Goal: Task Accomplishment & Management: Manage account settings

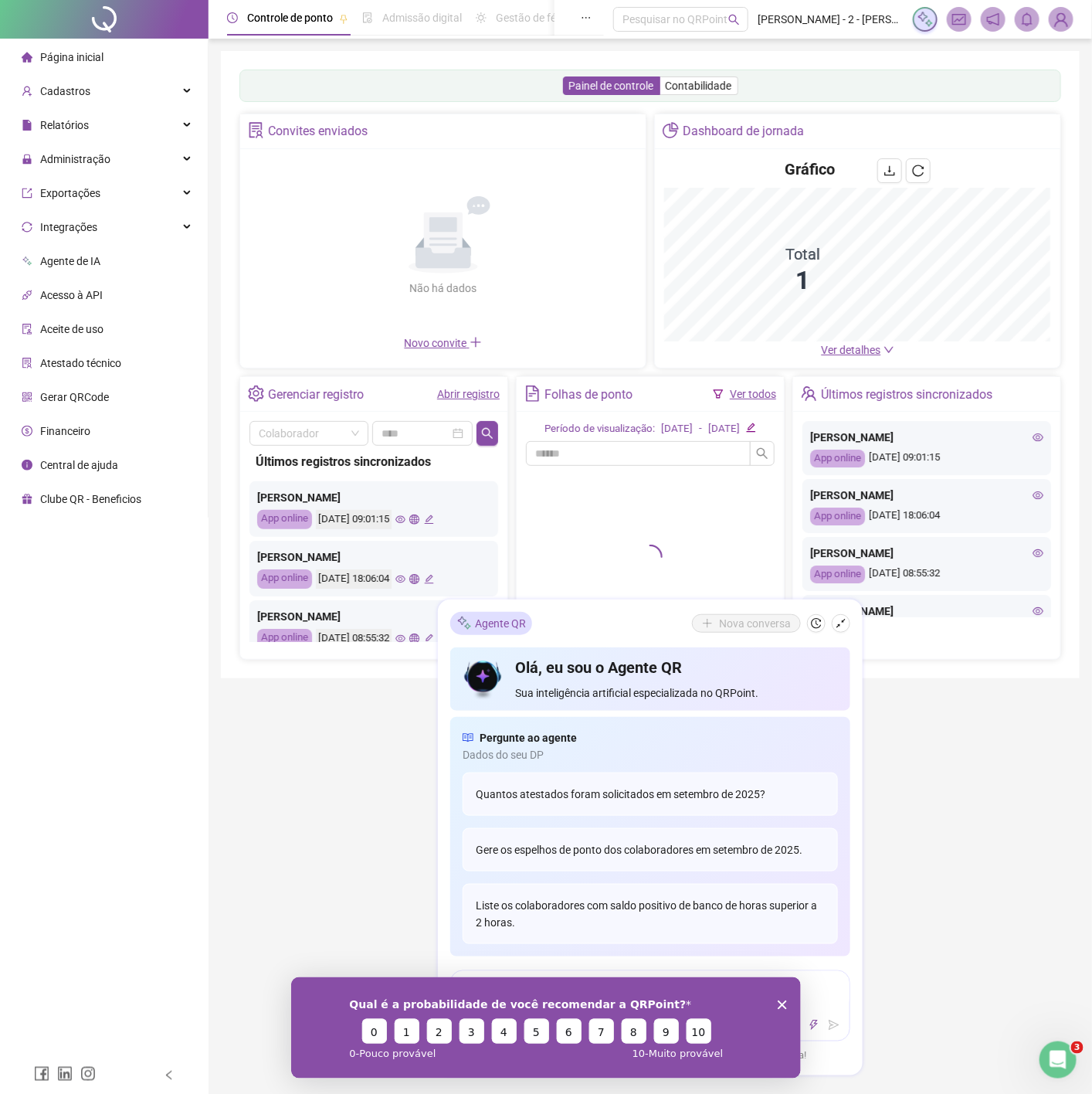
click at [1059, 33] on header "Controle de ponto Admissão digital Gestão de férias Painel do DP Folha de pagam…" at bounding box center [650, 19] width 884 height 39
click at [1059, 16] on img at bounding box center [1060, 19] width 23 height 23
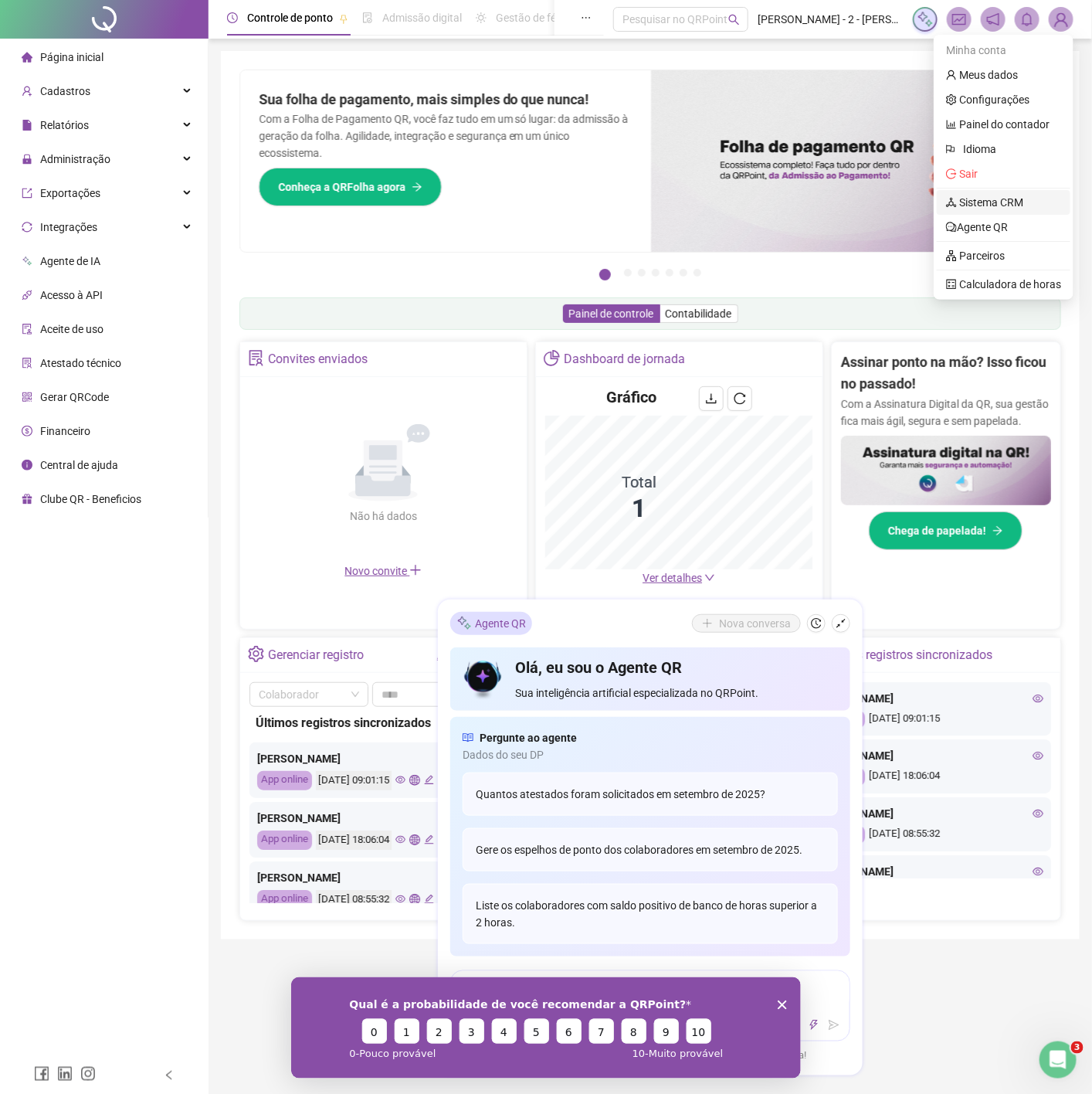
click at [976, 201] on link "Sistema CRM" at bounding box center [985, 202] width 77 height 12
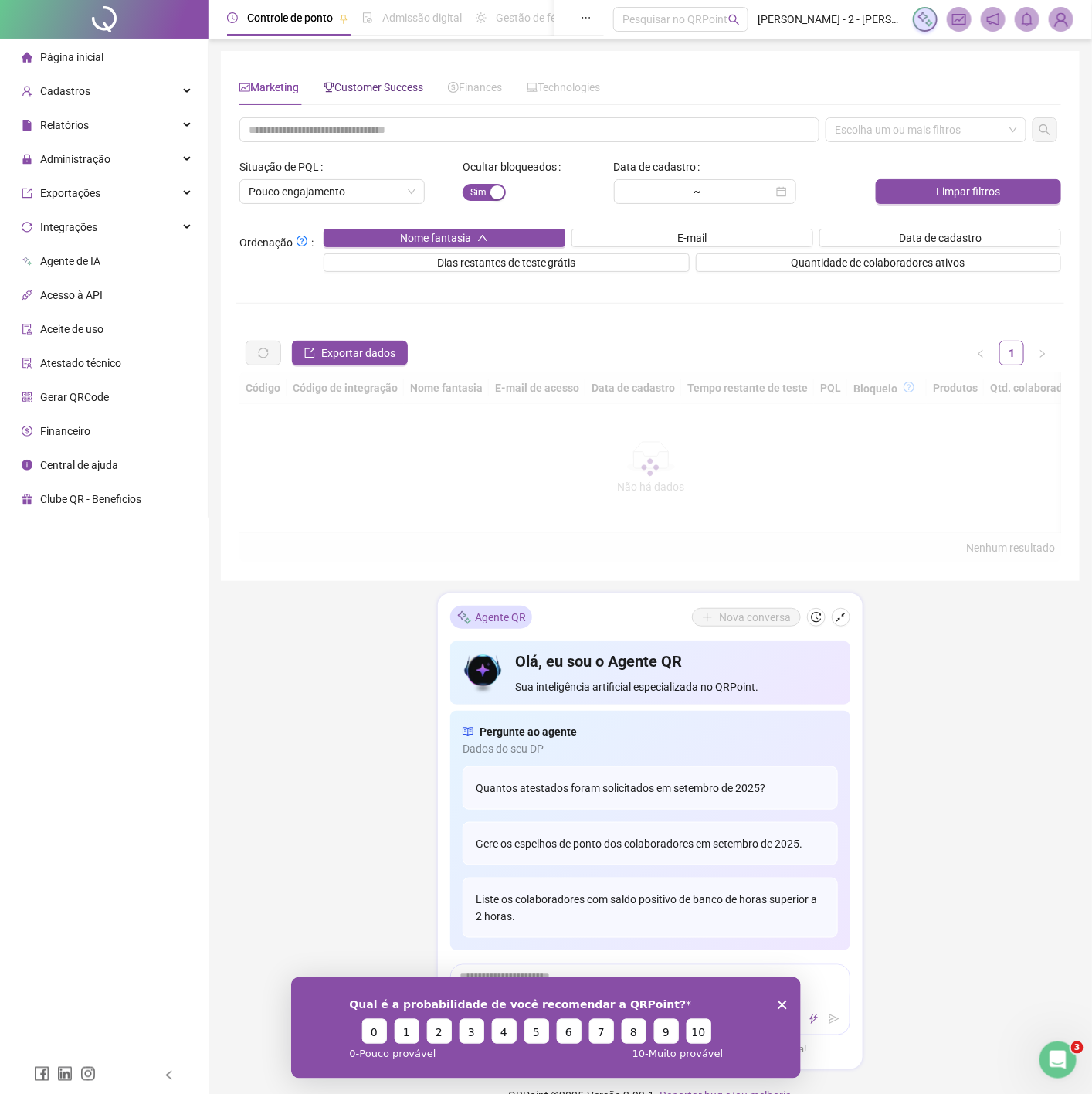
click at [355, 81] on span "Customer Success" at bounding box center [373, 87] width 99 height 12
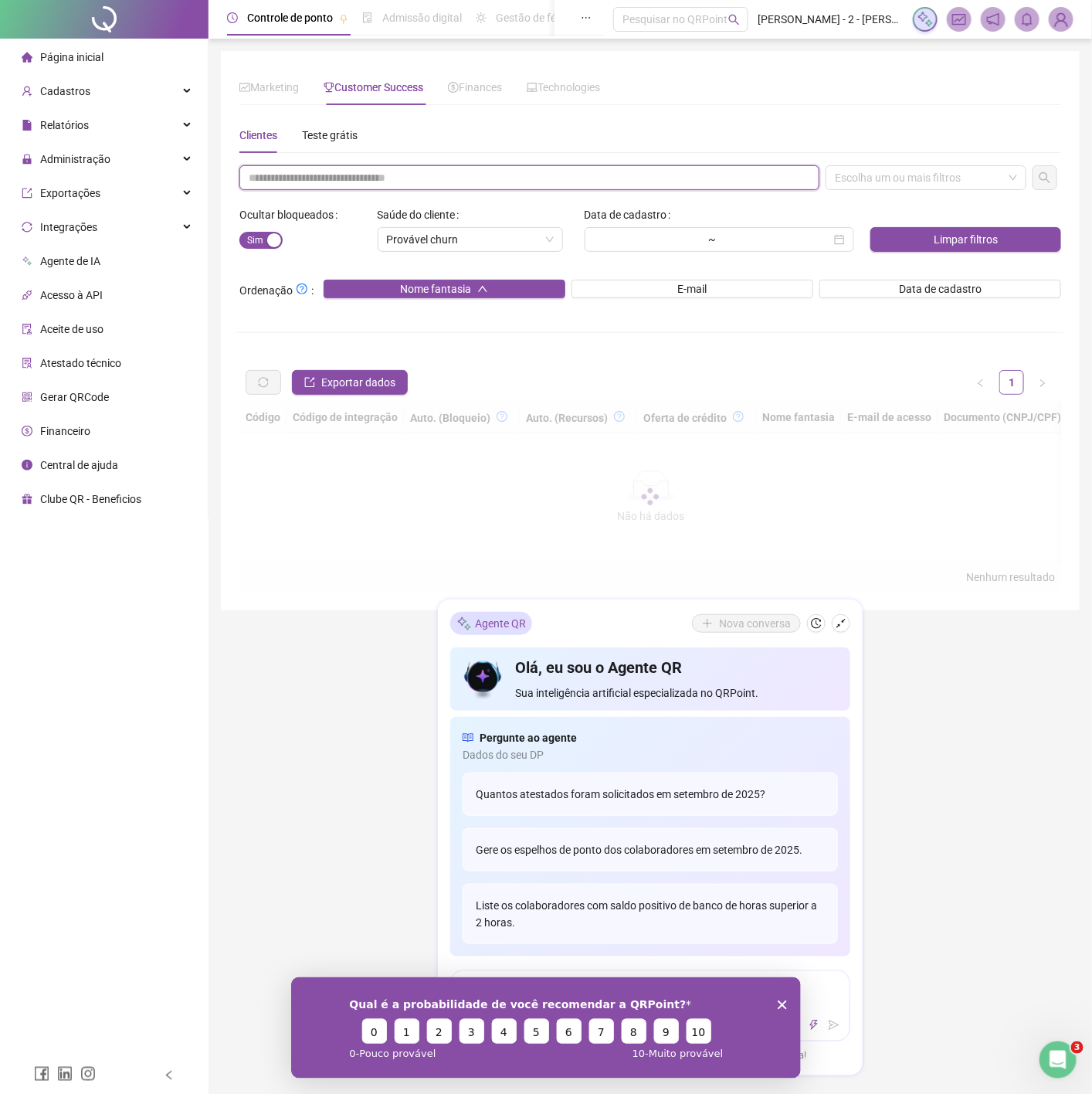
click at [348, 172] on input "text" at bounding box center [529, 178] width 580 height 25
paste input "**********"
click at [919, 167] on div "Escolha um ou mais filtros" at bounding box center [925, 178] width 200 height 25
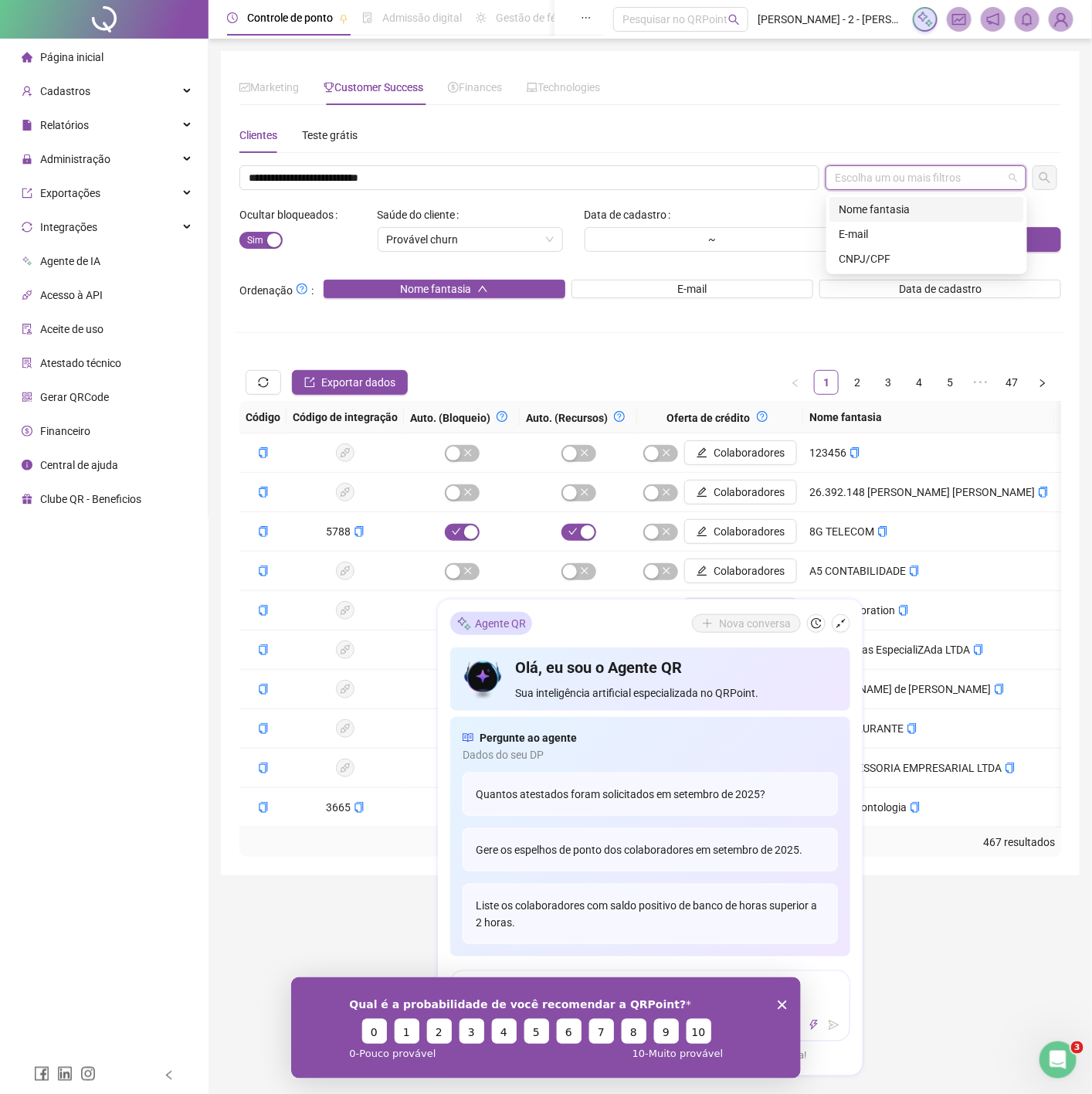
click at [881, 213] on div "Nome fantasia" at bounding box center [927, 208] width 177 height 17
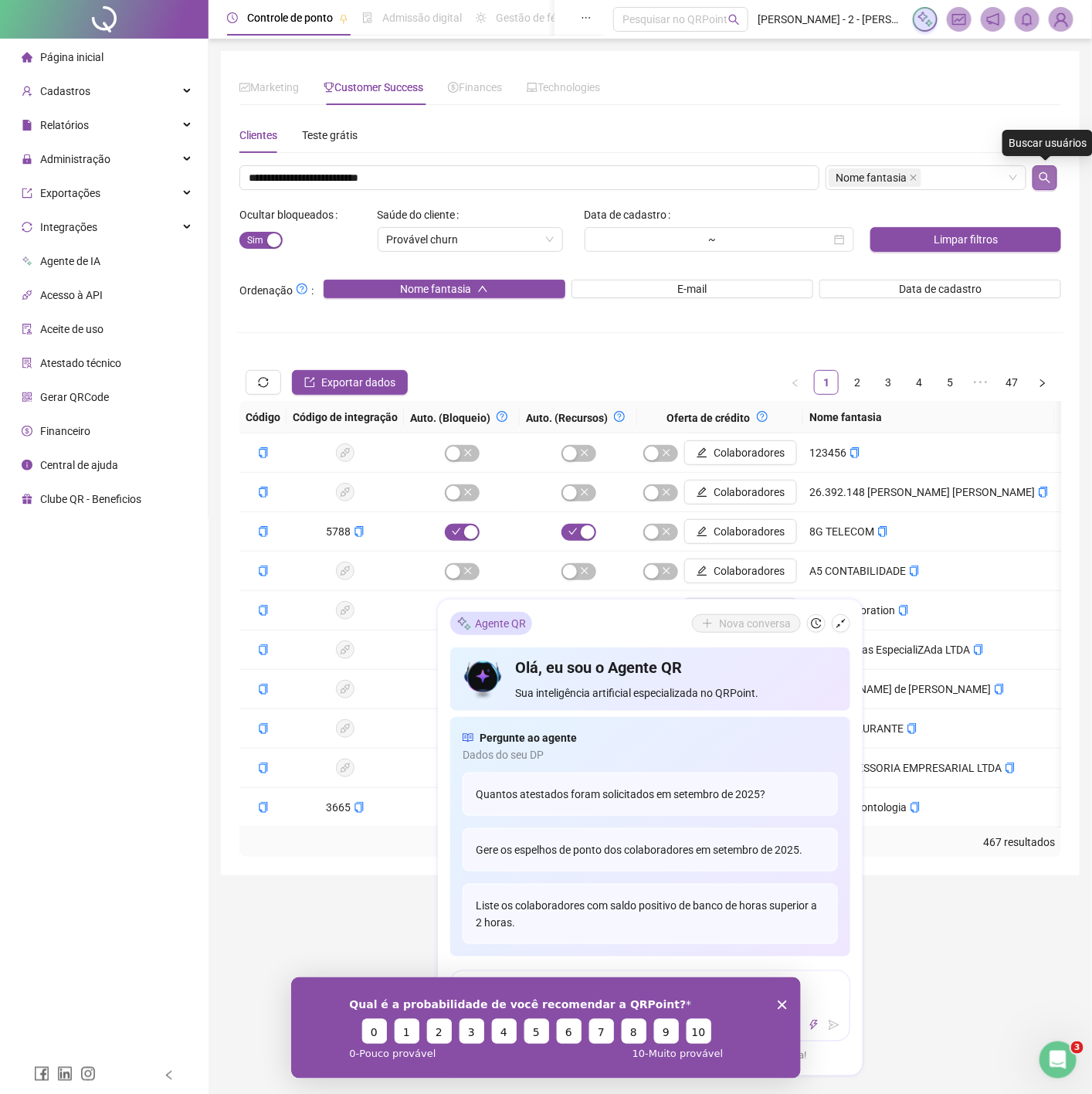
click at [1045, 182] on icon "search" at bounding box center [1044, 178] width 12 height 12
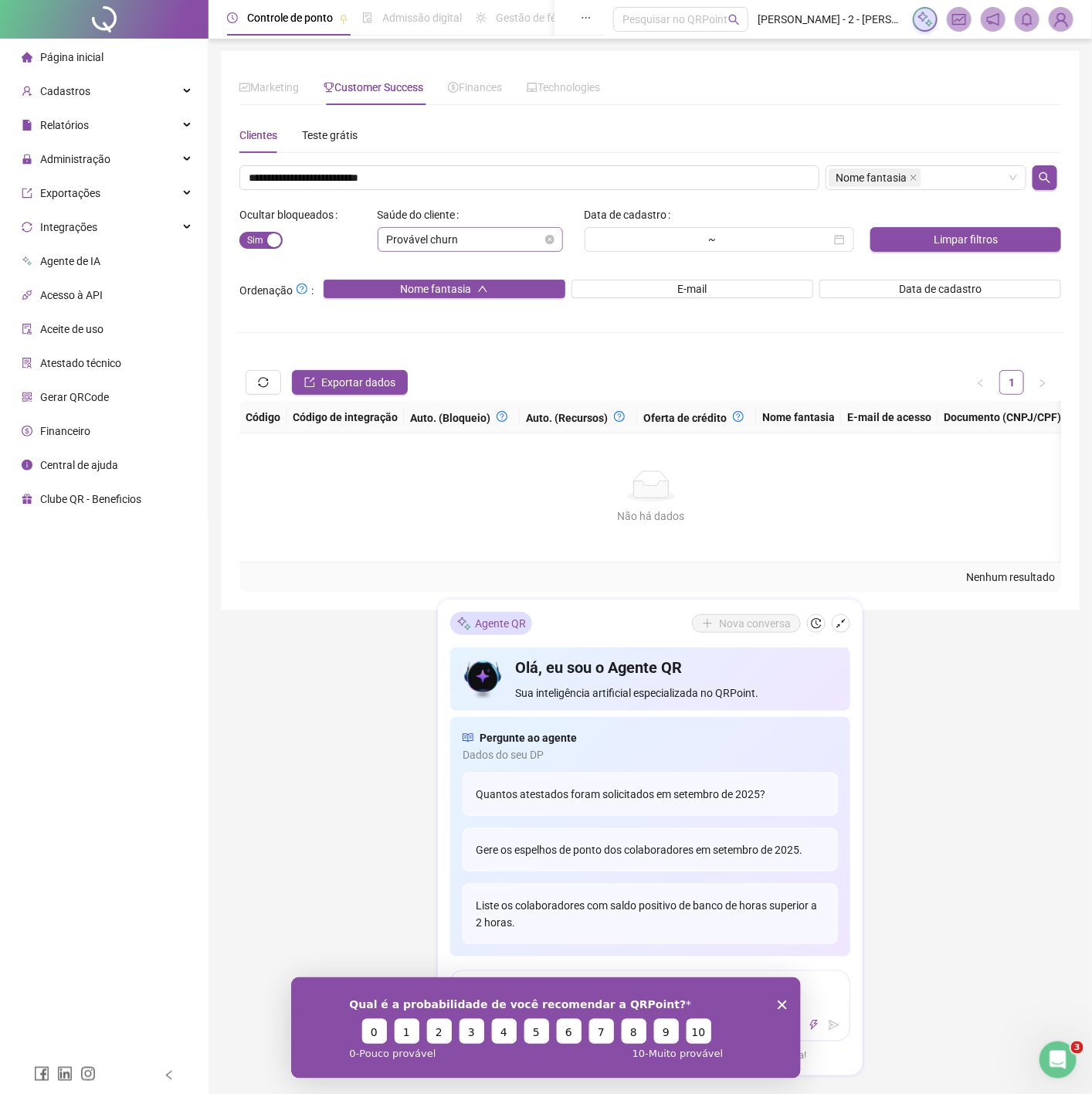
click at [552, 232] on span "Provável churn" at bounding box center [470, 239] width 167 height 23
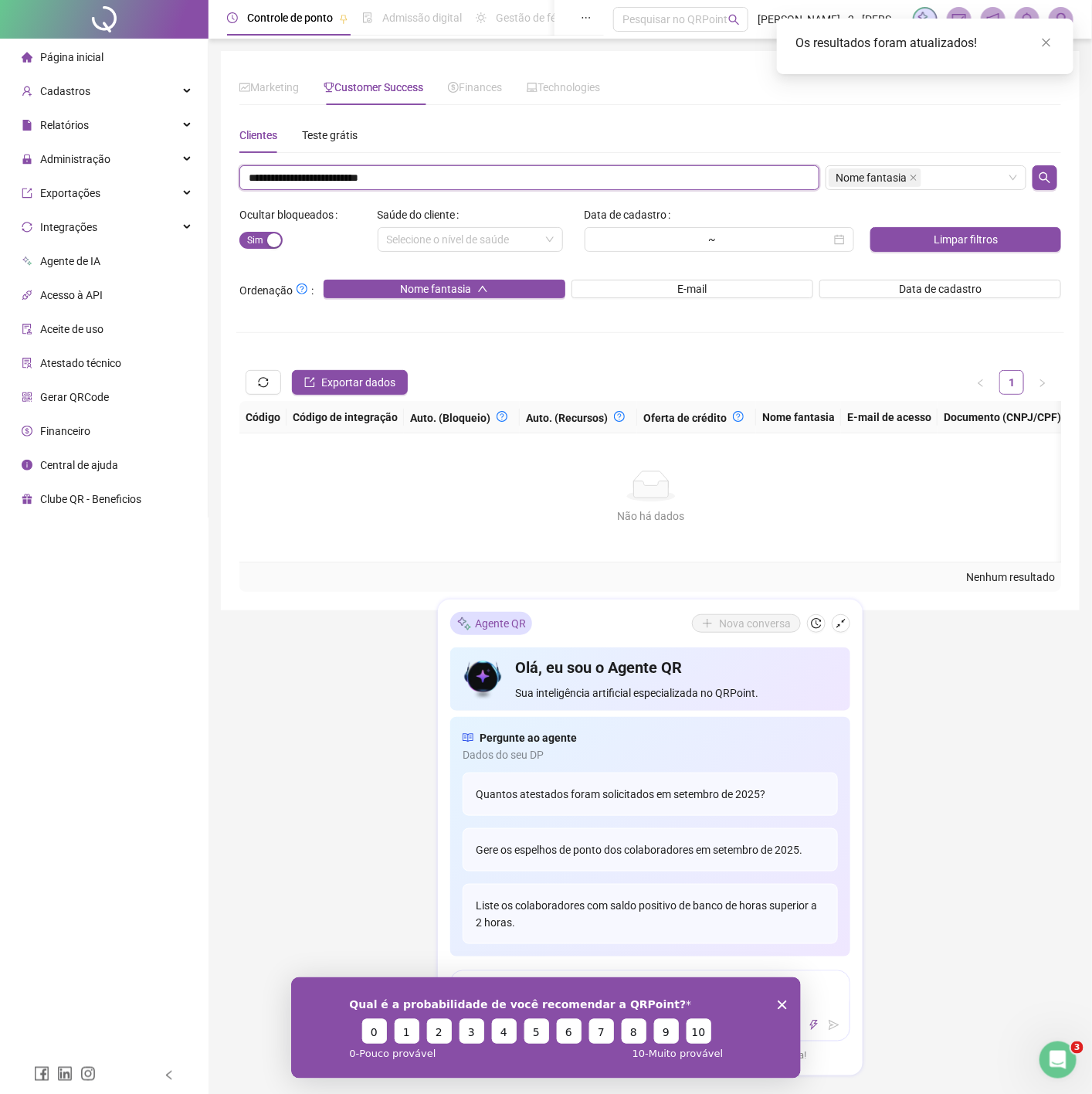
click at [421, 173] on input "**********" at bounding box center [529, 178] width 580 height 25
paste input "****"
type input "**********"
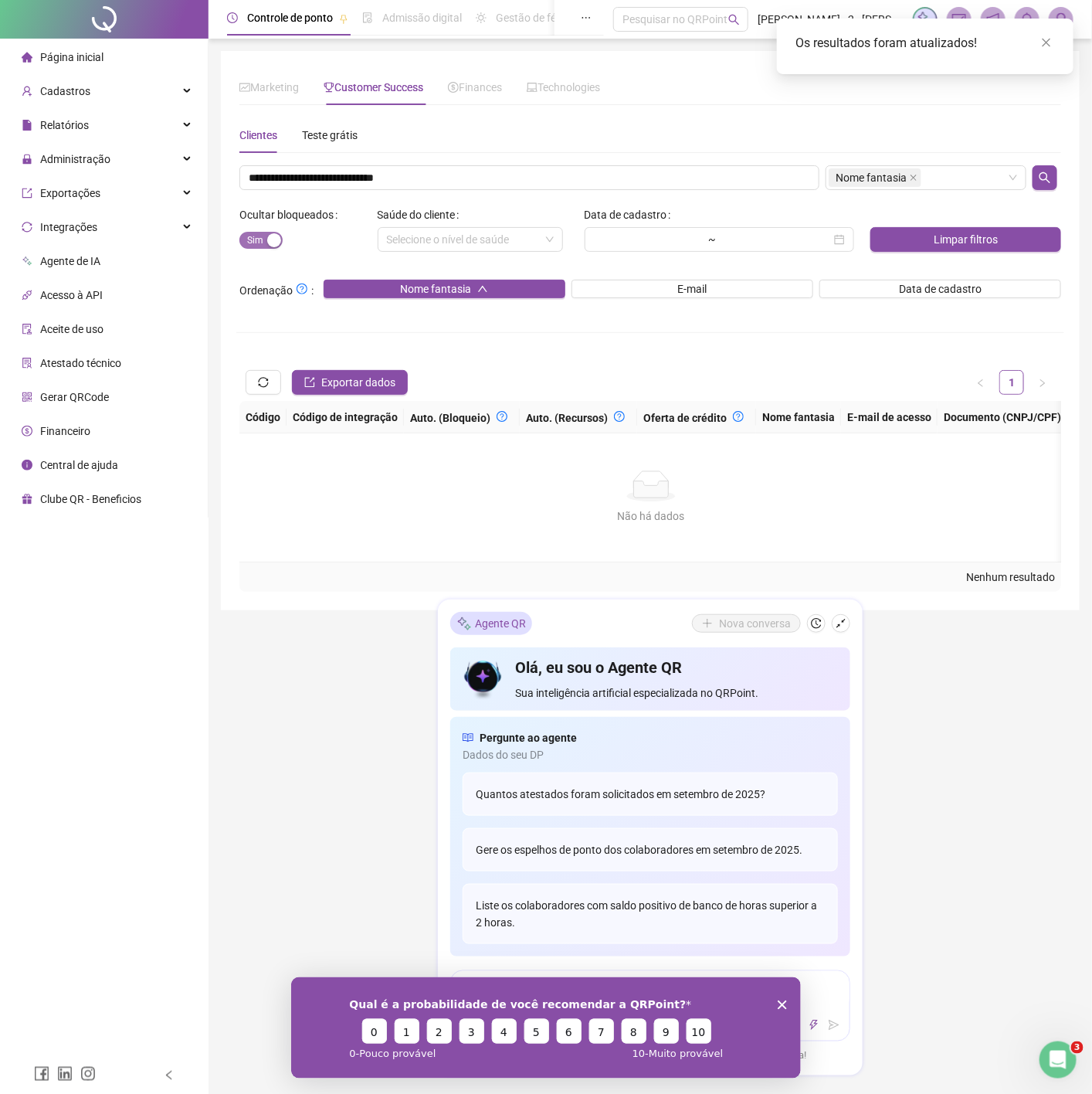
click at [249, 241] on span "Sim Não" at bounding box center [261, 240] width 44 height 17
click at [251, 243] on div "button" at bounding box center [248, 240] width 14 height 14
click at [891, 183] on span "Nome fantasia" at bounding box center [872, 178] width 71 height 17
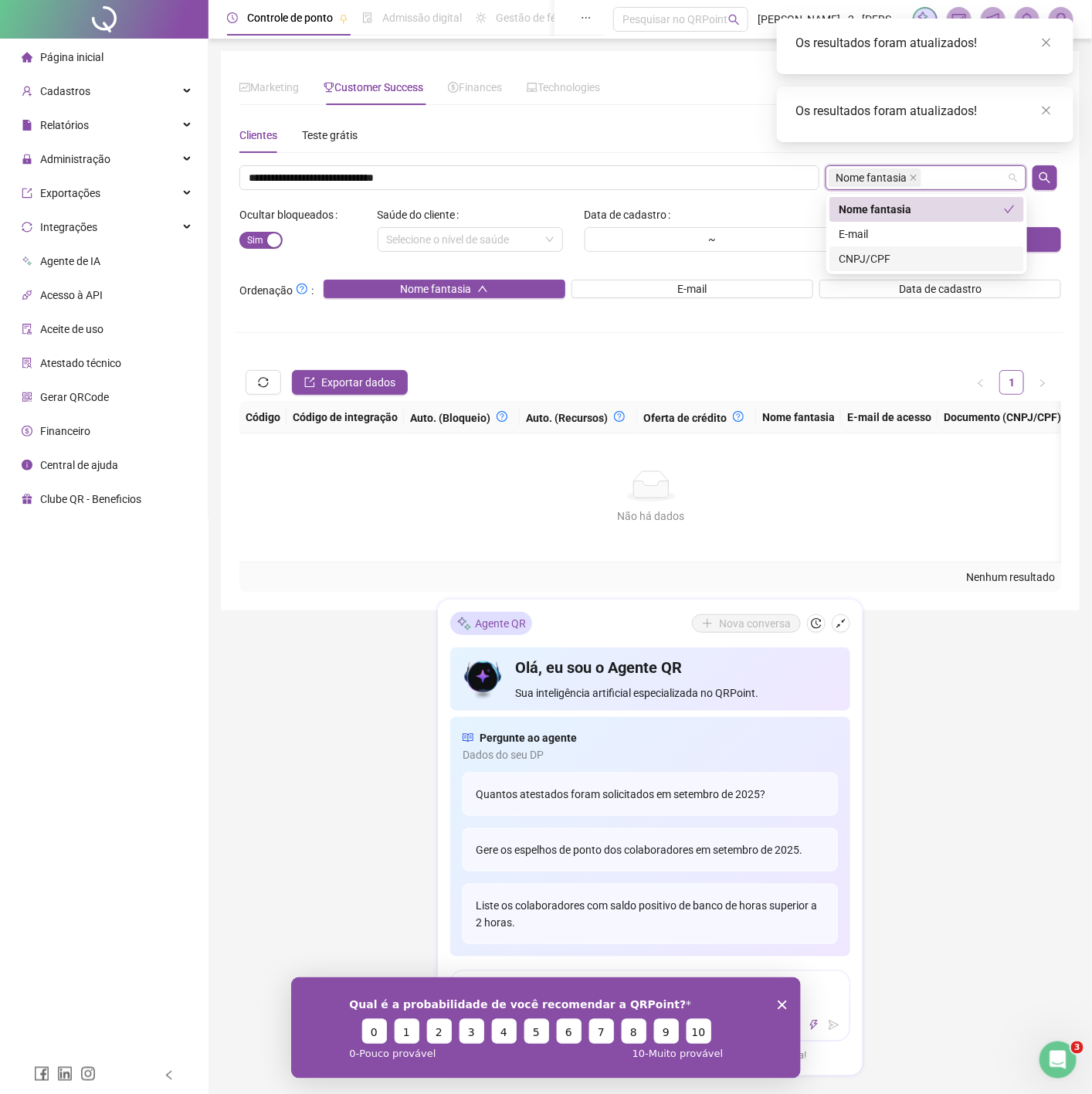
click at [853, 250] on div "CNPJ/CPF" at bounding box center [927, 258] width 177 height 17
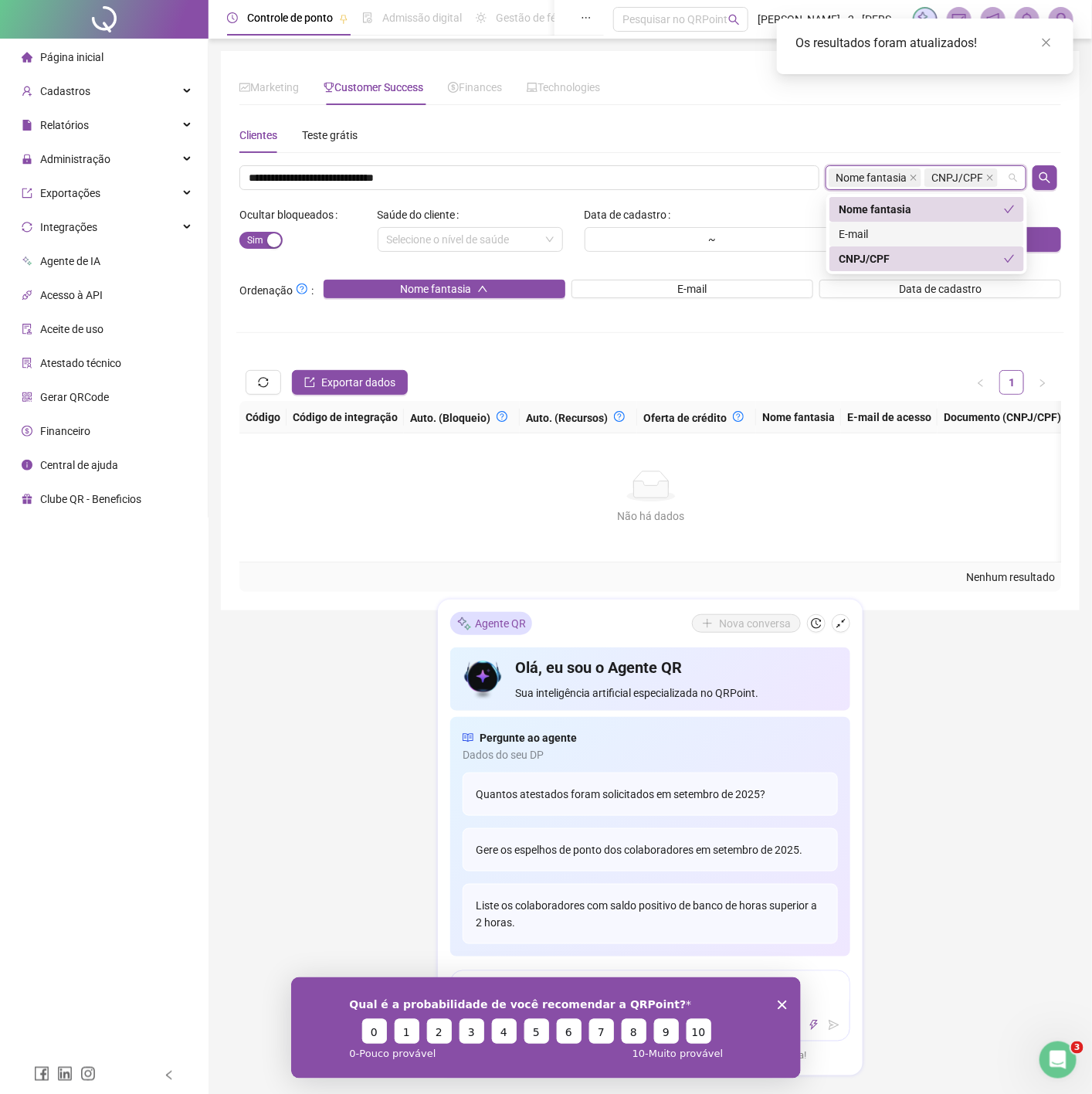
click at [853, 235] on div "E-mail" at bounding box center [927, 233] width 177 height 17
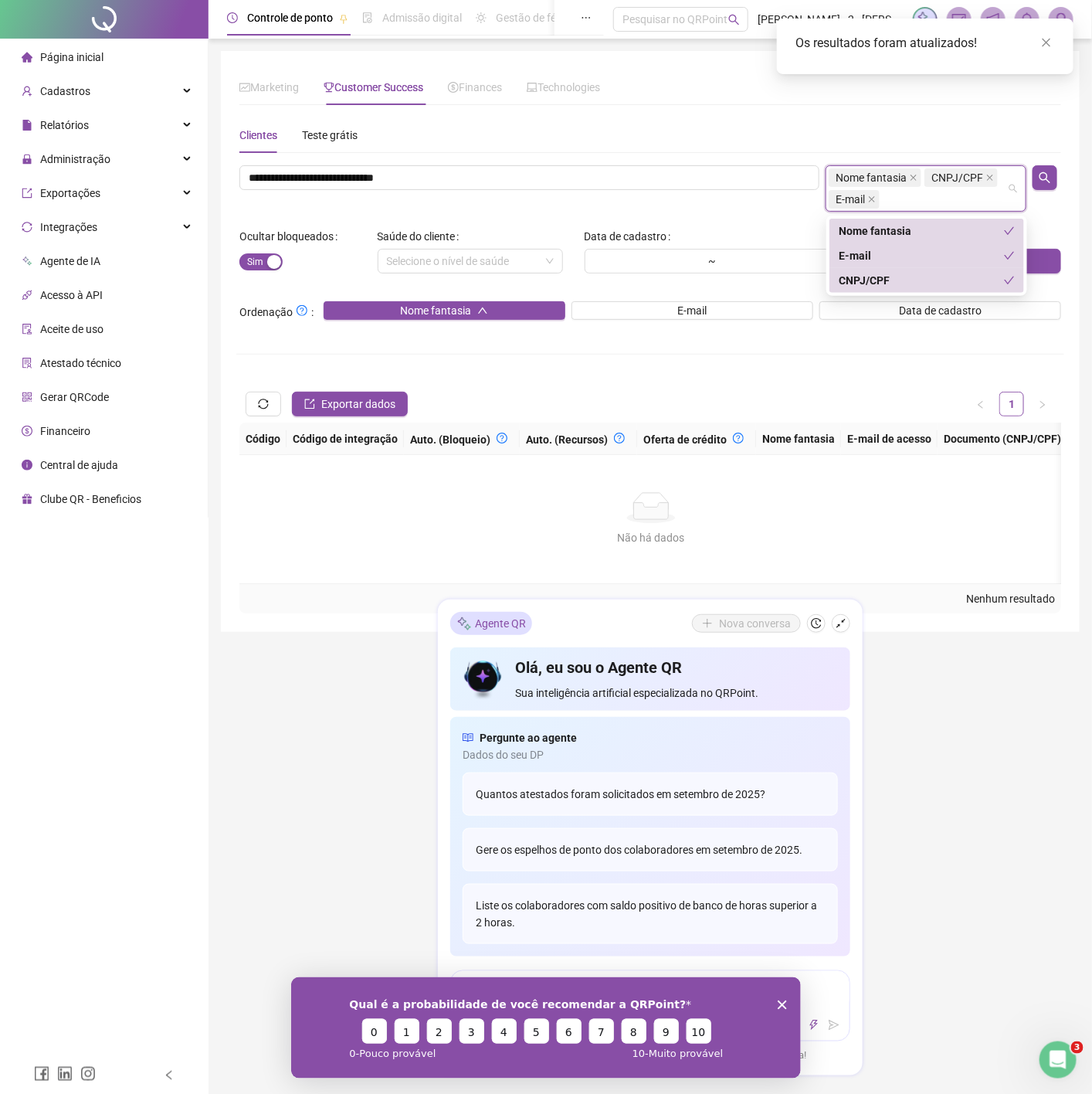
drag, startPoint x: 858, startPoint y: 276, endPoint x: 863, endPoint y: 241, distance: 35.4
click at [856, 274] on div "CNPJ/CPF" at bounding box center [921, 280] width 166 height 17
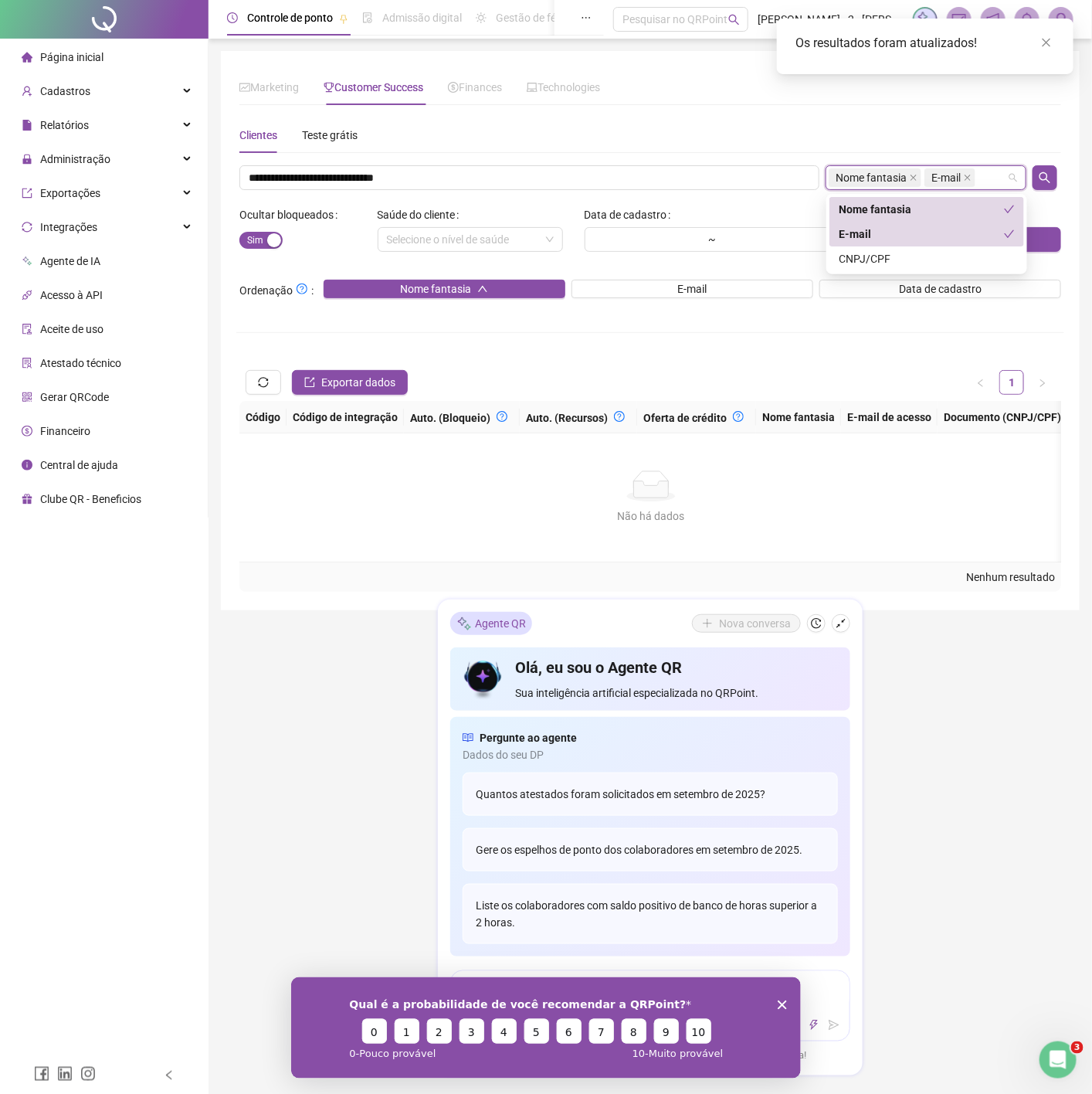
click at [874, 202] on div "Nome fantasia" at bounding box center [921, 208] width 166 height 17
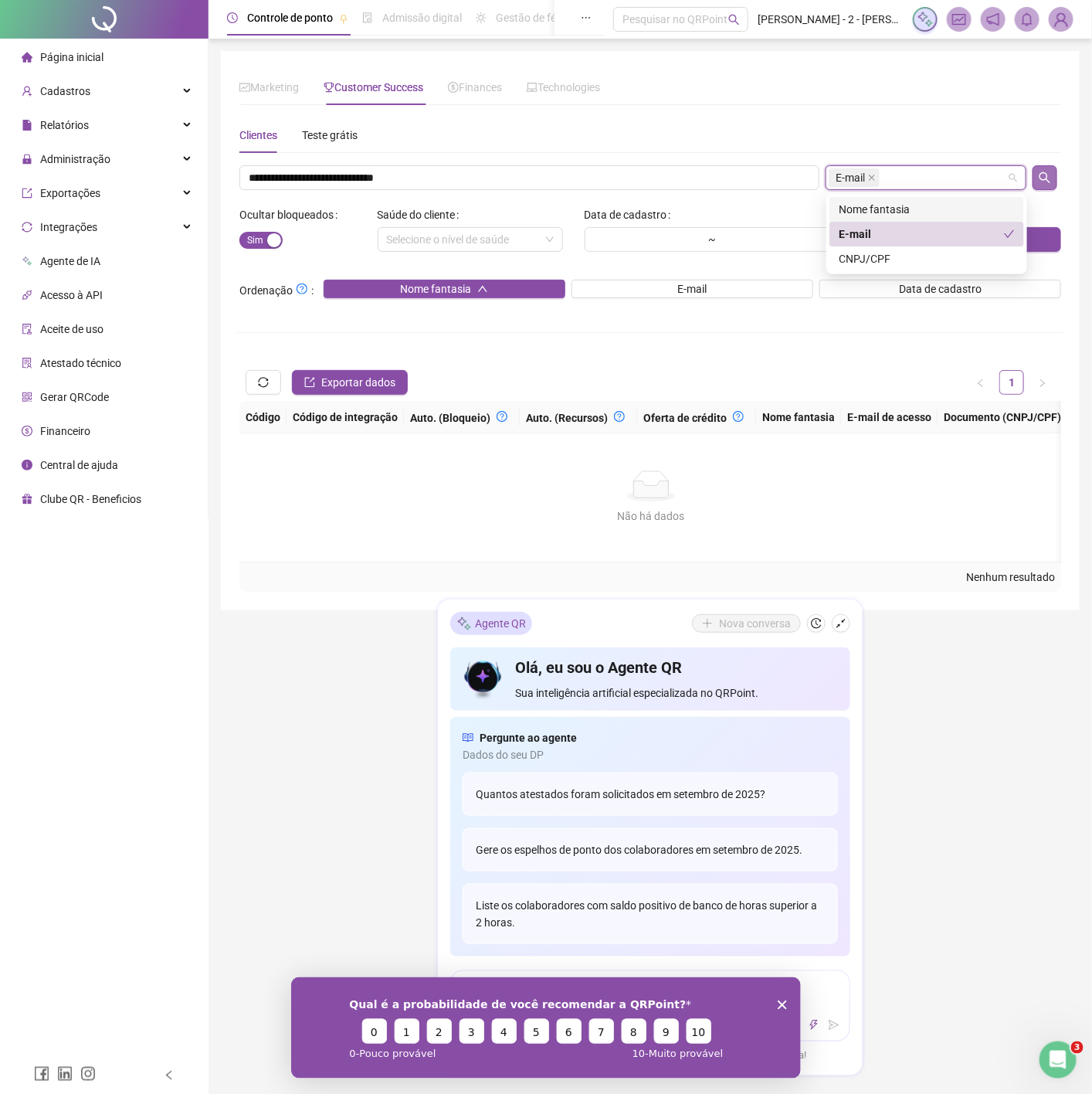
click at [1052, 179] on button "button" at bounding box center [1044, 178] width 25 height 25
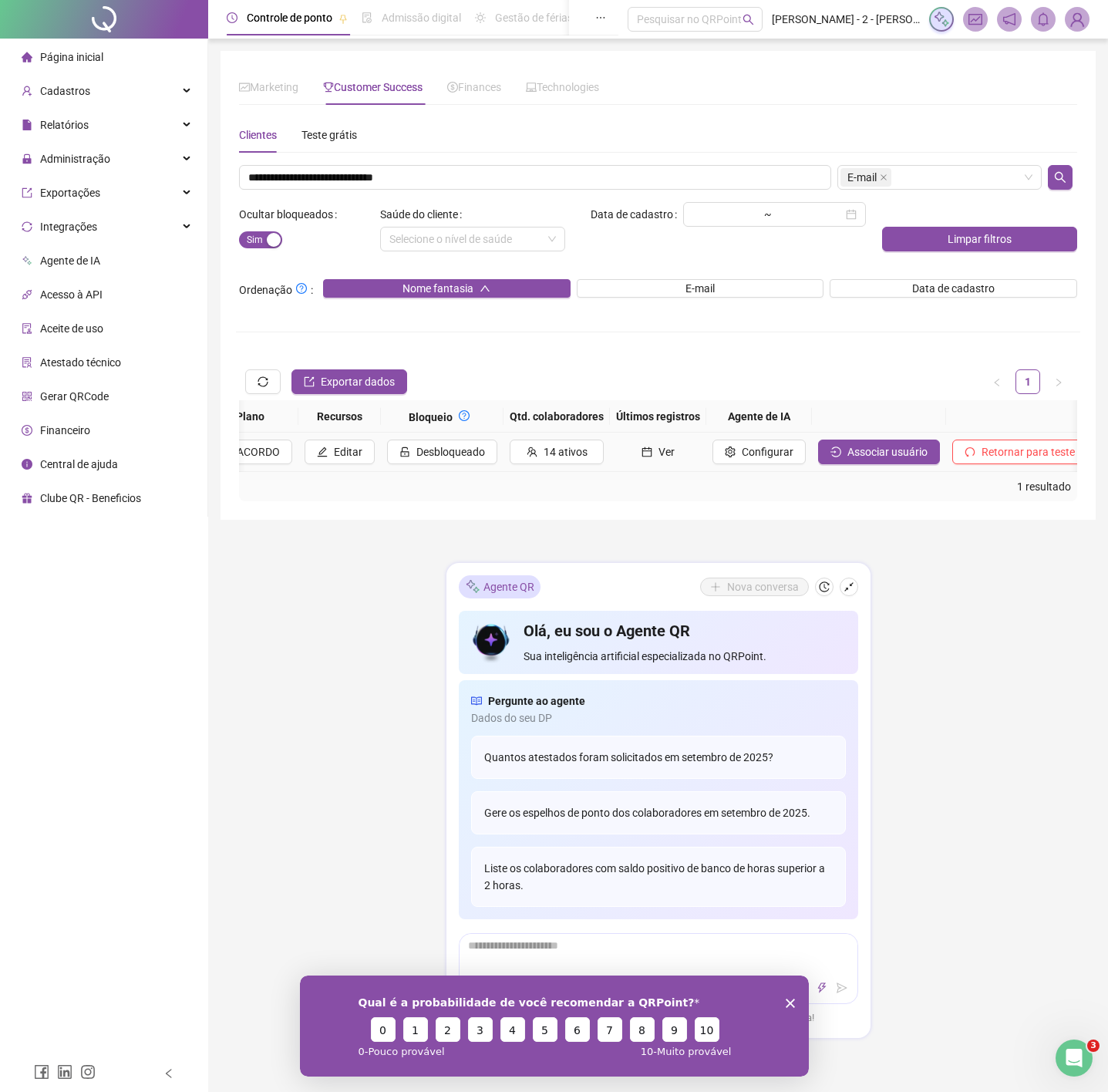
scroll to position [0, 1479]
click at [858, 445] on span "Associar usuário" at bounding box center [898, 451] width 80 height 17
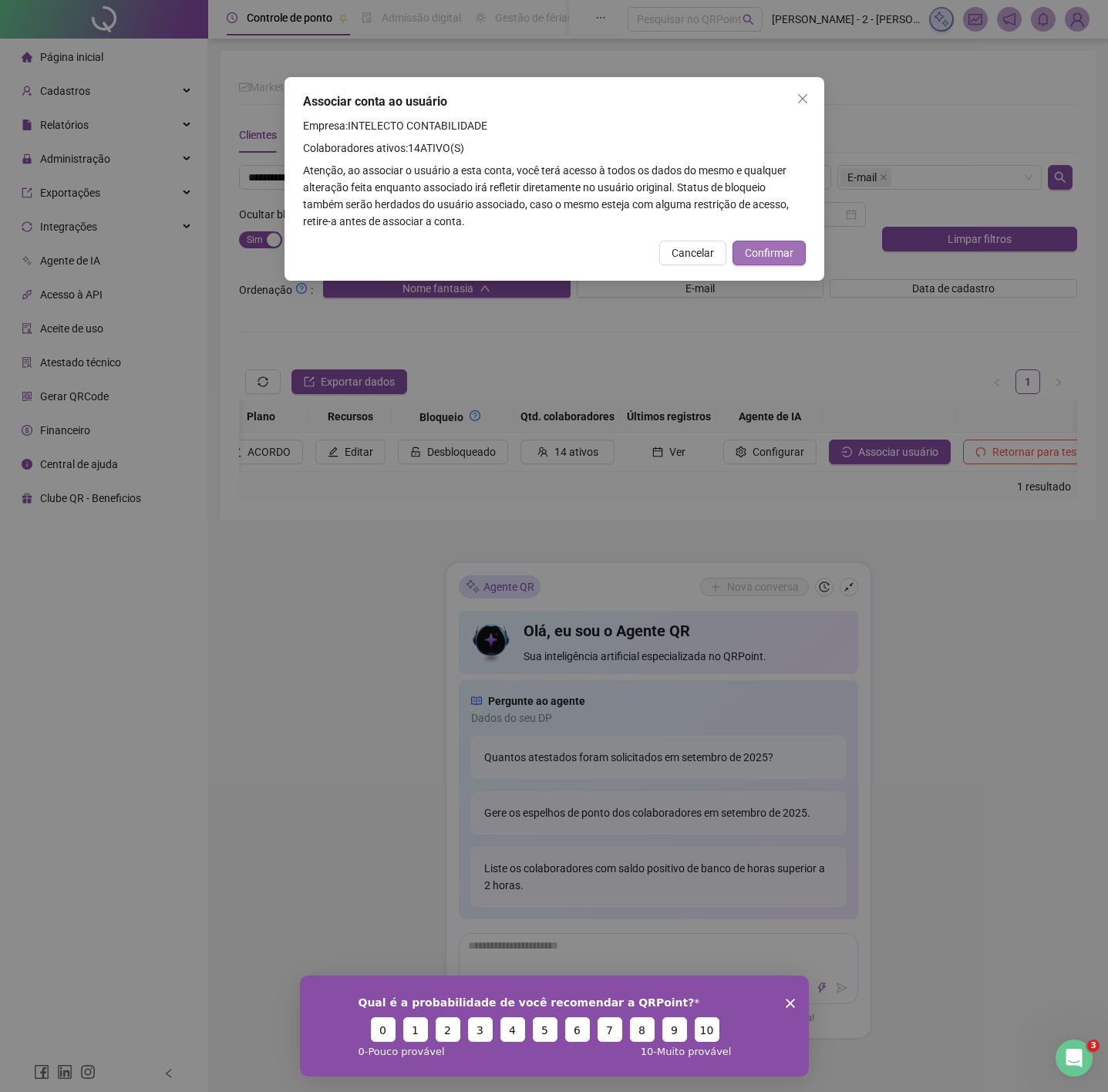
click at [773, 246] on span "Confirmar" at bounding box center [768, 252] width 49 height 17
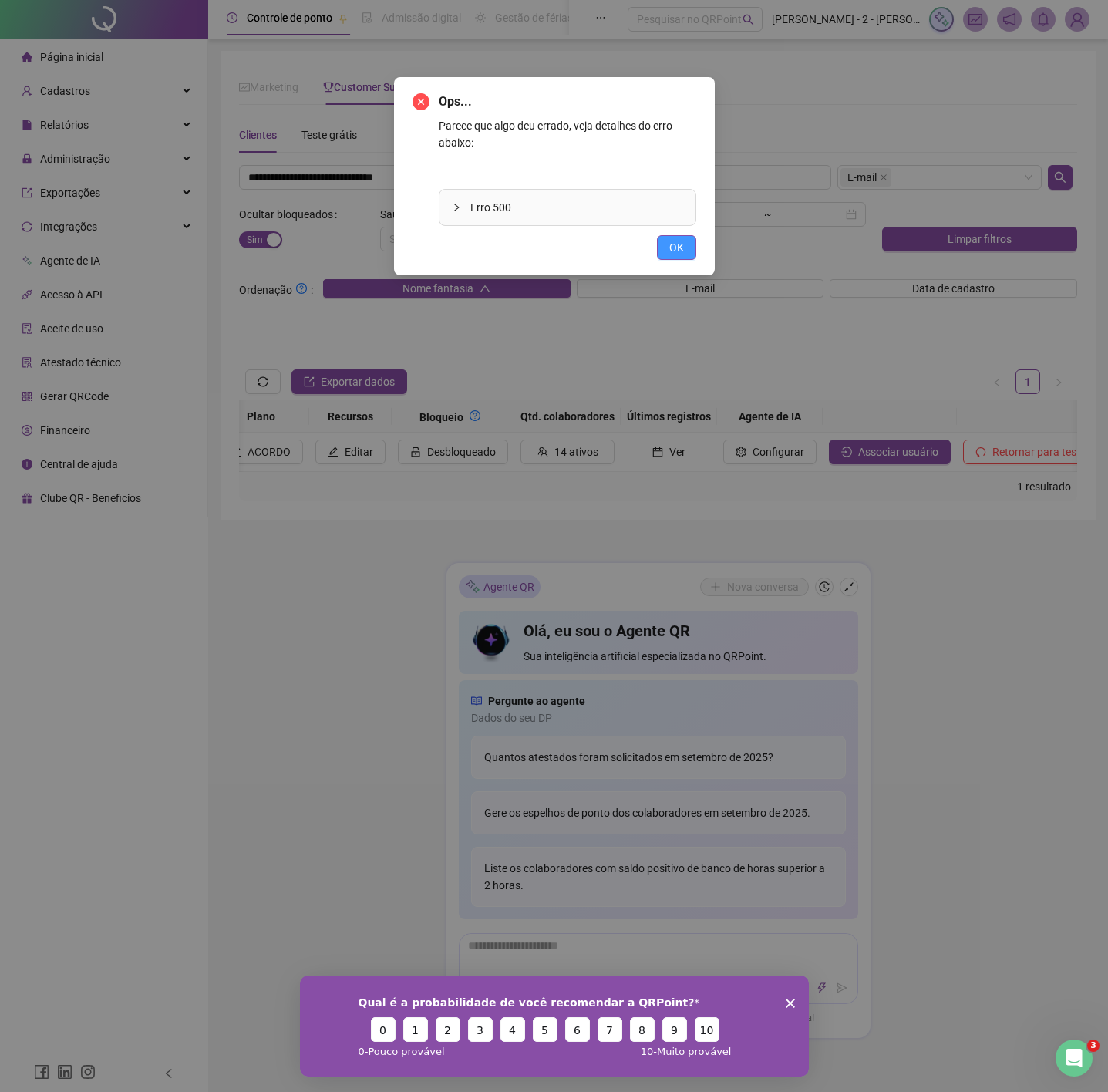
click at [669, 242] on button "OK" at bounding box center [676, 248] width 40 height 25
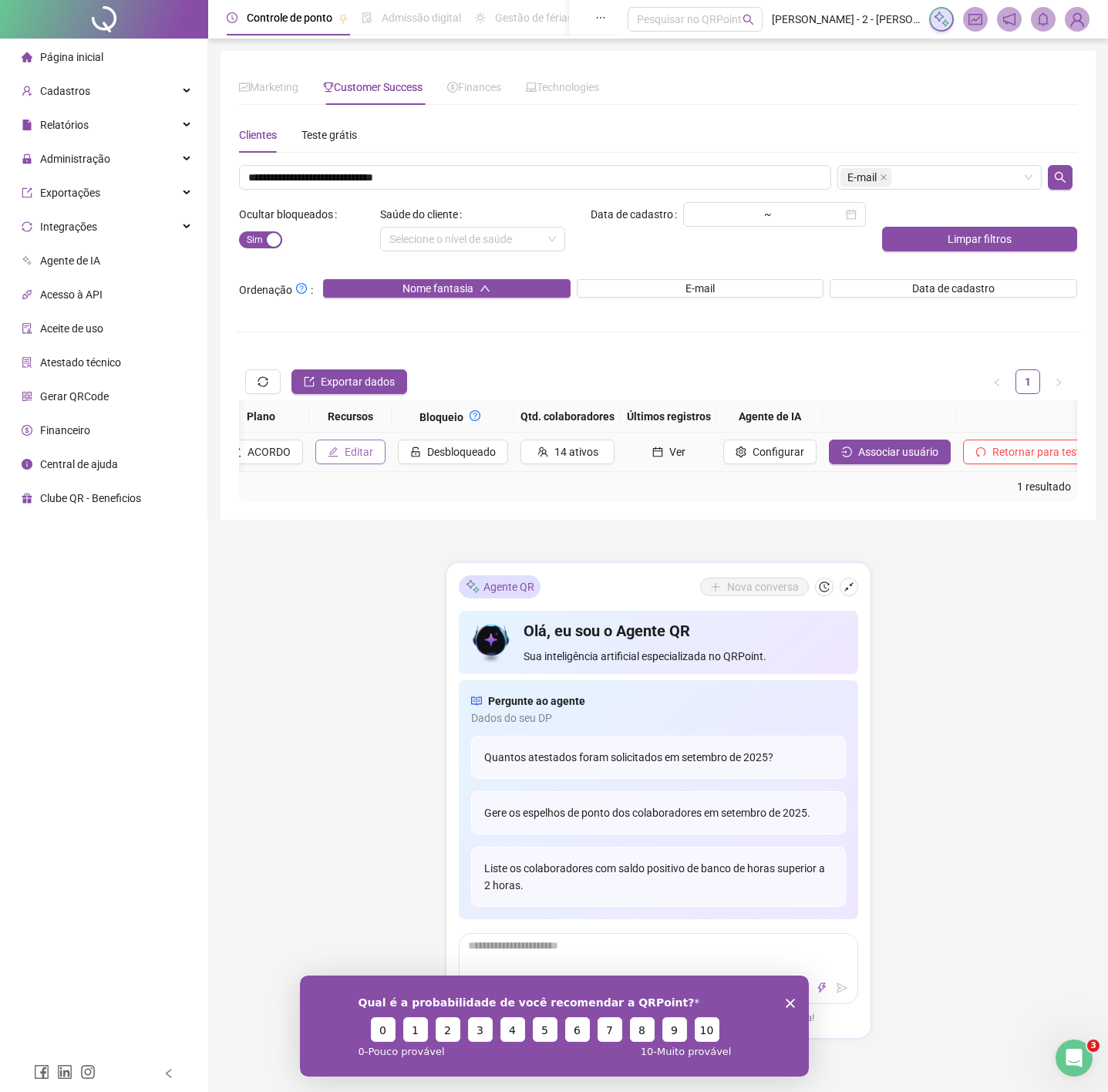
click at [345, 449] on span "Editar" at bounding box center [358, 451] width 29 height 17
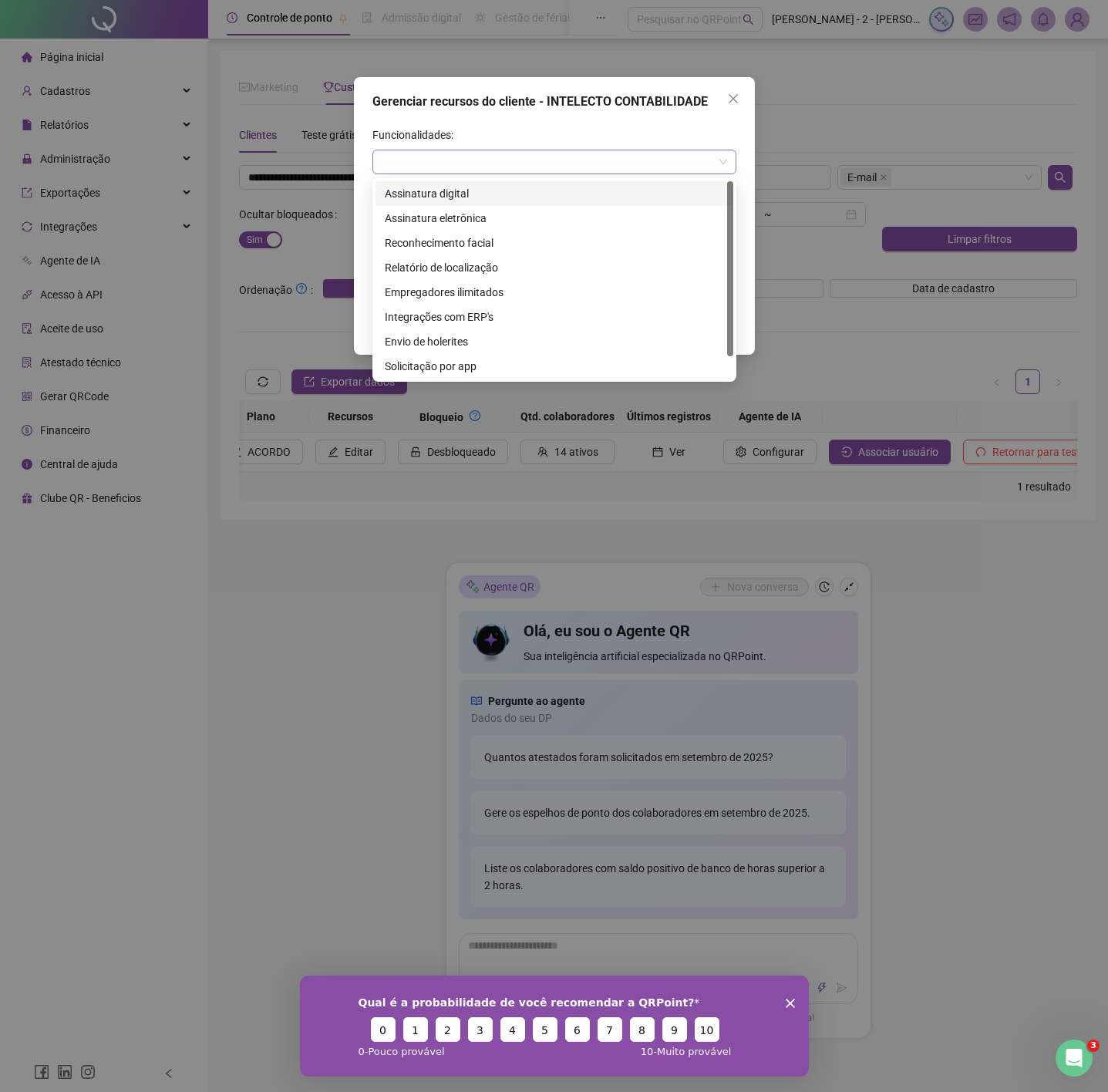
click at [472, 162] on div at bounding box center [554, 161] width 364 height 25
click at [493, 273] on div "Relatório de localização" at bounding box center [554, 267] width 340 height 17
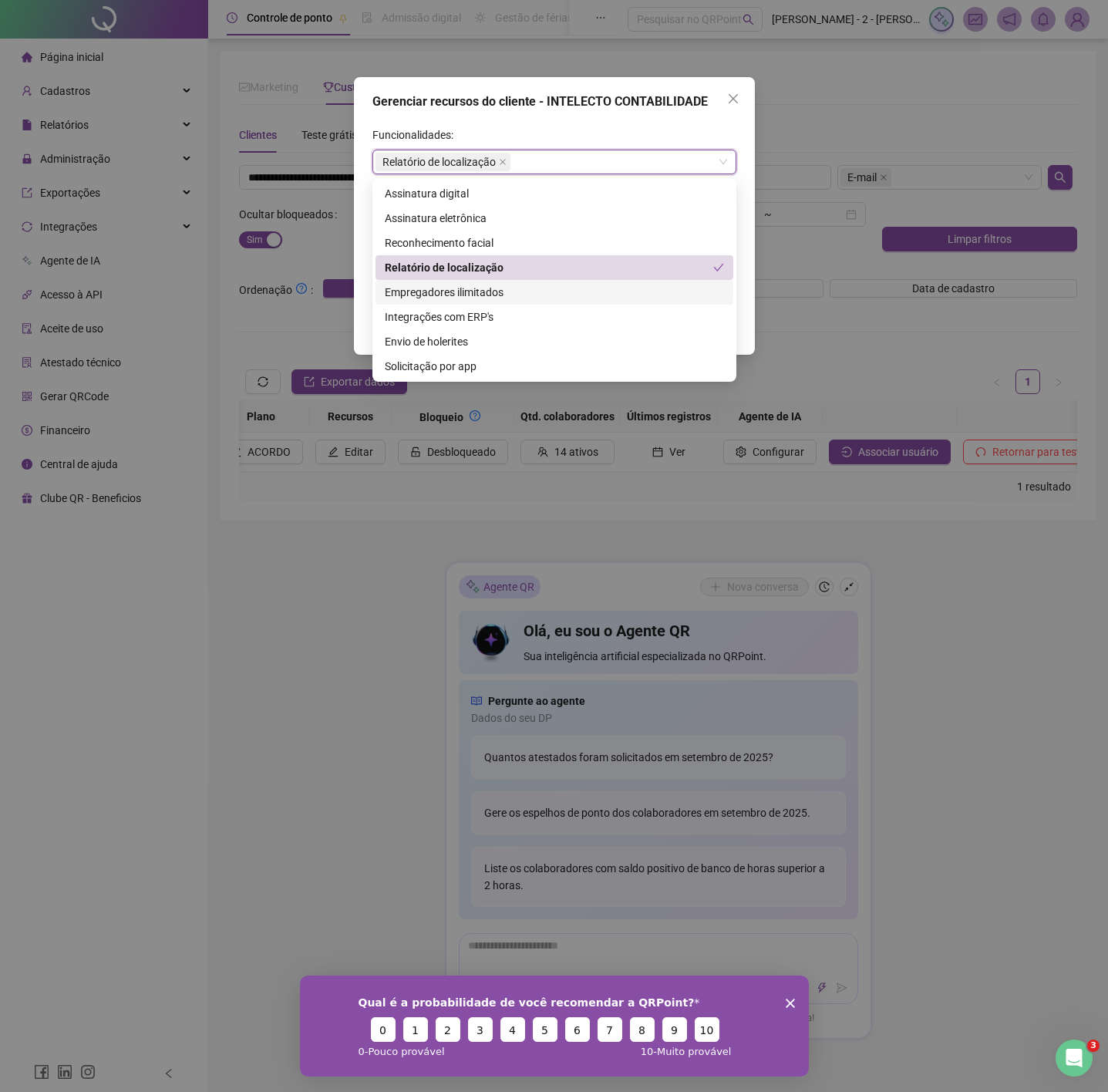
click at [483, 291] on div "Empregadores ilimitados" at bounding box center [554, 292] width 340 height 17
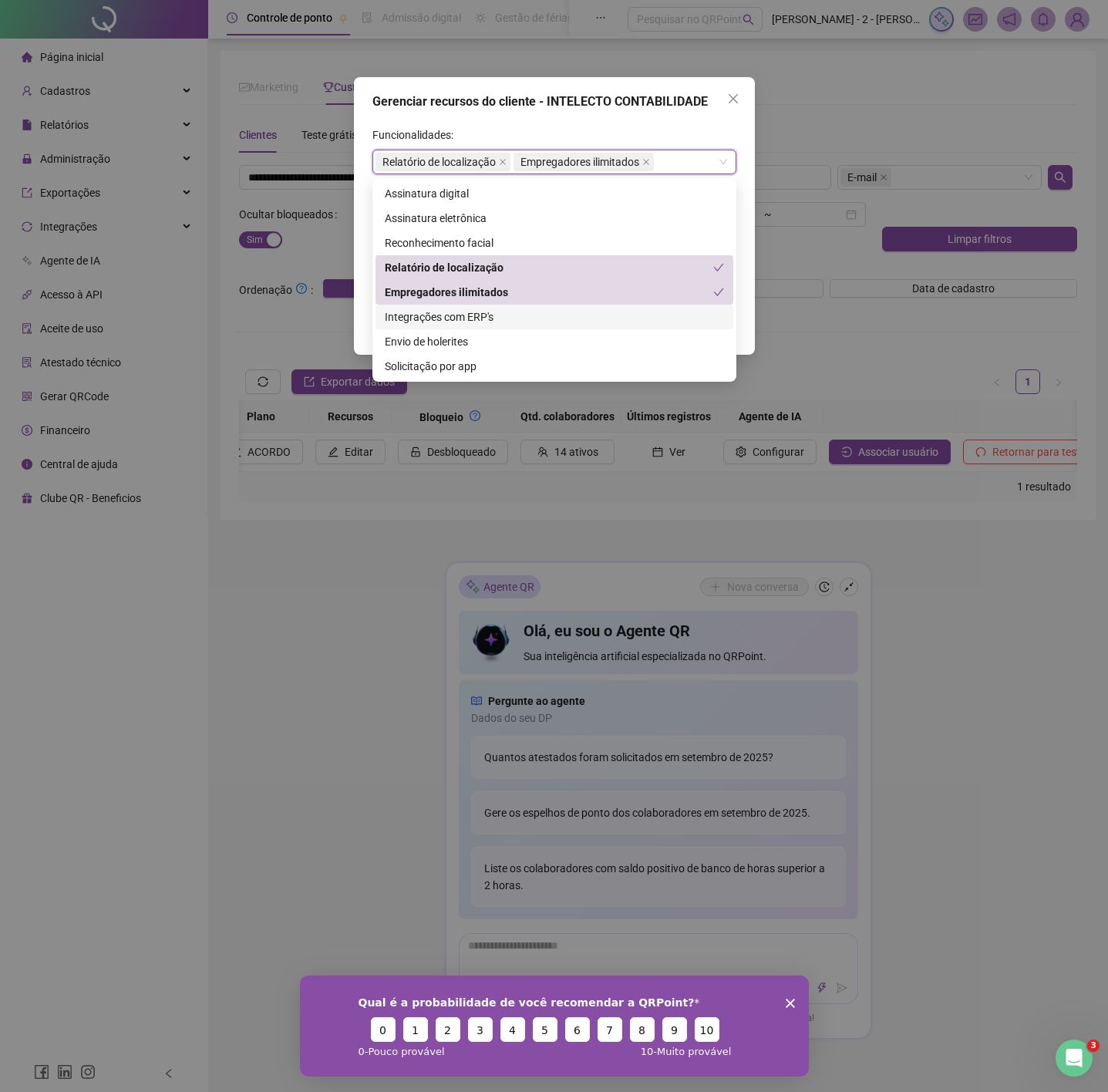
drag, startPoint x: 479, startPoint y: 317, endPoint x: 481, endPoint y: 326, distance: 9.2
click at [481, 317] on div "Integrações com ERP's" at bounding box center [554, 316] width 340 height 17
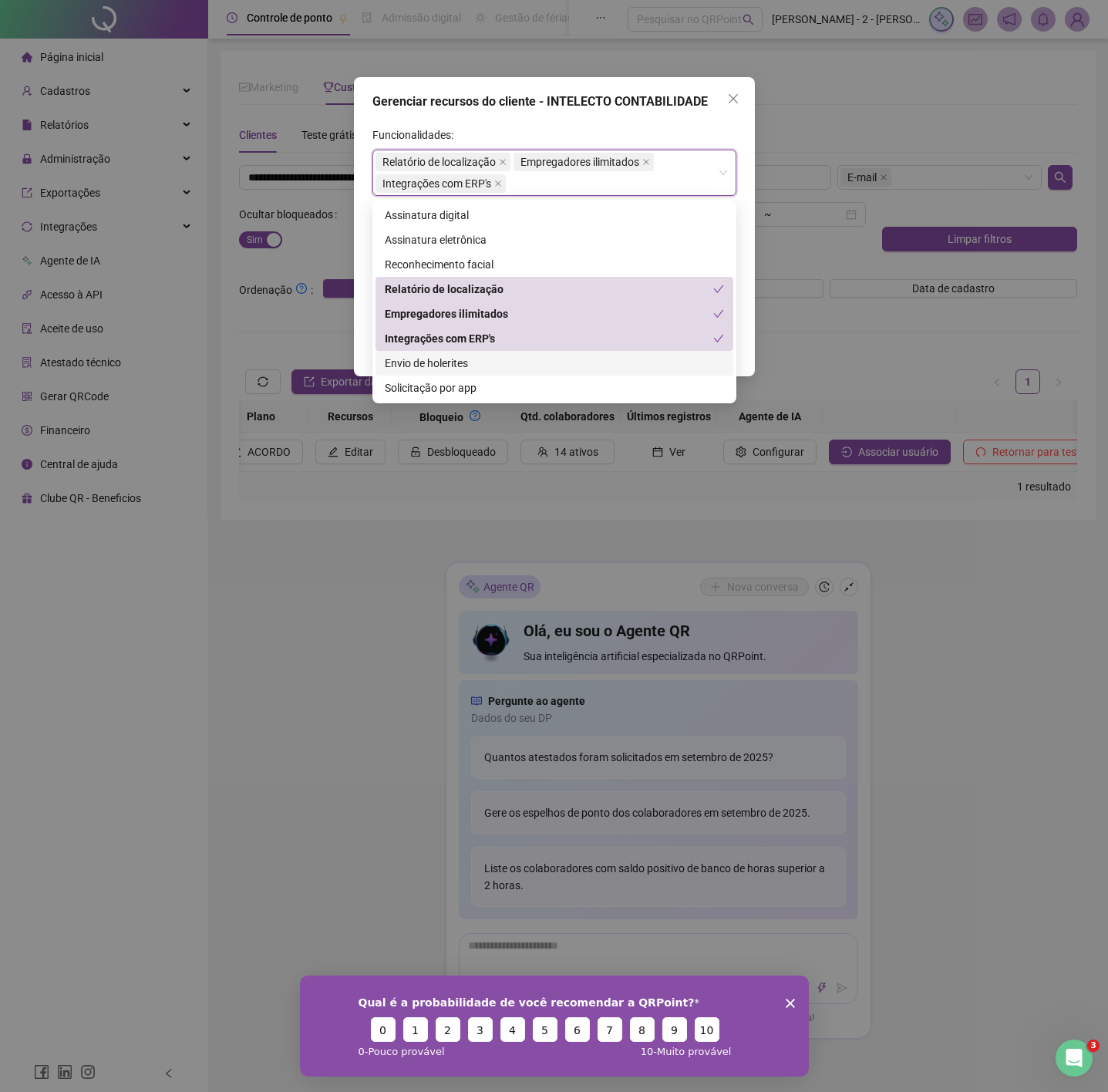
drag, startPoint x: 468, startPoint y: 366, endPoint x: 479, endPoint y: 387, distance: 23.7
click at [470, 367] on div "Envio de holerites" at bounding box center [554, 362] width 340 height 17
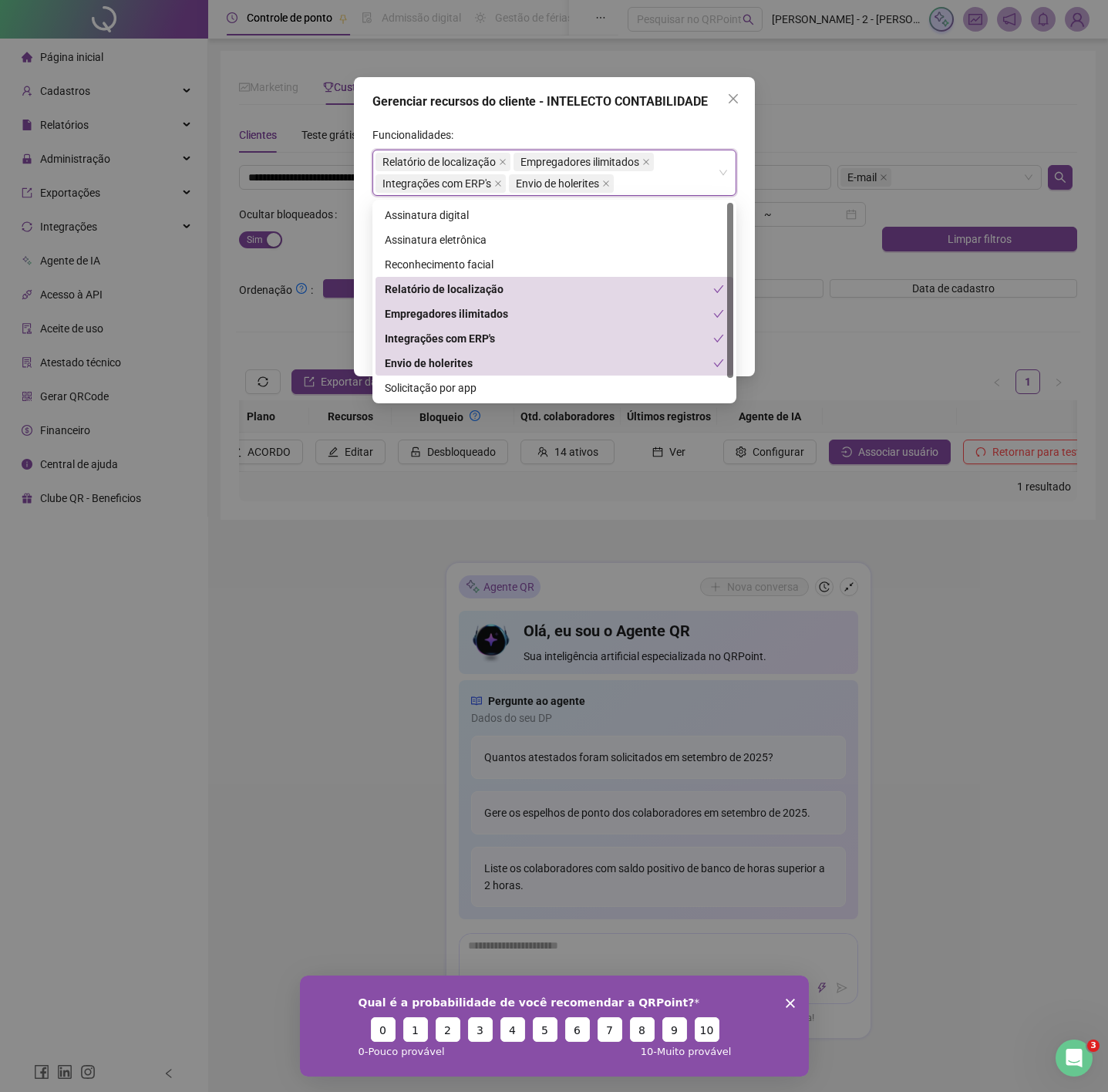
click at [472, 368] on div "Envio de holerites" at bounding box center [550, 362] width 329 height 17
click at [463, 389] on div "Solicitação por app" at bounding box center [554, 387] width 340 height 17
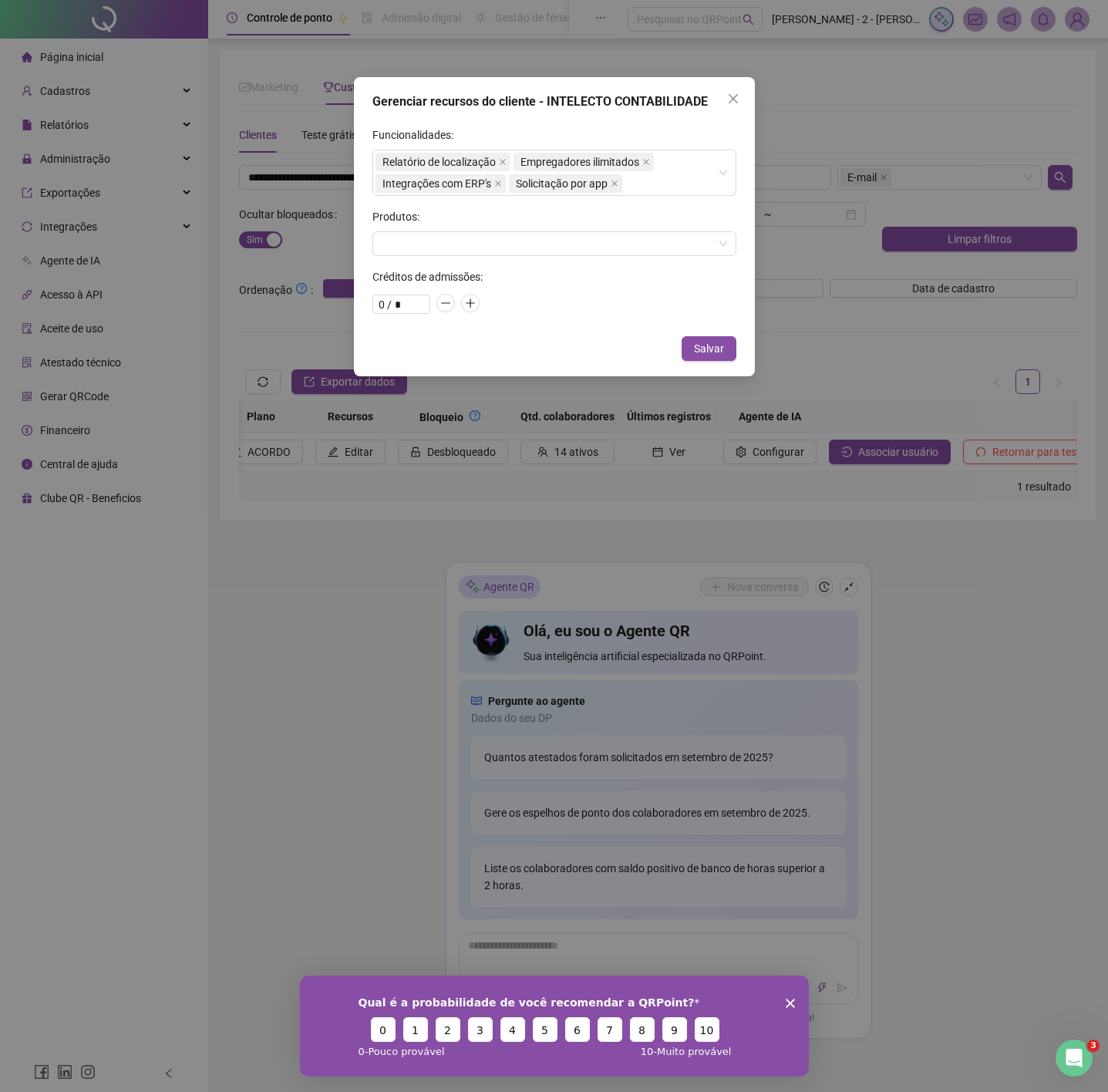
click at [465, 119] on div "Gerenciar recursos do cliente - INTELECTO CONTABILIDADE Funcionalidades: Relató…" at bounding box center [554, 227] width 401 height 299
click at [460, 241] on div at bounding box center [554, 244] width 364 height 25
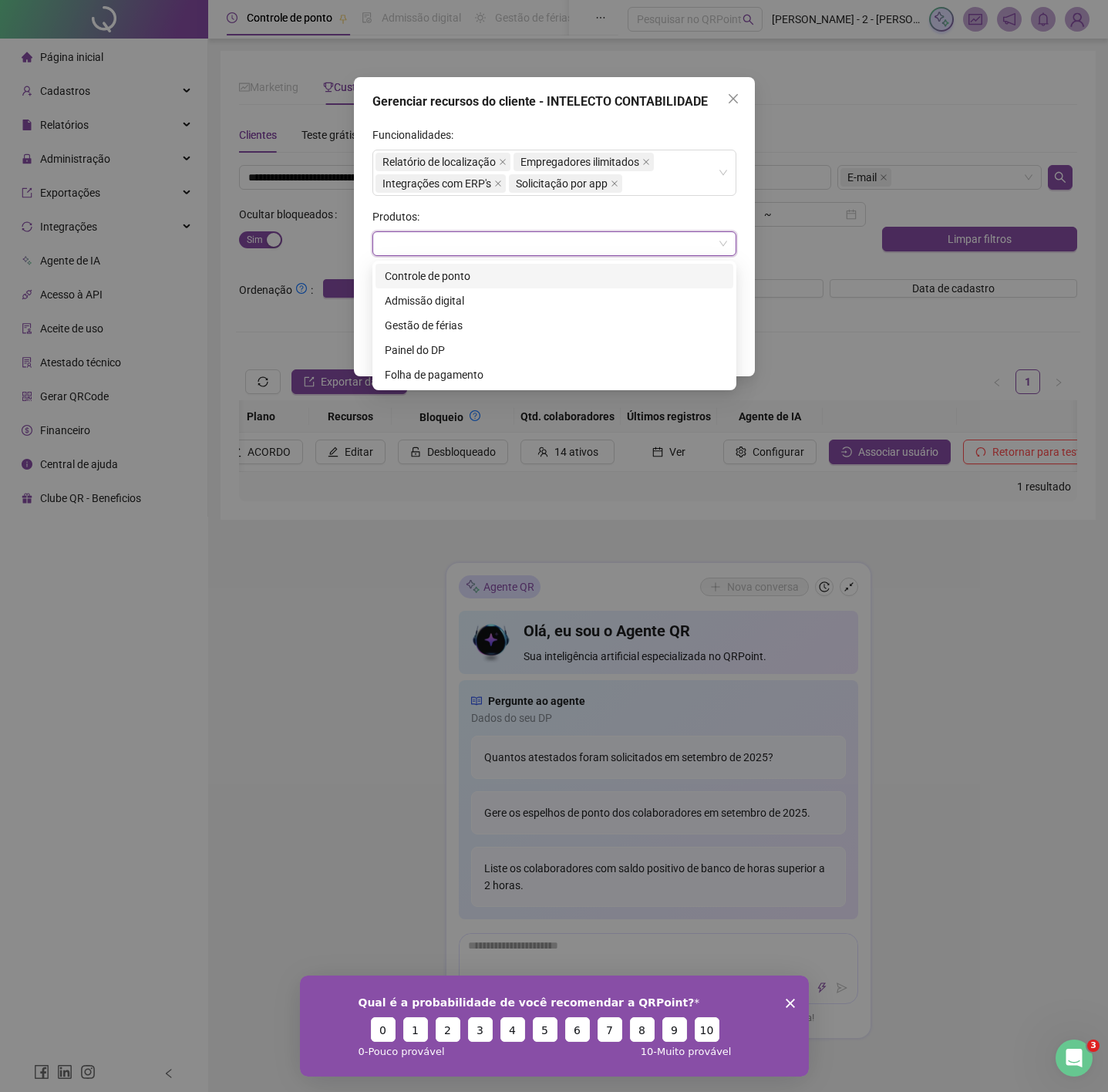
click at [463, 277] on div "Controle de ponto" at bounding box center [554, 275] width 340 height 17
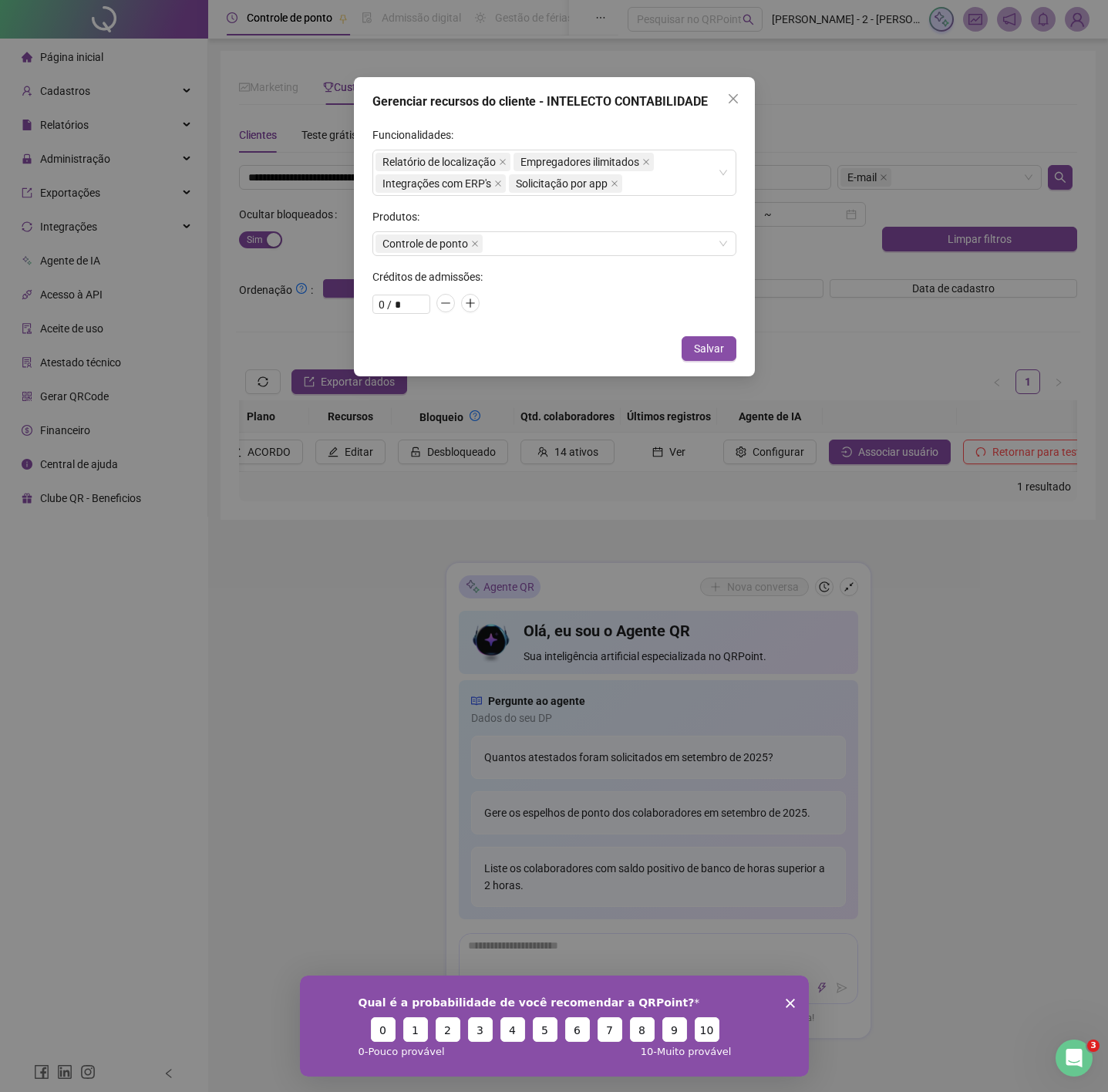
click at [560, 204] on form "Funcionalidades: Relatório de localização Empregadores ilimitados Integrações c…" at bounding box center [554, 222] width 364 height 190
click at [650, 188] on div "Relatório de localização Empregadores ilimitados Integrações com ERP's Solicita…" at bounding box center [546, 173] width 342 height 44
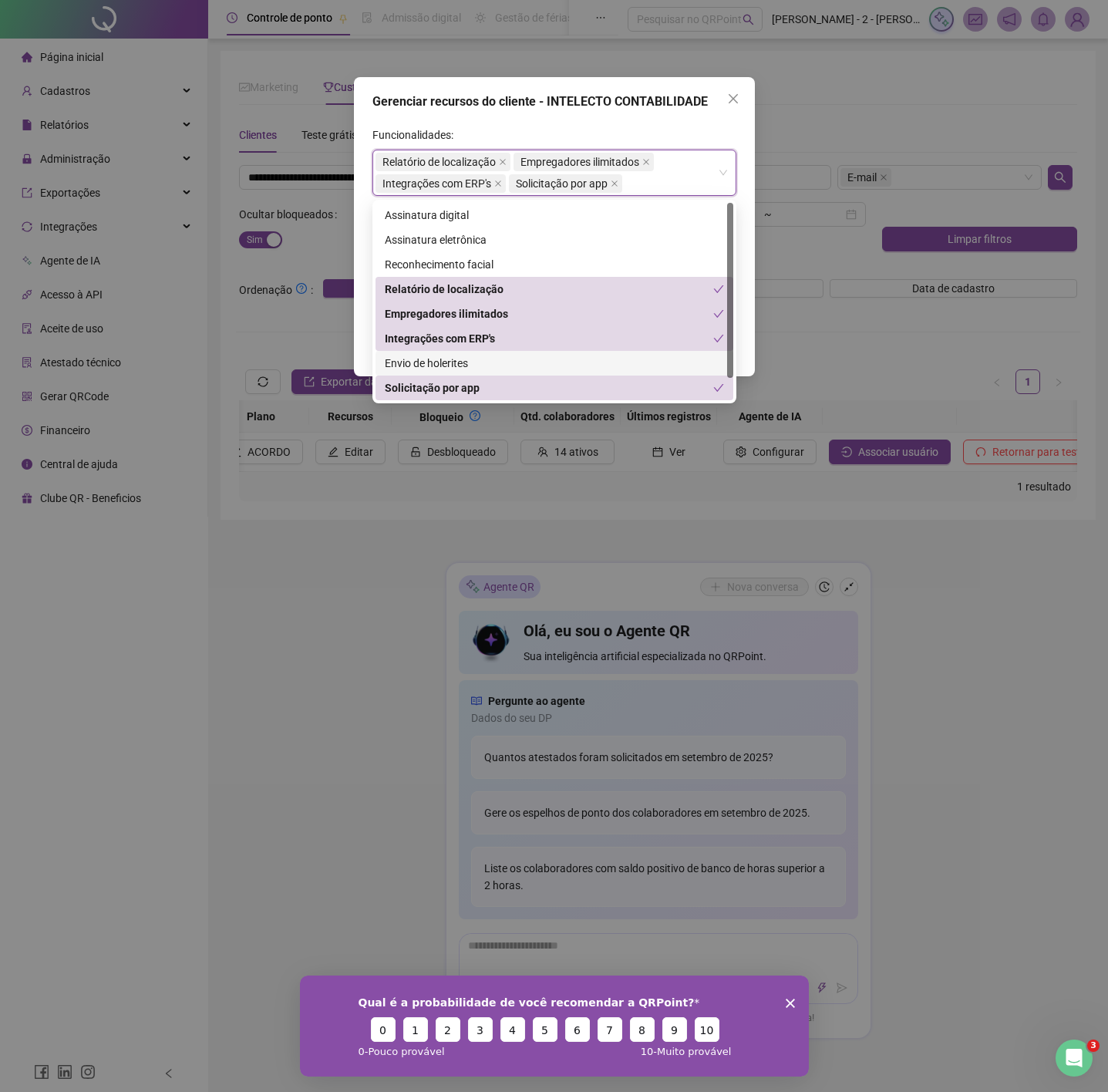
scroll to position [24, 0]
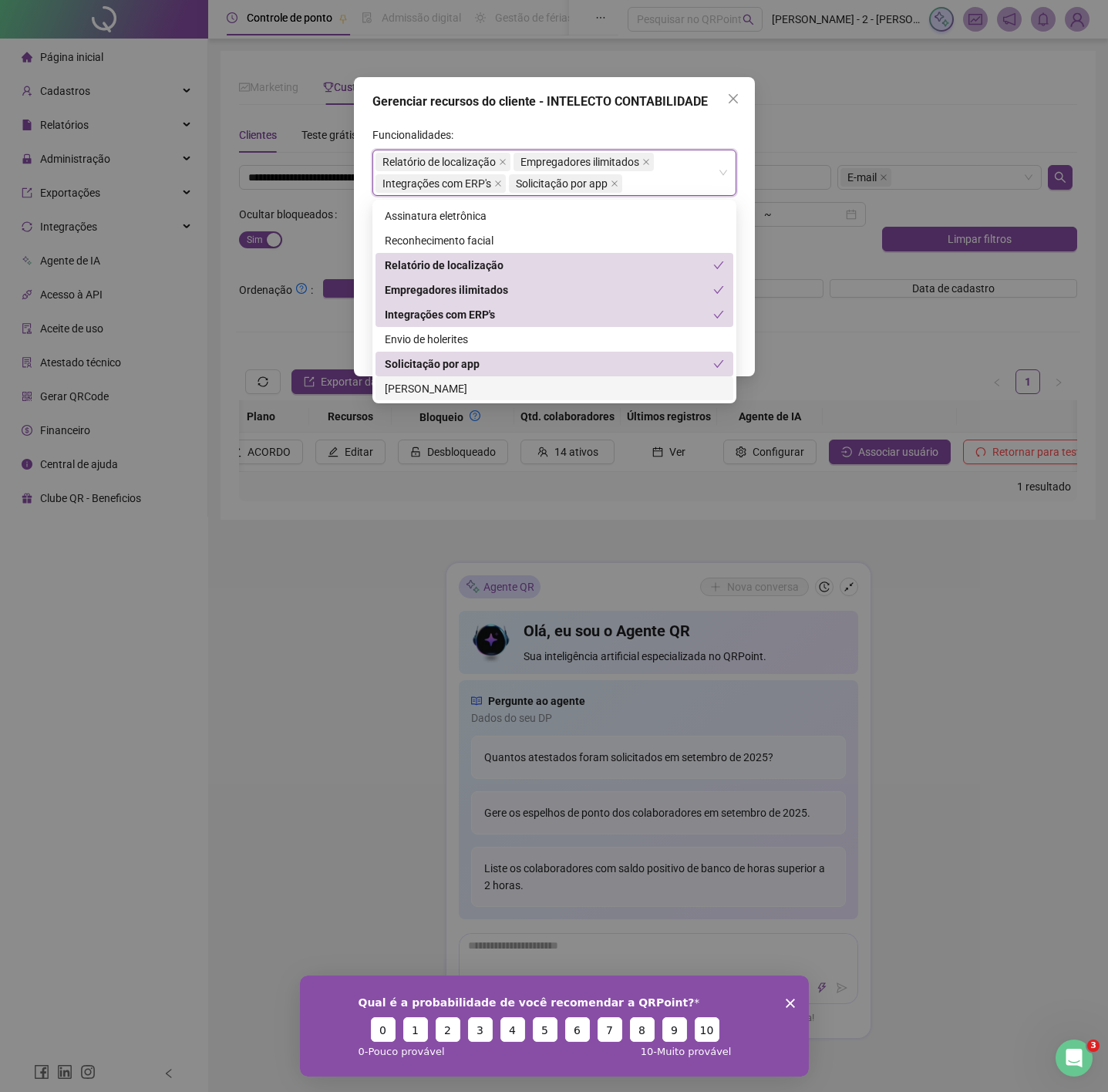
click at [456, 381] on div "Aviso de vencimento" at bounding box center [554, 388] width 340 height 17
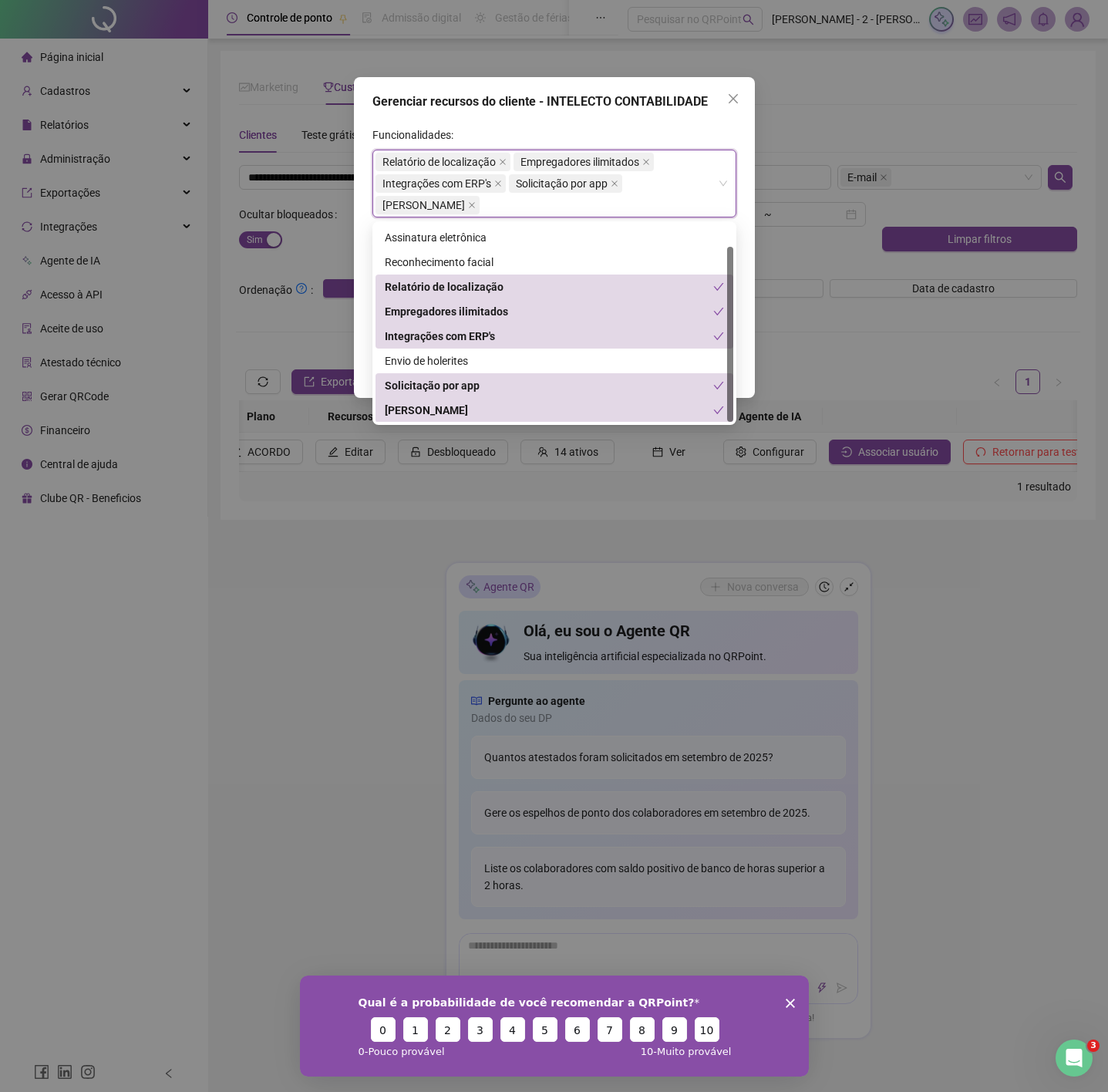
drag, startPoint x: 476, startPoint y: 401, endPoint x: 483, endPoint y: 371, distance: 30.8
click at [476, 399] on div "Aviso de vencimento" at bounding box center [554, 410] width 357 height 25
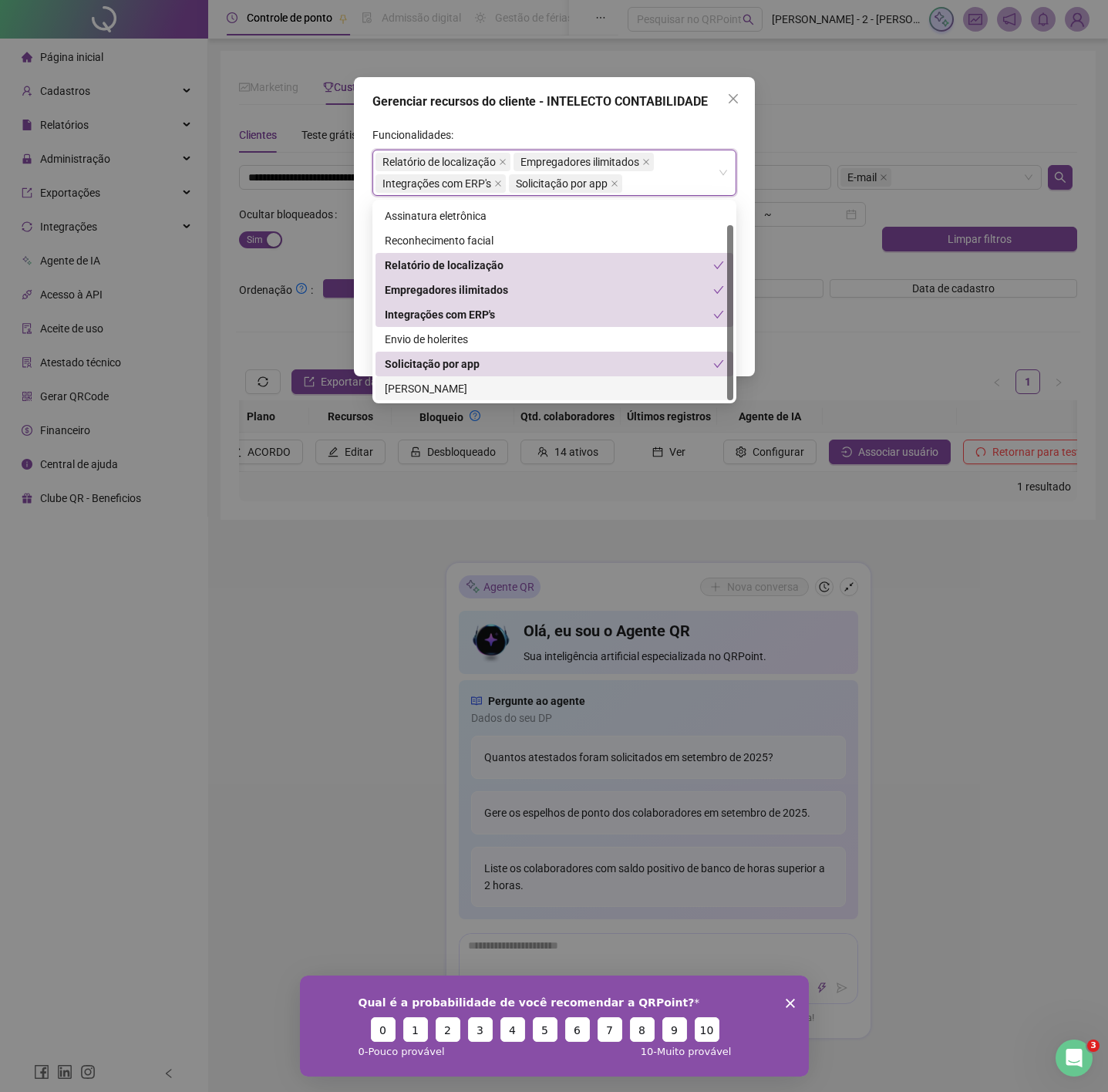
click at [476, 393] on div "Aviso de vencimento" at bounding box center [554, 388] width 340 height 17
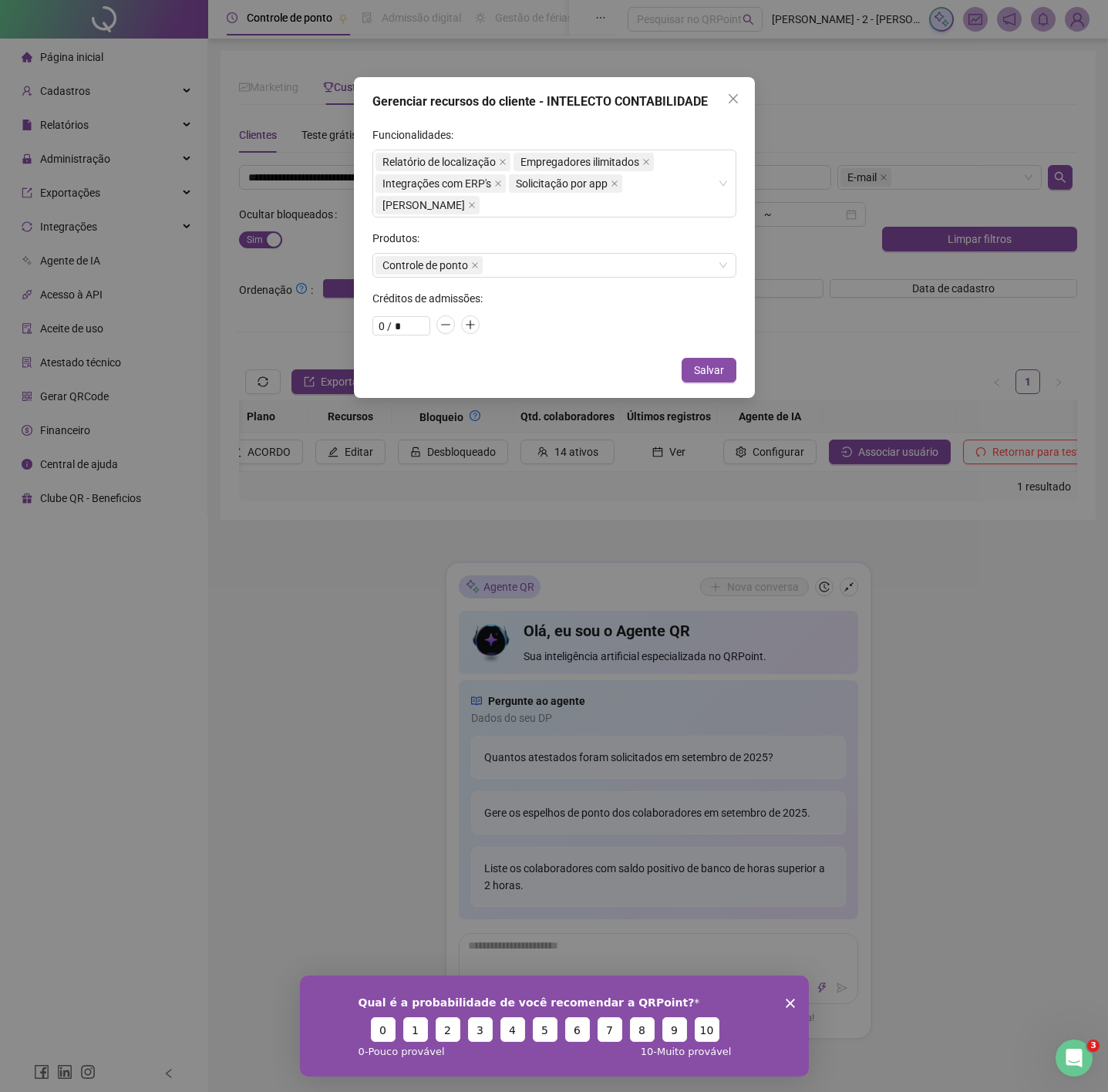
click at [528, 105] on div "Gerenciar recursos do cliente - INTELECTO CONTABILIDADE" at bounding box center [554, 101] width 364 height 19
click at [711, 378] on span "Salvar" at bounding box center [709, 369] width 30 height 17
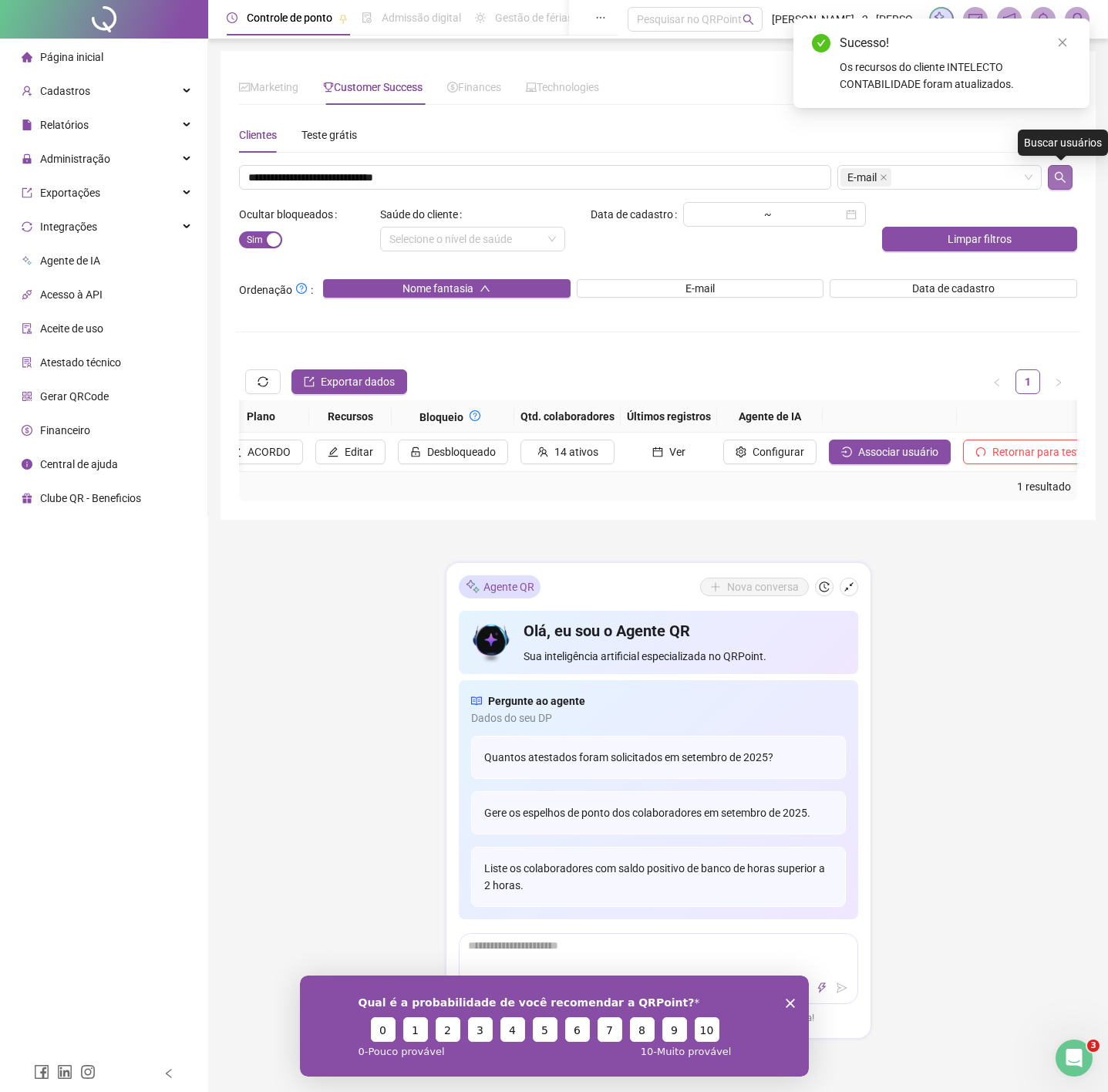
click at [1069, 187] on button "button" at bounding box center [1059, 177] width 25 height 25
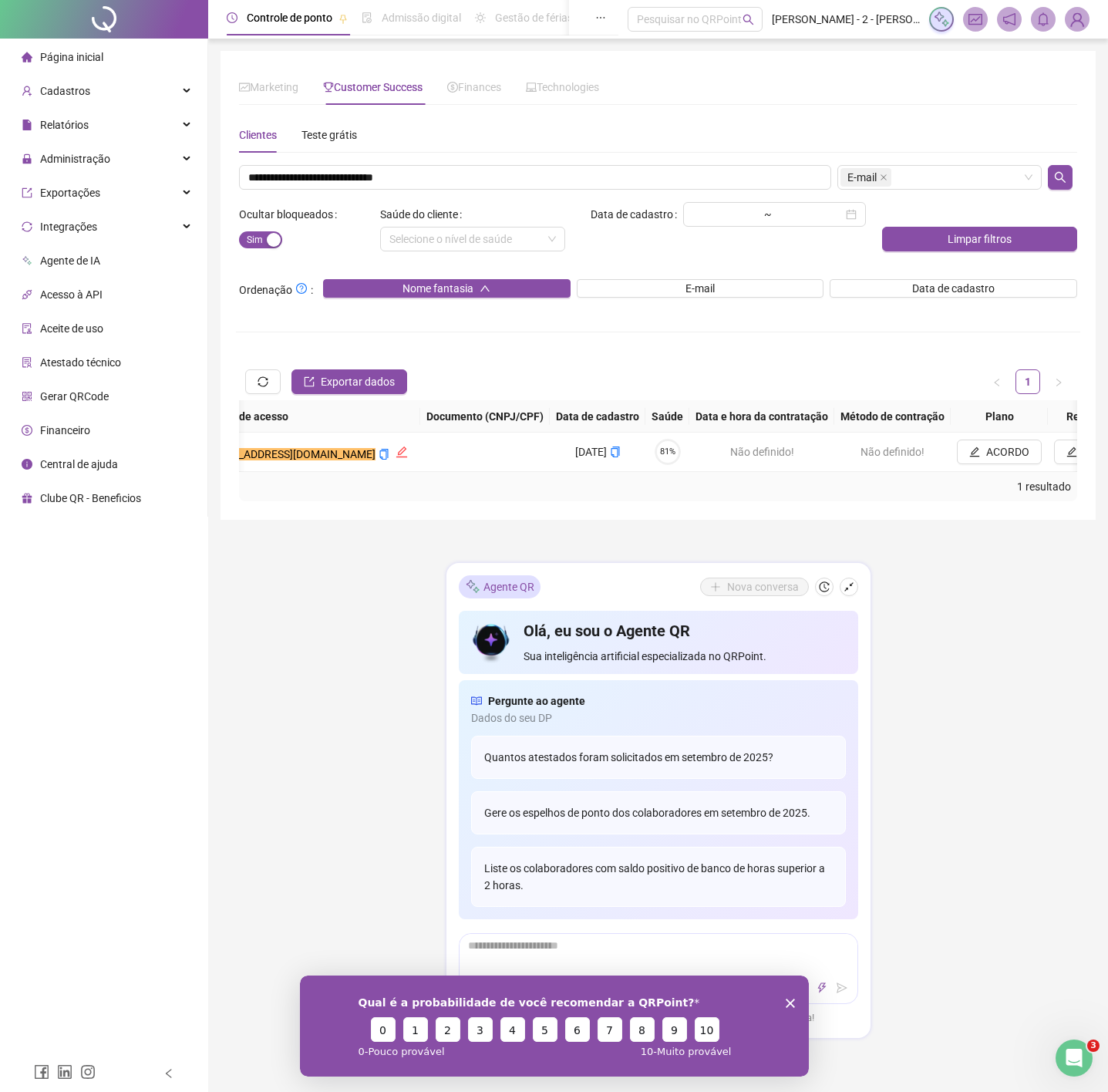
scroll to position [0, 0]
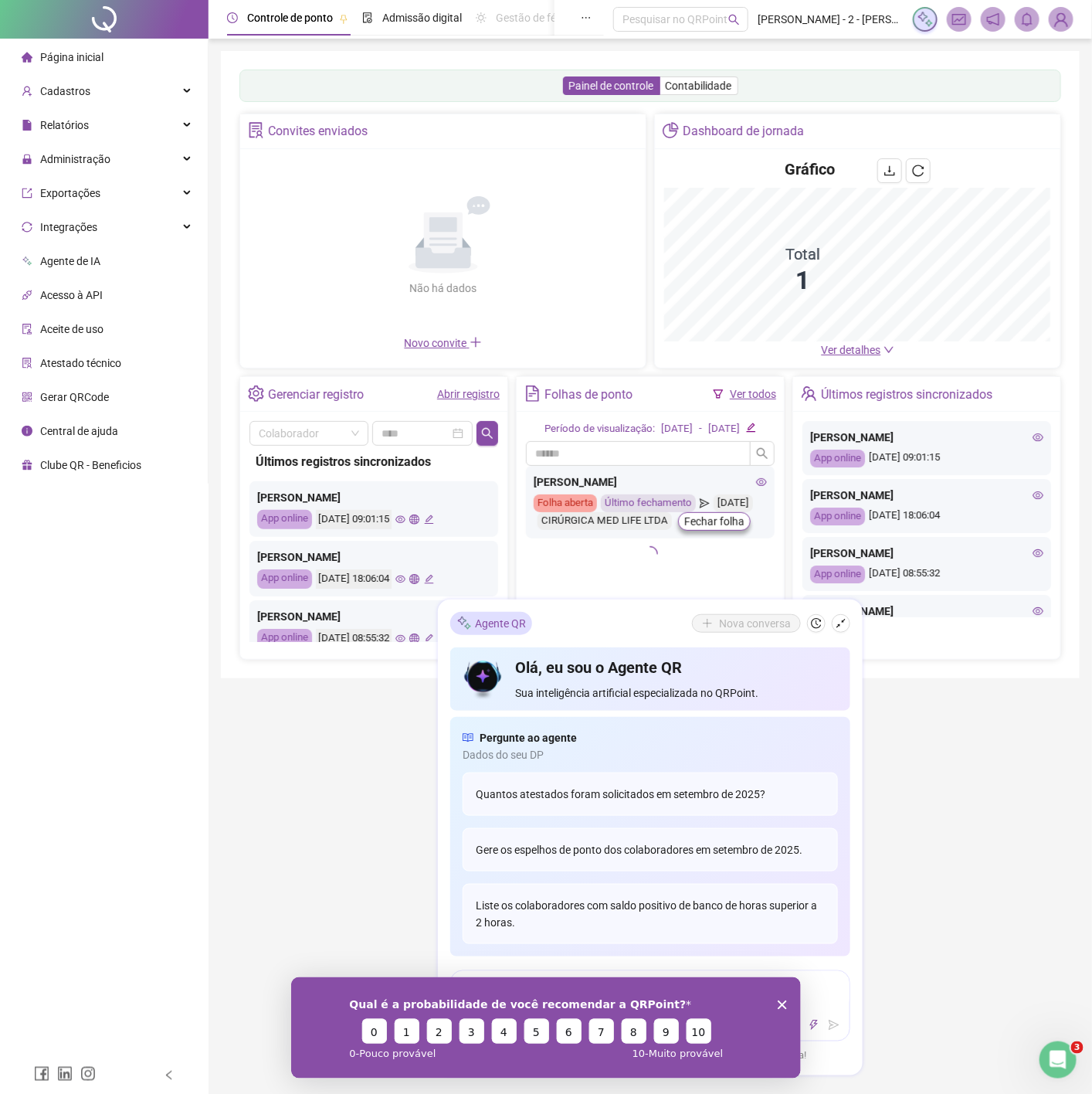
click at [1066, 19] on img at bounding box center [1060, 19] width 23 height 23
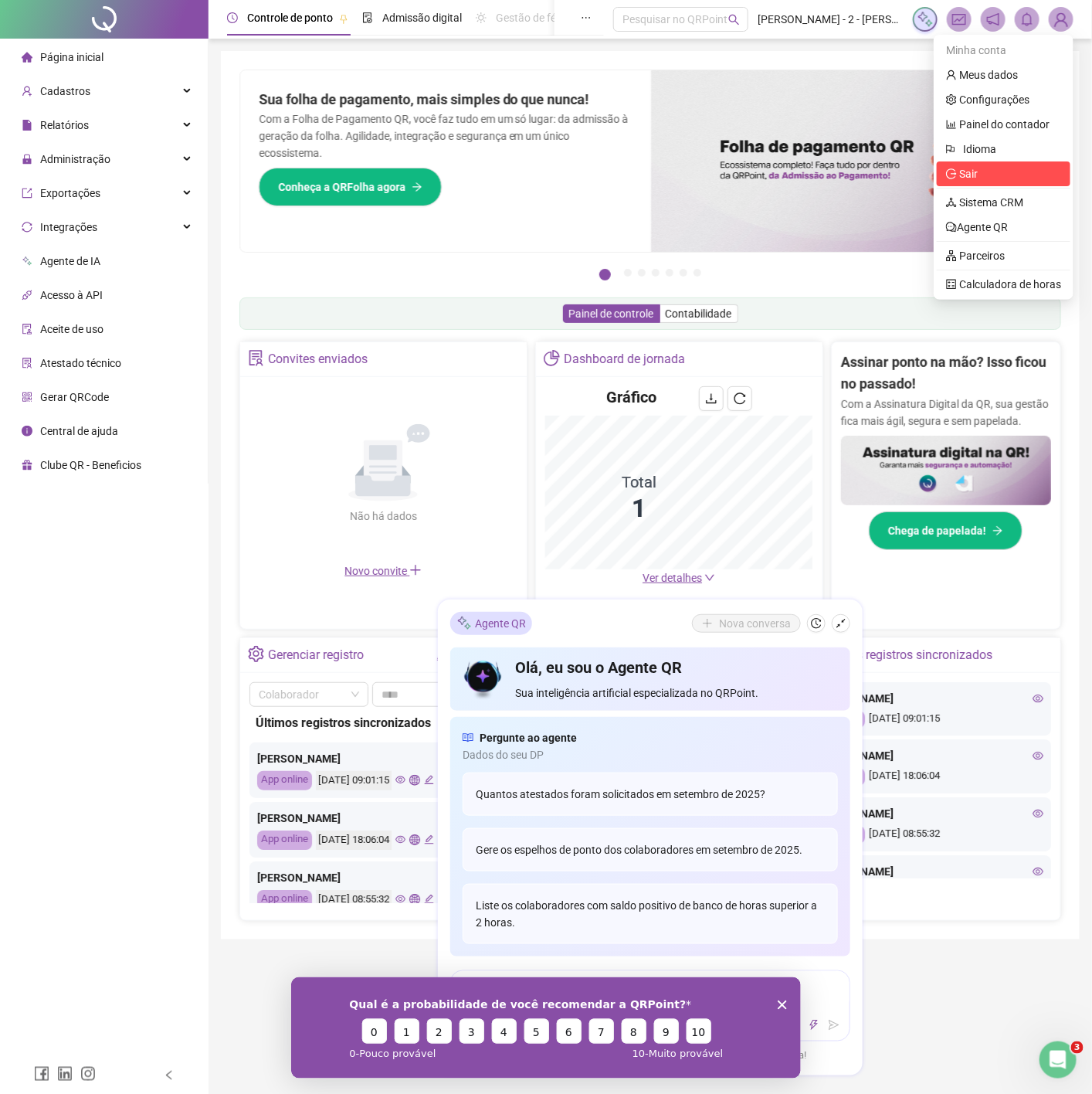
click at [985, 177] on span "Sair" at bounding box center [1004, 174] width 115 height 17
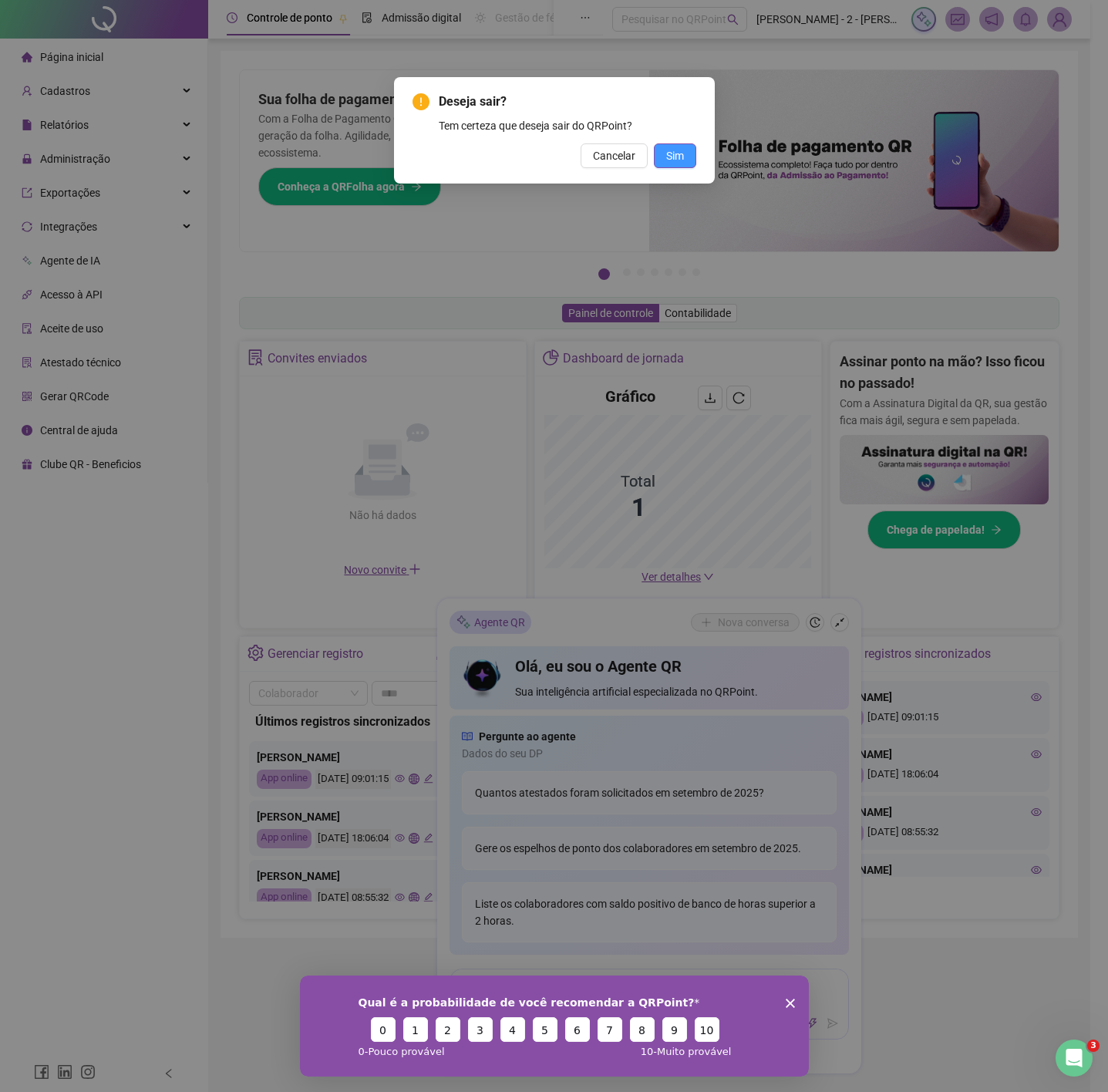
click at [667, 149] on span "Sim" at bounding box center [675, 155] width 18 height 17
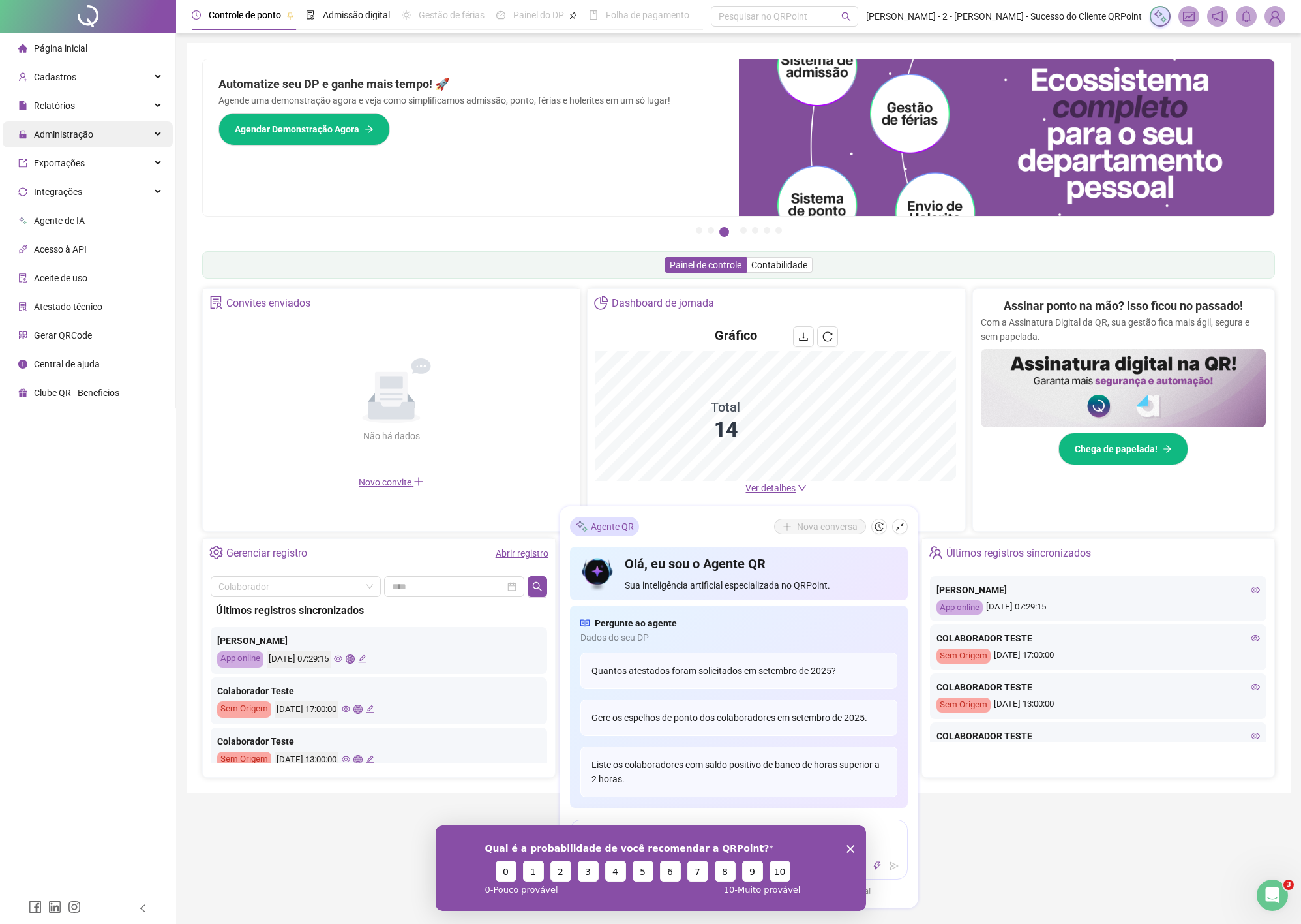
click at [70, 134] on span "Administração" at bounding box center [63, 134] width 59 height 10
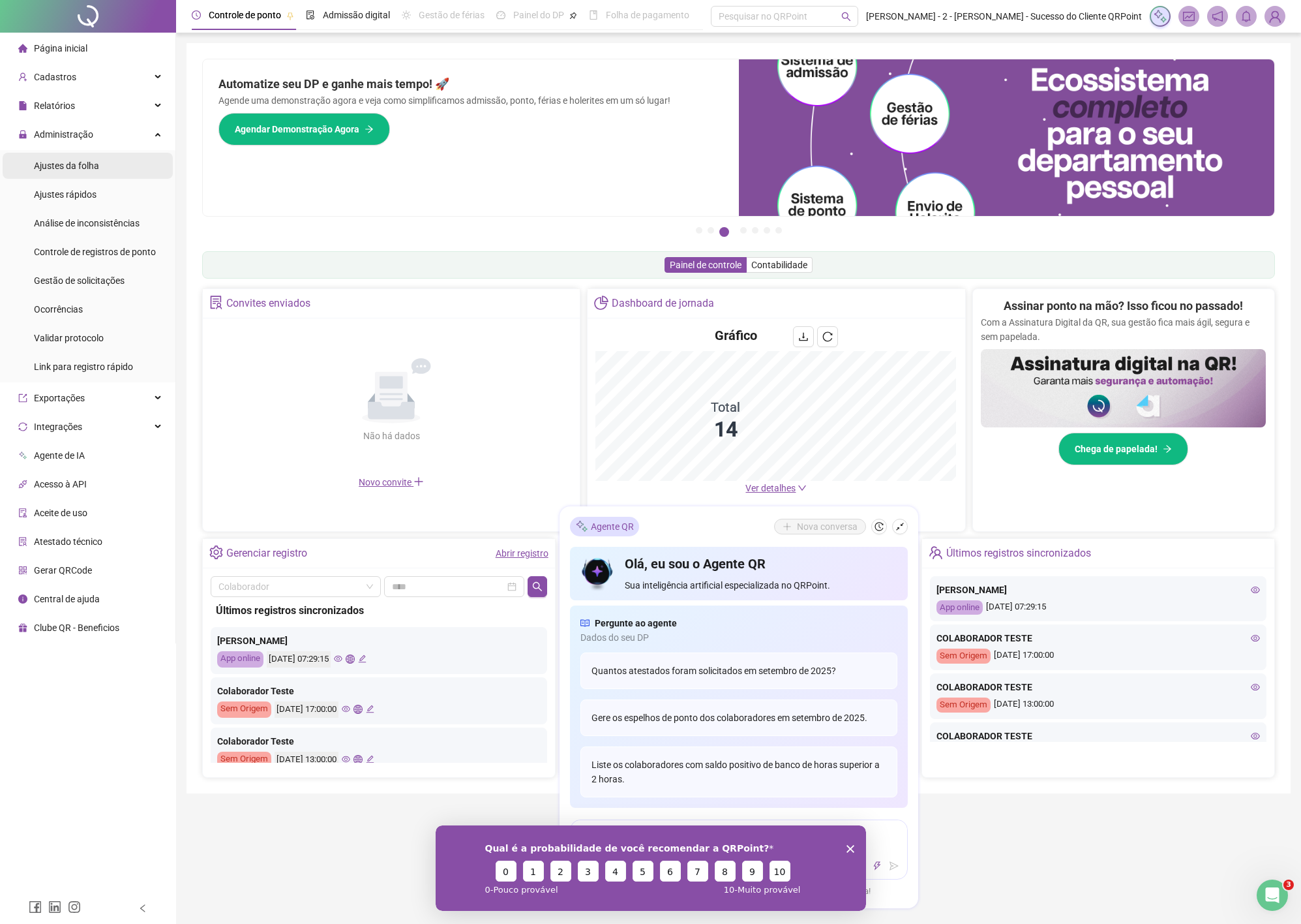
click at [96, 164] on span "Ajustes da folha" at bounding box center [66, 166] width 65 height 10
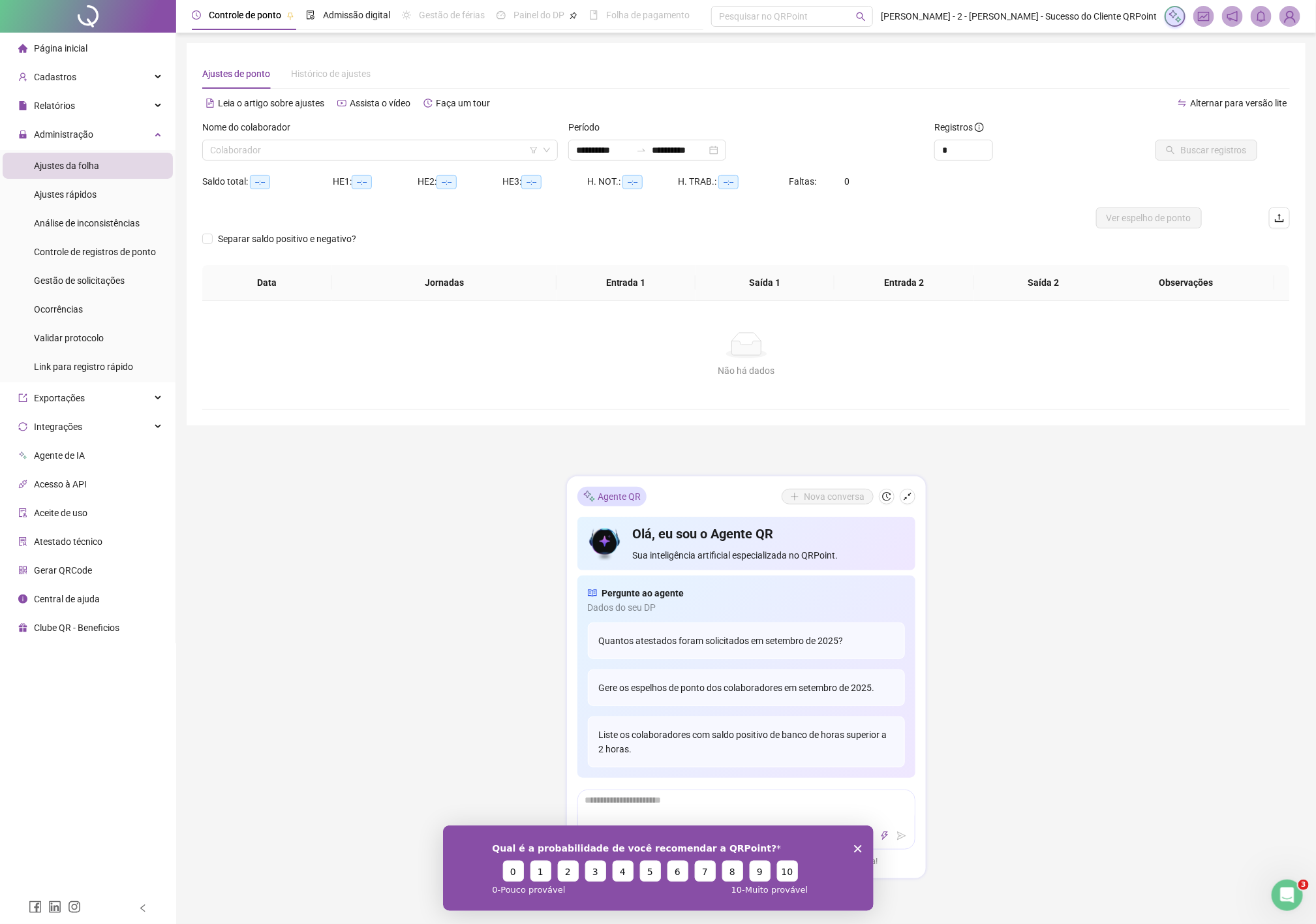
type input "**********"
click at [937, 224] on button "button" at bounding box center [1279, 218] width 21 height 21
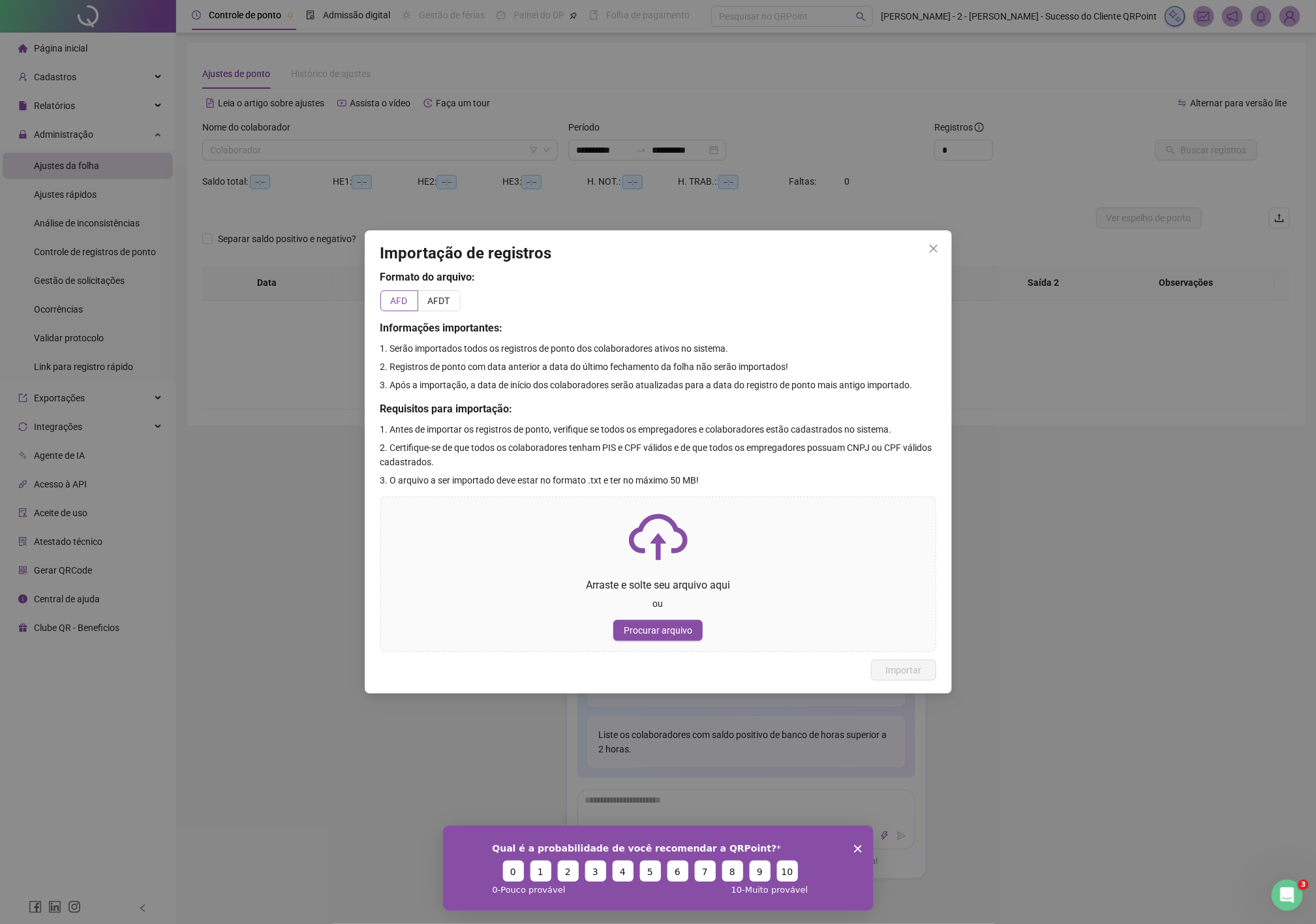
click at [937, 216] on div "Importação de registros Formato do arquivo: AFD AFDT Informações importantes: 1…" at bounding box center [658, 462] width 1316 height 924
click at [937, 245] on icon "close" at bounding box center [933, 248] width 10 height 10
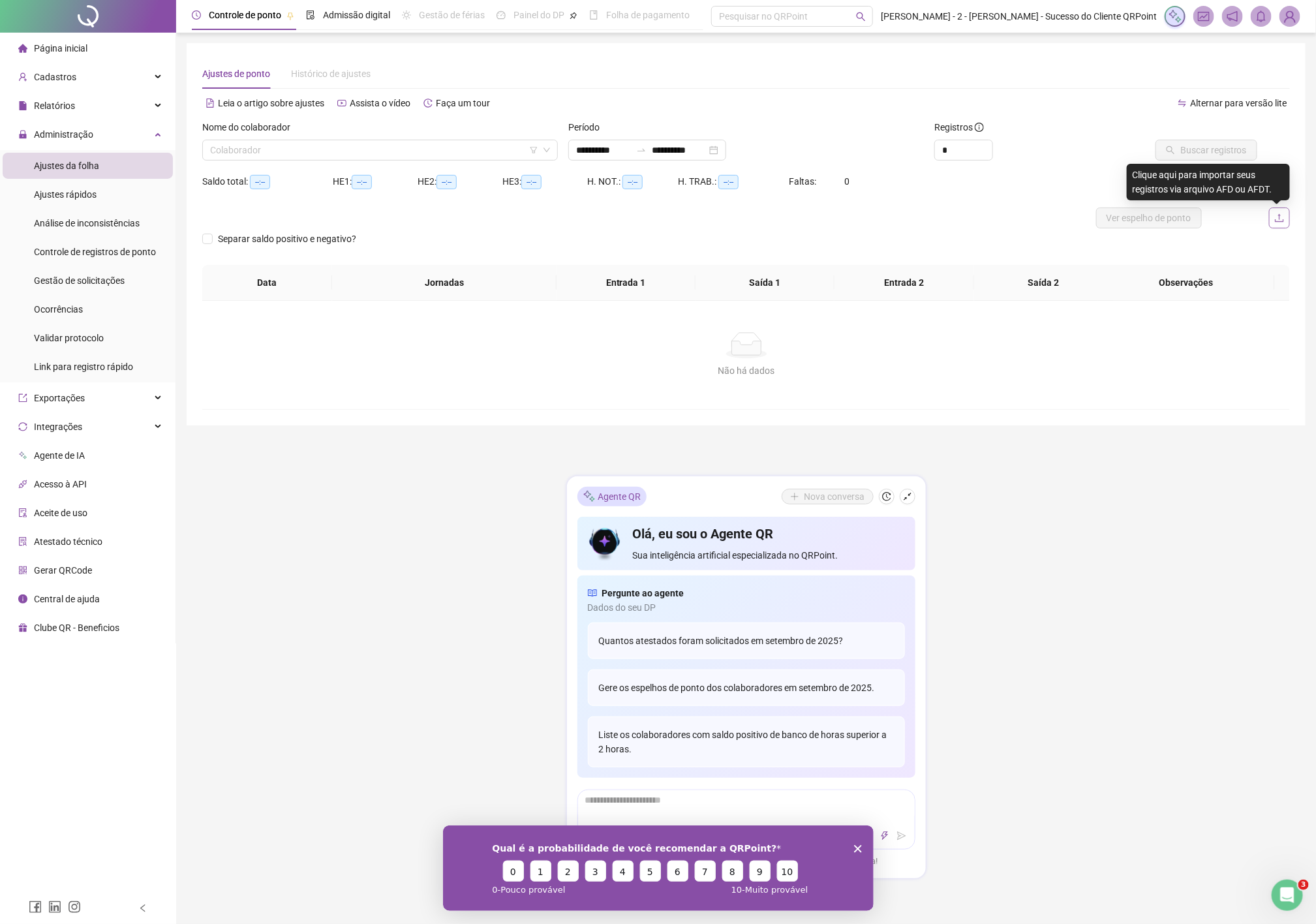
click at [937, 222] on button "button" at bounding box center [1279, 218] width 21 height 21
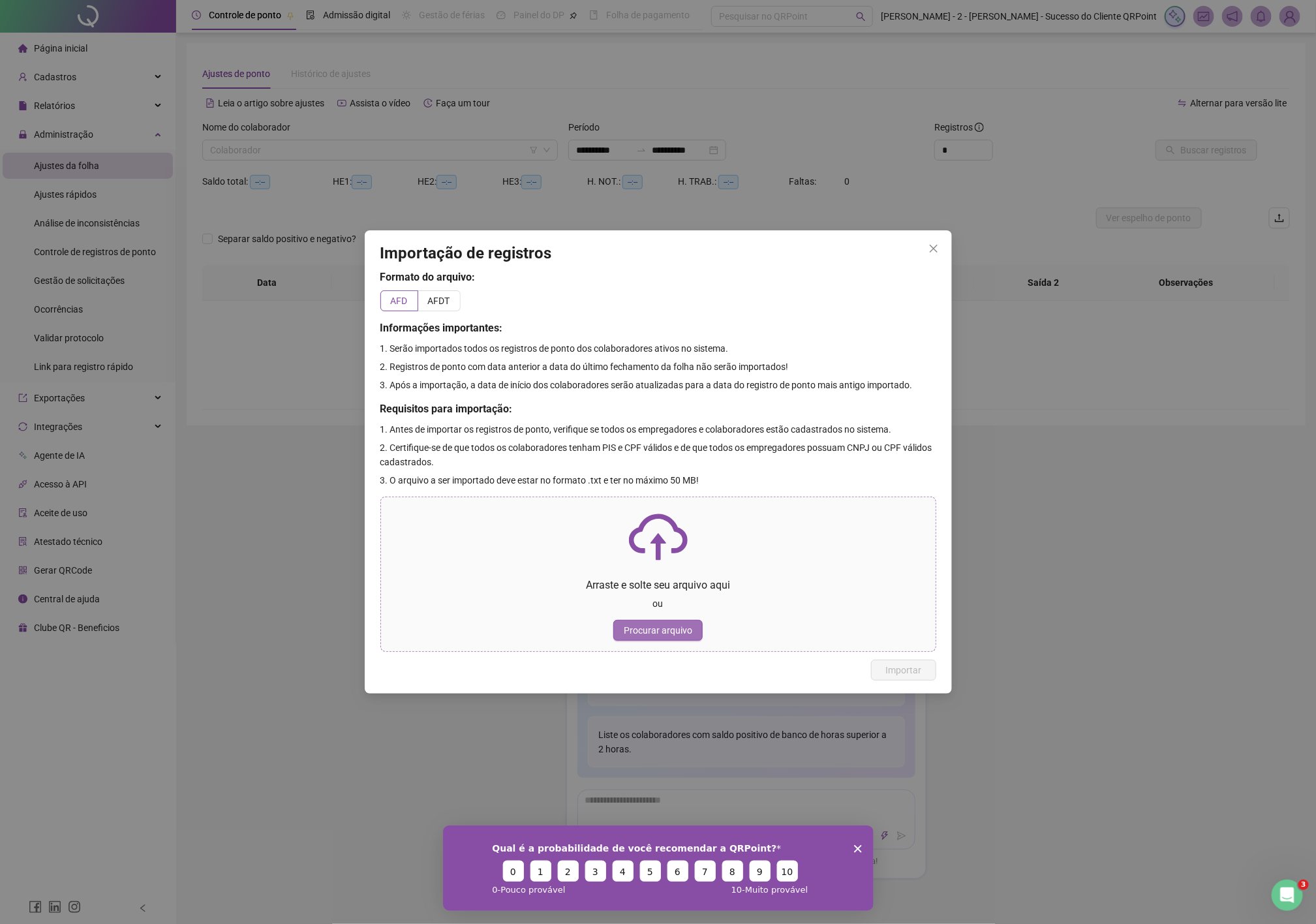
click at [668, 632] on span "Procurar arquivo" at bounding box center [658, 630] width 69 height 14
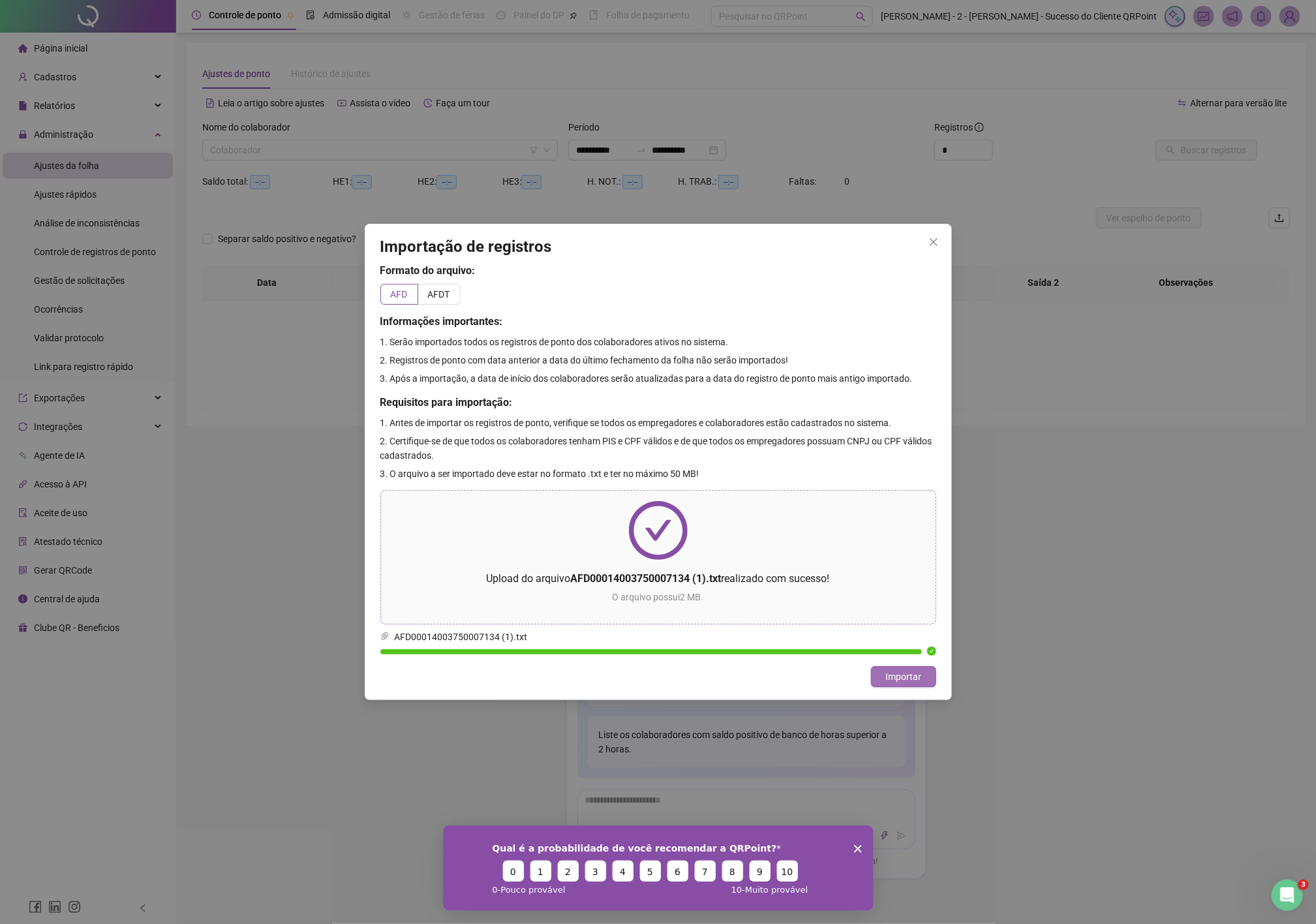
click at [901, 676] on span "Importar" at bounding box center [903, 676] width 36 height 14
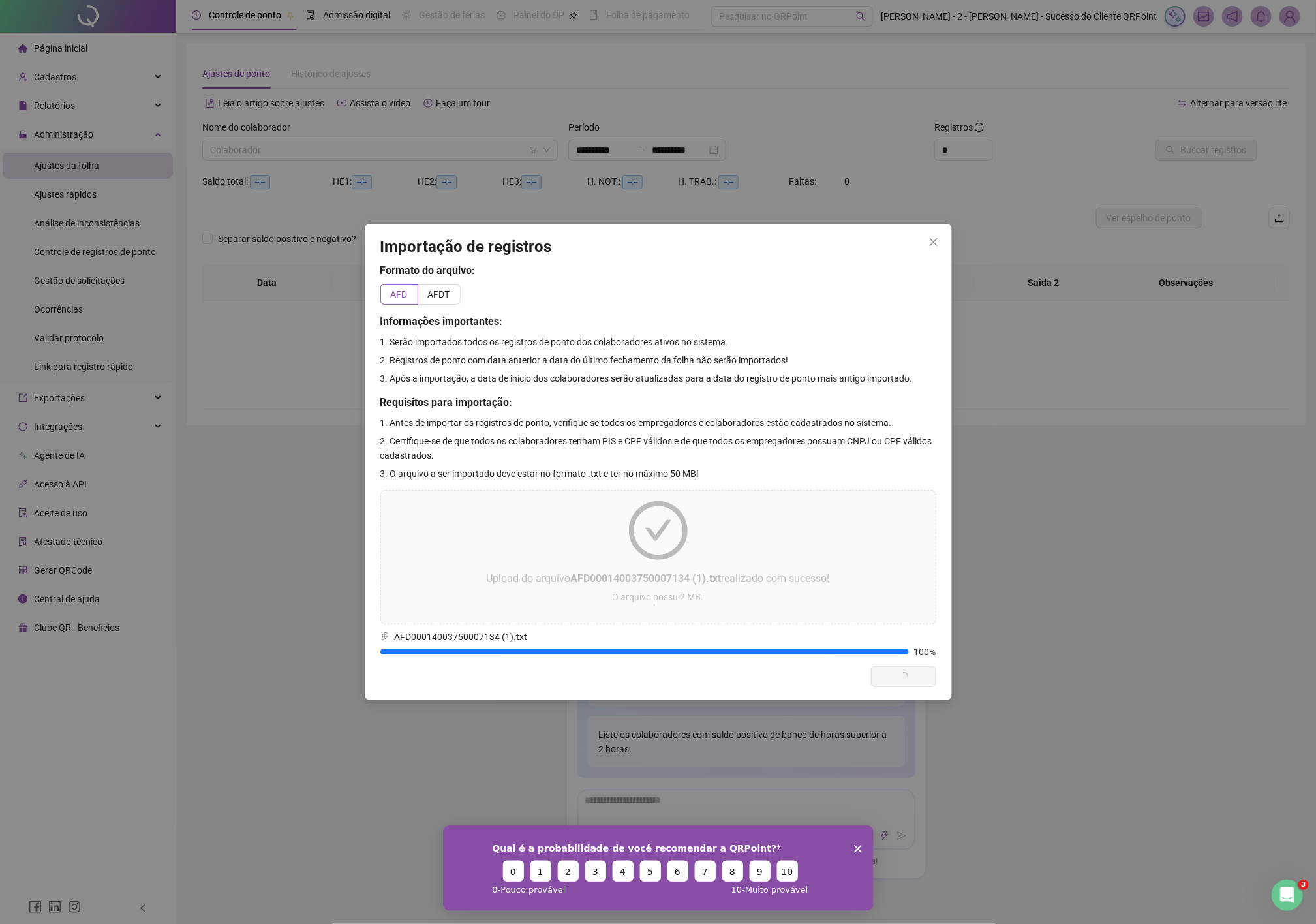
click at [781, 311] on div "Formato do arquivo: AFD AFDT Informações importantes: 1. Serão importados todos…" at bounding box center [658, 460] width 555 height 395
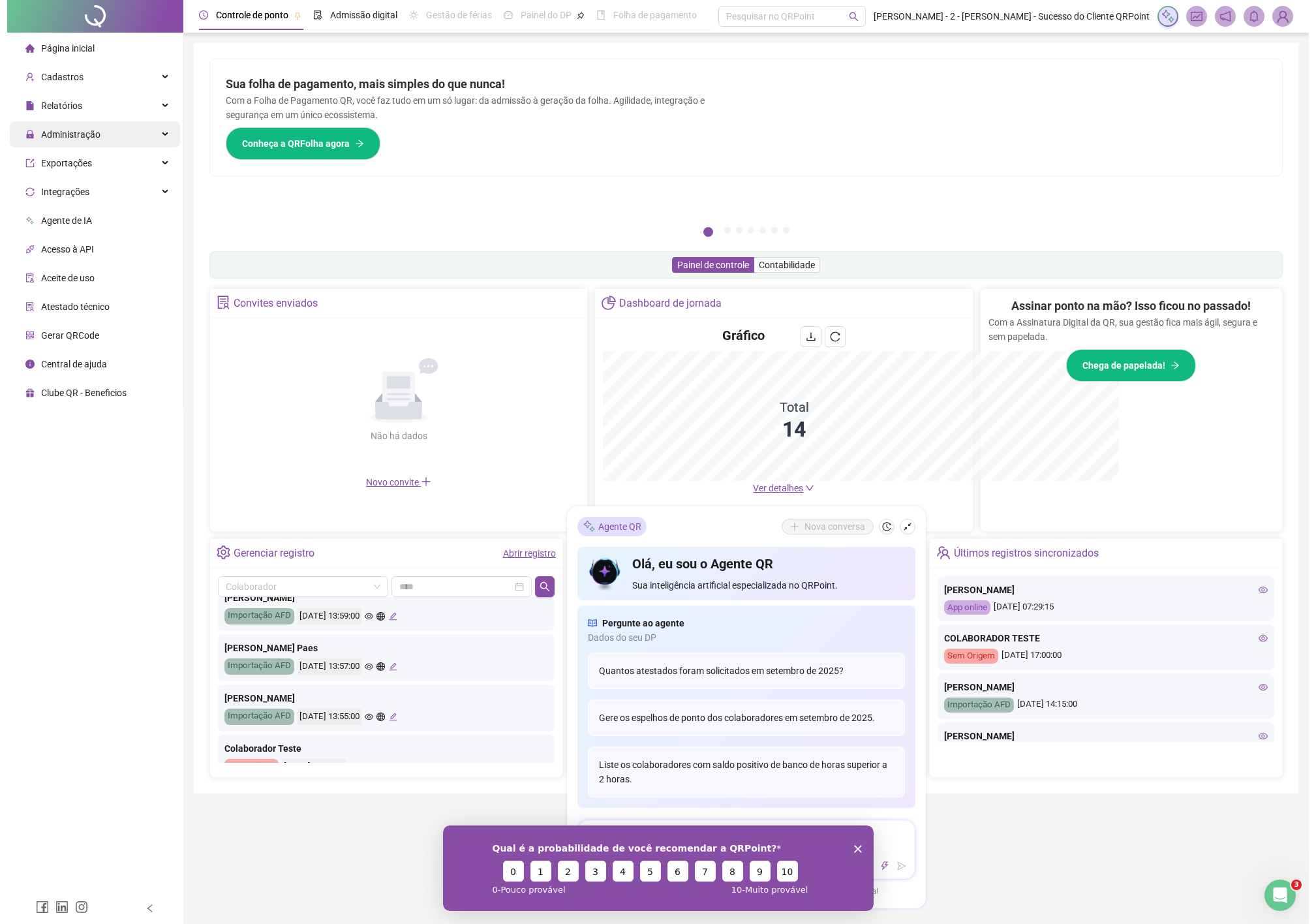
scroll to position [391, 0]
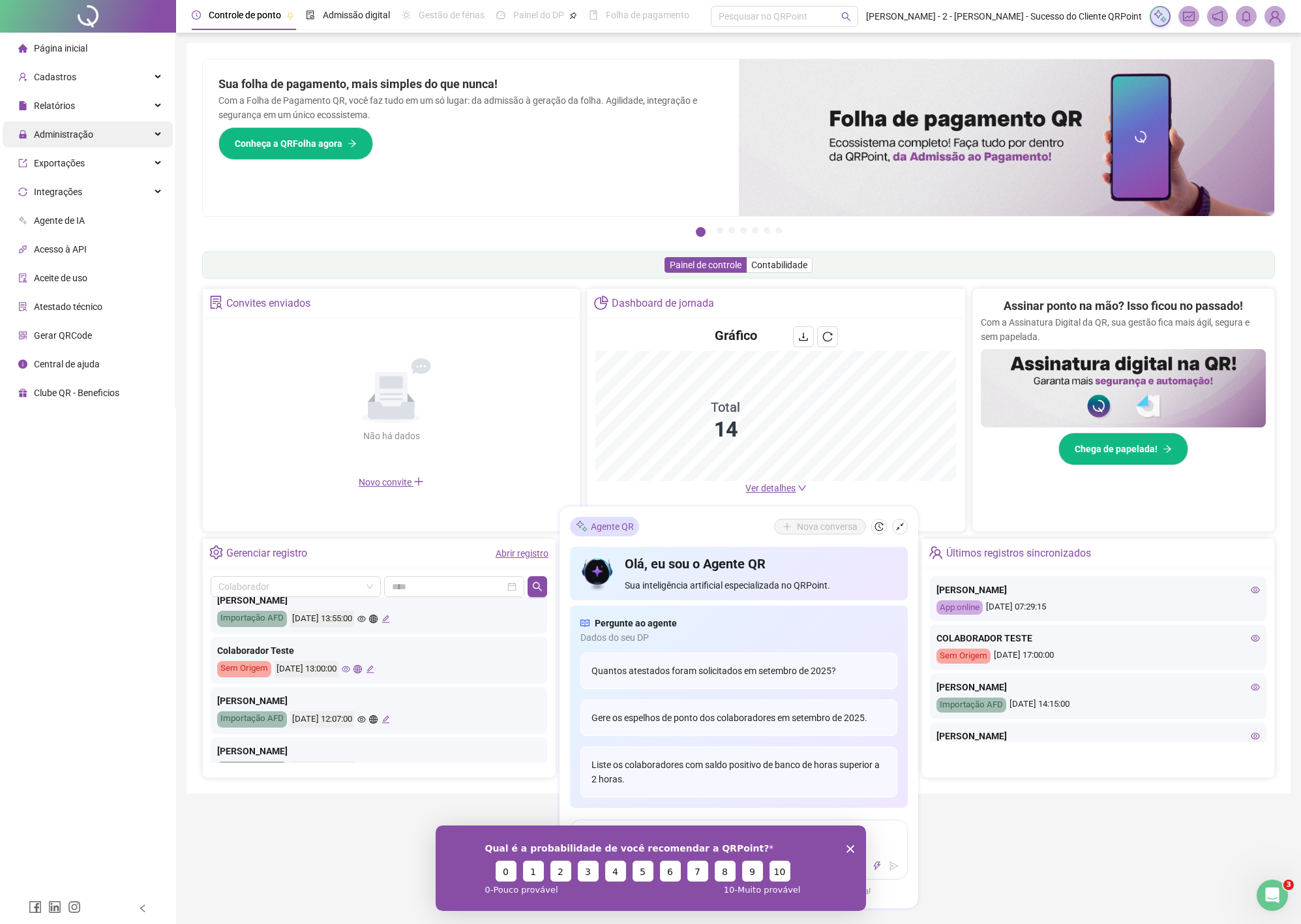
click at [82, 133] on span "Administração" at bounding box center [63, 134] width 59 height 10
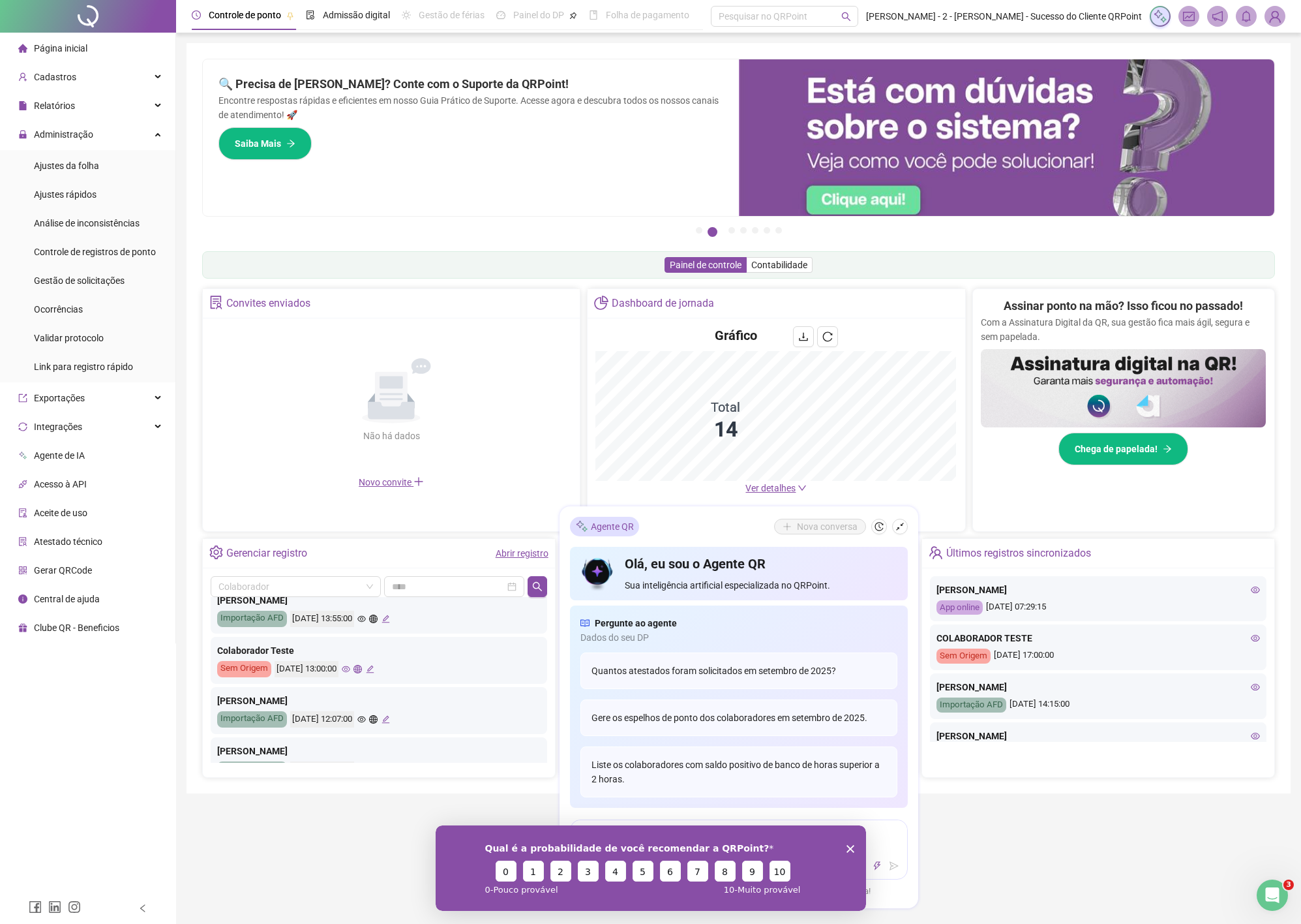
click at [288, 259] on div "Painel de controle Contabilidade" at bounding box center [738, 265] width 1073 height 28
click at [73, 176] on div "Ajustes da folha" at bounding box center [66, 165] width 65 height 26
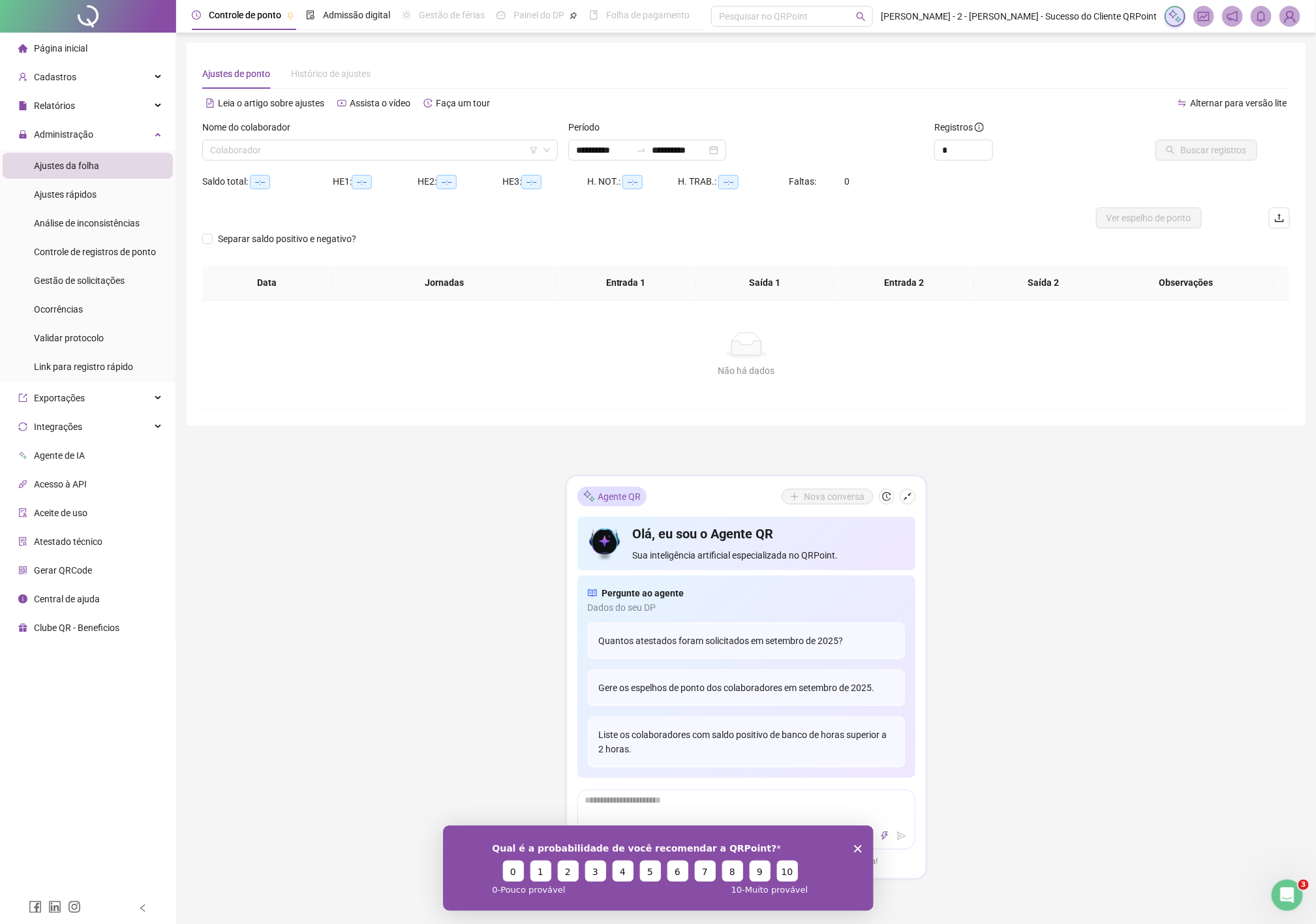
type input "**********"
click at [856, 851] on div "Qual é a probabilidade de você recomendar a QRPoint? 0 1 2 3 4 5 6 7 8 9 10 0 -…" at bounding box center [658, 867] width 431 height 85
click at [850, 839] on div "Qual é a probabilidade de você recomendar a QRPoint? 0 1 2 3 4 5 6 7 8 9 10 0 -…" at bounding box center [658, 867] width 431 height 85
click at [856, 848] on polygon "Encerrar pesquisa" at bounding box center [857, 848] width 8 height 8
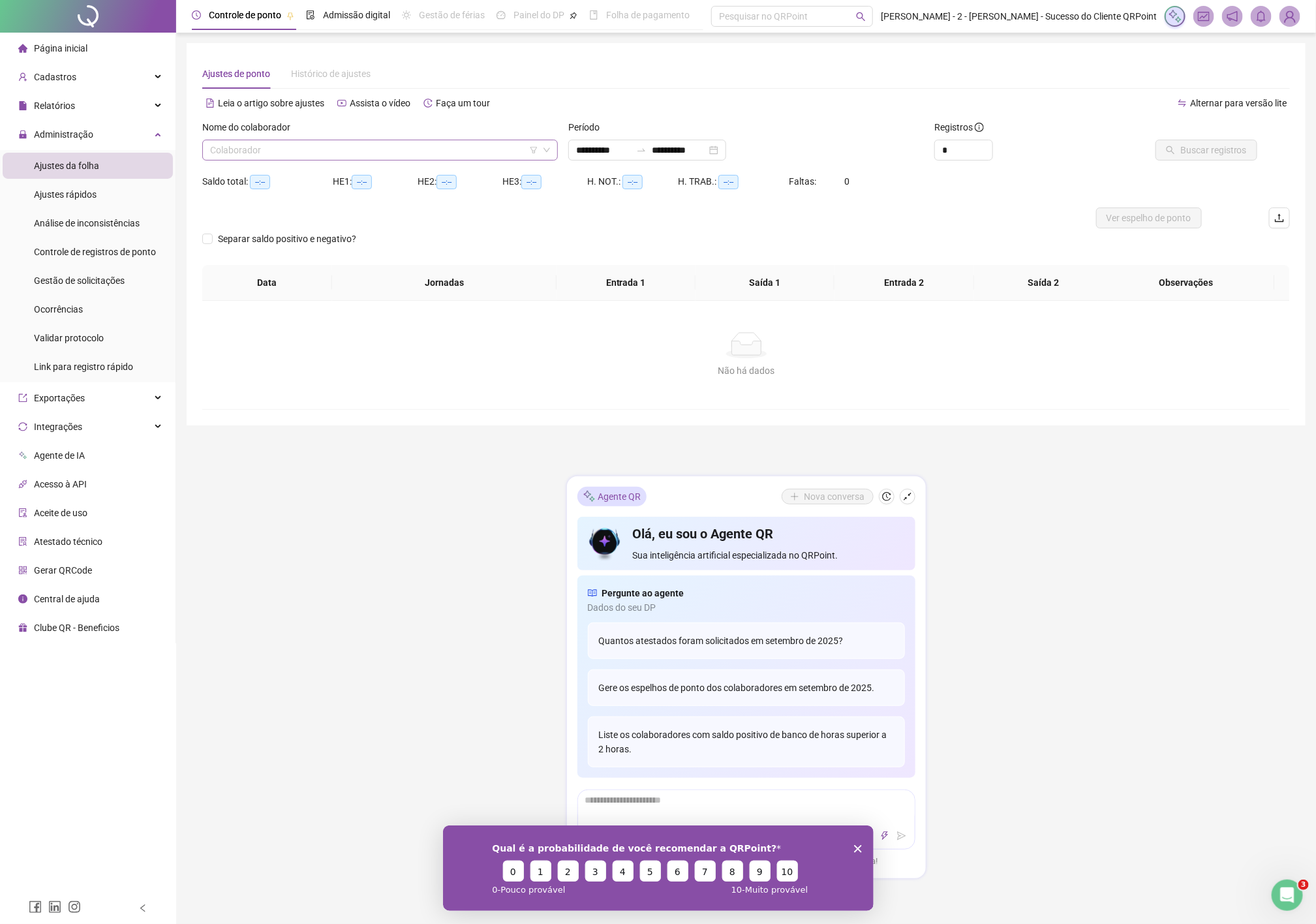
click at [432, 151] on input "search" at bounding box center [374, 149] width 328 height 19
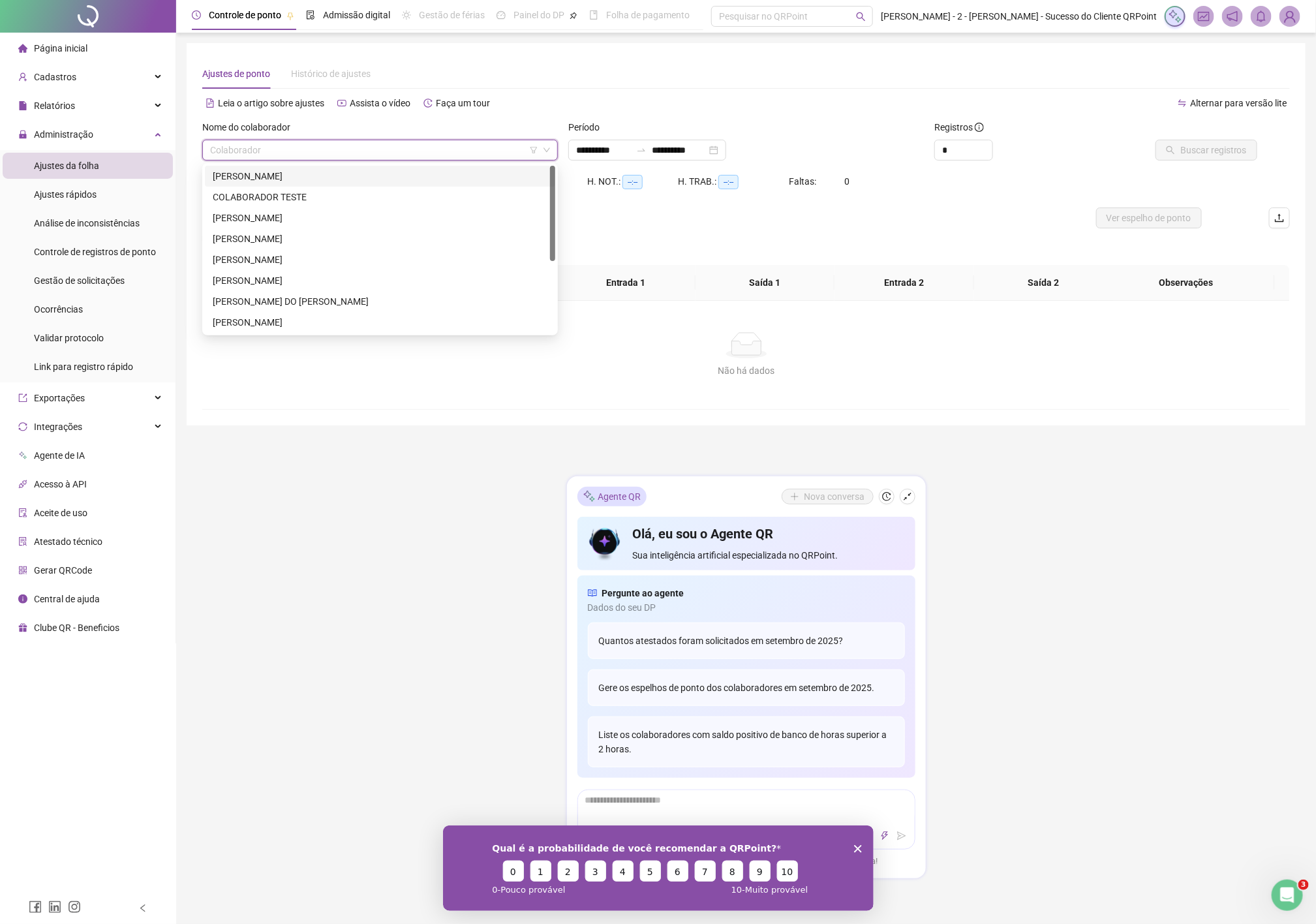
click at [329, 178] on div "ANGELICA MATOS PEREIRA TEOTONIO" at bounding box center [379, 176] width 334 height 14
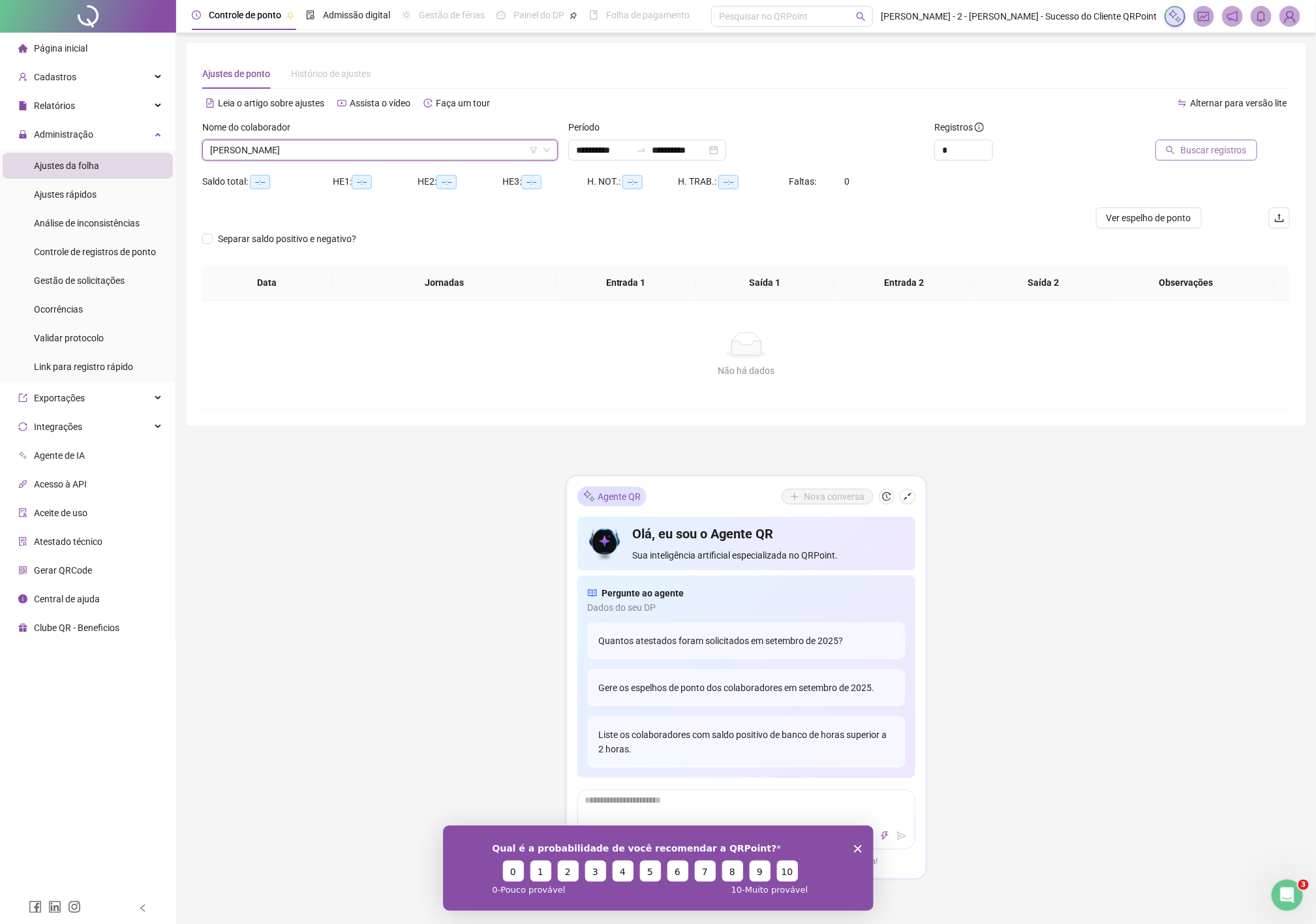
click at [1227, 147] on span "Buscar registros" at bounding box center [1213, 150] width 66 height 14
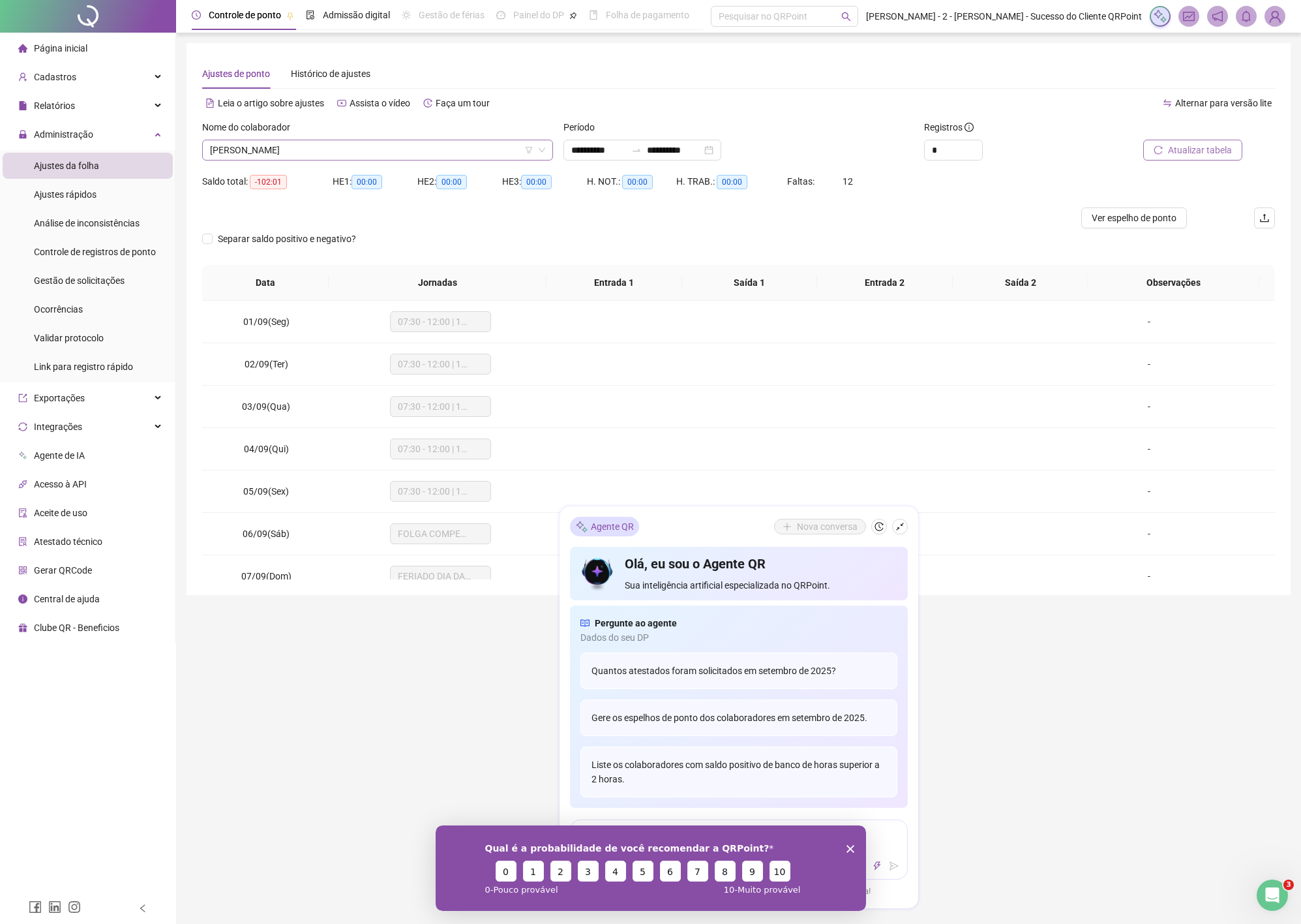
click at [353, 143] on span "ANGELICA MATOS PEREIRA TEOTONIO" at bounding box center [378, 149] width 335 height 19
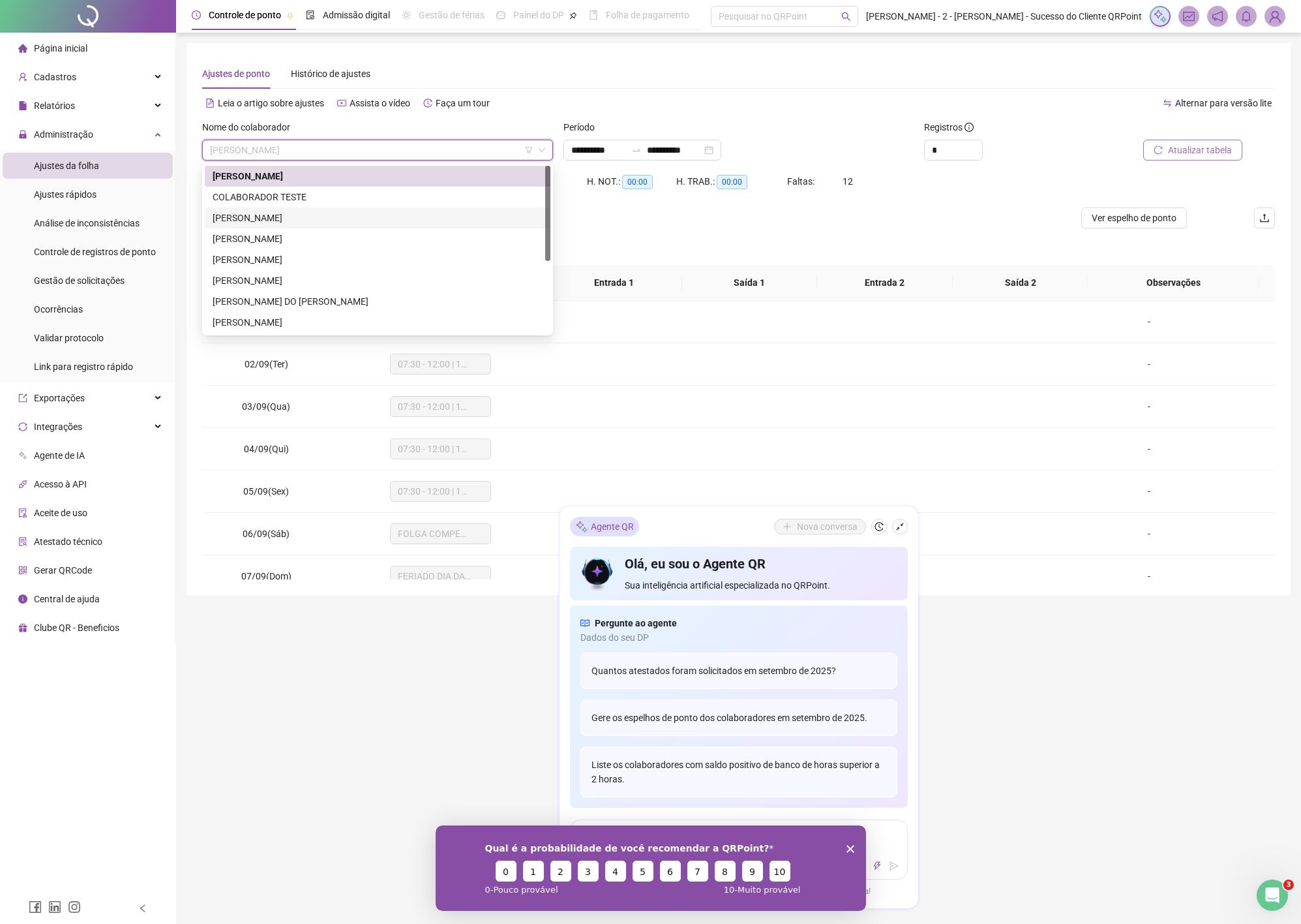
click at [292, 216] on div "[PERSON_NAME]" at bounding box center [378, 218] width 330 height 14
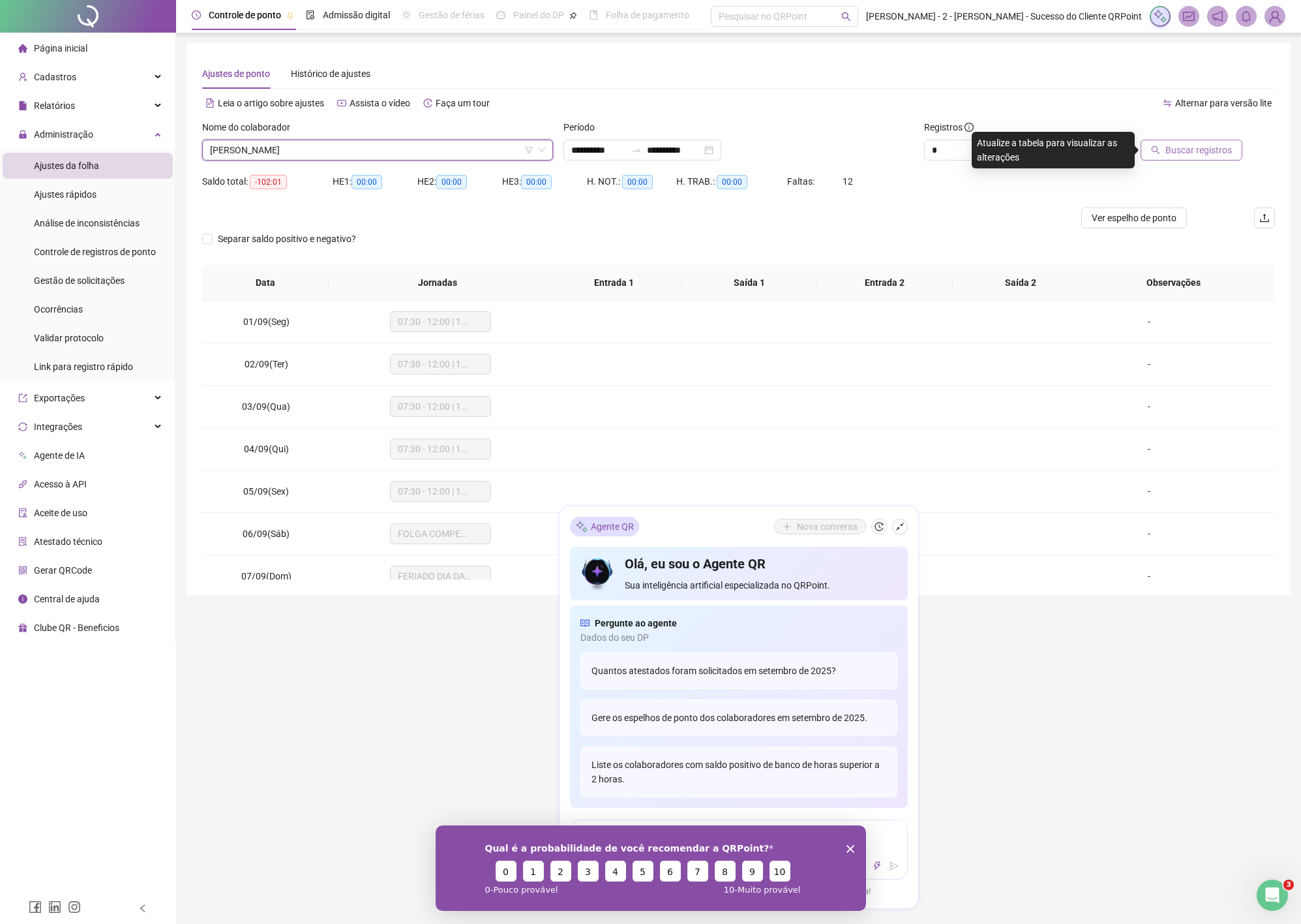
click at [1221, 147] on span "Buscar registros" at bounding box center [1199, 150] width 66 height 14
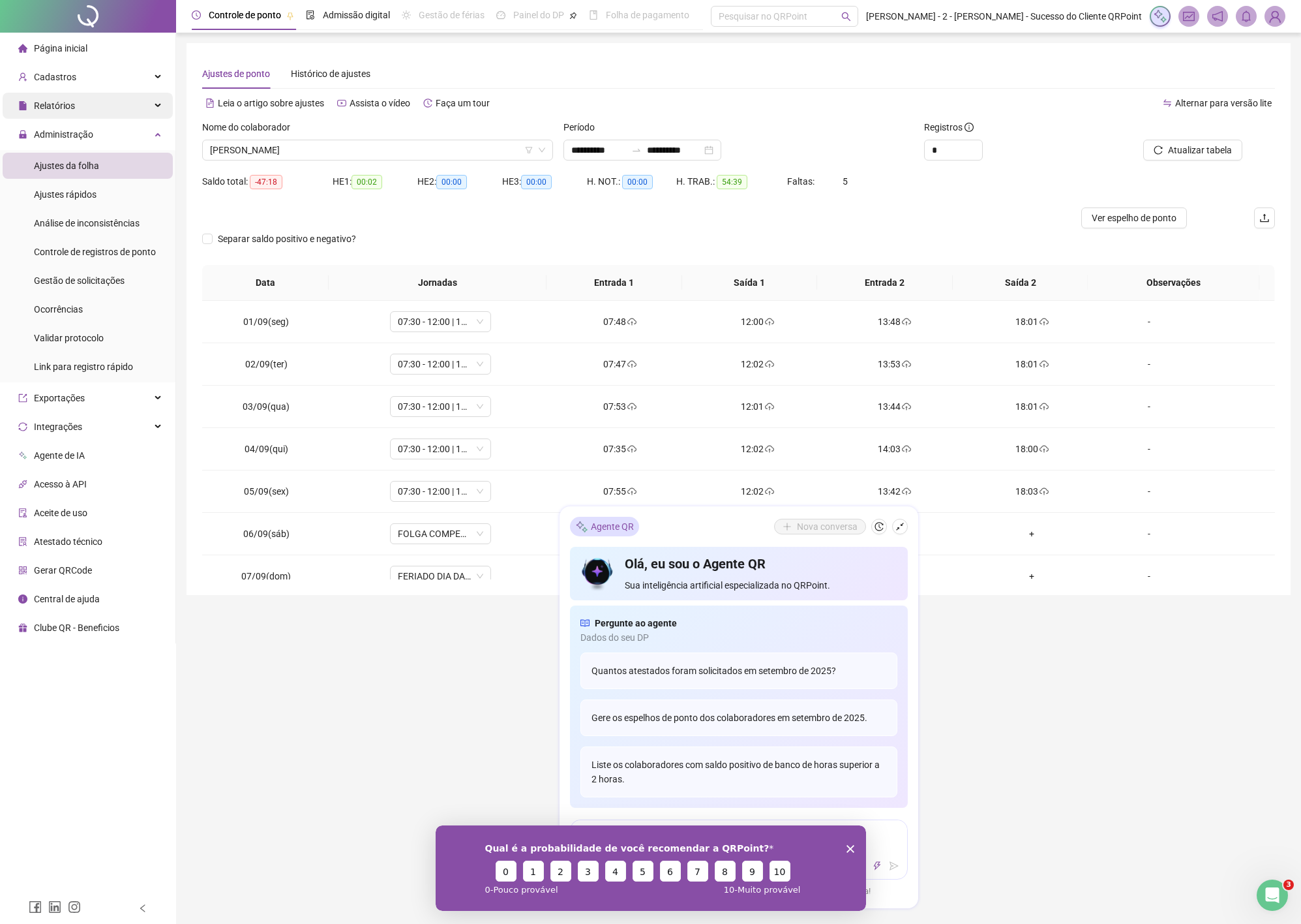
click at [64, 101] on span "Relatórios" at bounding box center [54, 106] width 41 height 10
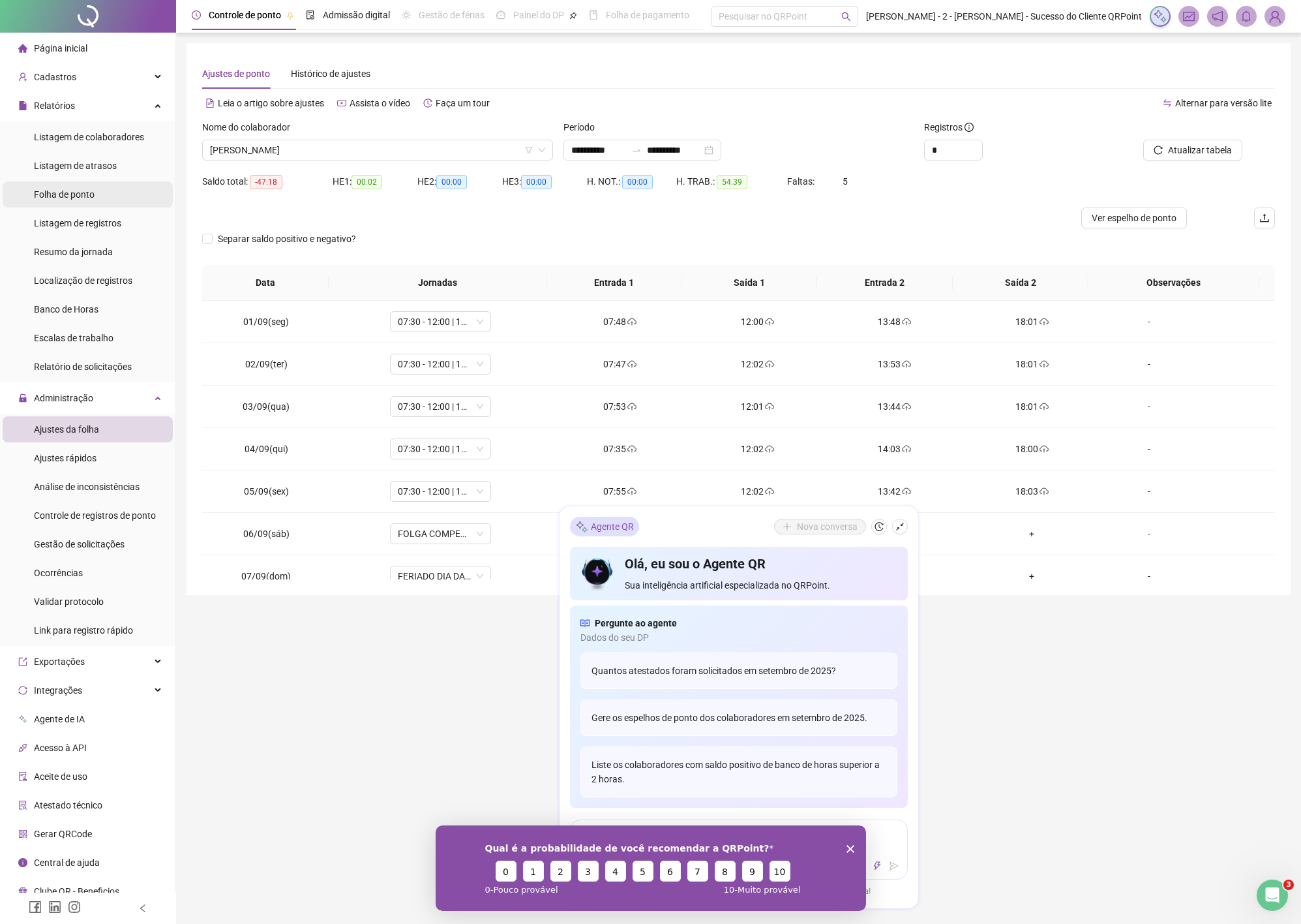
click at [71, 196] on span "Folha de ponto" at bounding box center [64, 194] width 60 height 10
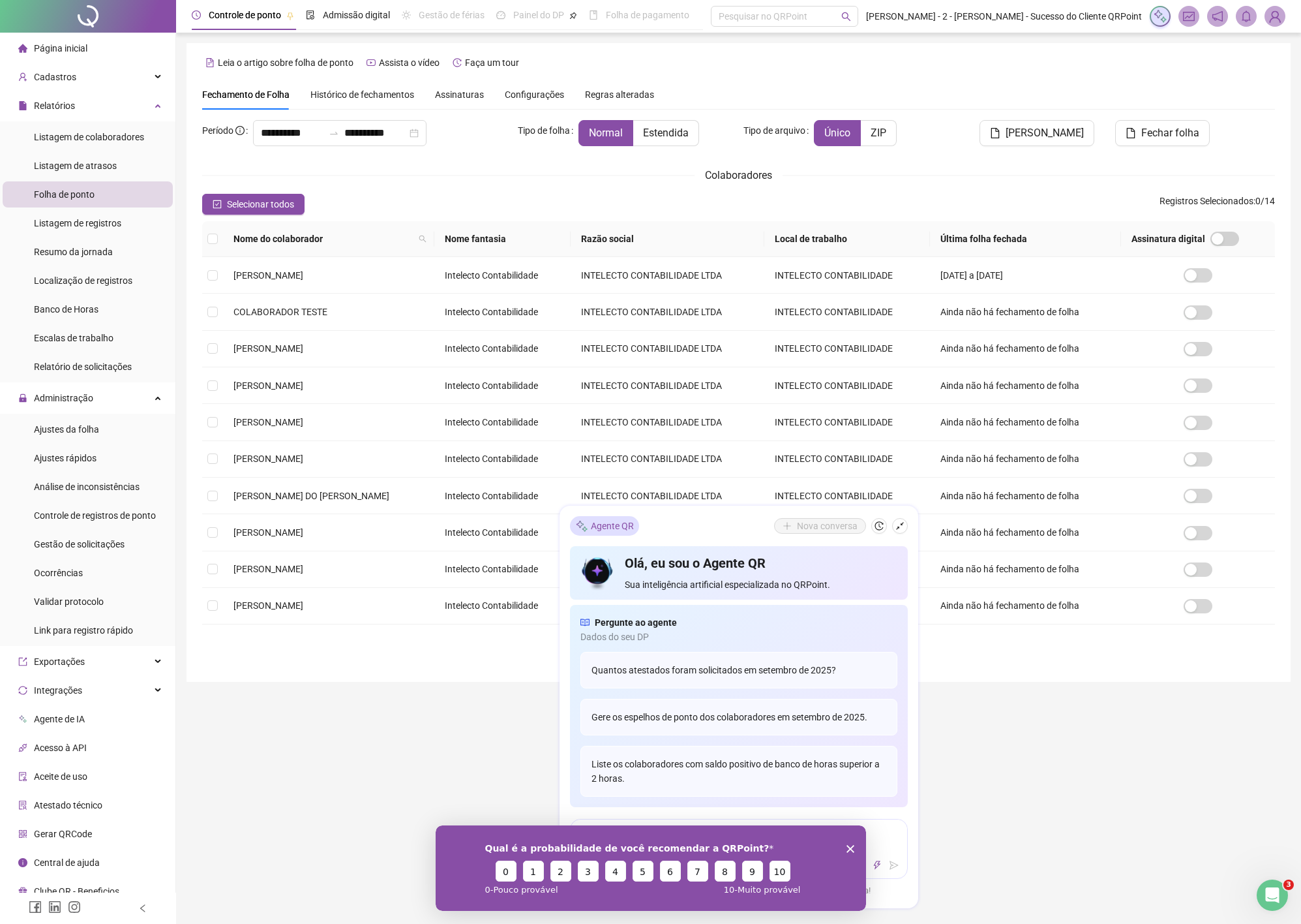
type input "**********"
click at [853, 842] on div "Qual é a probabilidade de você recomendar a QRPoint? 0 1 2 3 4 5 6 7 8 9 10 0 -…" at bounding box center [650, 867] width 431 height 85
click at [896, 523] on icon "shrink" at bounding box center [900, 526] width 9 height 9
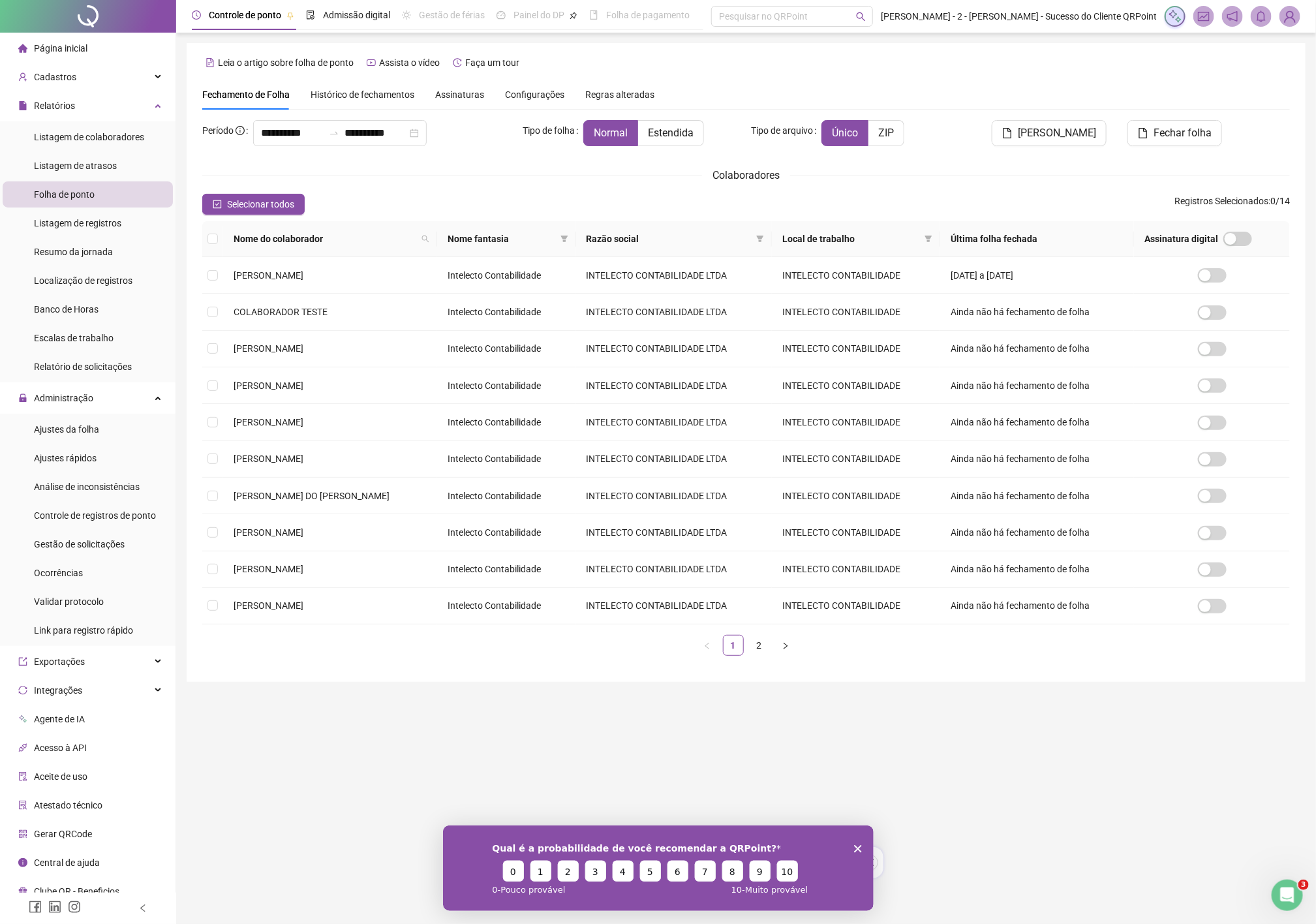
click at [859, 849] on polygon "Encerrar pesquisa" at bounding box center [857, 848] width 8 height 8
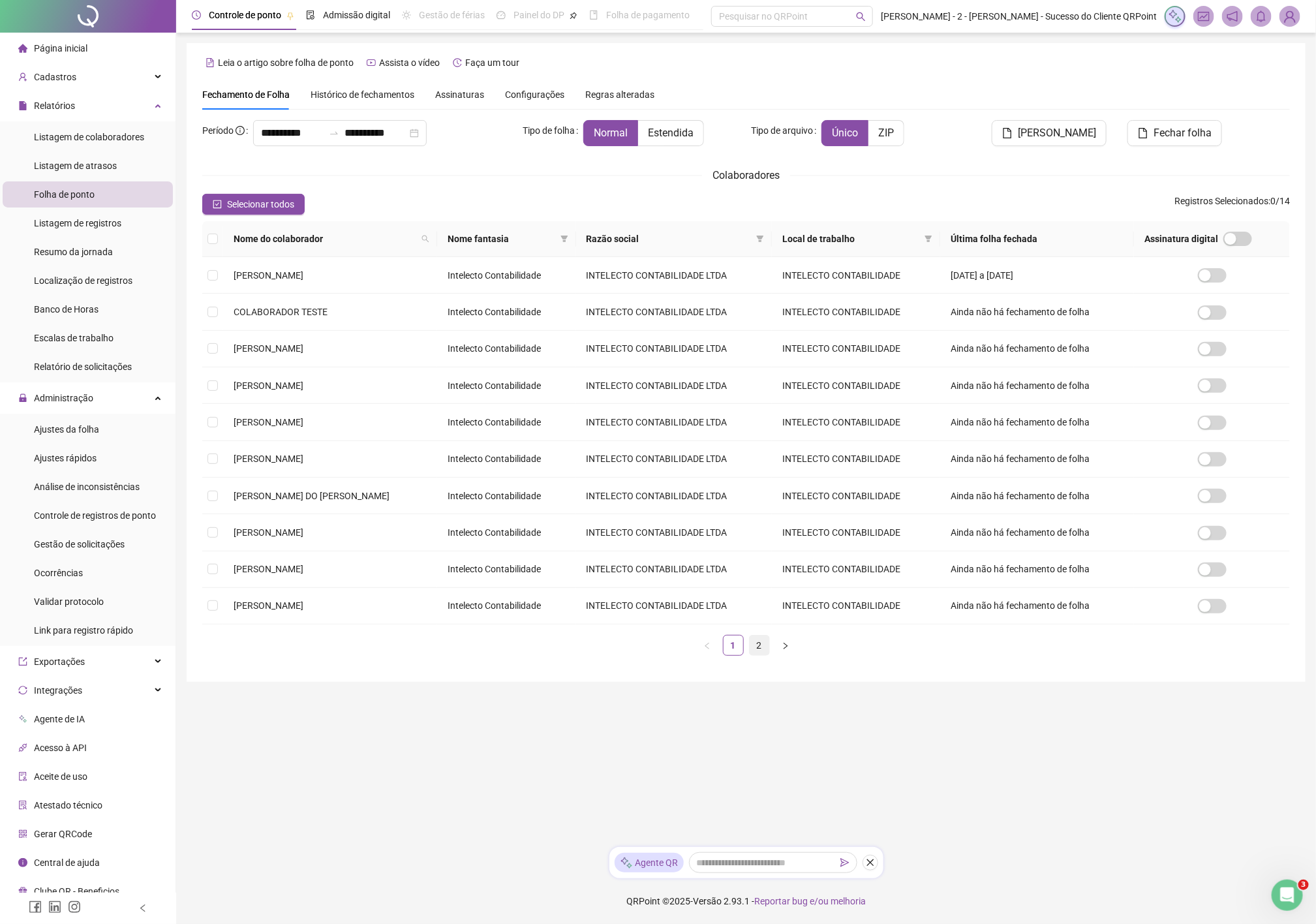
click at [757, 648] on link "2" at bounding box center [759, 644] width 19 height 19
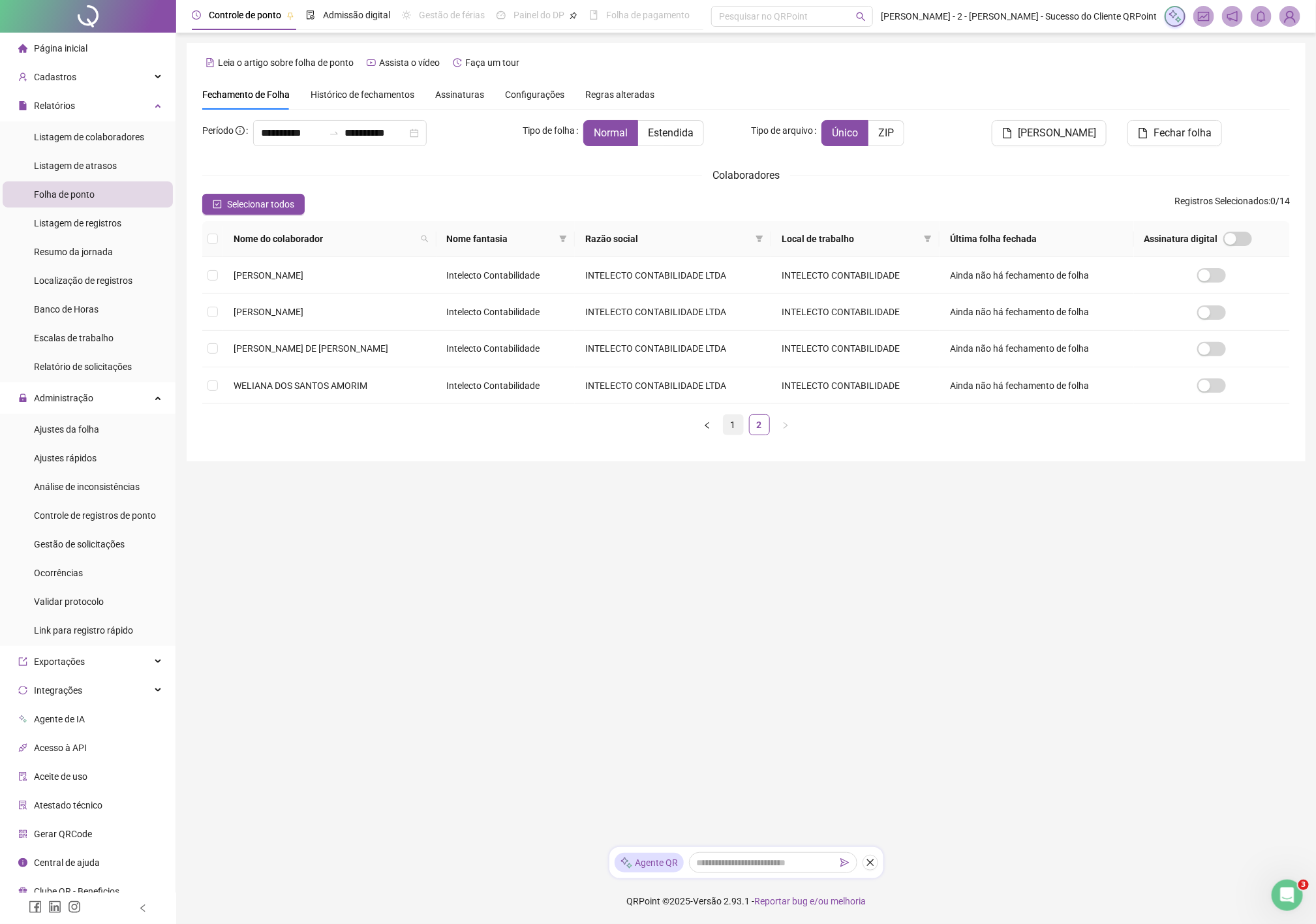
click at [732, 431] on link "1" at bounding box center [733, 424] width 19 height 19
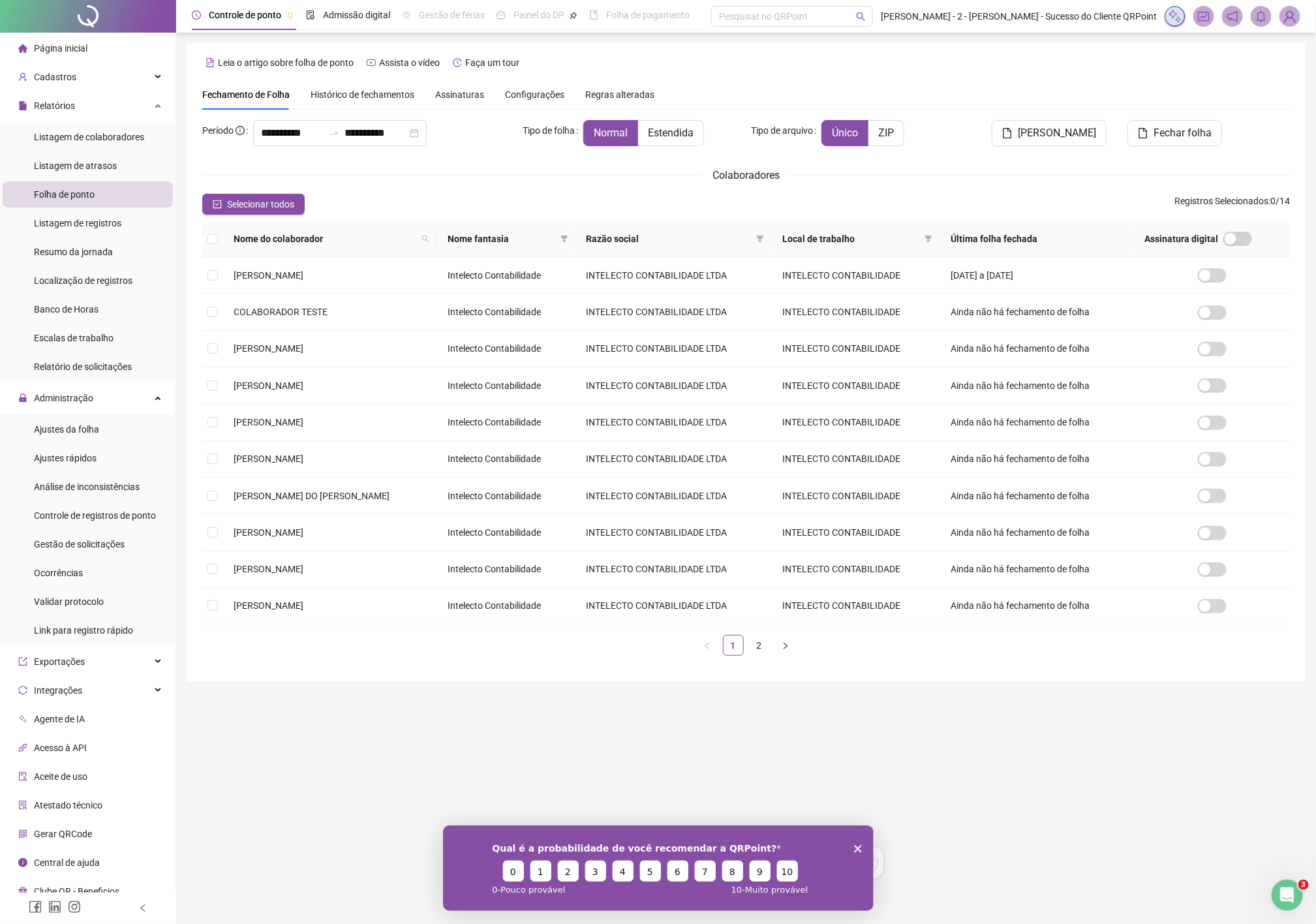
click at [351, 95] on span "Histórico de fechamentos" at bounding box center [363, 95] width 104 height 10
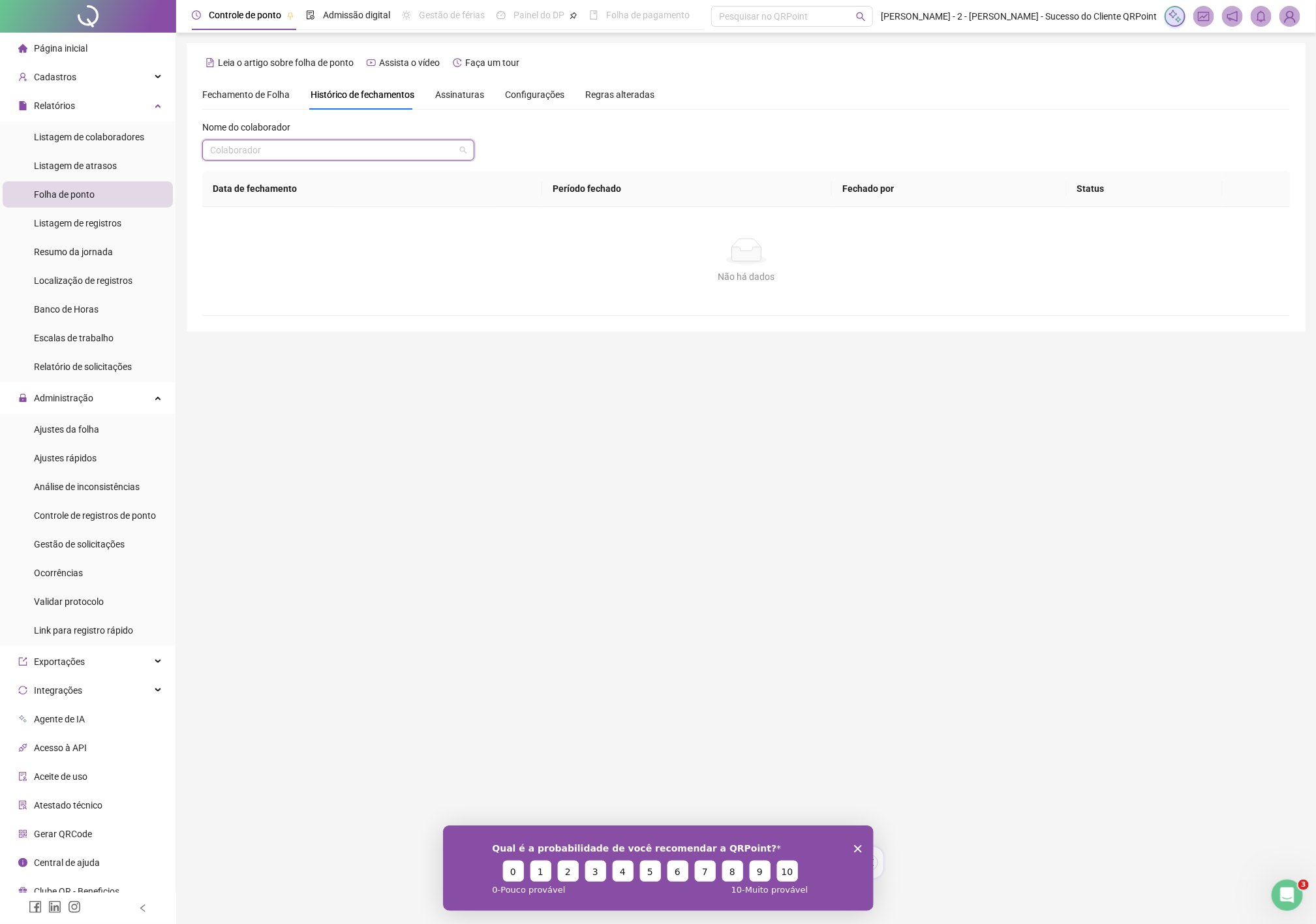
click at [352, 155] on input "search" at bounding box center [333, 149] width 245 height 19
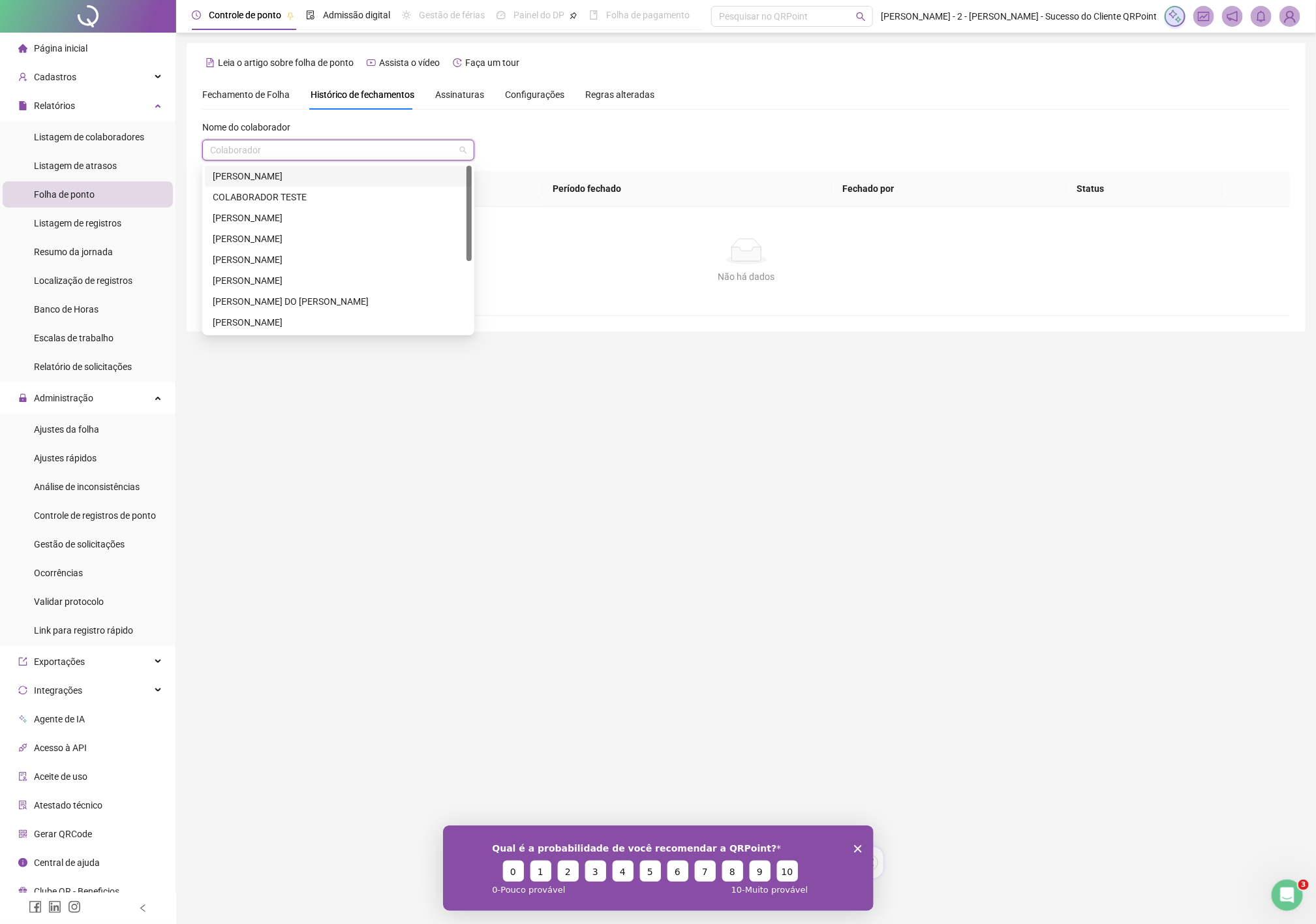
click at [293, 178] on div "ANGELICA MATOS PEREIRA TEOTONIO" at bounding box center [338, 176] width 251 height 14
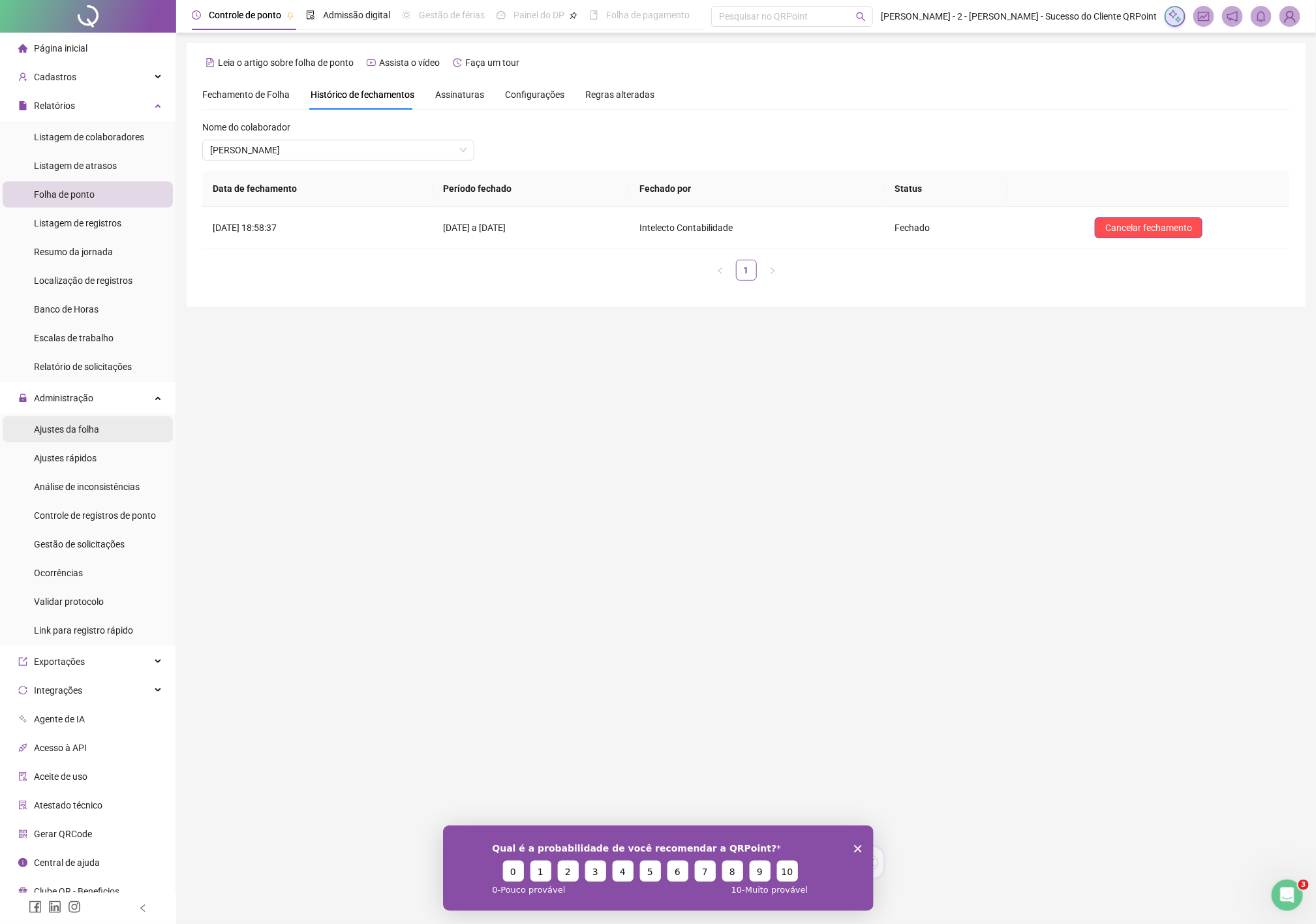
click at [70, 435] on span "Ajustes da folha" at bounding box center [66, 429] width 65 height 10
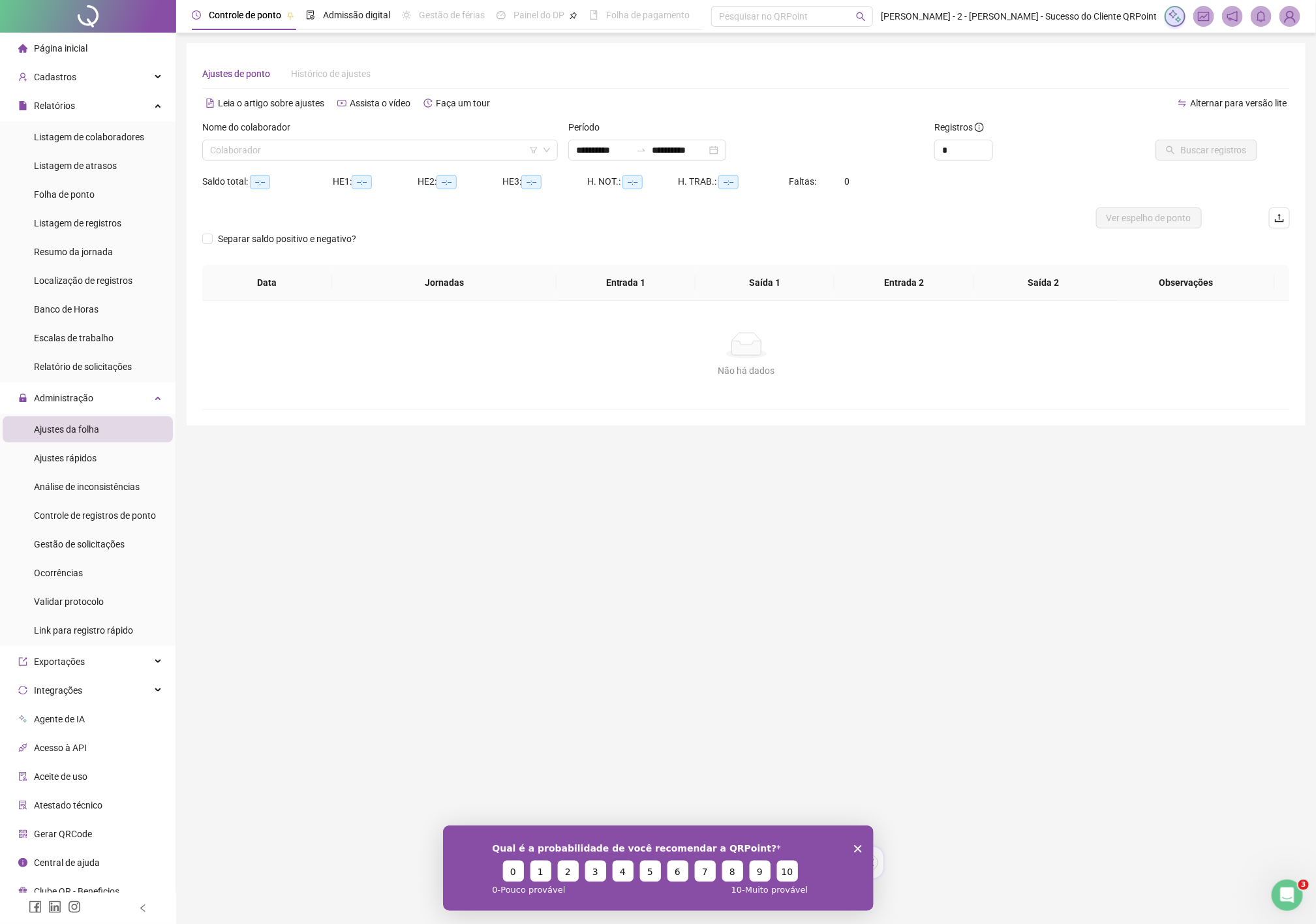
type input "**********"
click at [309, 151] on input "search" at bounding box center [374, 149] width 328 height 19
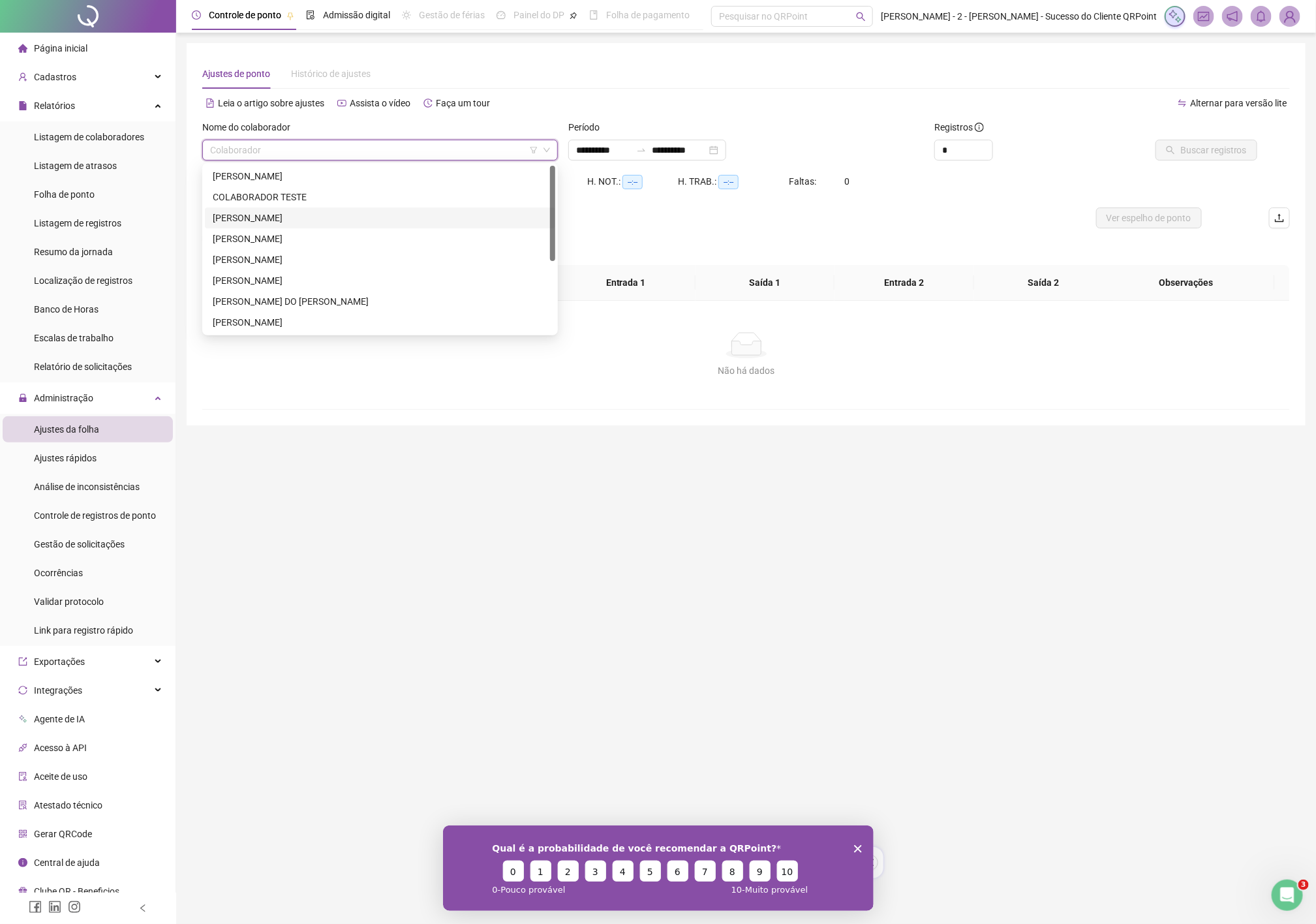
click at [296, 212] on div "DANIELE DE OLIVEIRA DUTRA" at bounding box center [379, 218] width 334 height 14
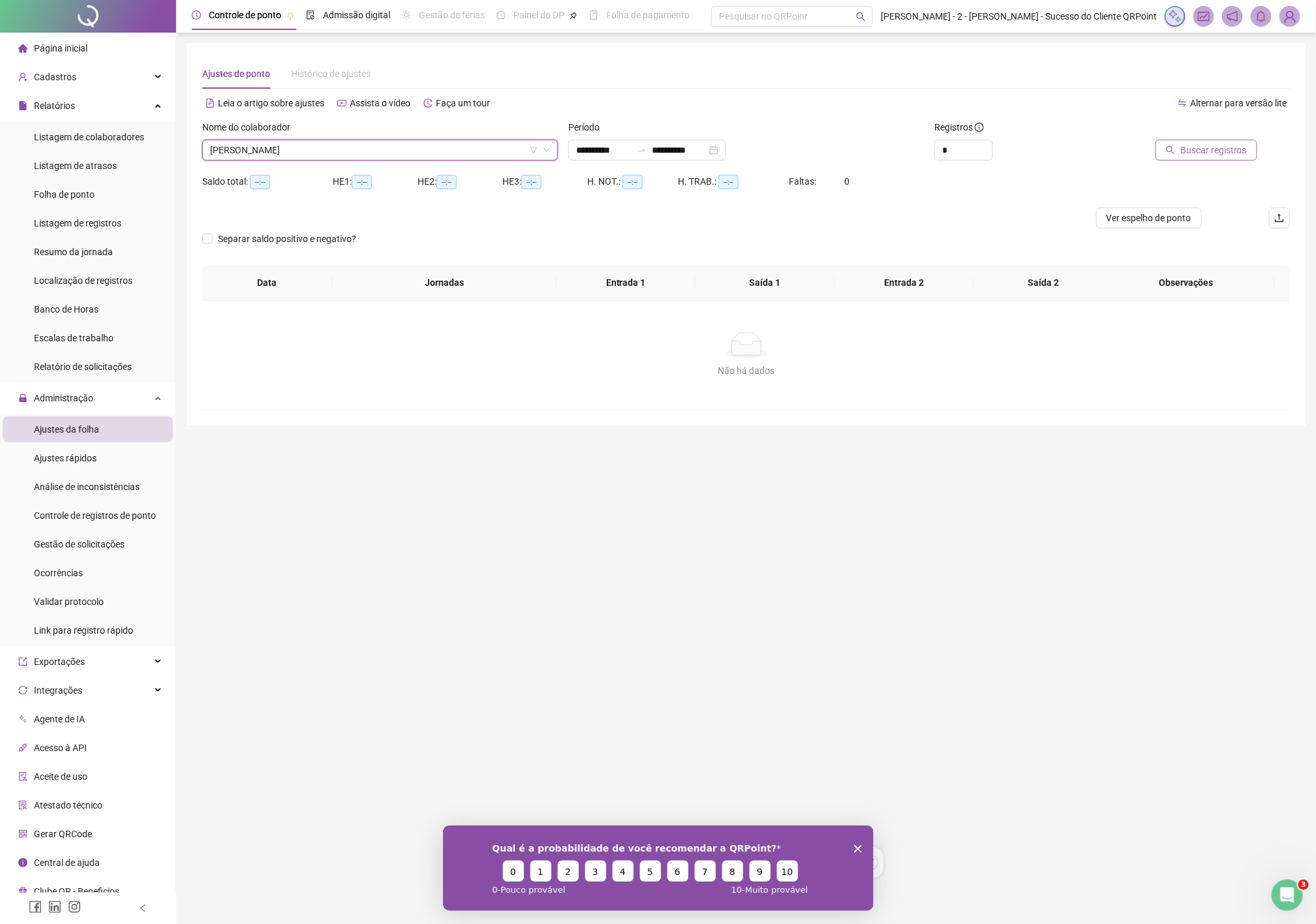
drag, startPoint x: 1261, startPoint y: 130, endPoint x: 1226, endPoint y: 145, distance: 38.1
click at [1251, 137] on div "Buscar registros" at bounding box center [1203, 140] width 173 height 40
click at [1226, 146] on span "Buscar registros" at bounding box center [1213, 150] width 66 height 14
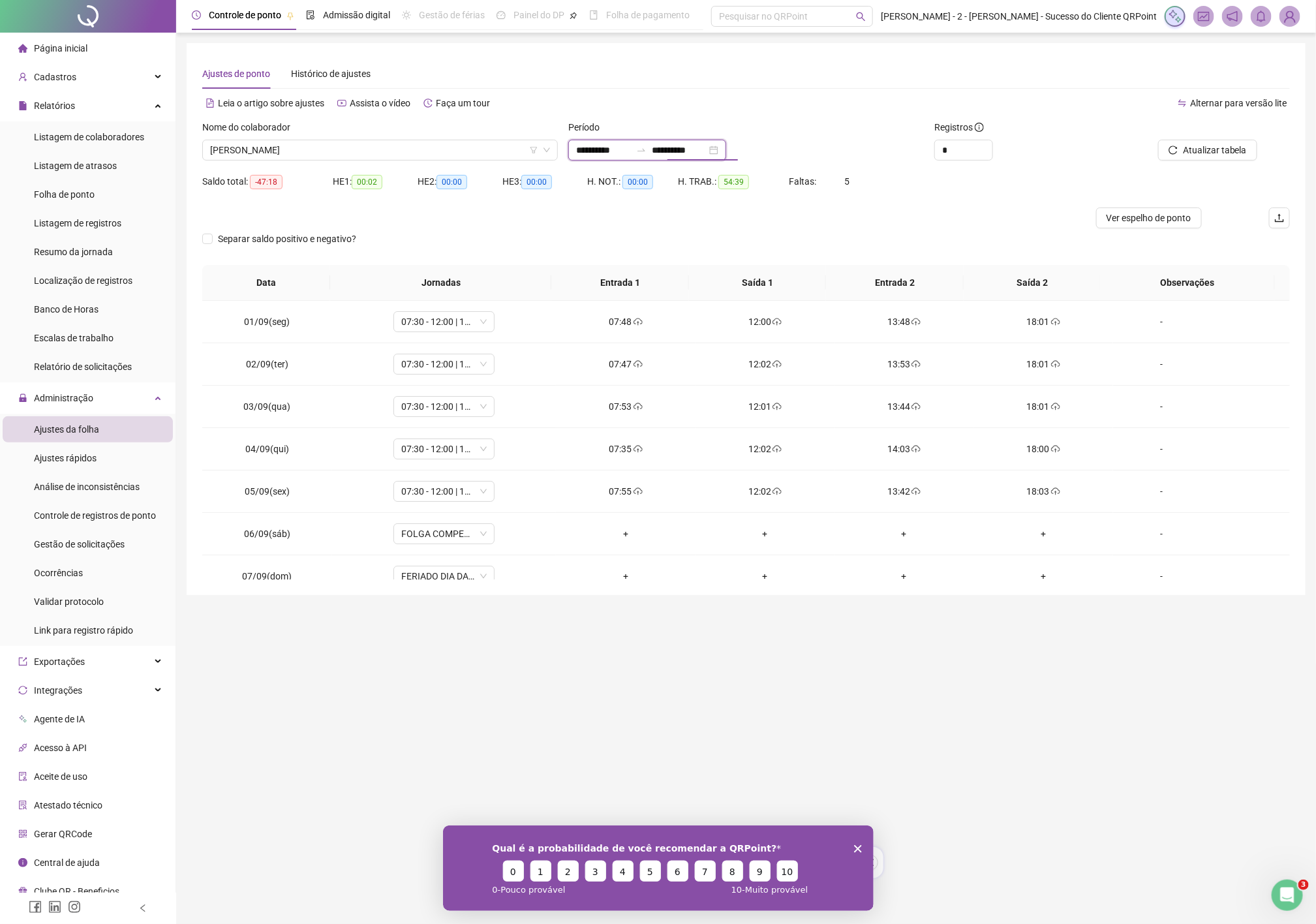
drag, startPoint x: 668, startPoint y: 147, endPoint x: 660, endPoint y: 152, distance: 9.4
click at [668, 147] on input "**********" at bounding box center [679, 150] width 54 height 14
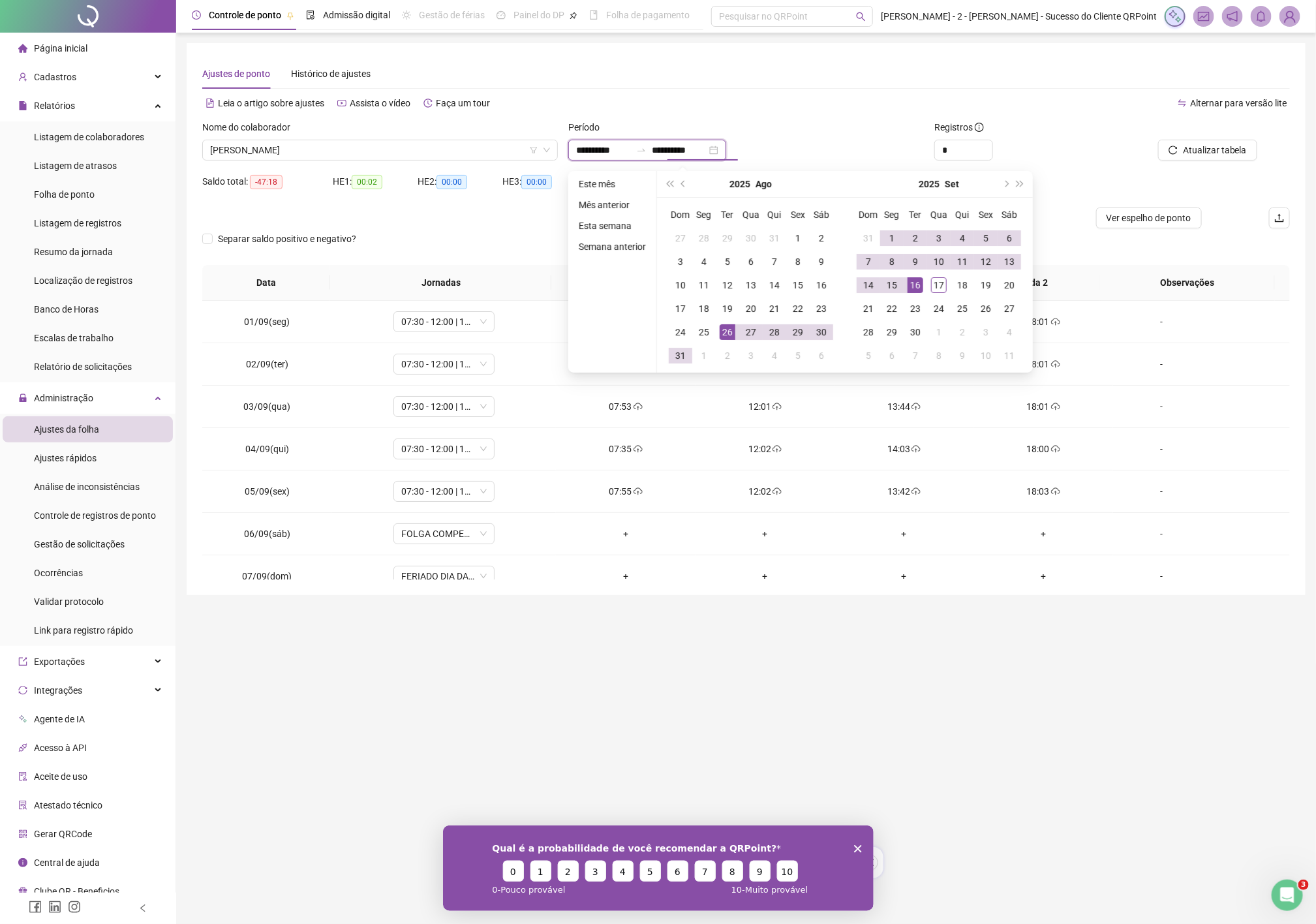
type input "**********"
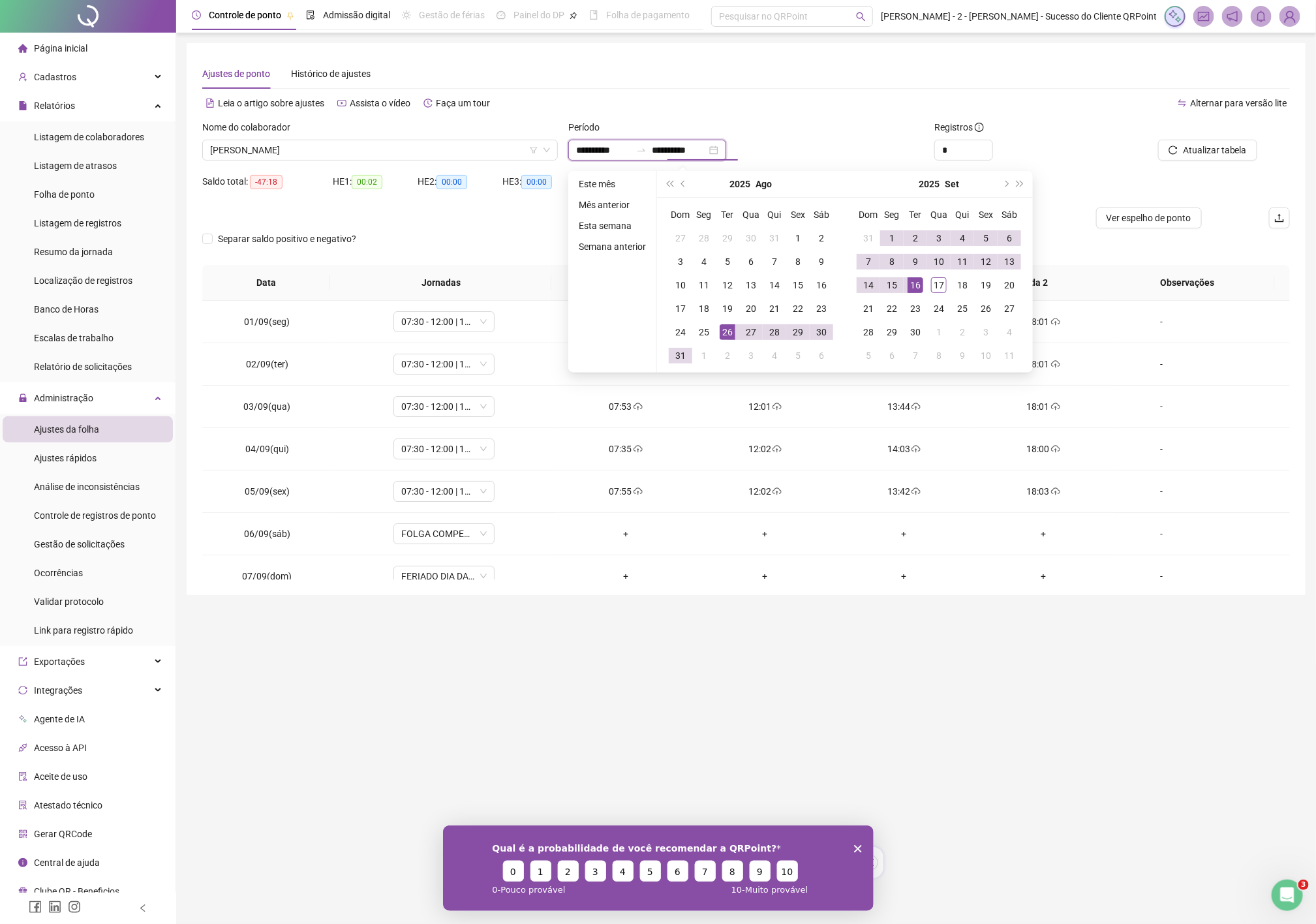
type input "**********"
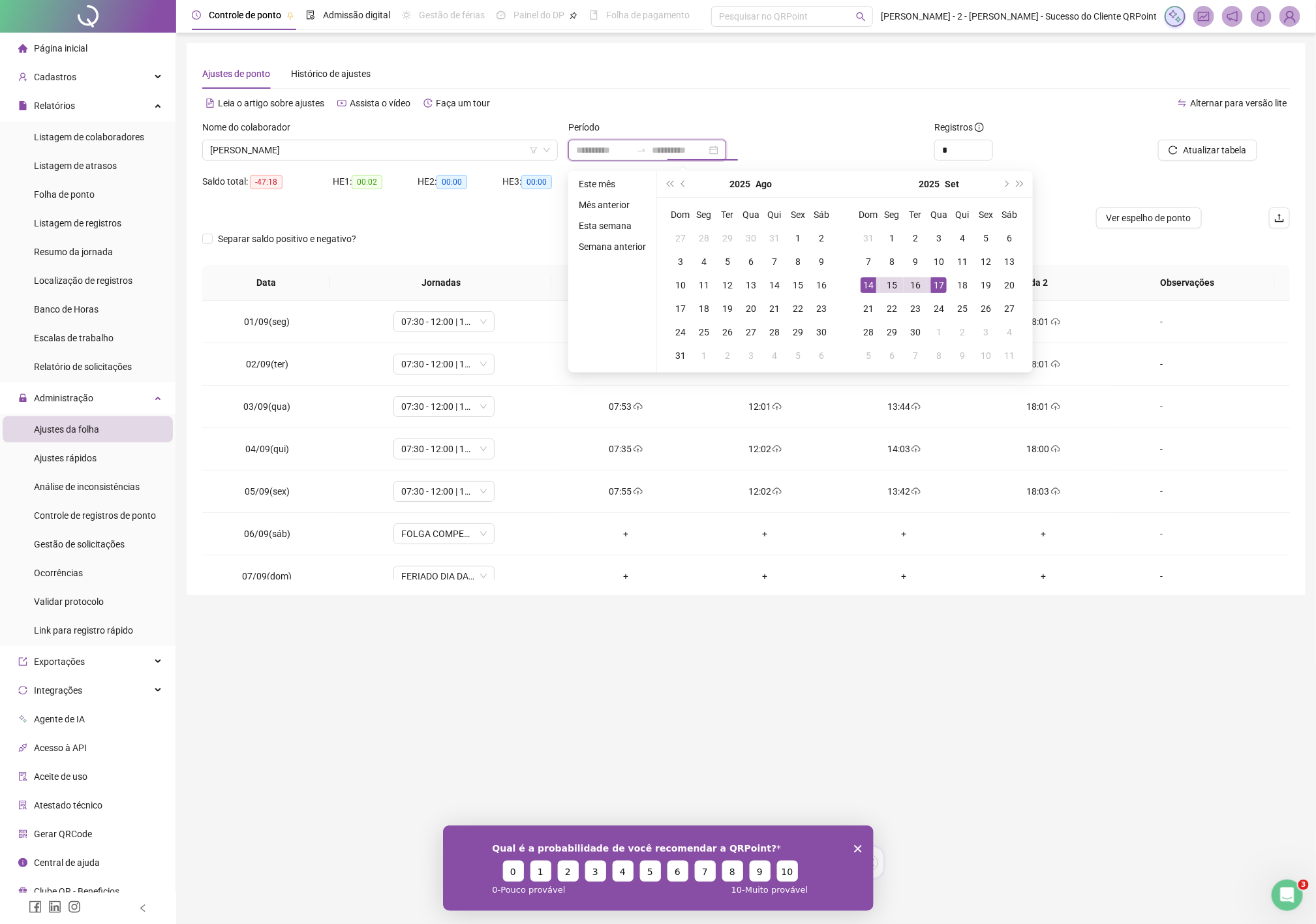
type input "**********"
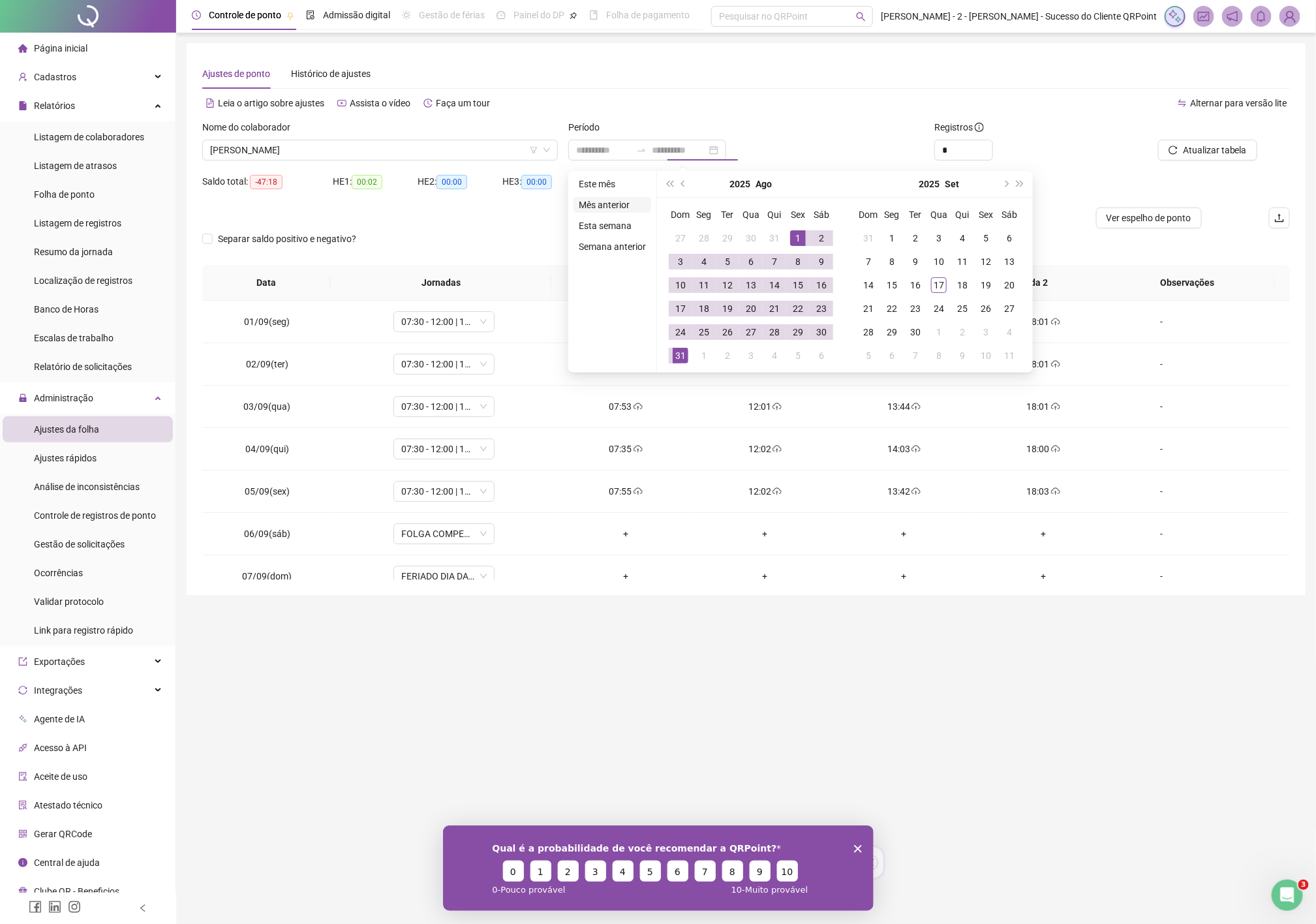
click at [621, 204] on li "Mês anterior" at bounding box center [612, 204] width 78 height 16
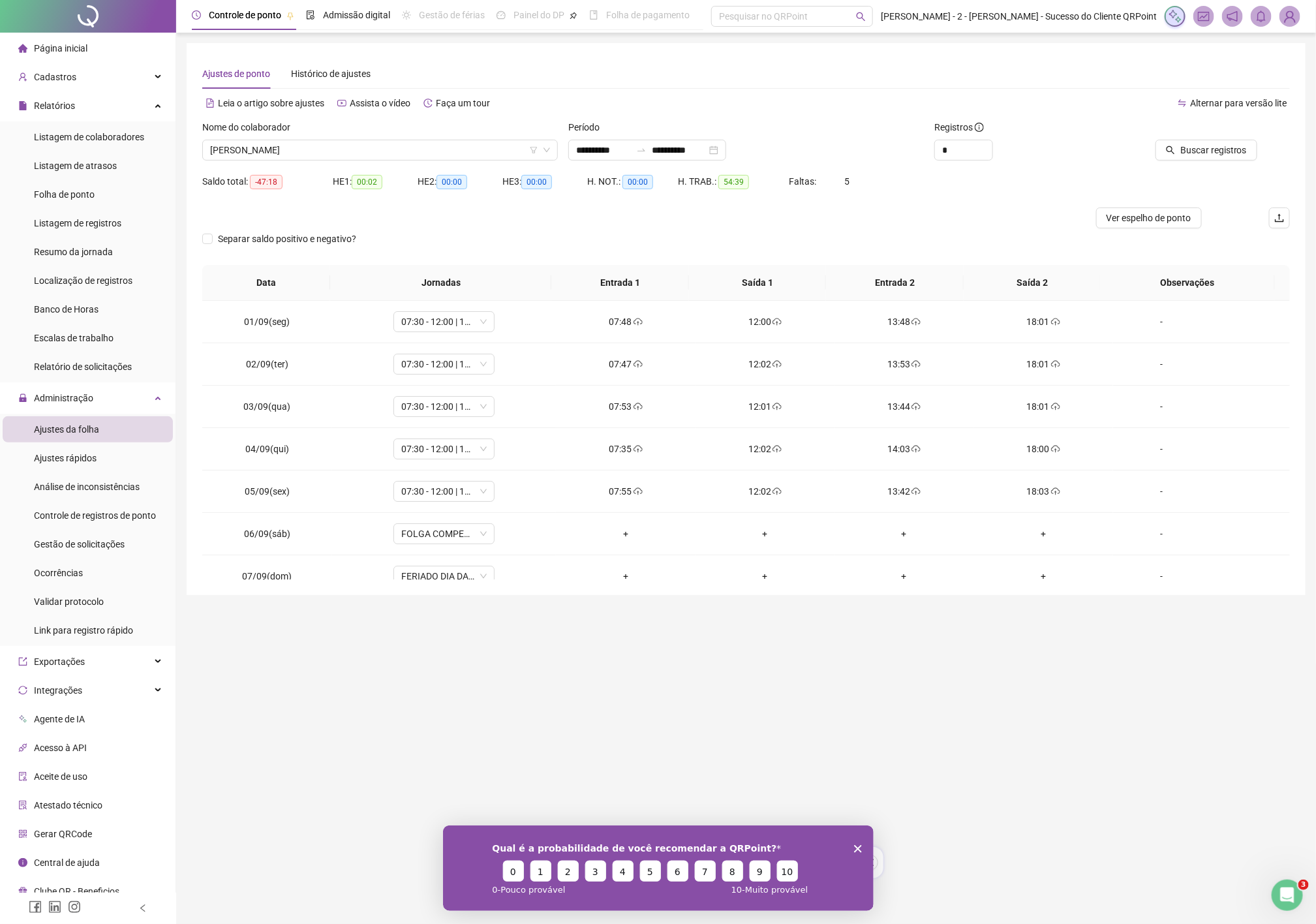
click at [1230, 134] on div at bounding box center [1186, 129] width 140 height 19
click at [1210, 143] on span "Buscar registros" at bounding box center [1213, 150] width 66 height 14
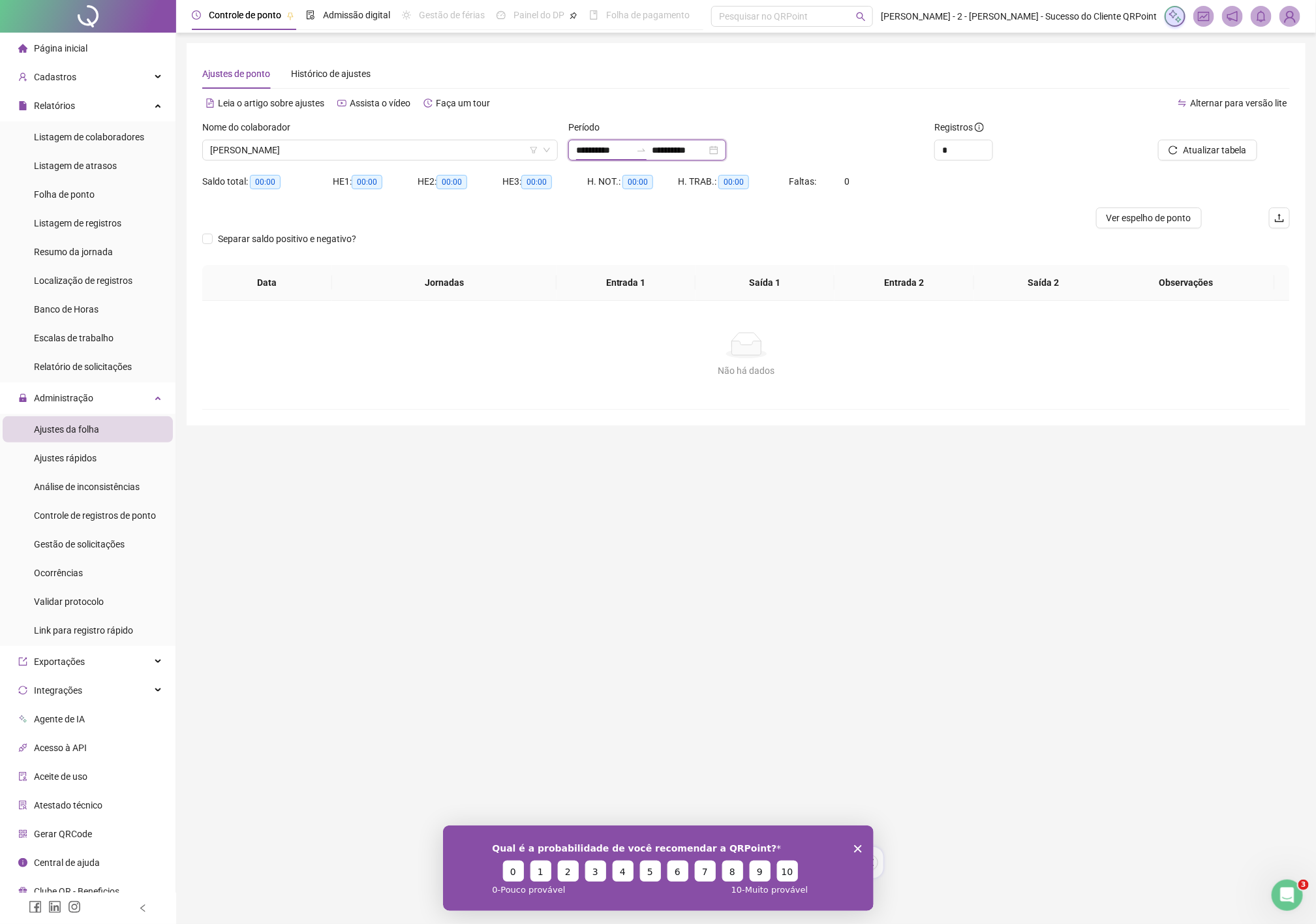
click at [631, 143] on input "**********" at bounding box center [603, 150] width 54 height 14
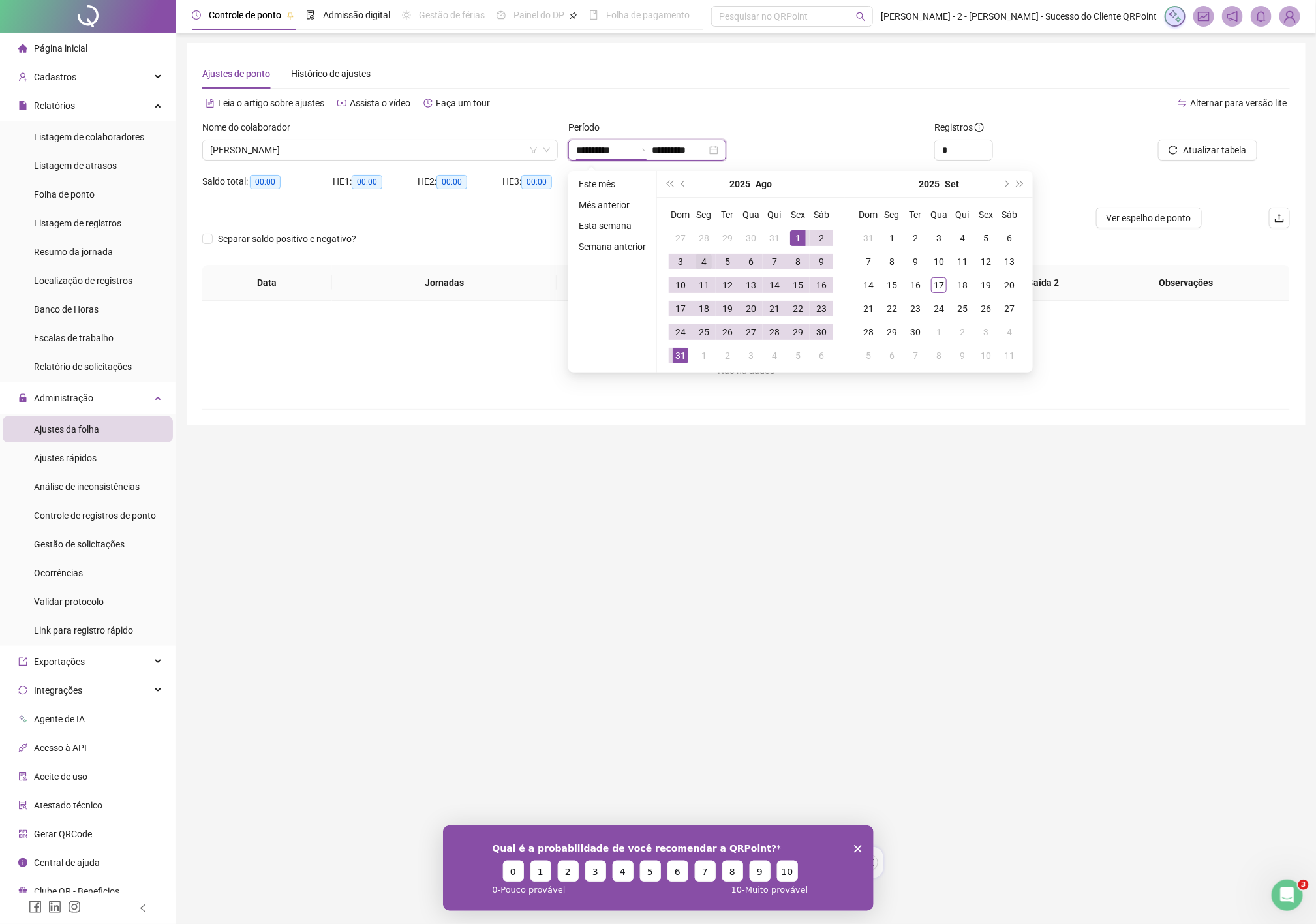
type input "**********"
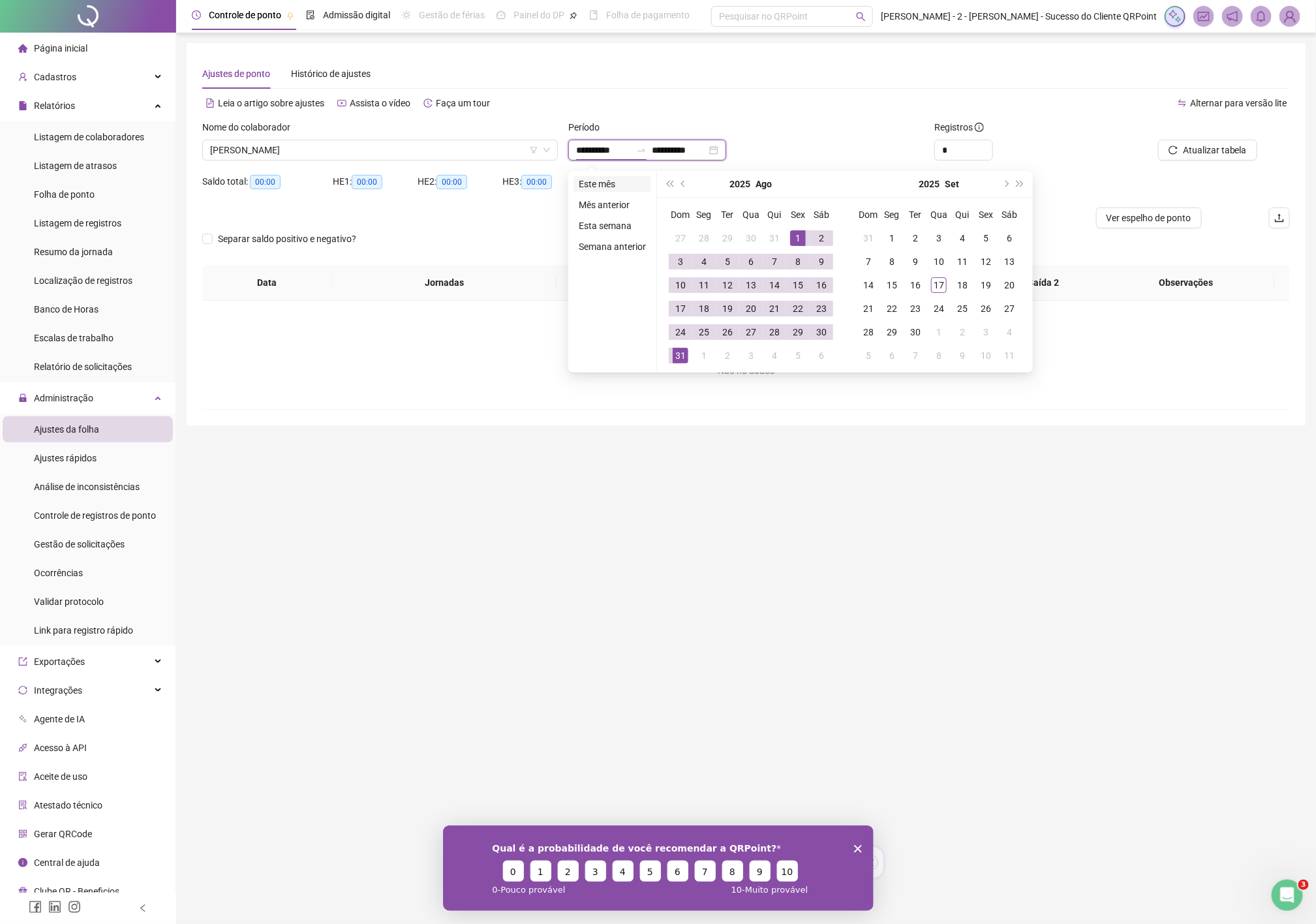
type input "**********"
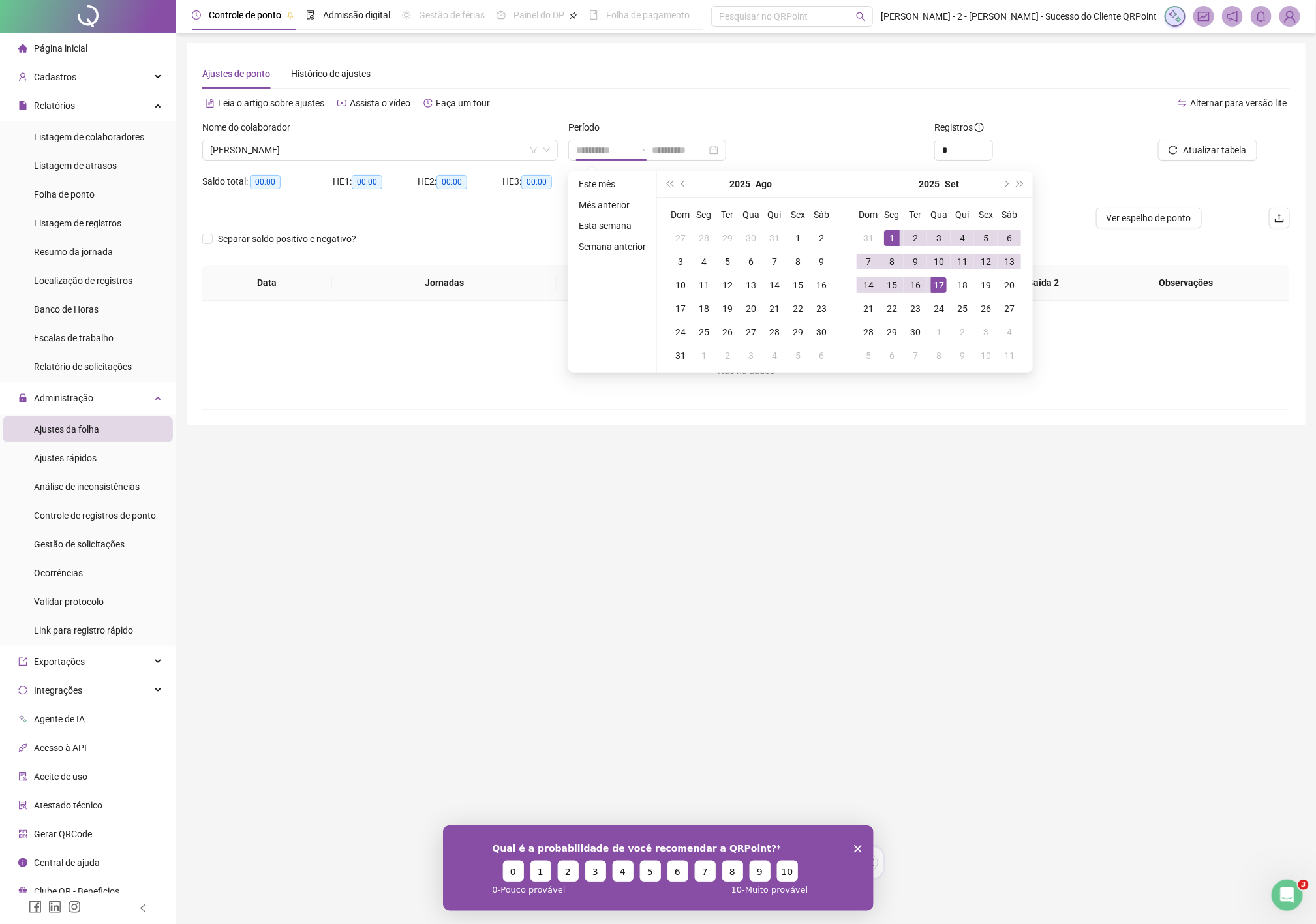
drag, startPoint x: 596, startPoint y: 180, endPoint x: 621, endPoint y: 178, distance: 25.1
click at [596, 180] on li "Este mês" at bounding box center [612, 183] width 78 height 16
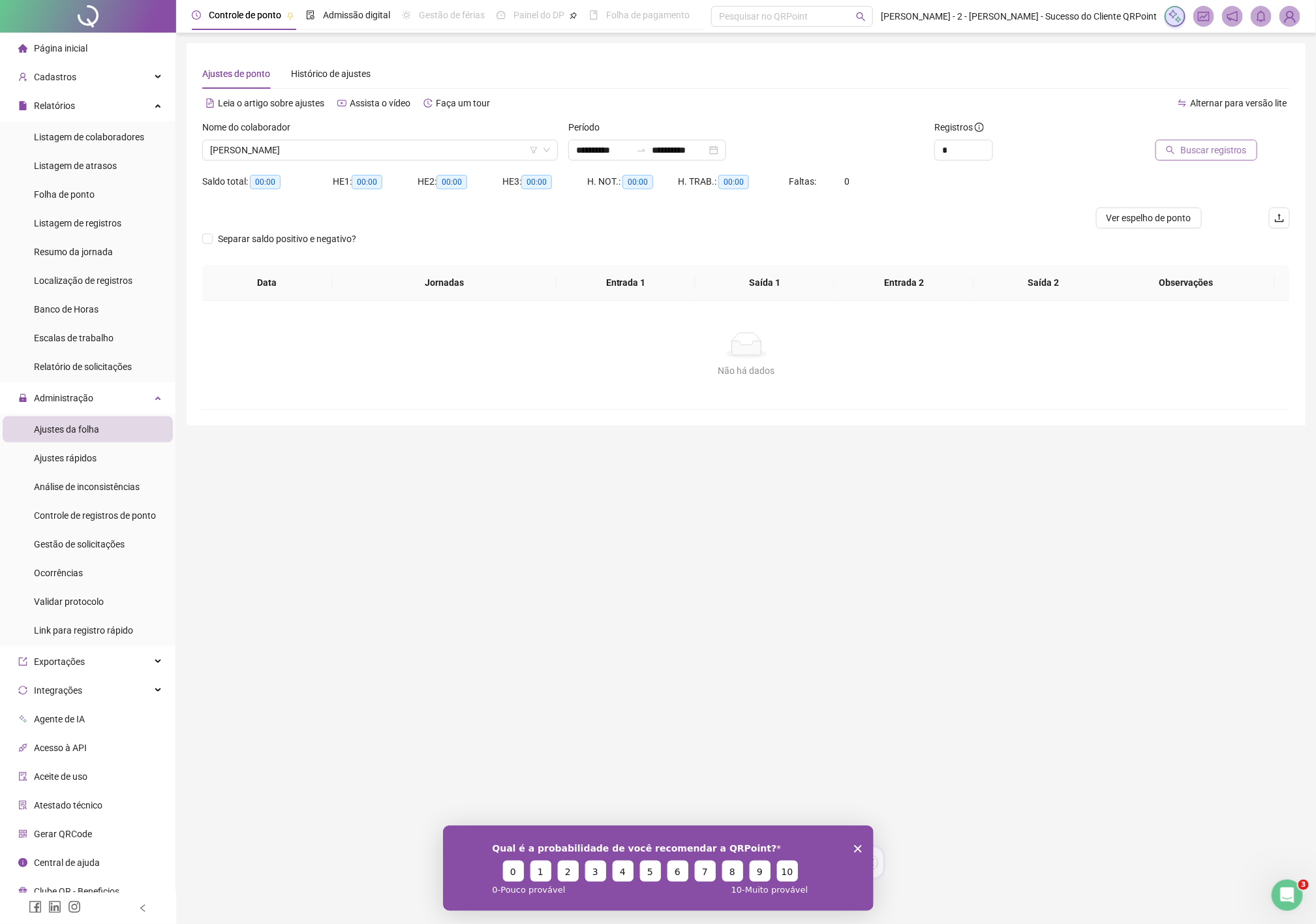
click at [1236, 152] on span "Buscar registros" at bounding box center [1213, 150] width 66 height 14
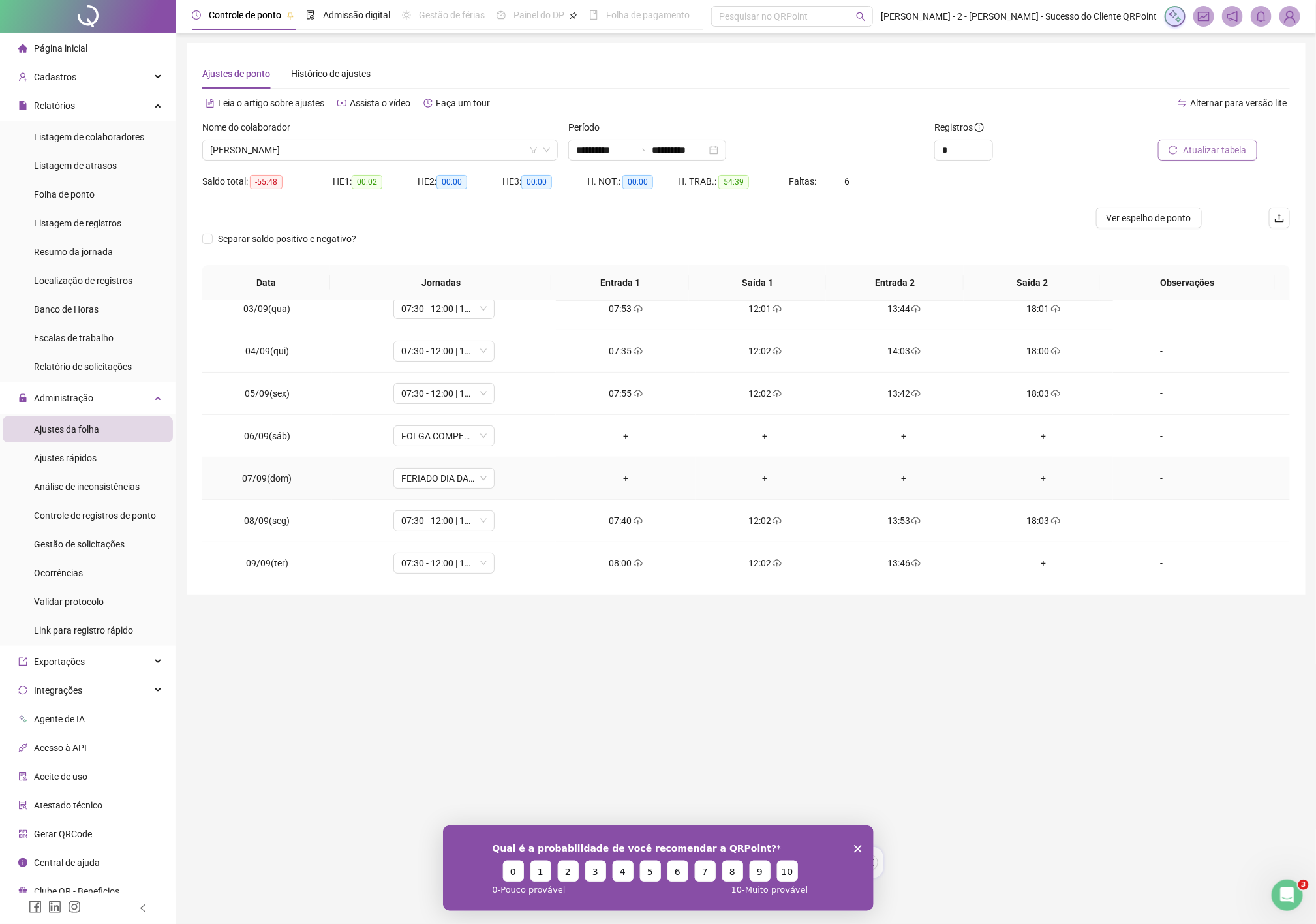
scroll to position [196, 0]
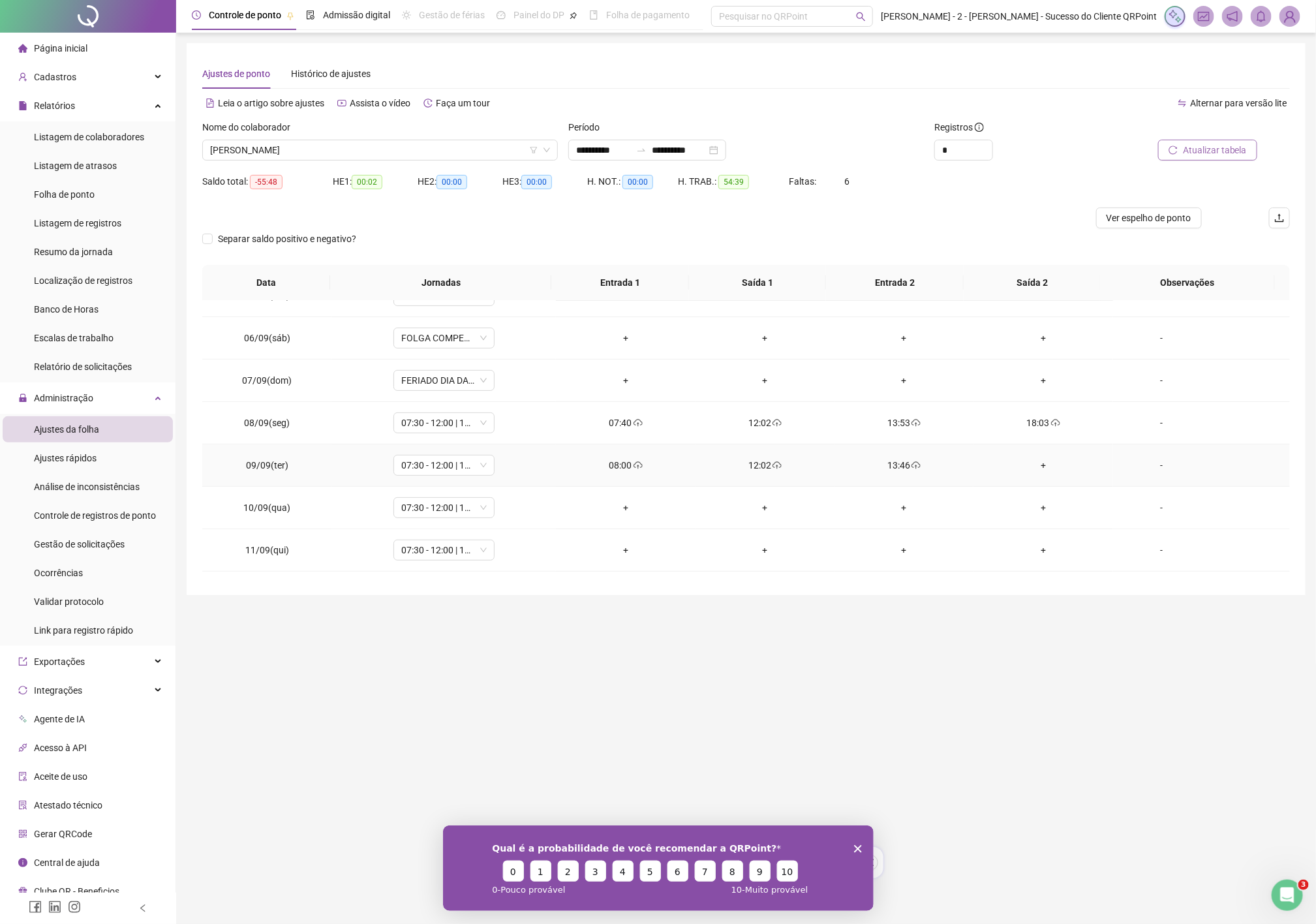
click at [1036, 468] on div "+" at bounding box center [1042, 465] width 118 height 14
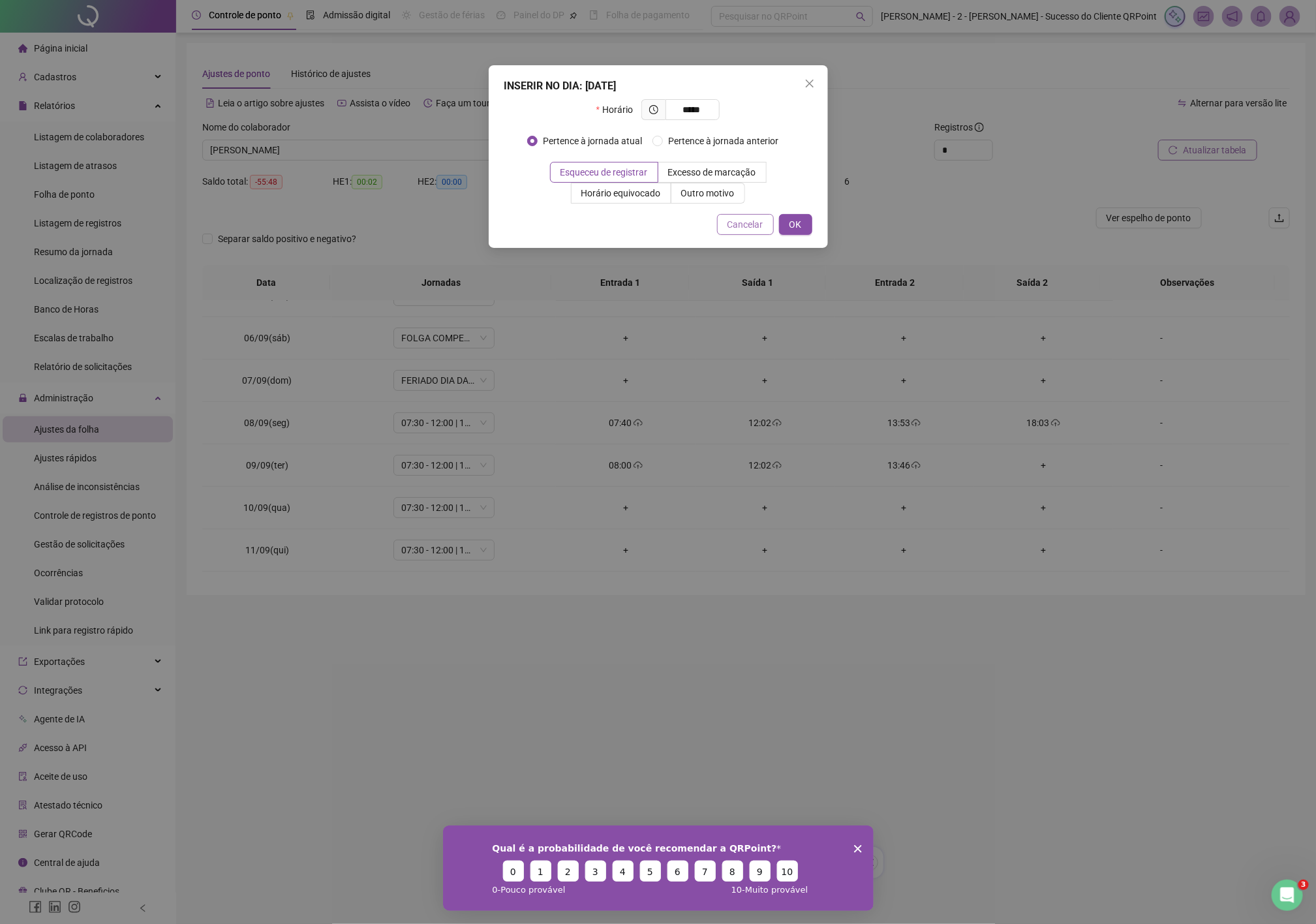
type input "*****"
click at [738, 234] on button "Cancelar" at bounding box center [746, 224] width 57 height 21
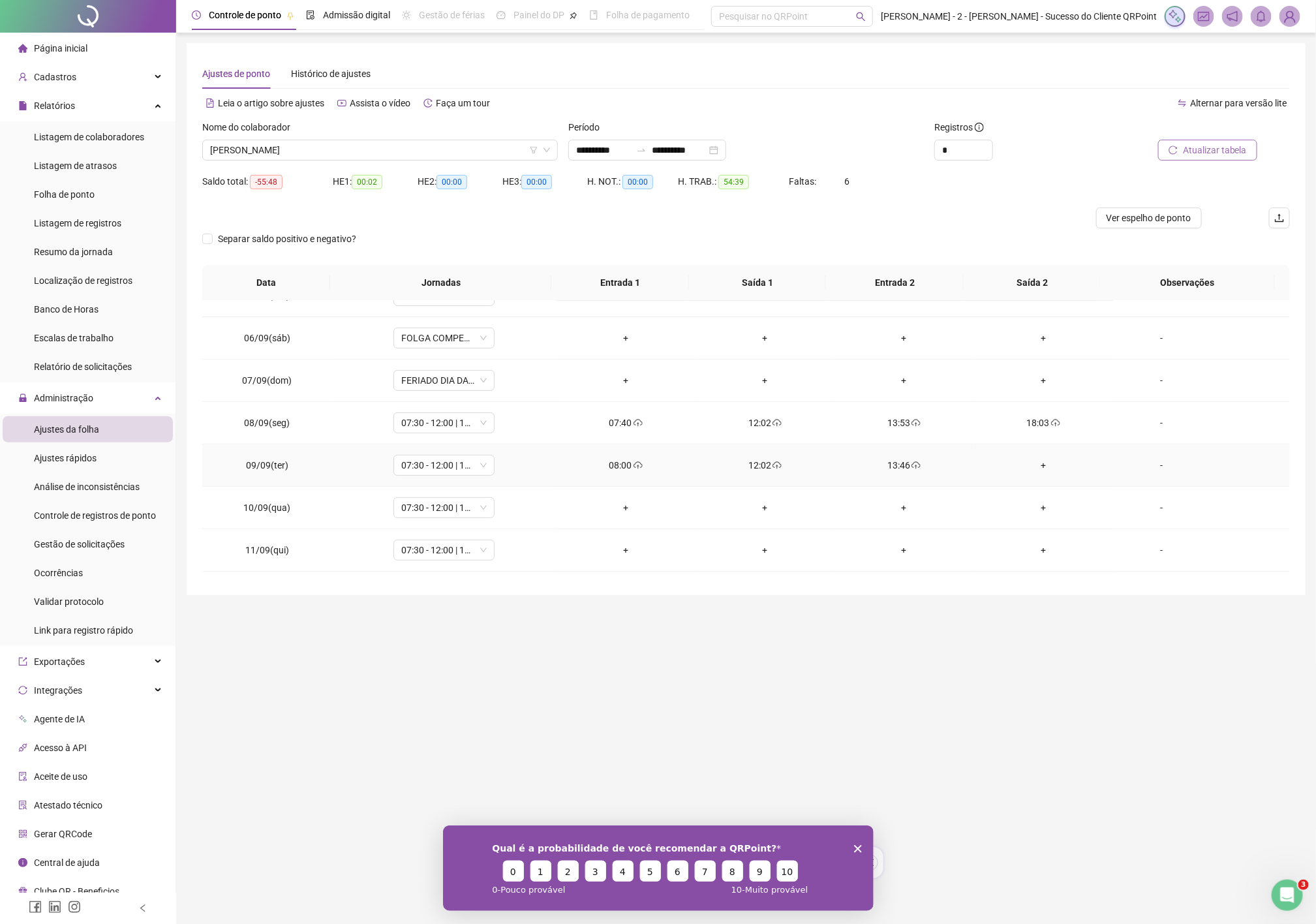
click at [1034, 470] on div "+" at bounding box center [1042, 465] width 118 height 14
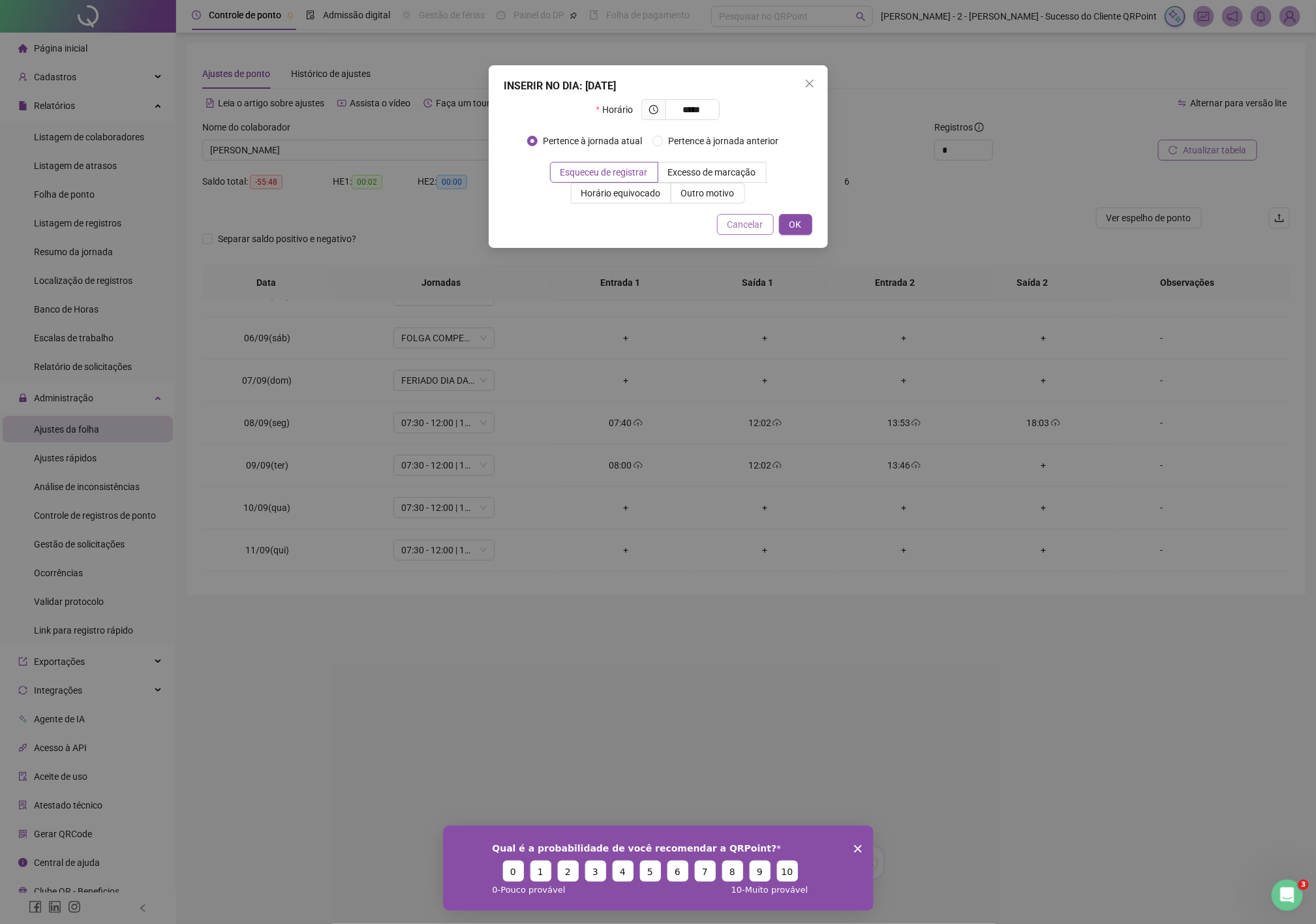
type input "*****"
click at [734, 228] on span "Cancelar" at bounding box center [745, 224] width 36 height 14
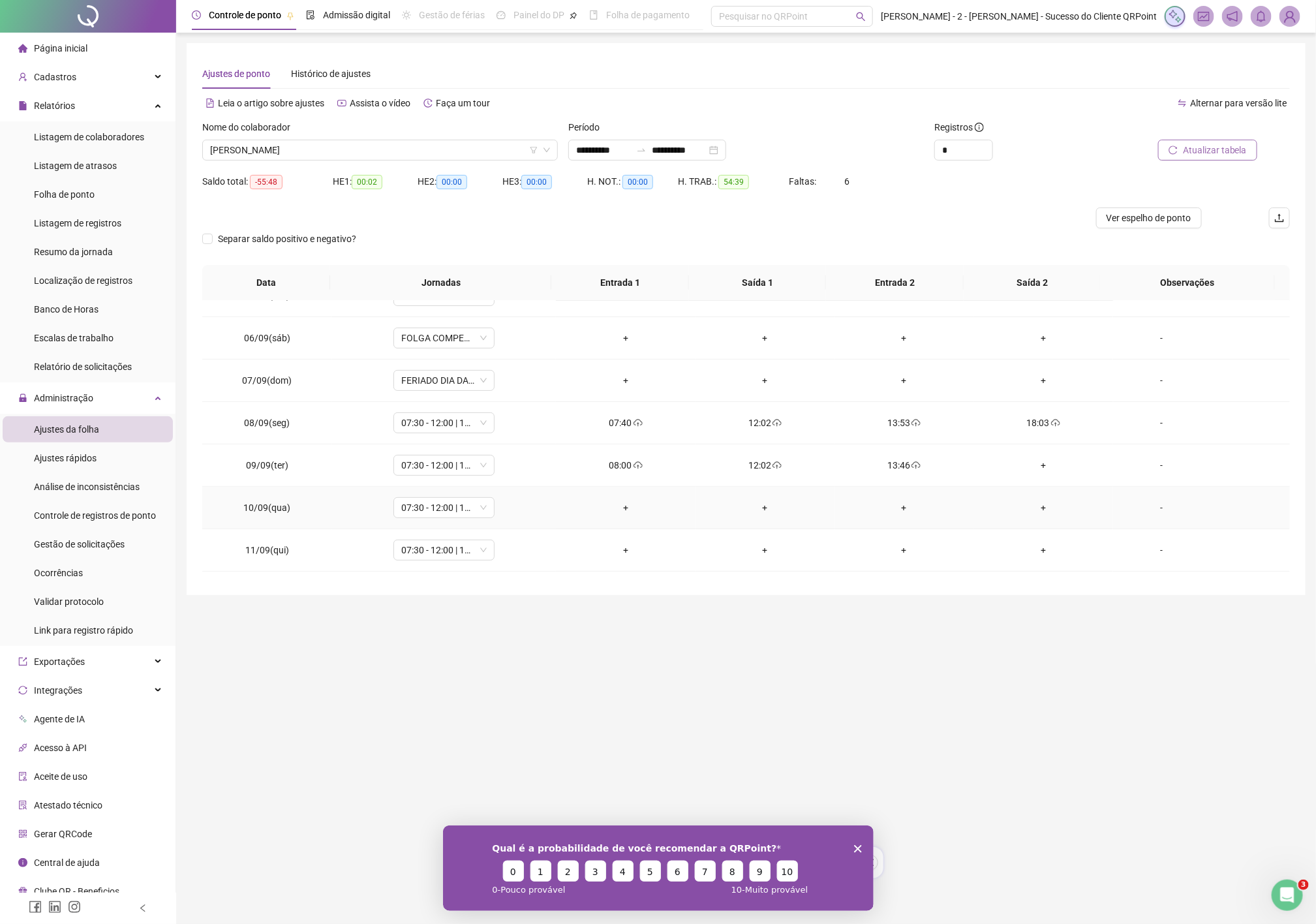
click at [631, 511] on div "+" at bounding box center [625, 507] width 118 height 14
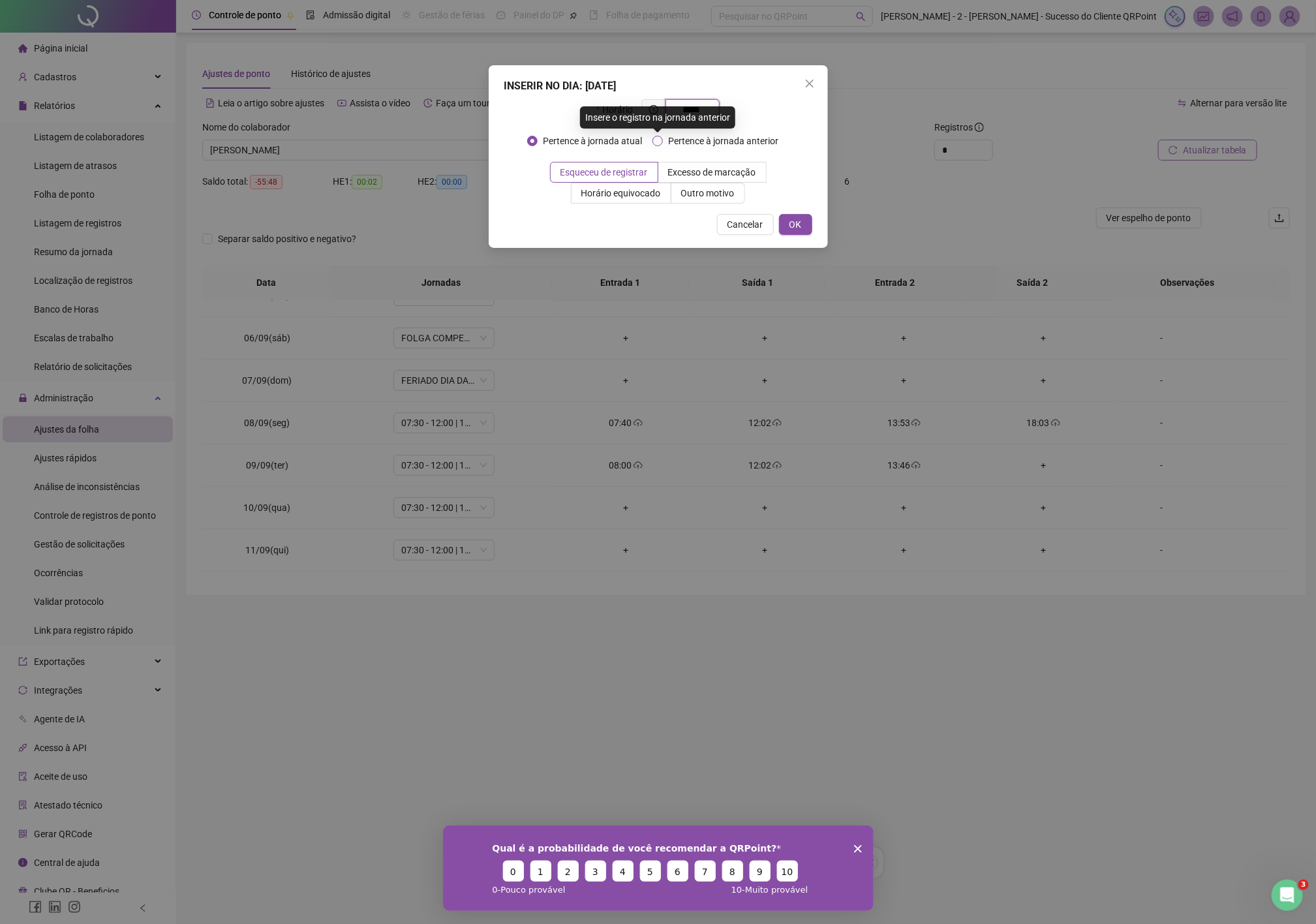
type input "*****"
click at [709, 143] on span "Pertence à jornada anterior" at bounding box center [723, 141] width 121 height 14
drag, startPoint x: 794, startPoint y: 231, endPoint x: 870, endPoint y: 380, distance: 167.3
click at [794, 231] on span "OK" at bounding box center [795, 224] width 13 height 14
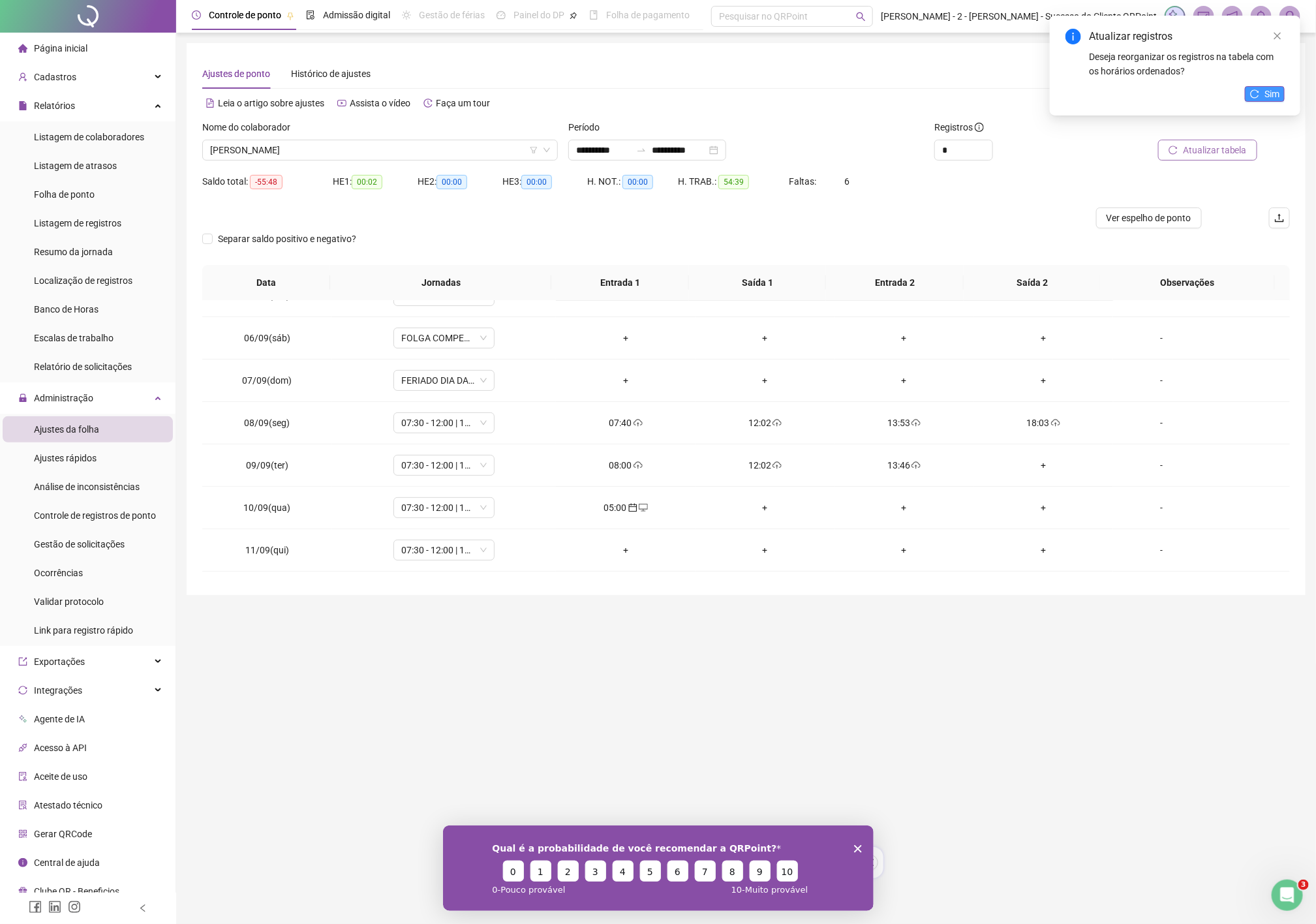
click at [1250, 95] on icon "reload" at bounding box center [1254, 94] width 9 height 9
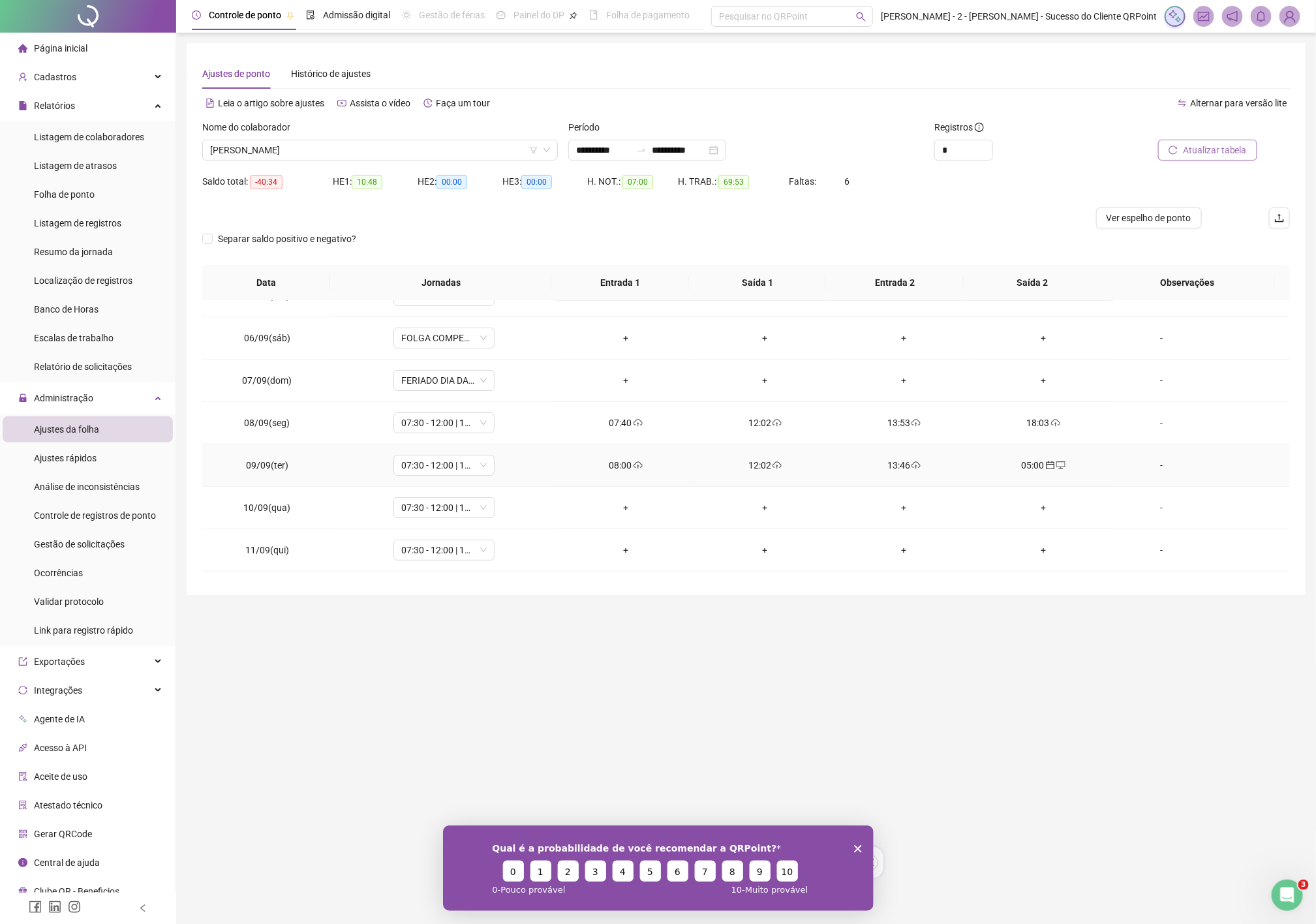
click at [1050, 472] on div "05:00" at bounding box center [1042, 465] width 118 height 14
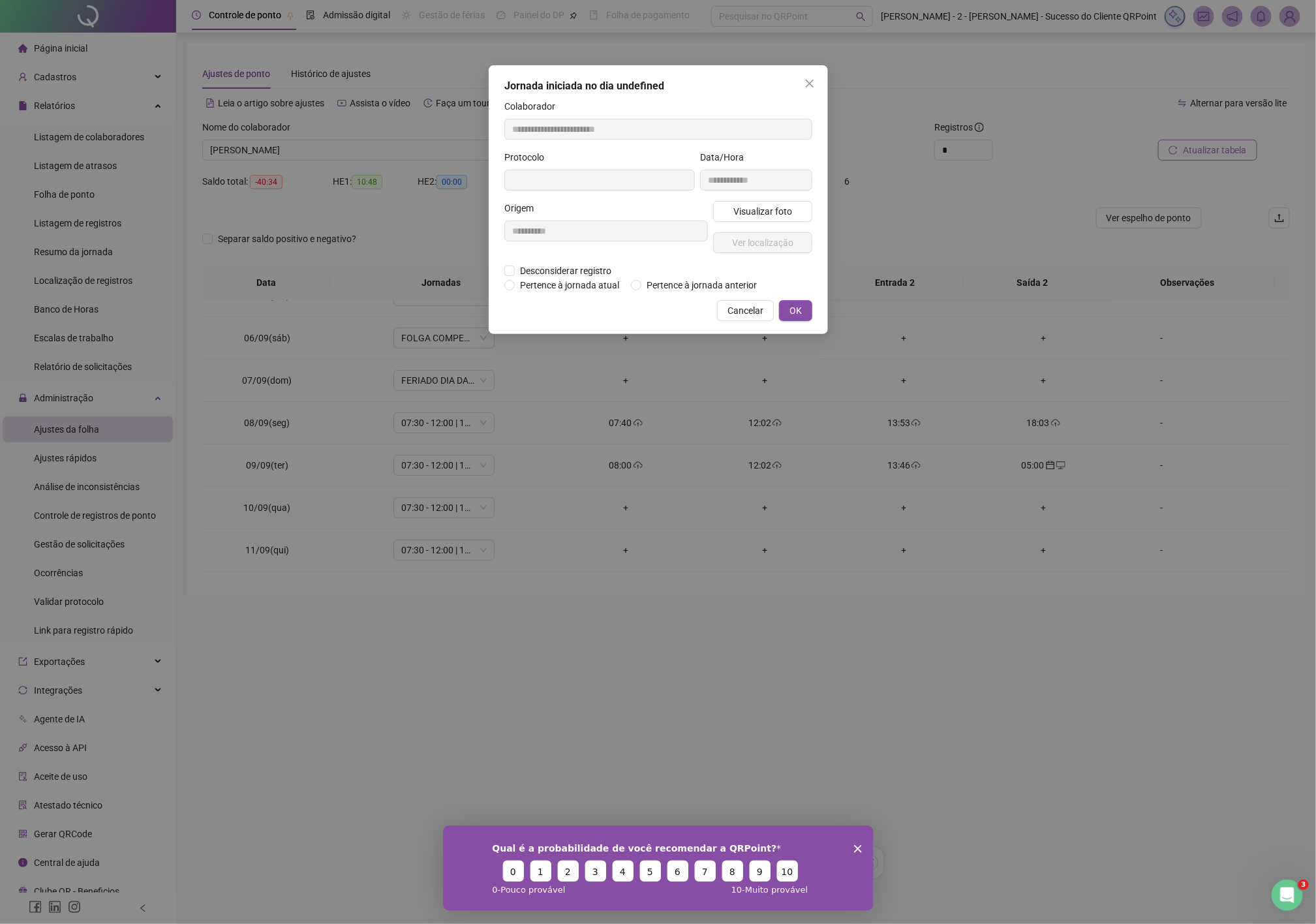
type input "**********"
click at [575, 270] on span "Desconsiderar registro" at bounding box center [565, 271] width 101 height 14
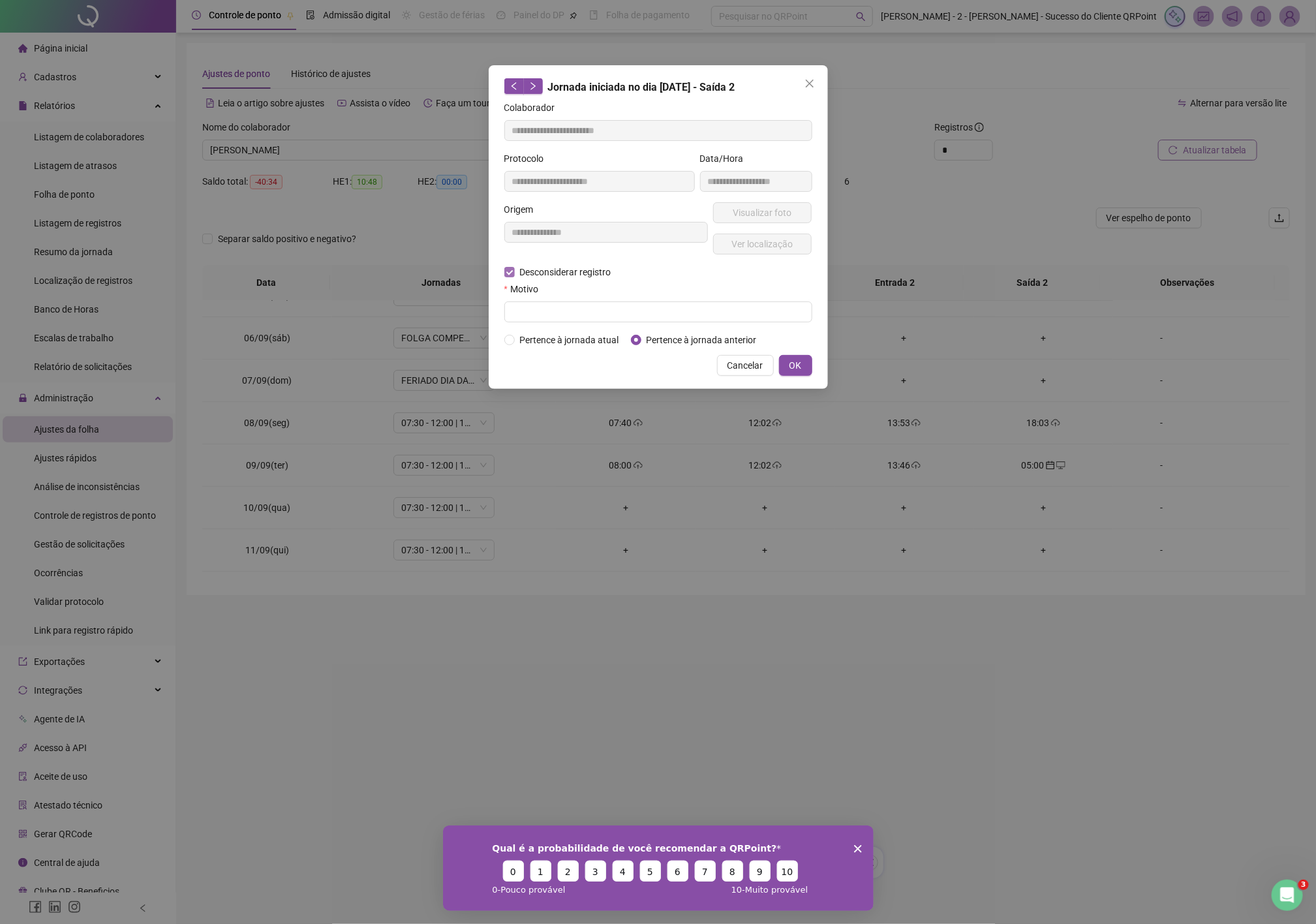
click at [565, 276] on span "Desconsiderar registro" at bounding box center [565, 271] width 101 height 14
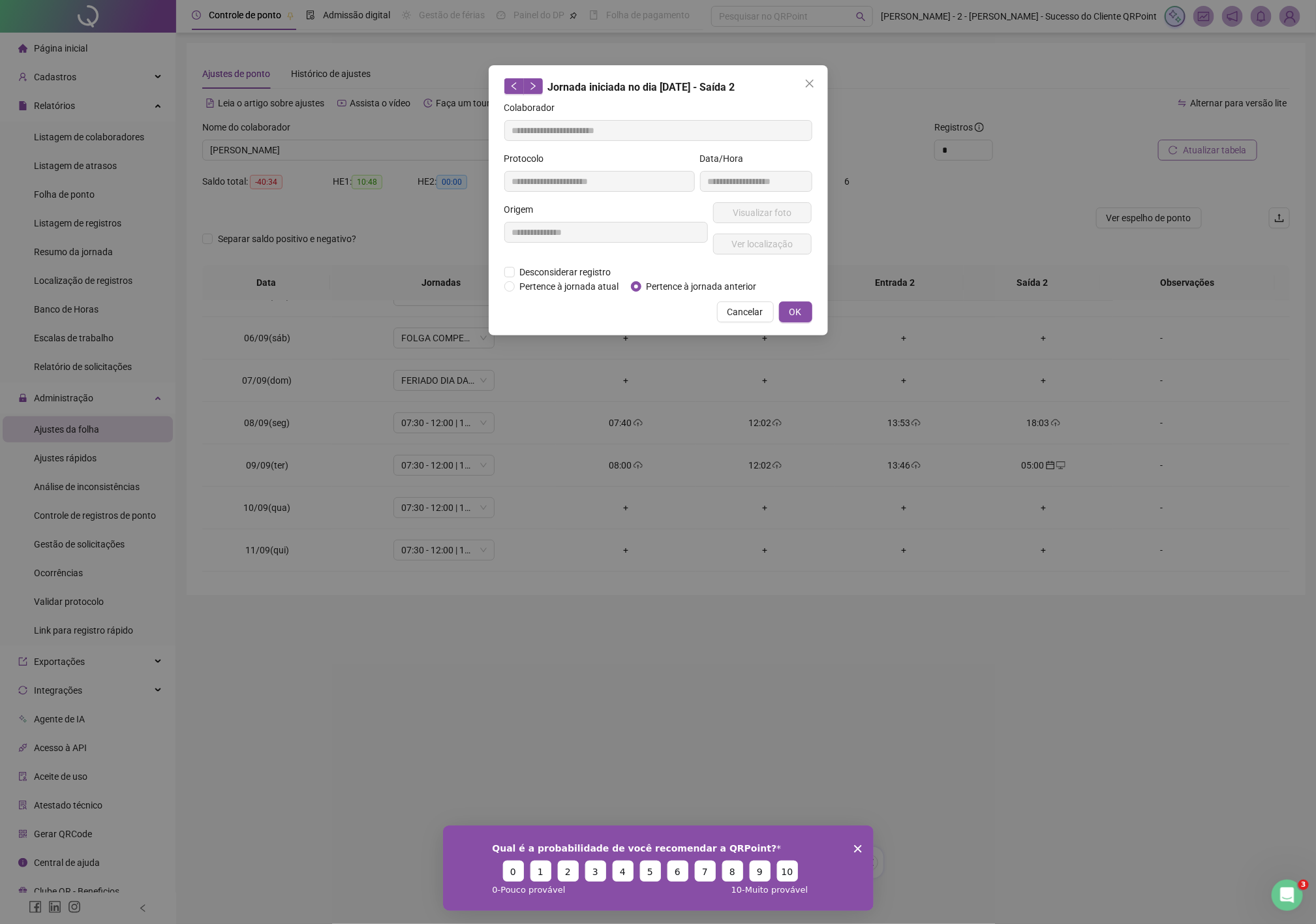
drag, startPoint x: 726, startPoint y: 313, endPoint x: 744, endPoint y: 325, distance: 21.6
click at [727, 313] on span "Cancelar" at bounding box center [745, 312] width 36 height 14
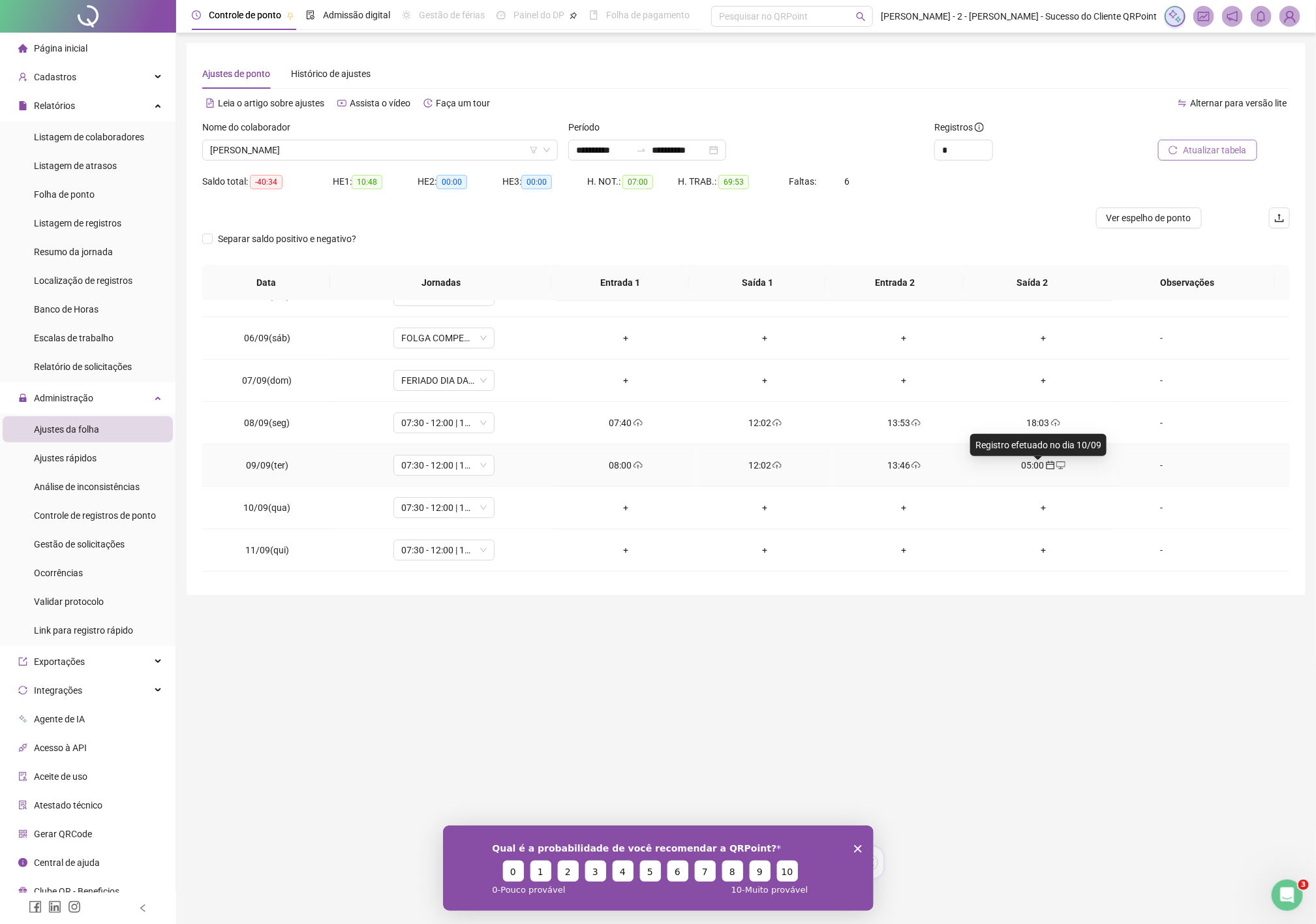
click at [1045, 466] on icon "calendar" at bounding box center [1050, 466] width 8 height 8
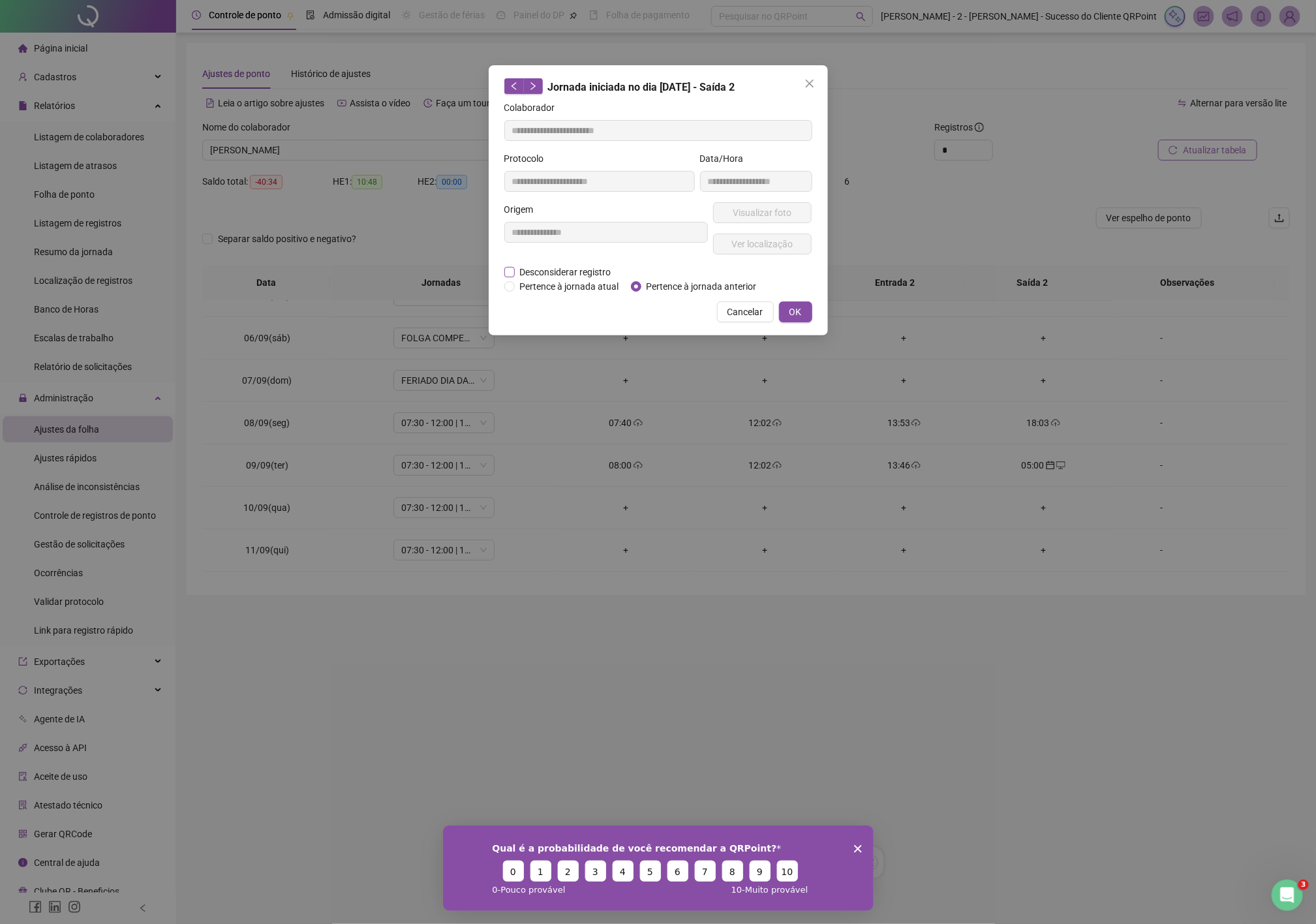
click at [527, 269] on span "Desconsiderar registro" at bounding box center [565, 271] width 101 height 14
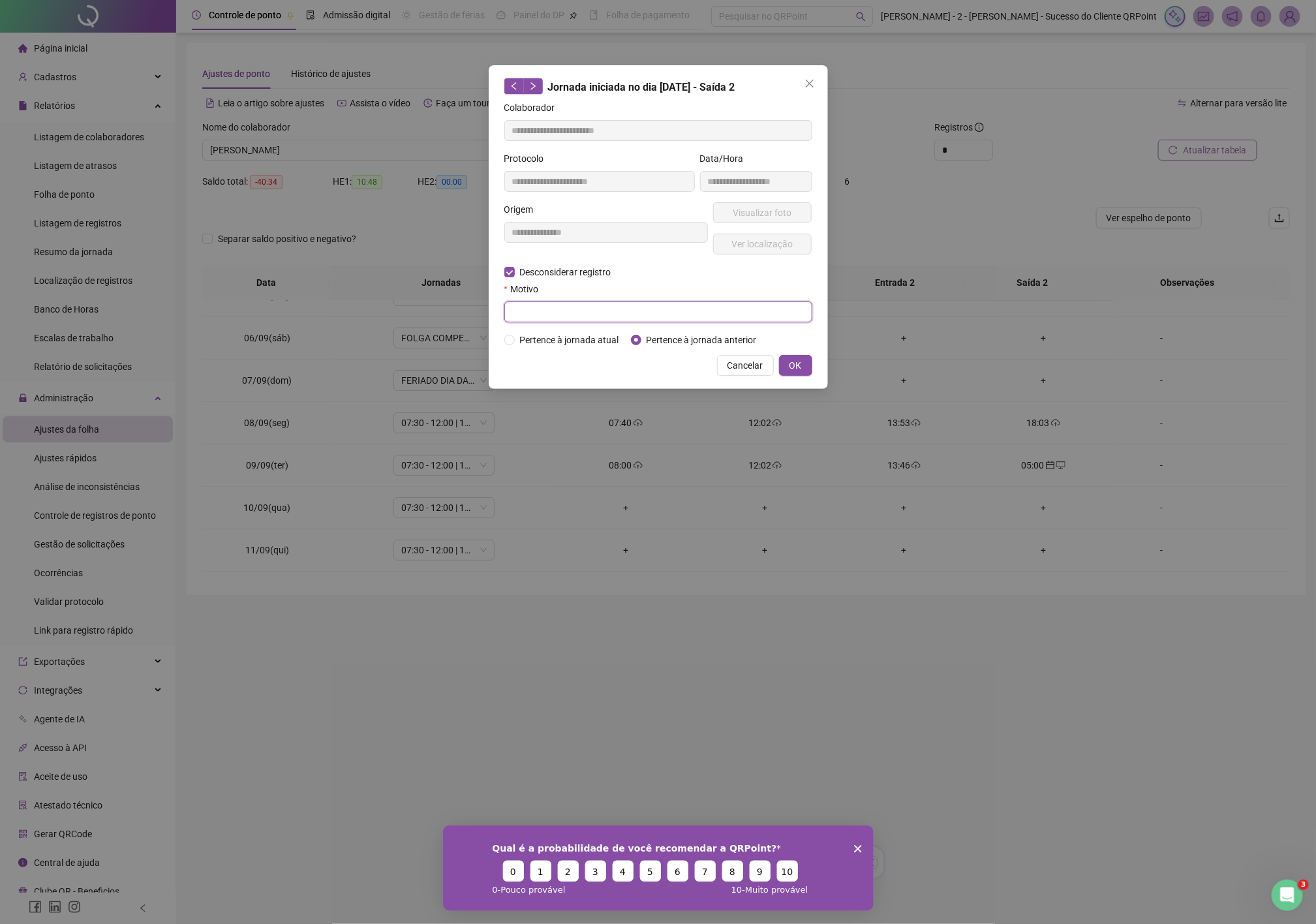
click at [577, 317] on input "text" at bounding box center [658, 312] width 308 height 21
drag, startPoint x: 553, startPoint y: 310, endPoint x: 452, endPoint y: 311, distance: 101.0
click at [452, 311] on div "**********" at bounding box center [658, 462] width 1316 height 924
type input "*****"
click at [799, 366] on span "OK" at bounding box center [795, 365] width 13 height 14
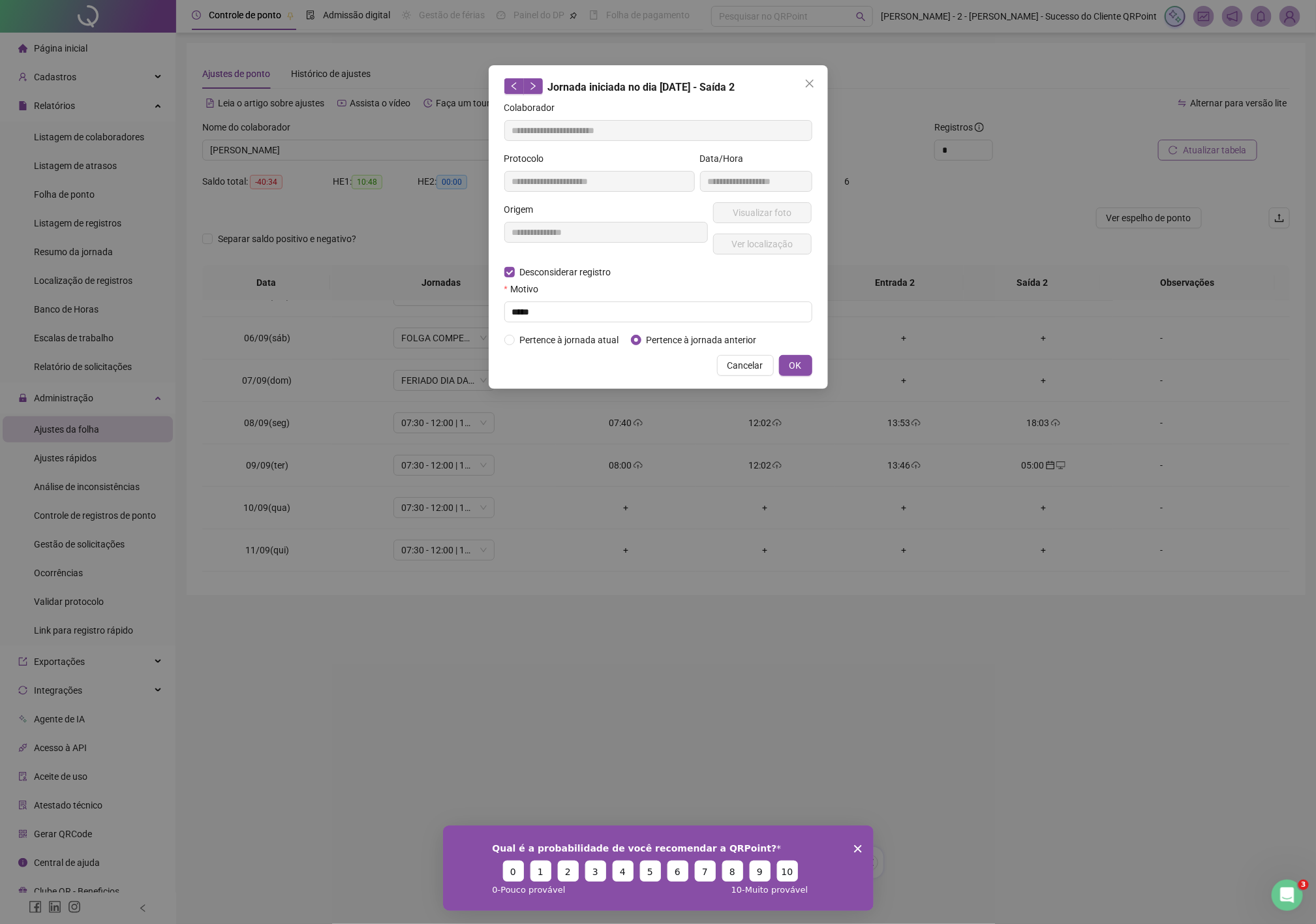
click at [797, 367] on div "**********" at bounding box center [658, 462] width 1316 height 924
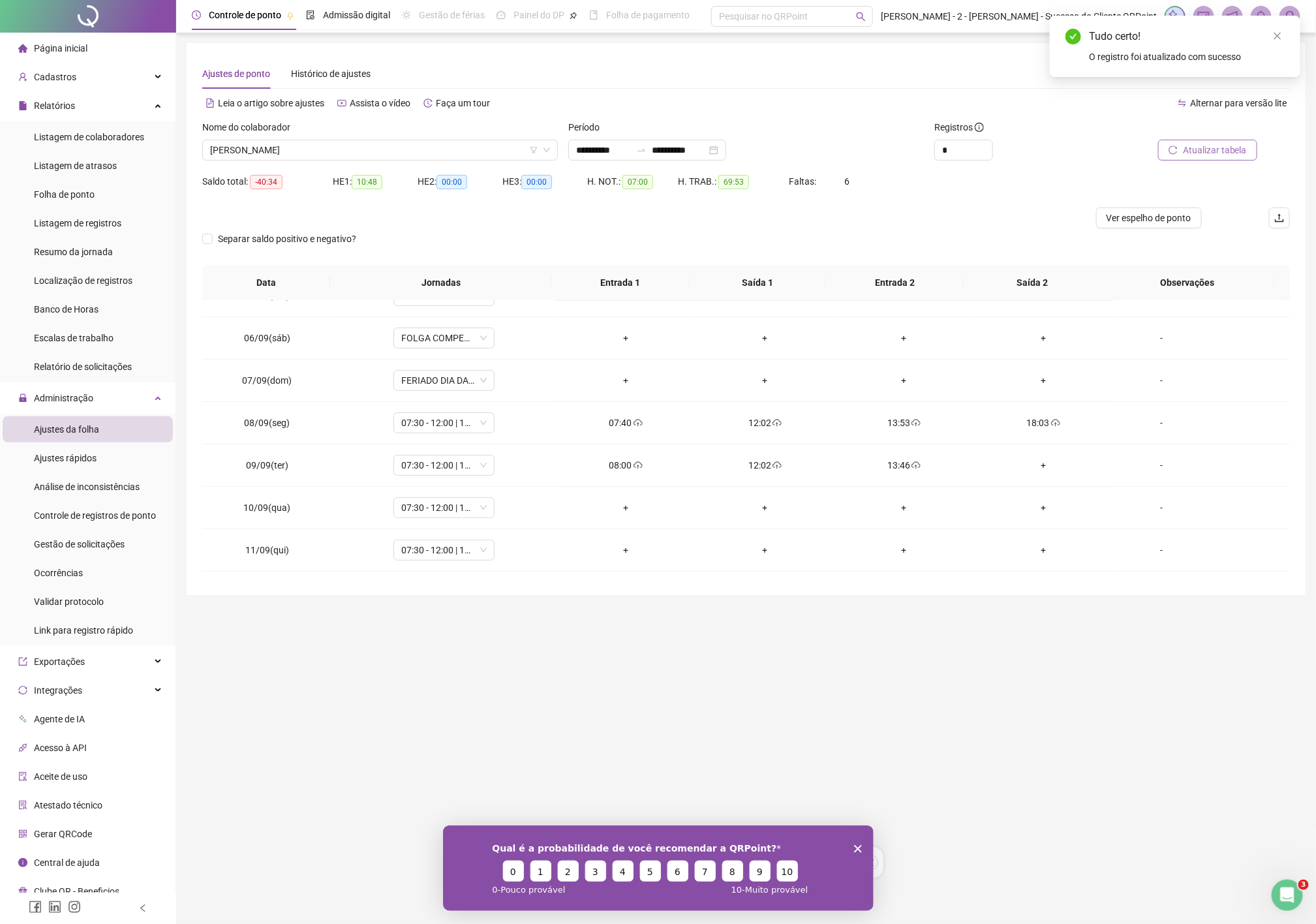
click at [1220, 147] on span "Atualizar tabela" at bounding box center [1215, 150] width 64 height 14
click at [1147, 470] on div "-" at bounding box center [1162, 465] width 77 height 14
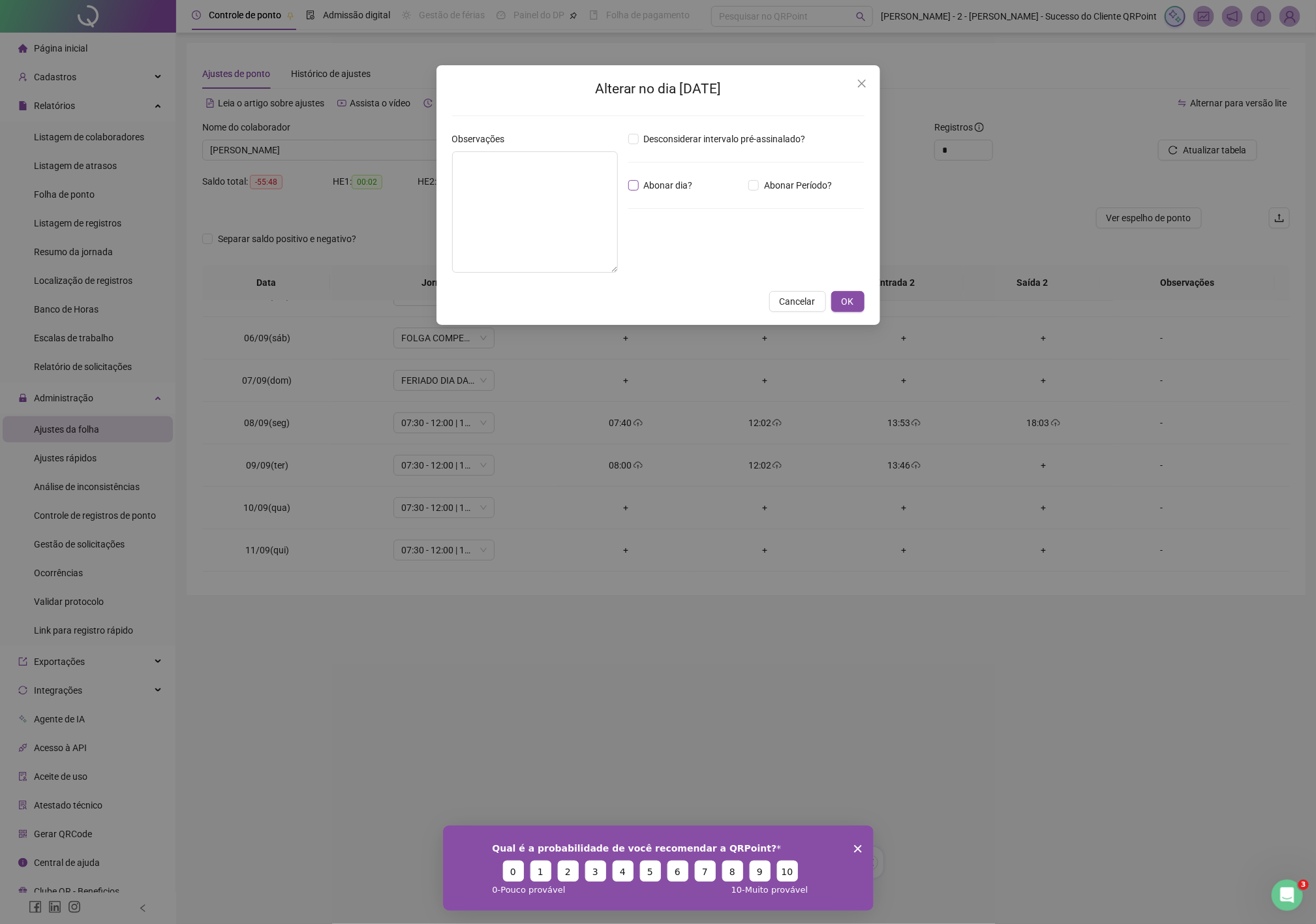
click at [658, 187] on span "Abonar dia?" at bounding box center [668, 185] width 59 height 14
click at [515, 198] on textarea at bounding box center [535, 212] width 166 height 121
click at [769, 188] on span "Abonar Período?" at bounding box center [797, 185] width 78 height 14
click at [679, 259] on input "*****" at bounding box center [662, 256] width 52 height 16
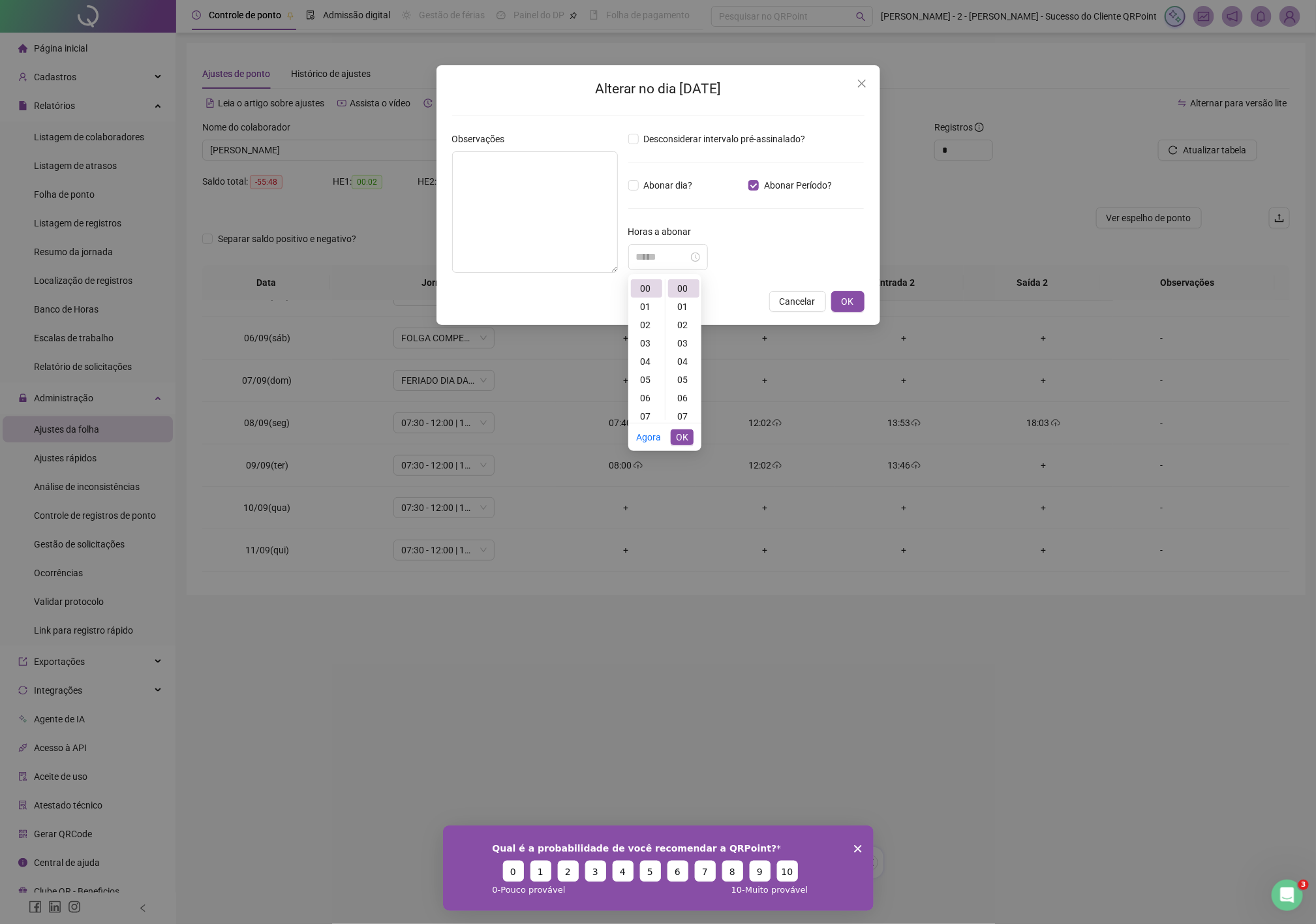
click at [650, 382] on div "05" at bounding box center [646, 379] width 31 height 18
type input "*****"
click at [687, 439] on span "OK" at bounding box center [682, 436] width 13 height 14
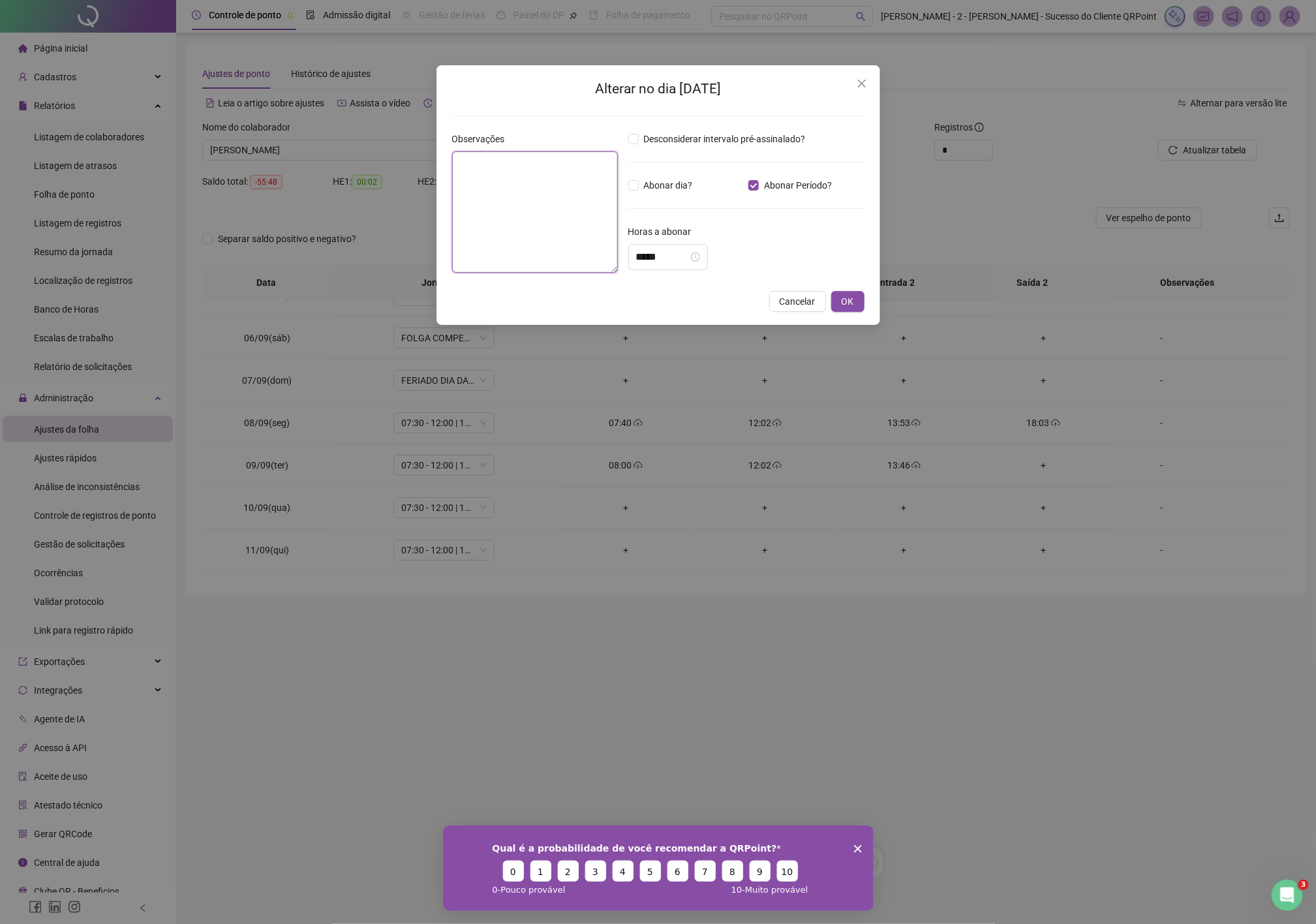
click at [562, 204] on textarea at bounding box center [535, 212] width 166 height 121
type textarea "********"
click at [700, 259] on icon "close-circle" at bounding box center [695, 256] width 9 height 9
click at [750, 178] on label "Abonar Período?" at bounding box center [792, 185] width 89 height 14
click at [488, 167] on textarea "********" at bounding box center [535, 213] width 166 height 122
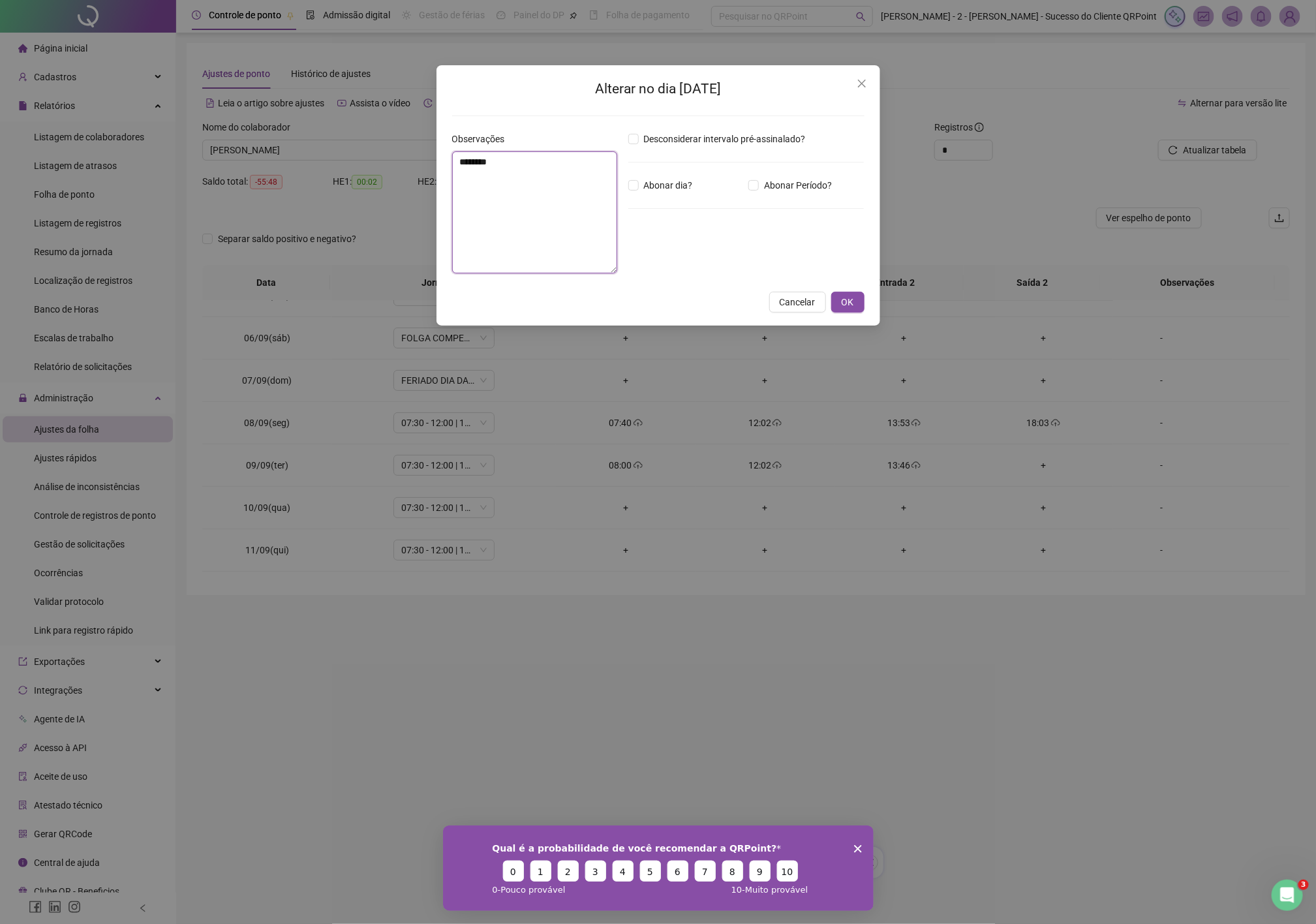
click at [499, 164] on textarea "********" at bounding box center [535, 213] width 166 height 122
click at [501, 164] on textarea "********" at bounding box center [535, 213] width 166 height 122
type textarea "**********"
click at [818, 297] on button "Cancelar" at bounding box center [797, 302] width 57 height 21
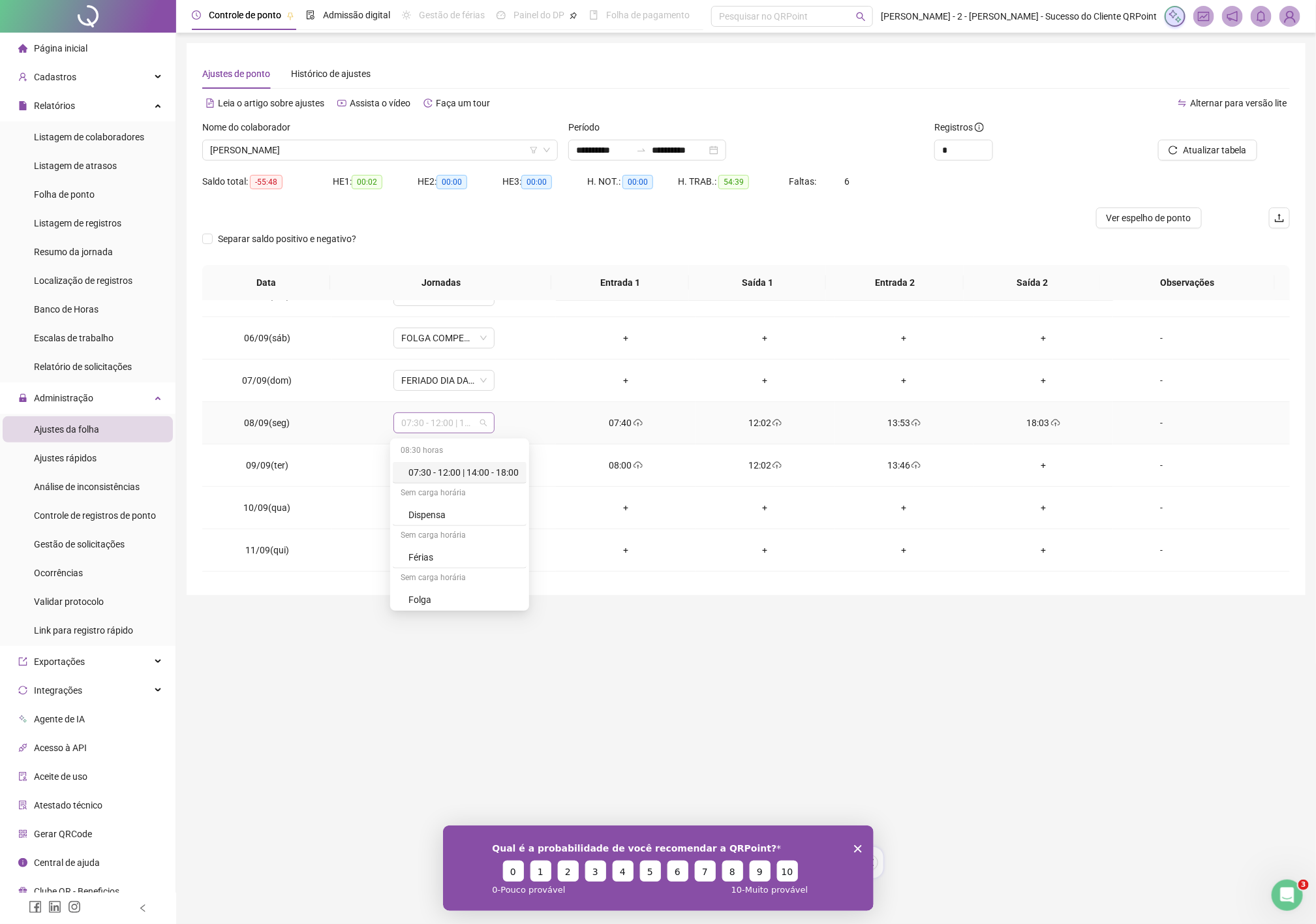
click at [433, 417] on span "07:30 - 12:00 | 14:00 - 18:00" at bounding box center [444, 422] width 85 height 19
click at [1154, 466] on div "-" at bounding box center [1162, 465] width 77 height 14
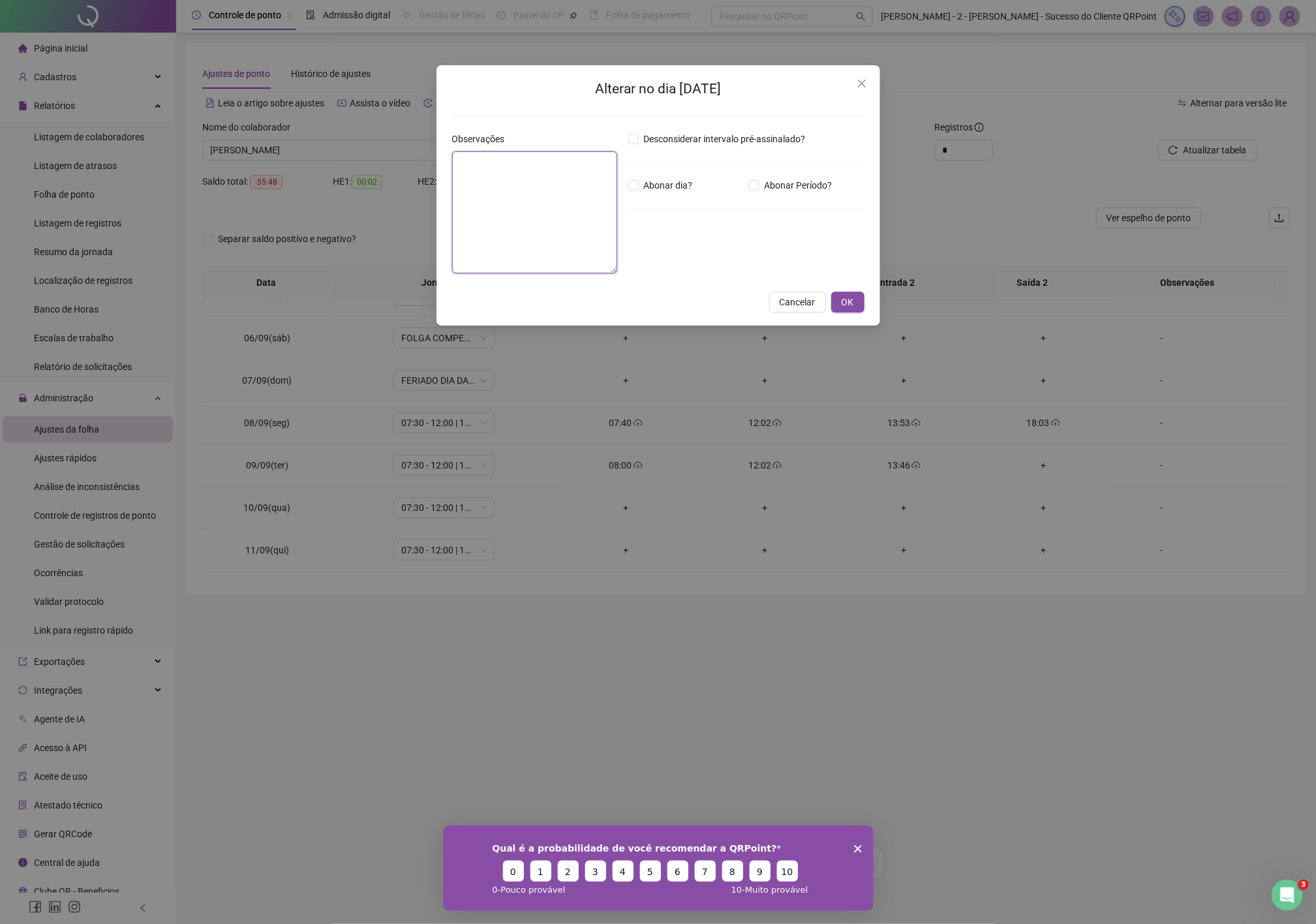
click at [517, 198] on textarea at bounding box center [535, 213] width 166 height 122
drag, startPoint x: 534, startPoint y: 196, endPoint x: 353, endPoint y: 128, distance: 193.4
click at [353, 128] on div "Alterar no dia 09/09/2025 Observações ********* Desconsiderar intervalo pré-ass…" at bounding box center [658, 462] width 1316 height 924
type textarea "*********"
drag, startPoint x: 805, startPoint y: 303, endPoint x: 797, endPoint y: 302, distance: 8.1
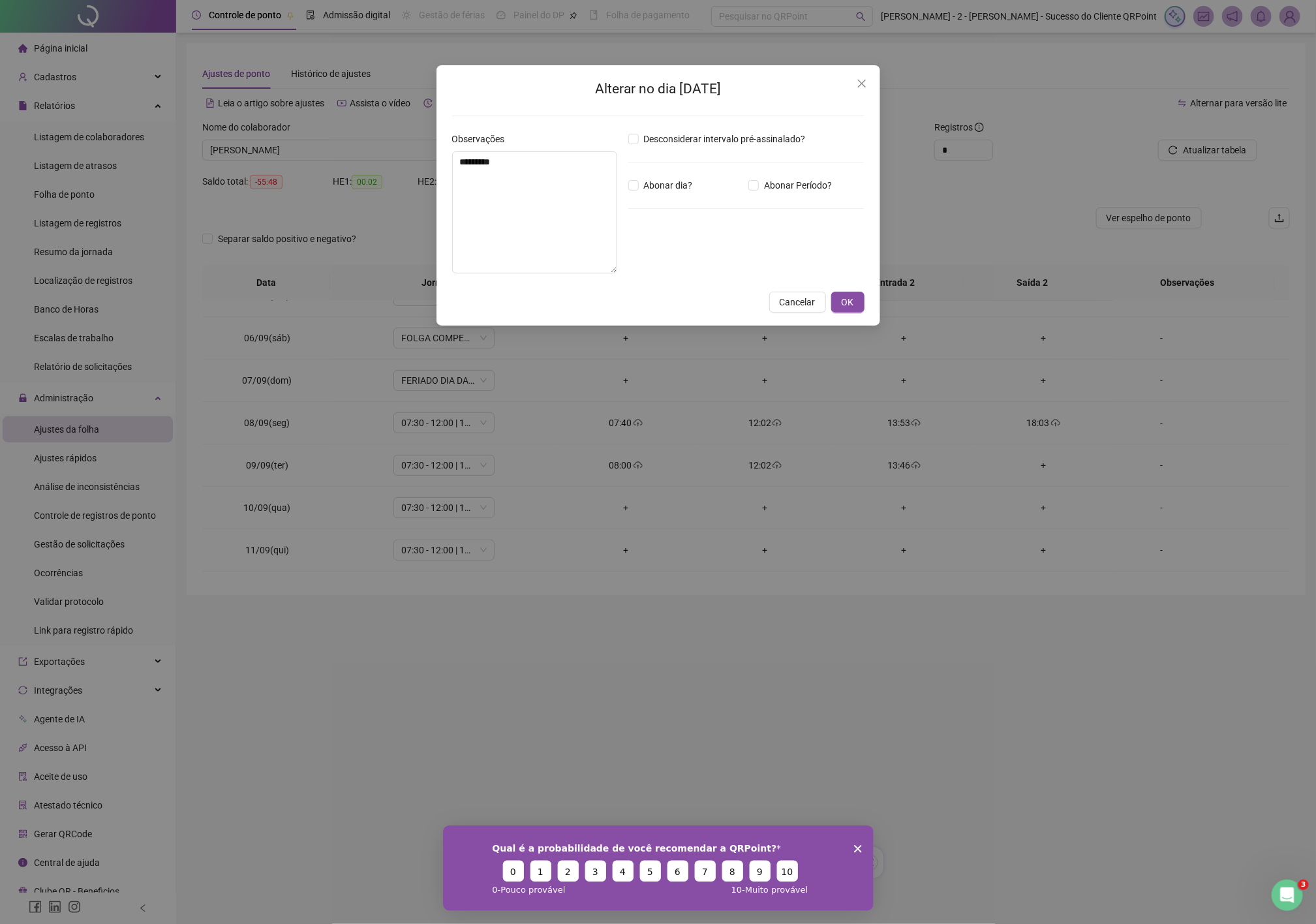
click at [803, 303] on span "Cancelar" at bounding box center [797, 302] width 36 height 14
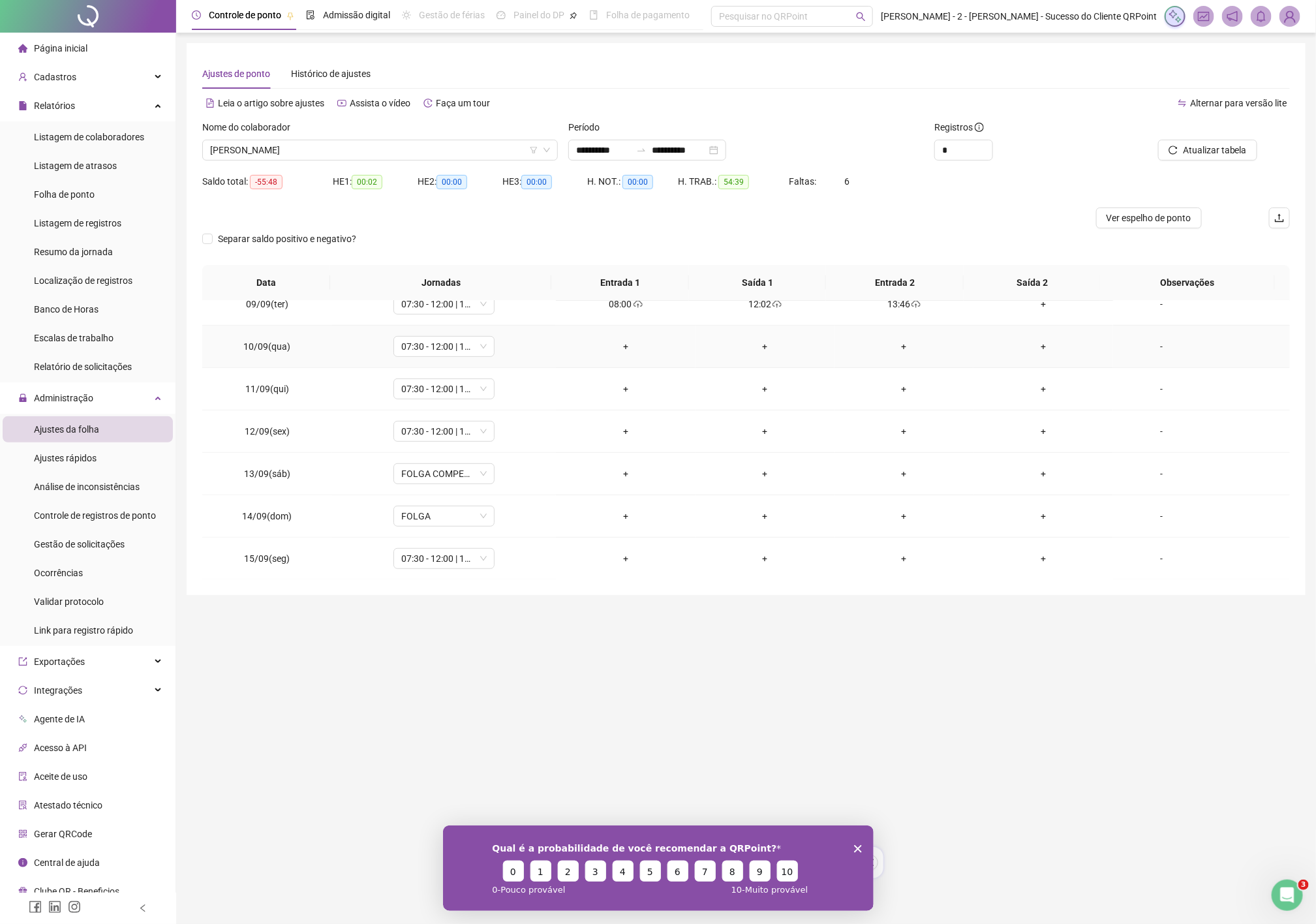
scroll to position [447, 0]
click at [464, 472] on span "07:30 - 12:00 | 14:00 - 18:00" at bounding box center [444, 472] width 85 height 19
click at [452, 216] on div at bounding box center [609, 218] width 815 height 21
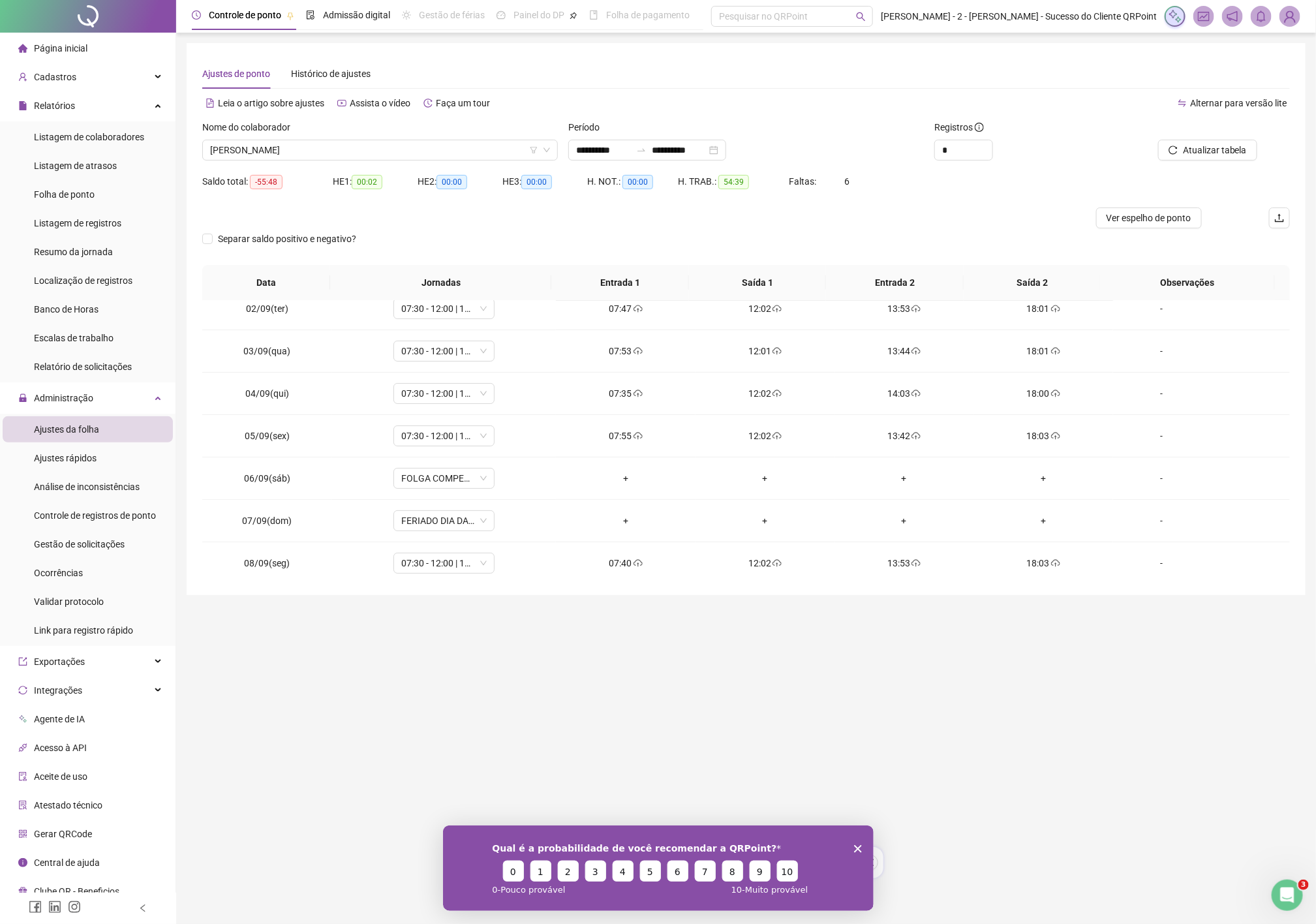
click at [715, 230] on div "Separar saldo positivo e negativo?" at bounding box center [746, 247] width 1087 height 37
click at [695, 217] on div at bounding box center [609, 218] width 815 height 21
click at [800, 216] on div at bounding box center [609, 218] width 815 height 21
click at [774, 219] on div at bounding box center [609, 218] width 815 height 21
click at [574, 652] on main "**********" at bounding box center [746, 439] width 1118 height 793
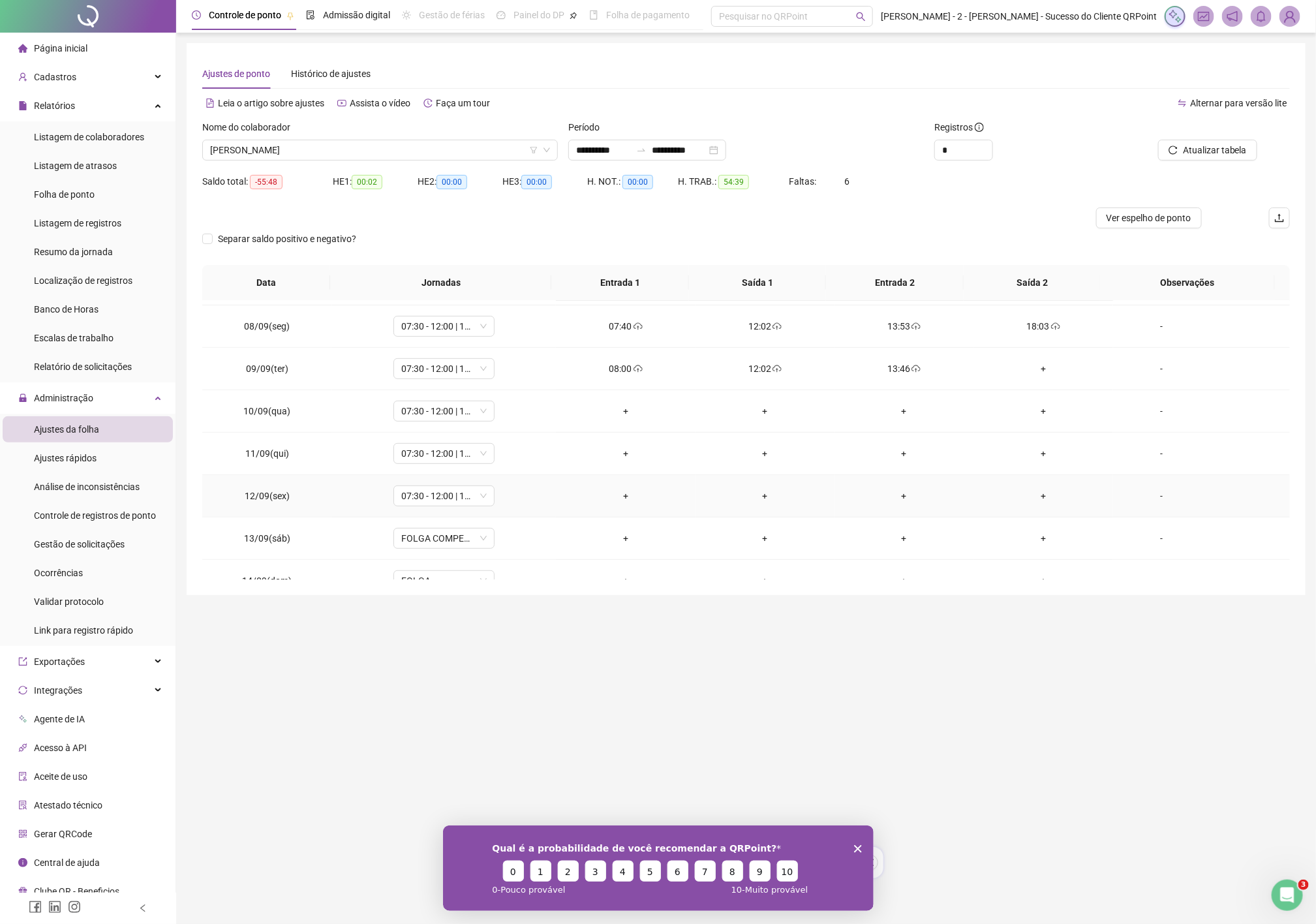
scroll to position [293, 0]
click at [619, 146] on input "**********" at bounding box center [603, 150] width 54 height 14
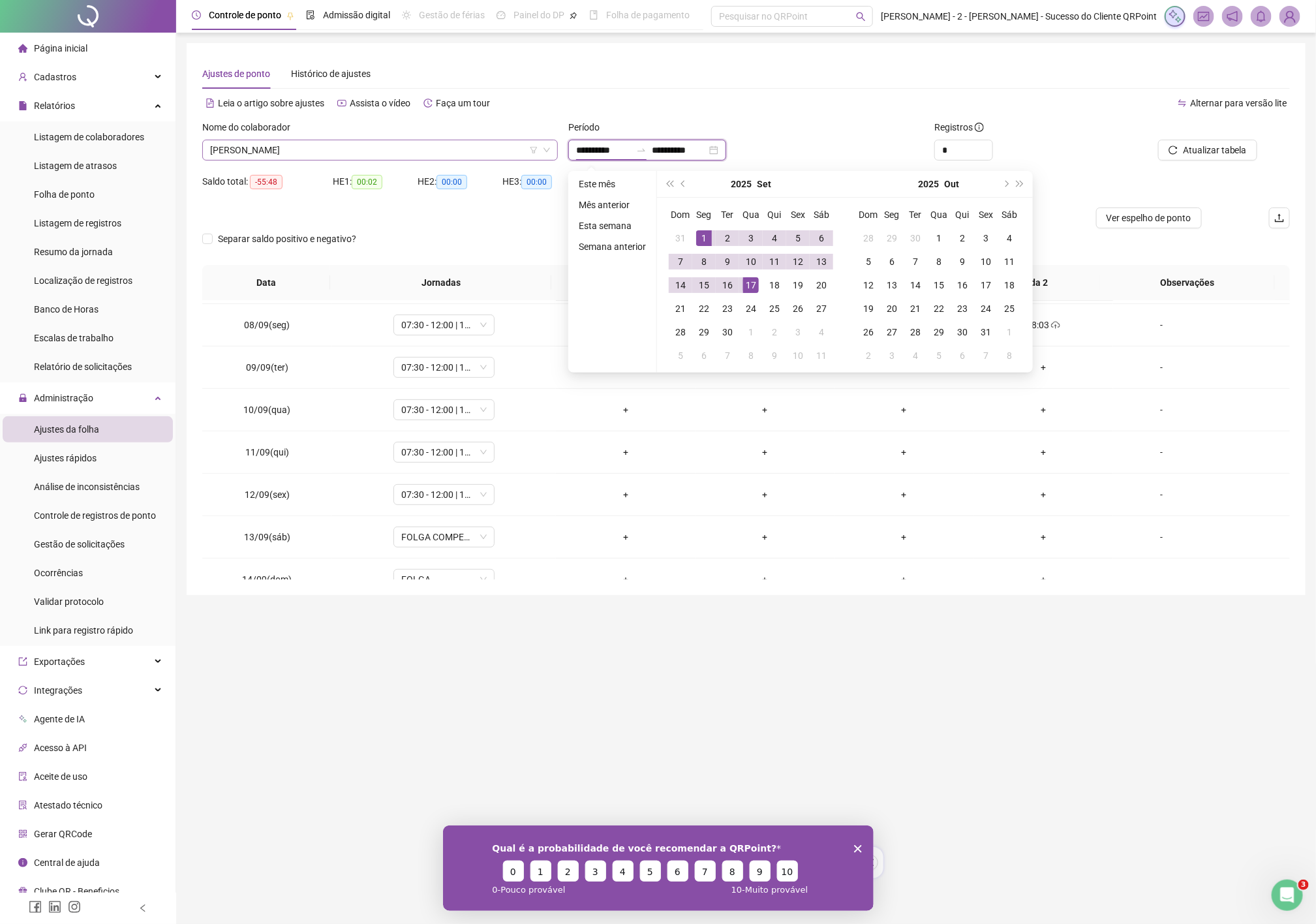
click at [408, 140] on span "DANIELE DE OLIVEIRA DUTRA" at bounding box center [380, 149] width 340 height 19
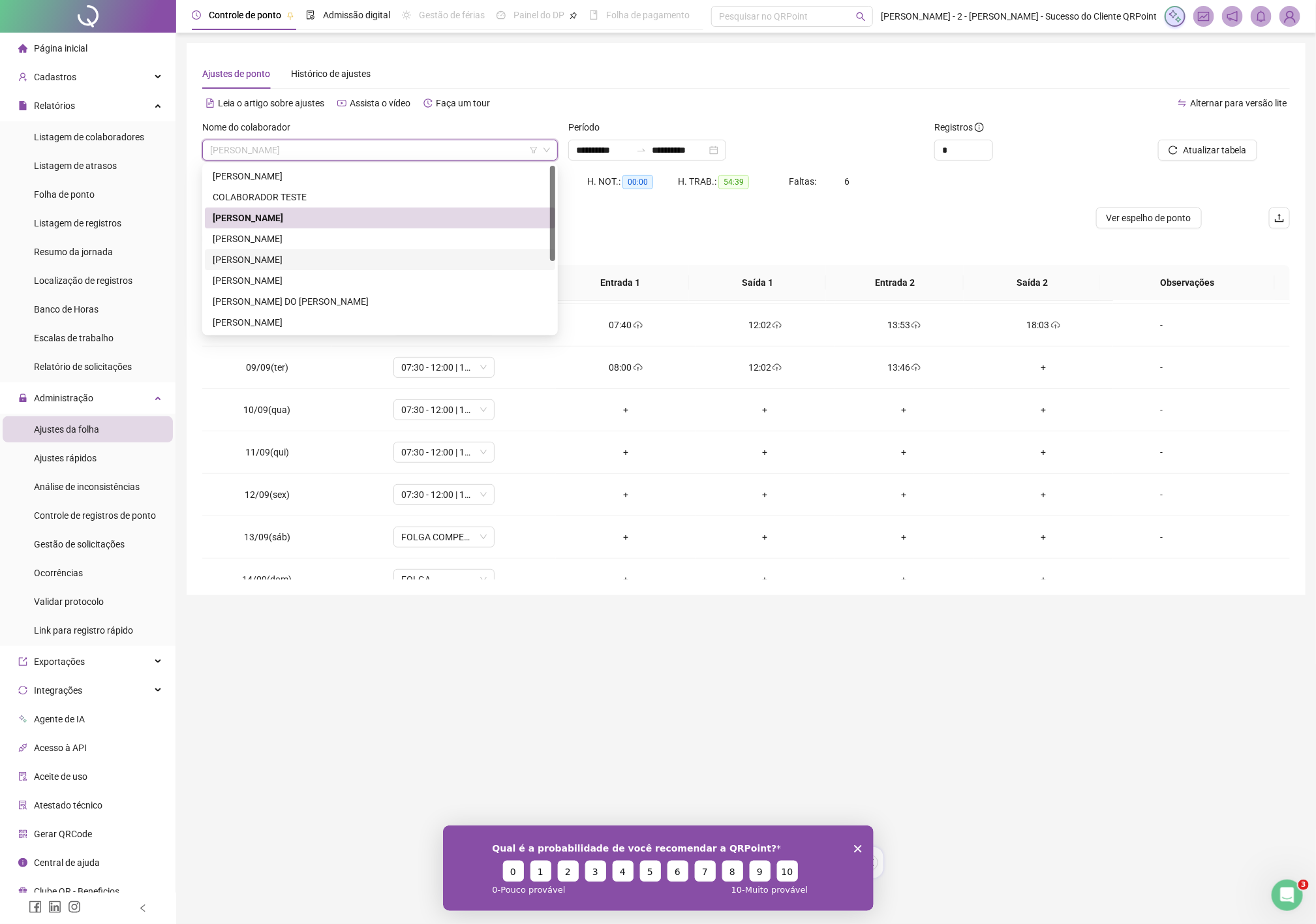
click at [292, 262] on div "JACQUELYNE MAYARA DE OLIVEIRA" at bounding box center [379, 259] width 334 height 14
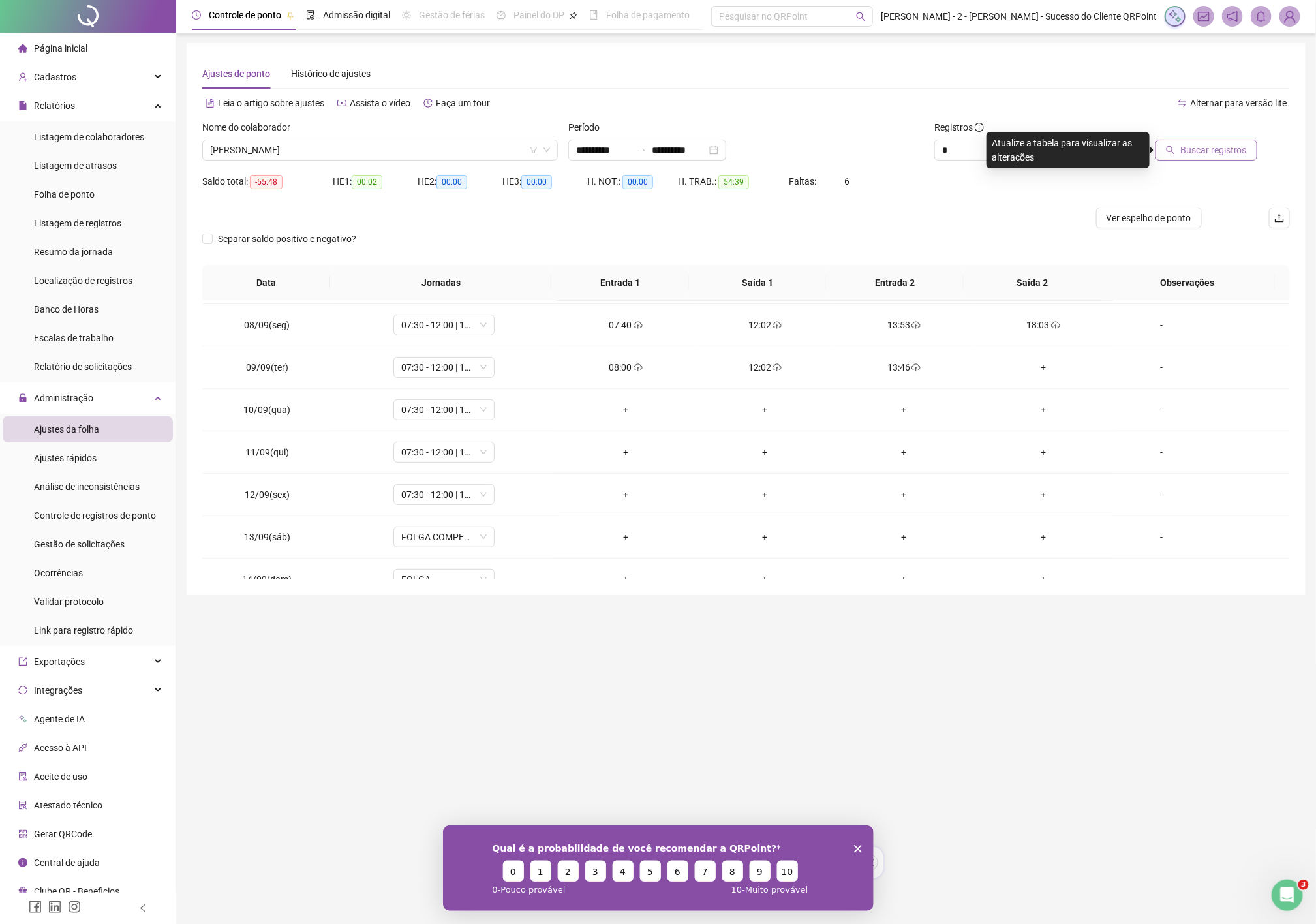
click at [1231, 155] on span "Buscar registros" at bounding box center [1213, 150] width 66 height 14
click at [405, 147] on span "JACQUELYNE MAYARA DE OLIVEIRA" at bounding box center [380, 149] width 340 height 19
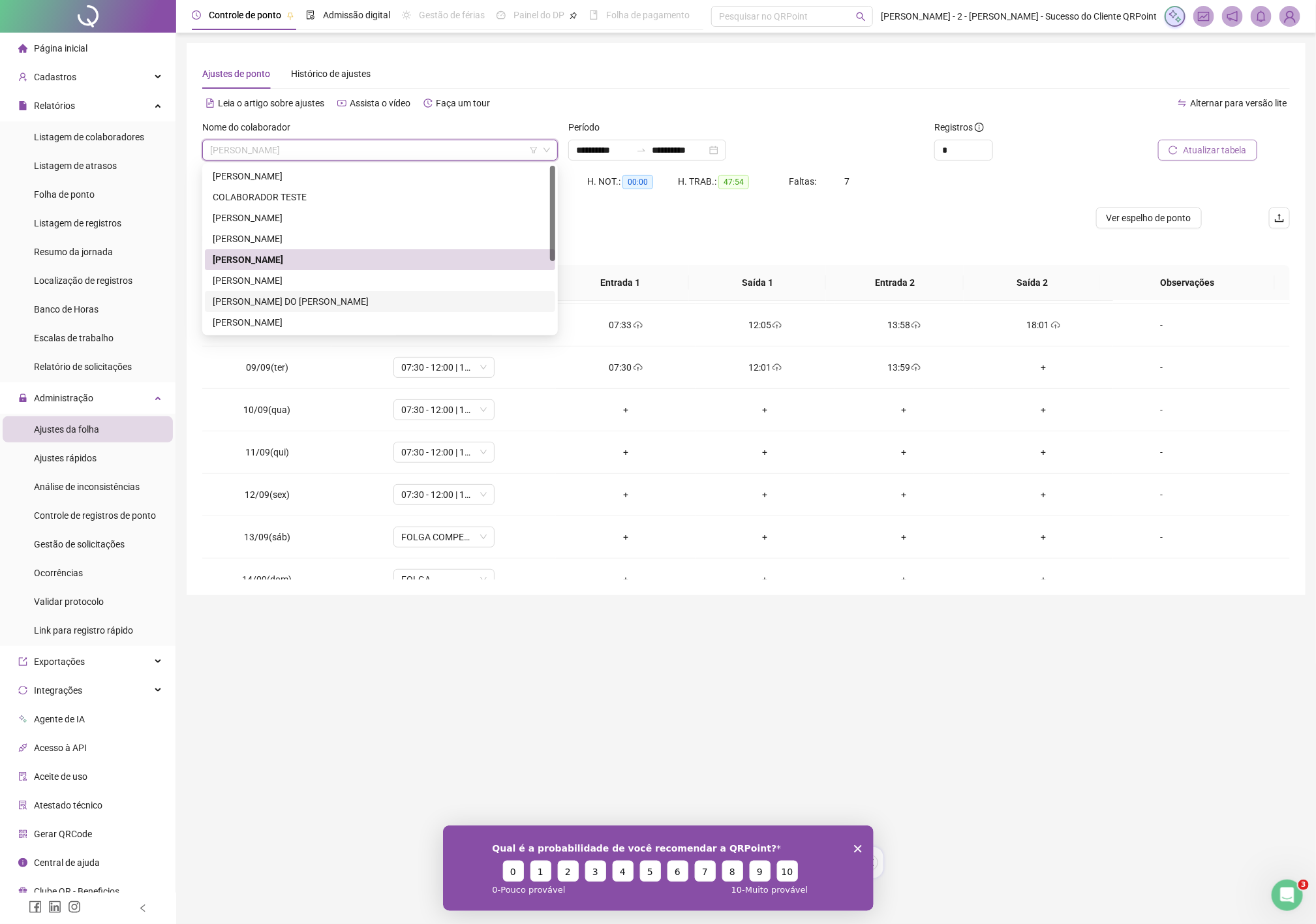
click at [363, 300] on div "KARLA MARYA DO VISO RODRIGUES" at bounding box center [379, 301] width 334 height 14
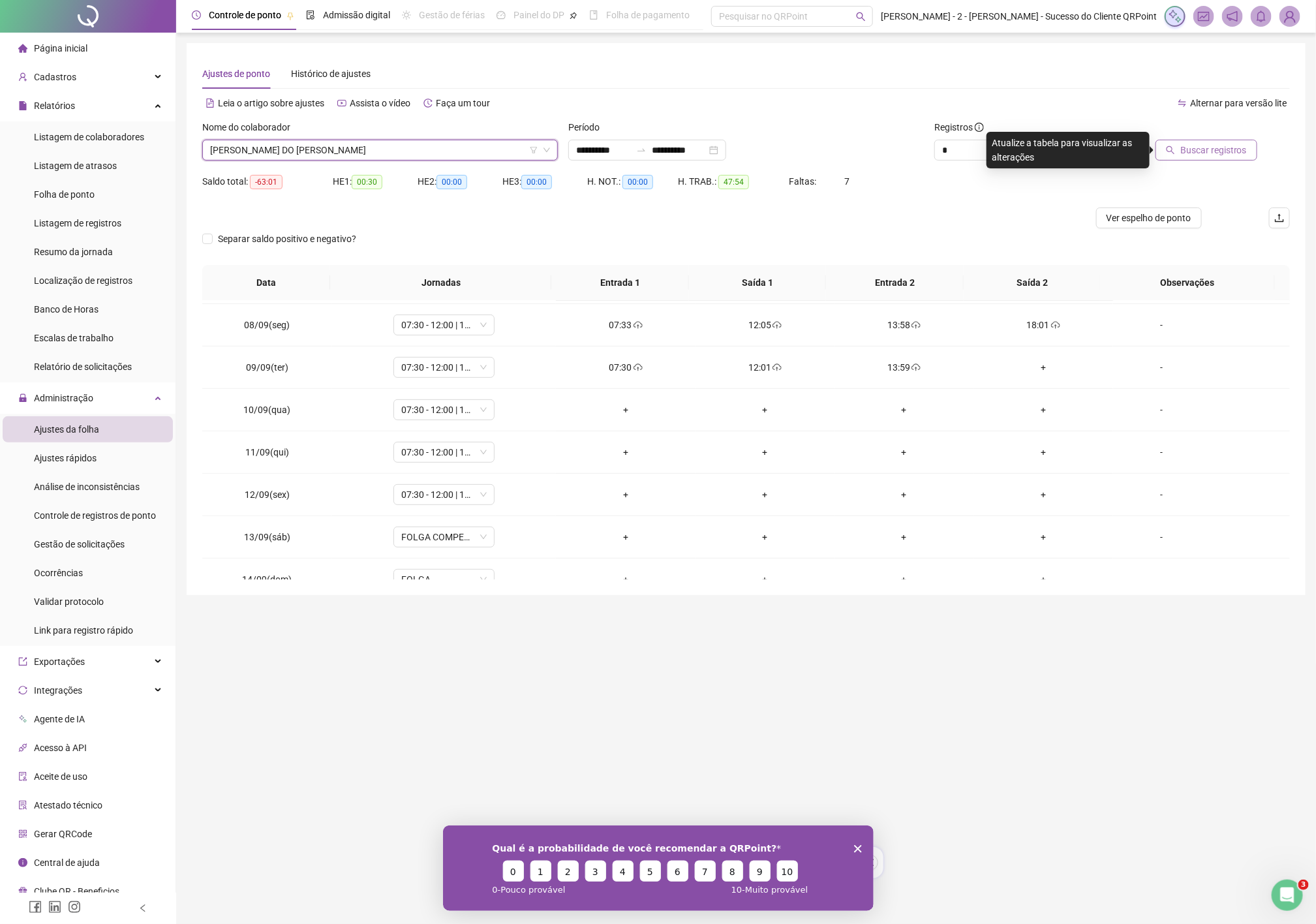
click at [1190, 133] on div at bounding box center [1186, 129] width 140 height 19
click at [1204, 152] on span "Buscar registros" at bounding box center [1213, 150] width 66 height 14
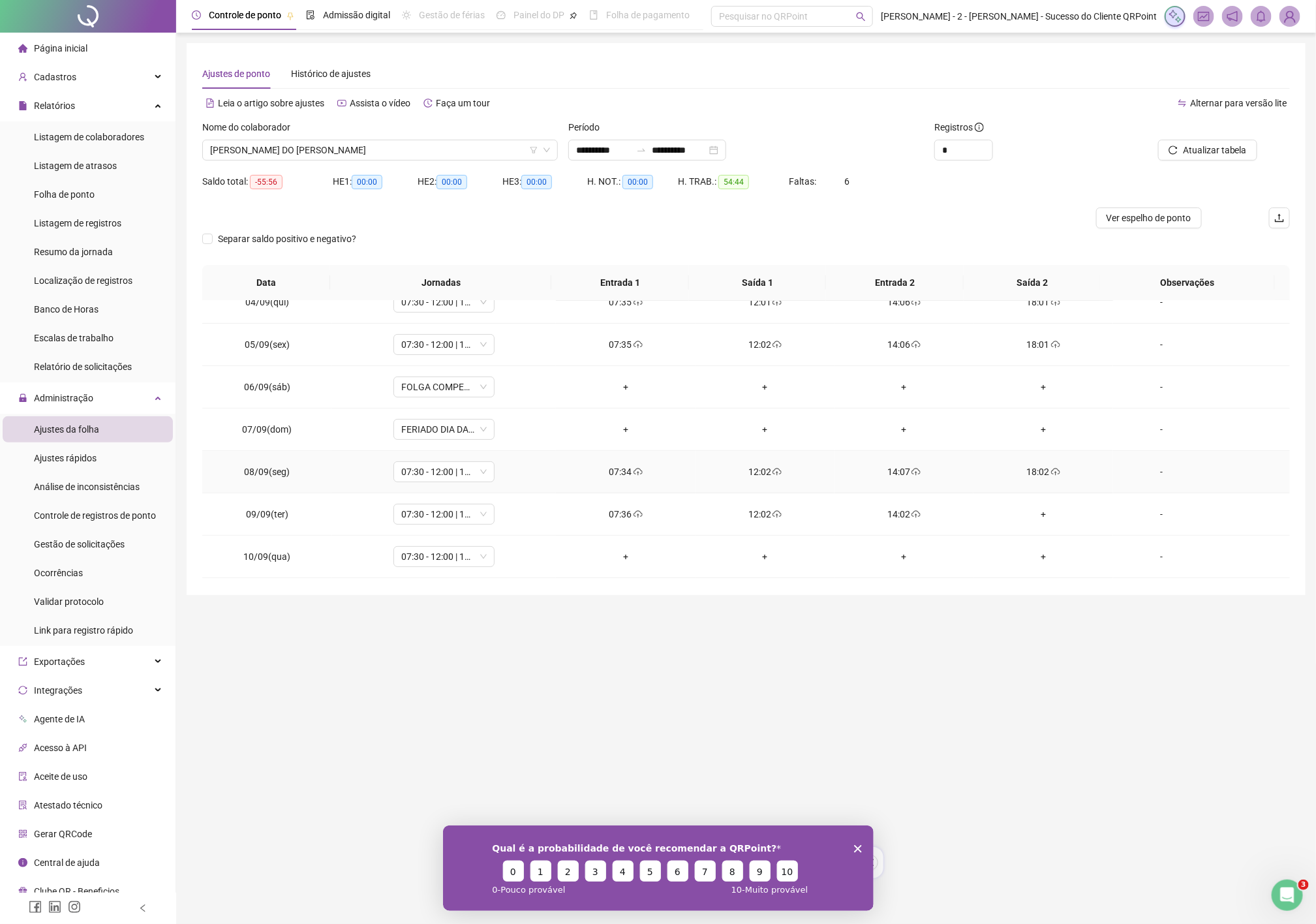
scroll to position [0, 0]
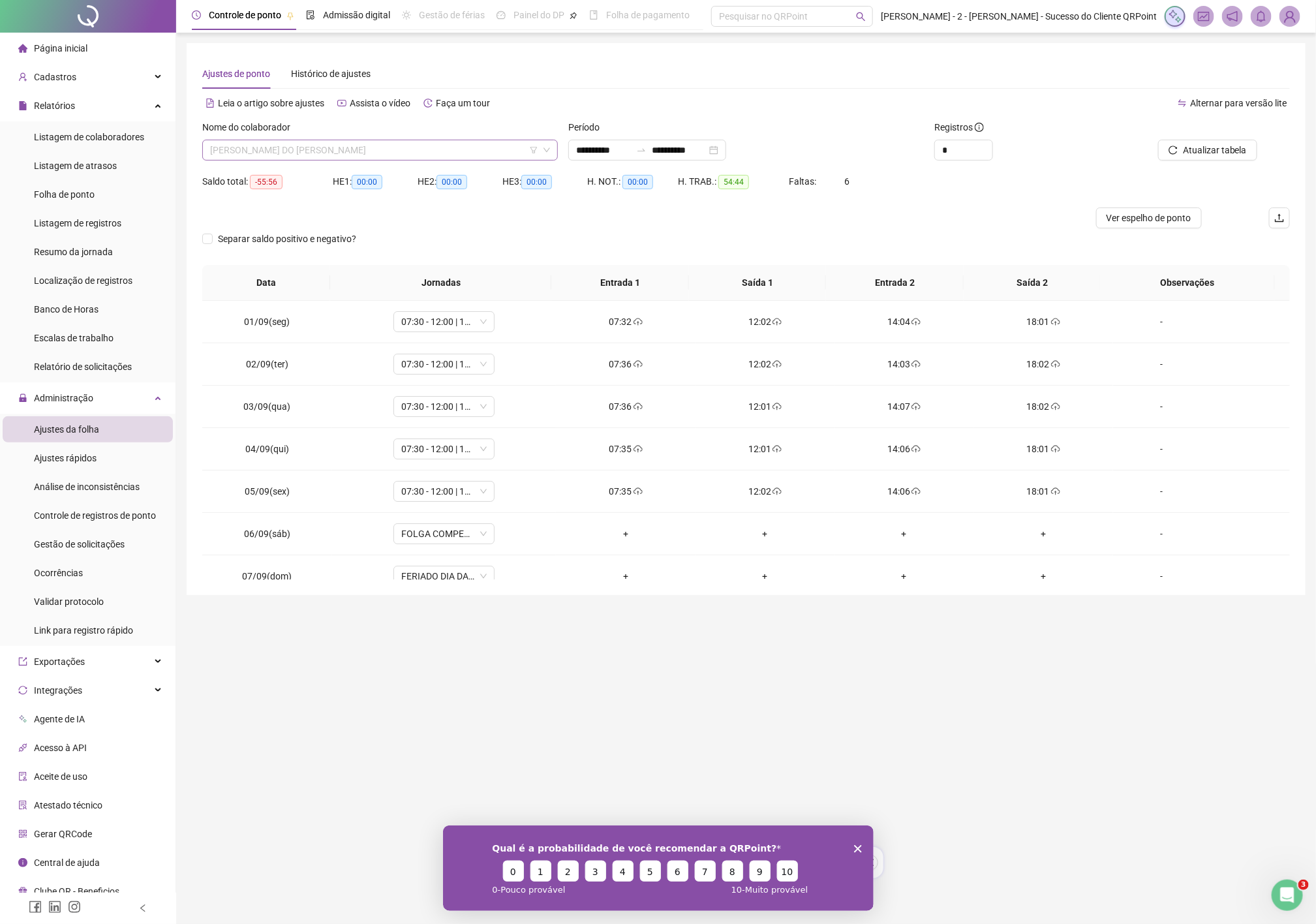
click at [493, 157] on span "KARLA MARYA DO VISO RODRIGUES" at bounding box center [380, 149] width 340 height 19
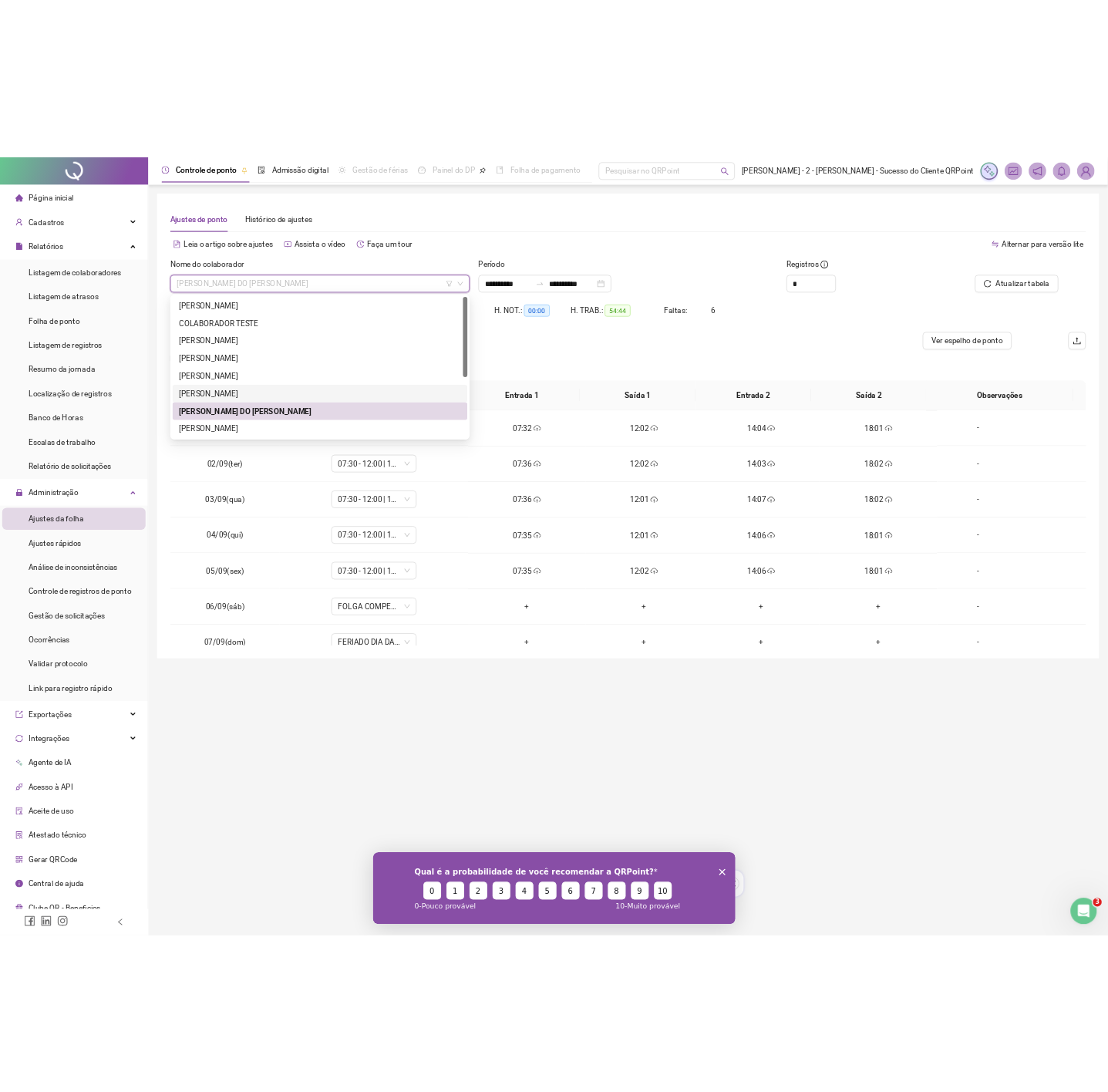
scroll to position [149, 0]
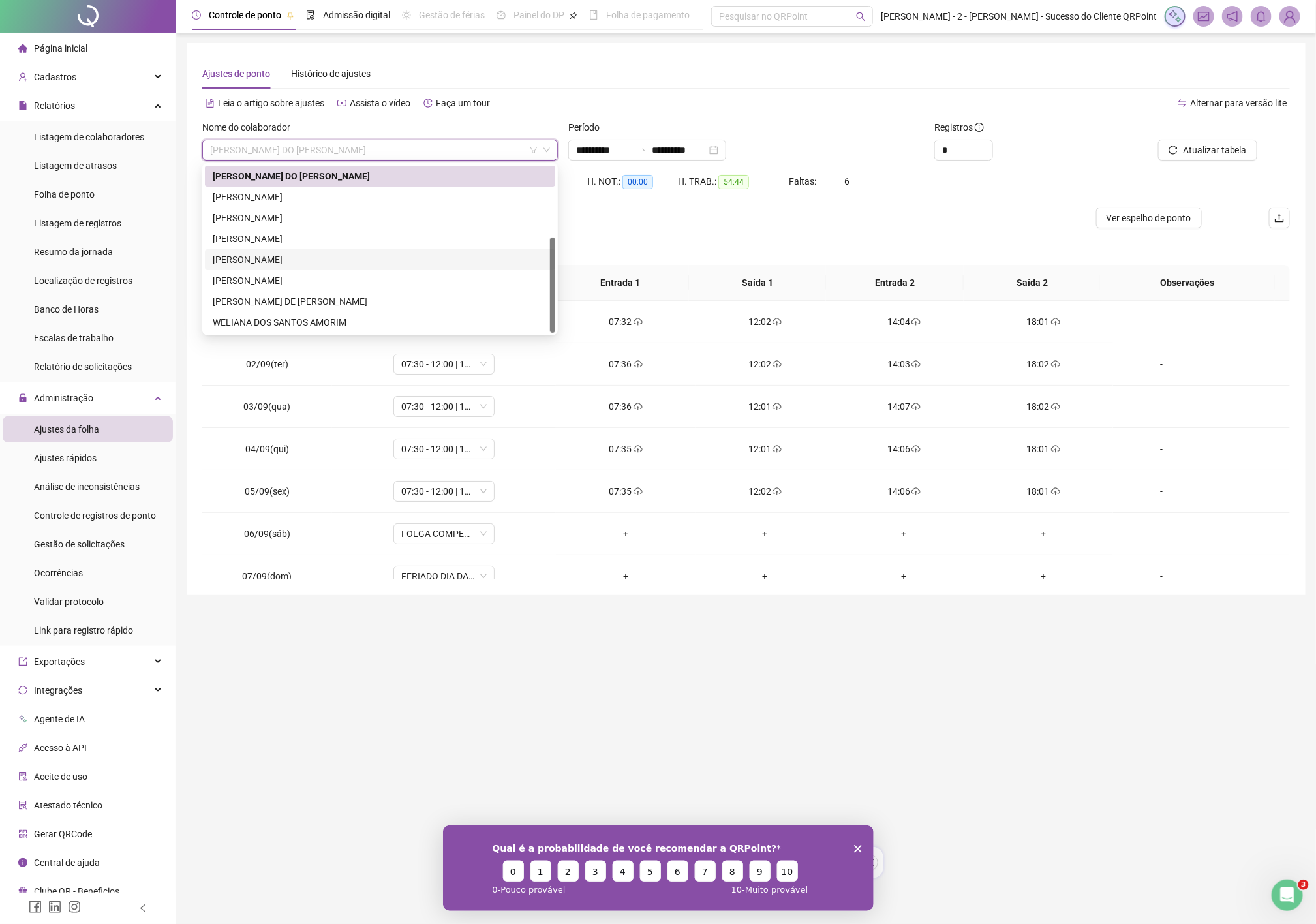
click at [304, 256] on div "SARA CATERINE DA SILVA MENDONCA PEREIRA" at bounding box center [379, 259] width 334 height 14
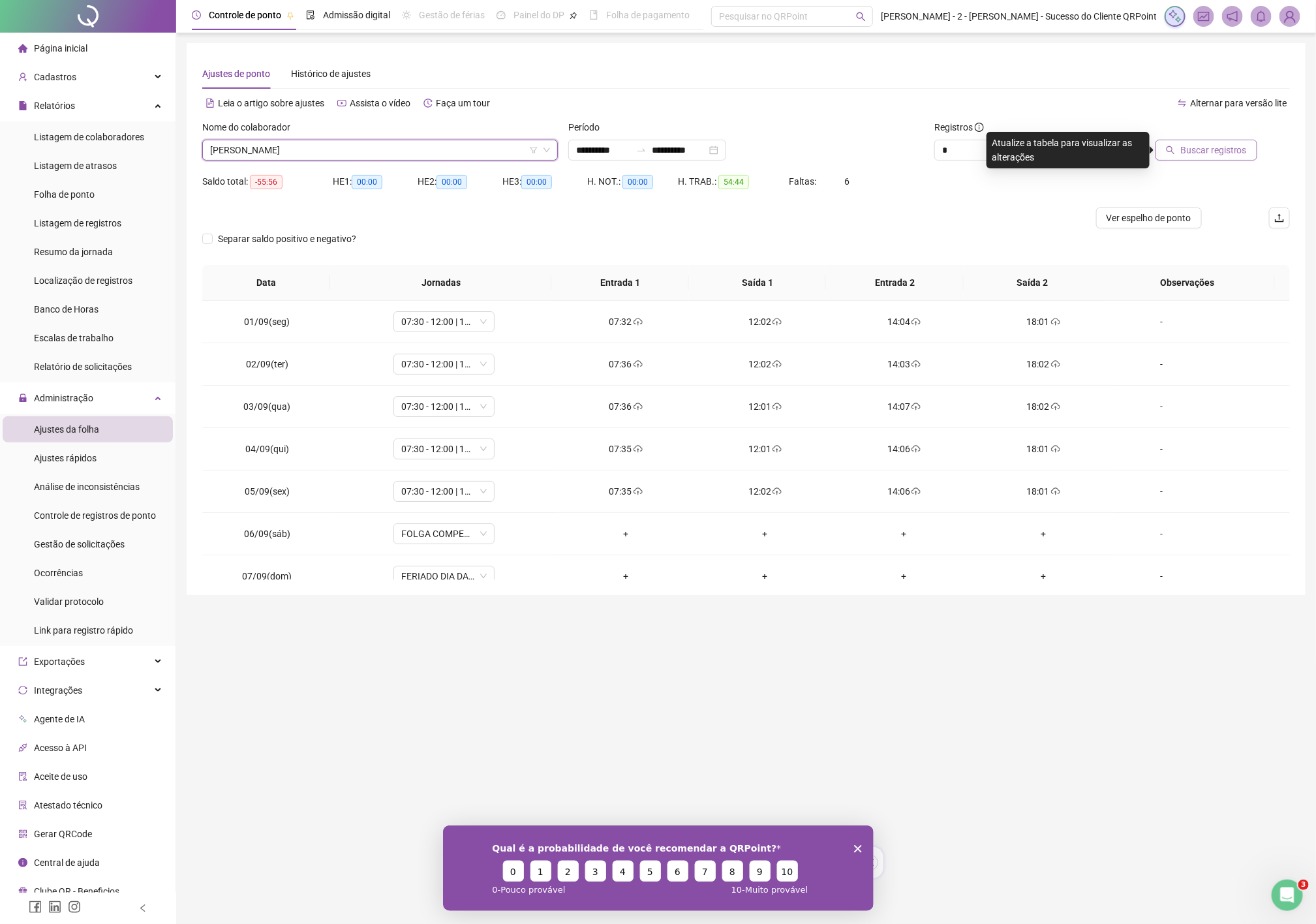
click at [1204, 147] on span "Buscar registros" at bounding box center [1213, 150] width 66 height 14
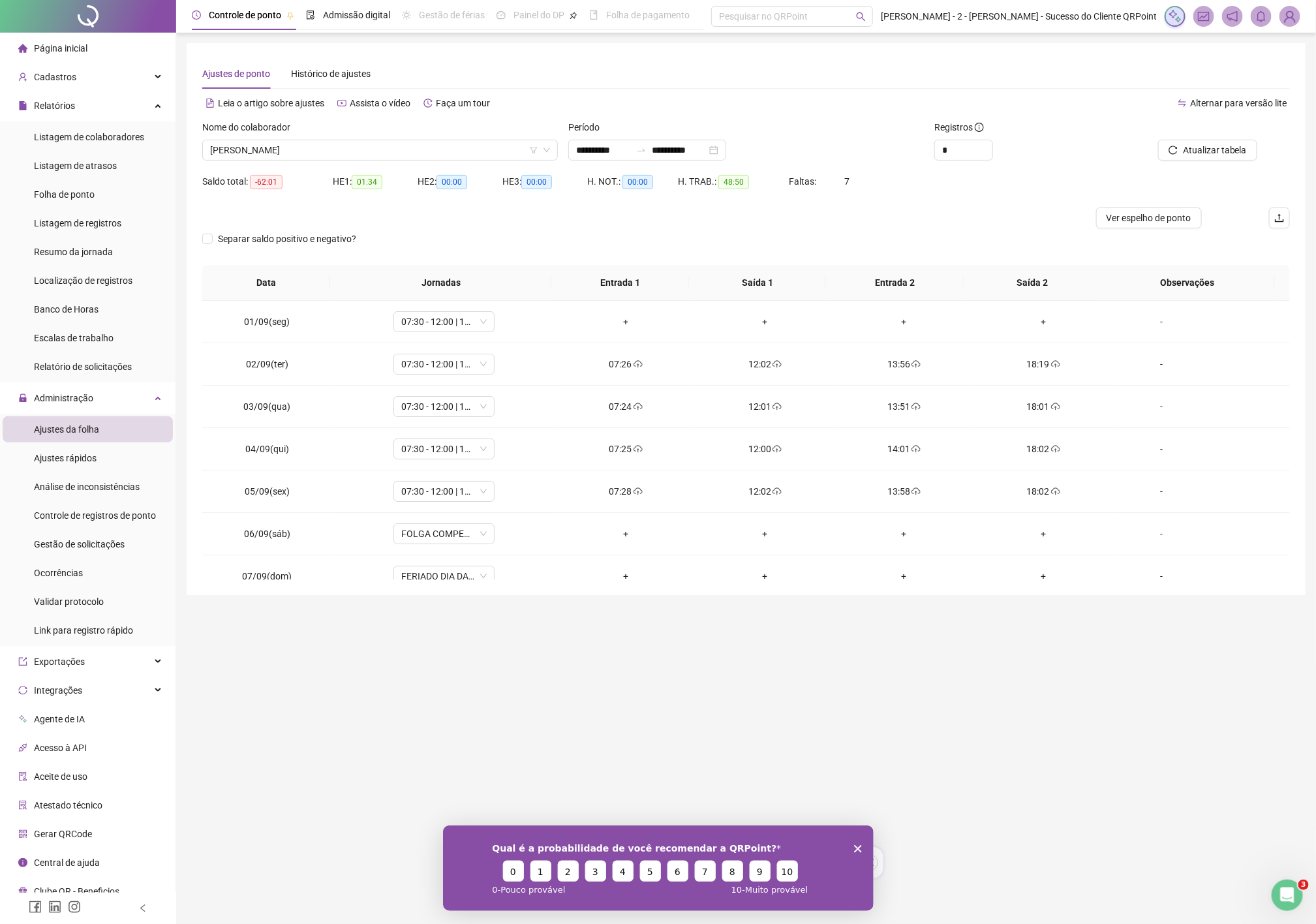
drag, startPoint x: 845, startPoint y: 180, endPoint x: 859, endPoint y: 180, distance: 14.0
click at [859, 180] on div "Faltas: 7" at bounding box center [833, 181] width 90 height 14
click at [691, 59] on div "Ajustes de ponto Histórico de ajustes" at bounding box center [746, 74] width 1087 height 30
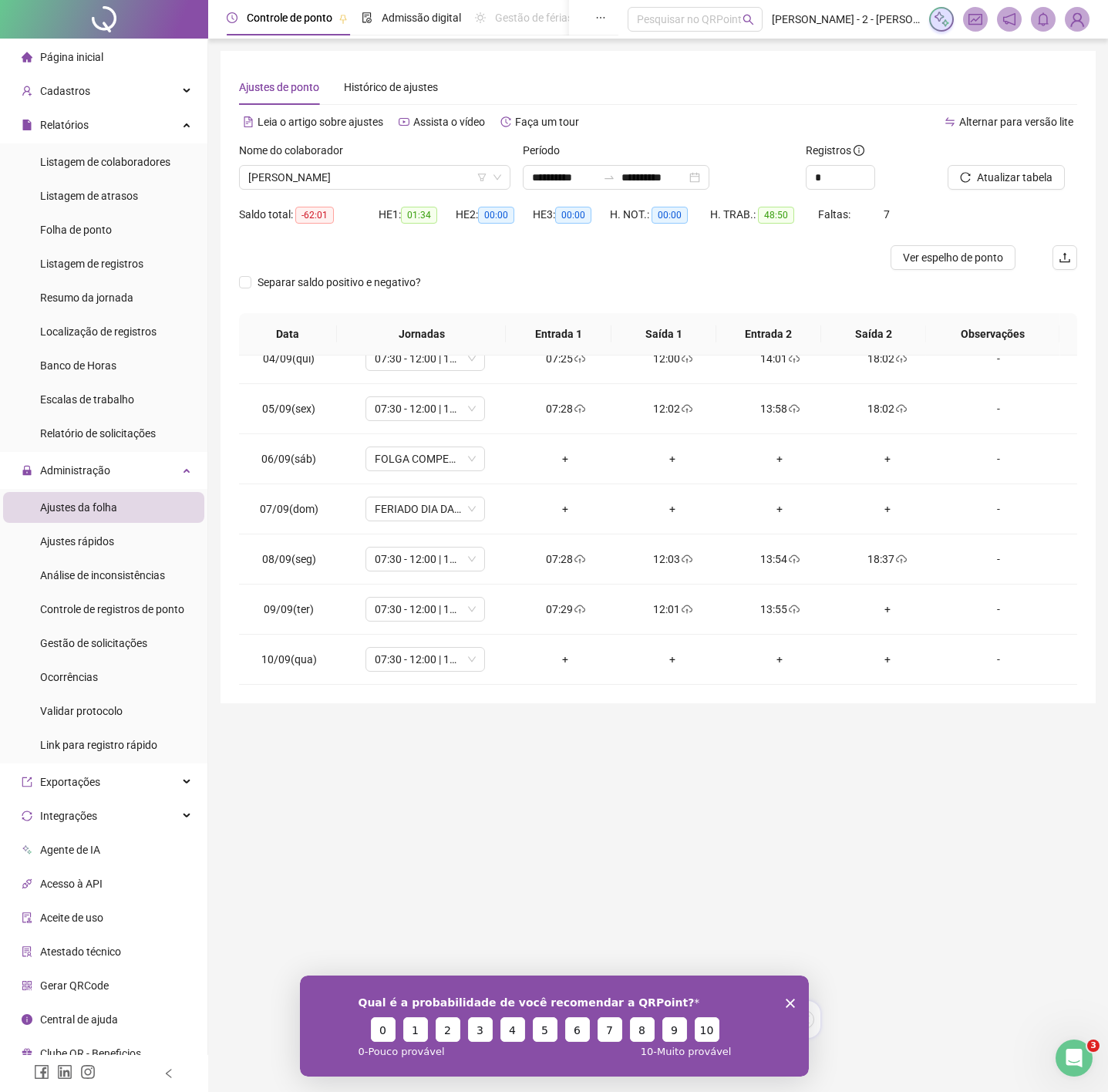
scroll to position [528, 0]
click at [997, 171] on span "Atualizar tabela" at bounding box center [1015, 177] width 75 height 17
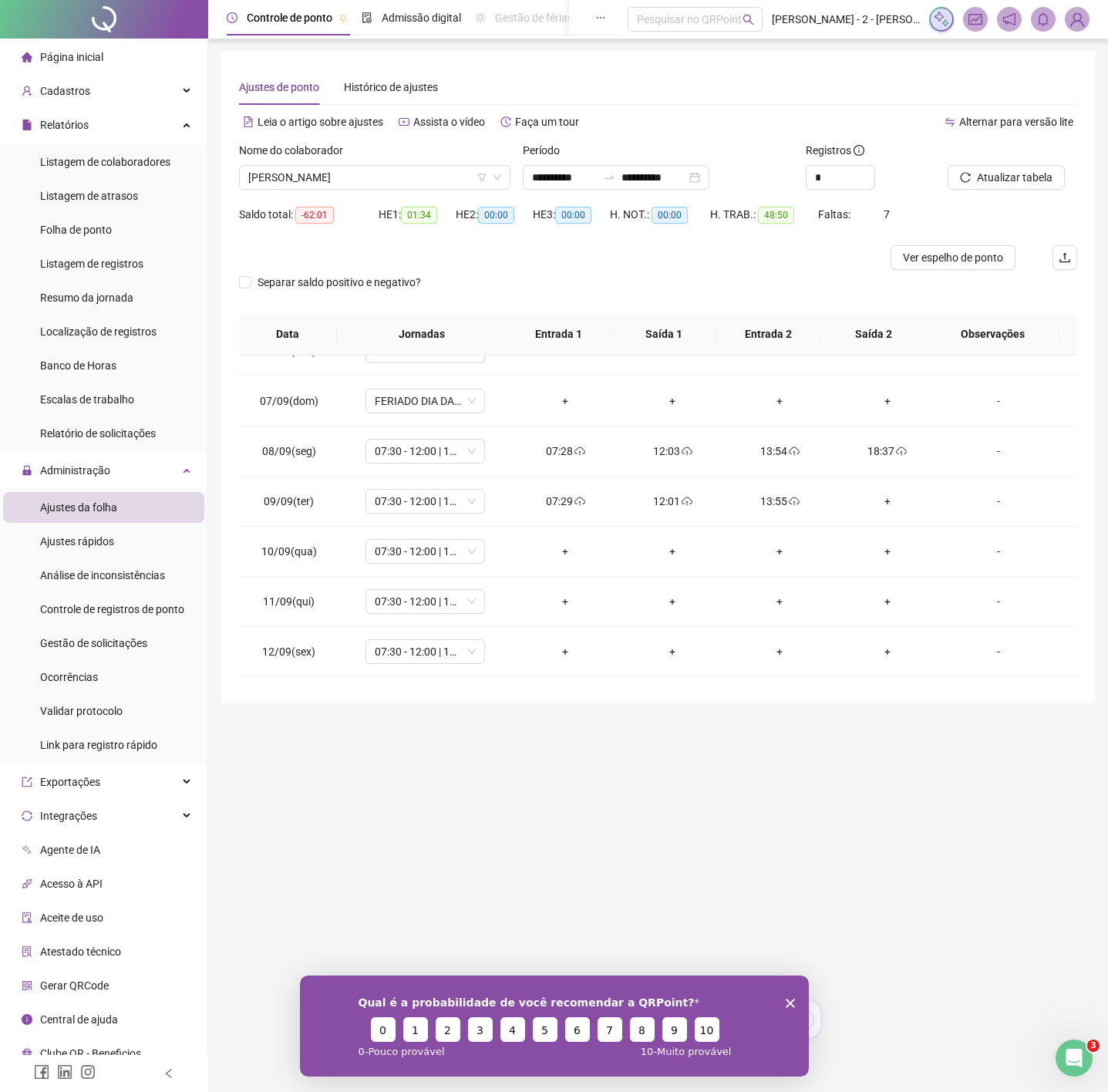
scroll to position [0, 0]
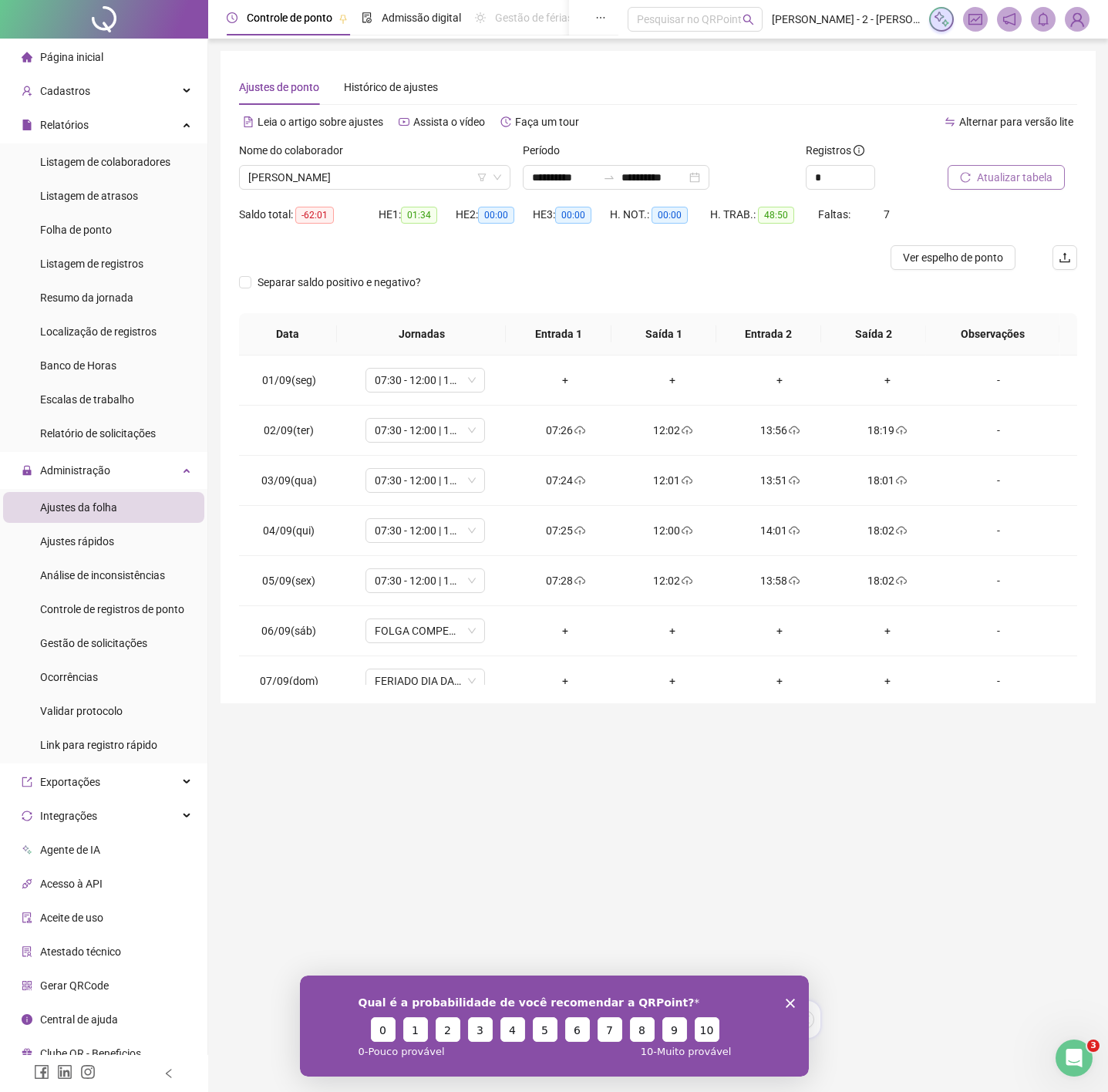
click at [990, 187] on button "Atualizar tabela" at bounding box center [1006, 177] width 117 height 25
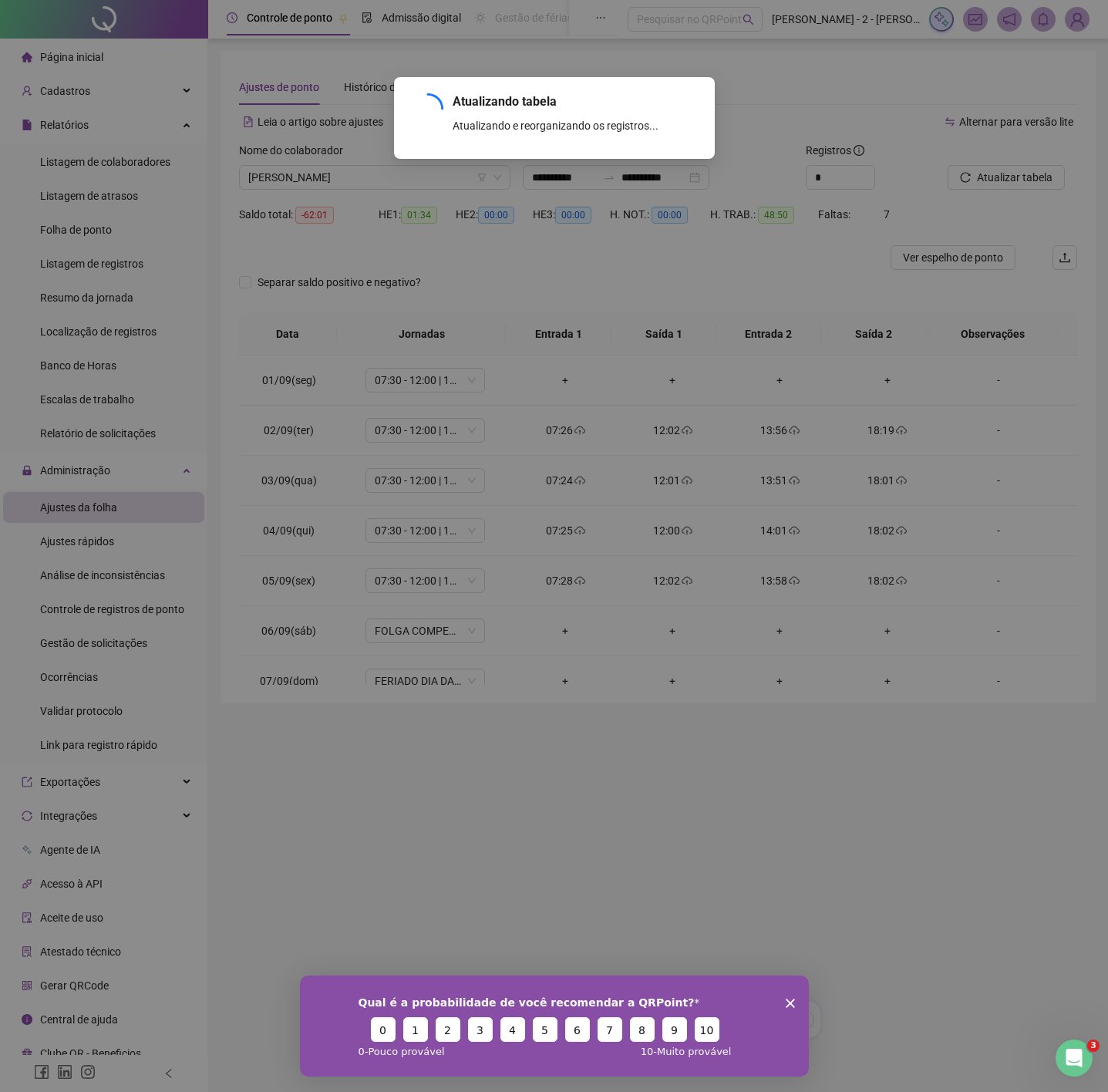
click at [998, 186] on div "Atualizando tabela Atualizando e reorganizando os registros... OK" at bounding box center [554, 546] width 1108 height 1092
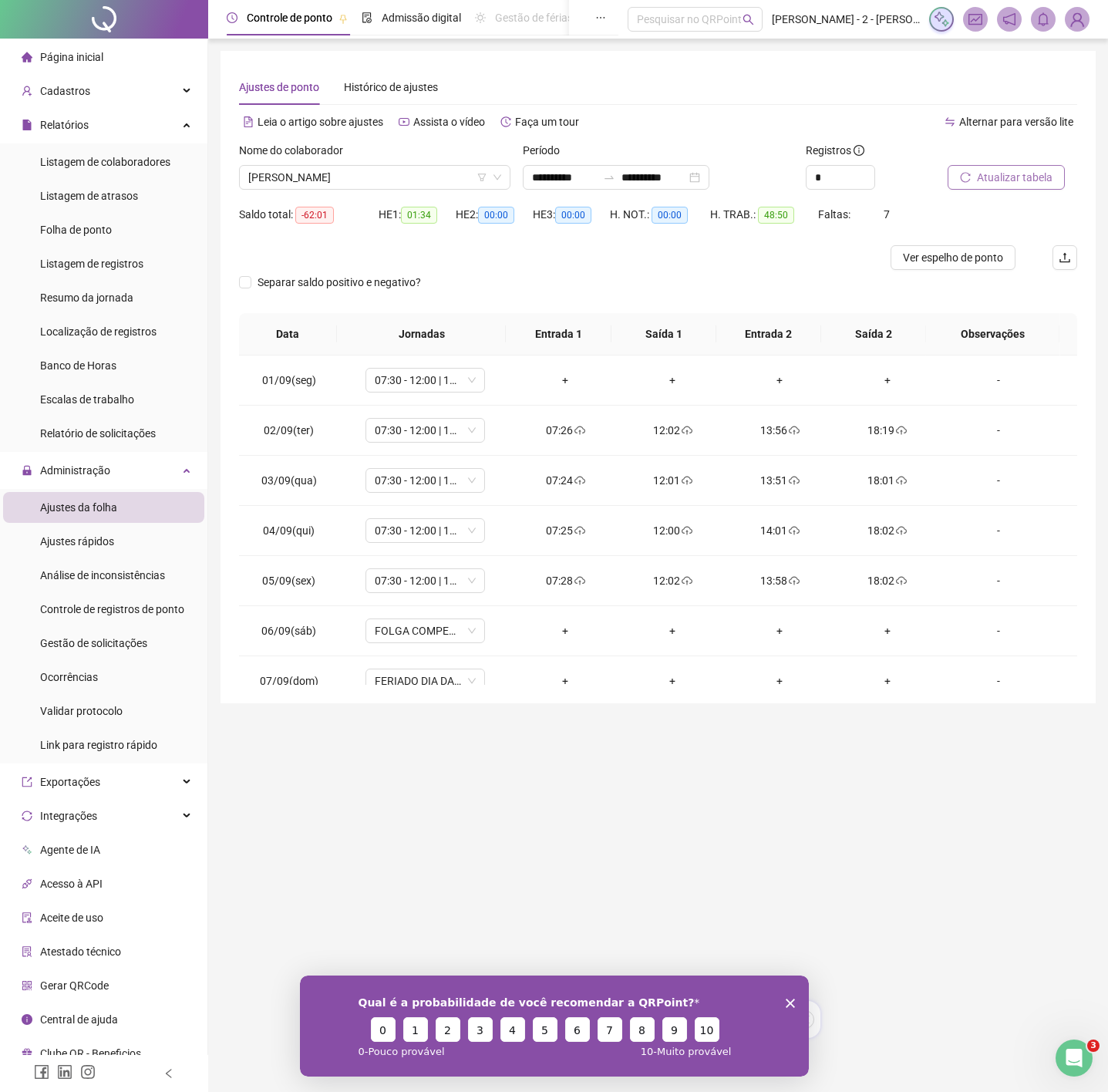
click at [1002, 171] on span "Atualizar tabela" at bounding box center [1015, 177] width 75 height 17
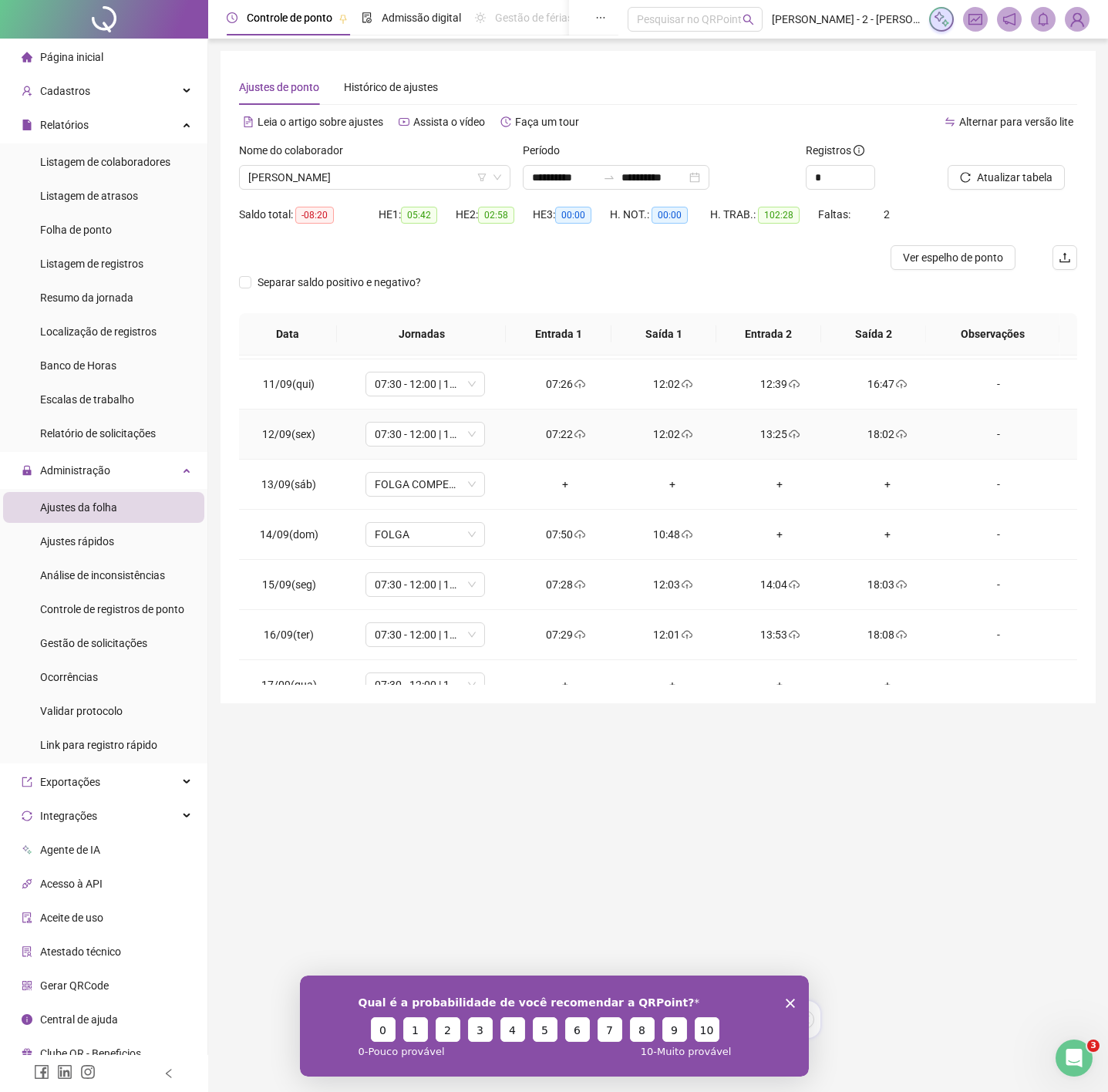
scroll to position [528, 0]
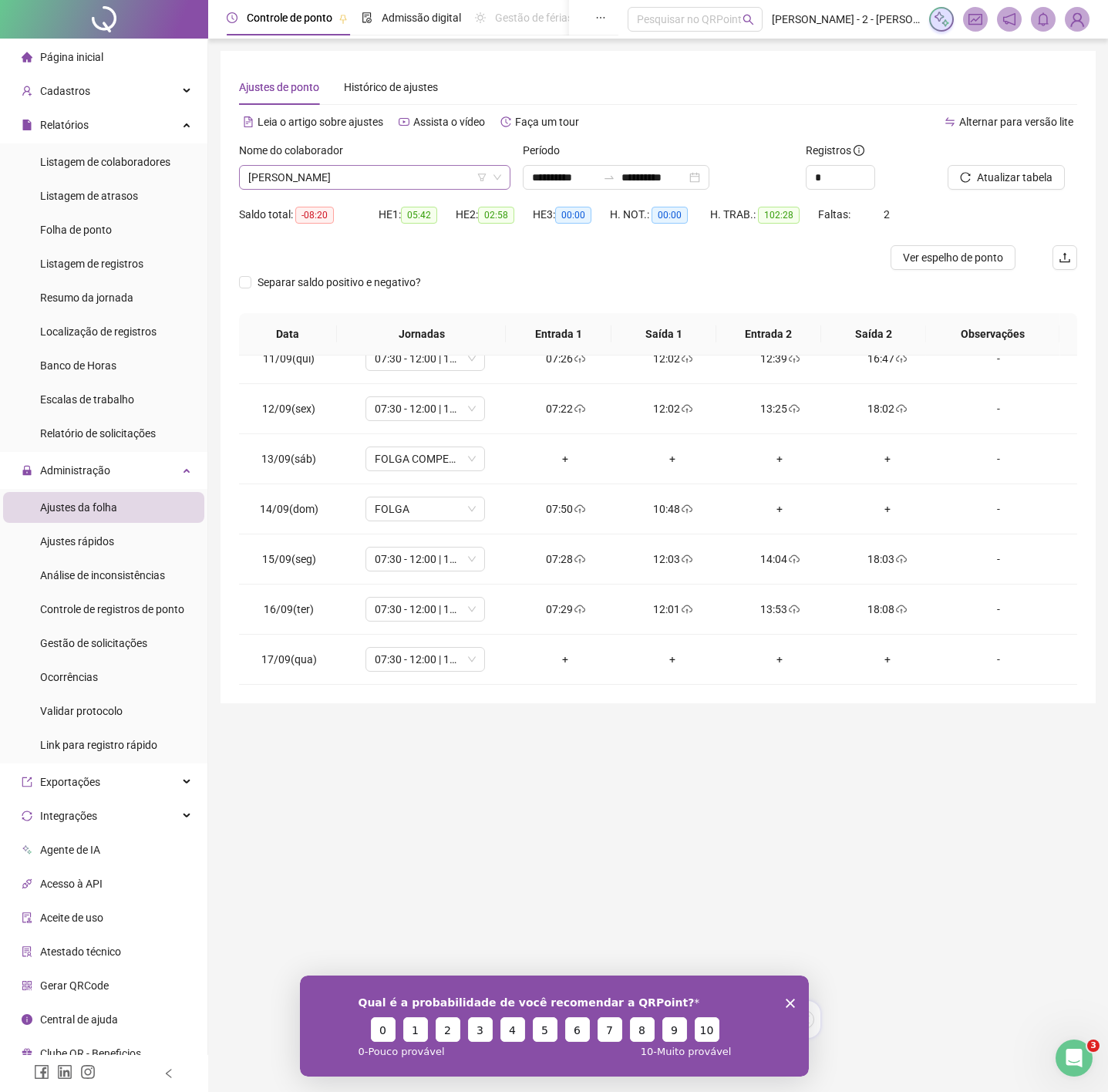
click at [373, 173] on span "SARA CATERINE DA SILVA MENDONCA PEREIRA" at bounding box center [374, 176] width 252 height 23
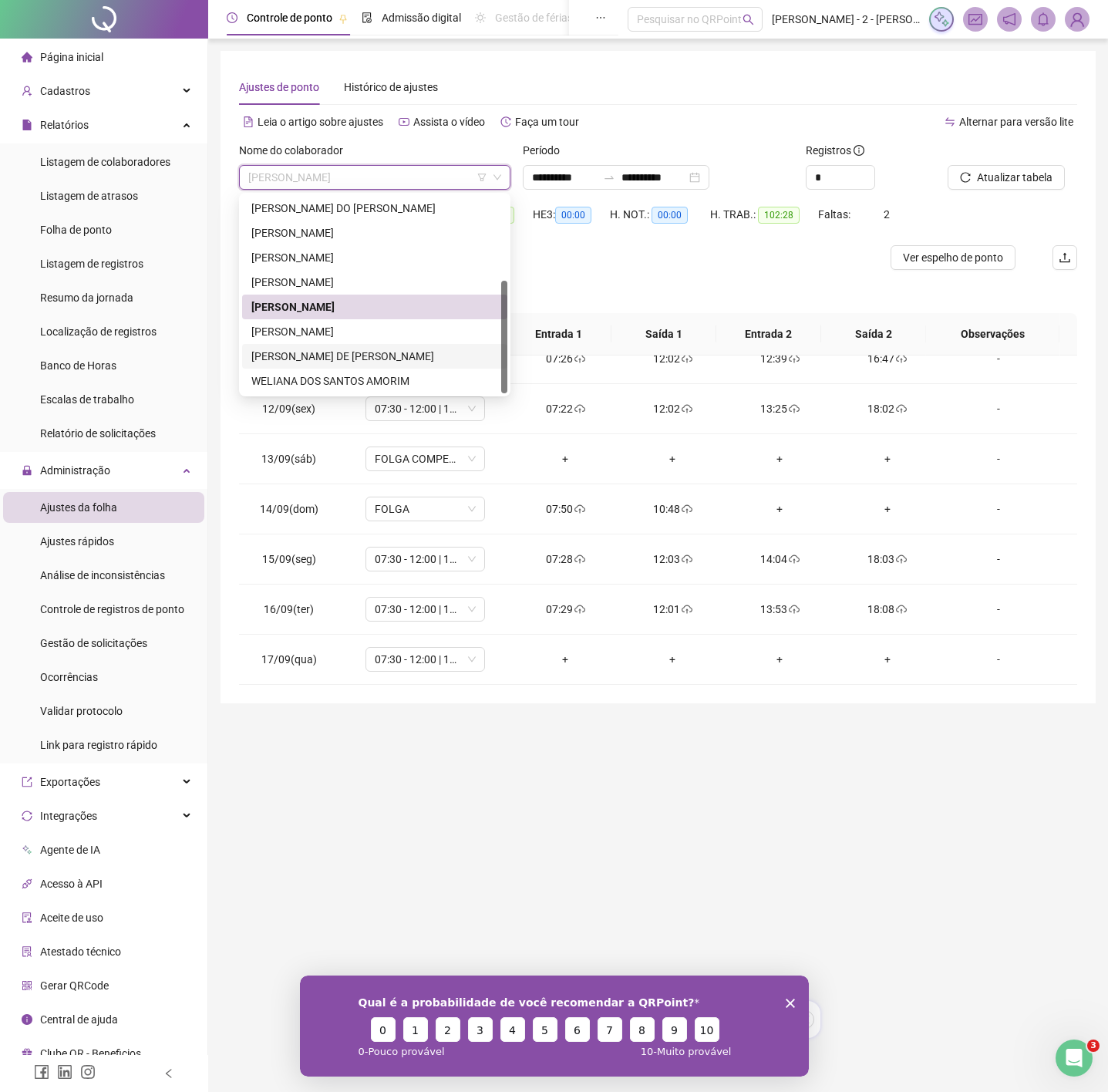
click at [337, 347] on div "VANESSA COELHO DE MACEDO SOARES" at bounding box center [374, 355] width 247 height 17
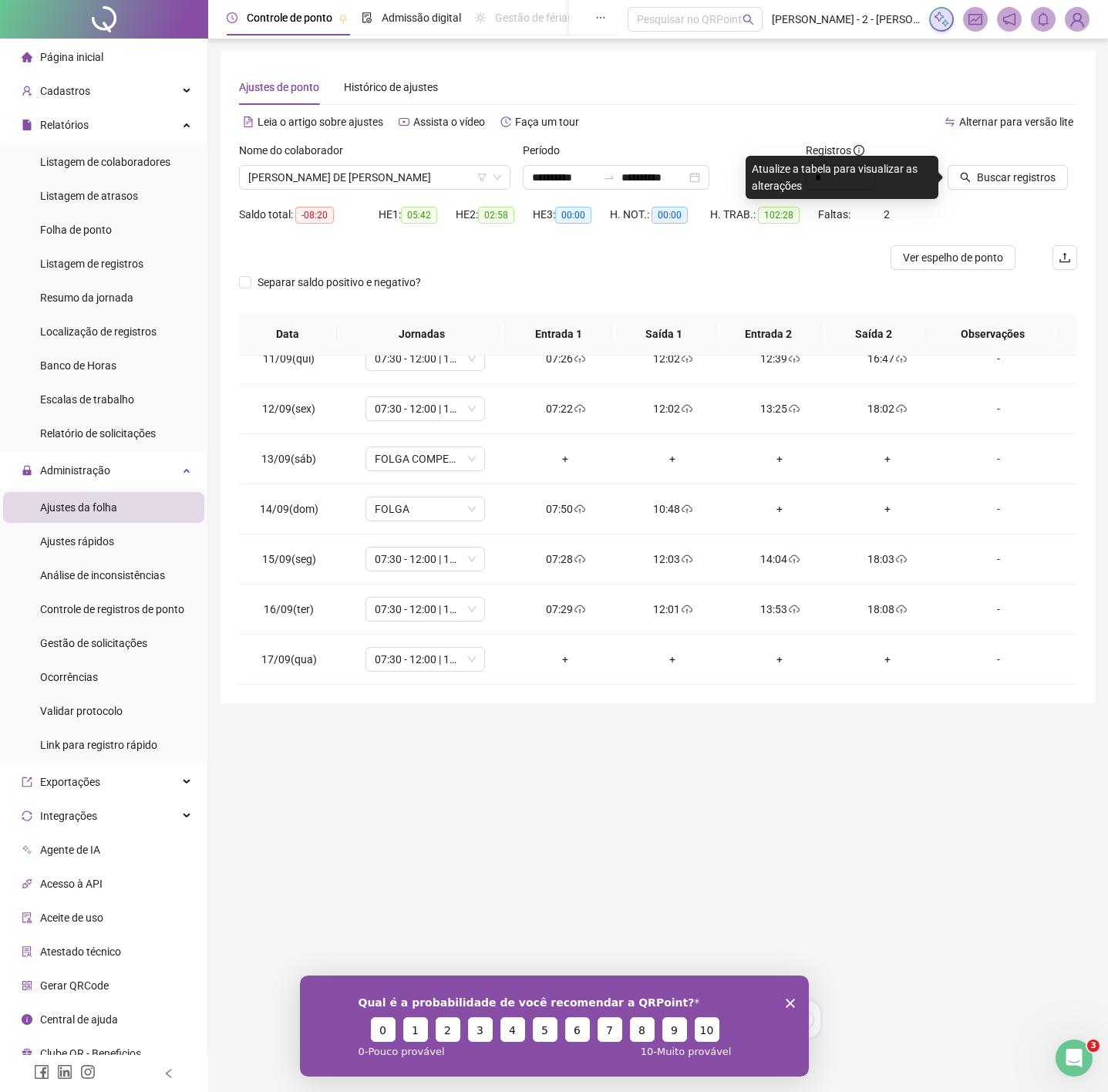
click at [999, 162] on div at bounding box center [993, 152] width 91 height 23
click at [998, 172] on span "Buscar registros" at bounding box center [1016, 177] width 78 height 17
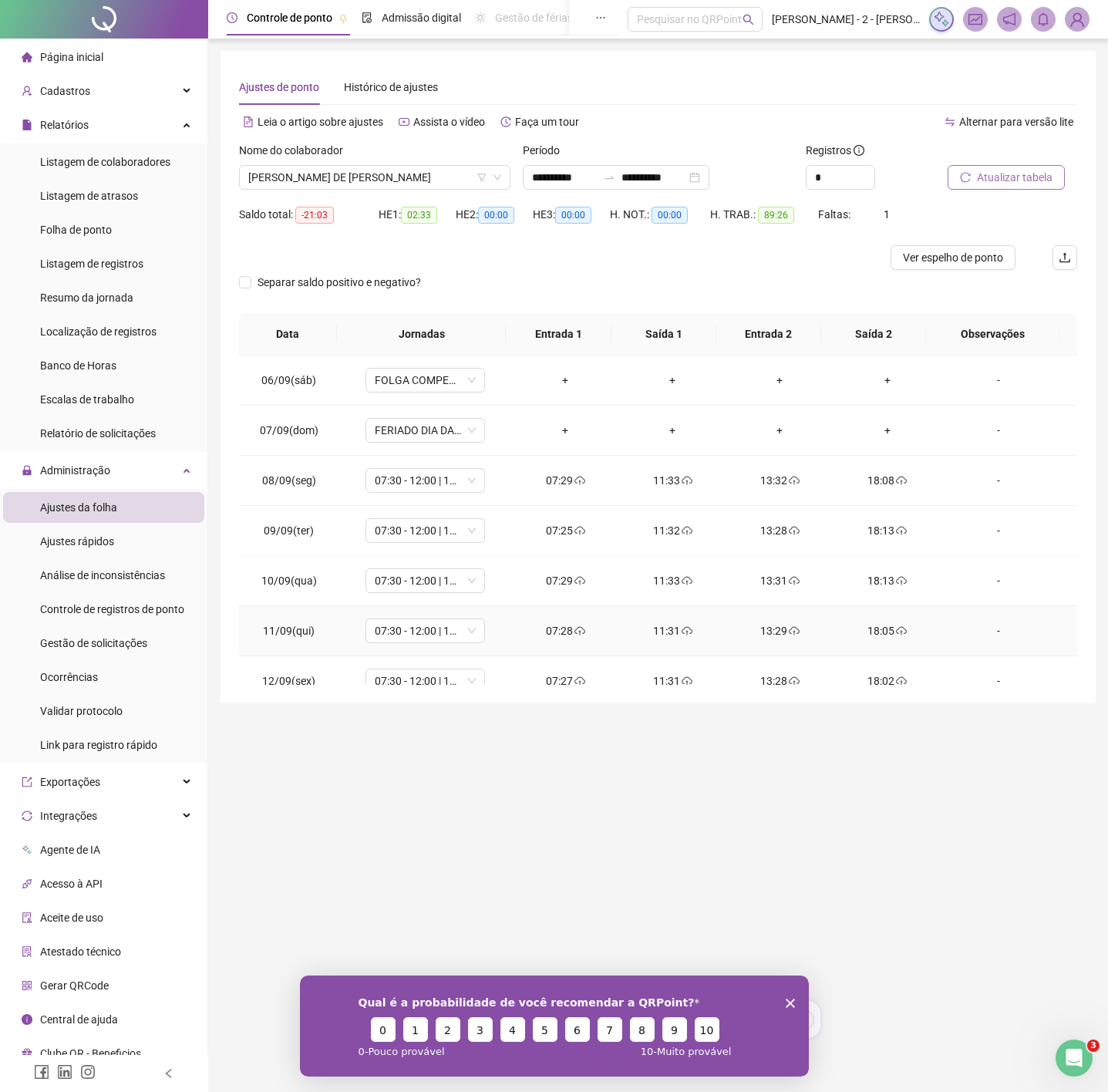
scroll to position [0, 0]
click at [345, 176] on span "VANESSA COELHO DE MACEDO SOARES" at bounding box center [374, 176] width 252 height 23
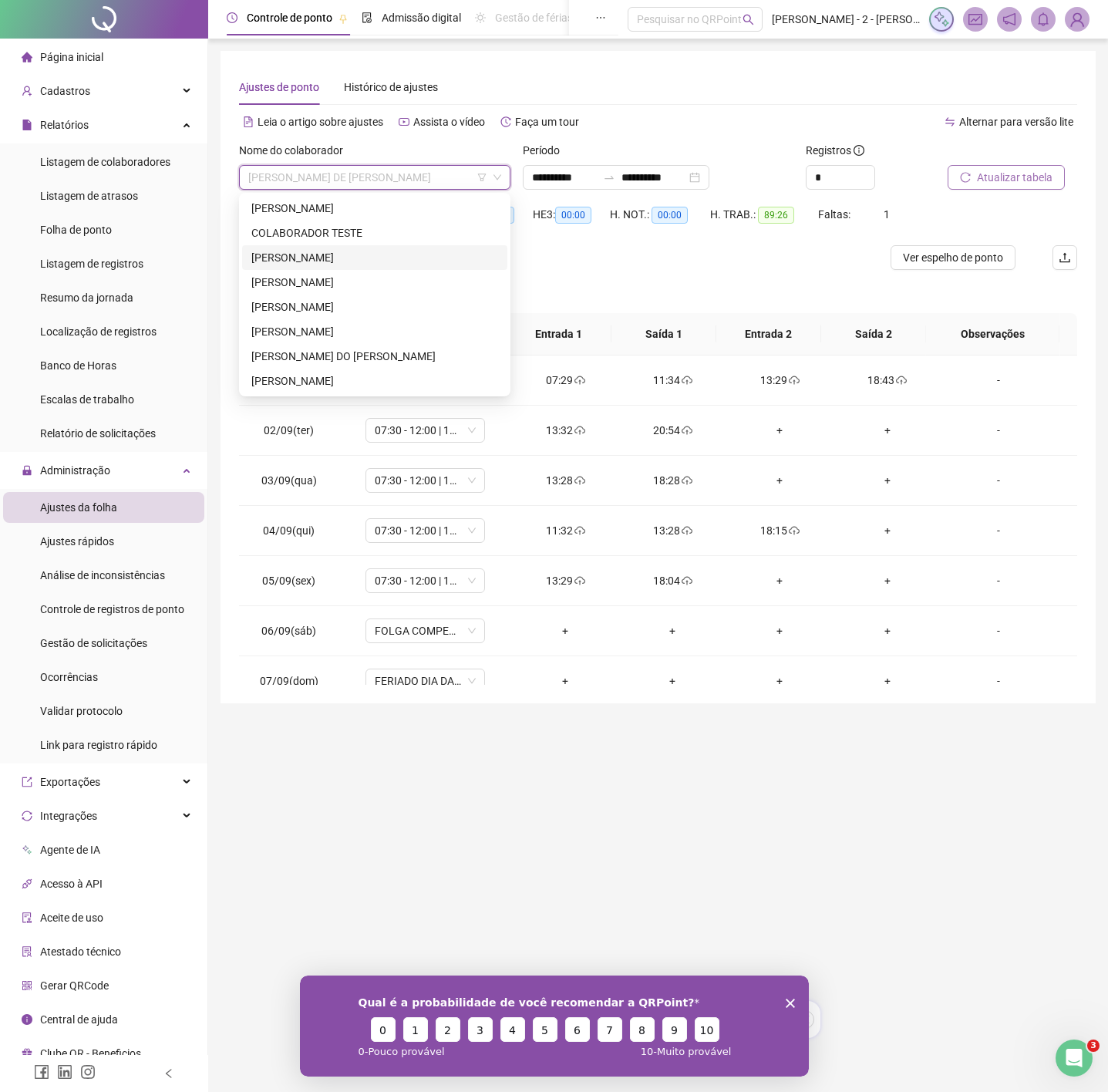
click at [330, 256] on div "DANIELE DE OLIVEIRA DUTRA" at bounding box center [374, 257] width 247 height 17
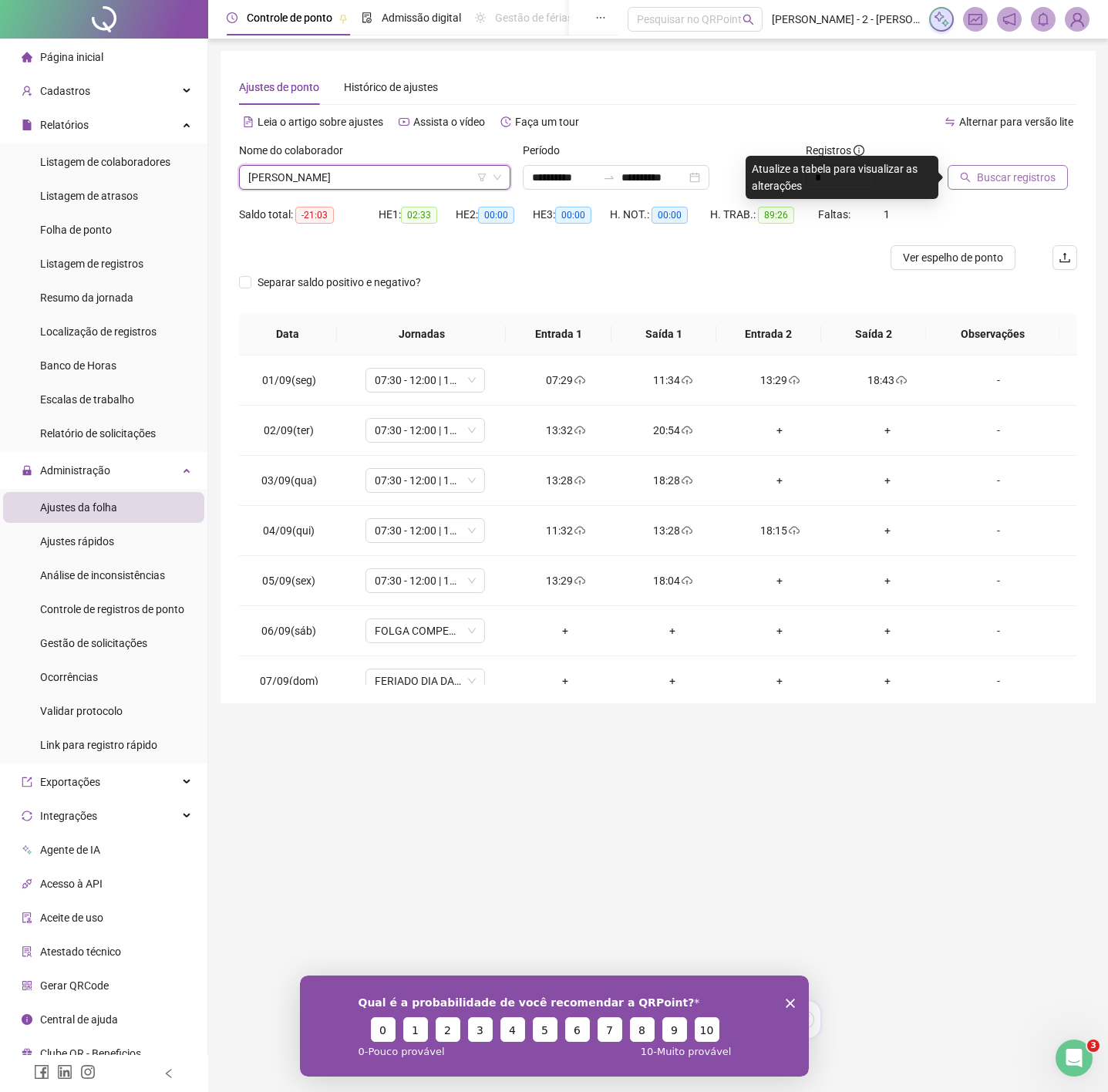
click at [985, 169] on span "Buscar registros" at bounding box center [1016, 177] width 78 height 17
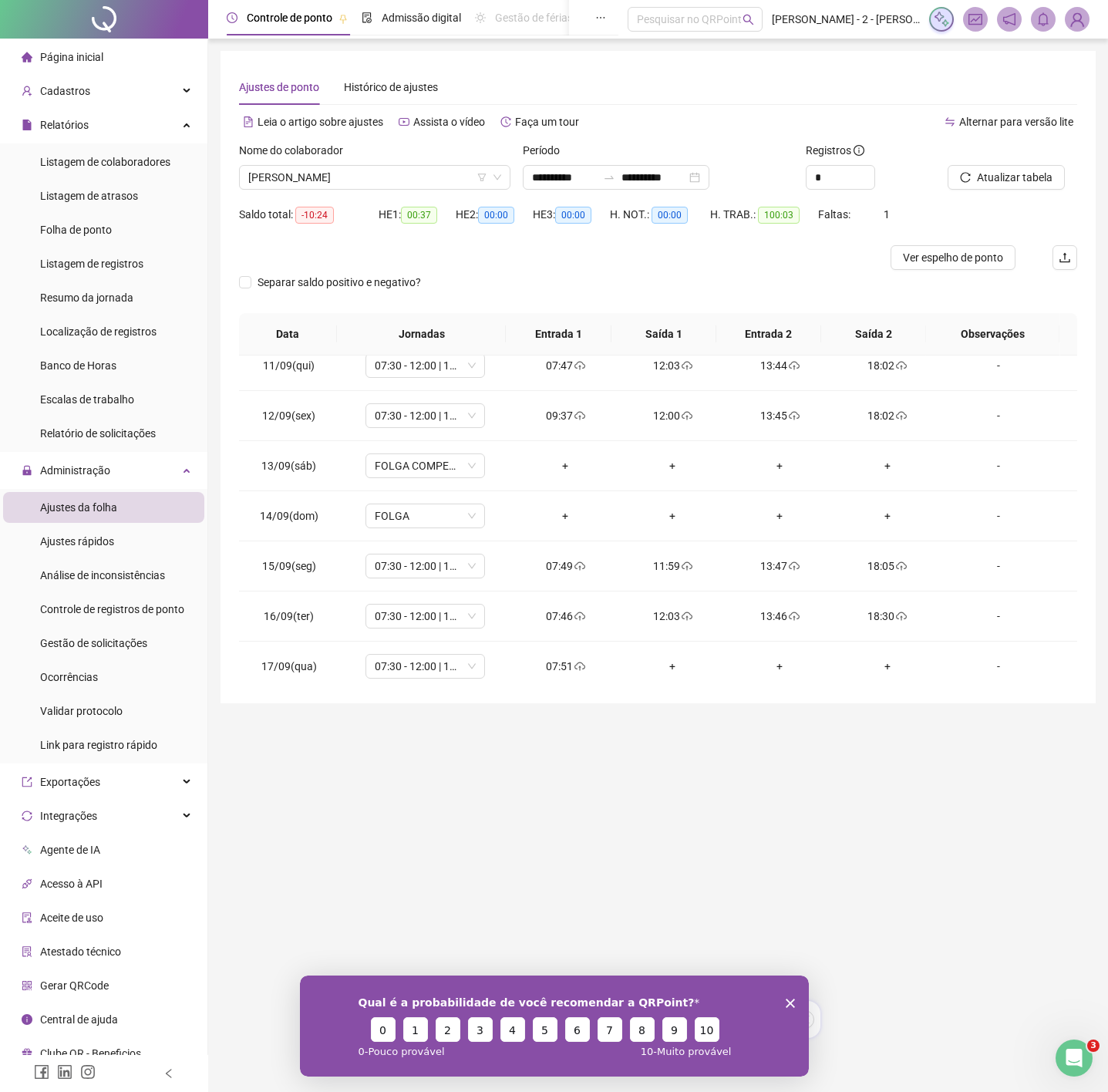
scroll to position [528, 0]
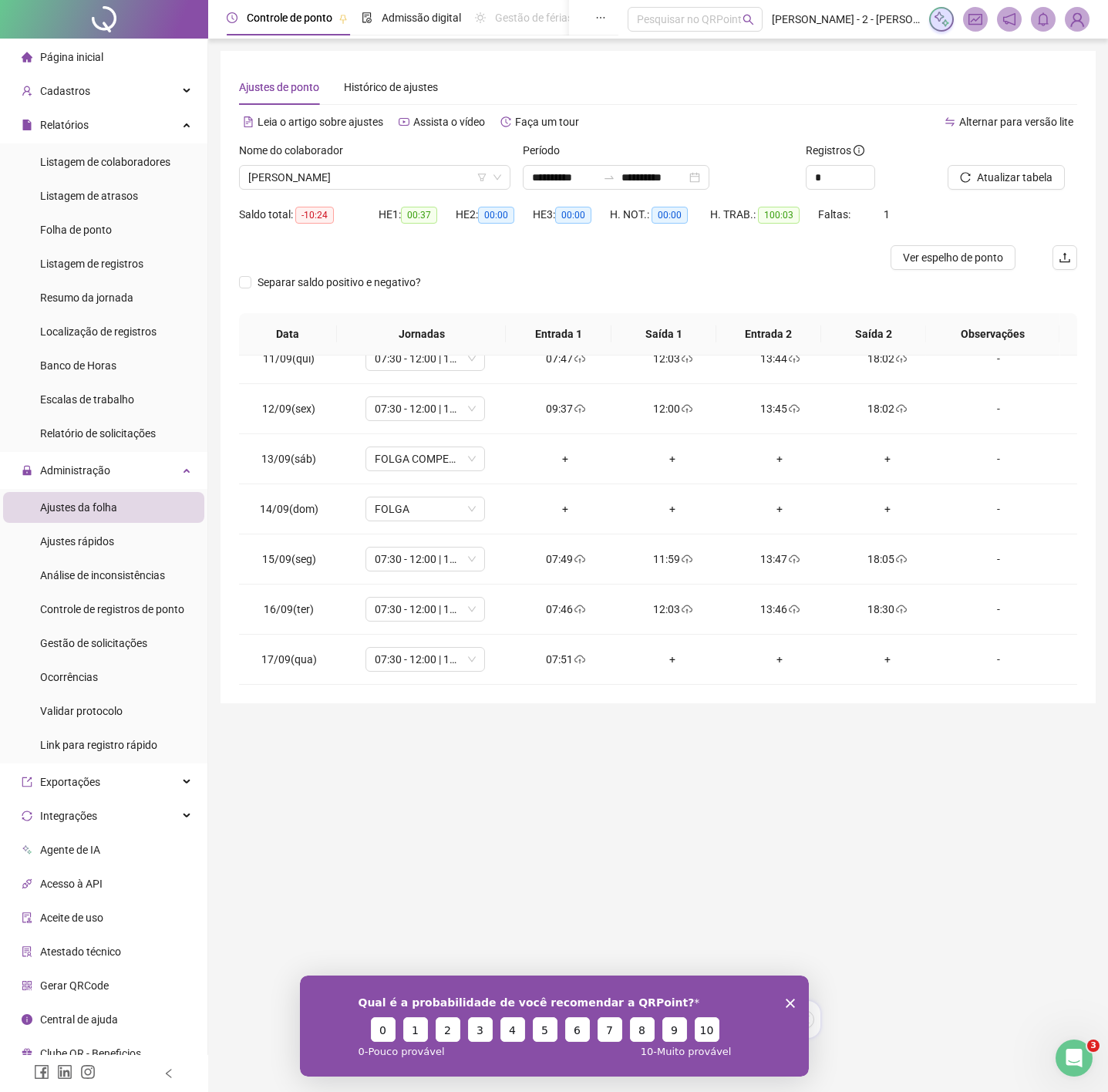
click at [406, 162] on div "Nome do colaborador" at bounding box center [374, 152] width 271 height 23
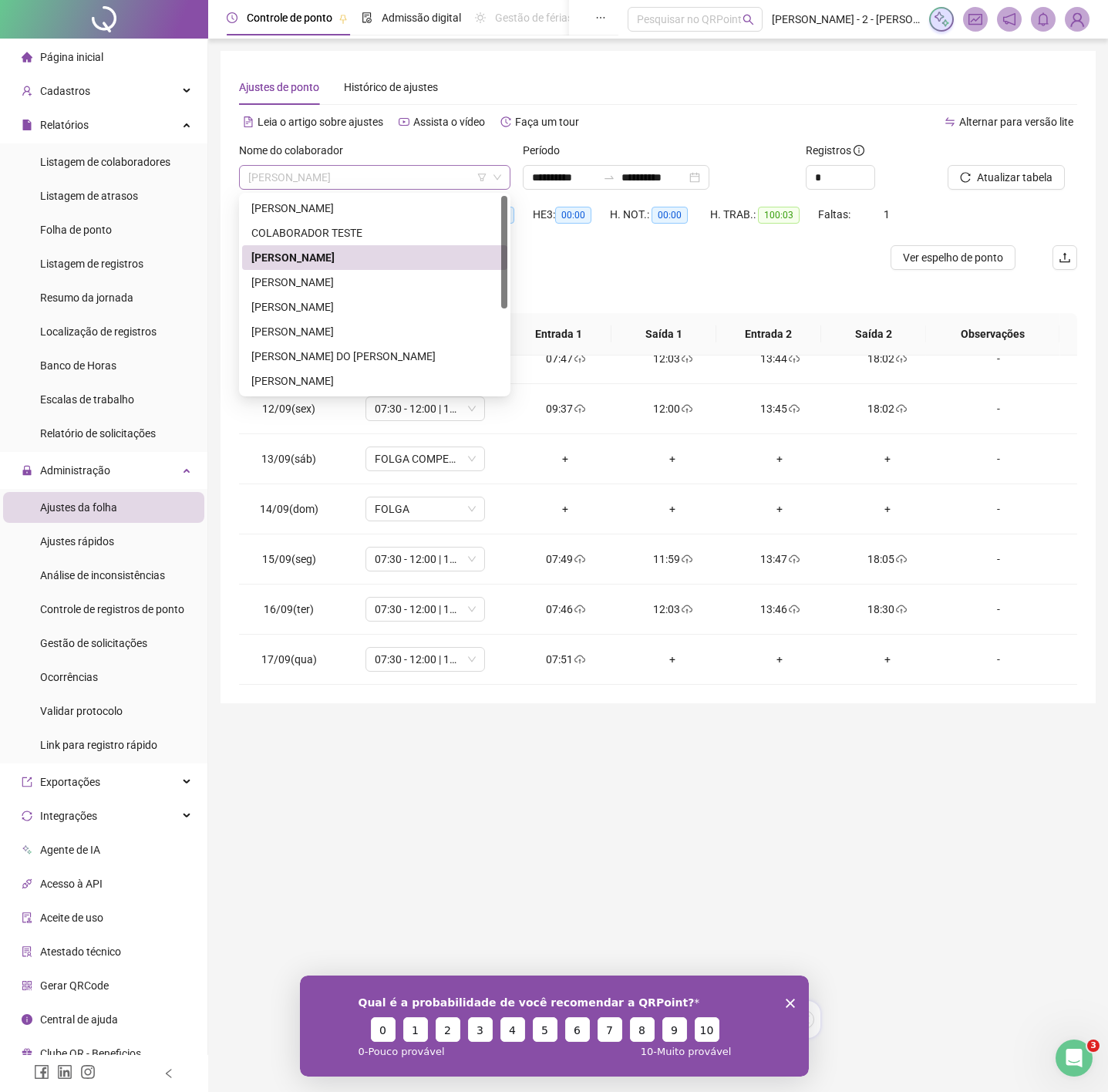
click at [399, 174] on span "DANIELE DE OLIVEIRA DUTRA" at bounding box center [374, 176] width 252 height 23
click at [354, 329] on div "JULIANE PEREIRA DA SILVA" at bounding box center [374, 331] width 247 height 17
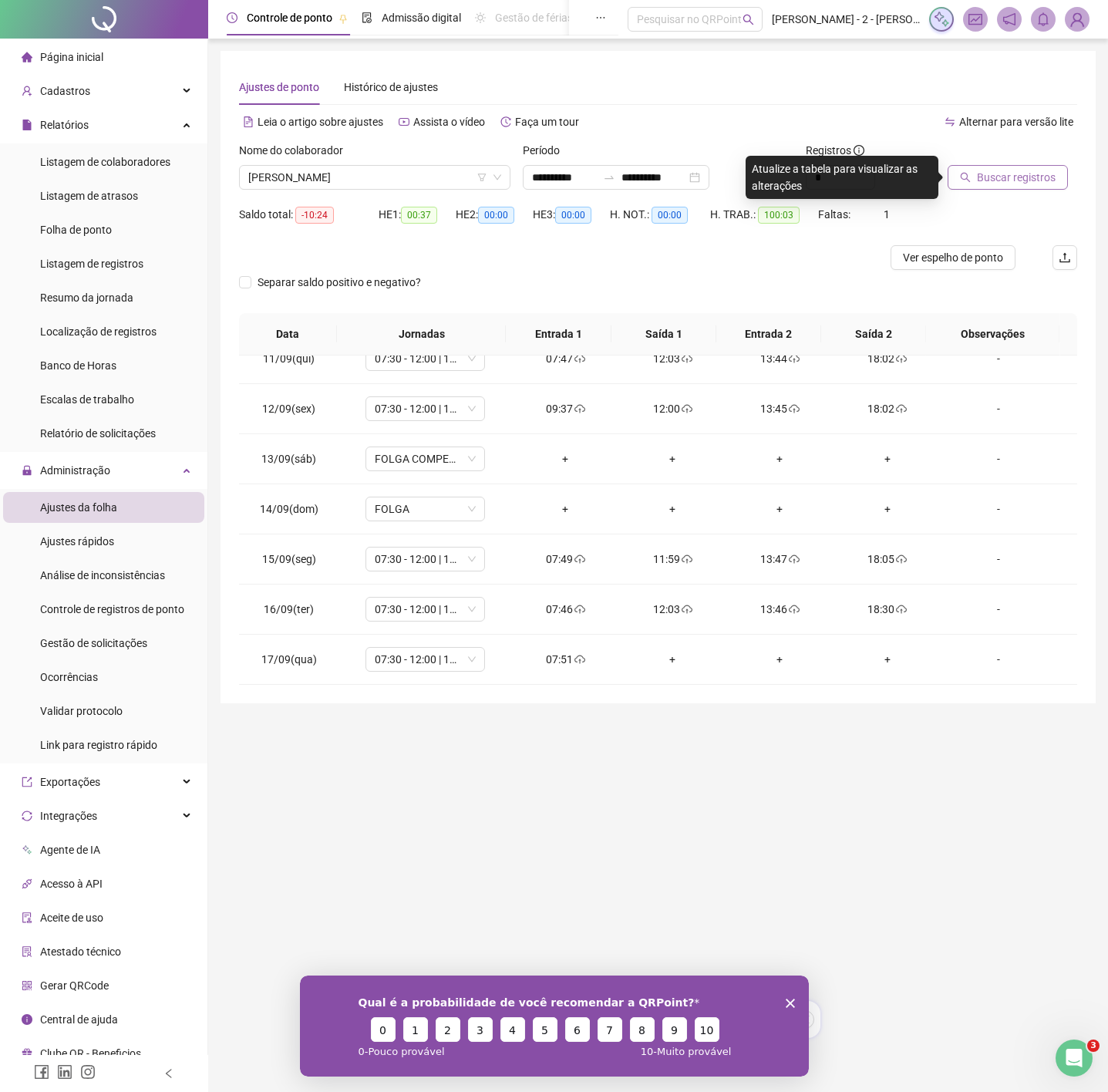
click at [1028, 183] on span "Buscar registros" at bounding box center [1016, 177] width 78 height 17
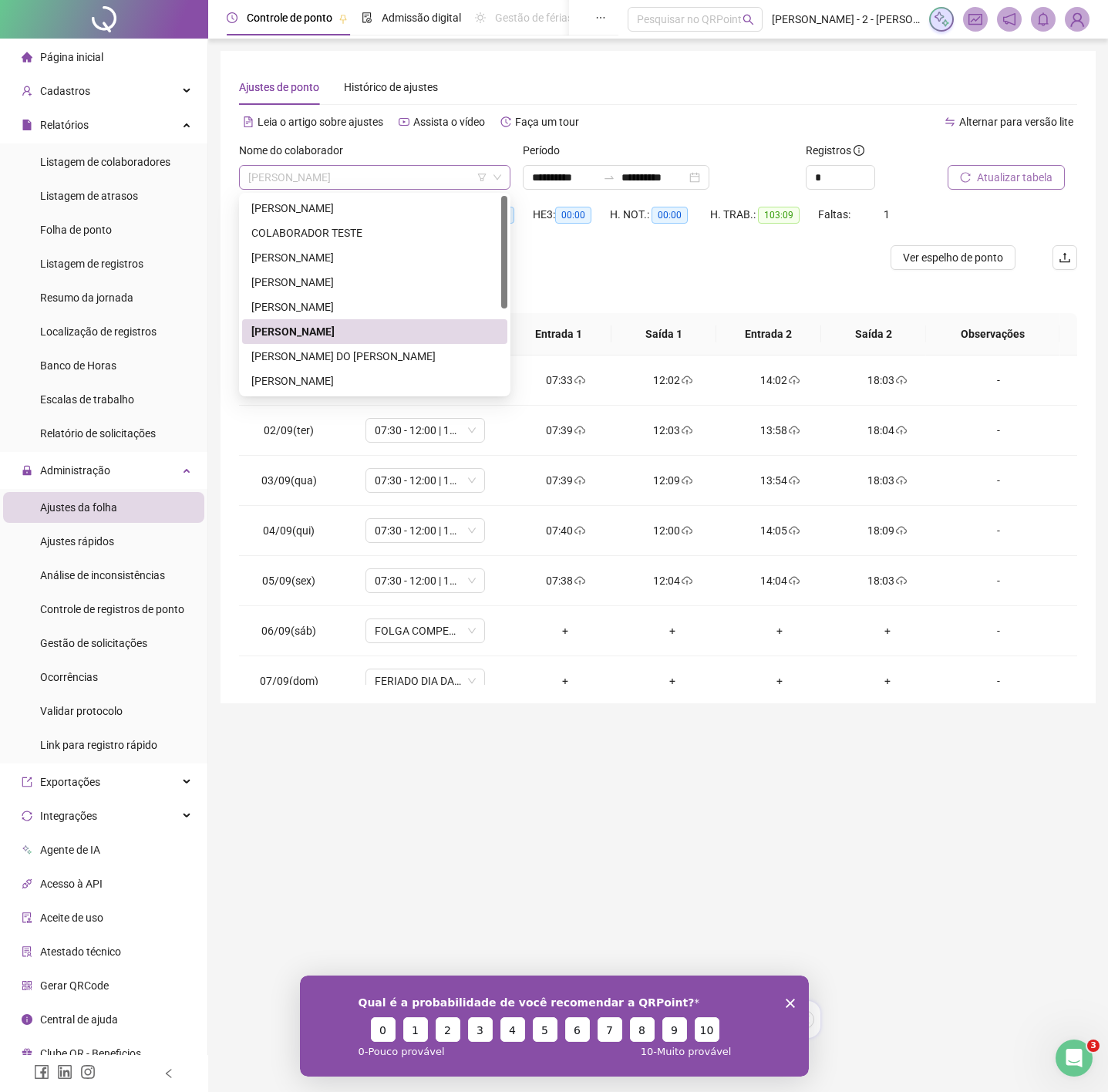
click at [417, 173] on span "JULIANE PEREIRA DA SILVA" at bounding box center [374, 176] width 252 height 23
click at [332, 278] on div "GIOVANA DA SILVA VICENTE" at bounding box center [374, 281] width 247 height 17
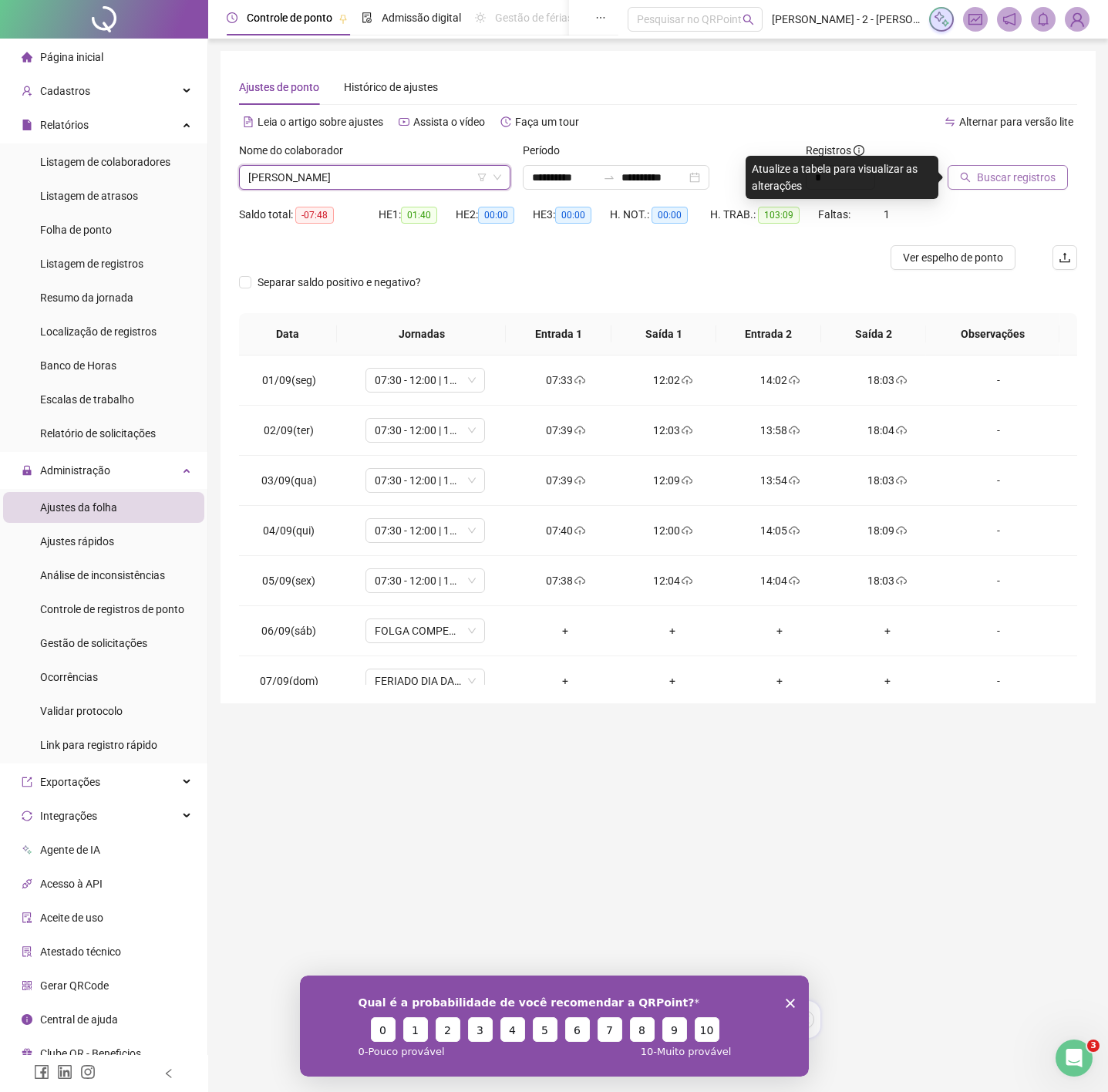
click at [978, 178] on span "Buscar registros" at bounding box center [1016, 177] width 78 height 17
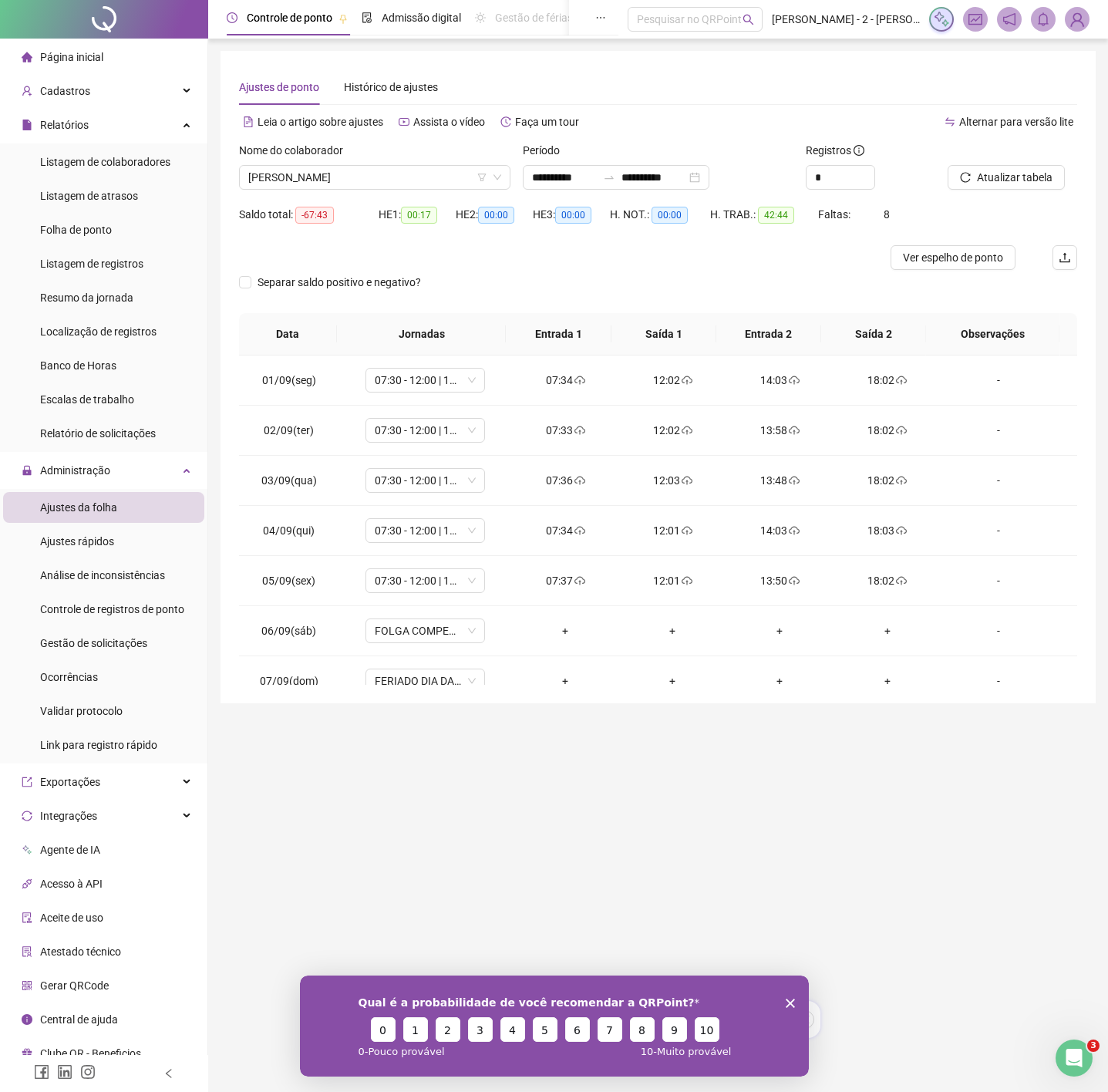
drag, startPoint x: 283, startPoint y: 142, endPoint x: 315, endPoint y: 157, distance: 35.3
click at [291, 142] on label "Nome do colaborador" at bounding box center [295, 149] width 114 height 17
click at [320, 169] on span "GIOVANA DA SILVA VICENTE" at bounding box center [374, 176] width 252 height 23
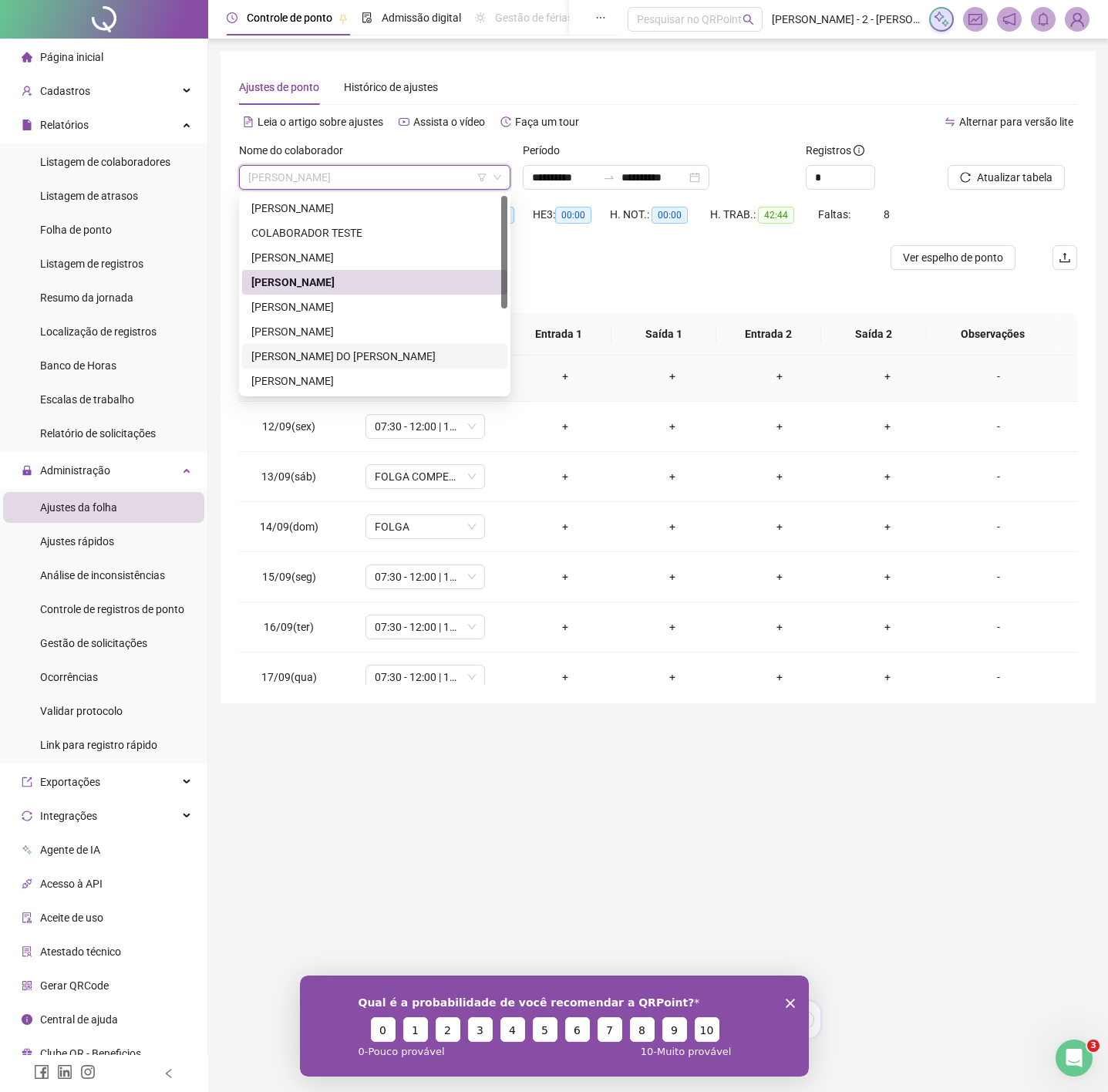
scroll to position [528, 0]
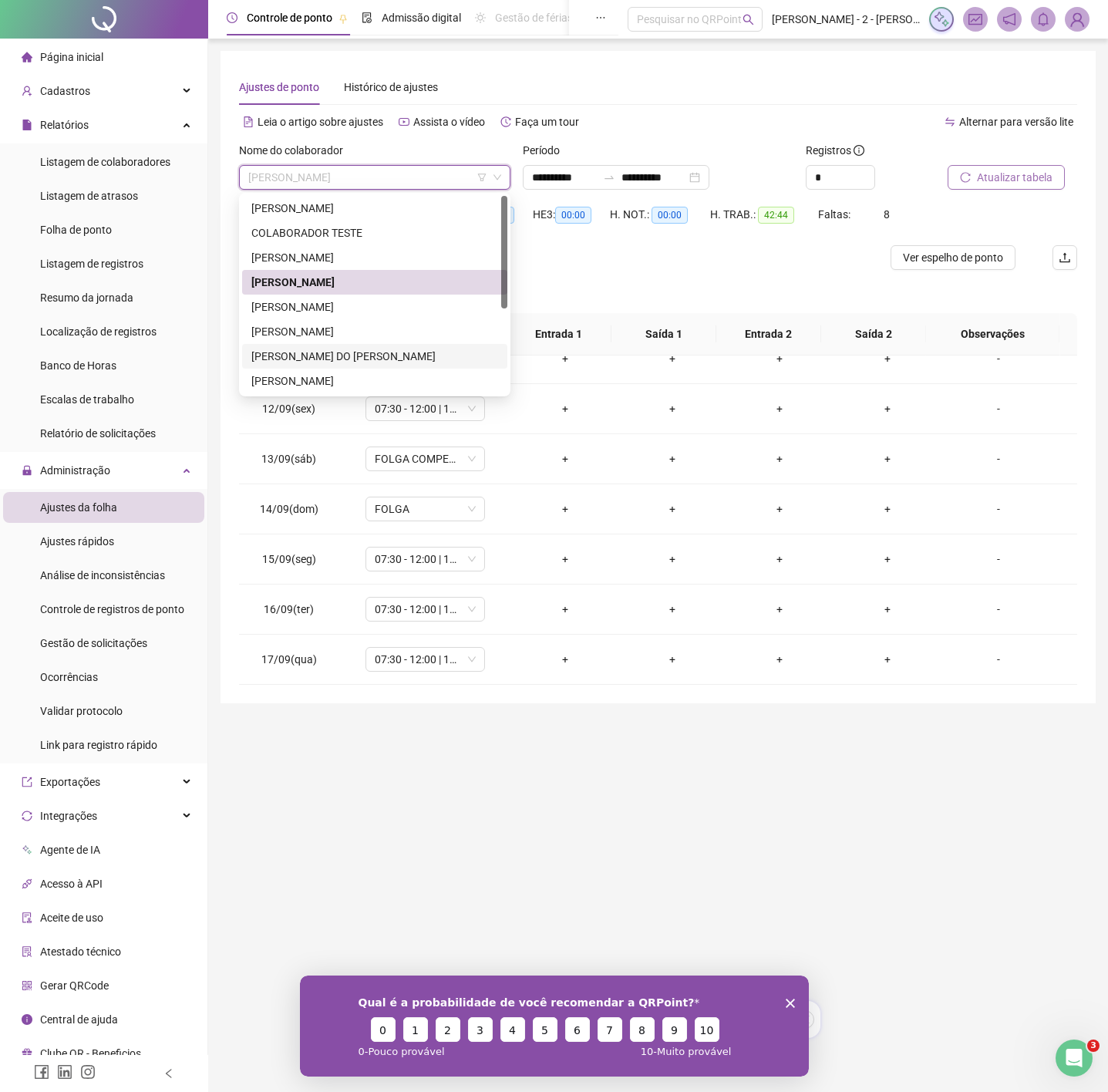
click at [1019, 171] on span "Atualizar tabela" at bounding box center [1015, 177] width 75 height 17
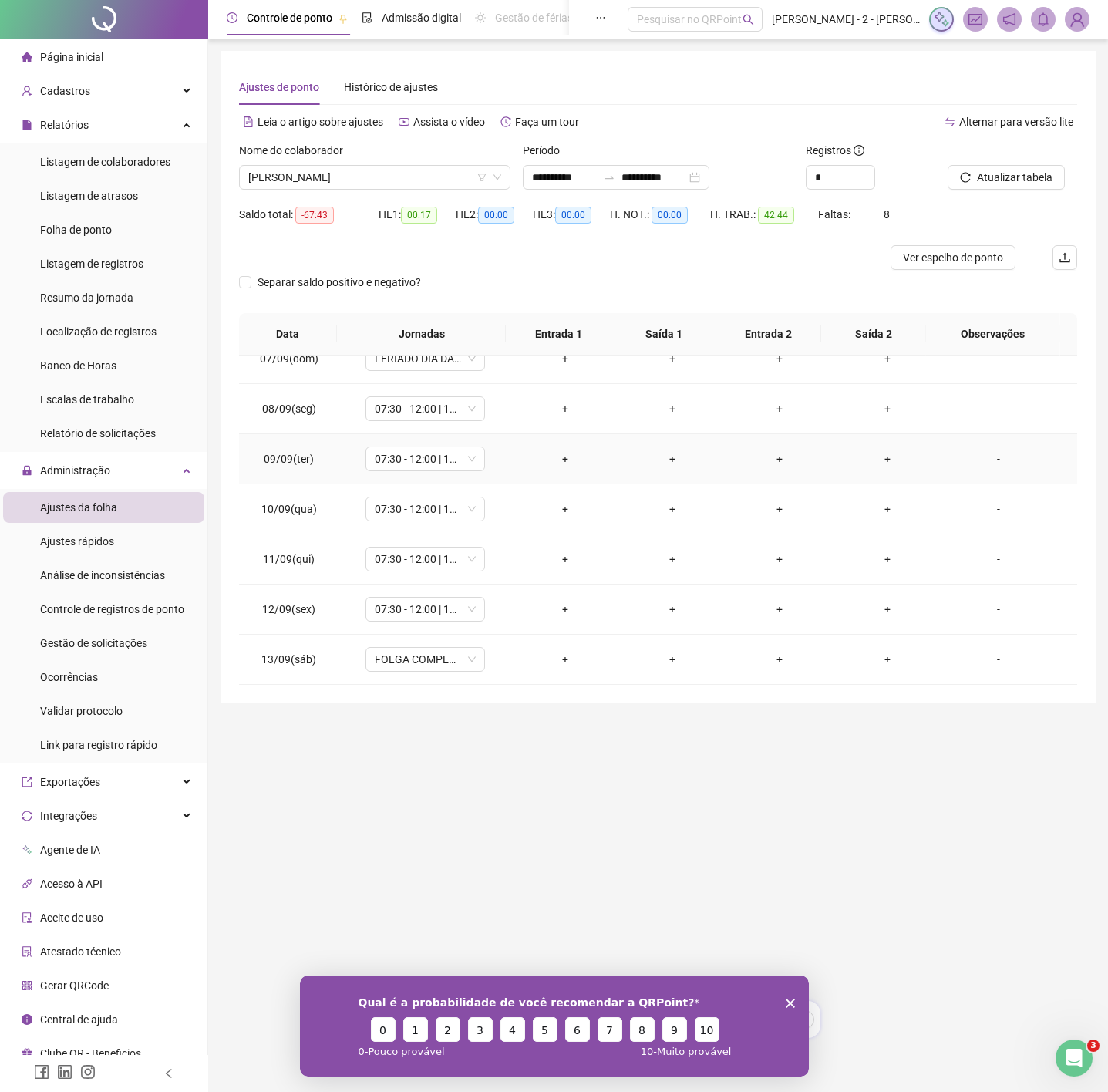
scroll to position [65, 0]
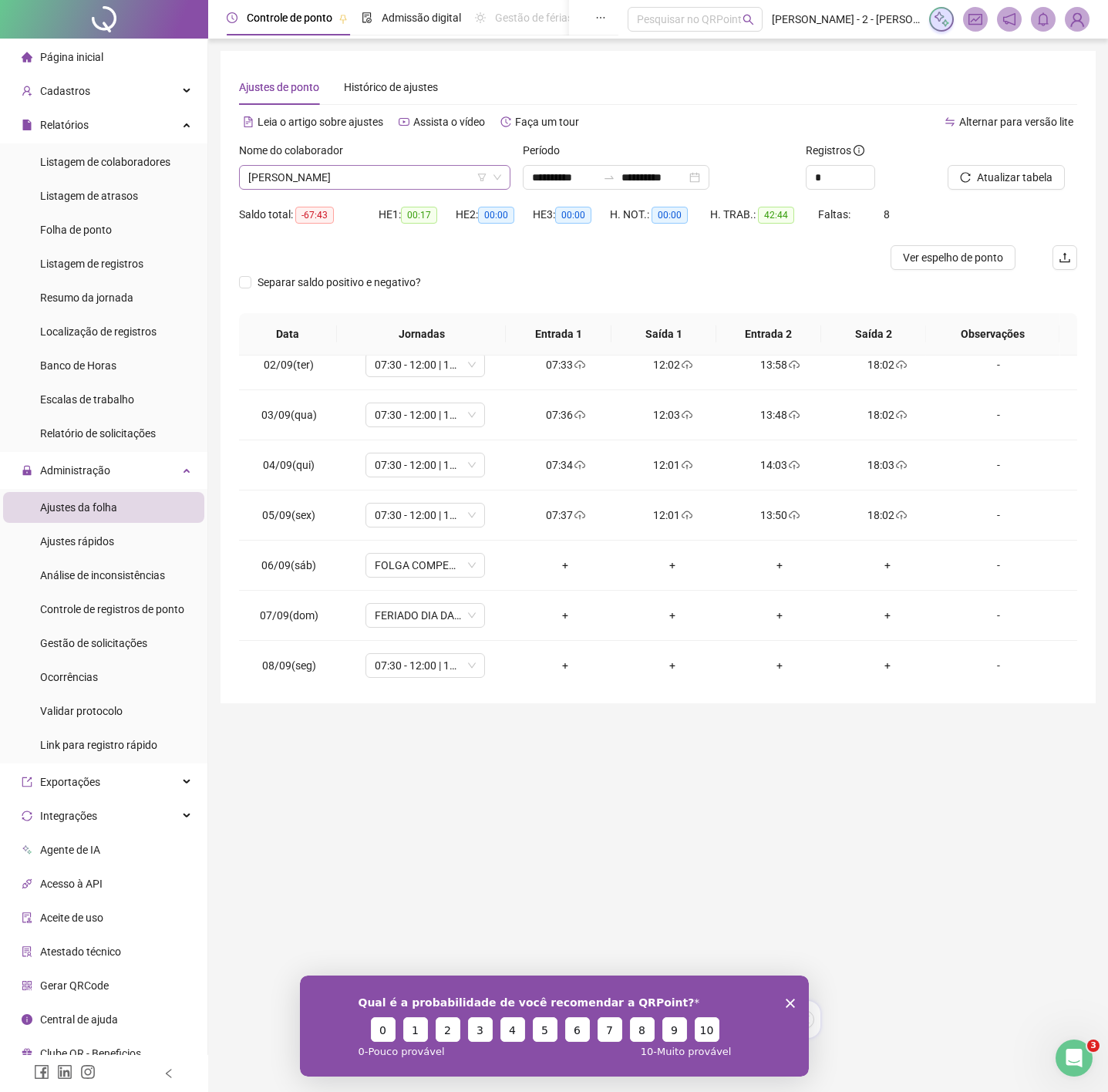
click at [410, 169] on span "GIOVANA DA SILVA VICENTE" at bounding box center [374, 176] width 252 height 23
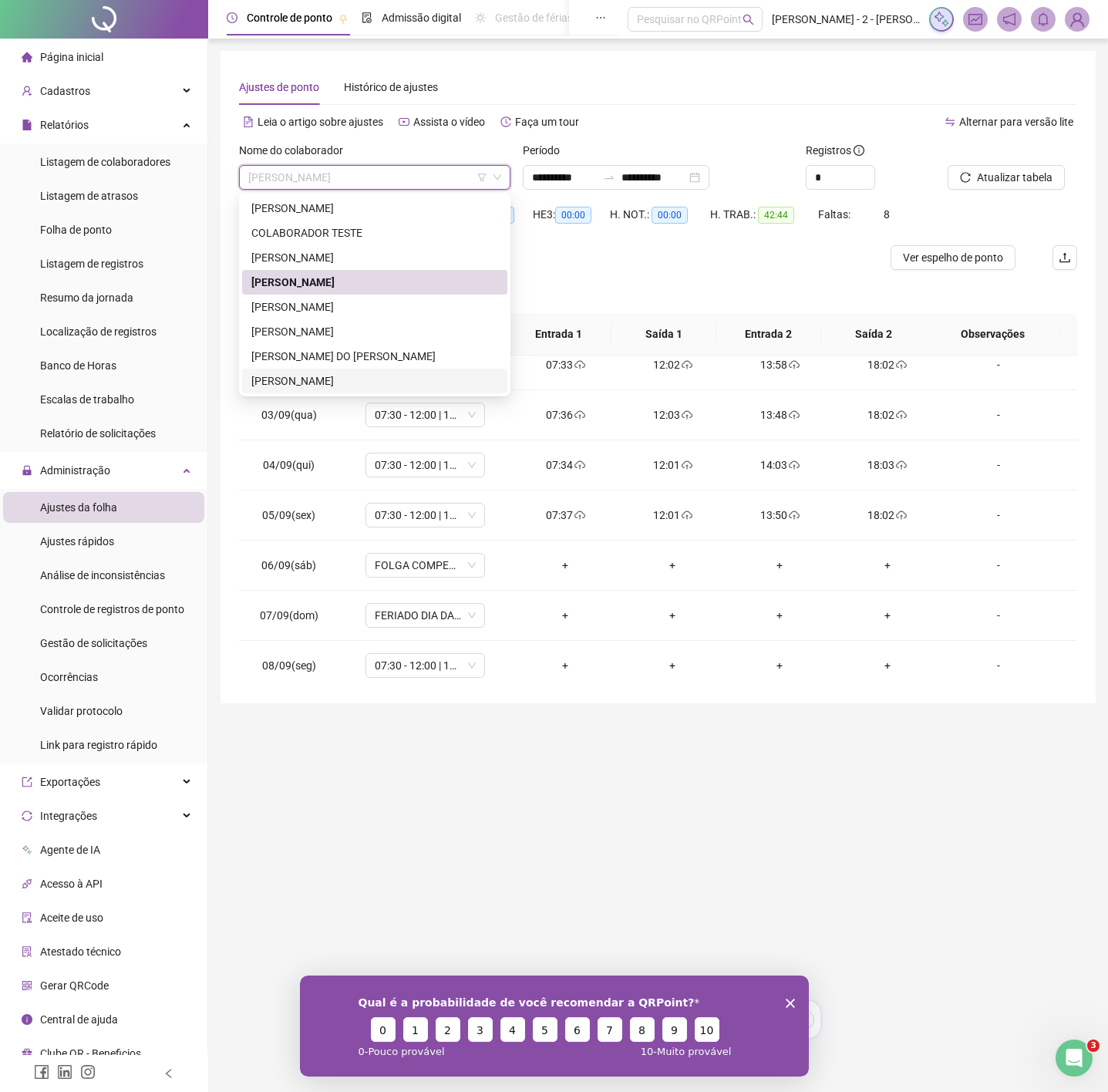
drag, startPoint x: 339, startPoint y: 379, endPoint x: 344, endPoint y: 371, distance: 9.4
click at [343, 373] on div "MONICA GONCALVES DIAS" at bounding box center [374, 380] width 247 height 17
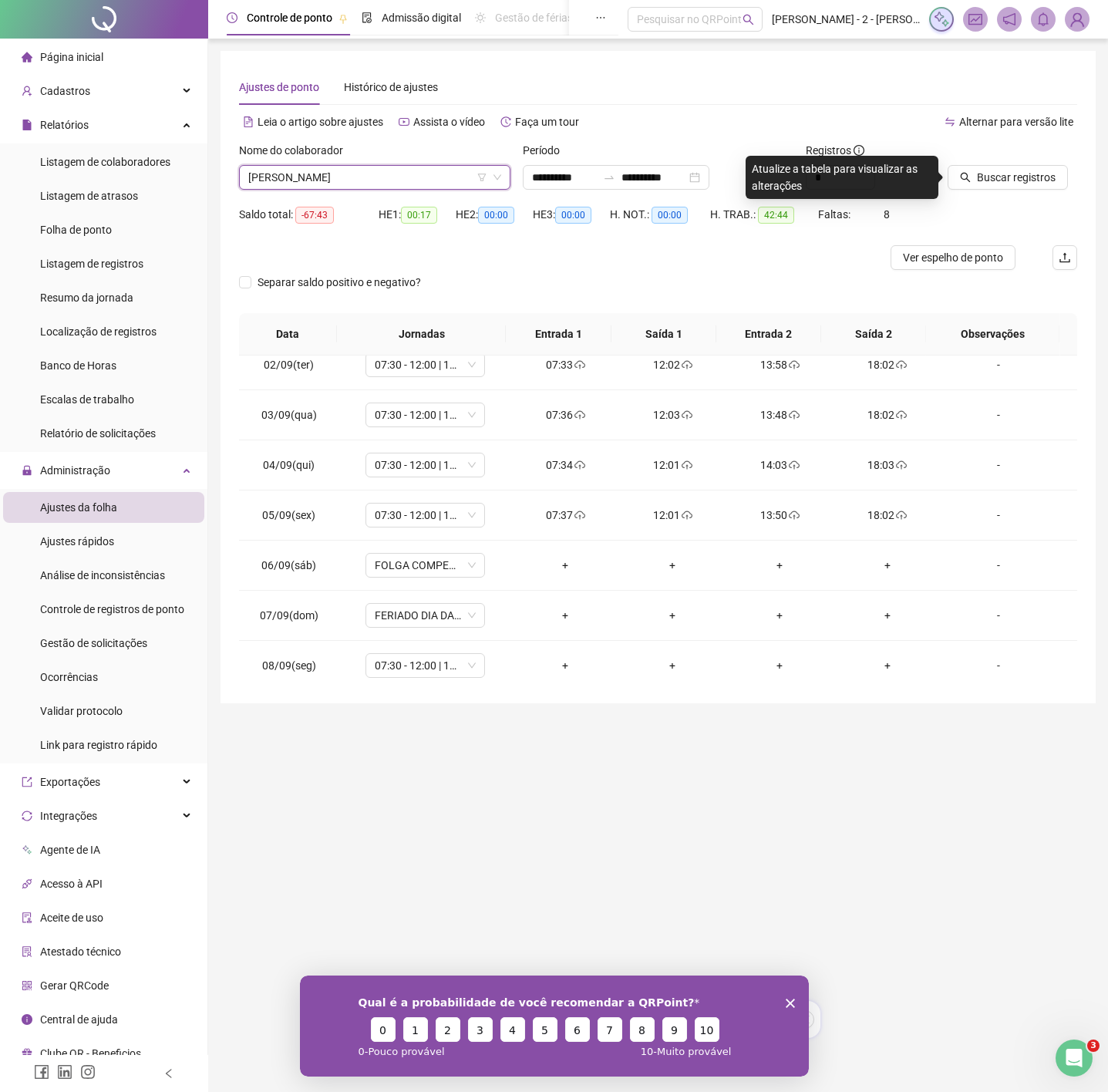
click at [966, 190] on div "Buscar registros" at bounding box center [1012, 171] width 142 height 60
click at [977, 183] on button "Buscar registros" at bounding box center [1007, 177] width 120 height 25
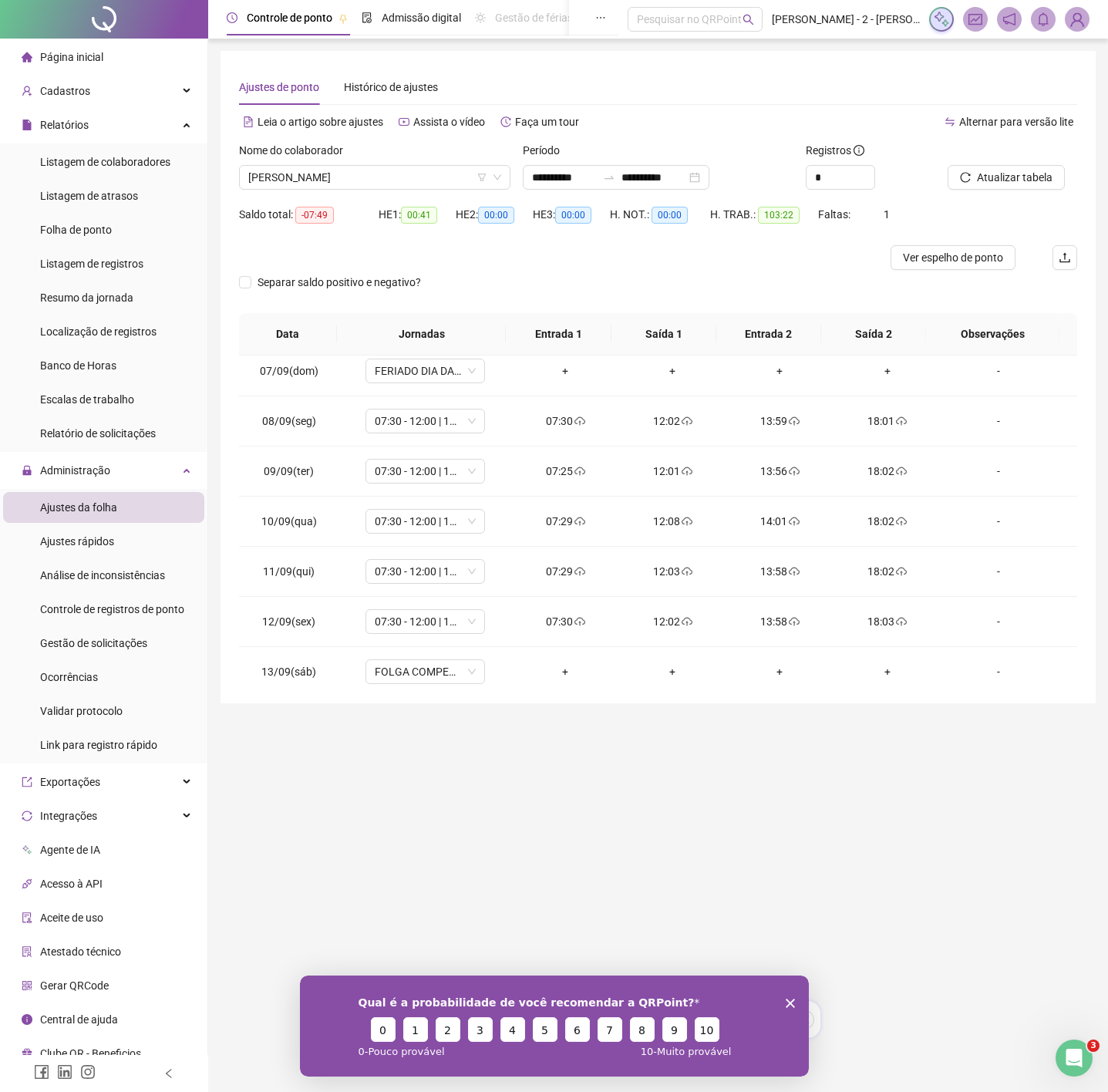
scroll to position [0, 0]
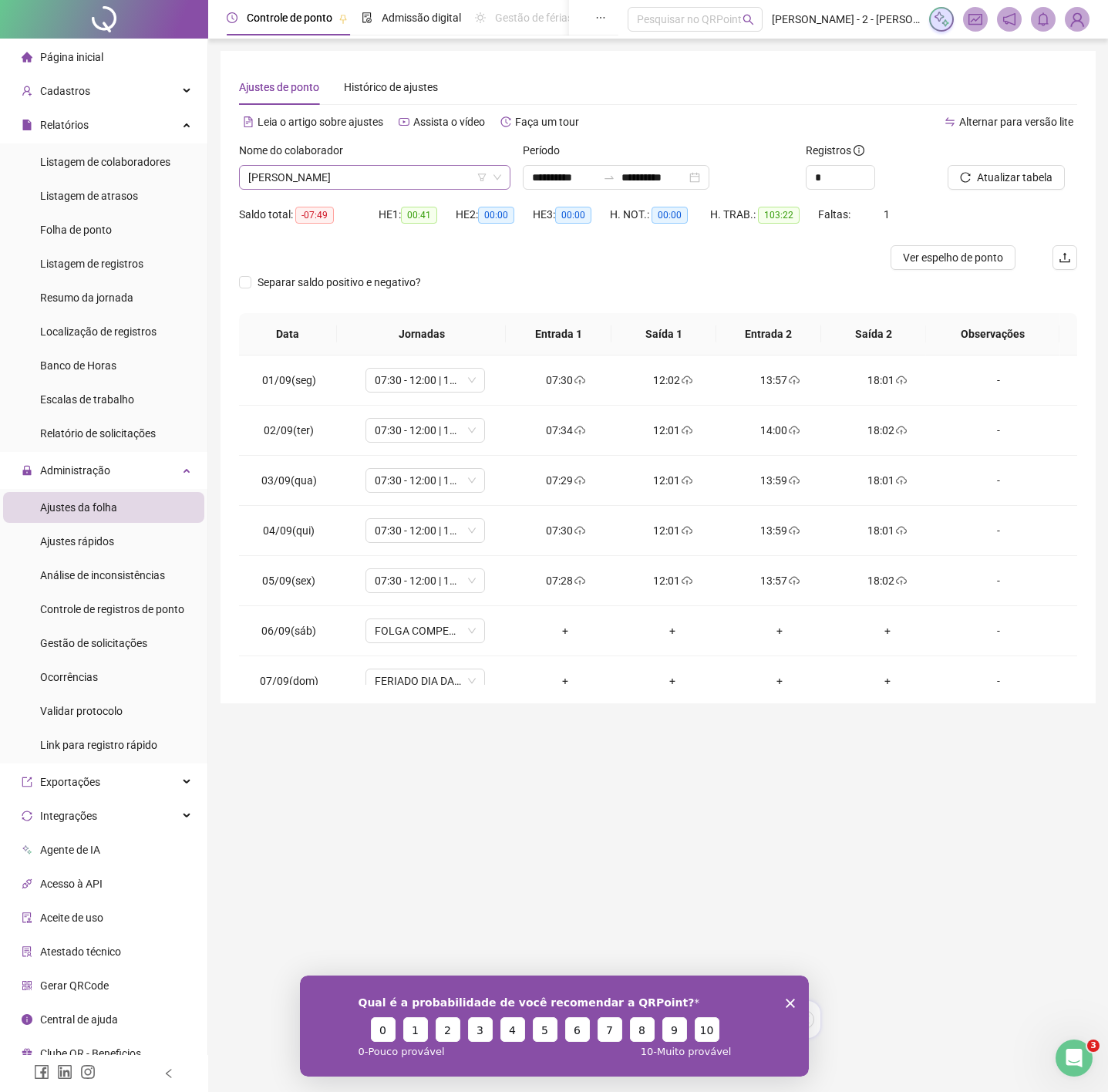
click at [371, 180] on span "MONICA GONCALVES DIAS" at bounding box center [374, 176] width 252 height 23
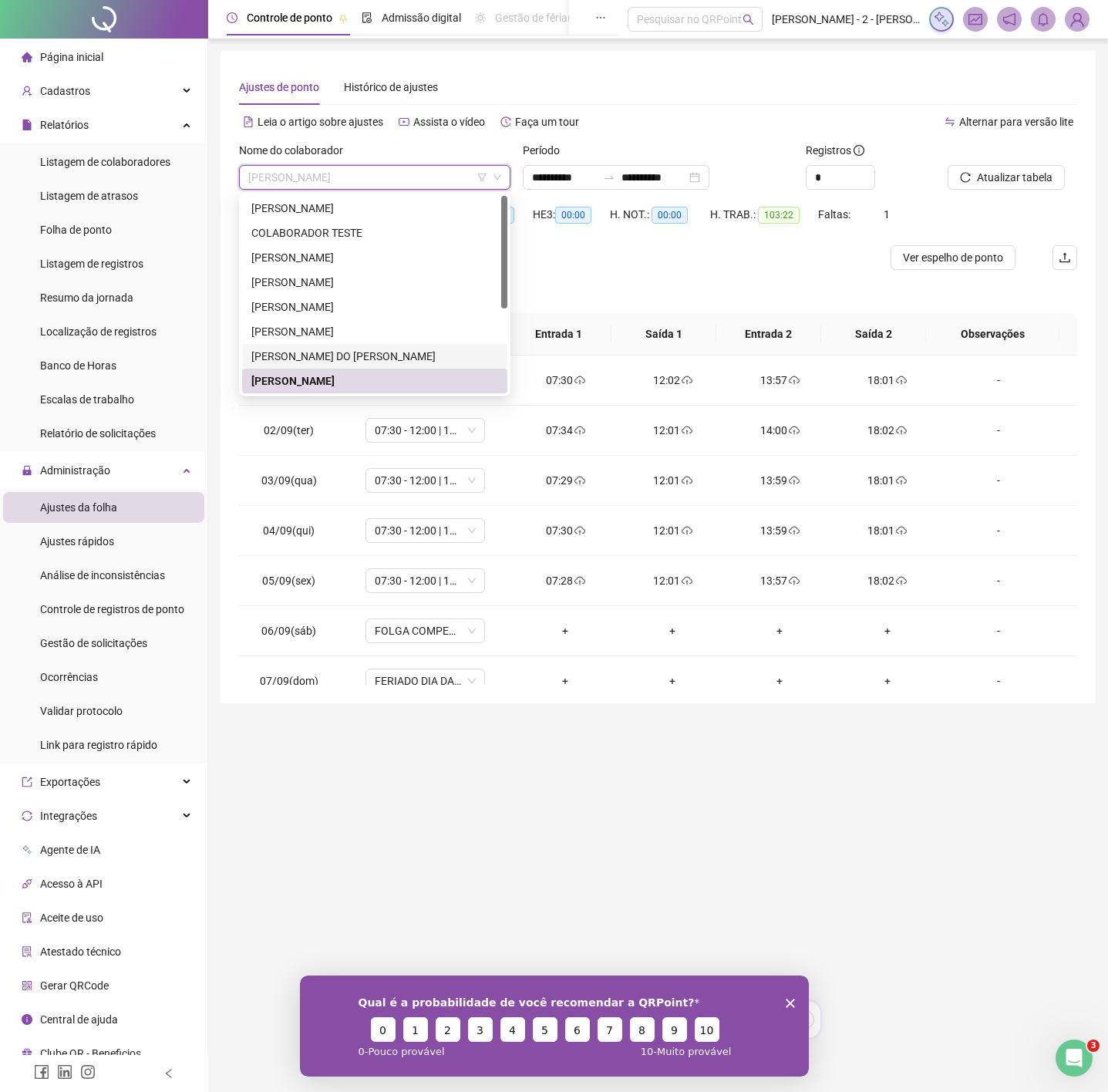
click at [338, 354] on div "KARLA MARYA DO VISO RODRIGUES" at bounding box center [374, 355] width 247 height 17
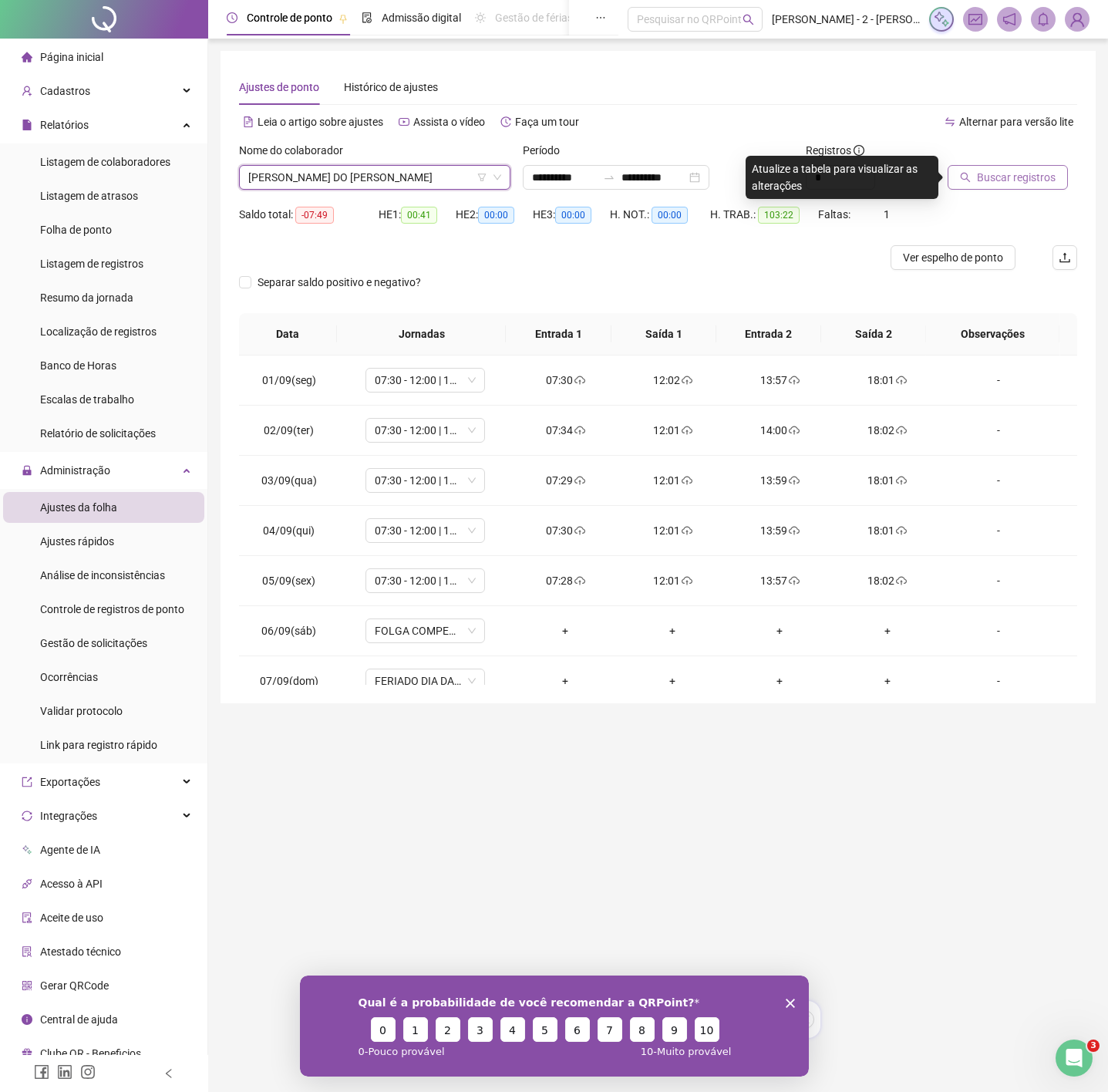
click at [1026, 171] on span "Buscar registros" at bounding box center [1016, 177] width 78 height 17
click at [353, 181] on span "KARLA MARYA DO VISO RODRIGUES" at bounding box center [374, 176] width 252 height 23
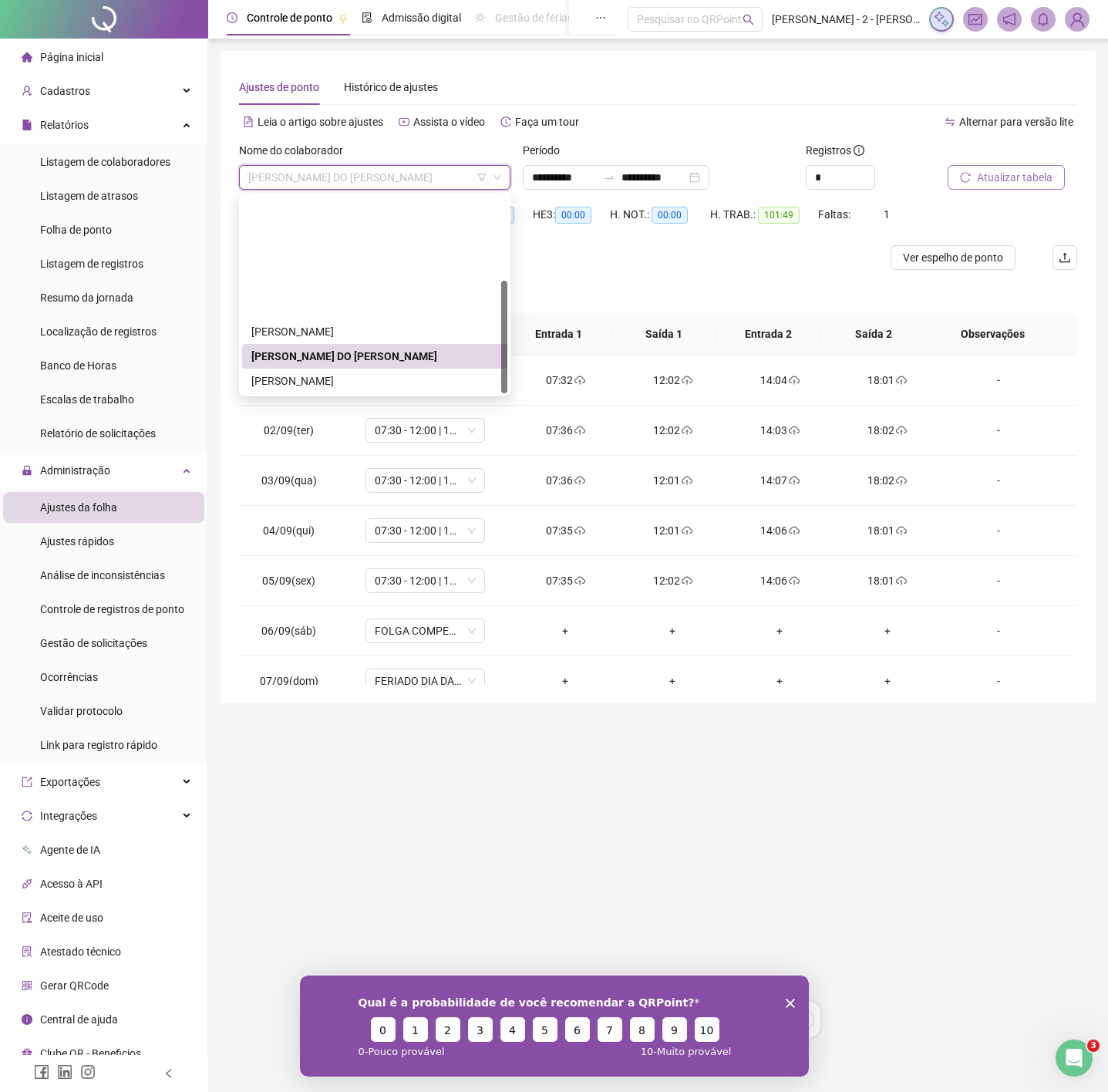
scroll to position [149, 0]
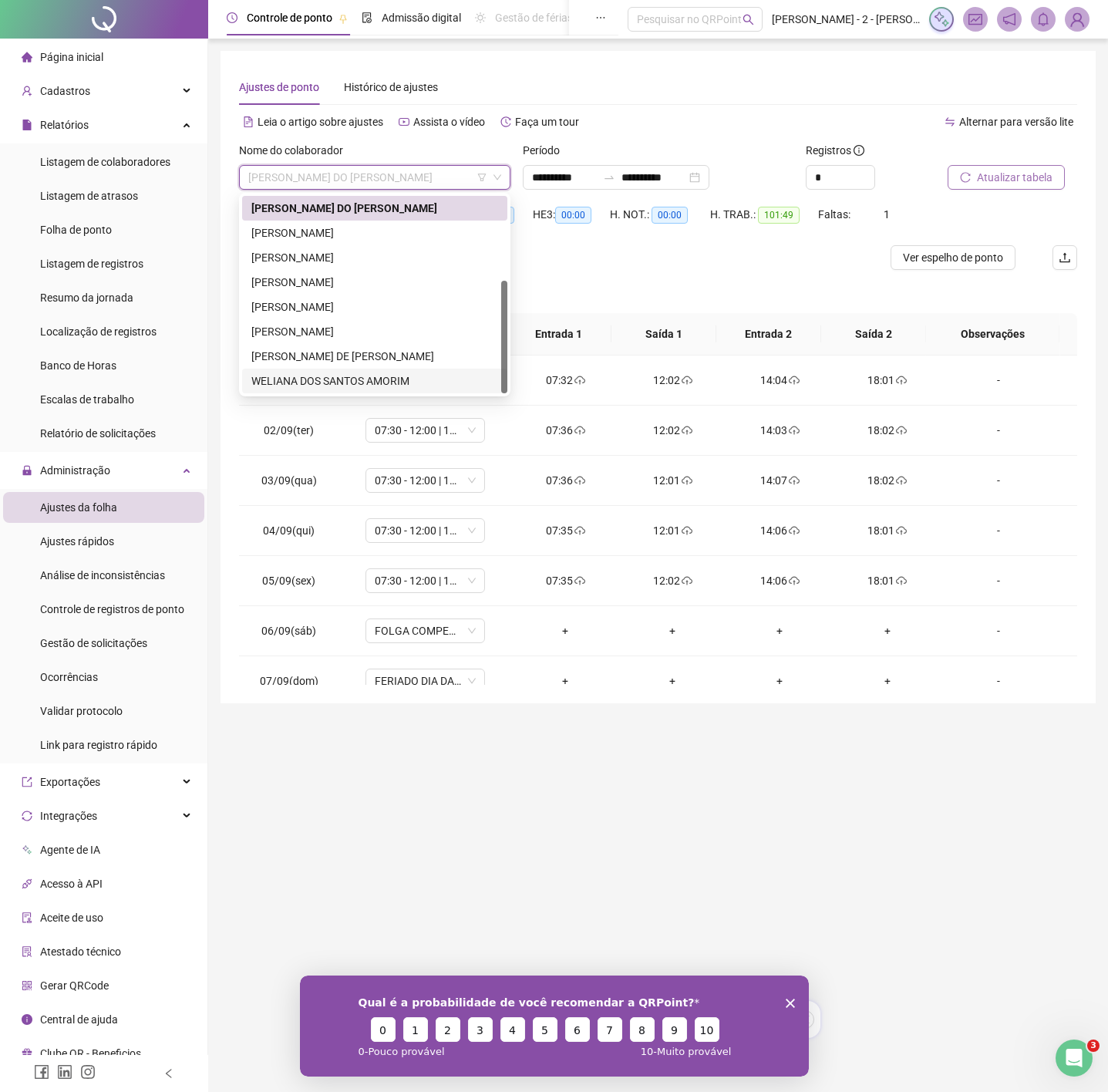
click at [330, 373] on div "WELIANA DOS SANTOS AMORIM" at bounding box center [374, 380] width 247 height 17
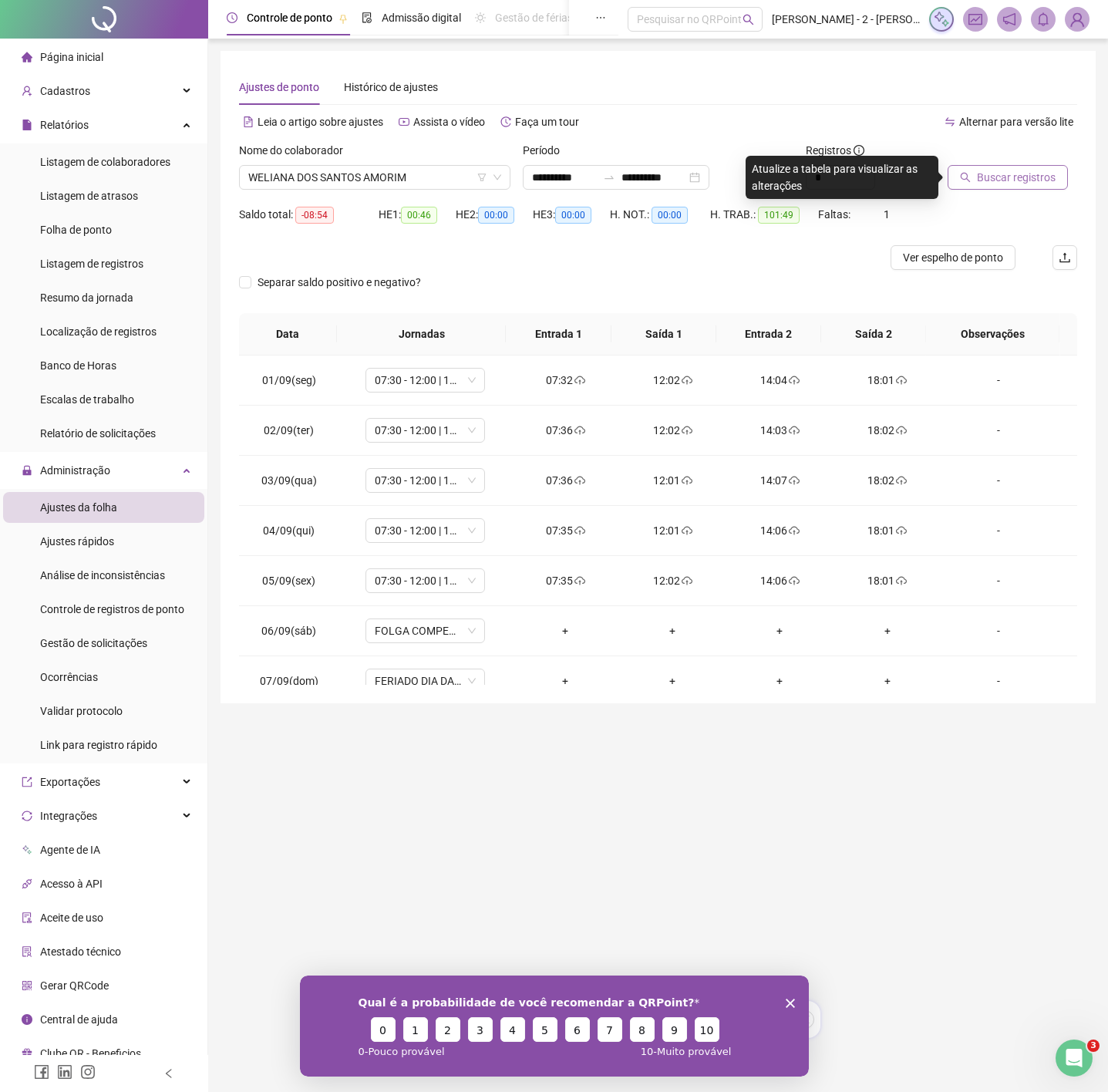
click at [981, 172] on span "Buscar registros" at bounding box center [1016, 177] width 78 height 17
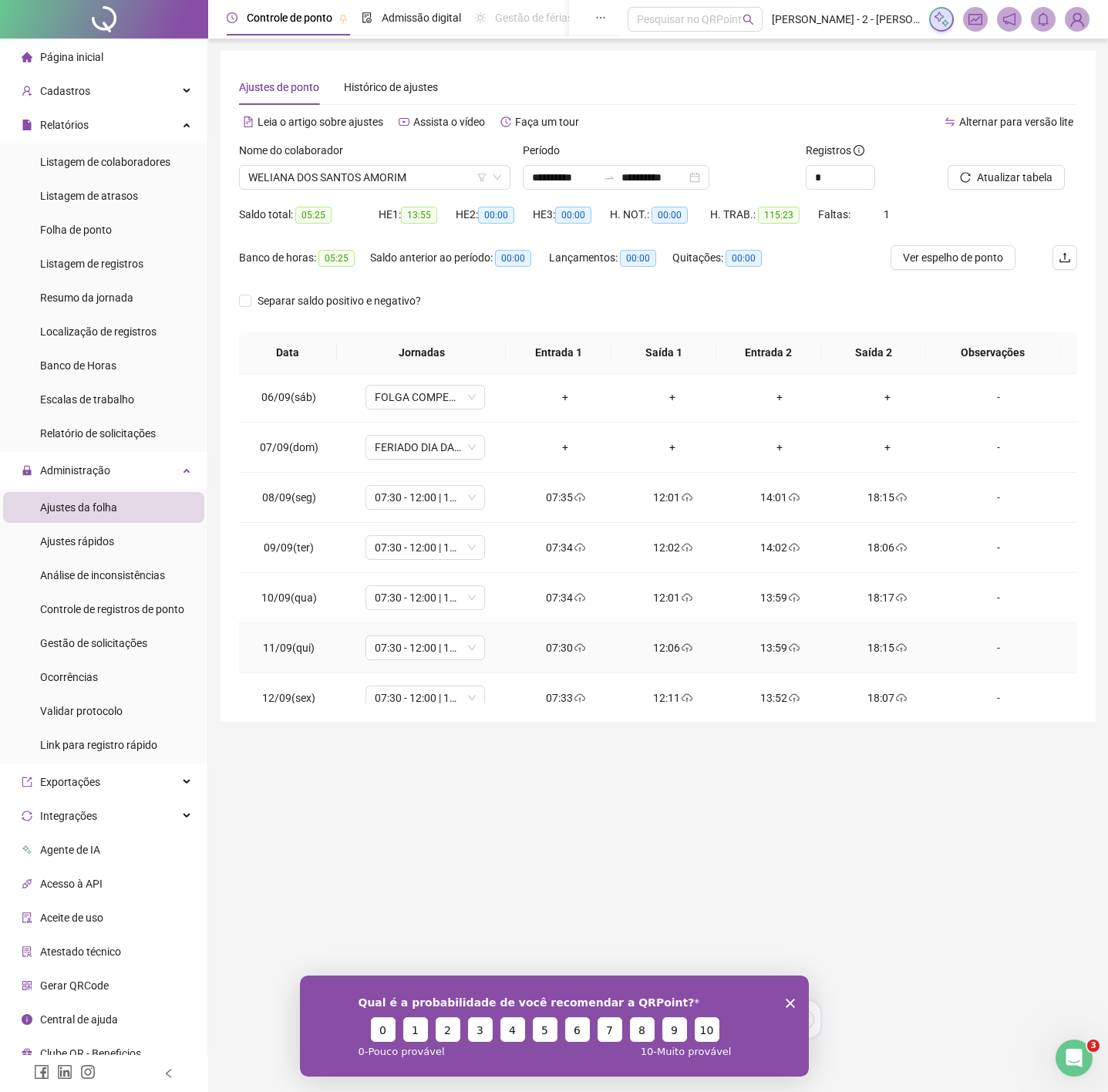
scroll to position [528, 0]
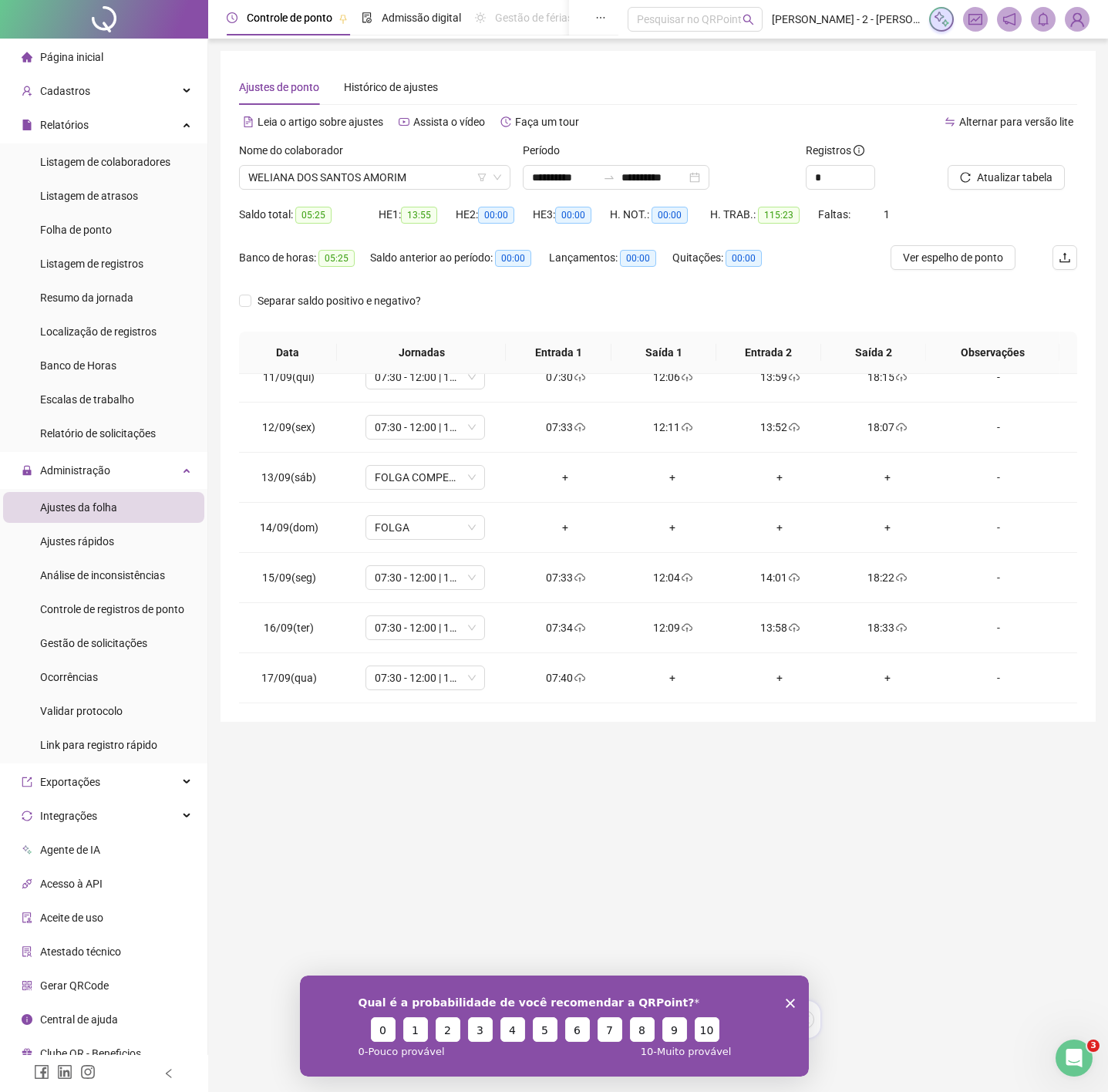
drag, startPoint x: 91, startPoint y: 358, endPoint x: 95, endPoint y: 347, distance: 11.7
click at [93, 359] on span "Banco de Horas" at bounding box center [77, 365] width 76 height 12
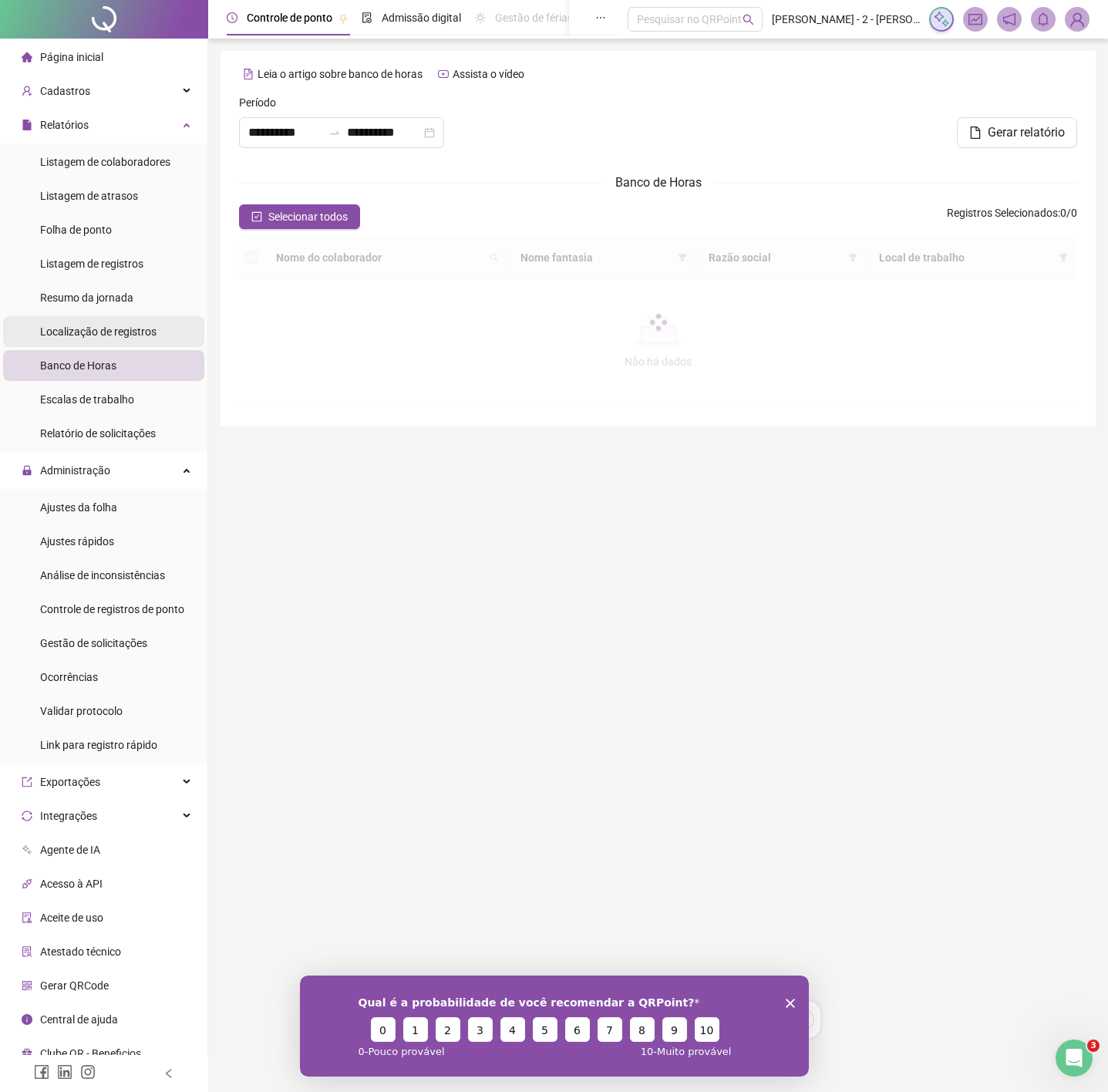
type input "**********"
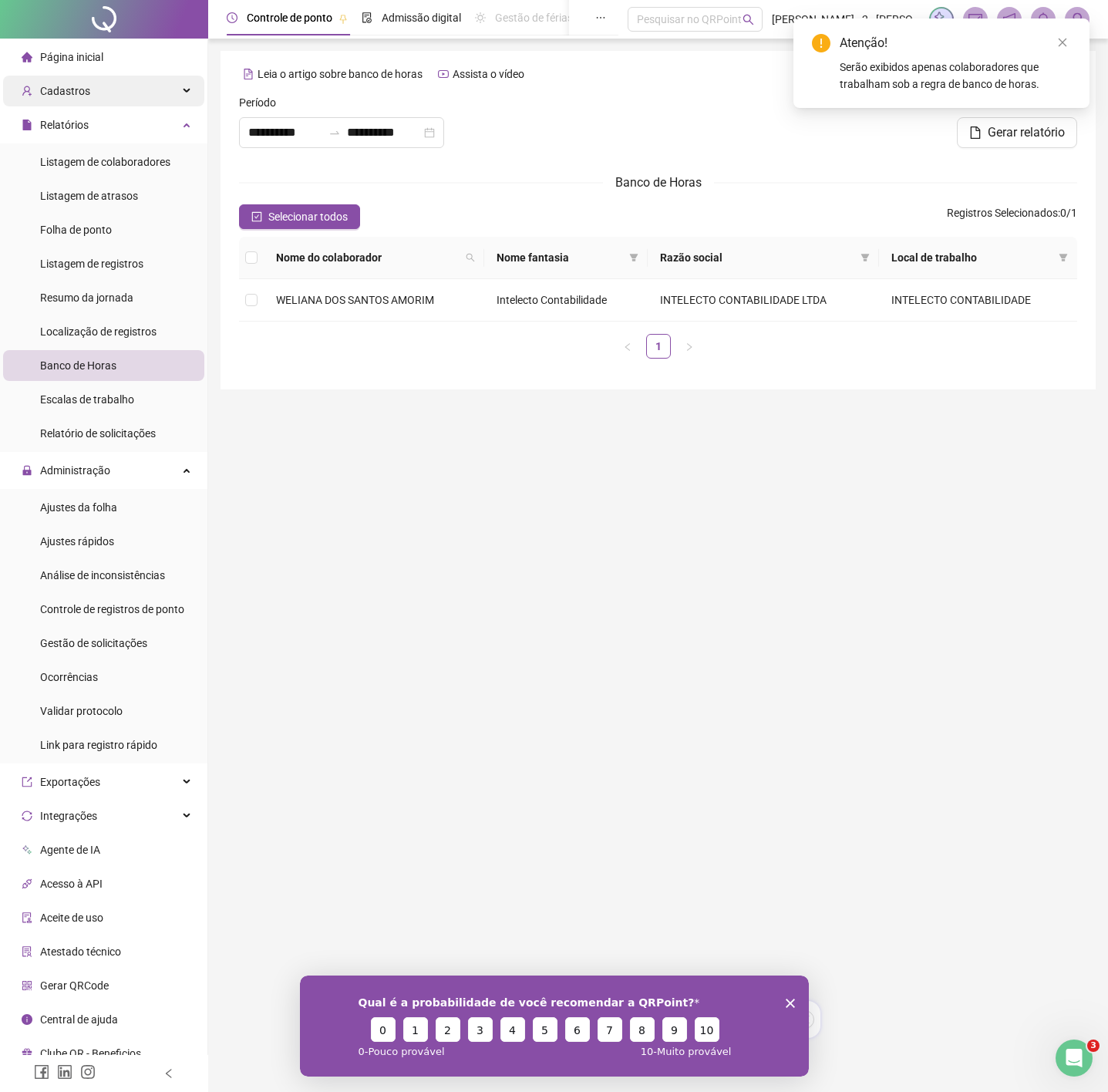
click at [90, 91] on div "Cadastros" at bounding box center [103, 90] width 201 height 31
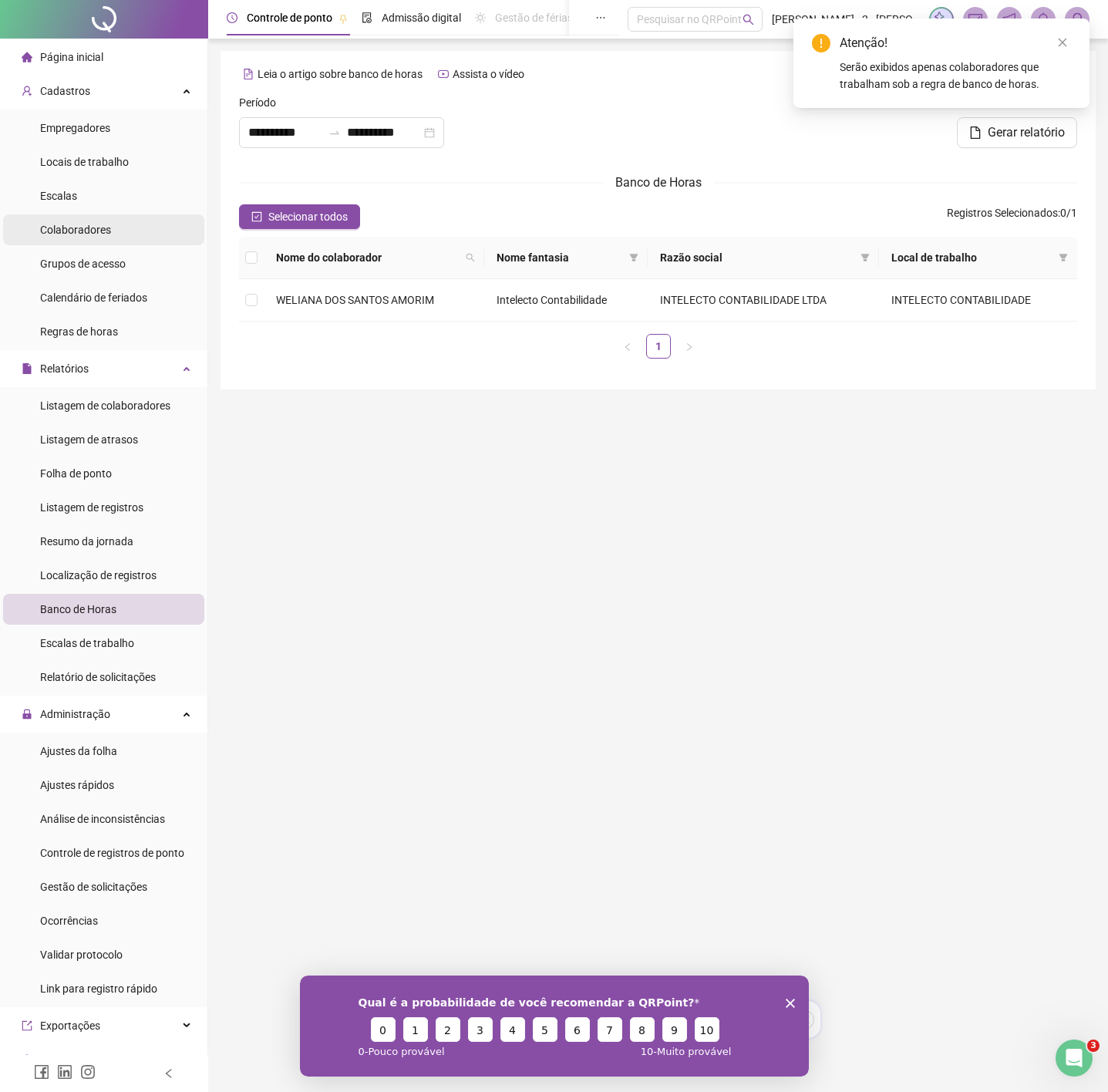
click at [102, 229] on span "Colaboradores" at bounding box center [75, 230] width 71 height 12
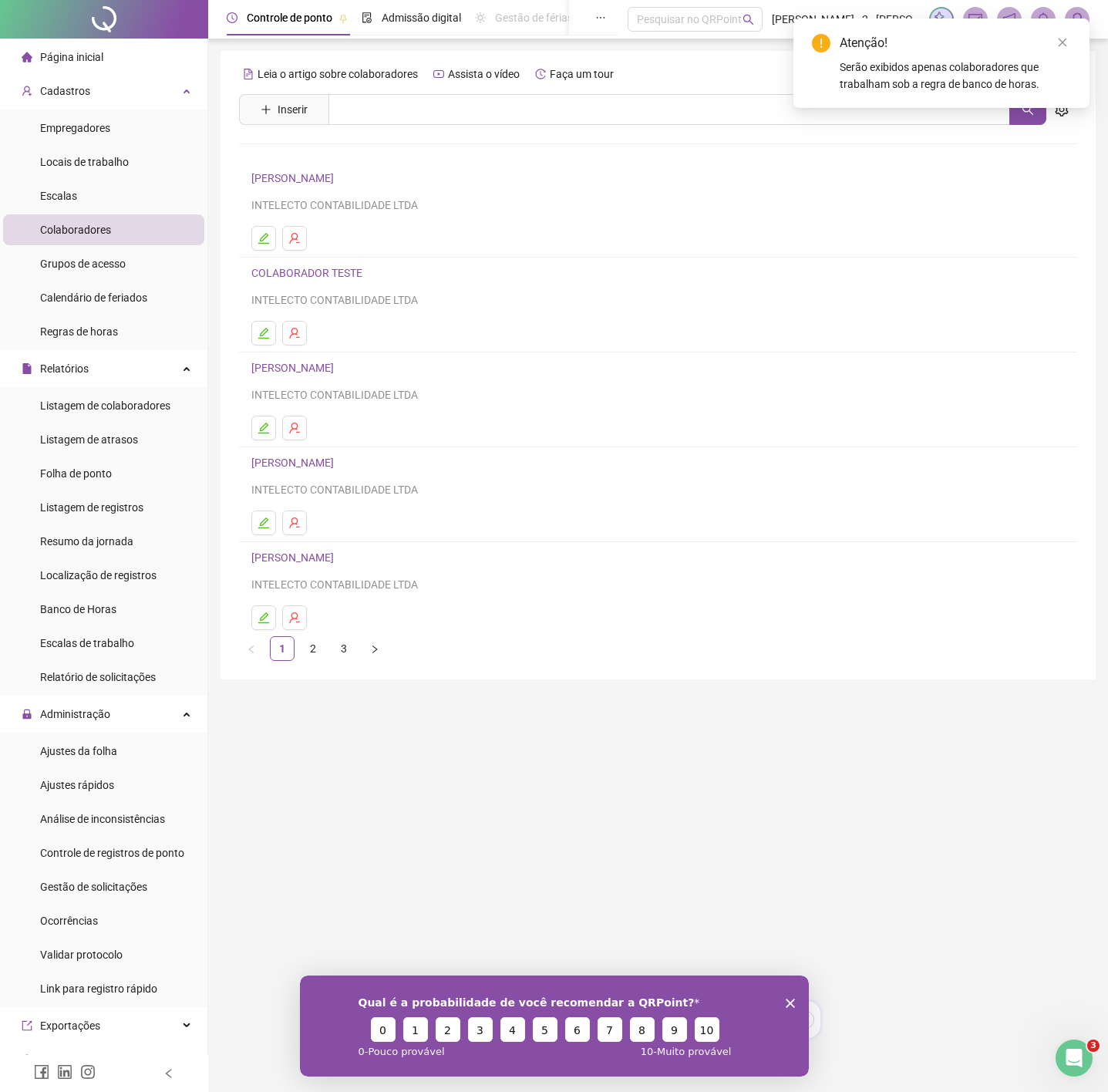
click at [1071, 42] on div "Atenção! Serão exibidos apenas colaboradores que trabalham sob a regra de banco…" at bounding box center [941, 63] width 296 height 89
click at [1060, 44] on icon "close" at bounding box center [1062, 43] width 9 height 9
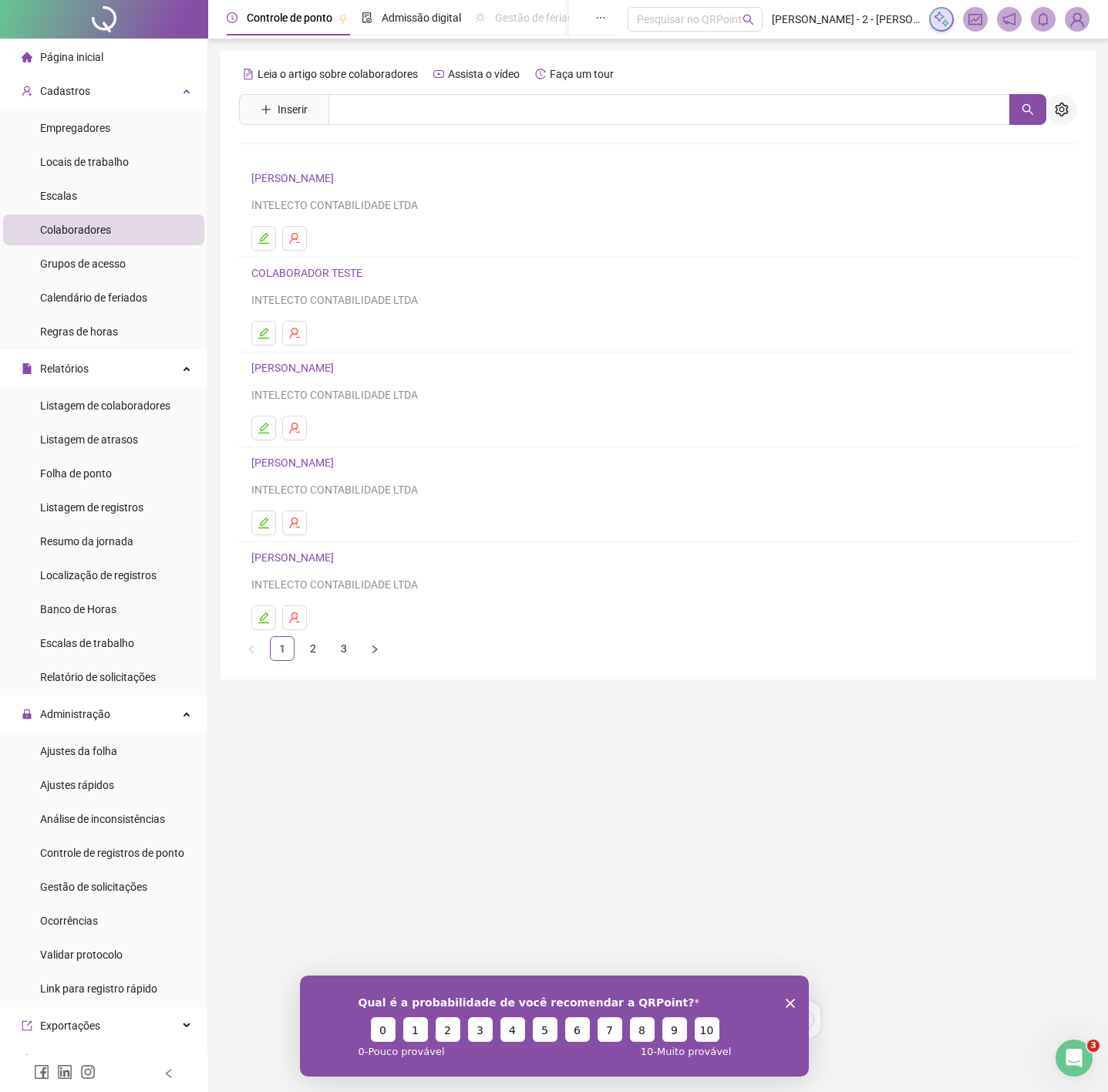
click at [1066, 107] on icon "setting" at bounding box center [1061, 110] width 14 height 14
click at [1025, 169] on span "Importar colaboradores" at bounding box center [1007, 167] width 114 height 17
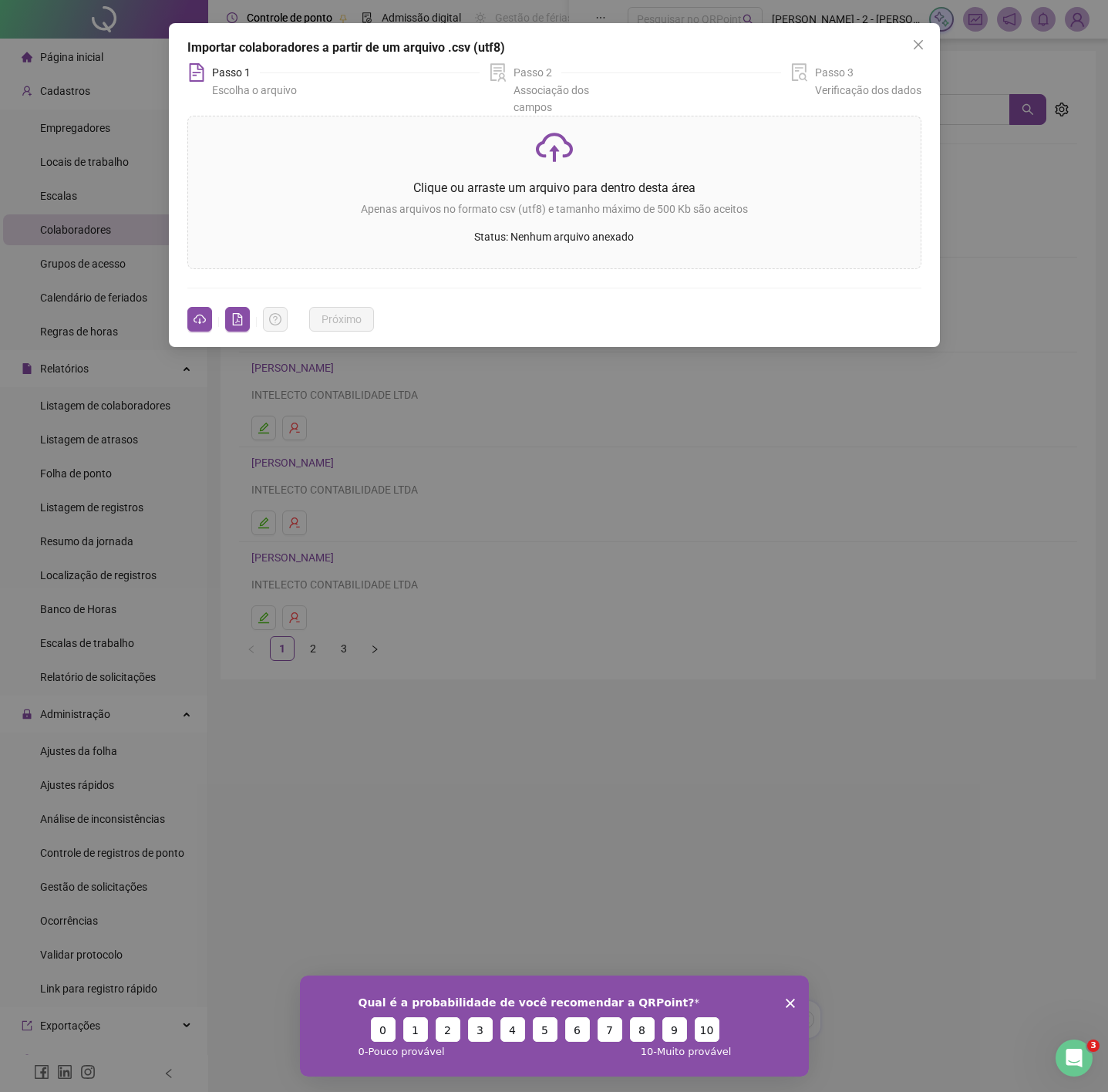
drag, startPoint x: 1071, startPoint y: 105, endPoint x: 1051, endPoint y: 107, distance: 20.1
click at [1071, 105] on div "Importar colaboradores a partir de um arquivo .csv (utf8) Passo 1 Escolha o arq…" at bounding box center [554, 546] width 1108 height 1092
click at [919, 40] on icon "close" at bounding box center [918, 45] width 12 height 12
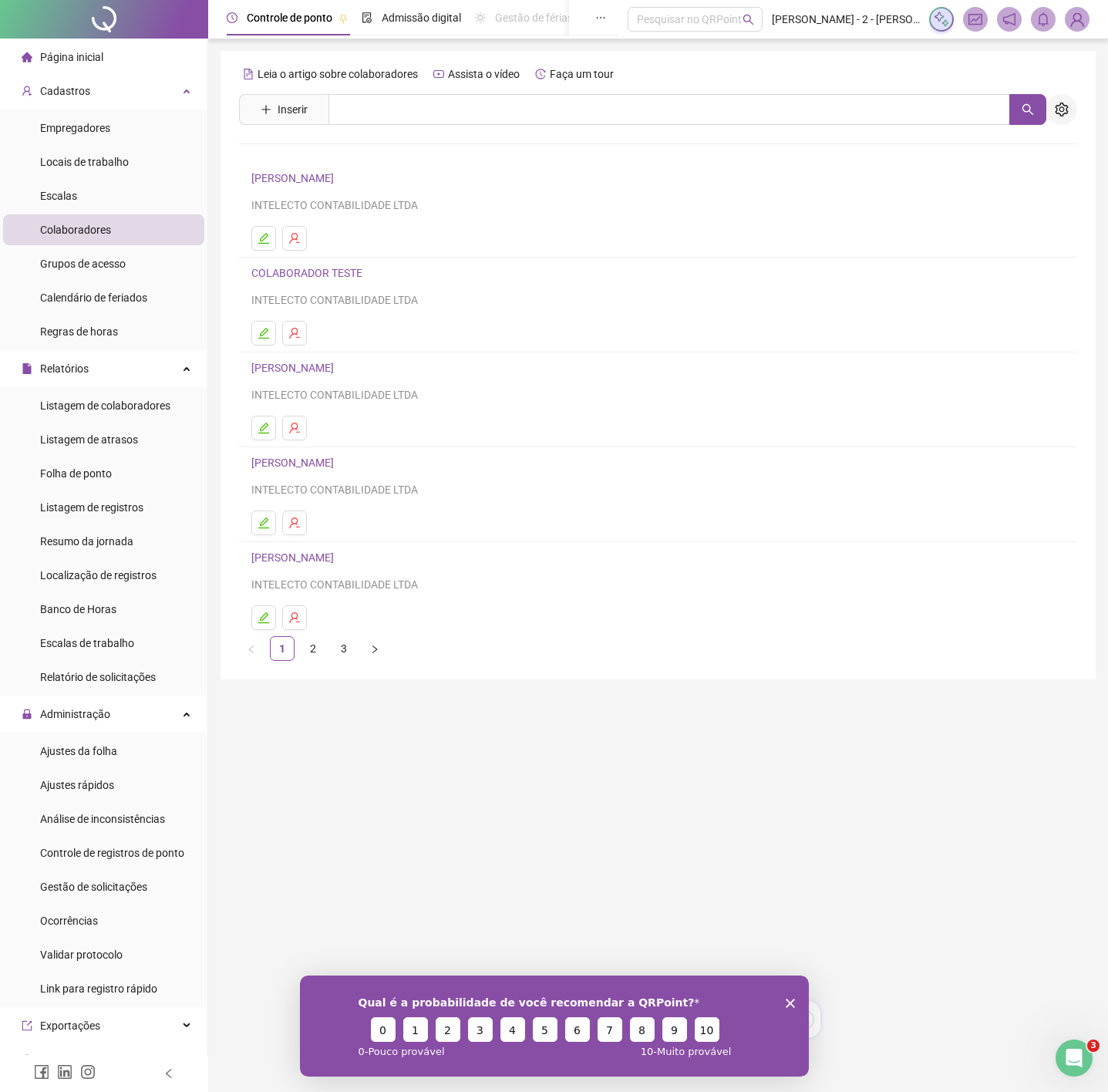
click at [1058, 105] on icon "setting" at bounding box center [1061, 110] width 14 height 14
click at [1009, 167] on span "Importar colaboradores" at bounding box center [1007, 167] width 114 height 17
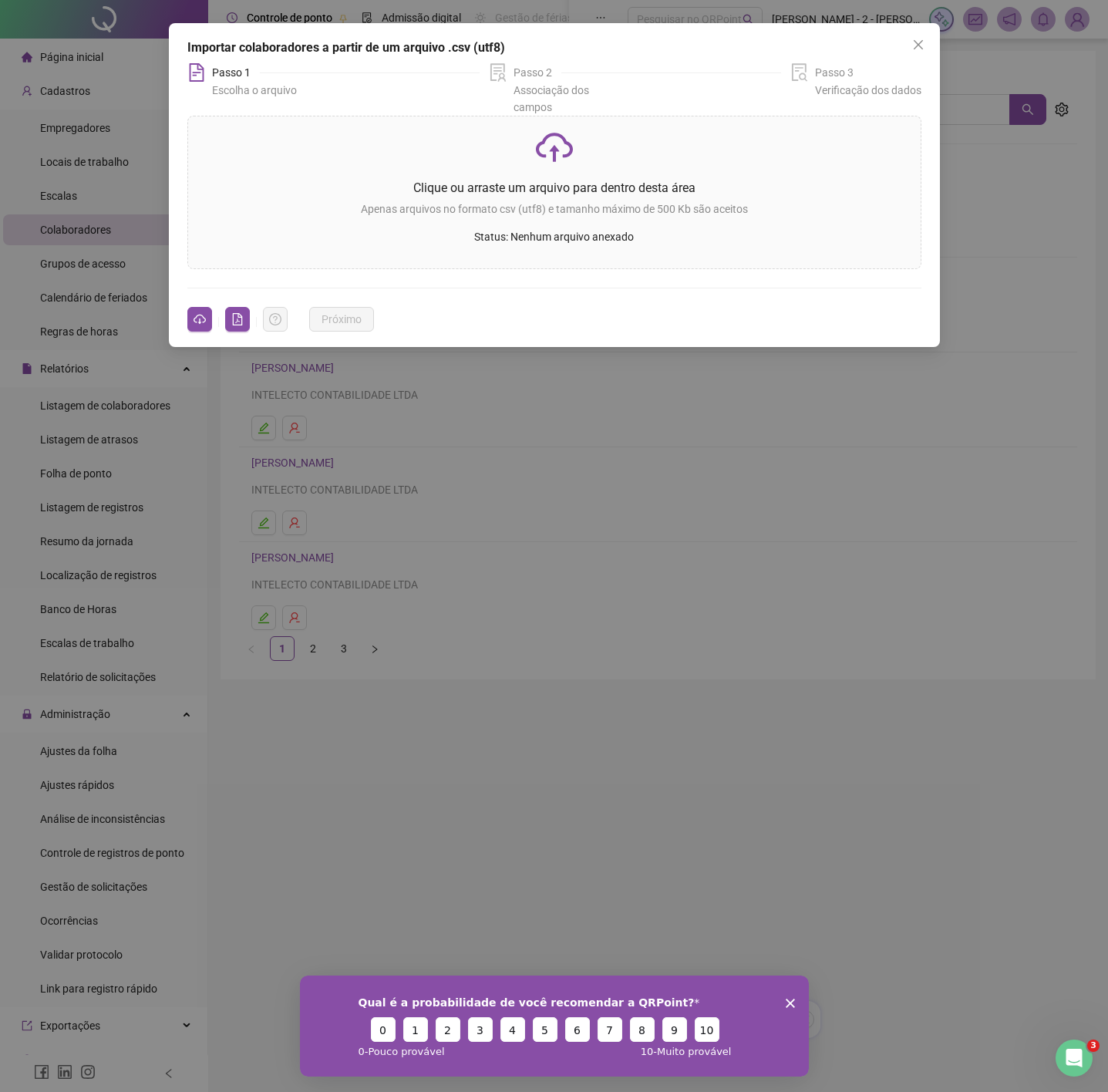
click at [787, 1002] on icon "Encerrar pesquisa" at bounding box center [789, 1002] width 9 height 9
click at [525, 381] on div "Importar colaboradores a partir de um arquivo .csv (utf8) Passo 1 Escolha o arq…" at bounding box center [554, 546] width 1108 height 1092
click at [516, 377] on div "Importar colaboradores a partir de um arquivo .csv (utf8) Passo 1 Escolha o arq…" at bounding box center [554, 546] width 1108 height 1092
click at [519, 393] on div "Importar colaboradores a partir de um arquivo .csv (utf8) Passo 1 Escolha o arq…" at bounding box center [554, 546] width 1108 height 1092
click at [919, 38] on button "Close" at bounding box center [918, 45] width 25 height 25
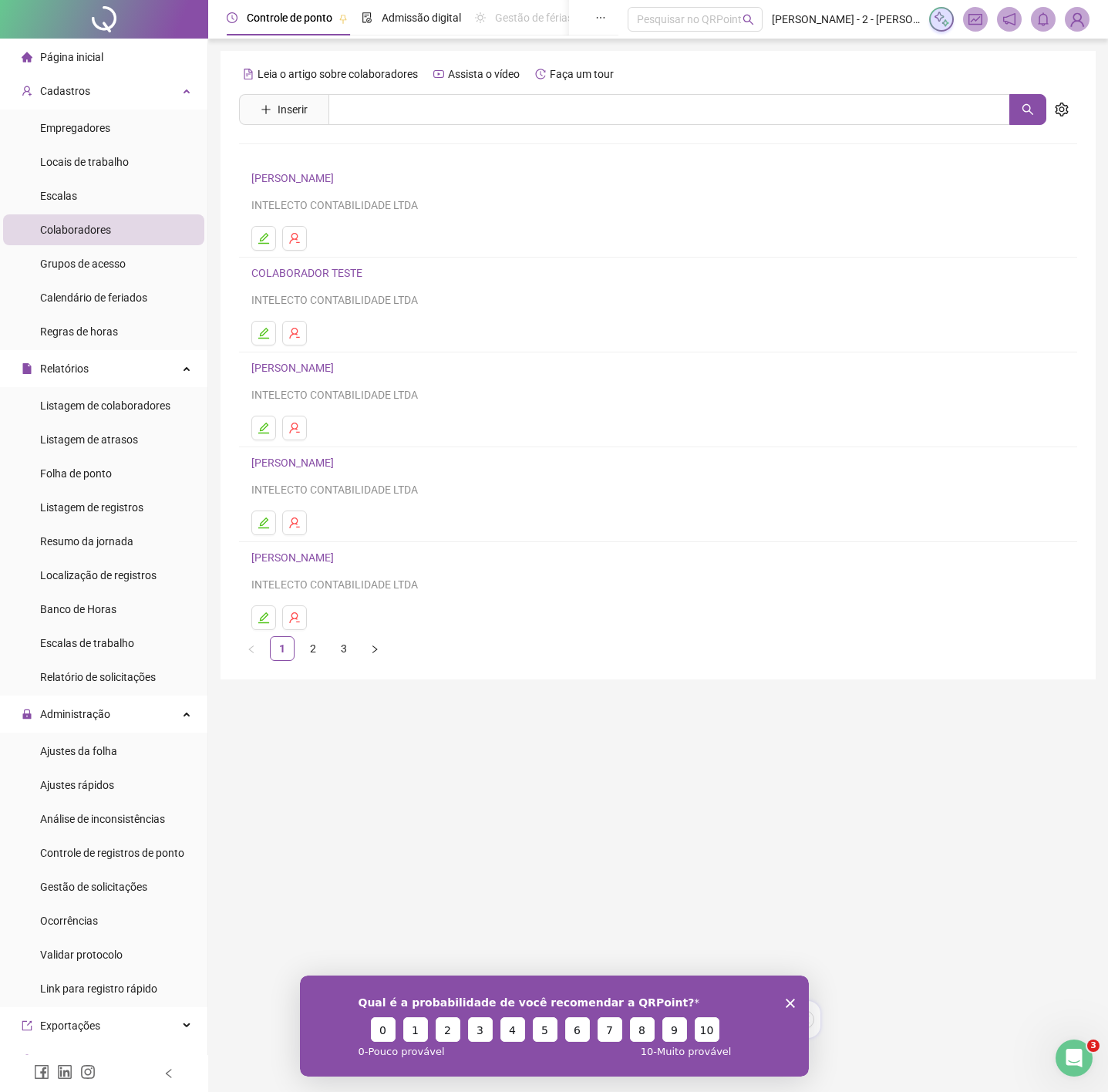
click at [106, 53] on li "Página inicial" at bounding box center [103, 56] width 201 height 31
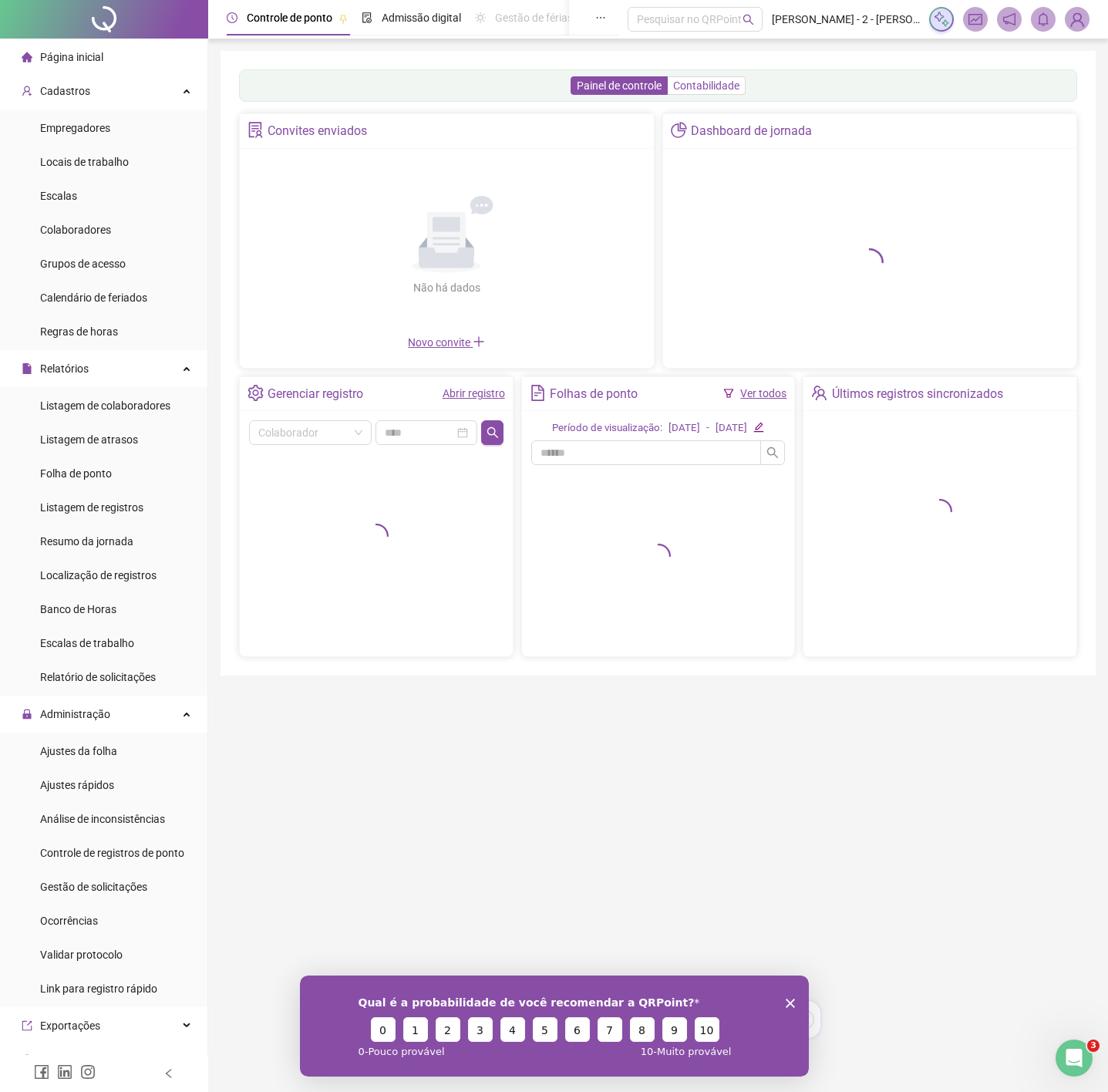
click at [716, 90] on span "Contabilidade" at bounding box center [706, 85] width 66 height 12
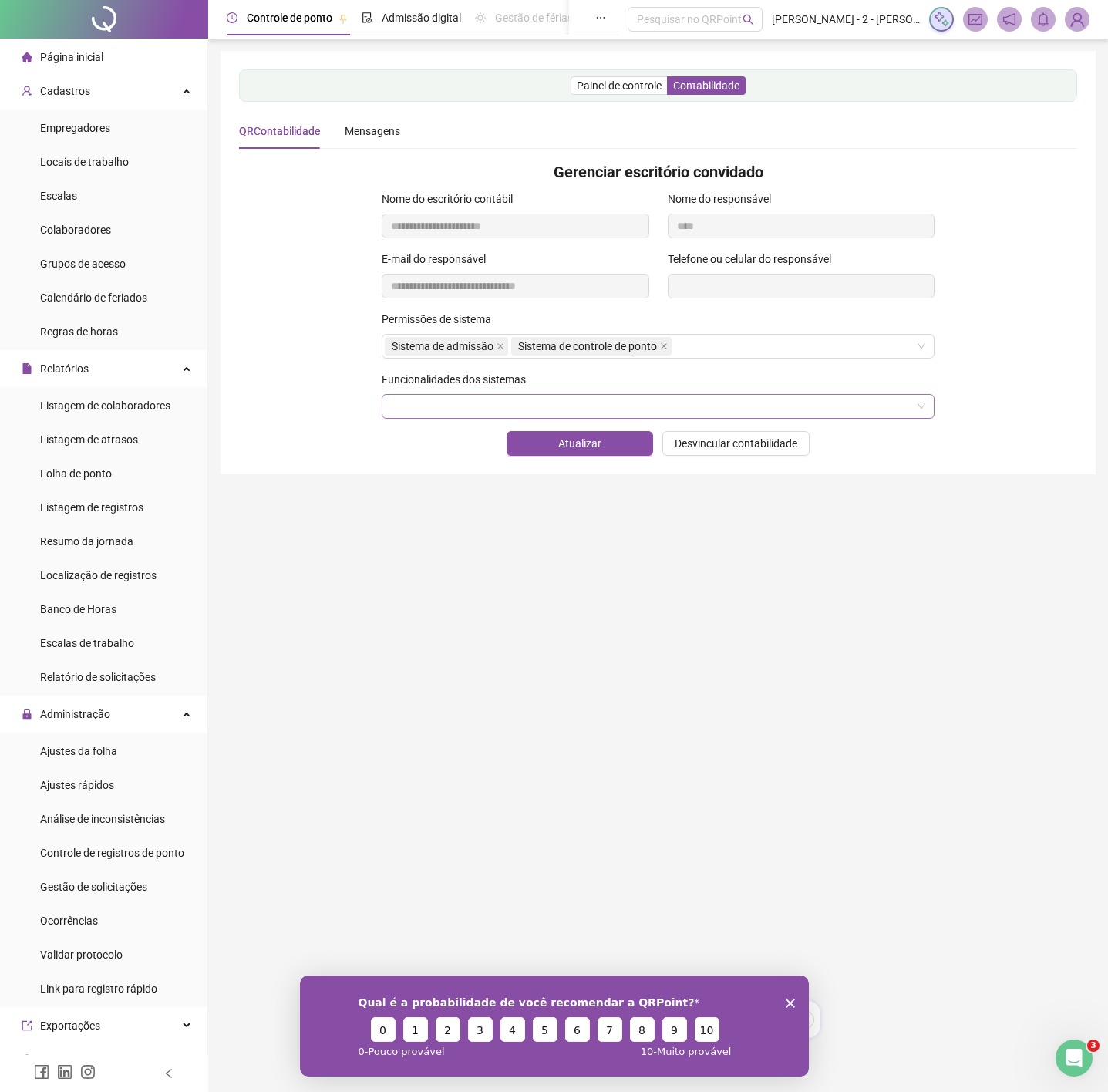
drag, startPoint x: 567, startPoint y: 401, endPoint x: 574, endPoint y: 412, distance: 13.0
click at [574, 408] on div at bounding box center [657, 406] width 553 height 25
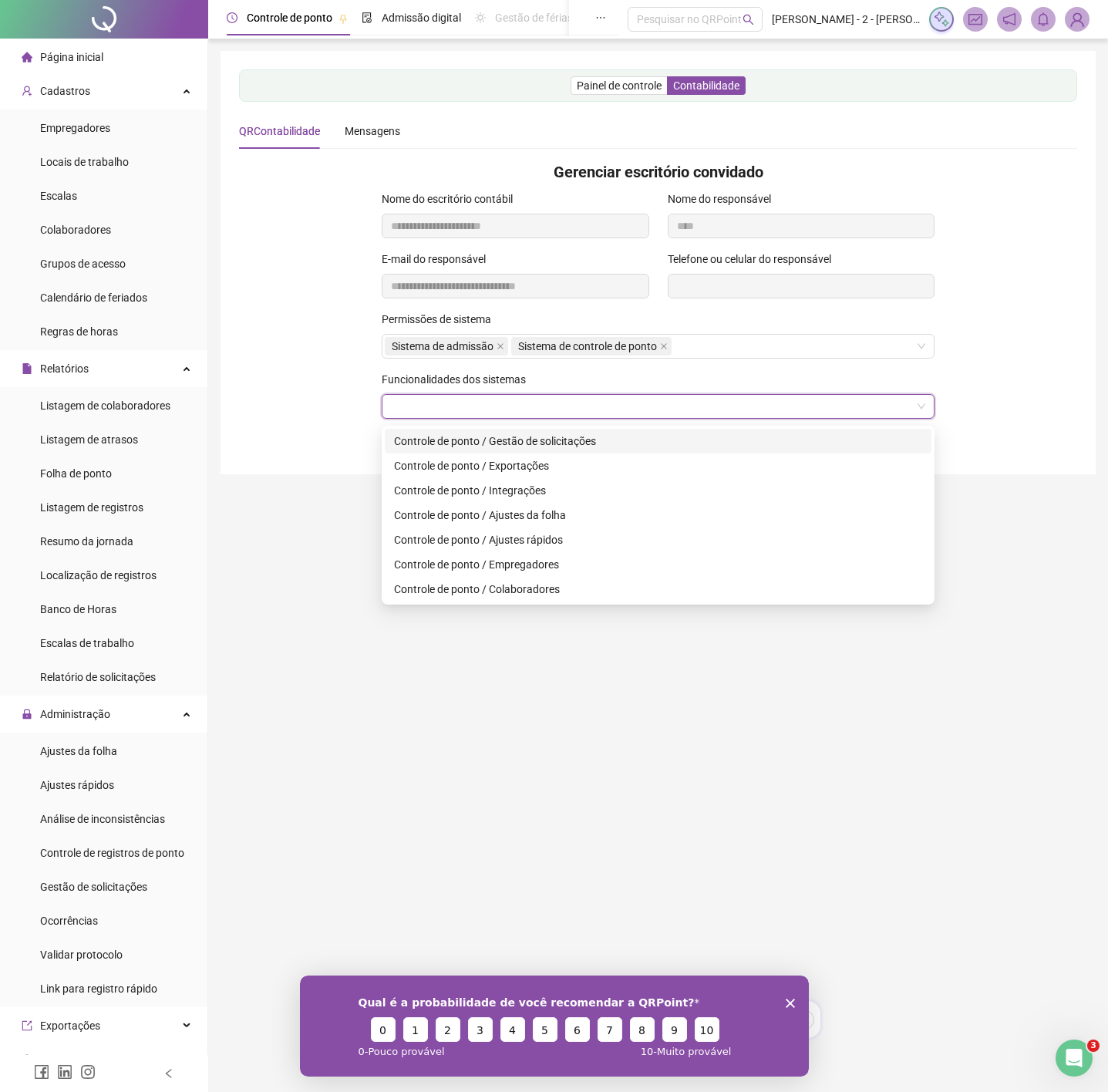
click at [528, 447] on div "Controle de ponto / Gestão de solicitações" at bounding box center [657, 441] width 528 height 17
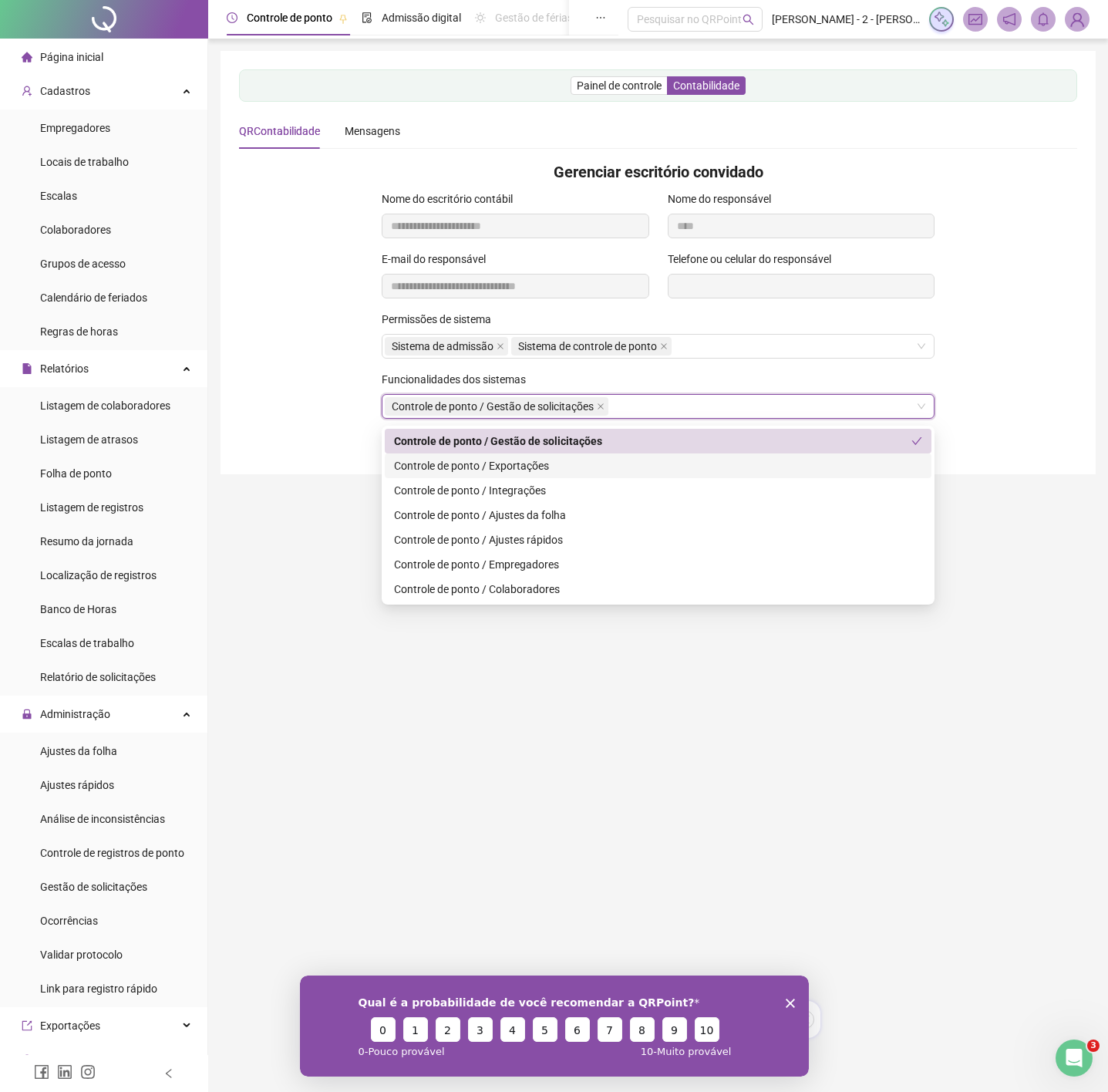
click at [535, 470] on div "Controle de ponto / Exportações" at bounding box center [657, 465] width 528 height 17
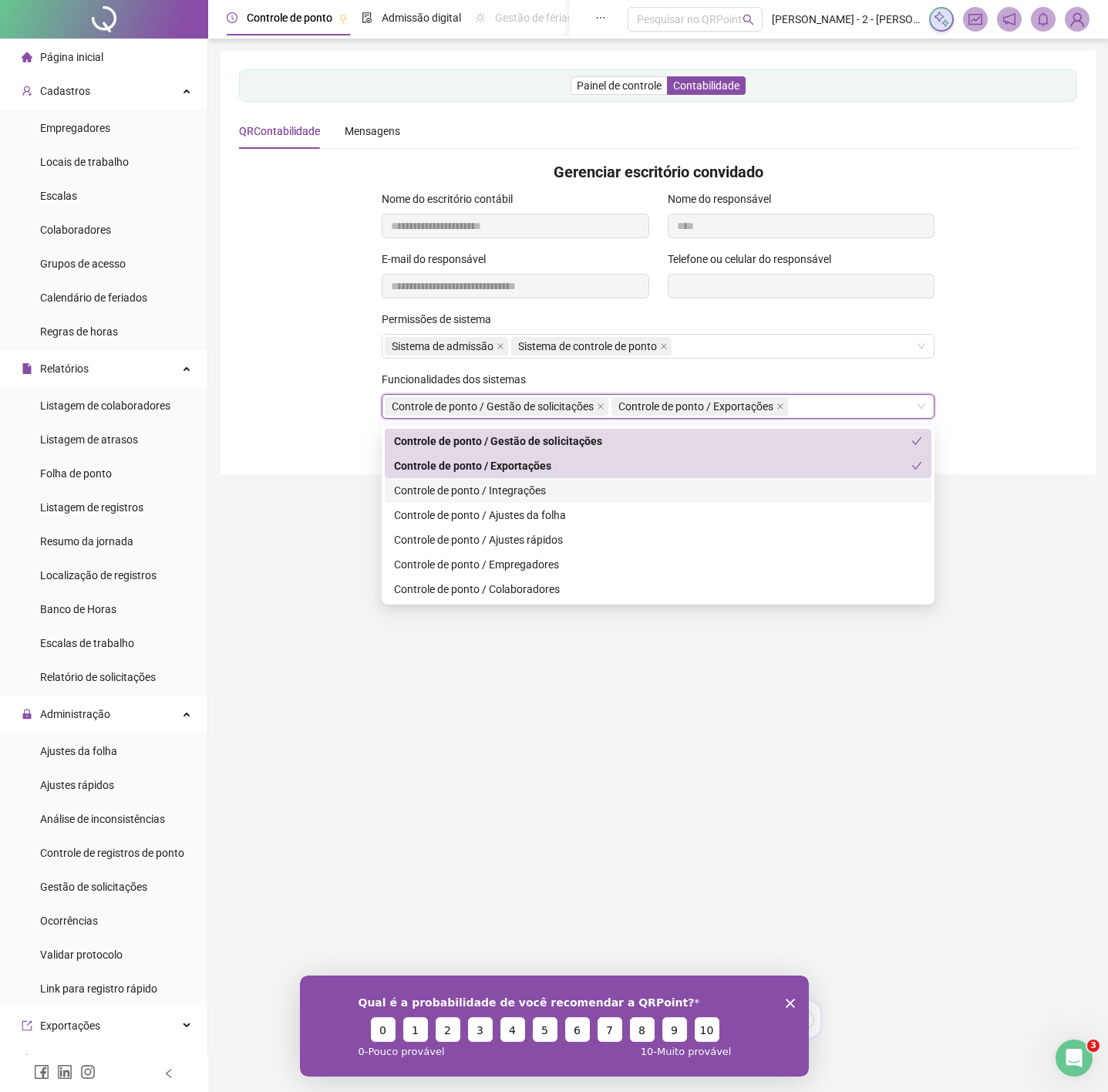
click at [528, 500] on div "Controle de ponto / Integrações" at bounding box center [658, 490] width 547 height 25
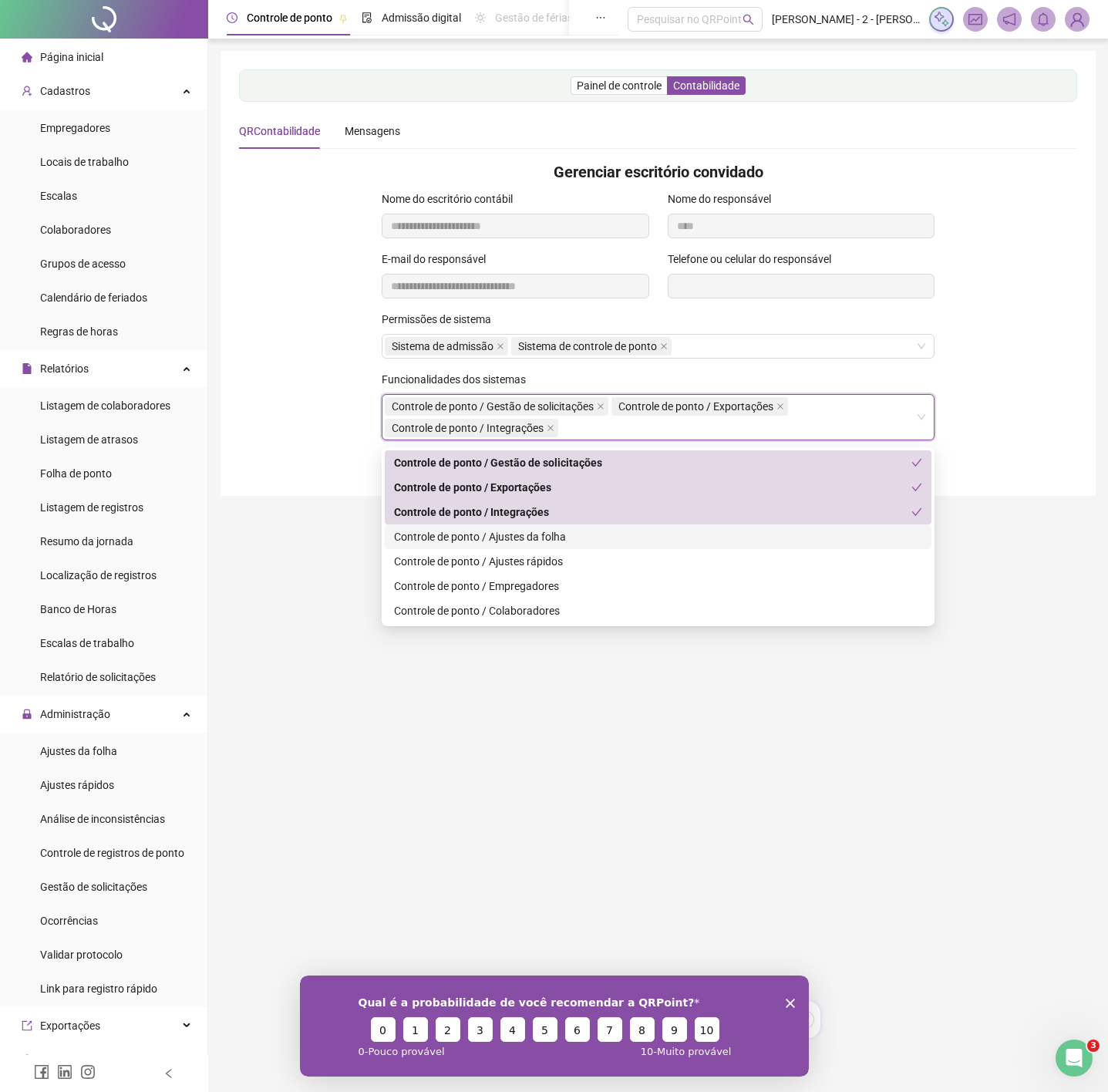
click at [528, 525] on div "Controle de ponto / Ajustes da folha" at bounding box center [658, 537] width 547 height 25
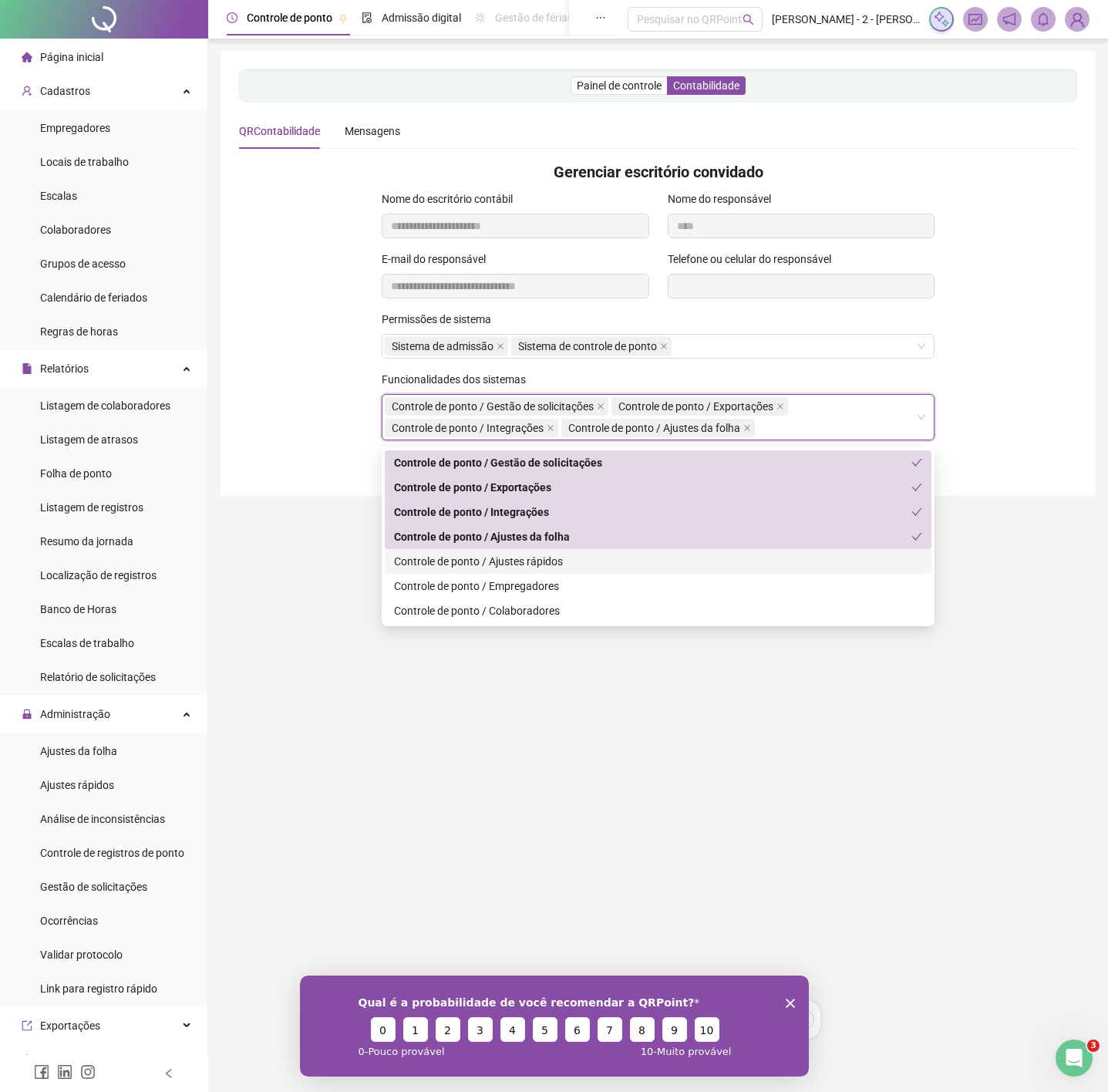
drag, startPoint x: 524, startPoint y: 562, endPoint x: 526, endPoint y: 578, distance: 16.1
click at [525, 562] on div "Controle de ponto / Ajustes rápidos" at bounding box center [657, 560] width 528 height 17
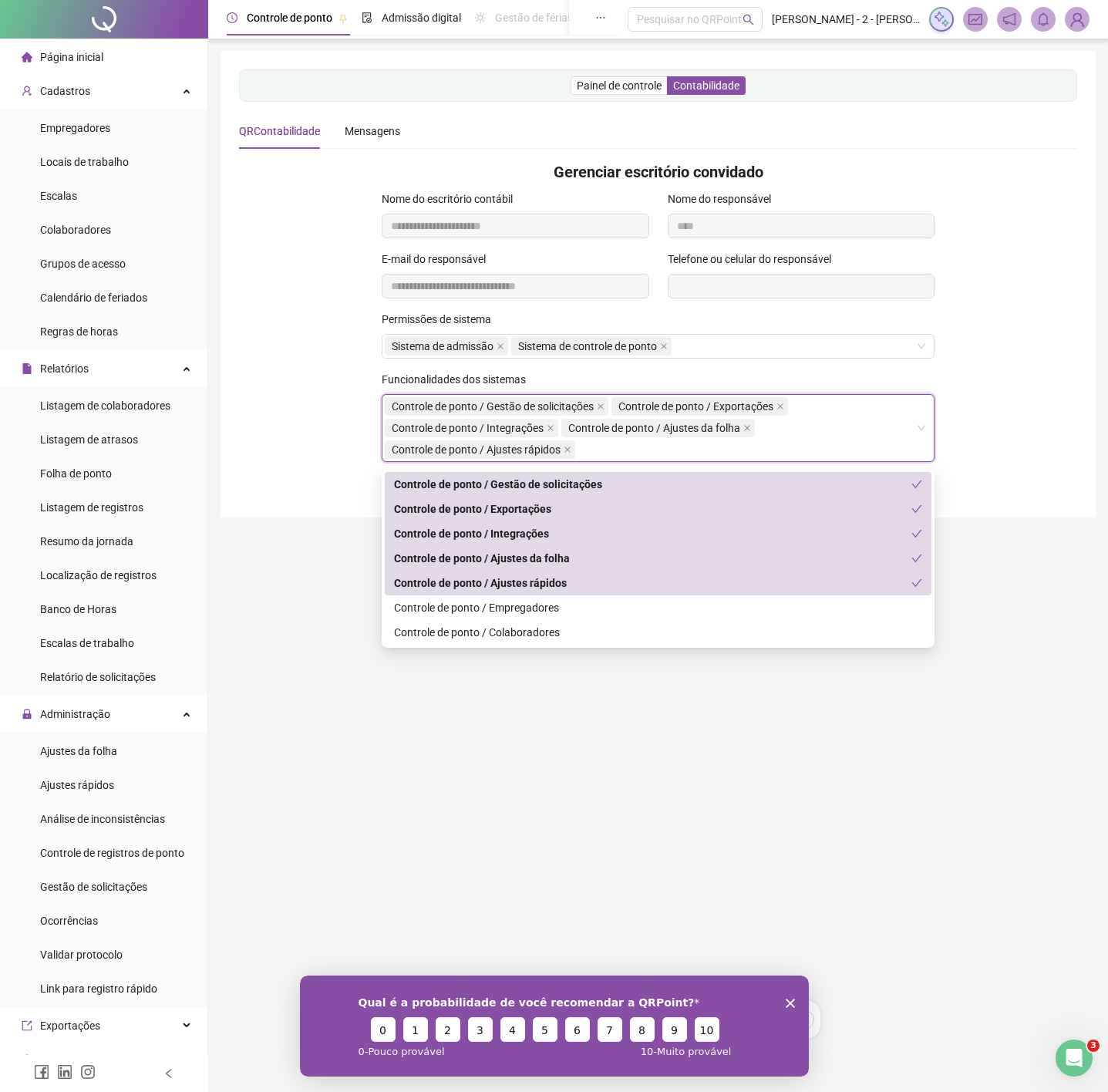
drag, startPoint x: 526, startPoint y: 590, endPoint x: 530, endPoint y: 597, distance: 8.1
click at [528, 590] on div "Controle de ponto / Ajustes rápidos" at bounding box center [653, 582] width 518 height 17
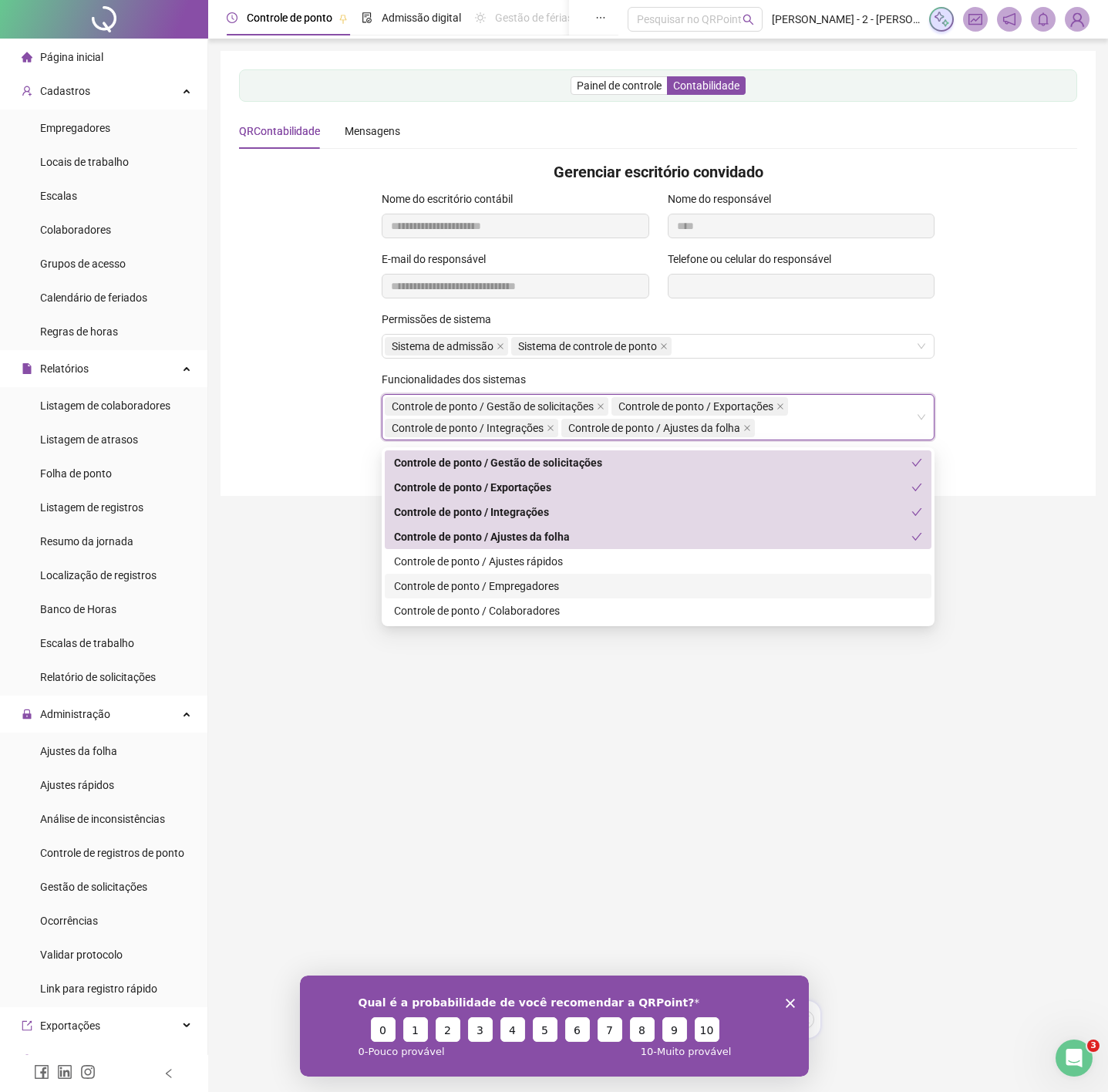
click at [524, 583] on div "Controle de ponto / Empregadores" at bounding box center [657, 585] width 528 height 17
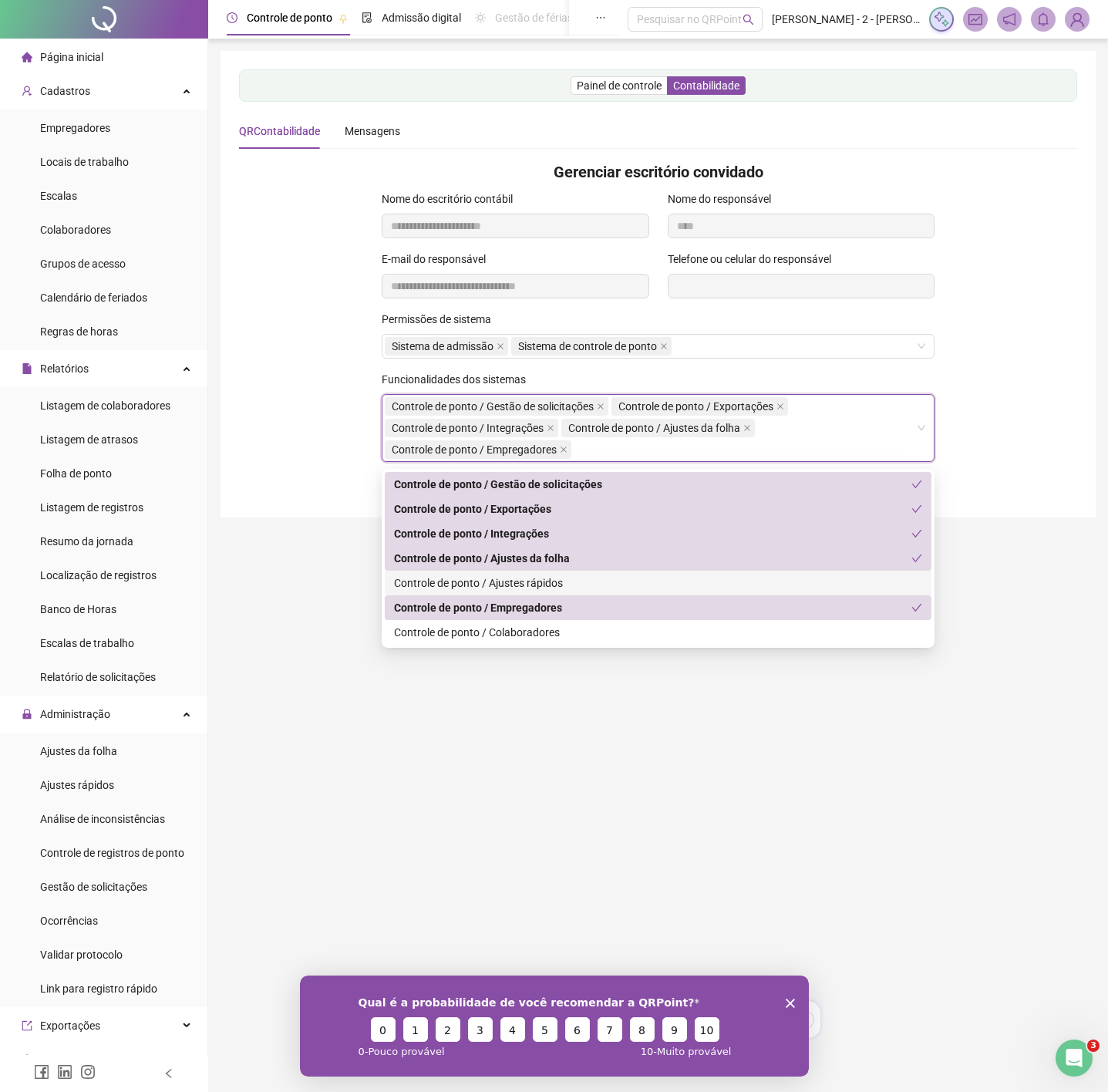
click at [518, 587] on div "Controle de ponto / Ajustes rápidos" at bounding box center [657, 582] width 528 height 17
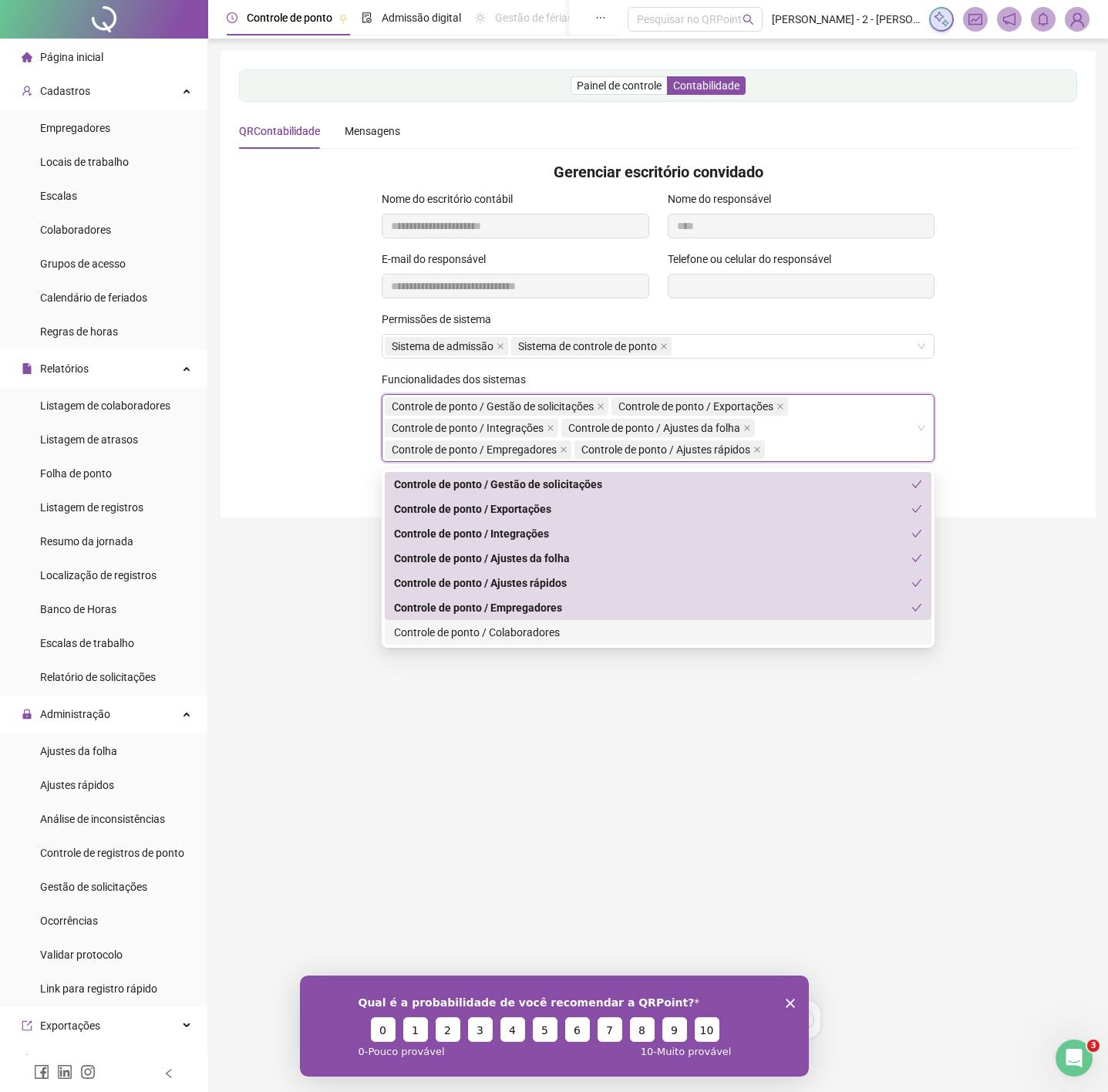
click at [533, 632] on div "Controle de ponto / Colaboradores" at bounding box center [657, 632] width 528 height 17
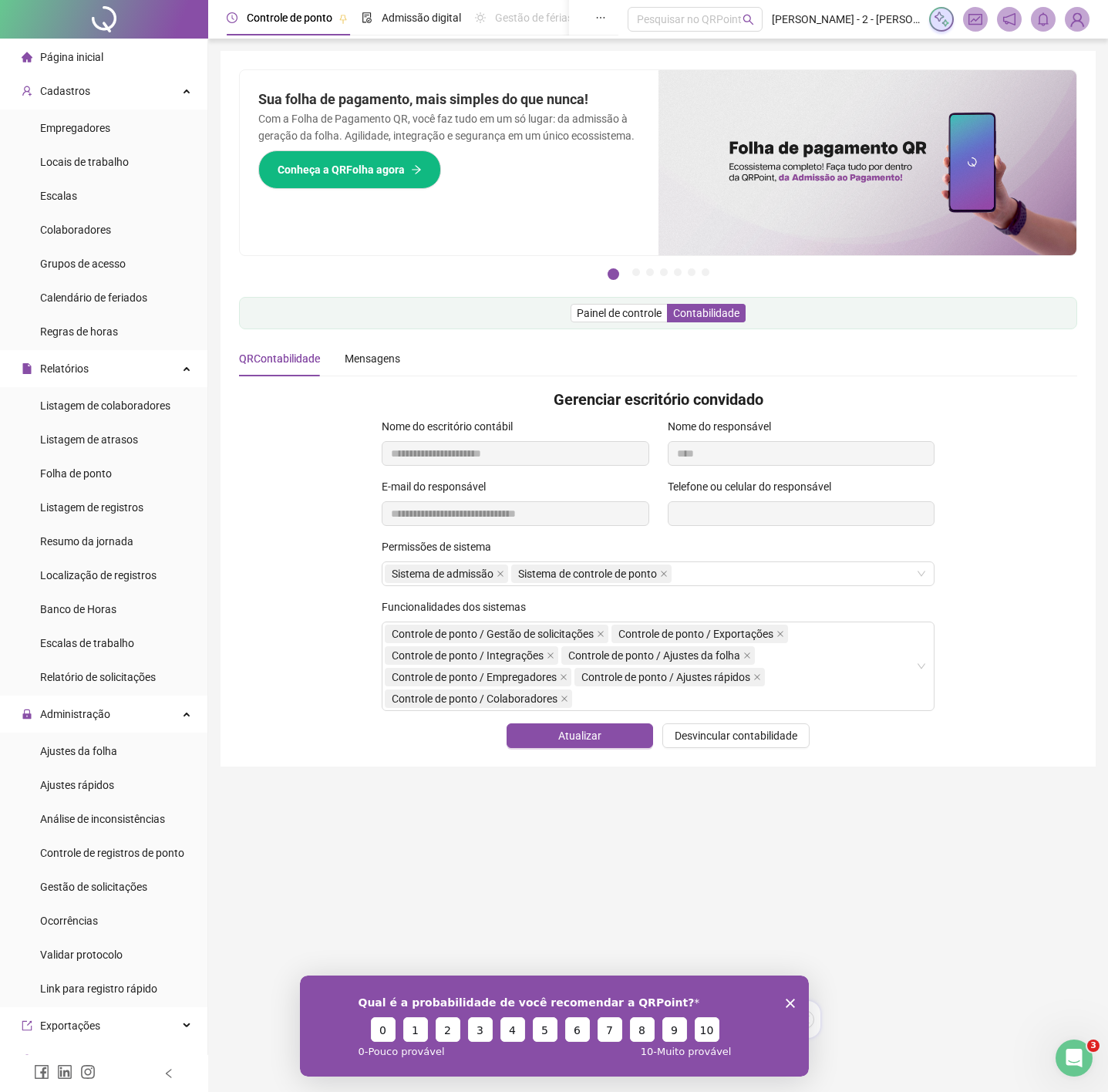
click at [1018, 460] on div "**********" at bounding box center [657, 447] width 856 height 60
click at [865, 662] on div "Controle de ponto / Gestão de solicitações Controle de ponto / Exportações Cont…" at bounding box center [651, 665] width 531 height 86
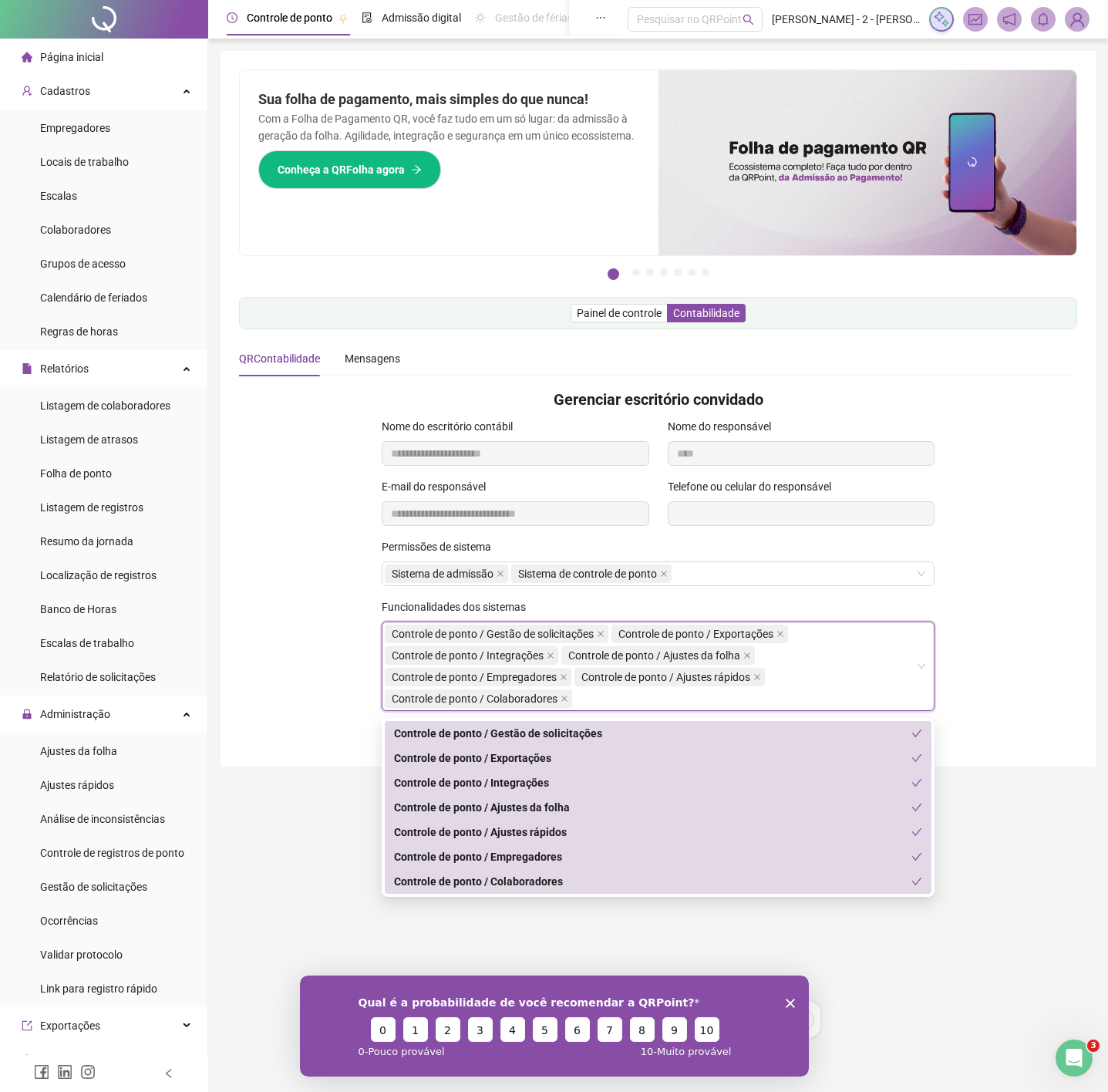
click at [951, 634] on div "Funcionalidades dos sistemas Controle de ponto / Gestão de solicitações Control…" at bounding box center [657, 660] width 856 height 125
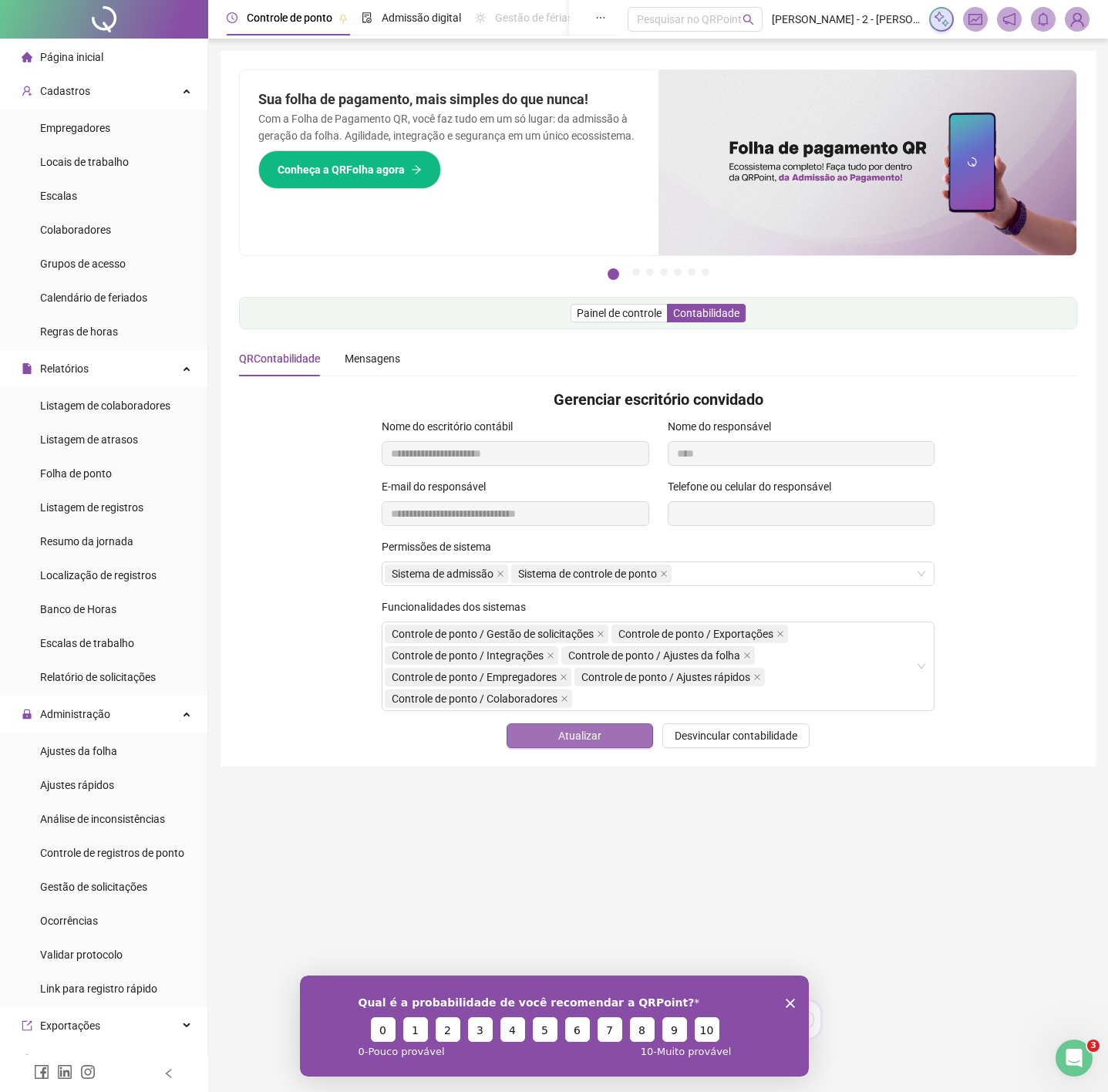
click at [574, 744] on span "Atualizar" at bounding box center [580, 735] width 44 height 17
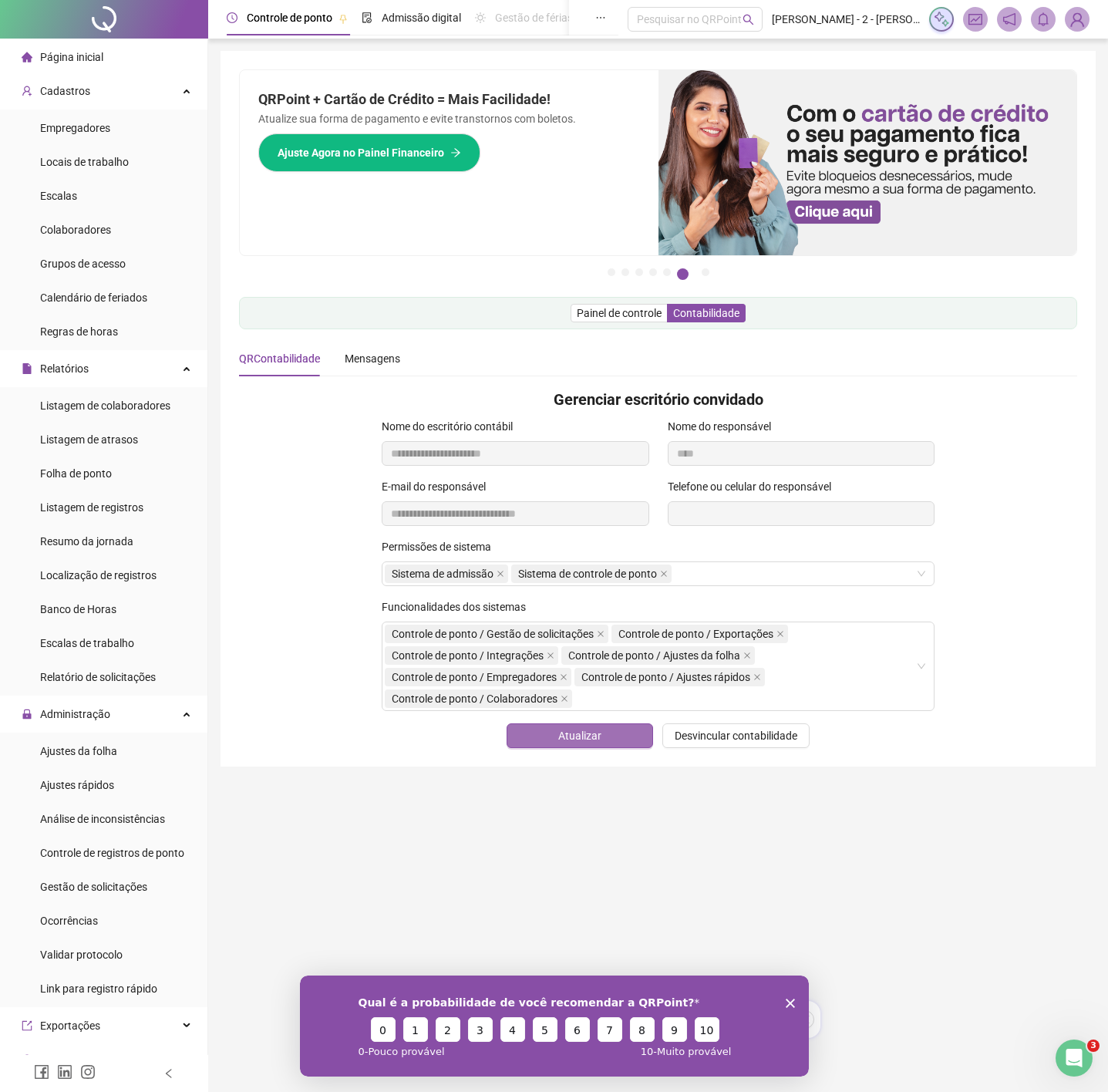
click at [597, 744] on span "Atualizar" at bounding box center [580, 735] width 44 height 17
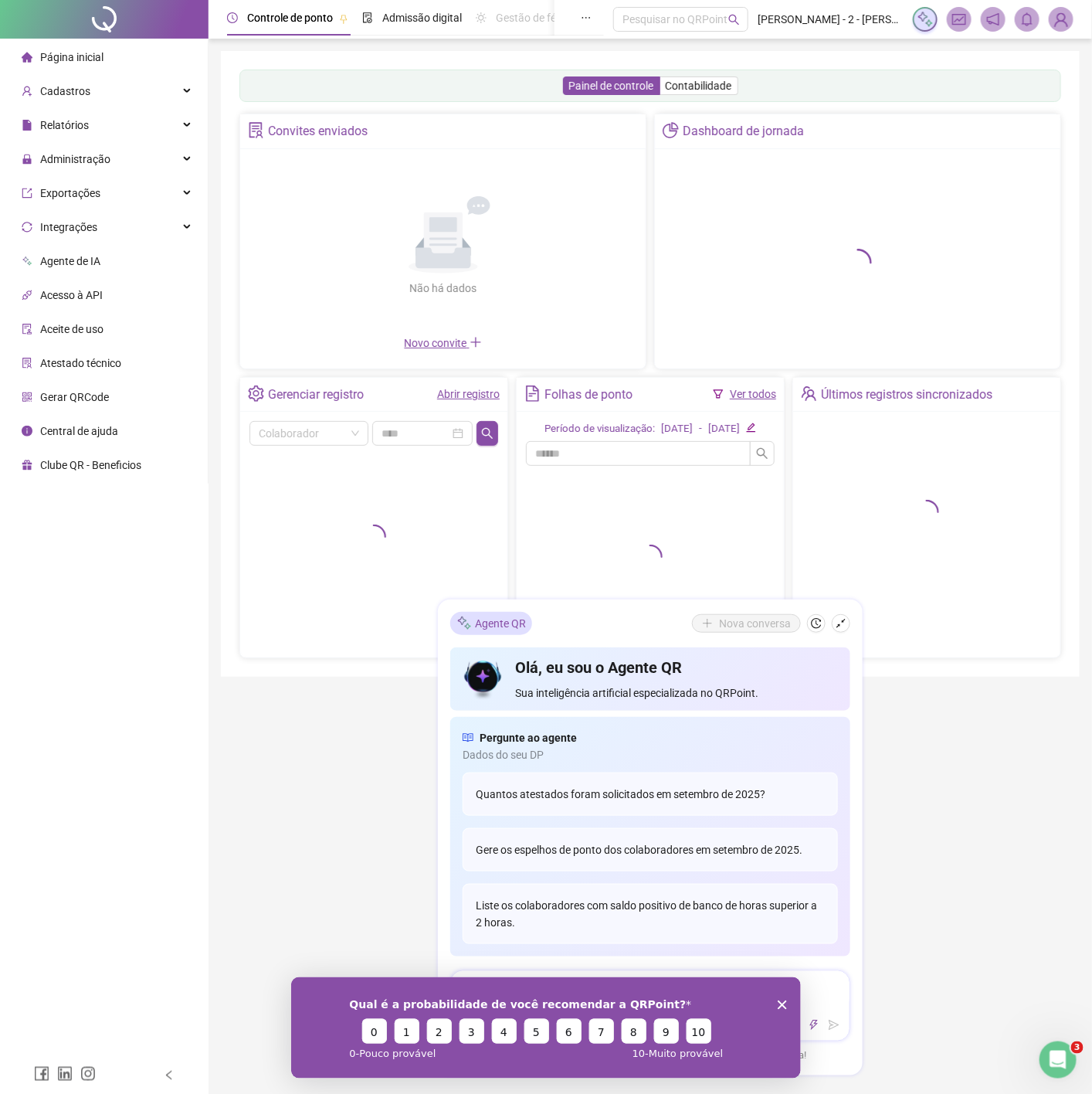
drag, startPoint x: 520, startPoint y: 172, endPoint x: 605, endPoint y: 174, distance: 85.0
click at [684, 82] on span "Contabilidade" at bounding box center [698, 85] width 66 height 12
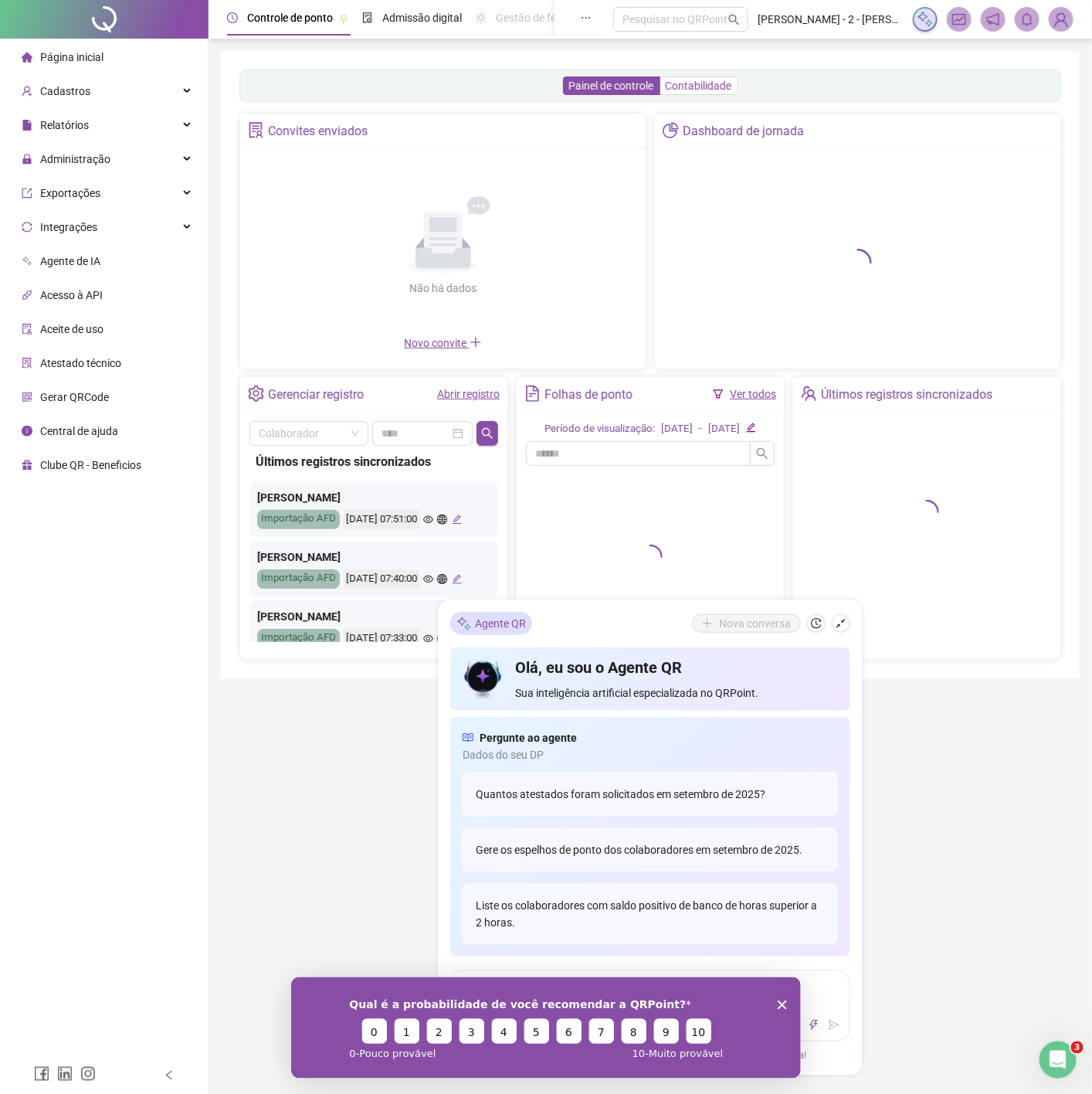
click at [712, 90] on span "Contabilidade" at bounding box center [698, 85] width 66 height 12
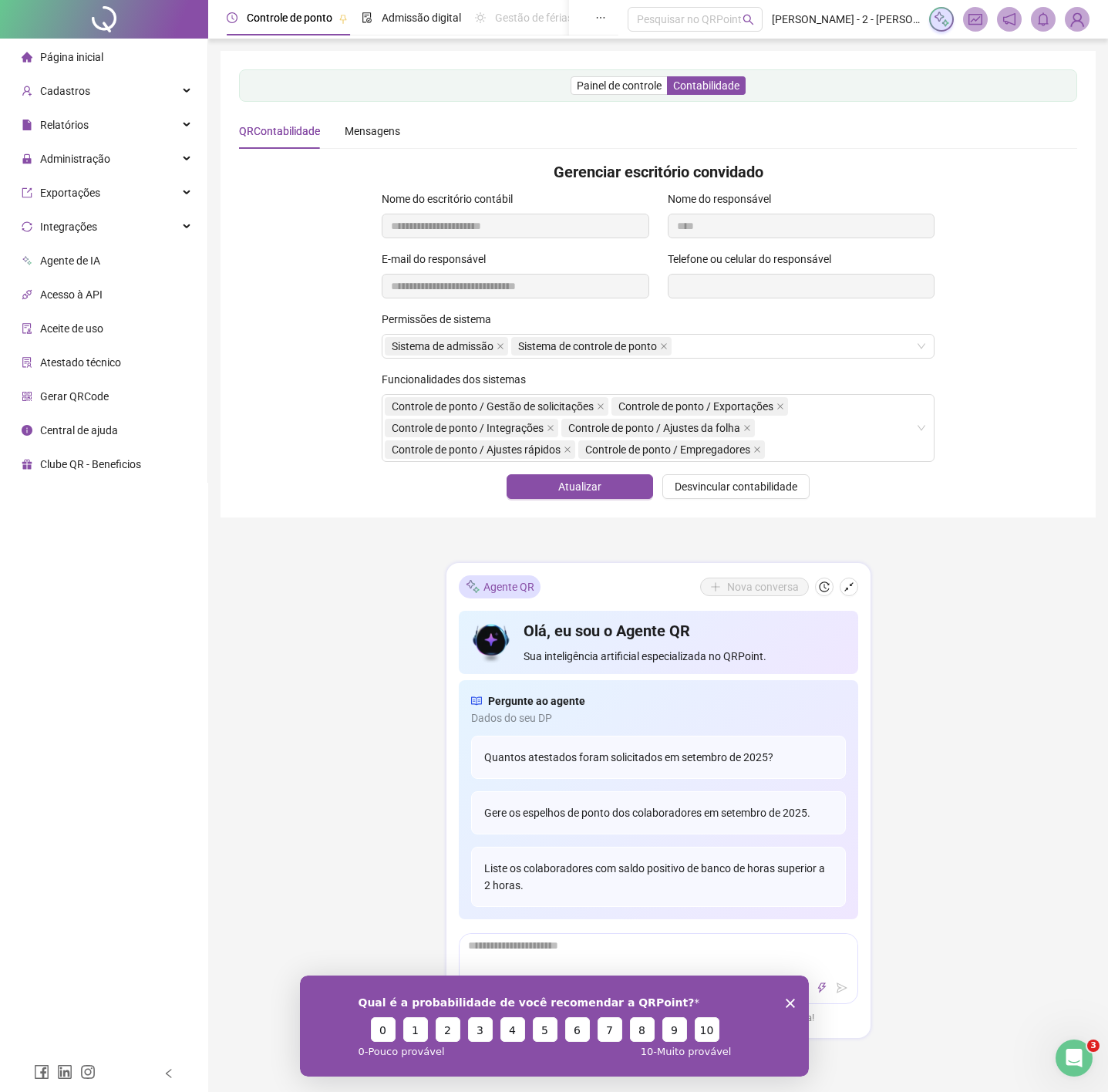
click at [722, 324] on div "Permissões de sistema" at bounding box center [657, 322] width 553 height 23
click at [736, 333] on div "Permissões de sistema" at bounding box center [657, 322] width 553 height 23
click at [745, 346] on div "Sistema de admissão Sistema de controle de ponto" at bounding box center [657, 346] width 553 height 25
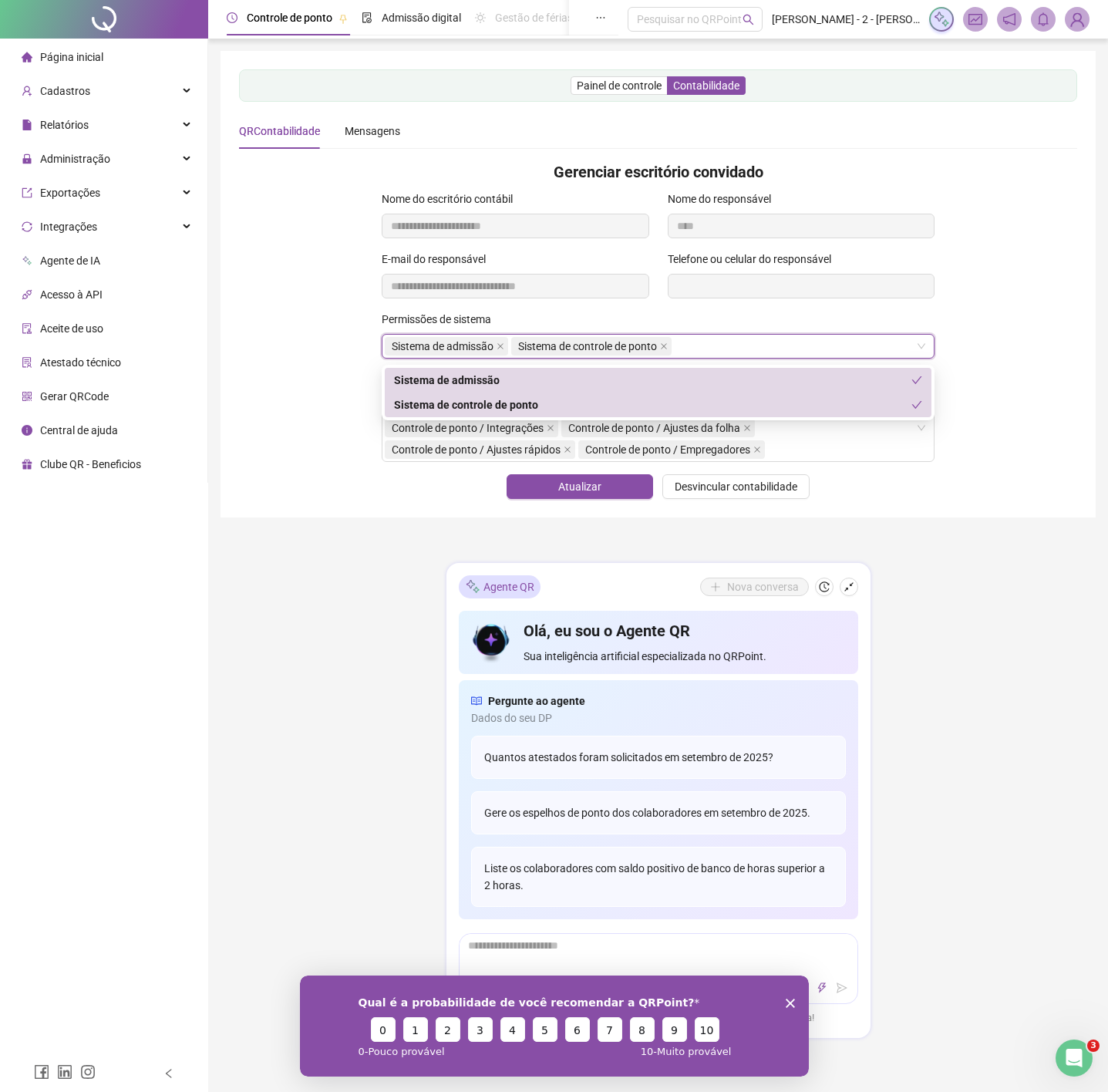
click at [266, 311] on div "**********" at bounding box center [657, 284] width 838 height 430
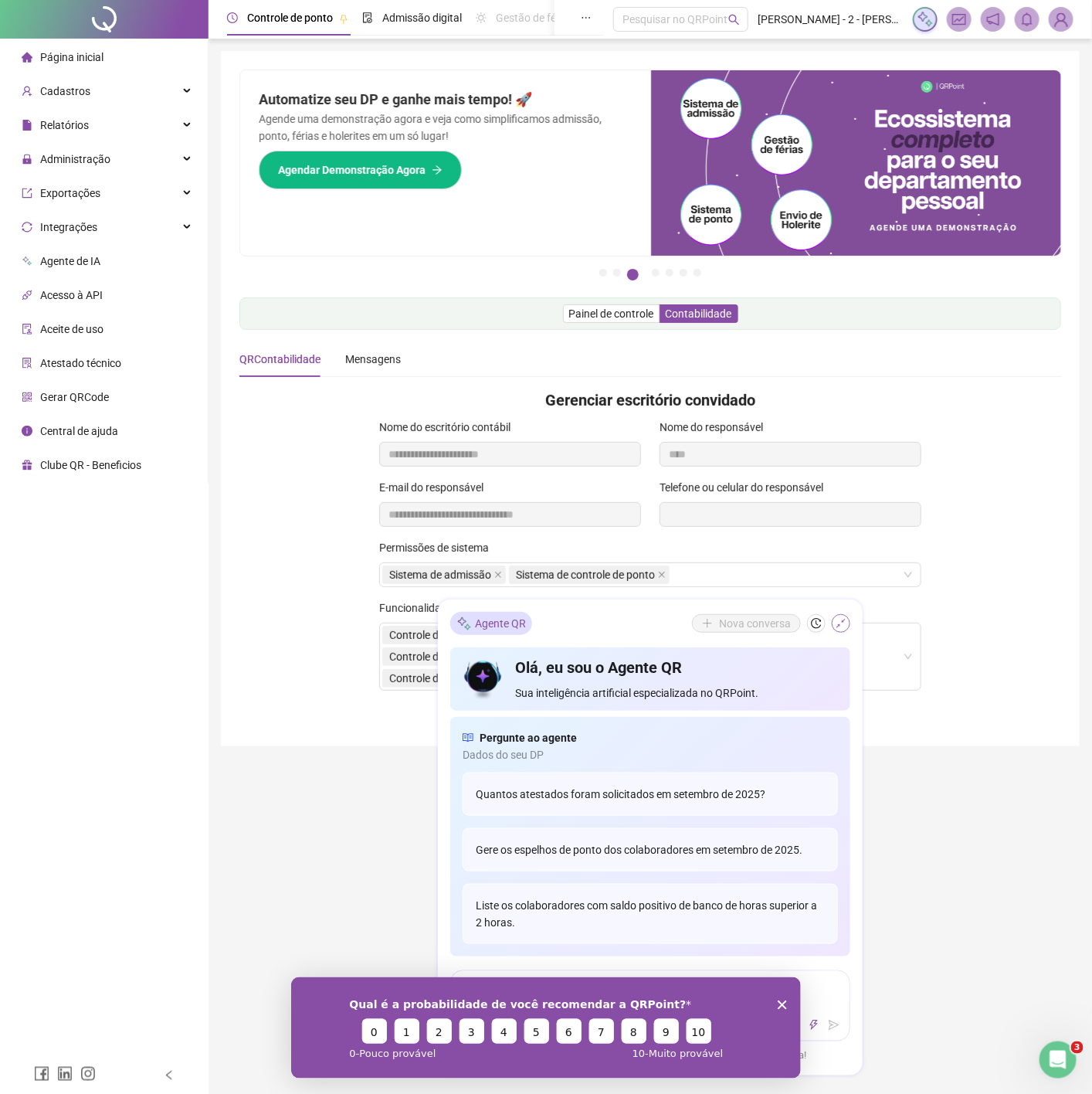
click at [839, 624] on icon "shrink" at bounding box center [841, 623] width 11 height 11
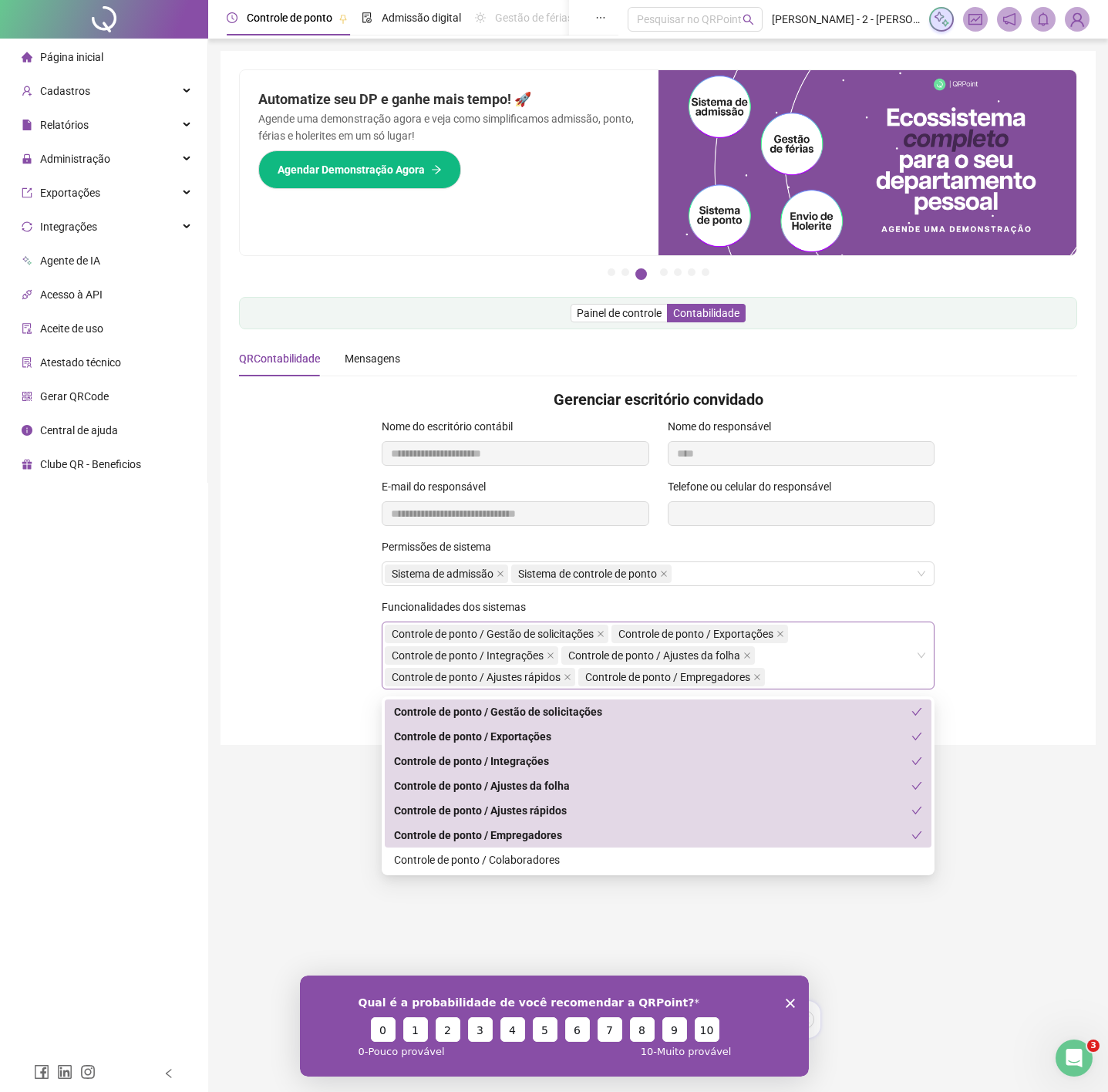
click at [842, 662] on div "Controle de ponto / Gestão de solicitações Controle de ponto / Exportações Cont…" at bounding box center [651, 654] width 531 height 64
click at [497, 863] on div "Controle de ponto / Colaboradores" at bounding box center [657, 859] width 528 height 17
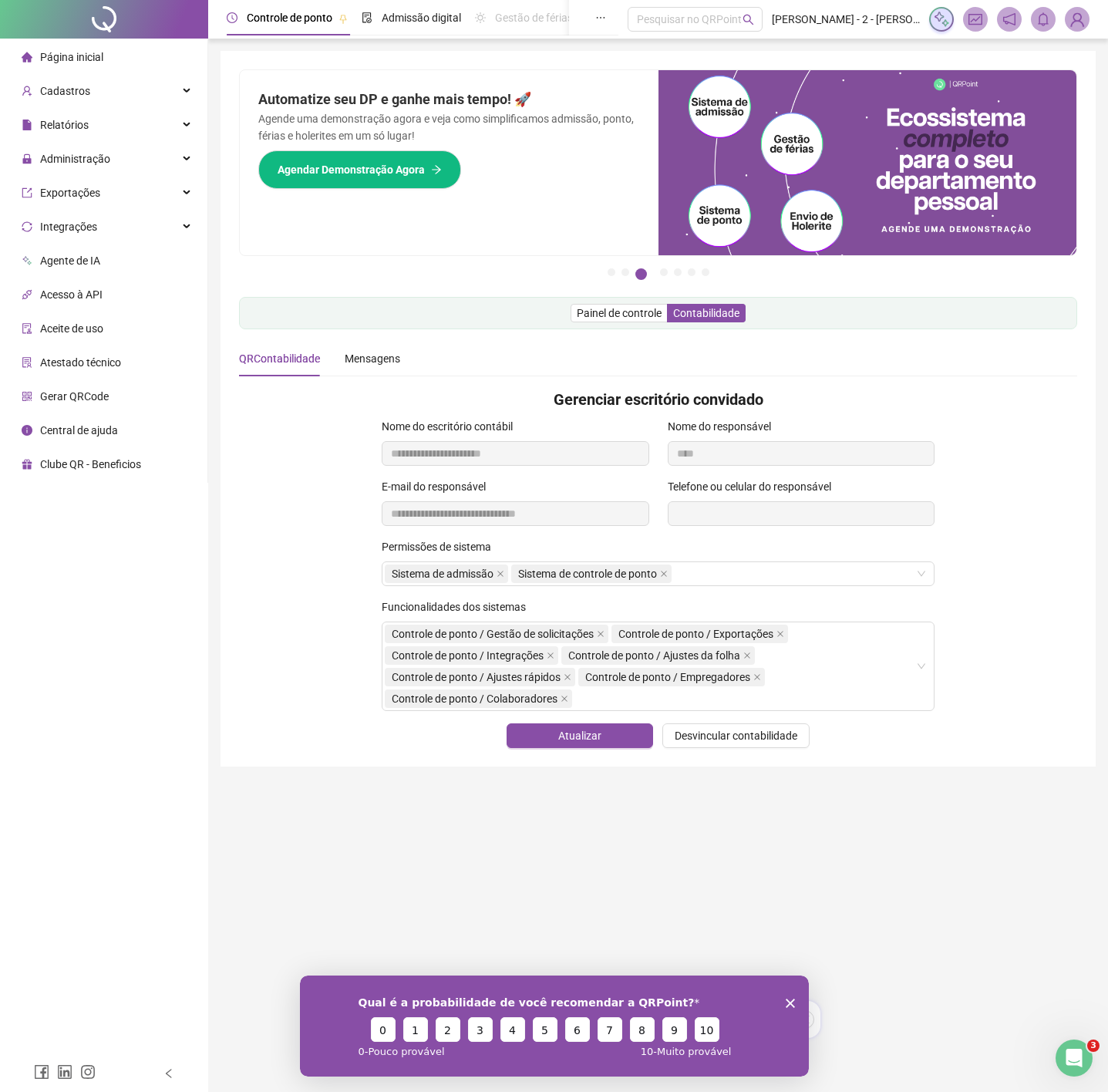
click at [562, 939] on main "Pague o QRPoint com Cartão de Crédito Sua assinatura: mais segurança, prática e…" at bounding box center [658, 519] width 875 height 938
click at [594, 741] on span "Atualizar" at bounding box center [580, 735] width 44 height 17
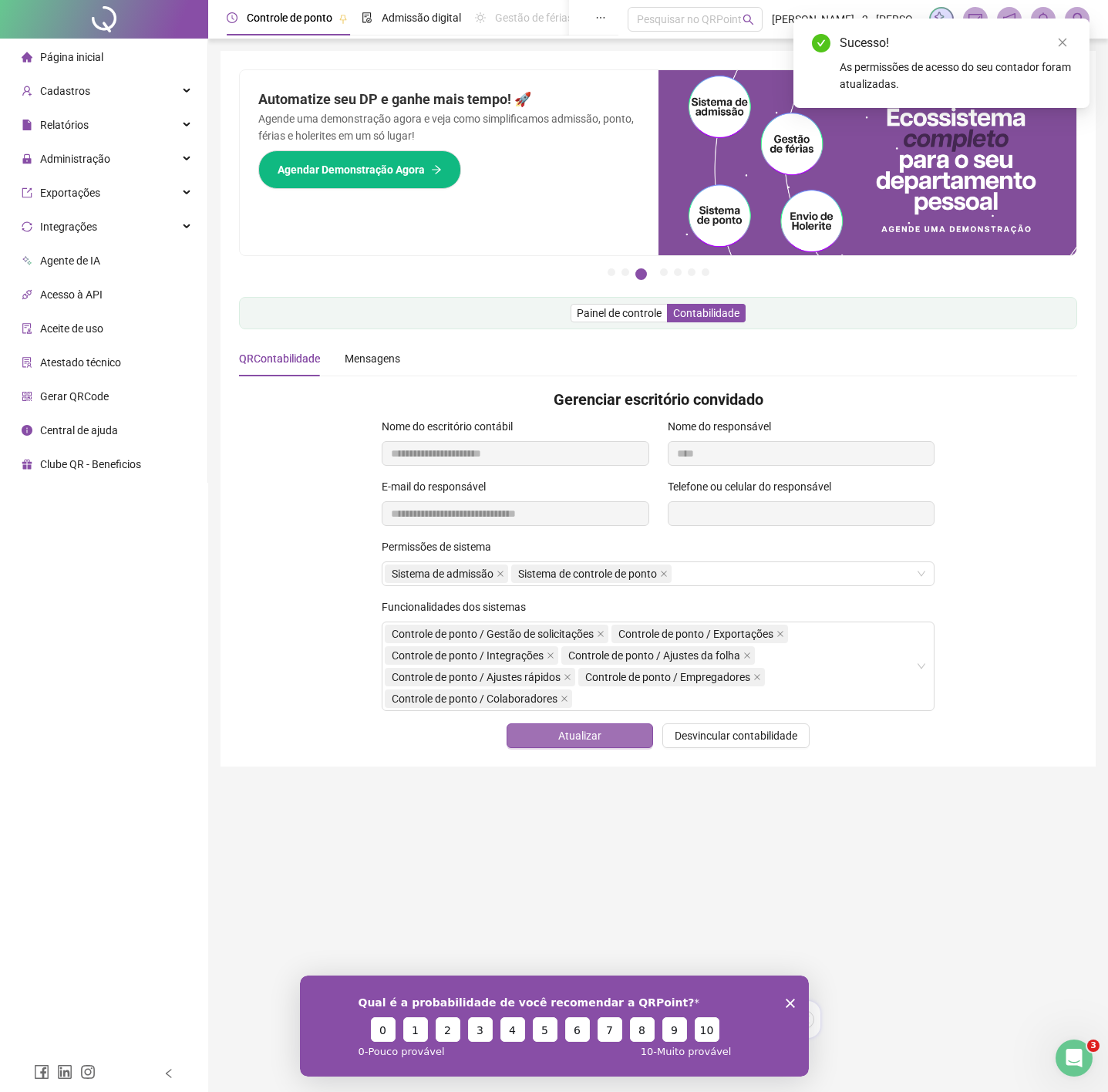
click at [594, 741] on span "Atualizar" at bounding box center [580, 735] width 44 height 17
click at [750, 652] on span at bounding box center [748, 654] width 8 height 17
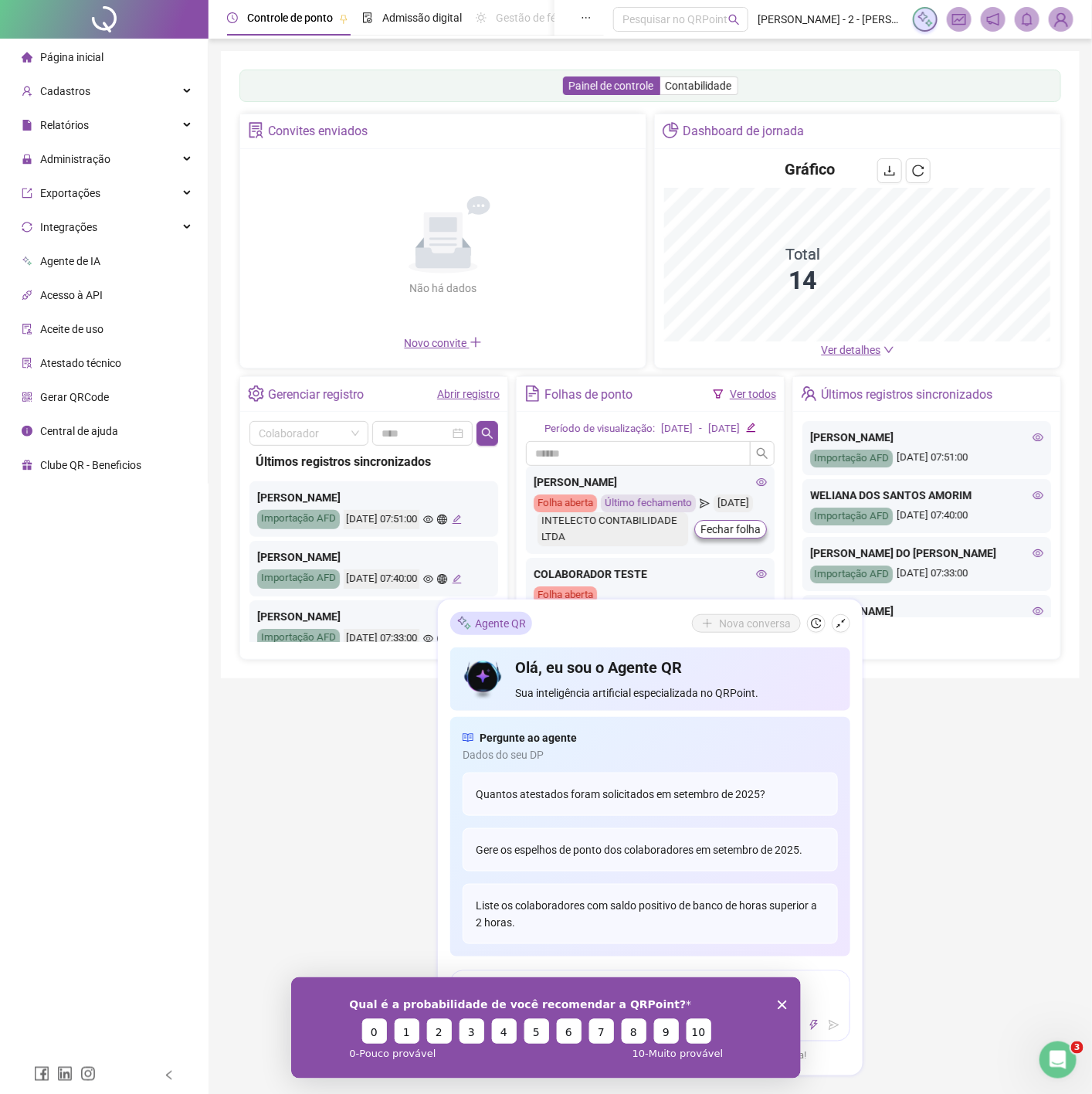
click at [846, 621] on button "button" at bounding box center [841, 623] width 19 height 19
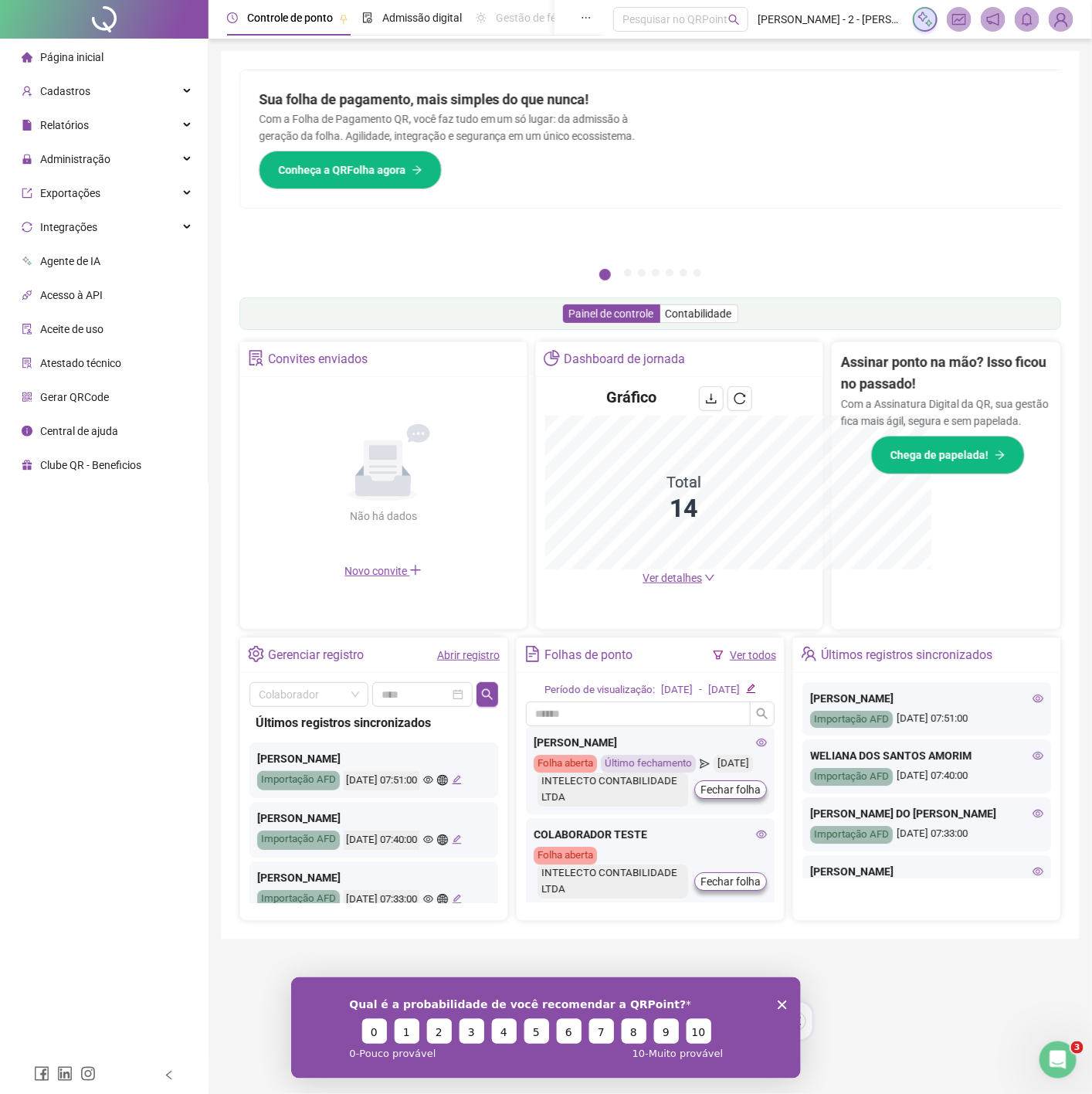
click at [728, 77] on div at bounding box center [869, 139] width 420 height 138
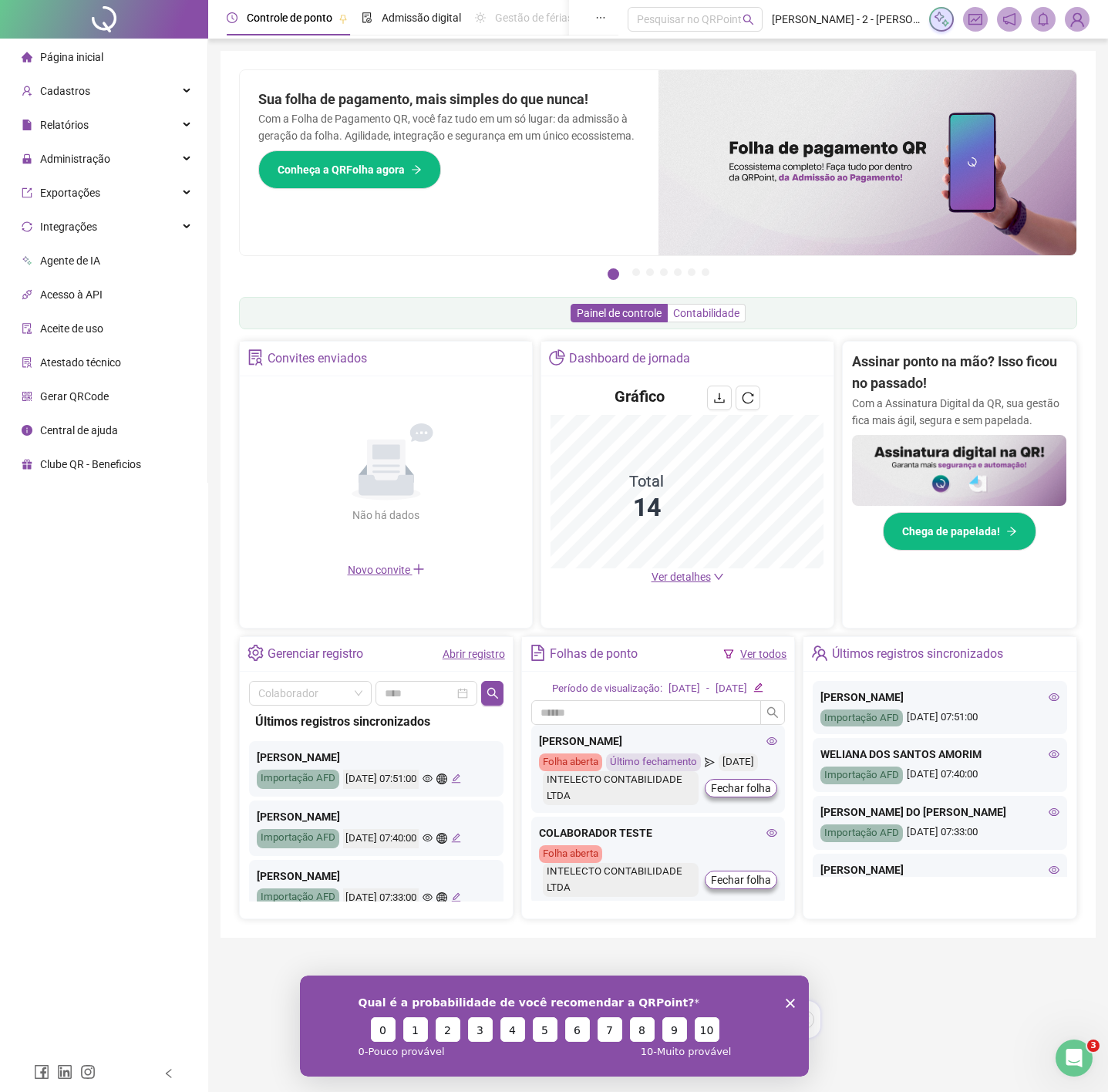
click at [713, 313] on span "Contabilidade" at bounding box center [706, 313] width 66 height 12
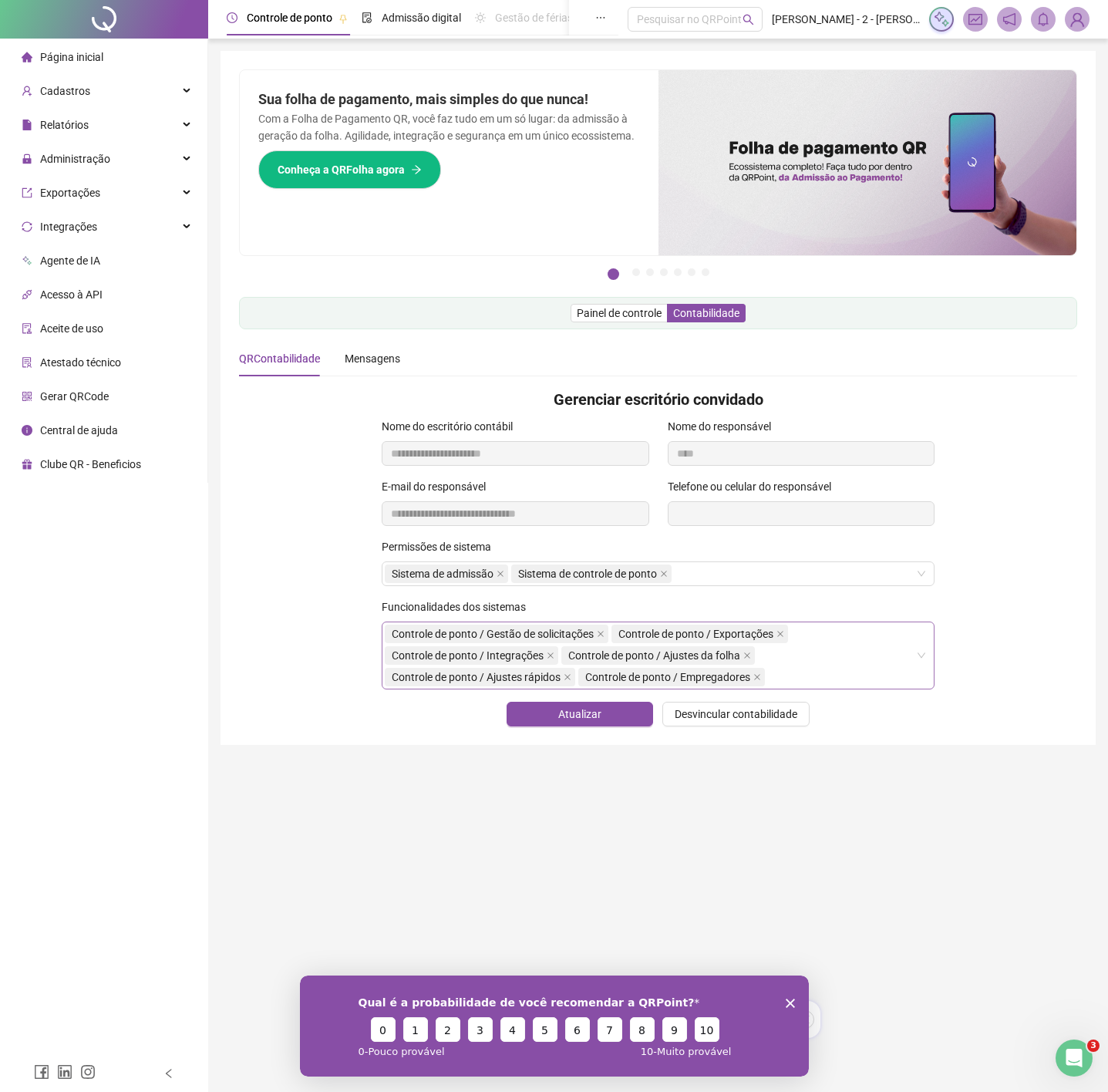
click at [840, 647] on div "Controle de ponto / Gestão de solicitações Controle de ponto / Exportações Cont…" at bounding box center [651, 654] width 531 height 64
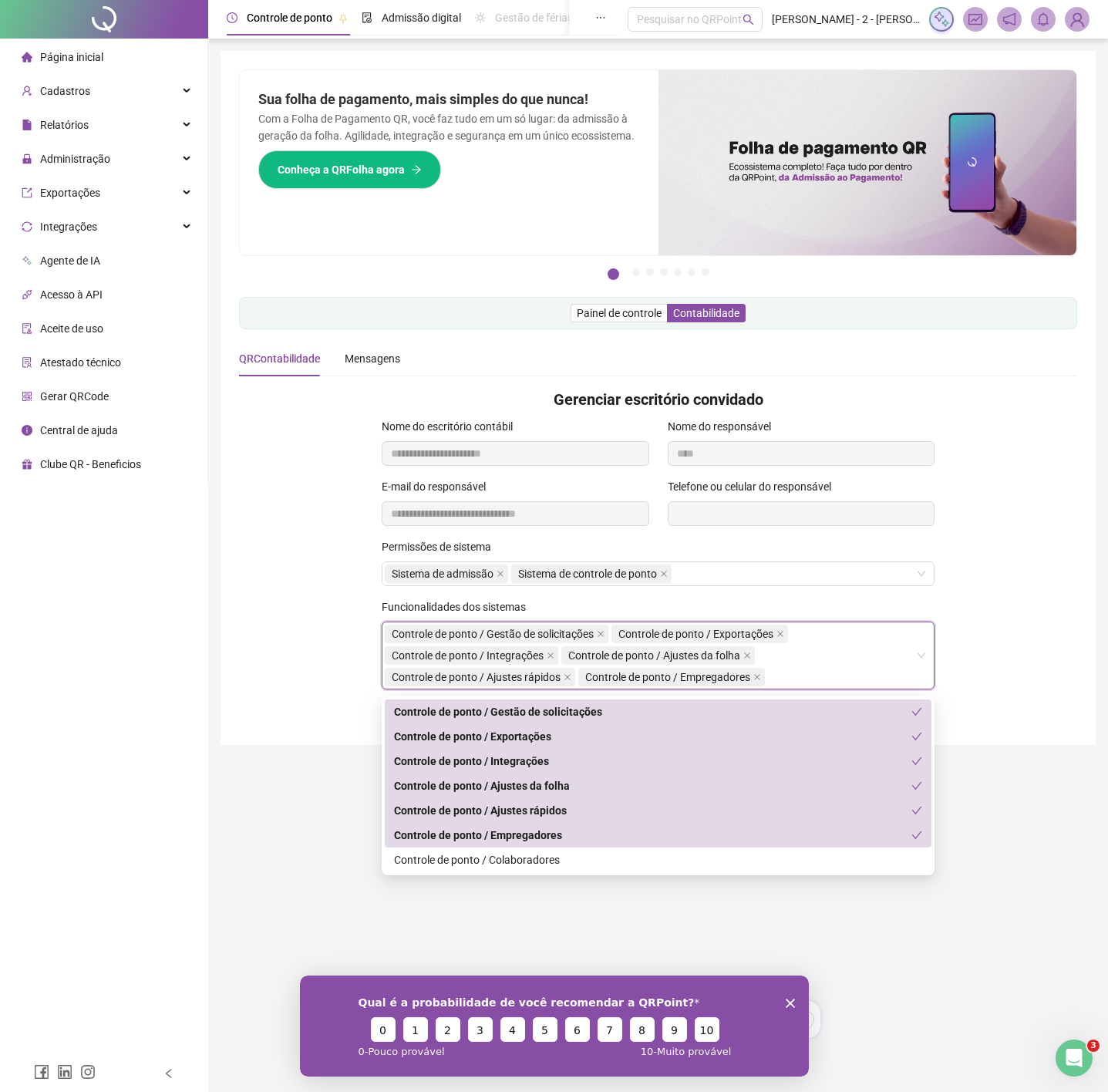
click at [291, 673] on div "Funcionalidades dos sistemas Controle de ponto / Gestão de solicitações Control…" at bounding box center [657, 649] width 856 height 103
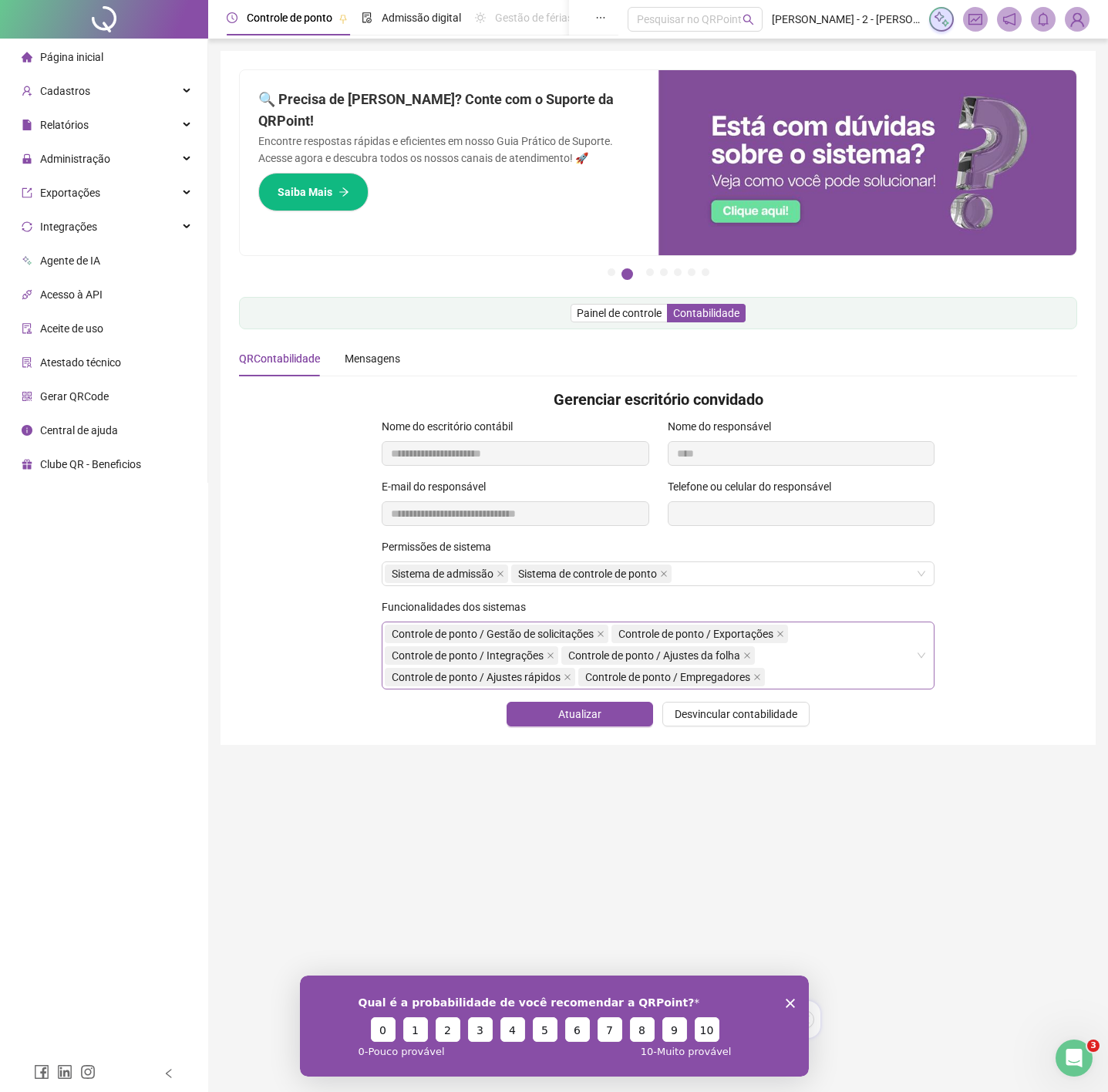
click at [831, 663] on div "Controle de ponto / Gestão de solicitações Controle de ponto / Exportações Cont…" at bounding box center [651, 654] width 531 height 64
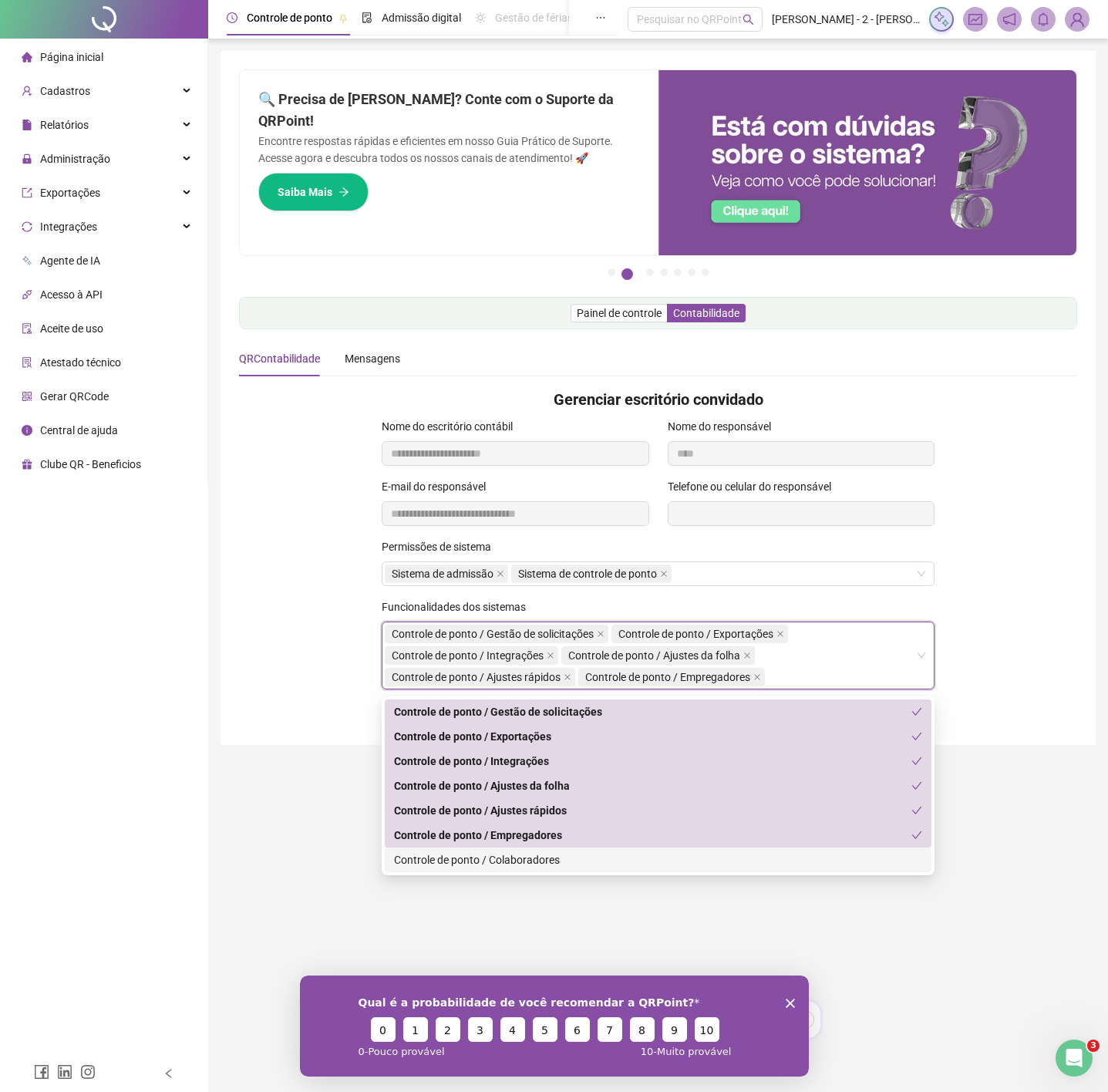
click at [530, 858] on div "Controle de ponto / Colaboradores" at bounding box center [657, 859] width 528 height 17
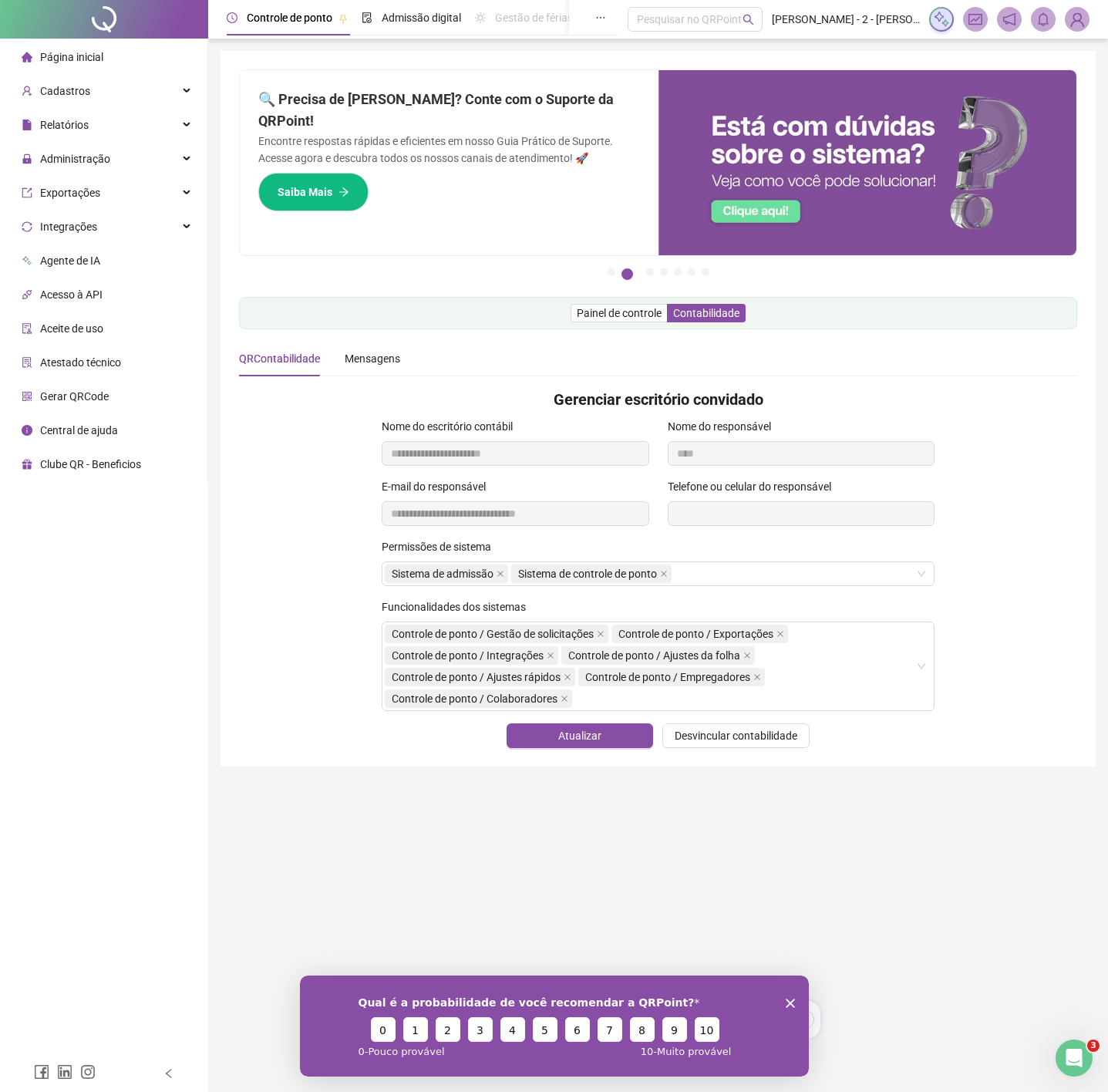
drag, startPoint x: 303, startPoint y: 775, endPoint x: 290, endPoint y: 775, distance: 13.0
click at [297, 775] on main "Pague o QRPoint com Cartão de Crédito Sua assinatura: mais segurança, prática e…" at bounding box center [658, 519] width 875 height 938
click at [595, 744] on span "Atualizar" at bounding box center [580, 735] width 44 height 17
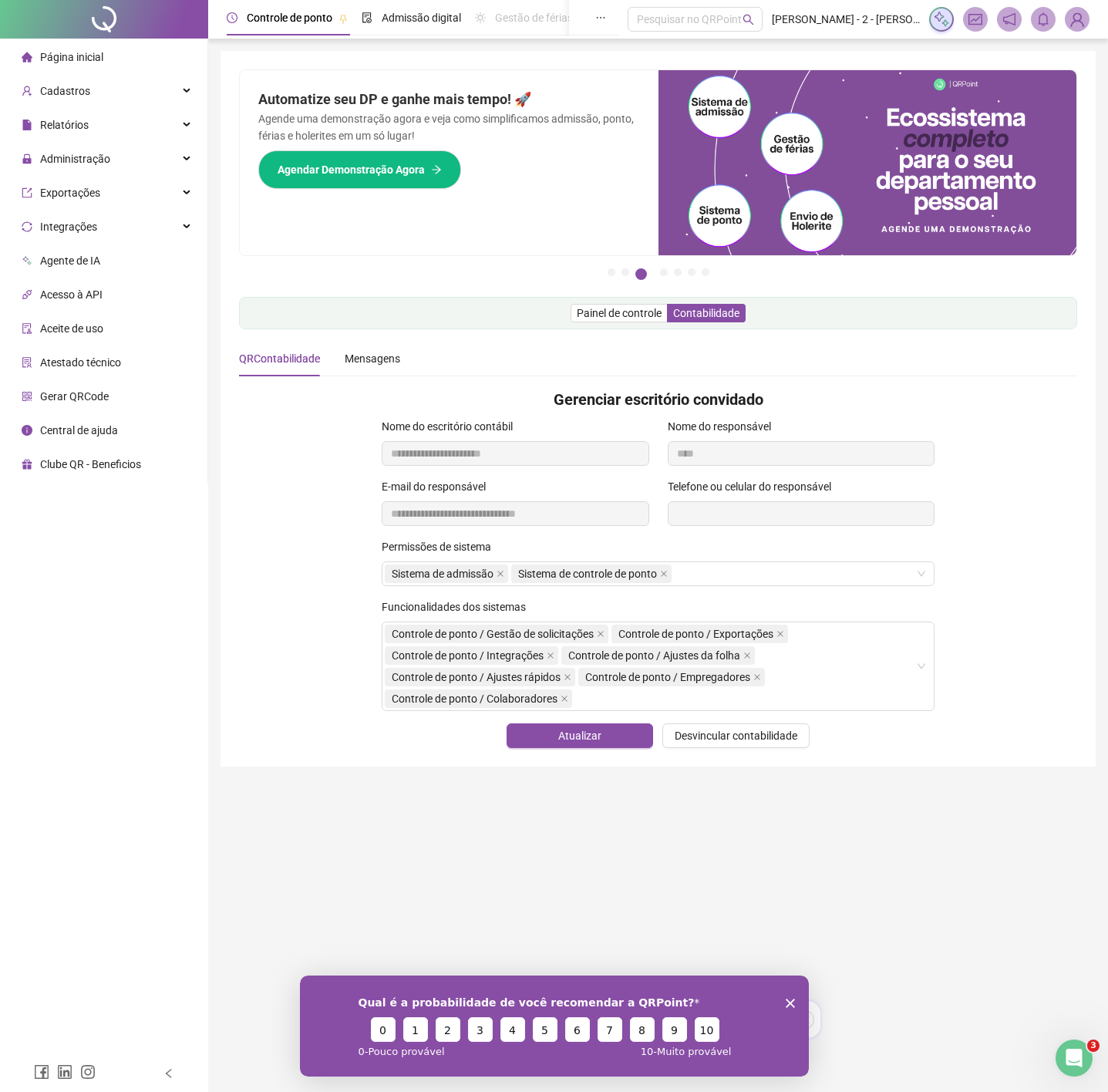
click at [799, 1006] on div "Qual é a probabilidade de você recomendar a QRPoint? 0 1 2 3 4 5 6 7 8 9 10 0 -…" at bounding box center [554, 1025] width 509 height 101
click at [785, 1002] on icon "Encerrar pesquisa" at bounding box center [789, 1002] width 9 height 9
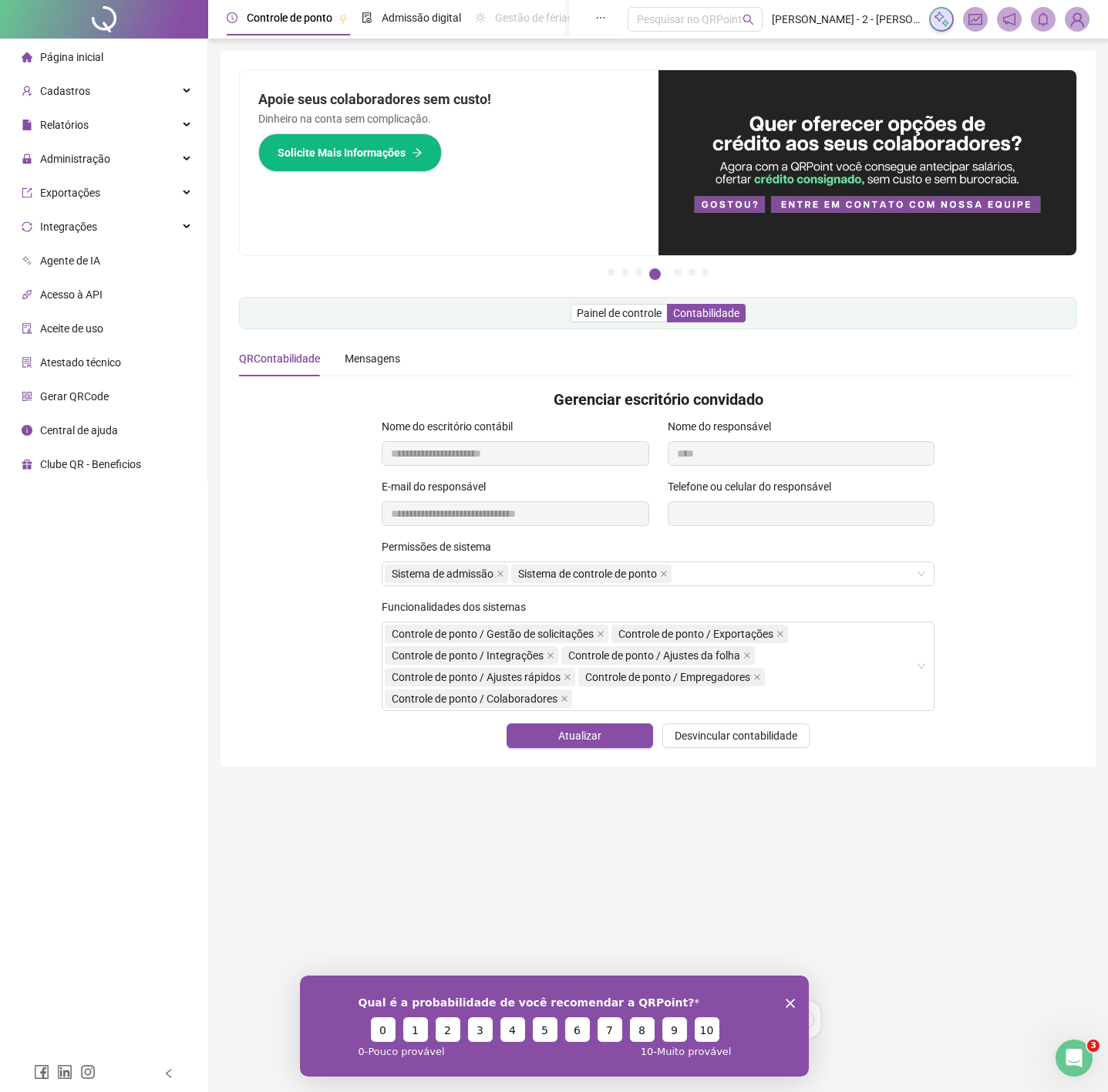
click at [81, 427] on span "Central de ajuda" at bounding box center [78, 430] width 78 height 12
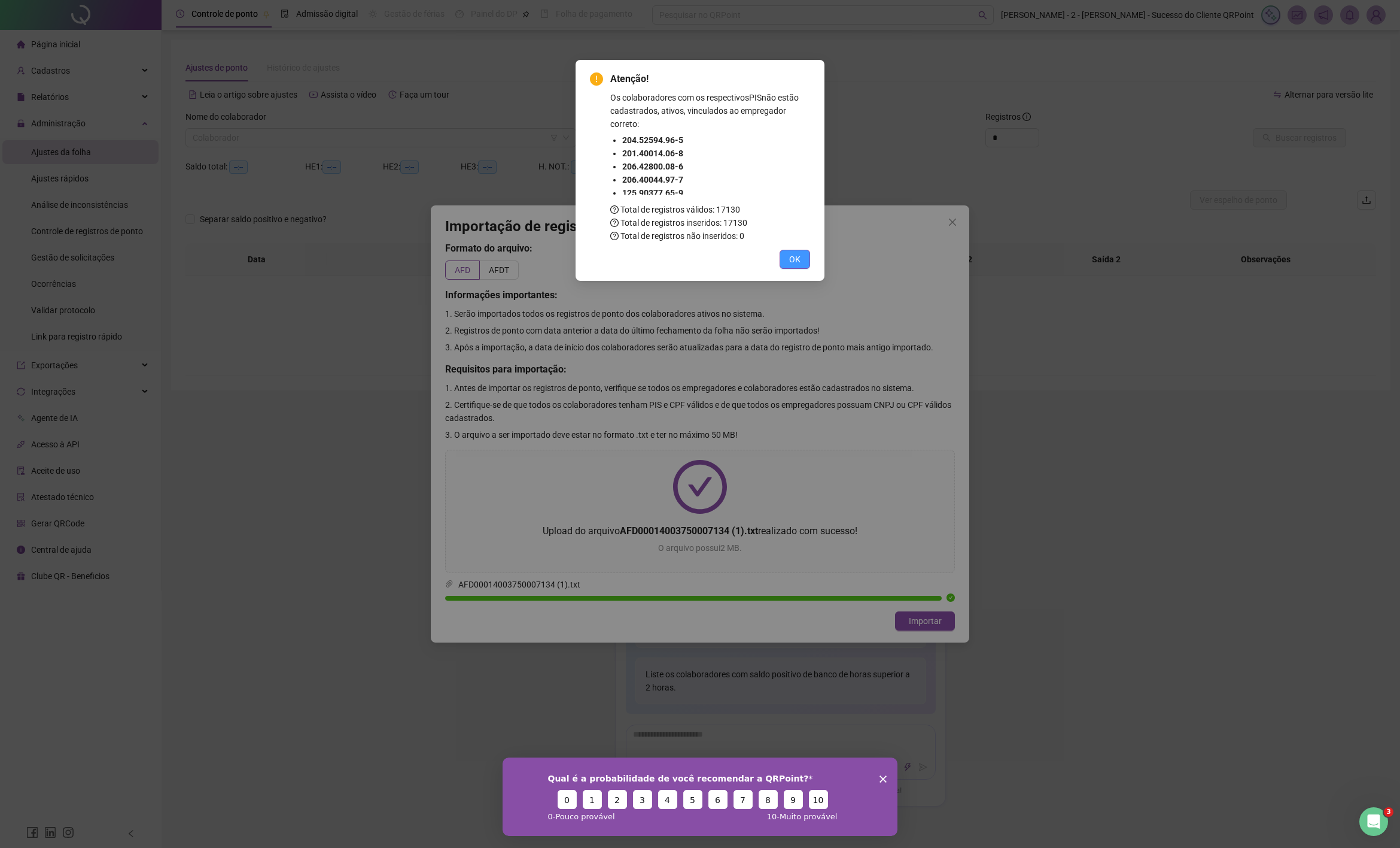
click at [797, 257] on span "OK" at bounding box center [795, 259] width 12 height 13
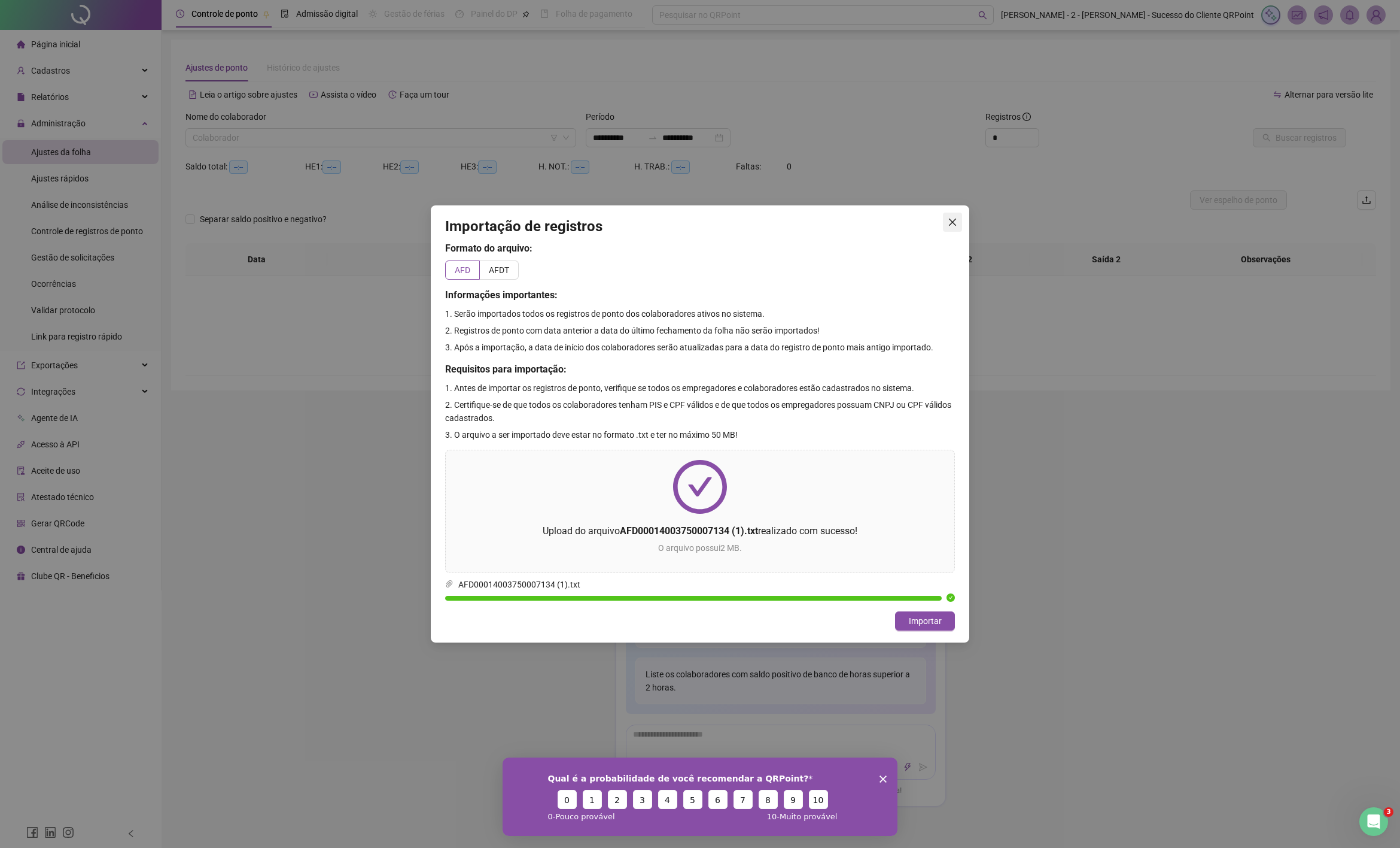
click at [955, 220] on icon "close" at bounding box center [952, 221] width 7 height 7
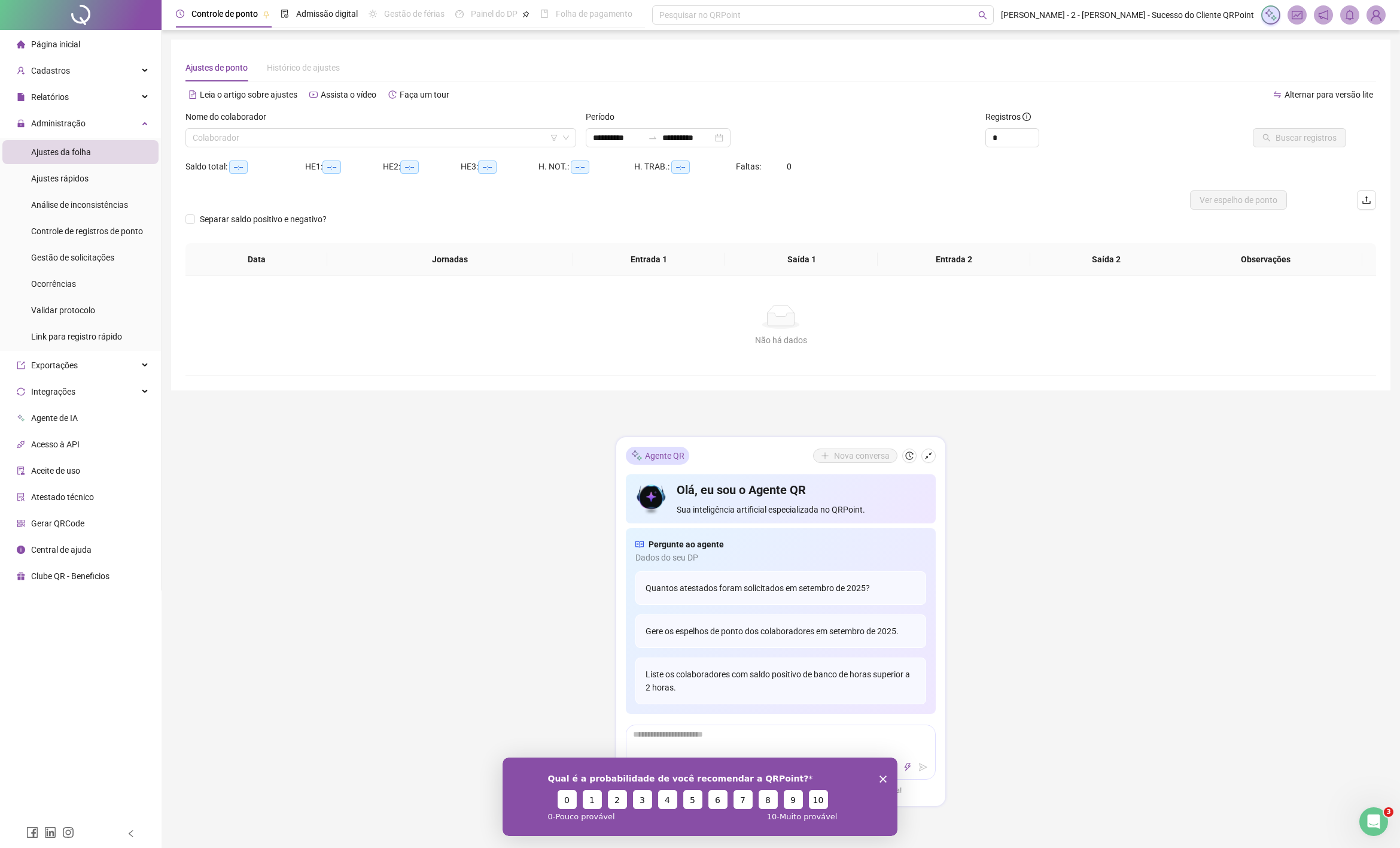
drag, startPoint x: 1372, startPoint y: 7, endPoint x: 1370, endPoint y: 16, distance: 9.2
click at [1372, 7] on img at bounding box center [1375, 15] width 18 height 18
click at [1307, 171] on link "Agente QR" at bounding box center [1311, 176] width 48 height 9
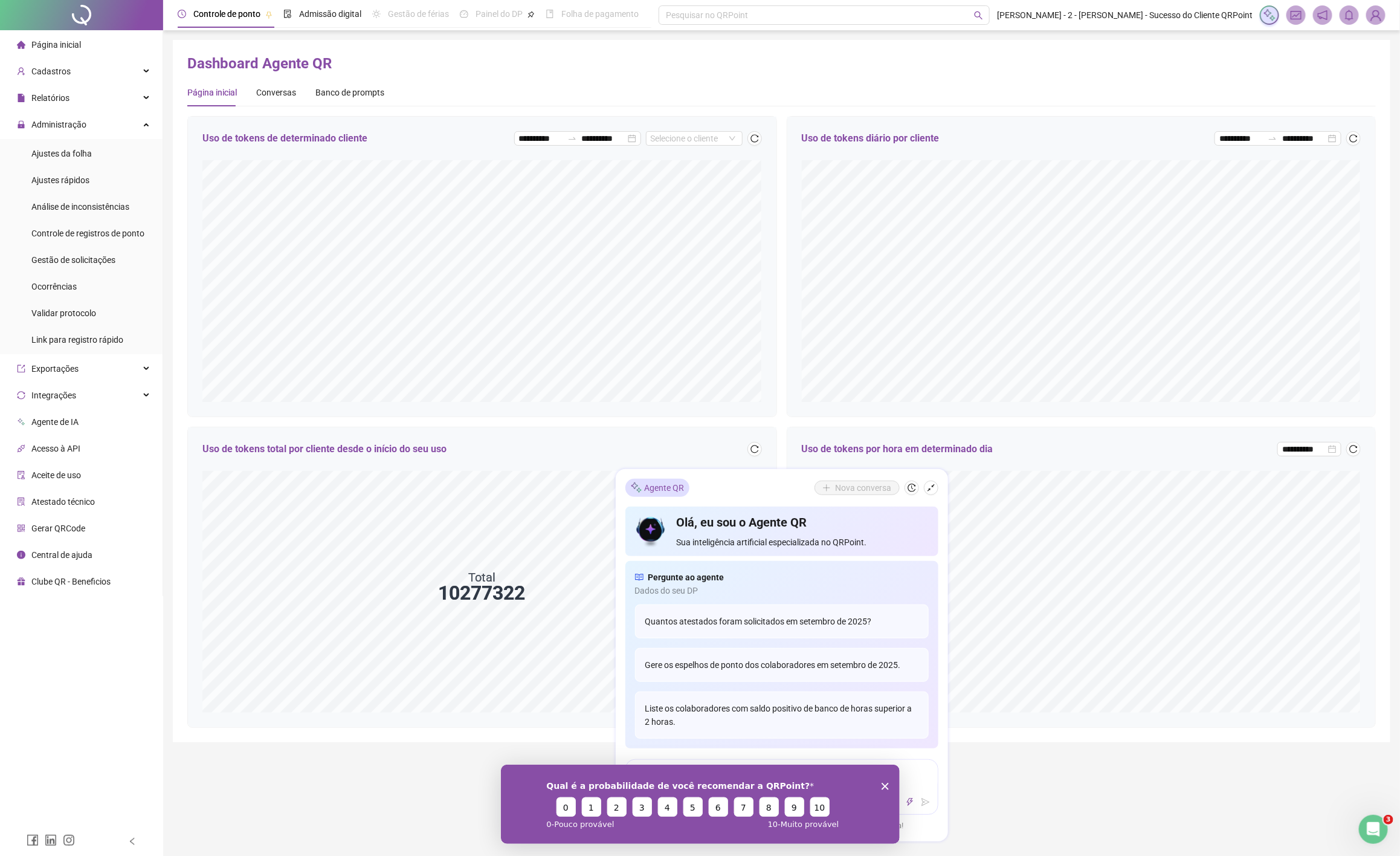
click at [1374, 17] on img at bounding box center [1375, 15] width 18 height 18
click at [1324, 158] on link "Sistema CRM" at bounding box center [1316, 158] width 61 height 9
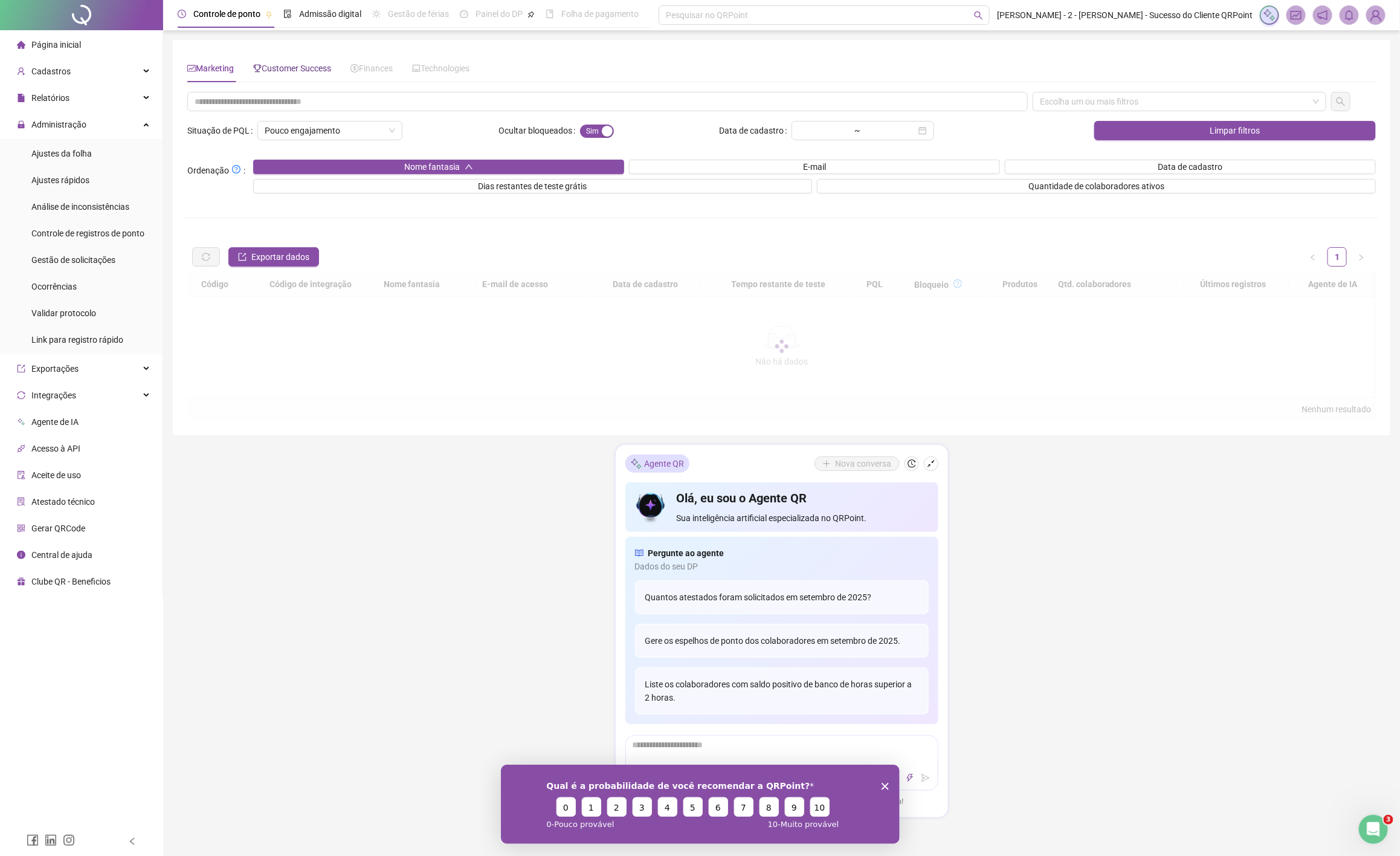
click at [291, 71] on span "Customer Success" at bounding box center [292, 68] width 78 height 9
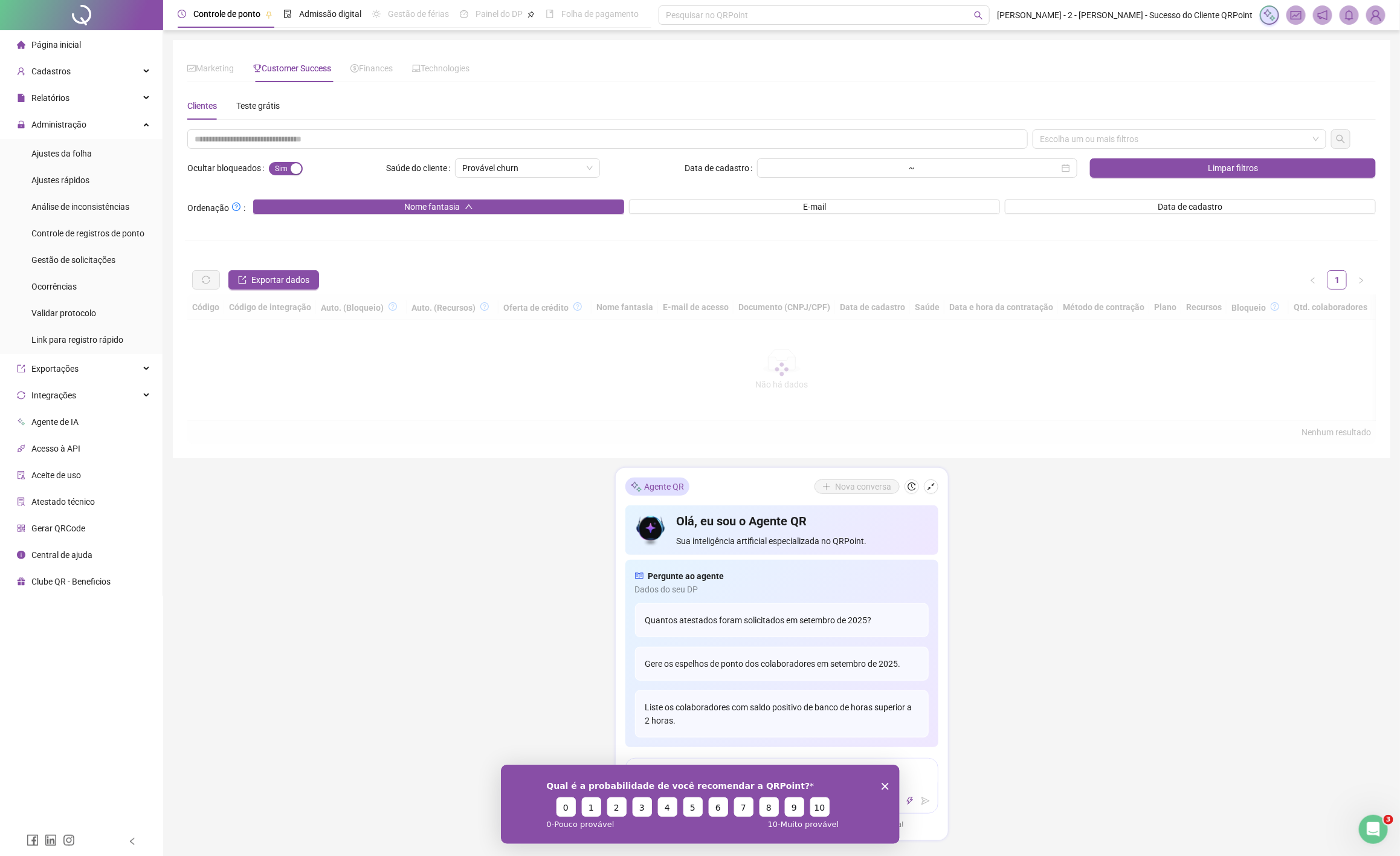
click at [332, 149] on div "Escolha um ou mais filtros Ocultar bloqueados Sim Não Saúde do cliente Provável…" at bounding box center [781, 286] width 1194 height 314
click at [1137, 136] on div "Escolha um ou mais filtros" at bounding box center [1180, 139] width 293 height 19
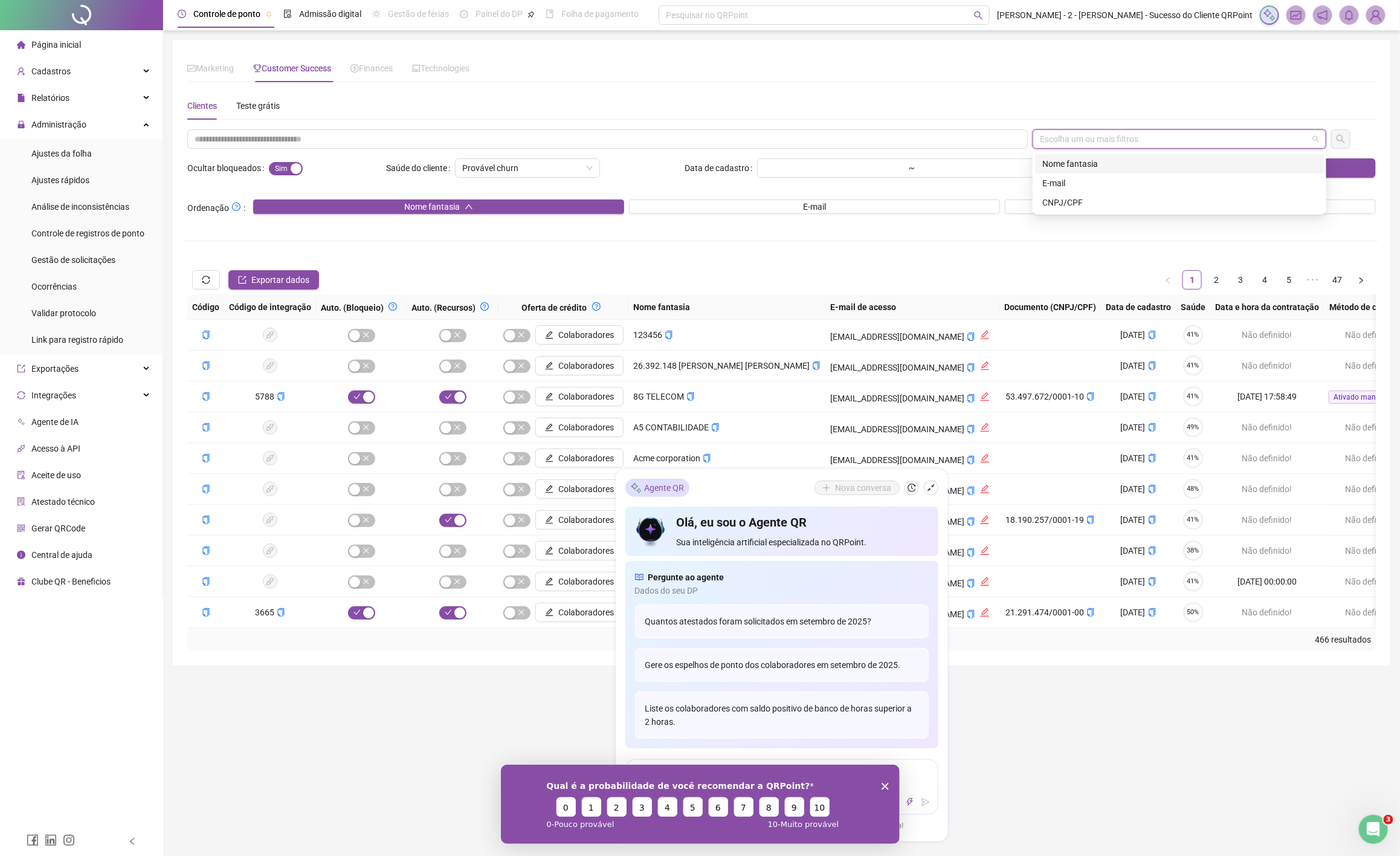
click at [1076, 165] on div "Nome fantasia" at bounding box center [1180, 163] width 275 height 13
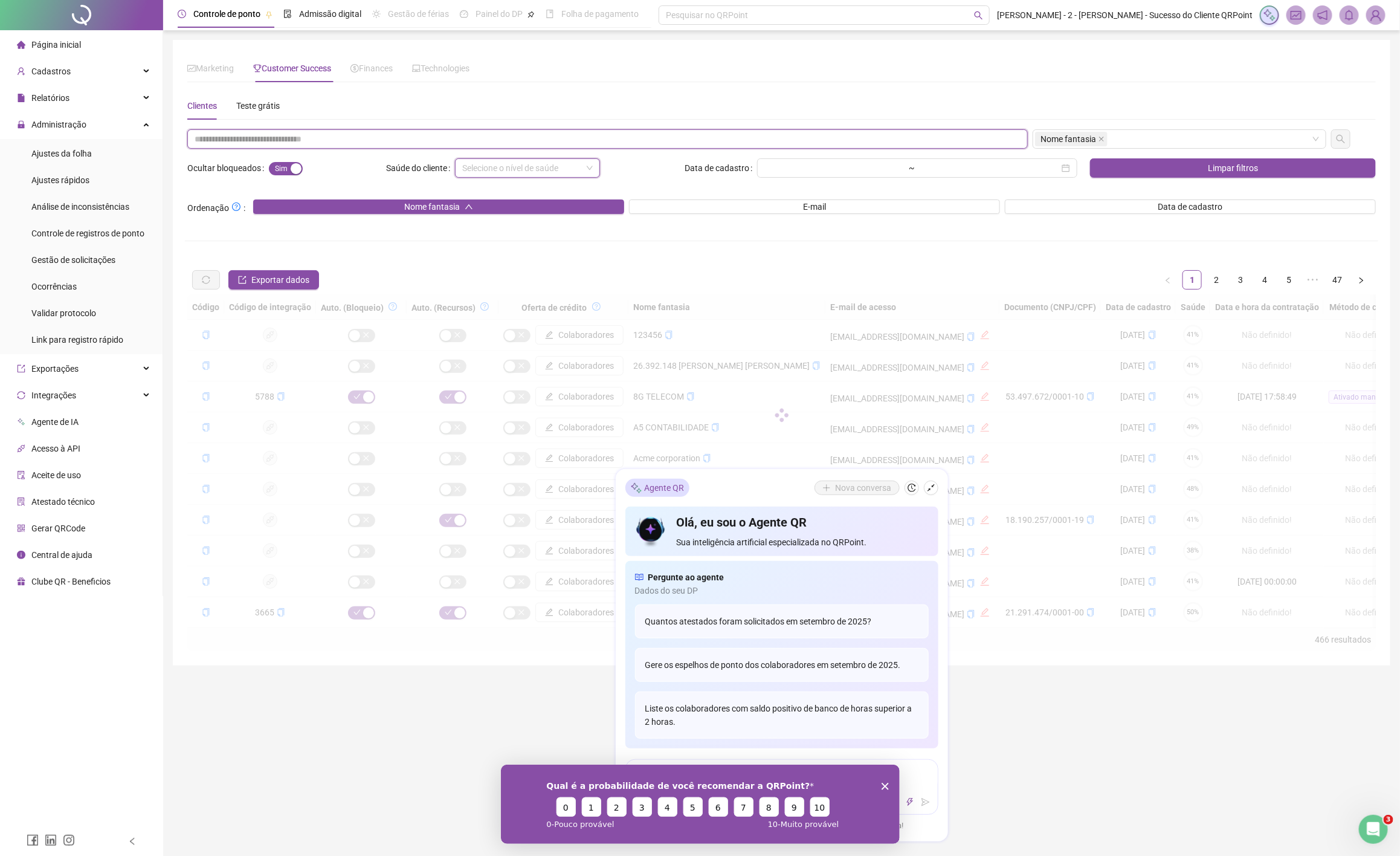
click at [426, 135] on input "text" at bounding box center [607, 139] width 840 height 19
paste input "**********"
click at [279, 174] on span "Sim Não" at bounding box center [286, 168] width 34 height 13
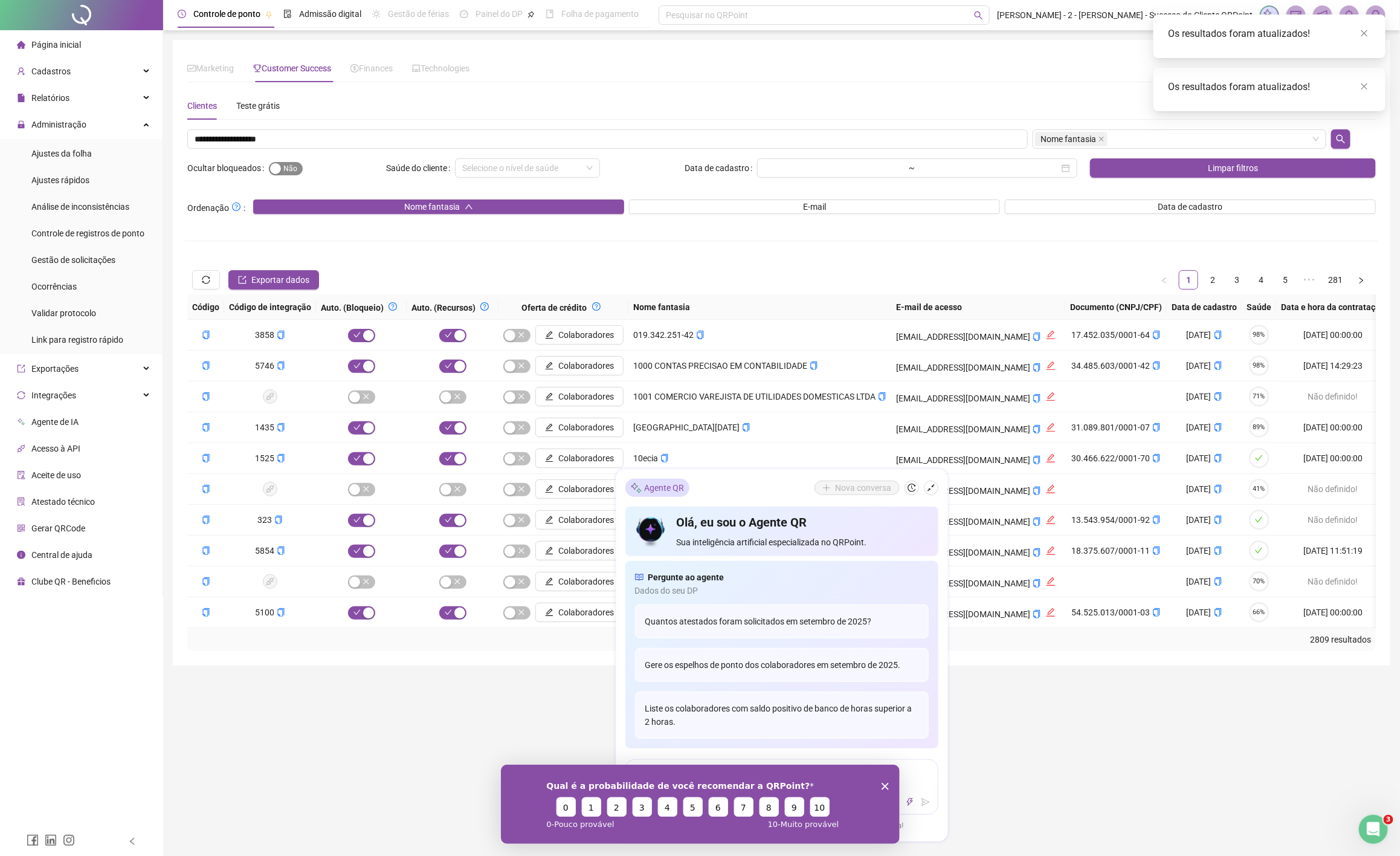
click at [281, 165] on button "Sim Não" at bounding box center [286, 168] width 34 height 13
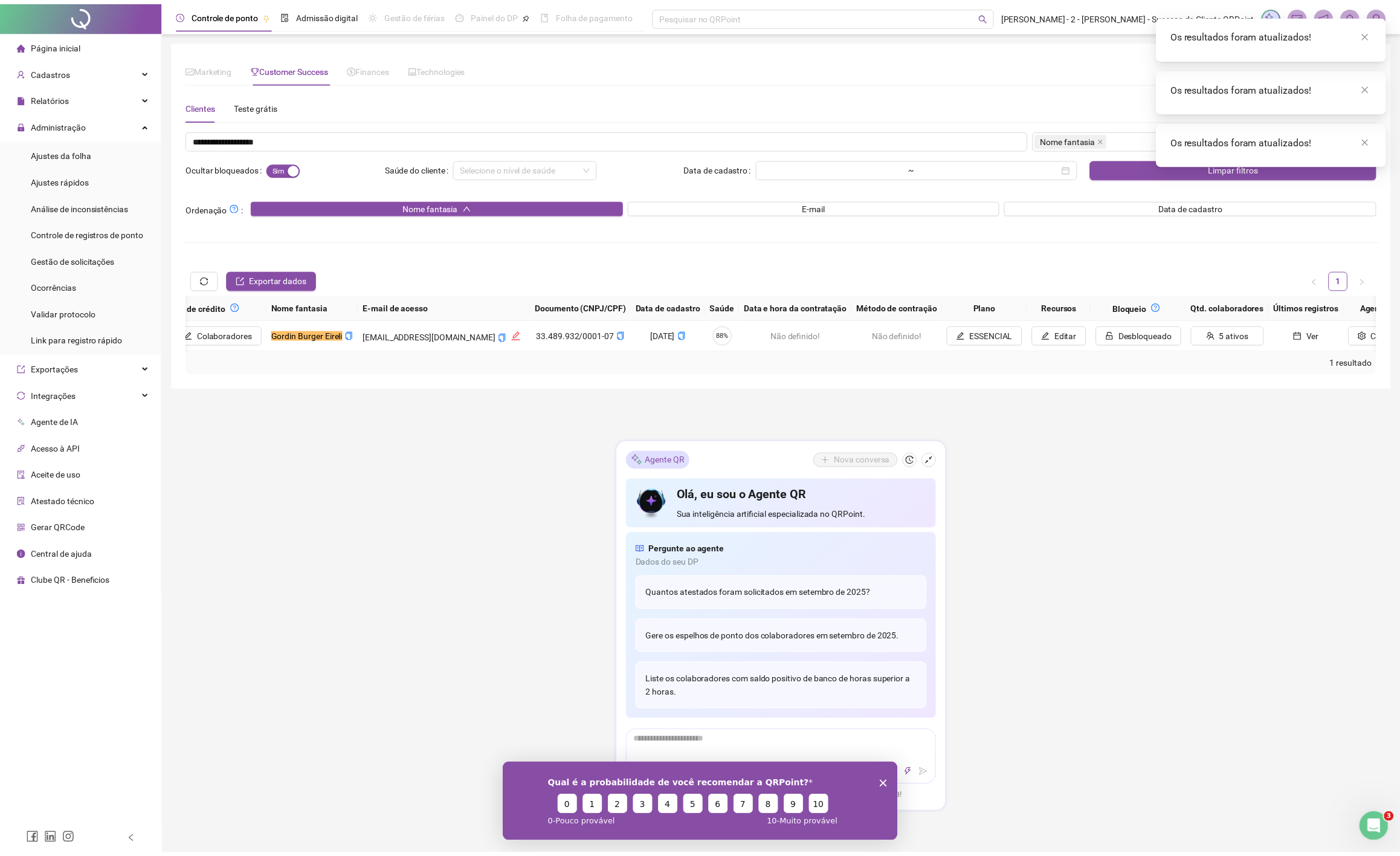
scroll to position [0, 346]
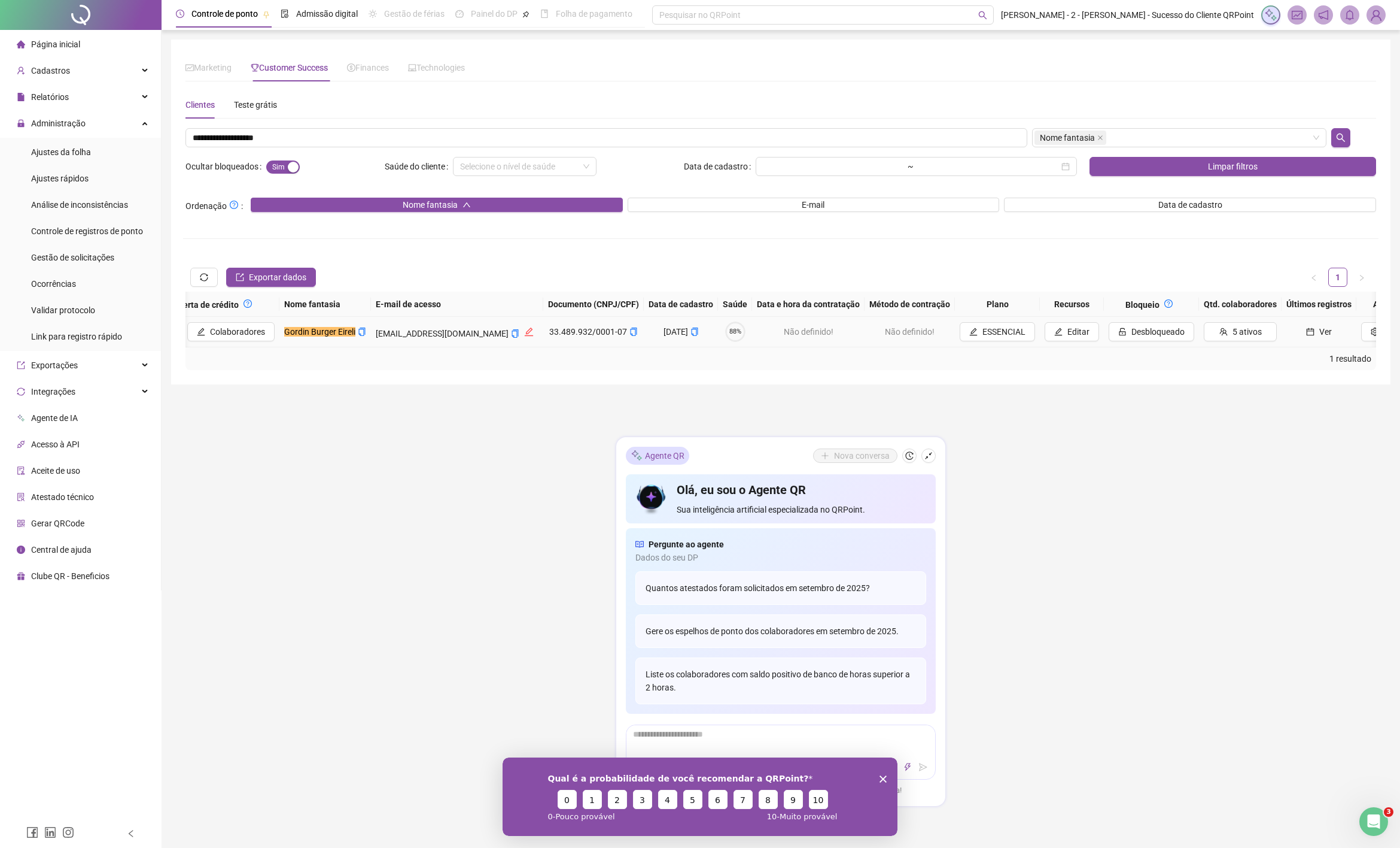
click at [1319, 331] on span "Ver" at bounding box center [1325, 331] width 12 height 13
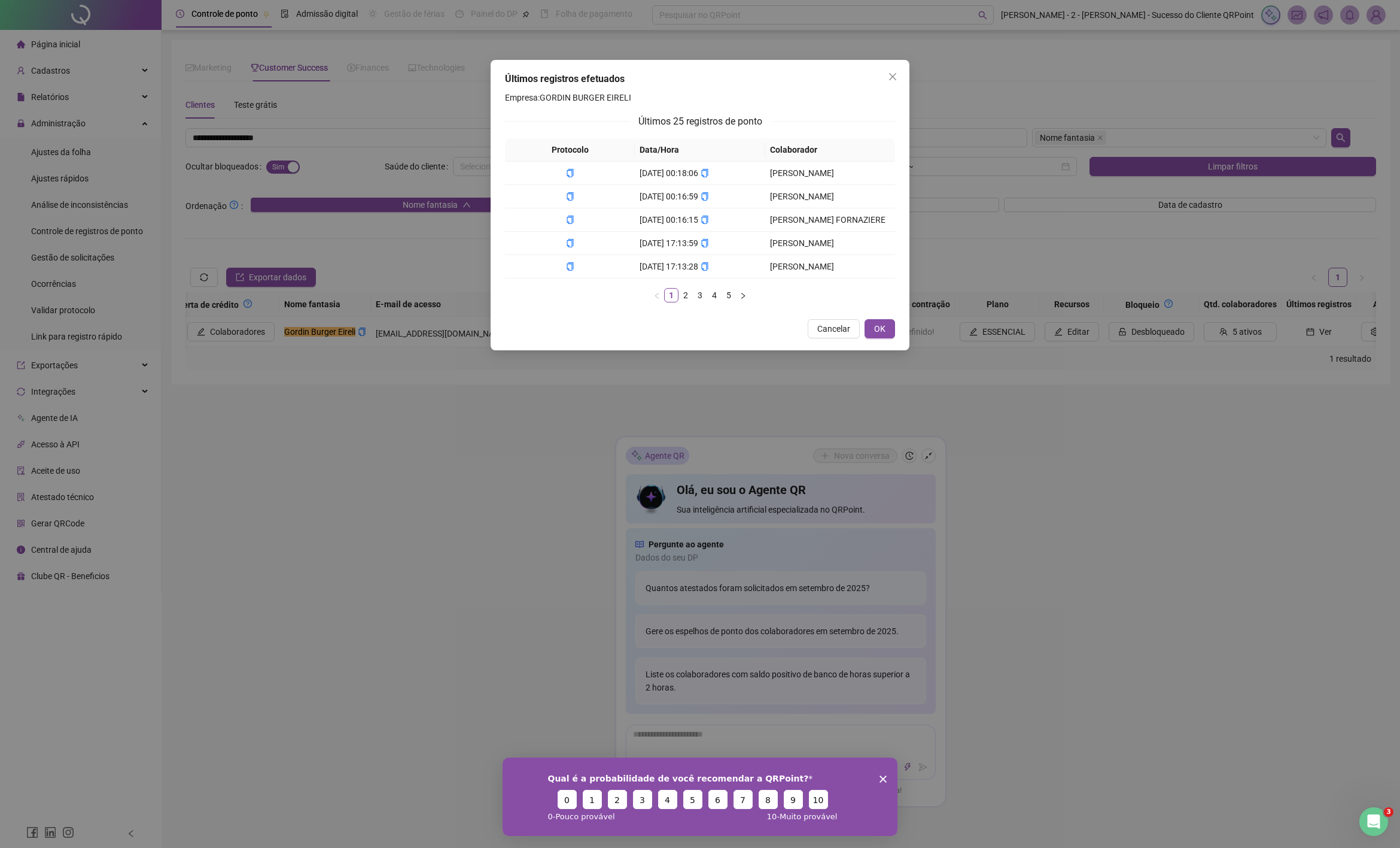
drag, startPoint x: 345, startPoint y: 191, endPoint x: 352, endPoint y: 185, distance: 9.2
click at [347, 191] on div "Últimos registros efetuados Empresa: GORDIN BURGER EIRELI Últimos 25 registros …" at bounding box center [700, 424] width 1400 height 848
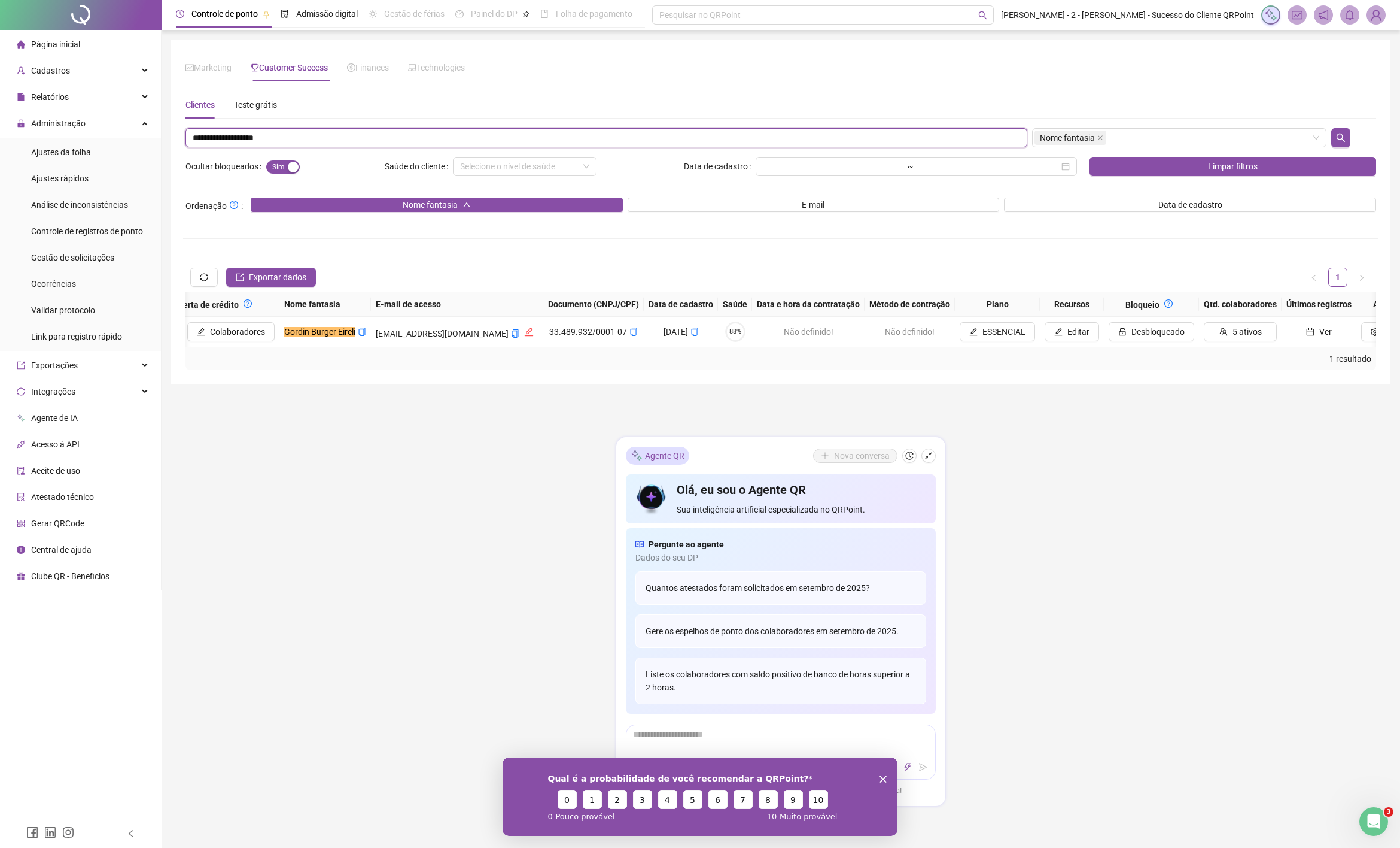
click at [304, 137] on input "**********" at bounding box center [606, 138] width 842 height 19
paste input "text"
click at [192, 138] on input "*****" at bounding box center [606, 138] width 842 height 19
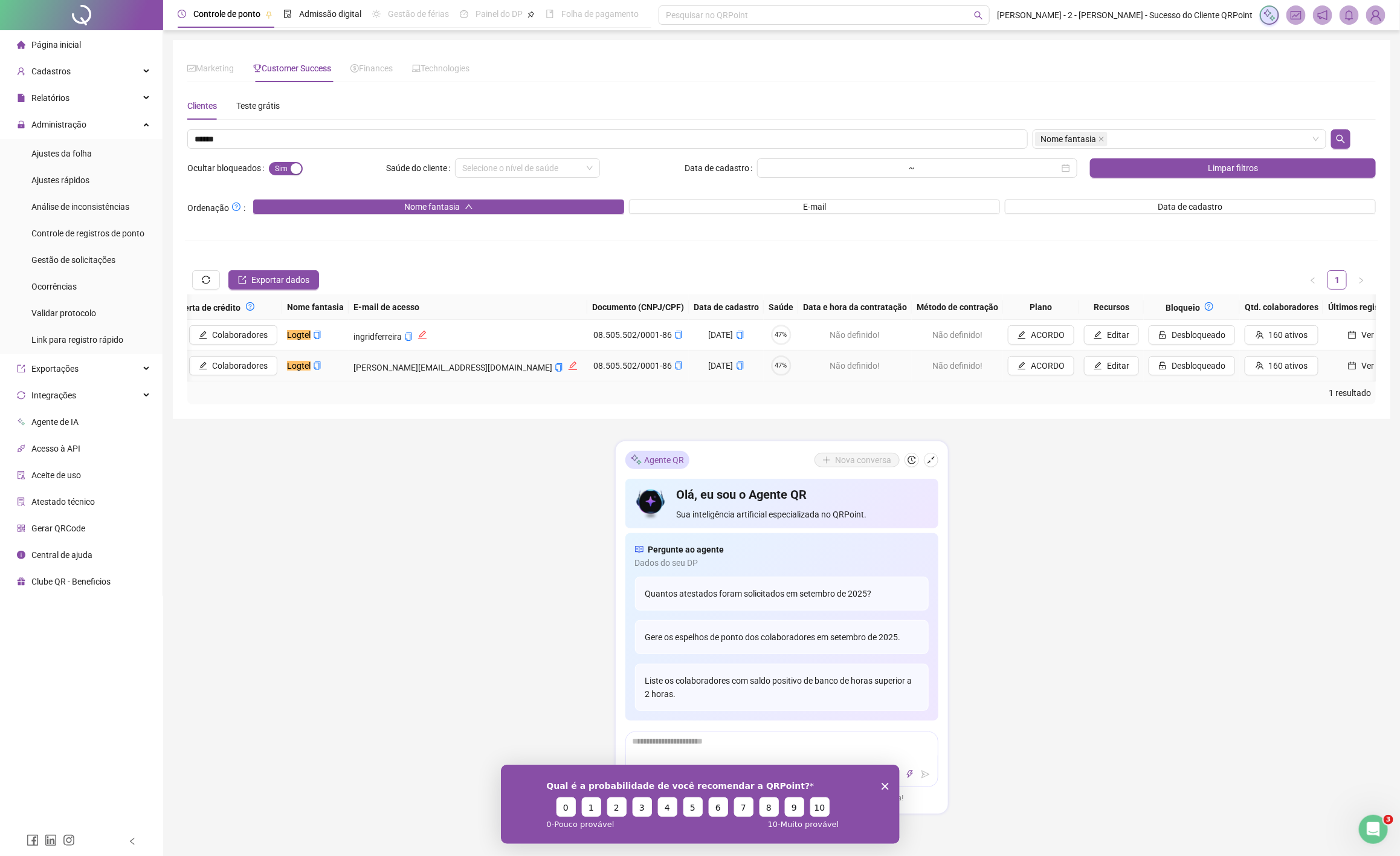
click at [1348, 362] on icon "calendar" at bounding box center [1352, 366] width 9 height 9
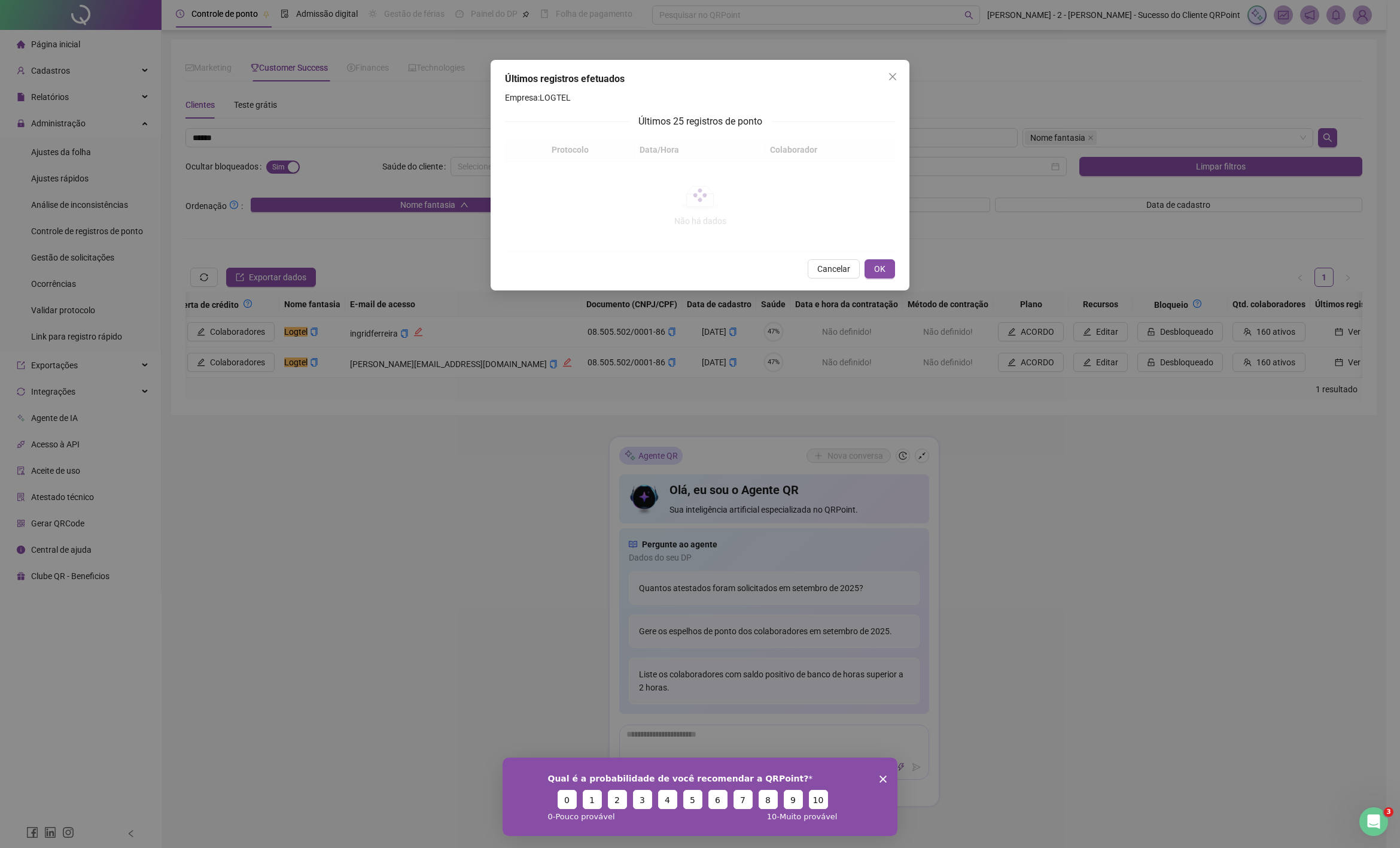
drag, startPoint x: 834, startPoint y: 270, endPoint x: 749, endPoint y: 296, distance: 88.9
click at [834, 270] on span "Cancelar" at bounding box center [834, 268] width 33 height 13
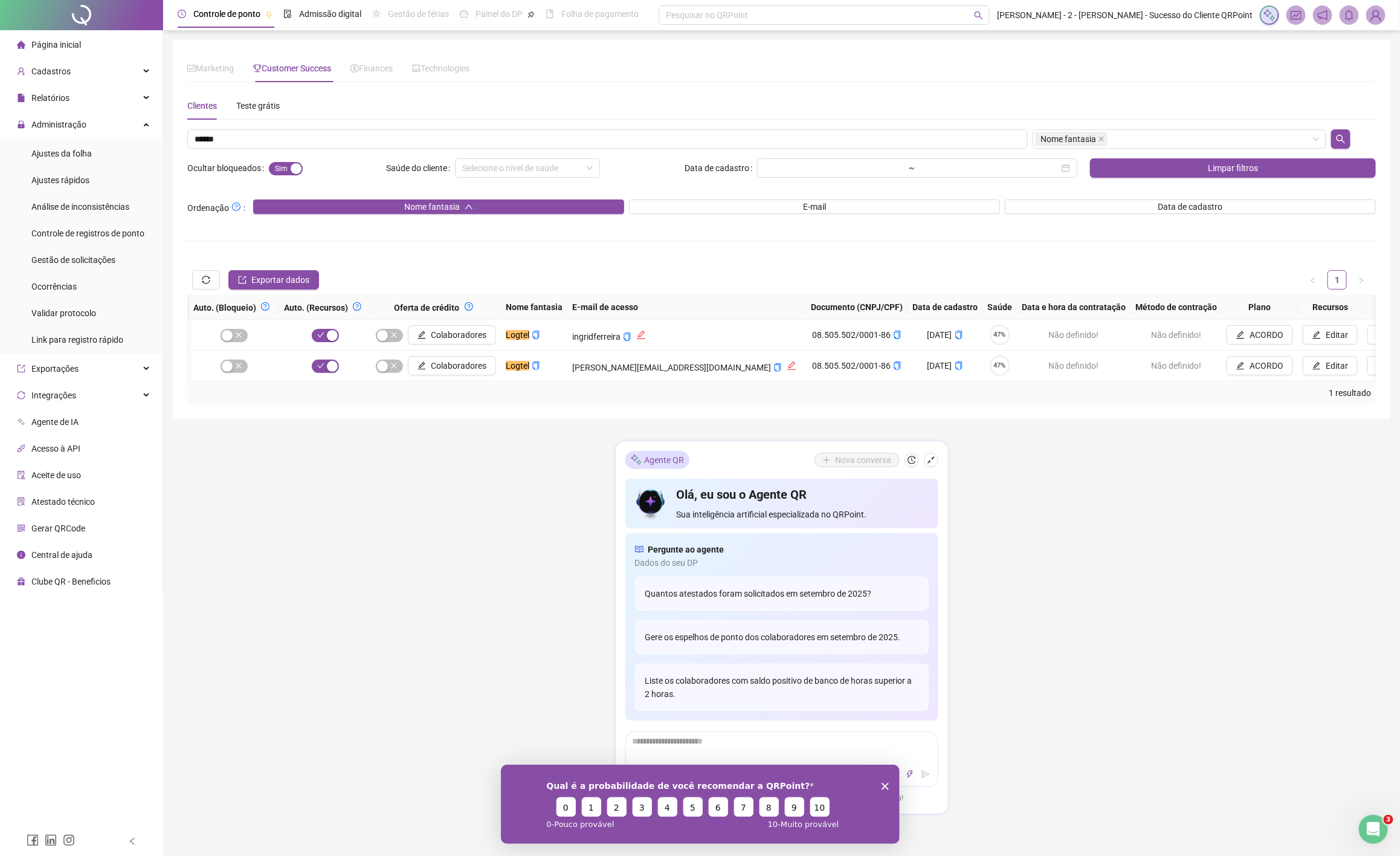
scroll to position [0, 605]
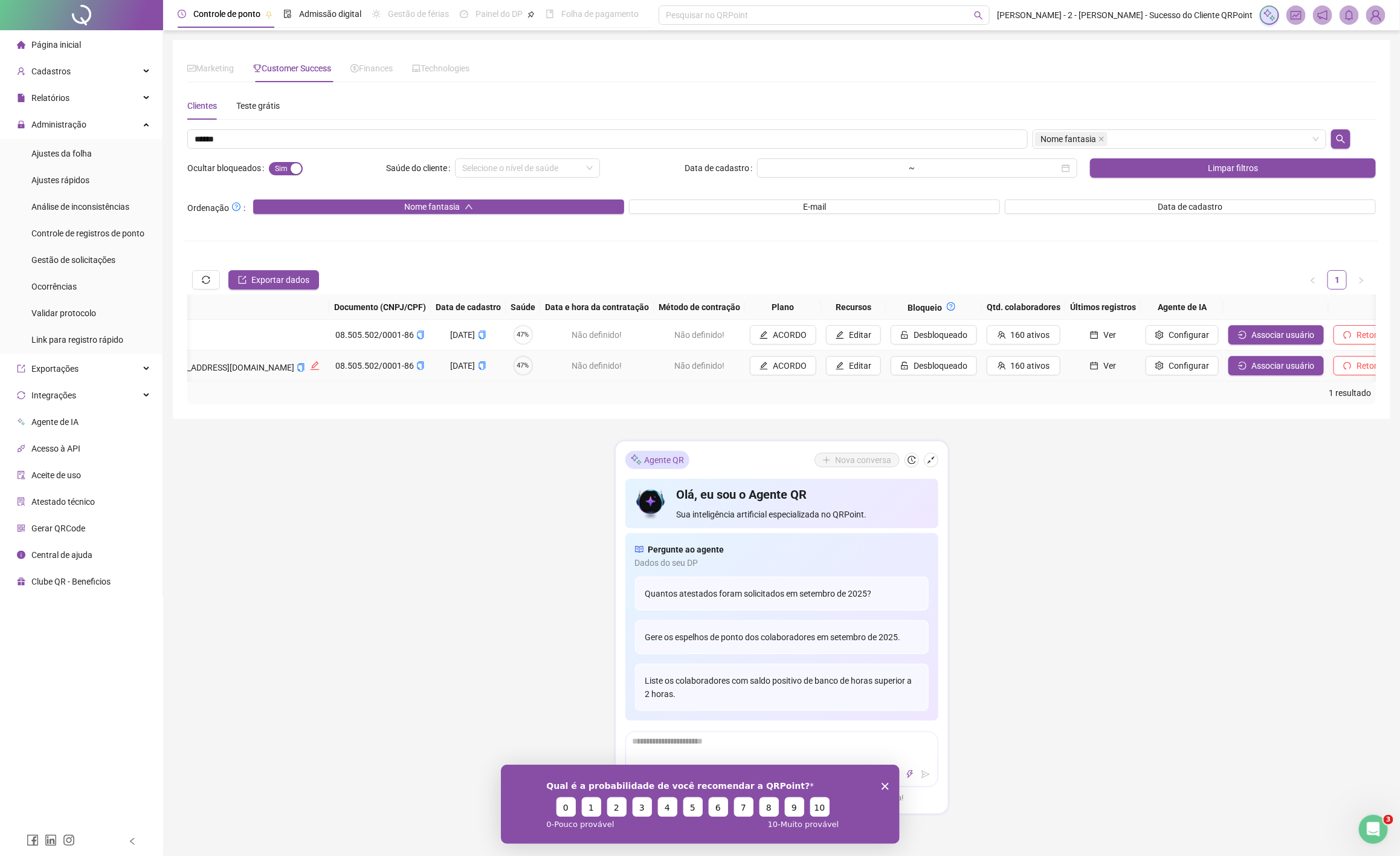
click at [1070, 374] on button "Ver" at bounding box center [1103, 366] width 66 height 19
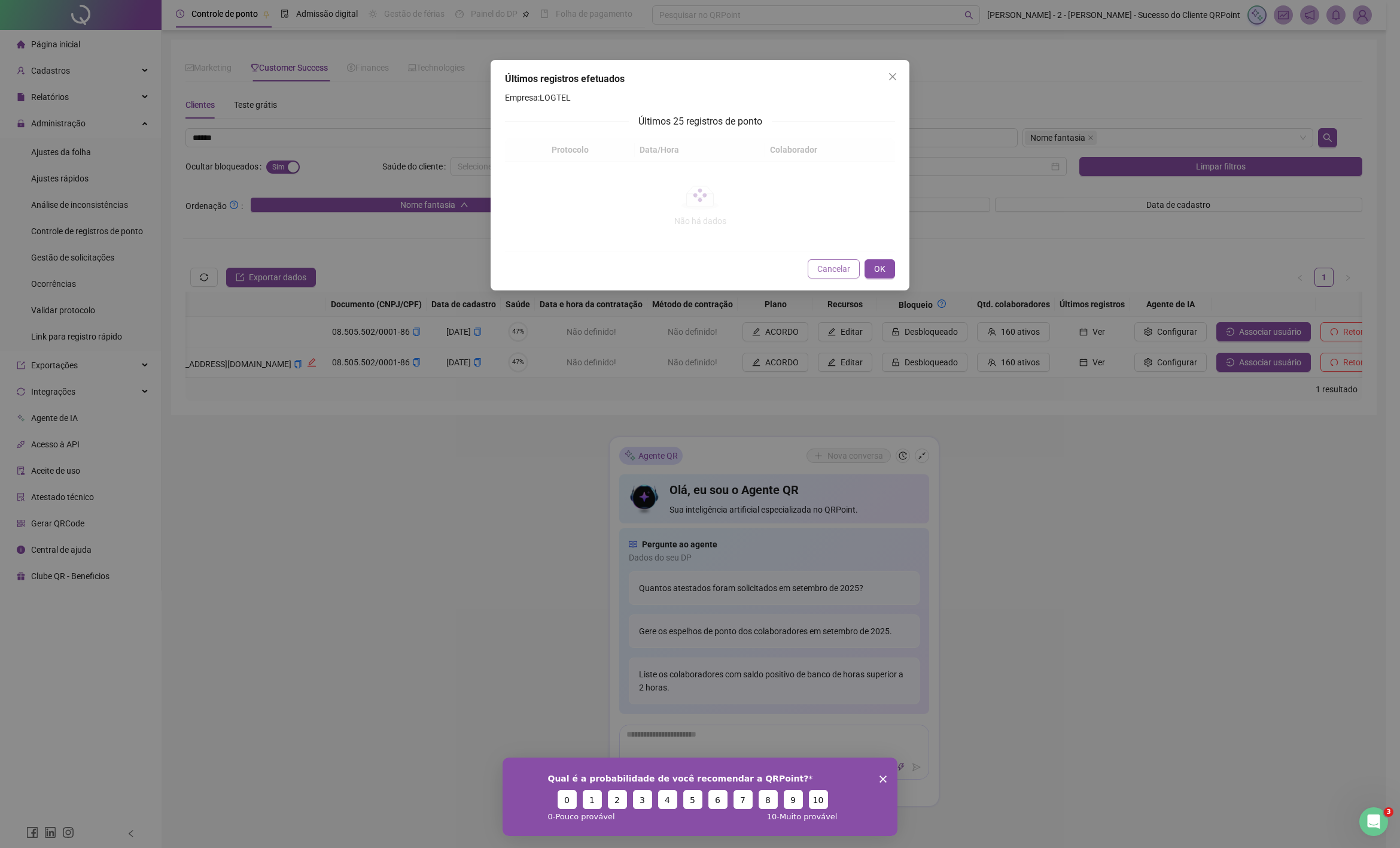
click at [824, 266] on span "Cancelar" at bounding box center [834, 268] width 33 height 13
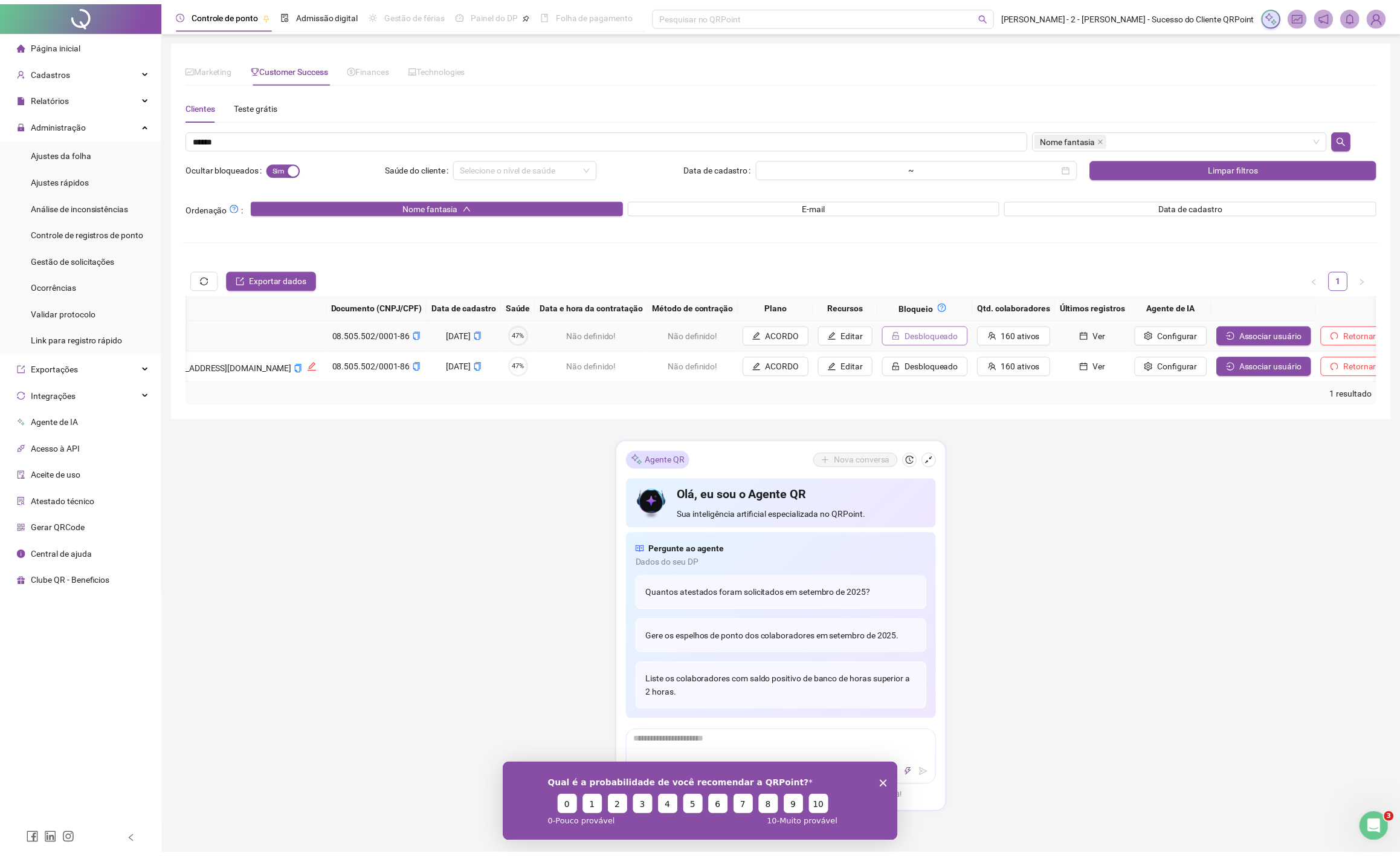
scroll to position [0, 591]
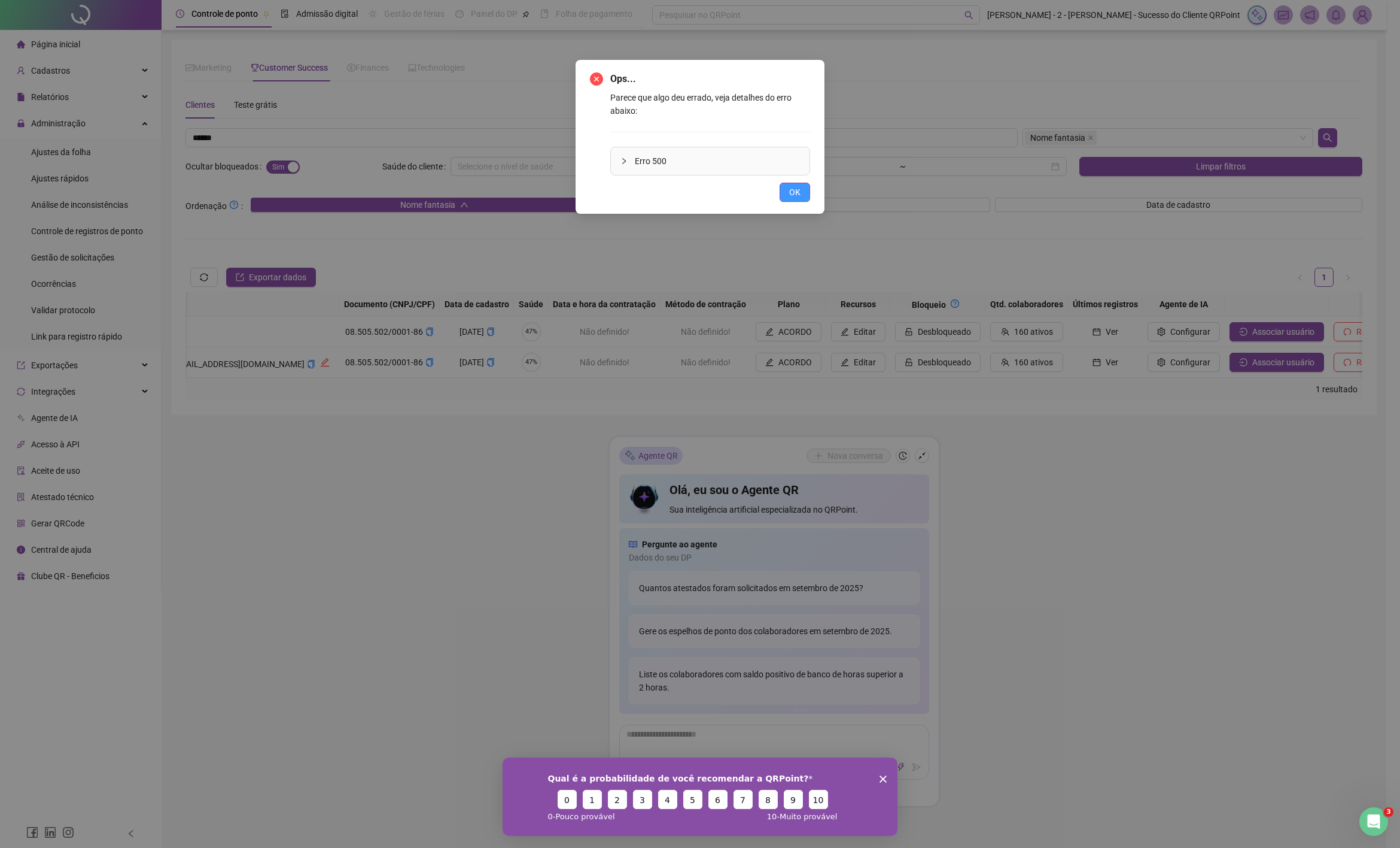
click at [801, 189] on button "OK" at bounding box center [795, 192] width 31 height 19
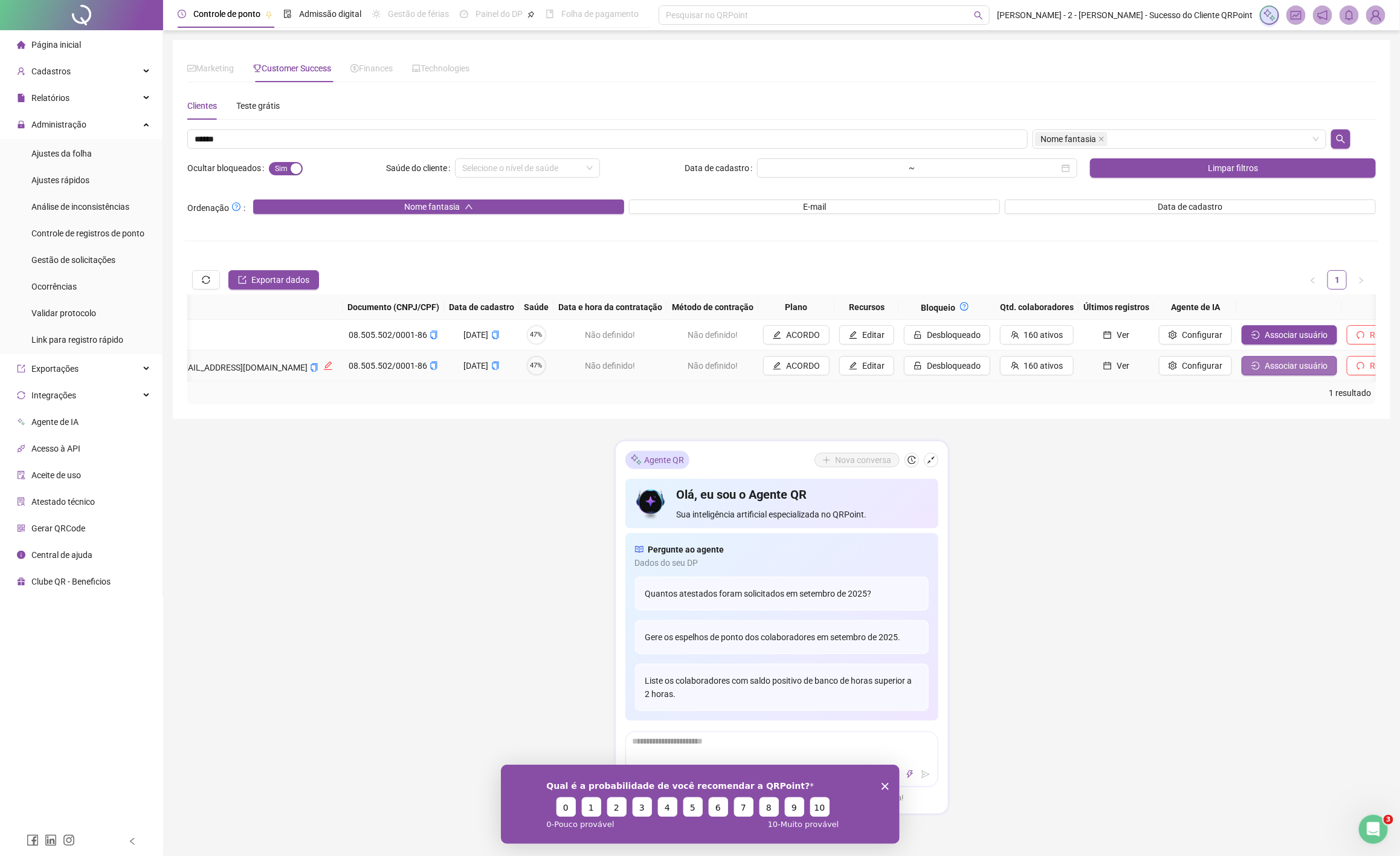
click at [1265, 368] on span "Associar usuário" at bounding box center [1296, 366] width 63 height 13
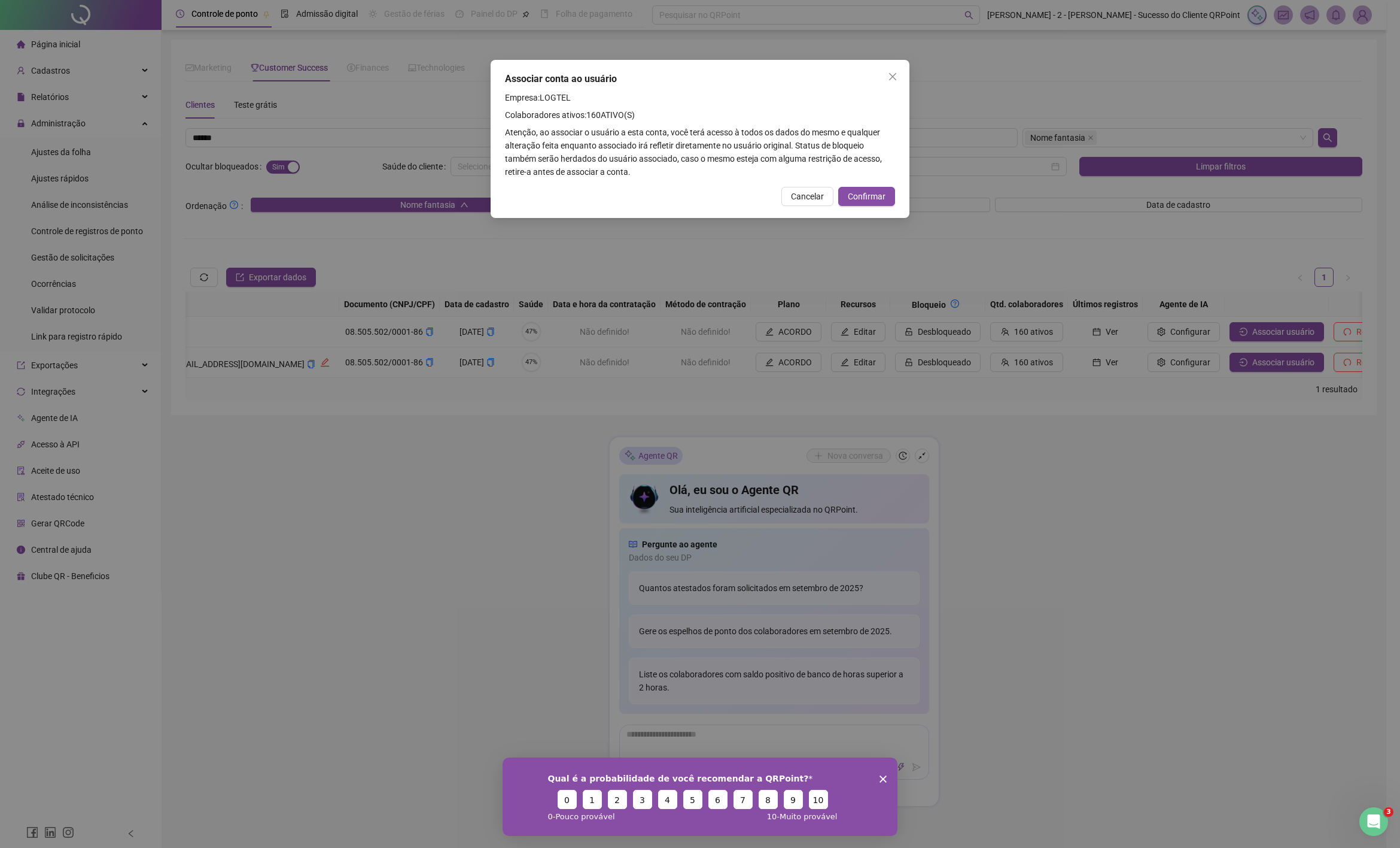
click at [818, 198] on span "Cancelar" at bounding box center [807, 196] width 33 height 13
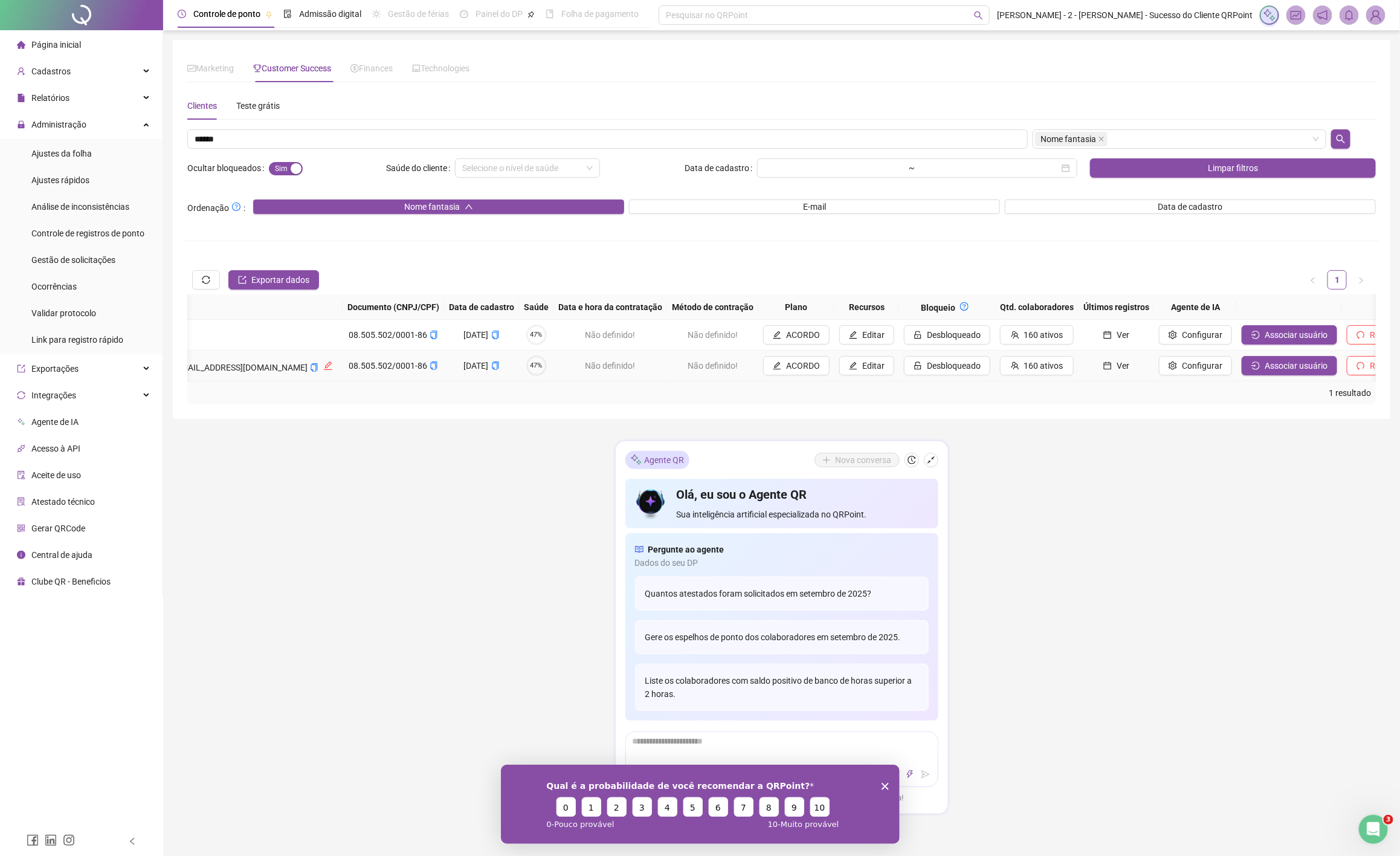
scroll to position [0, 0]
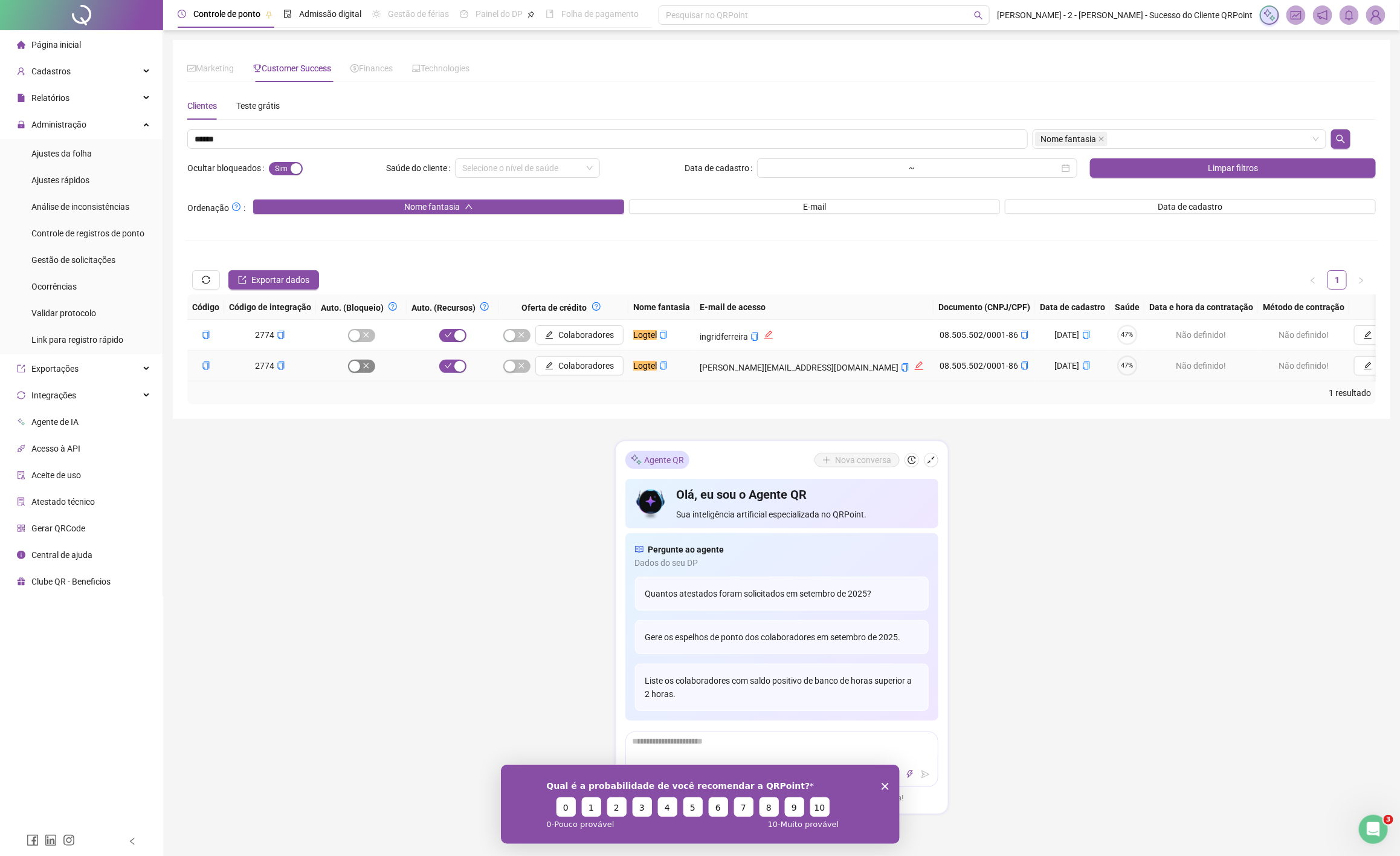
click at [358, 365] on div "button" at bounding box center [355, 366] width 11 height 11
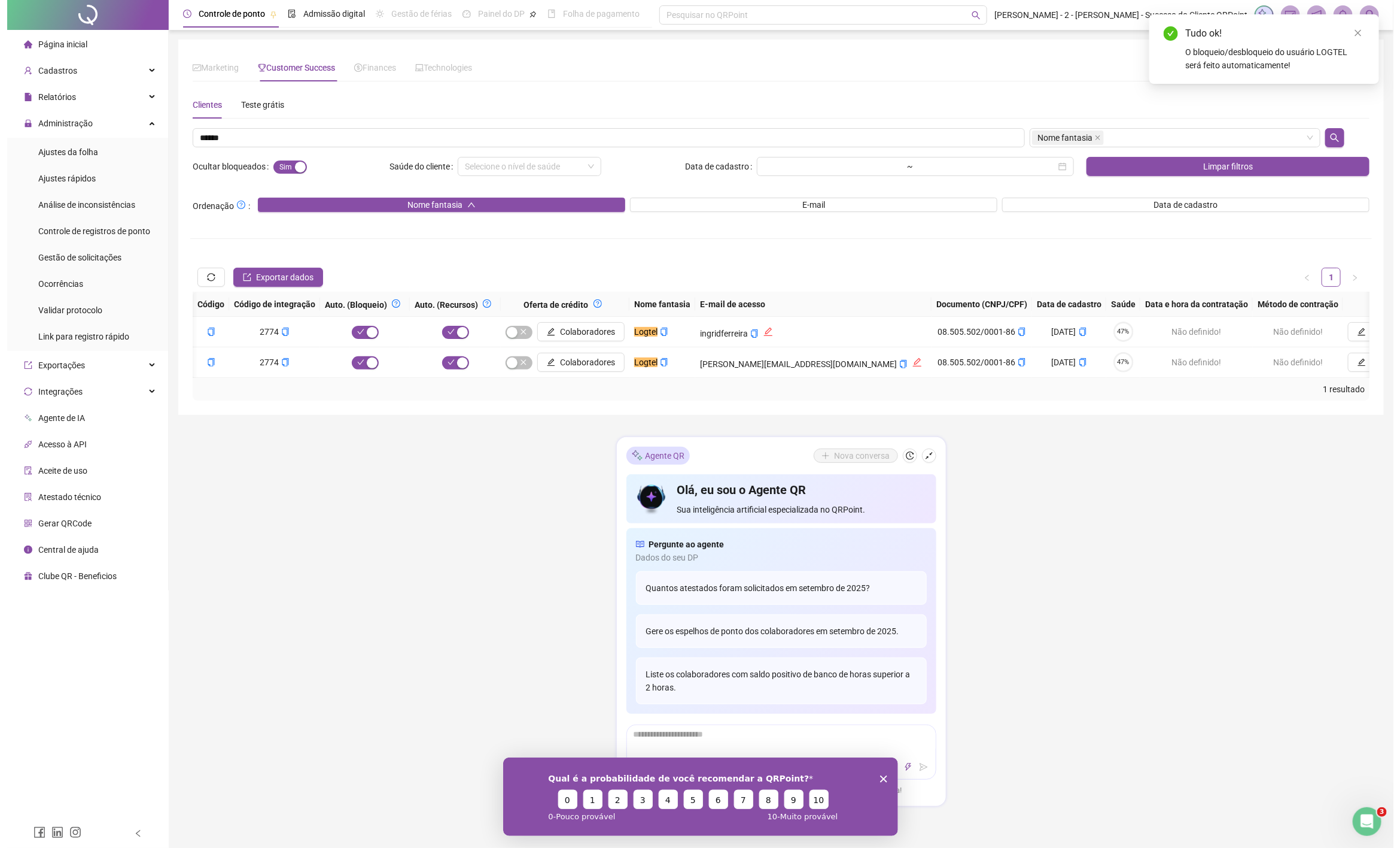
scroll to position [0, 599]
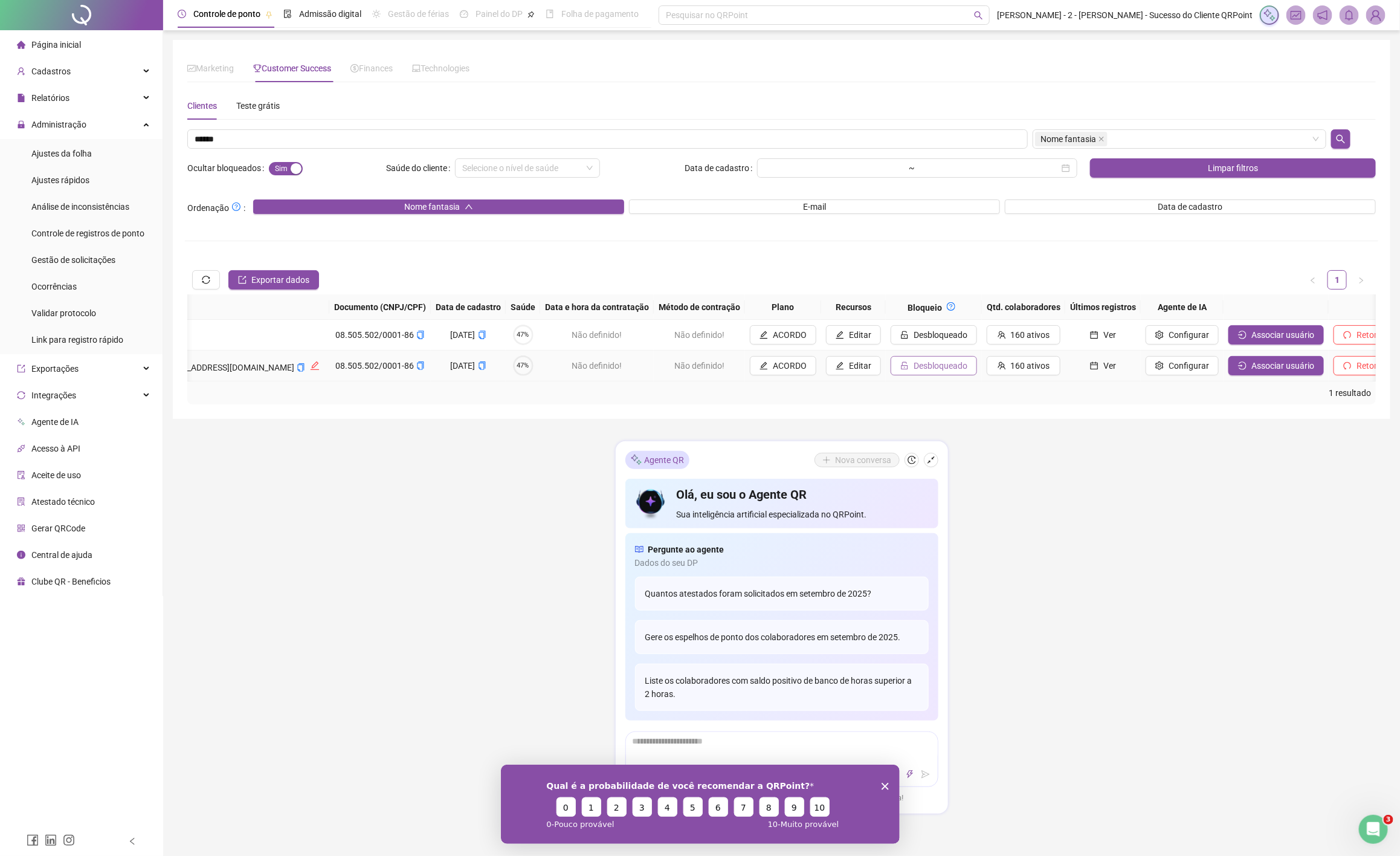
click at [891, 365] on button "Desbloqueado" at bounding box center [934, 366] width 86 height 19
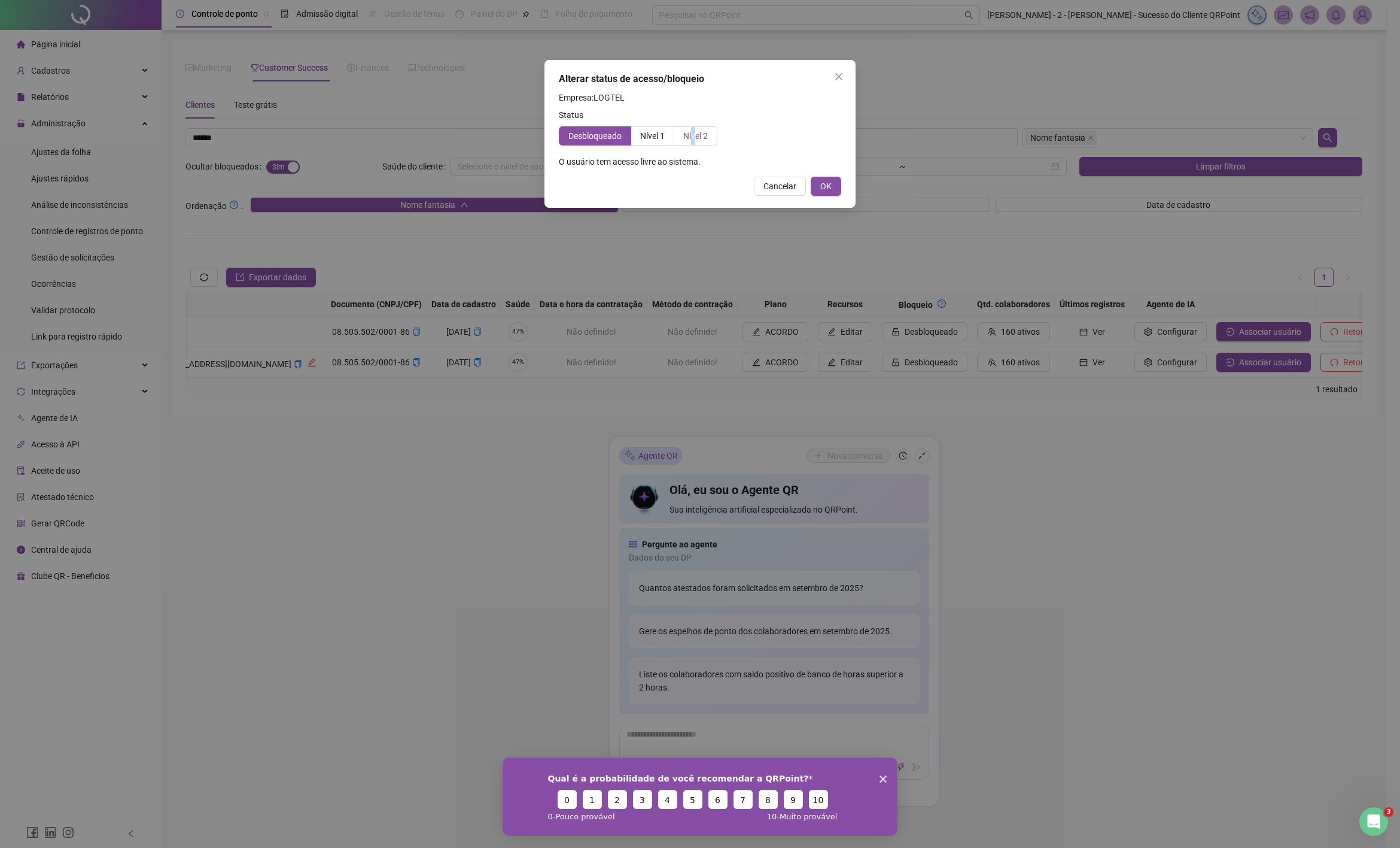
click at [696, 131] on span "Nível 2" at bounding box center [695, 136] width 25 height 9
click at [708, 135] on span "Nível 2" at bounding box center [695, 136] width 25 height 9
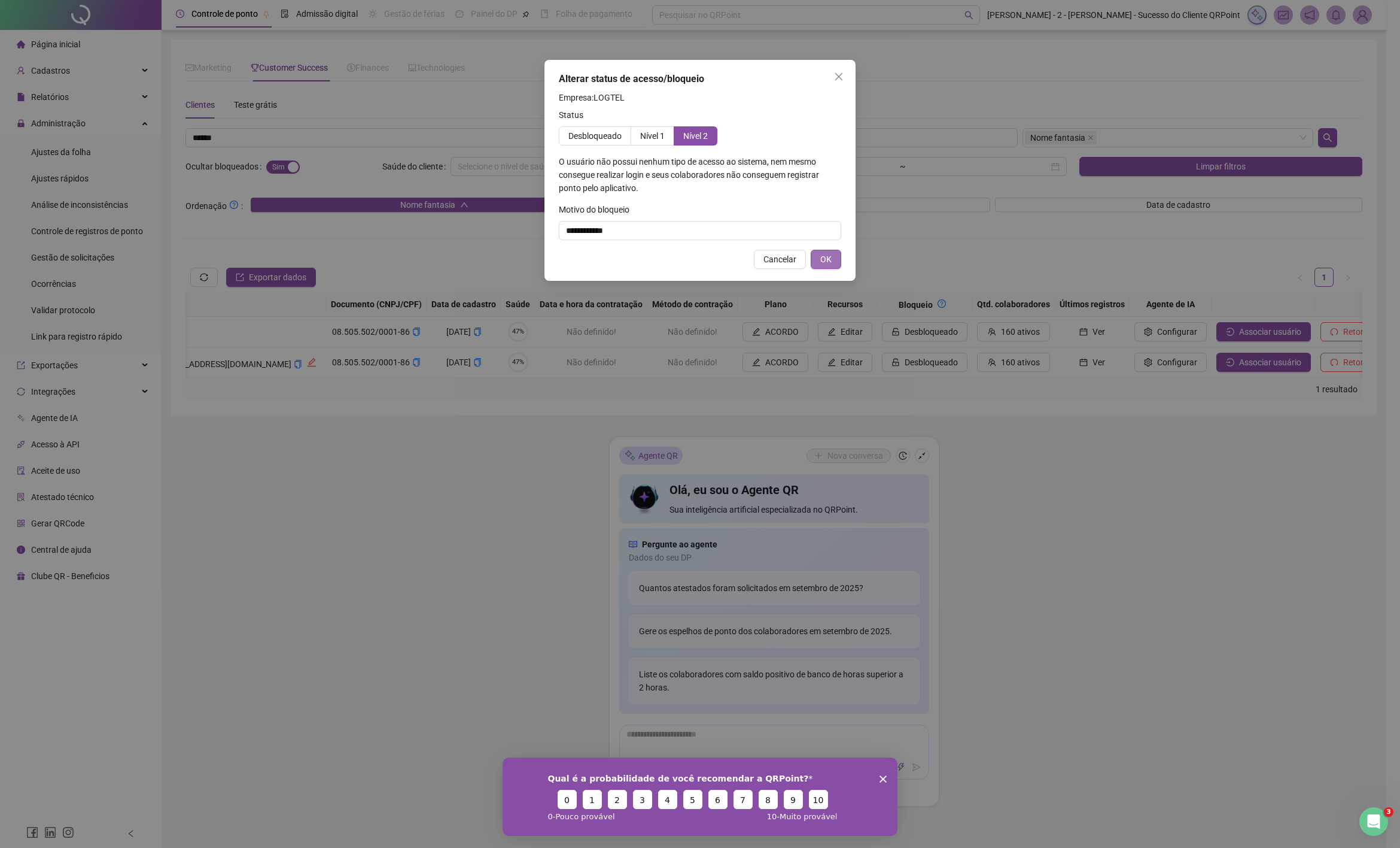
click at [828, 261] on span "OK" at bounding box center [826, 259] width 12 height 13
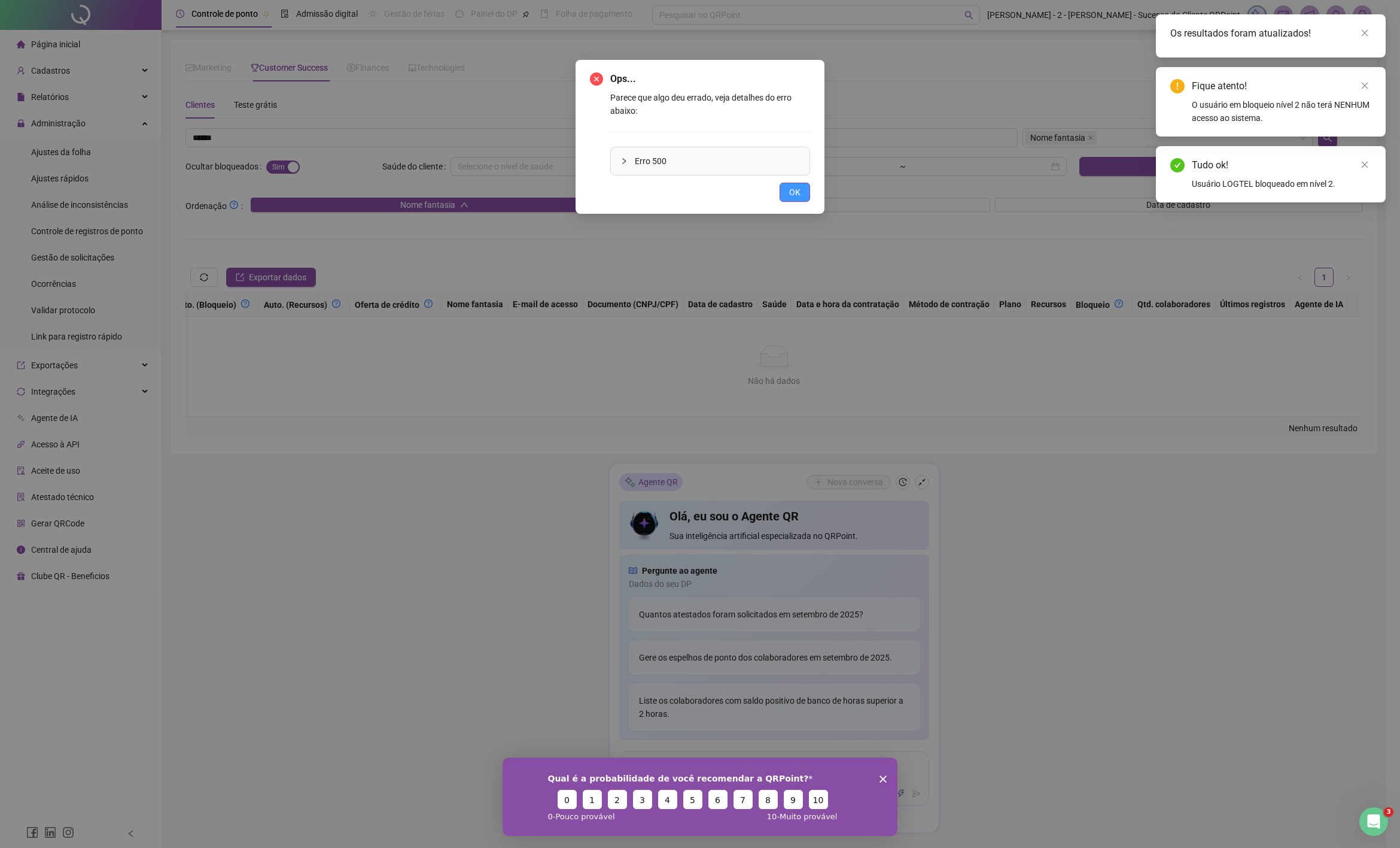
click at [785, 198] on button "OK" at bounding box center [795, 192] width 31 height 19
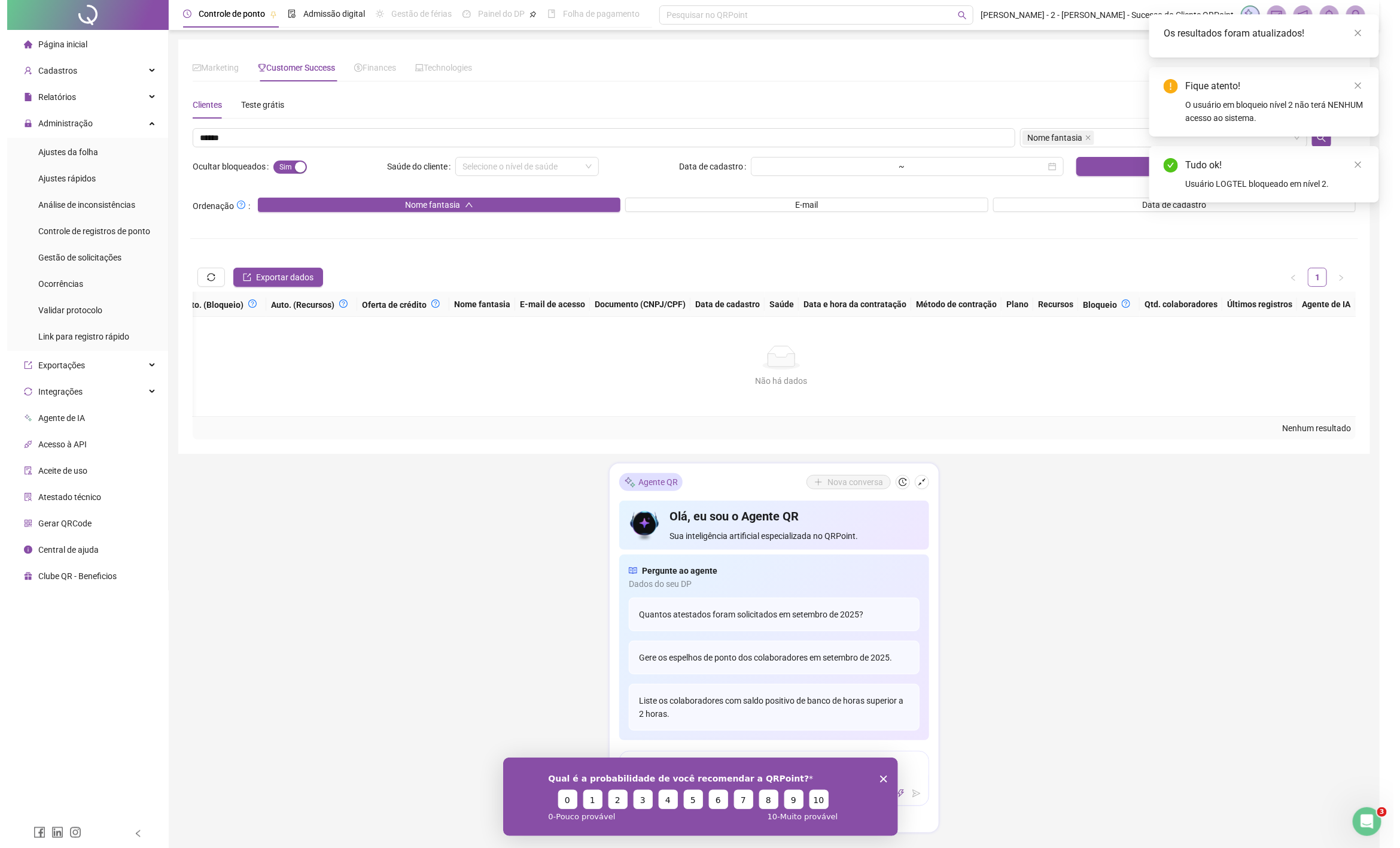
scroll to position [0, 129]
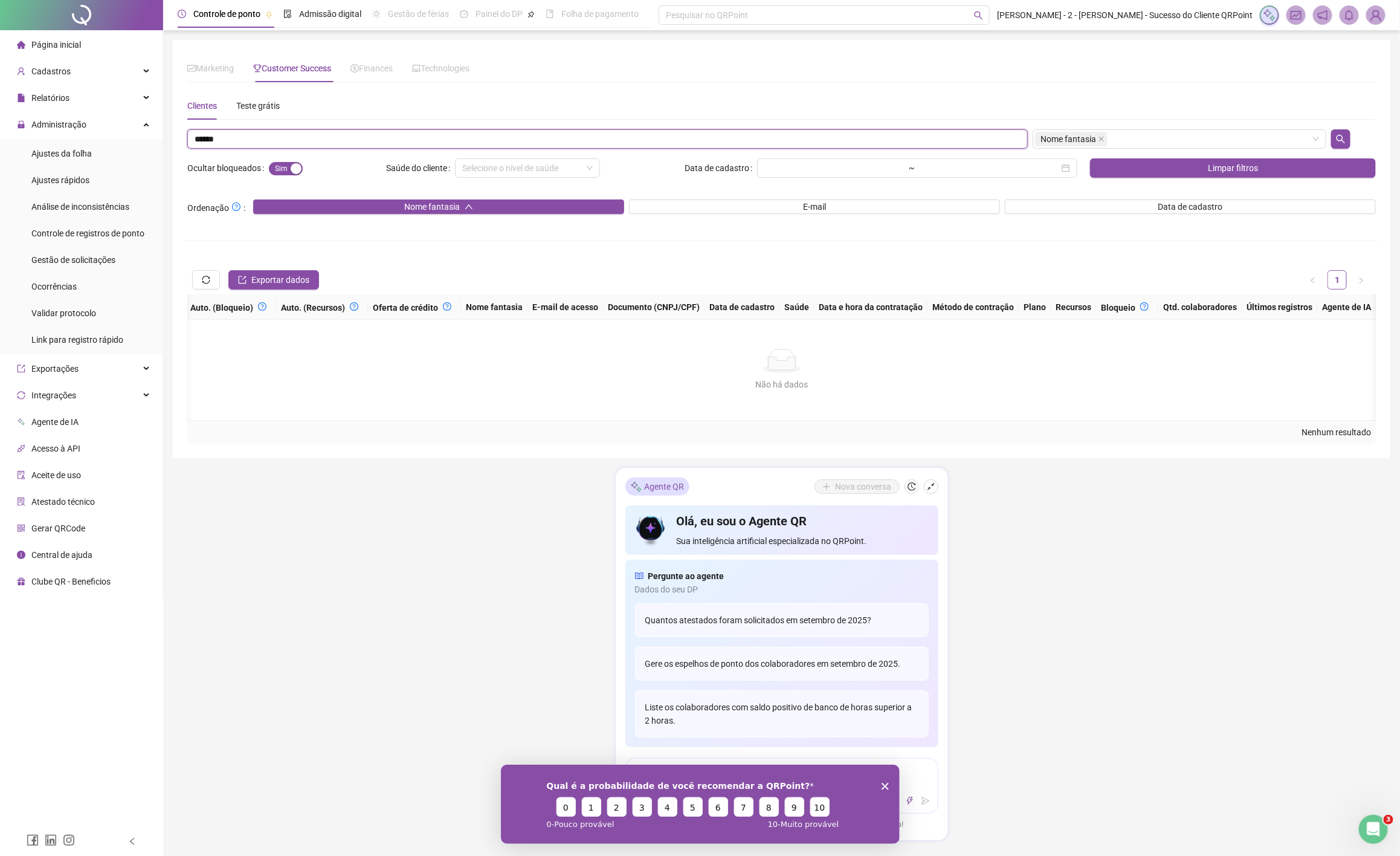
drag, startPoint x: 233, startPoint y: 146, endPoint x: 124, endPoint y: 140, distance: 109.2
click at [124, 140] on div "Página inicial Cadastros Relatórios Administração Ajustes da folha Ajustes rápi…" at bounding box center [700, 441] width 1400 height 882
paste input "**********"
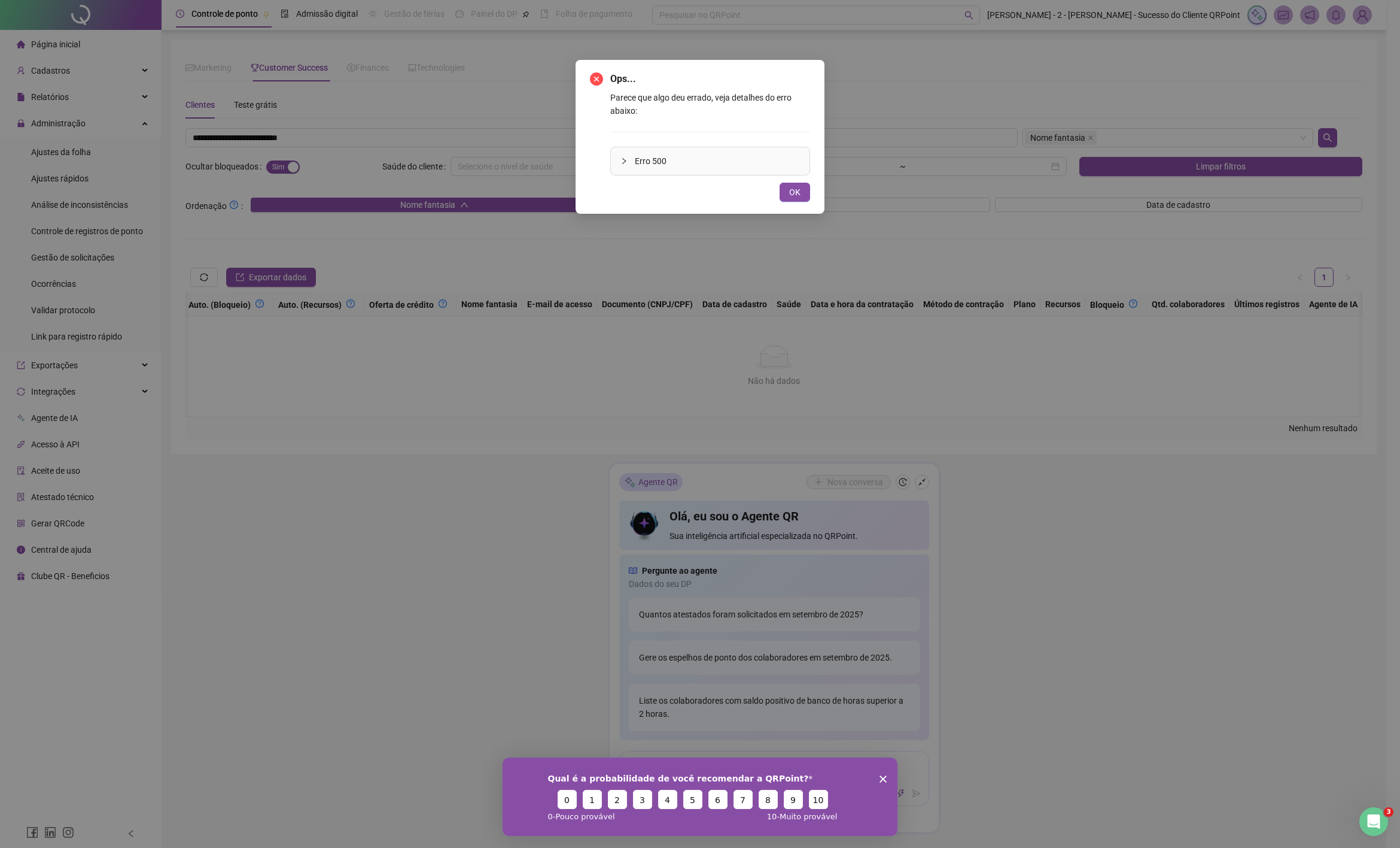
drag, startPoint x: 269, startPoint y: 155, endPoint x: 291, endPoint y: 155, distance: 22.0
click at [269, 155] on div "Ops... Parece que algo deu errado, veja detalhes do erro abaixo: Erro 500 OK" at bounding box center [700, 424] width 1400 height 848
click at [801, 196] on button "OK" at bounding box center [795, 192] width 31 height 19
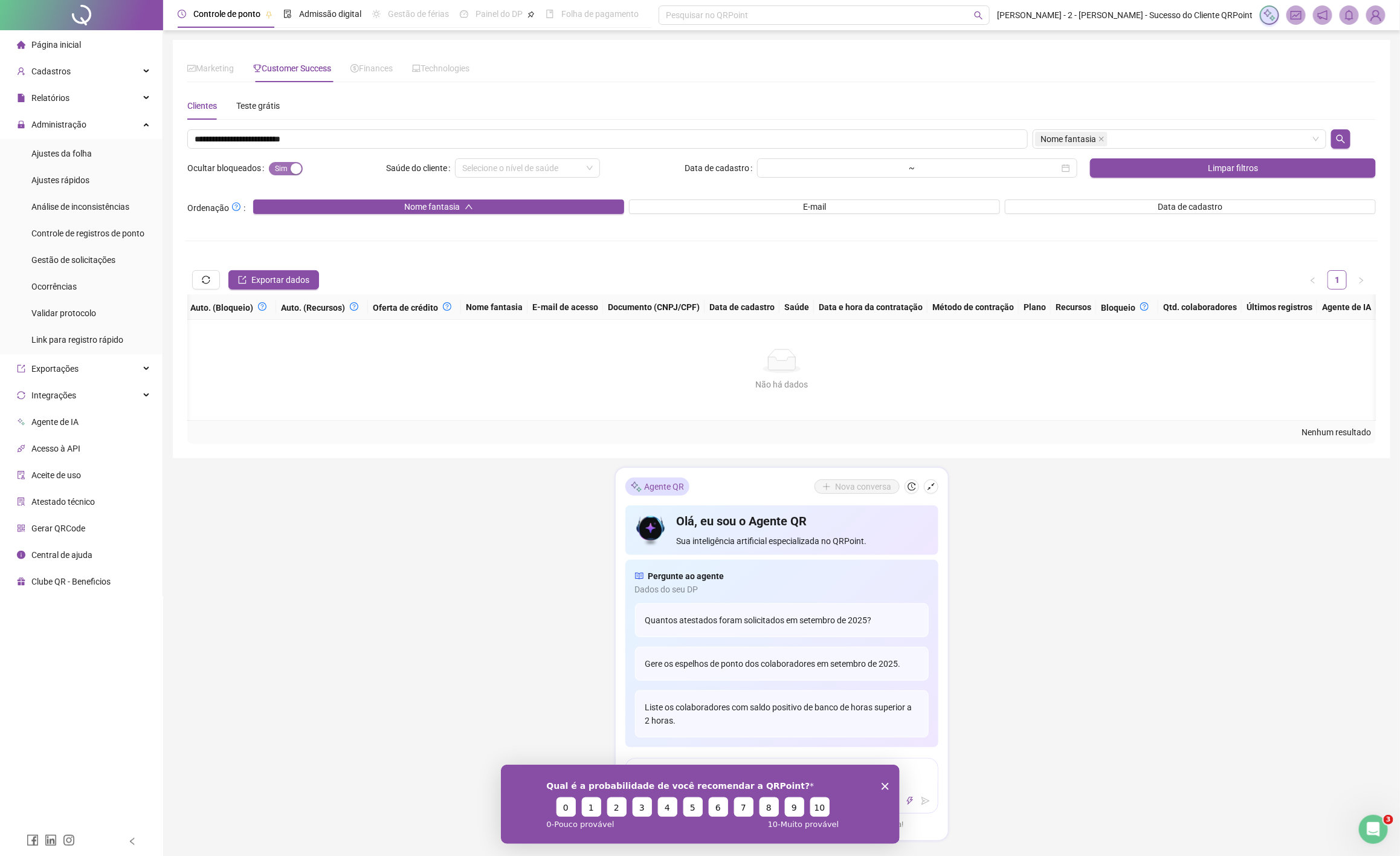
click at [287, 165] on span "Sim Não" at bounding box center [286, 168] width 34 height 13
click at [279, 173] on div "button" at bounding box center [275, 168] width 11 height 11
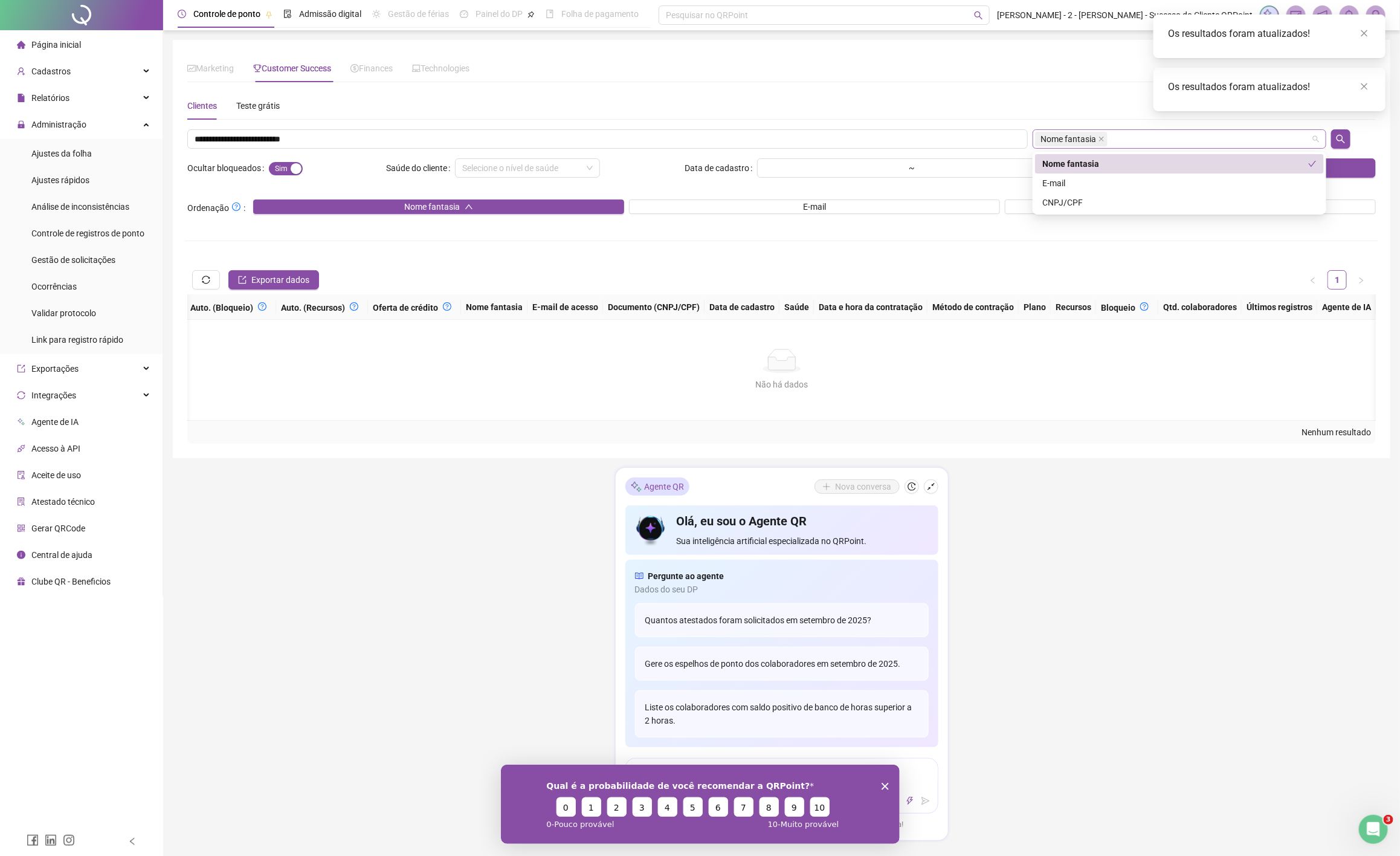
click at [1079, 145] on span "Nome fantasia" at bounding box center [1069, 139] width 56 height 13
click at [1052, 182] on div "E-mail" at bounding box center [1180, 182] width 275 height 13
click at [1059, 162] on div "Nome fantasia" at bounding box center [1175, 163] width 266 height 13
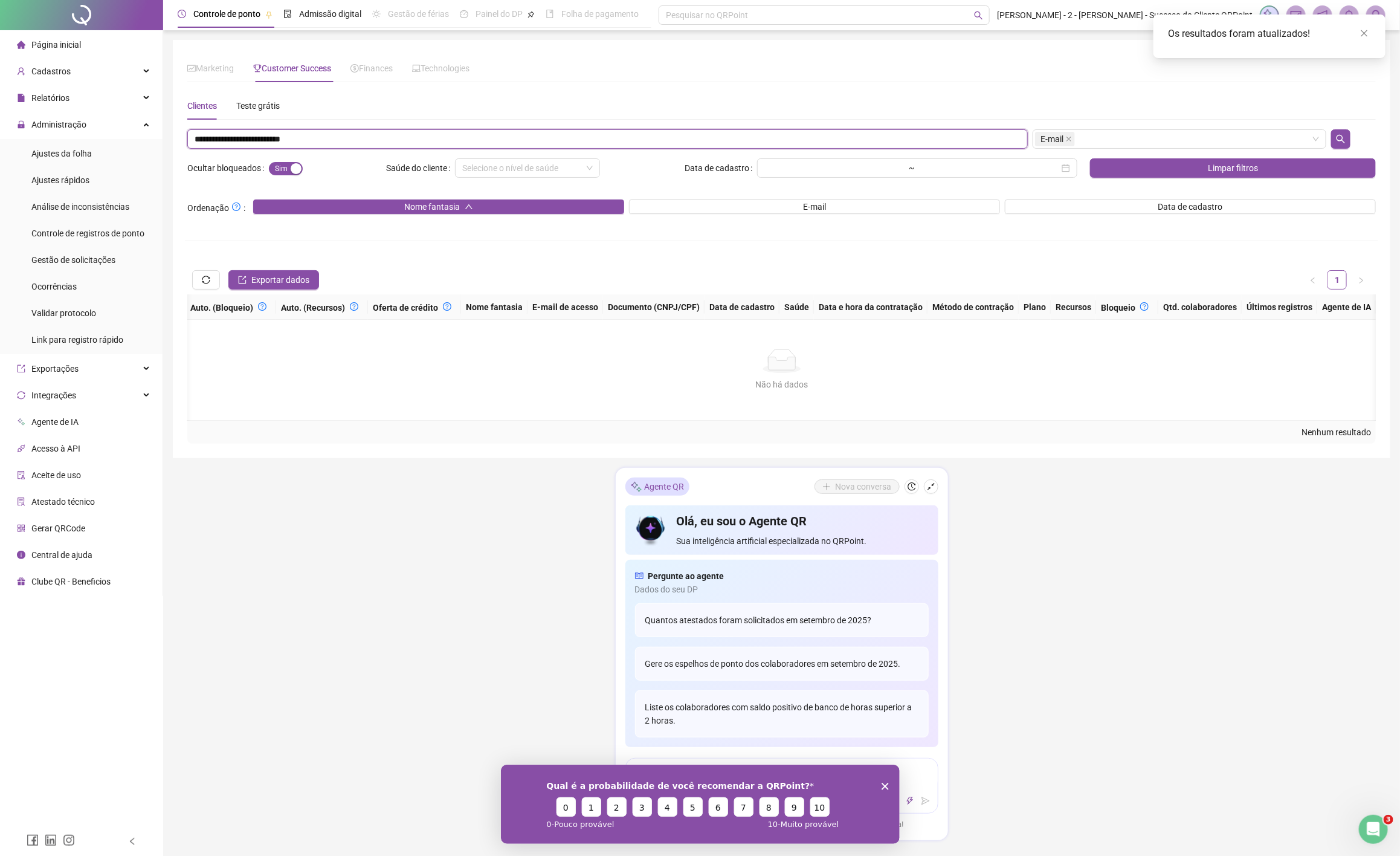
drag, startPoint x: 220, startPoint y: 134, endPoint x: 227, endPoint y: 136, distance: 7.3
click at [227, 133] on input "**********" at bounding box center [607, 139] width 840 height 19
click at [221, 137] on input "**********" at bounding box center [607, 139] width 840 height 19
drag, startPoint x: 209, startPoint y: 140, endPoint x: 11, endPoint y: 145, distance: 198.1
click at [12, 145] on div "Página inicial Cadastros Relatórios Administração Ajustes da folha Ajustes rápi…" at bounding box center [700, 441] width 1400 height 882
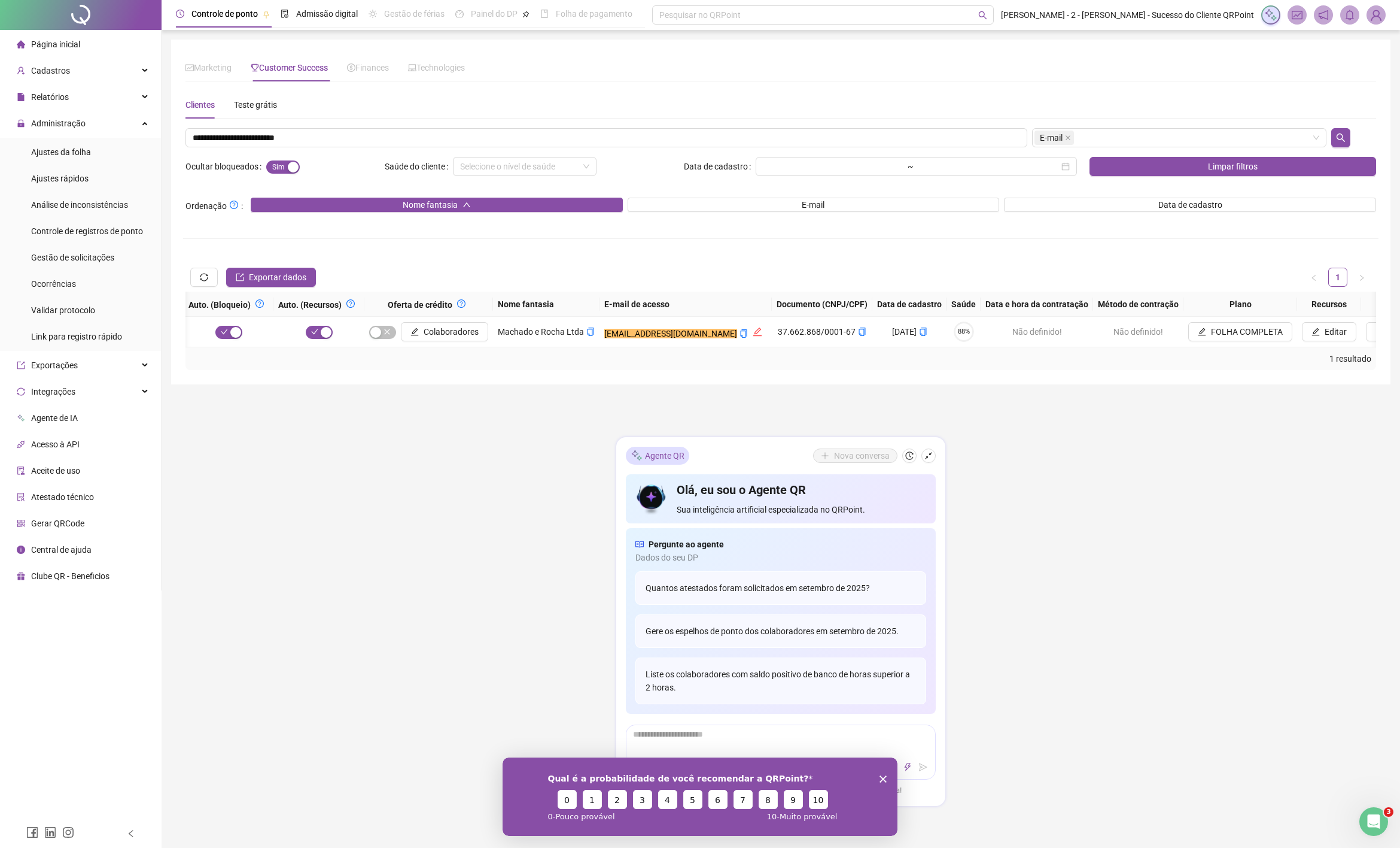
scroll to position [0, 658]
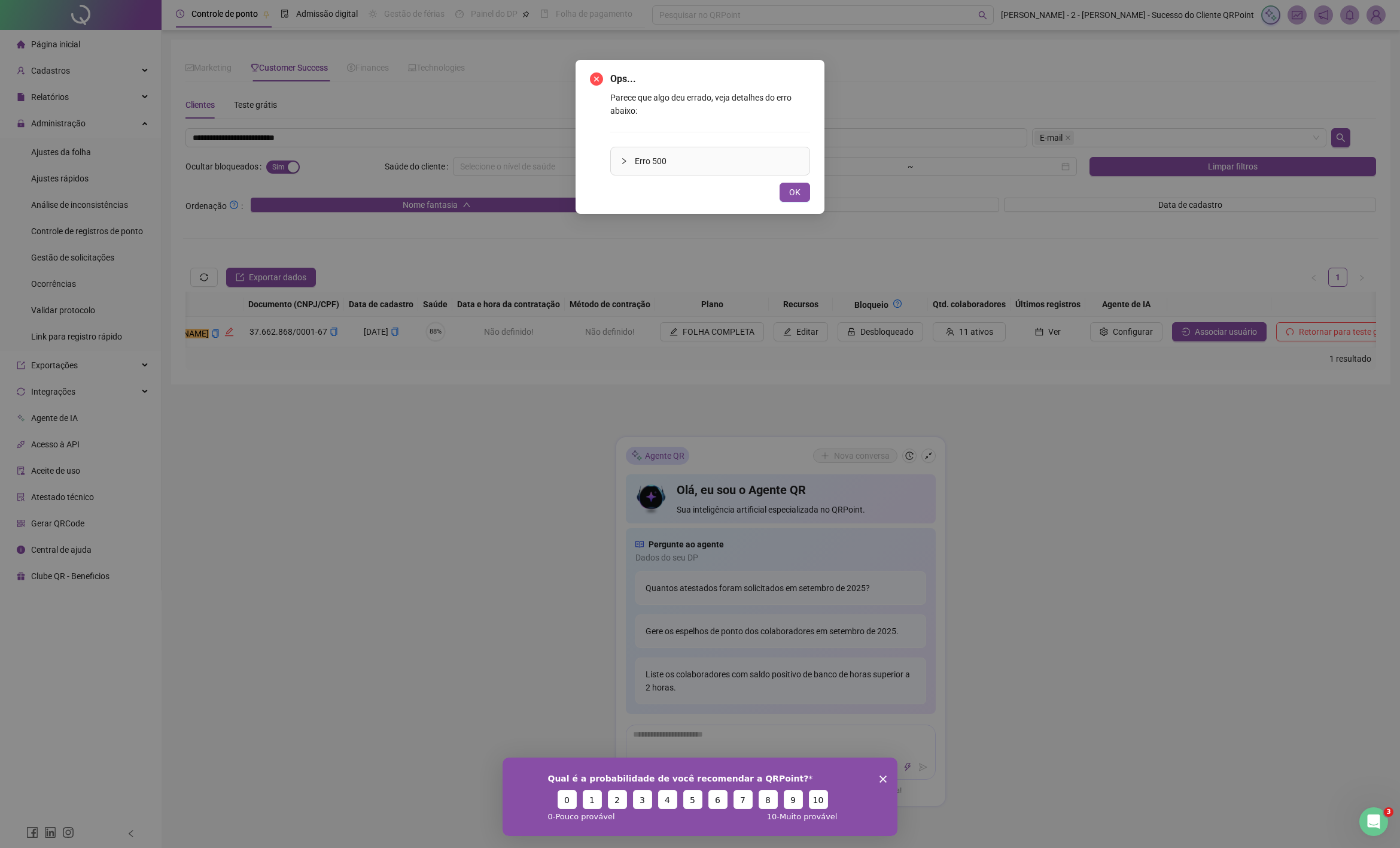
click at [1038, 333] on div "Ops... Parece que algo deu errado, veja detalhes do erro abaixo: Erro 500 OK" at bounding box center [700, 424] width 1400 height 848
click at [1011, 334] on div "Ops... Parece que algo deu errado, veja detalhes do erro abaixo: Erro 500 OK" at bounding box center [700, 424] width 1400 height 848
click at [998, 352] on div "Ops... Parece que algo deu errado, veja detalhes do erro abaixo: Erro 500 OK" at bounding box center [700, 424] width 1400 height 848
click at [990, 354] on div "Ops... Parece que algo deu errado, veja detalhes do erro abaixo: Erro 500 OK" at bounding box center [700, 424] width 1400 height 848
click at [780, 184] on button "OK" at bounding box center [795, 192] width 31 height 19
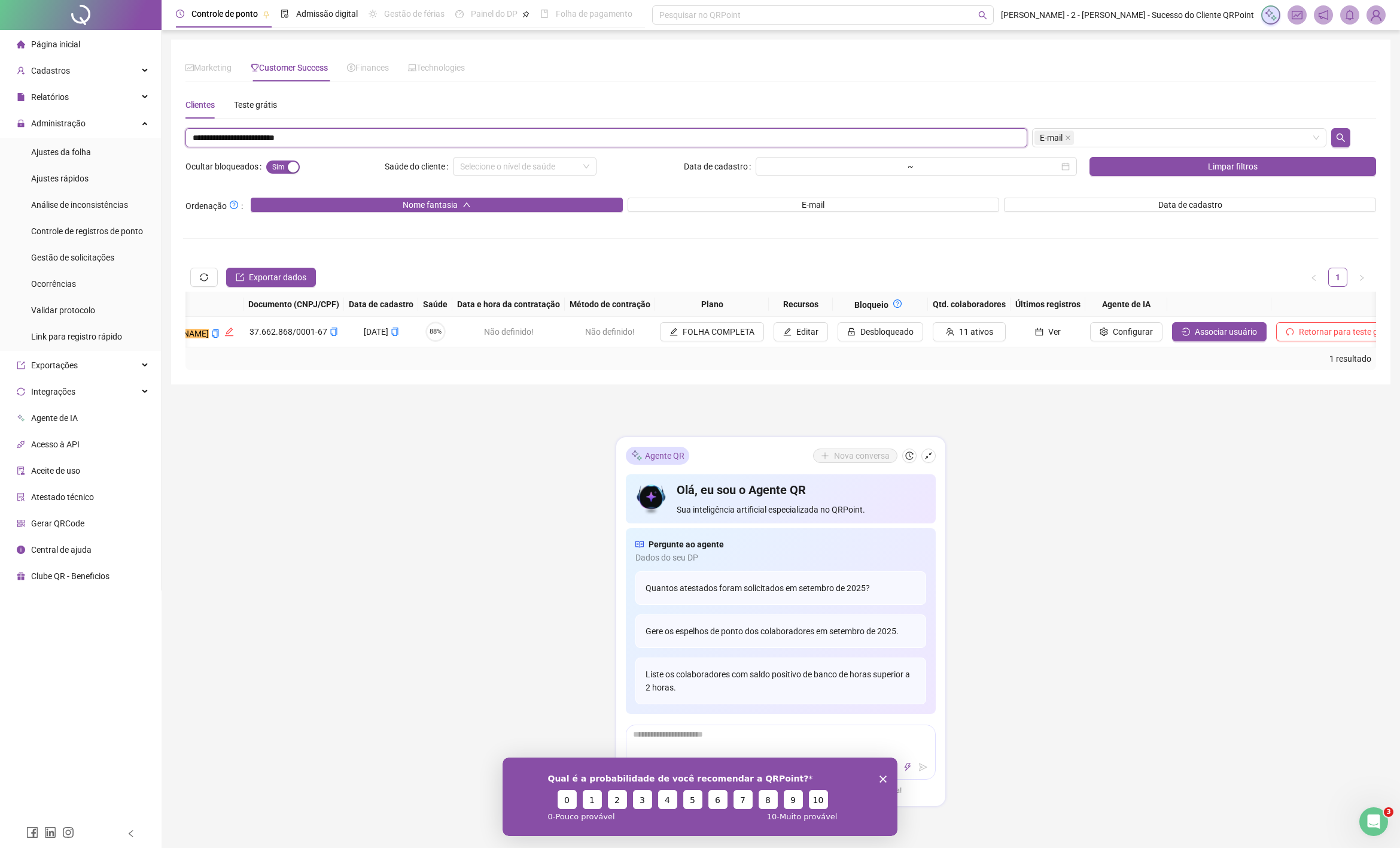
click at [262, 144] on input "**********" at bounding box center [606, 138] width 842 height 19
paste input "***"
click at [278, 171] on span "Sim Não" at bounding box center [284, 167] width 34 height 13
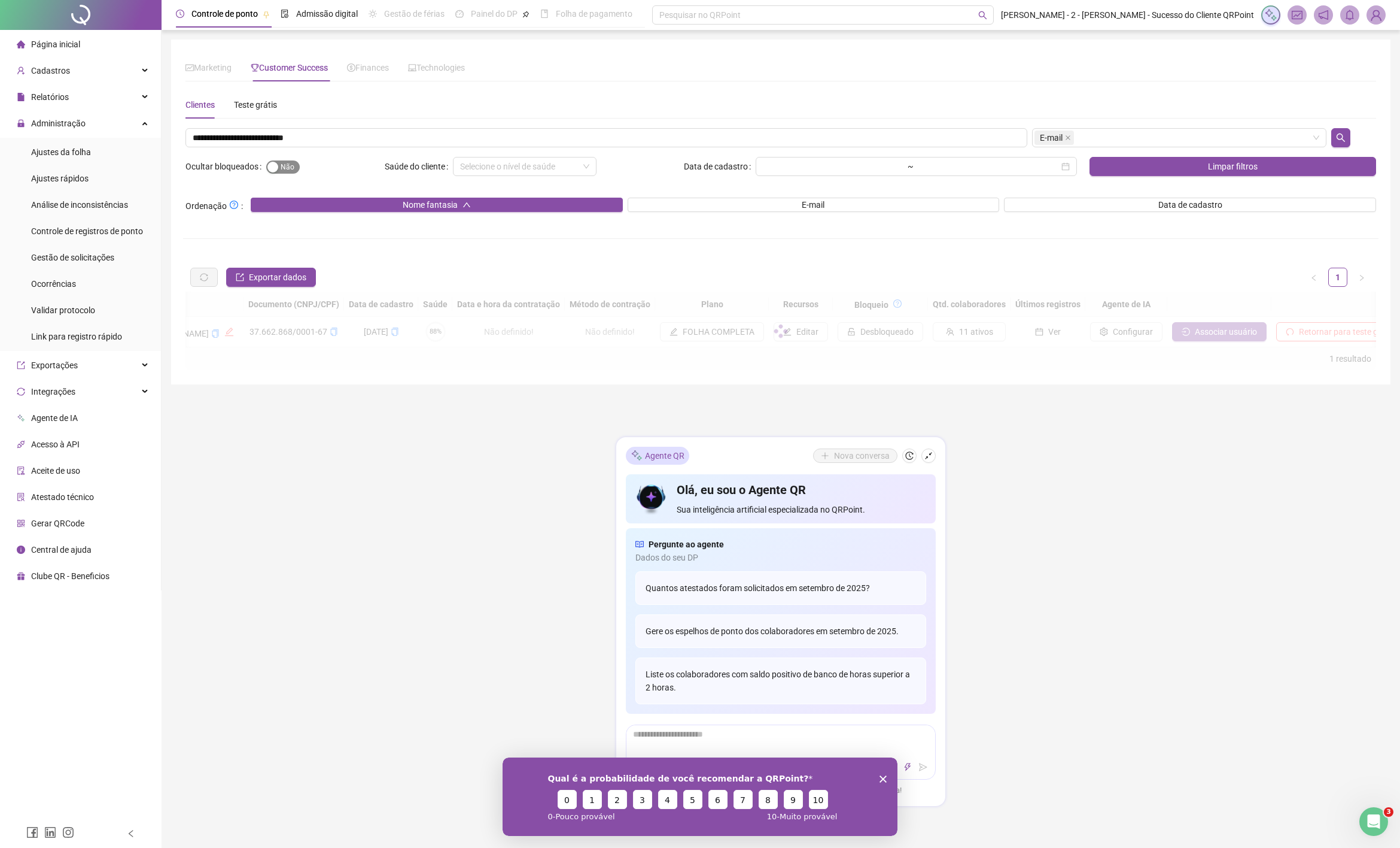
click at [279, 171] on button "Sim Não" at bounding box center [284, 167] width 34 height 13
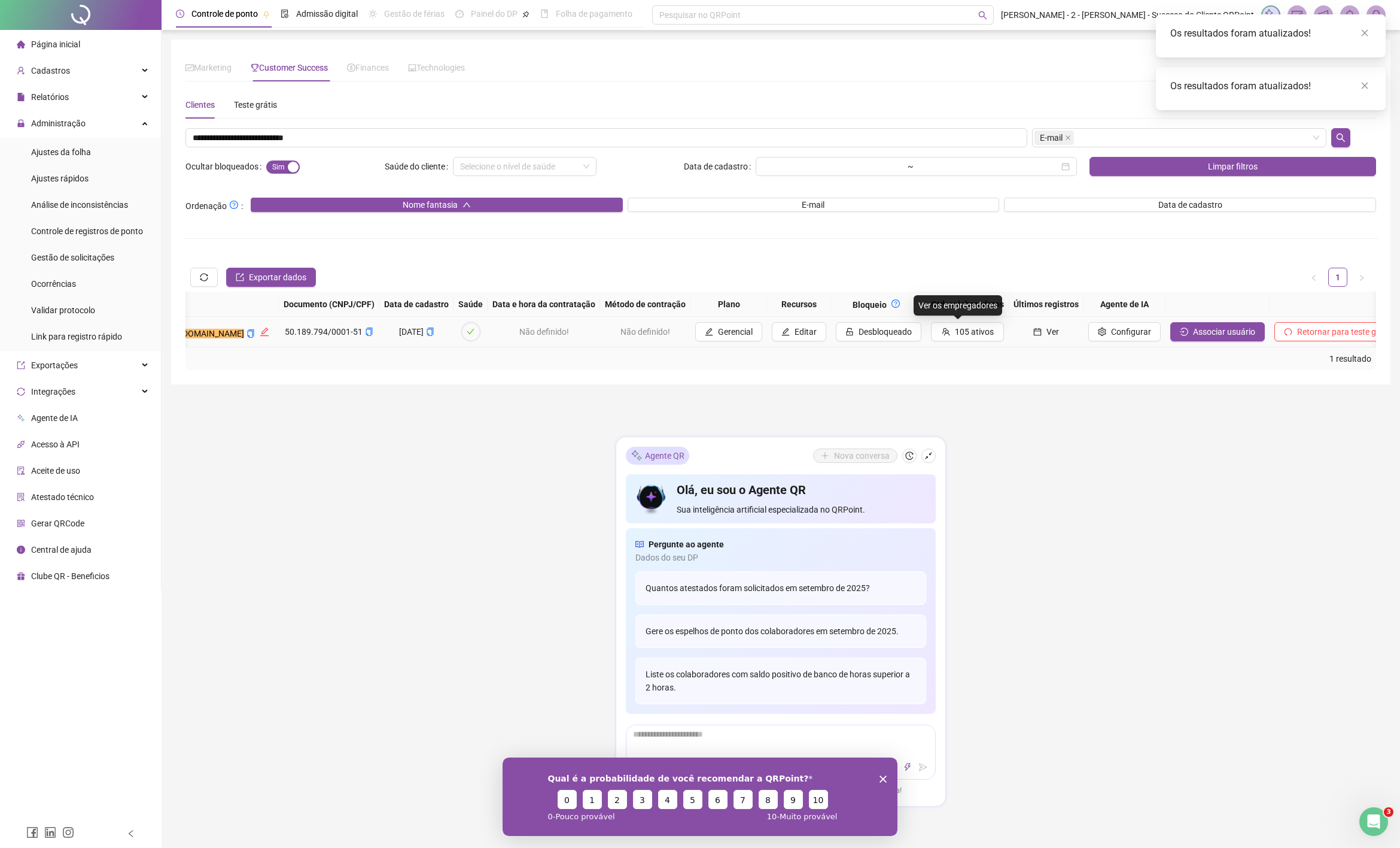
click at [1037, 329] on button "Ver" at bounding box center [1046, 331] width 65 height 19
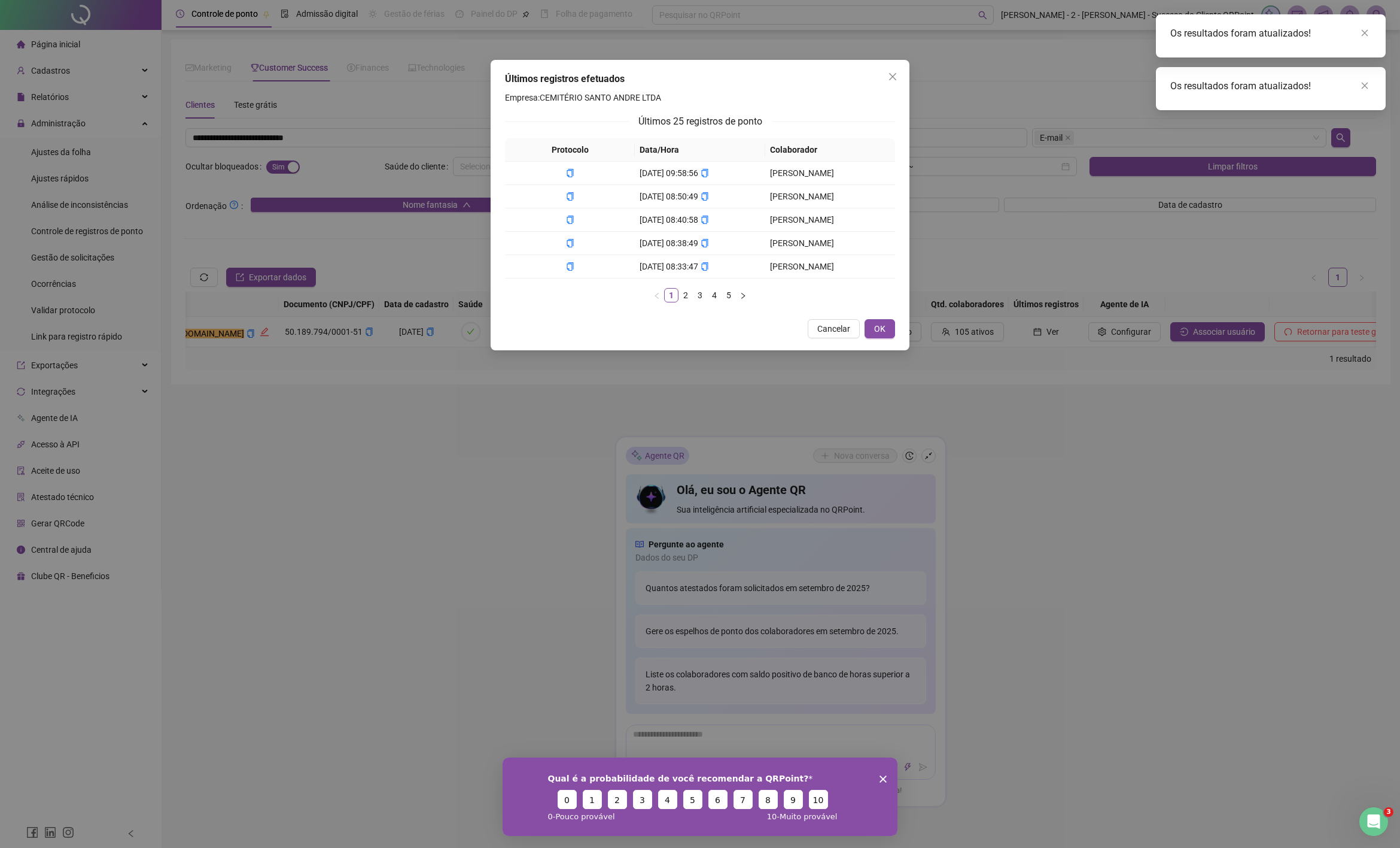
click at [1038, 258] on div "Últimos registros efetuados Empresa: CEMITÉRIO SANTO ANDRE LTDA Últimos 25 regi…" at bounding box center [700, 424] width 1400 height 848
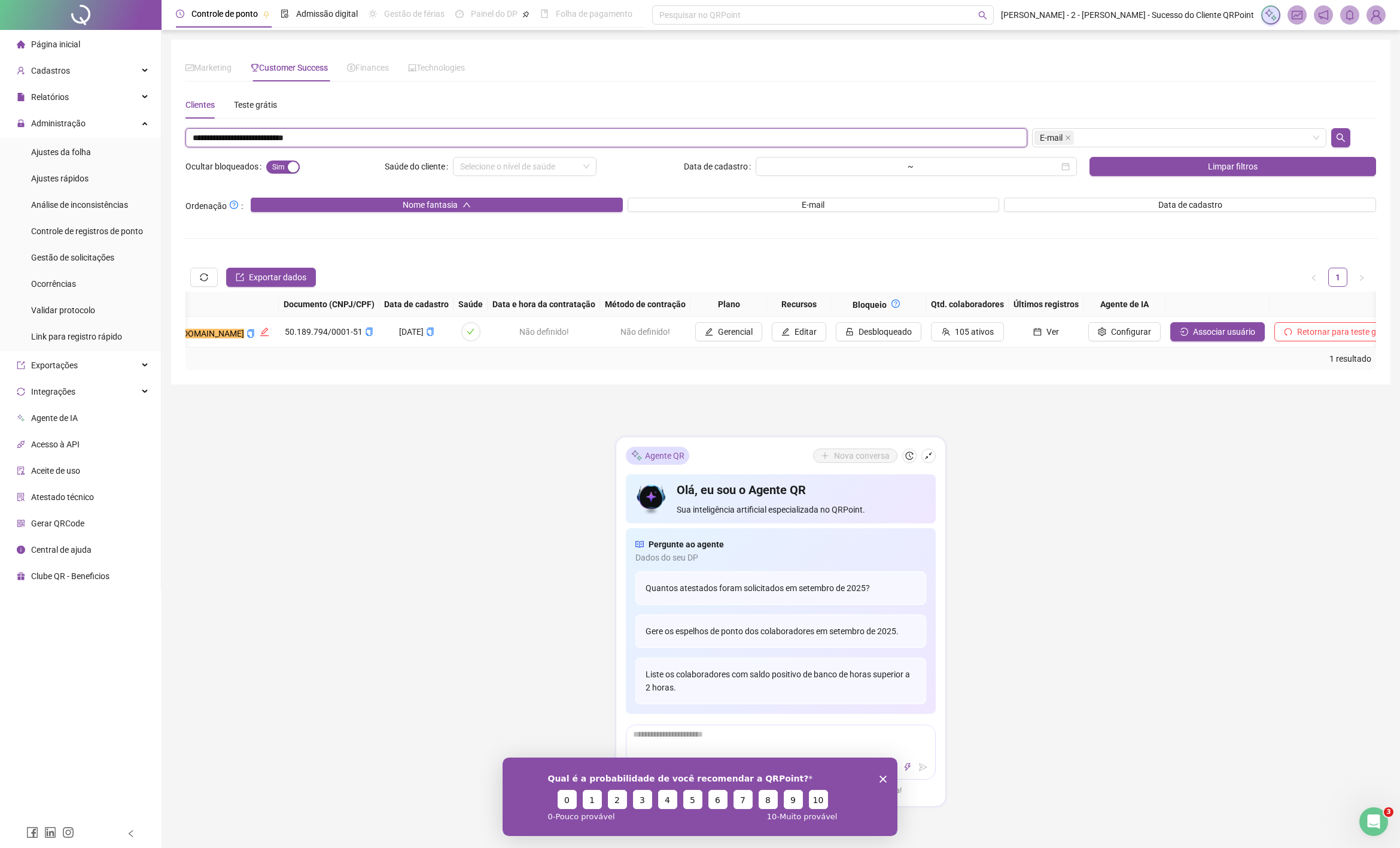
click at [282, 135] on input "**********" at bounding box center [606, 138] width 842 height 19
paste input "text"
type input "**********"
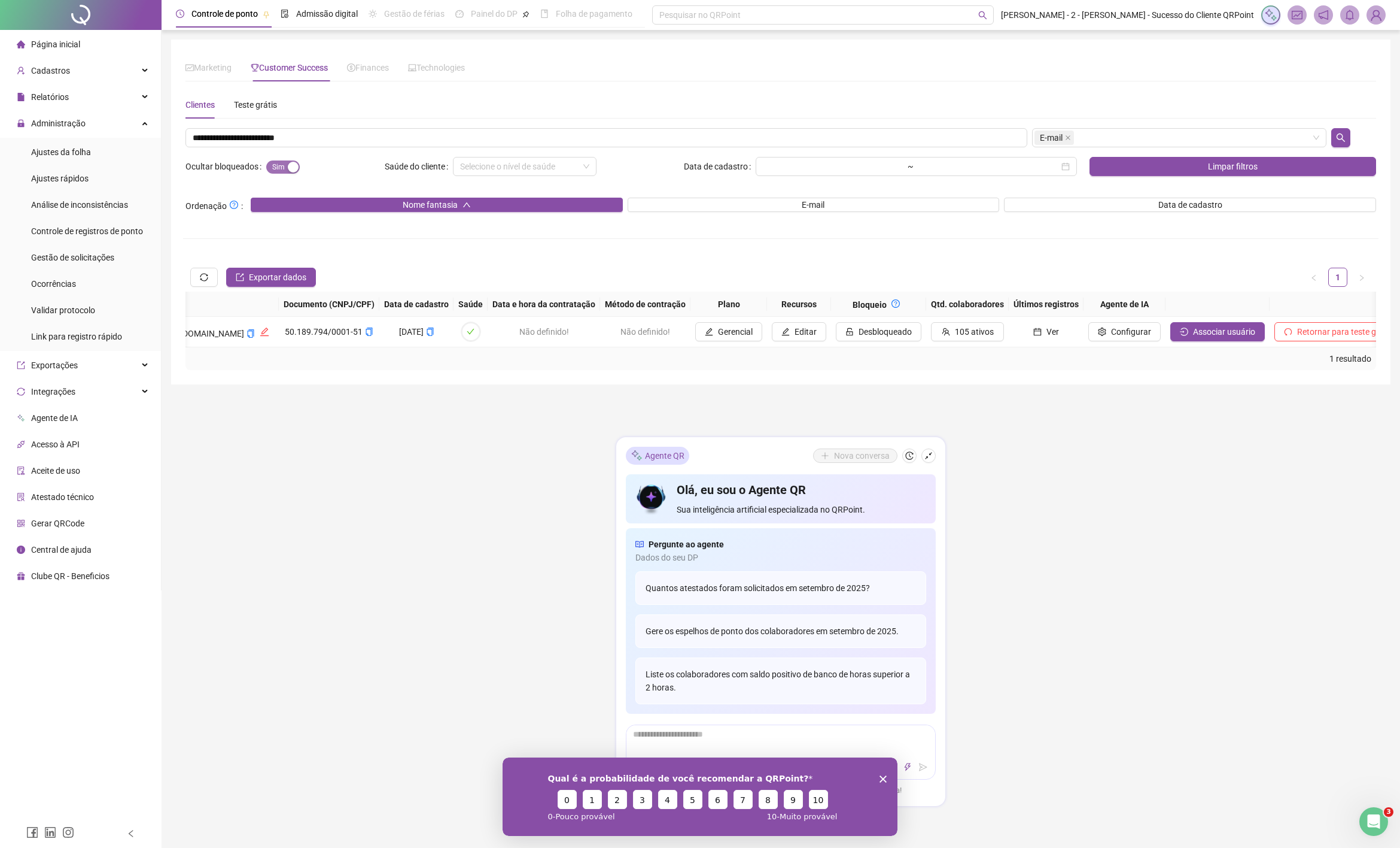
click at [277, 164] on span "Sim Não" at bounding box center [284, 167] width 34 height 13
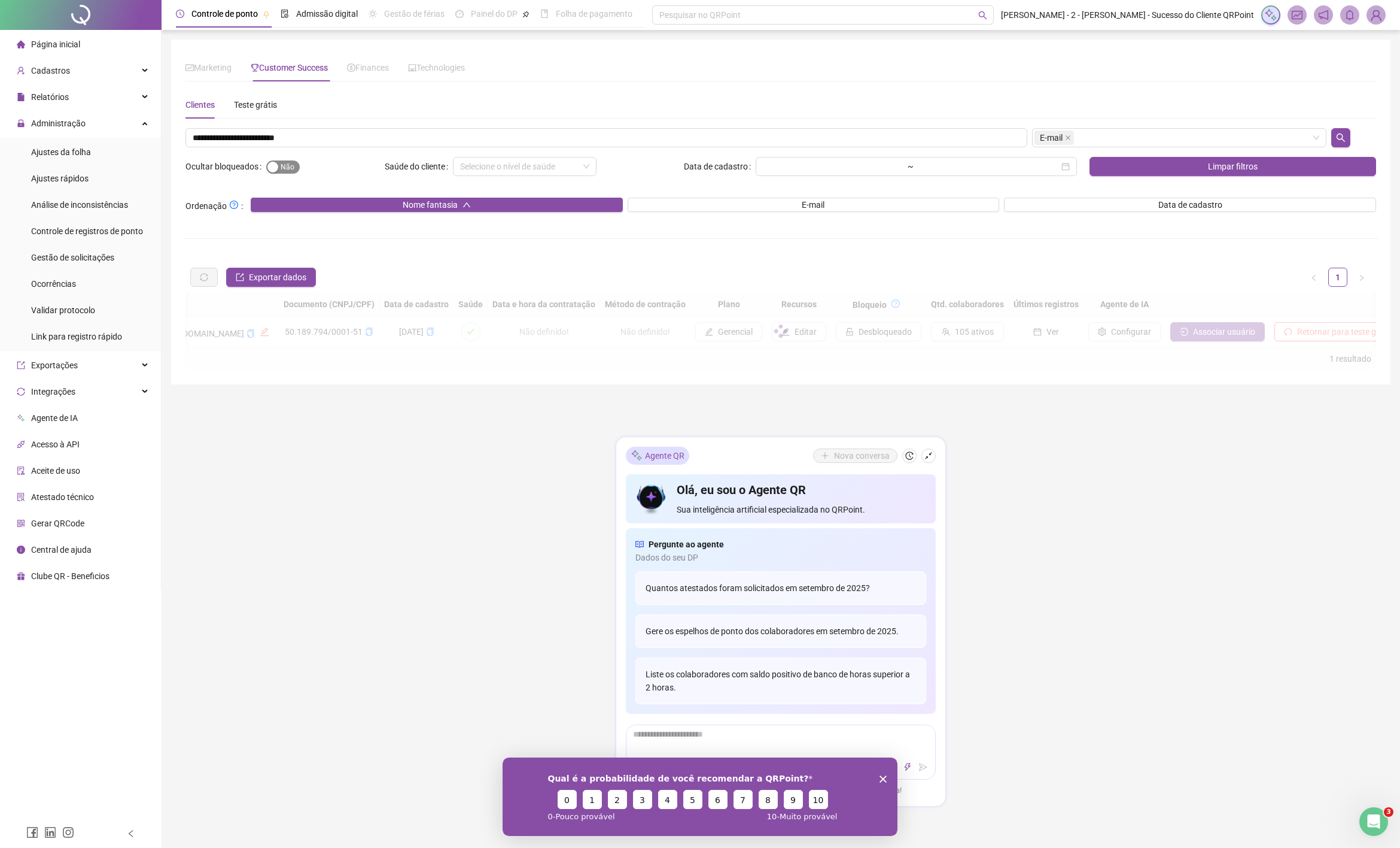
click at [277, 164] on button "Sim Não" at bounding box center [284, 167] width 34 height 13
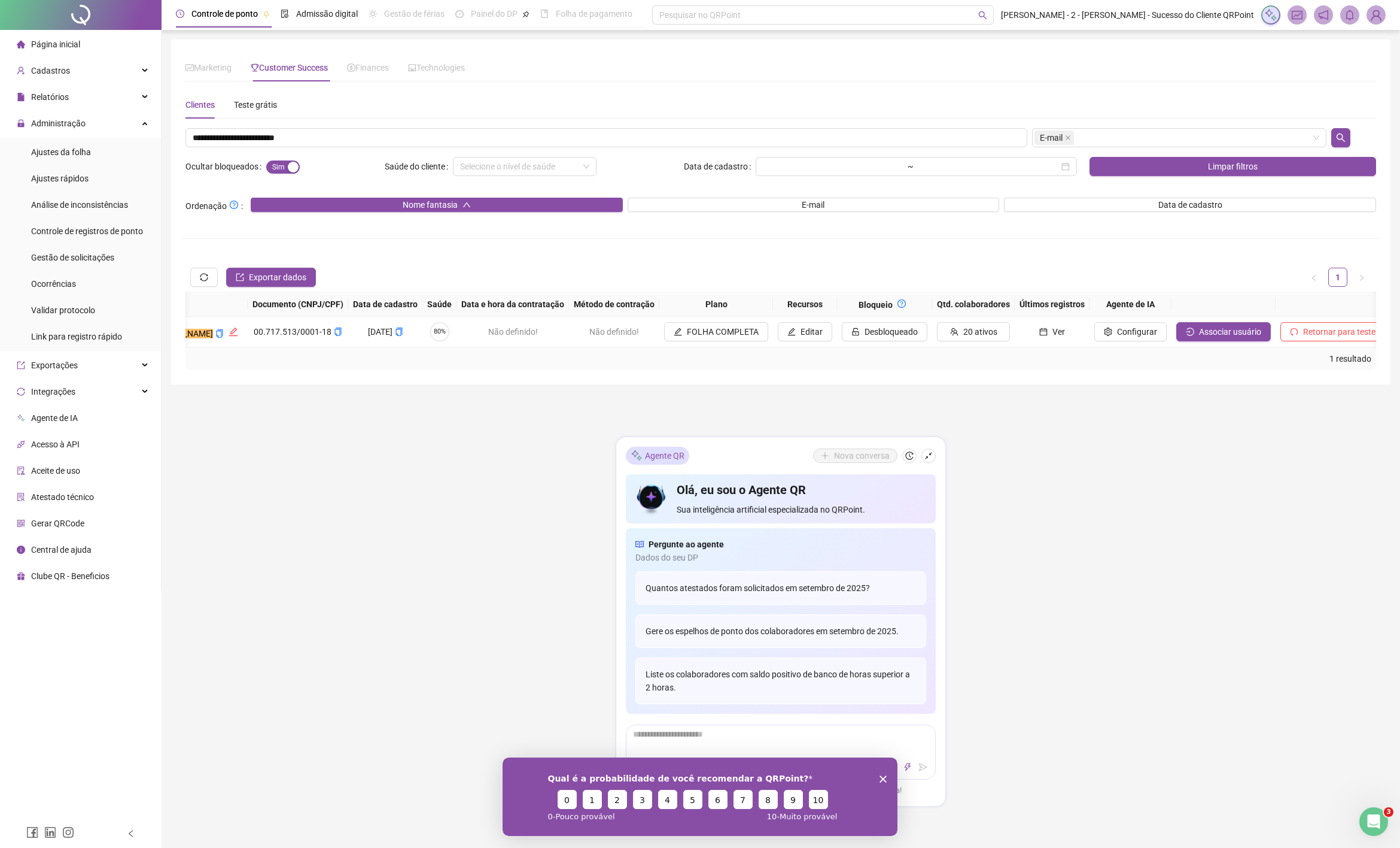
drag, startPoint x: 326, startPoint y: 4, endPoint x: 510, endPoint y: 56, distance: 191.2
click at [502, 55] on div "Controle de ponto Admissão digital Gestão de férias Painel do DP Folha de pagam…" at bounding box center [781, 424] width 1239 height 848
click at [531, 61] on div "Marketing Customer Success Finances Technologies" at bounding box center [781, 68] width 1191 height 28
click at [430, 337] on div at bounding box center [440, 331] width 20 height 20
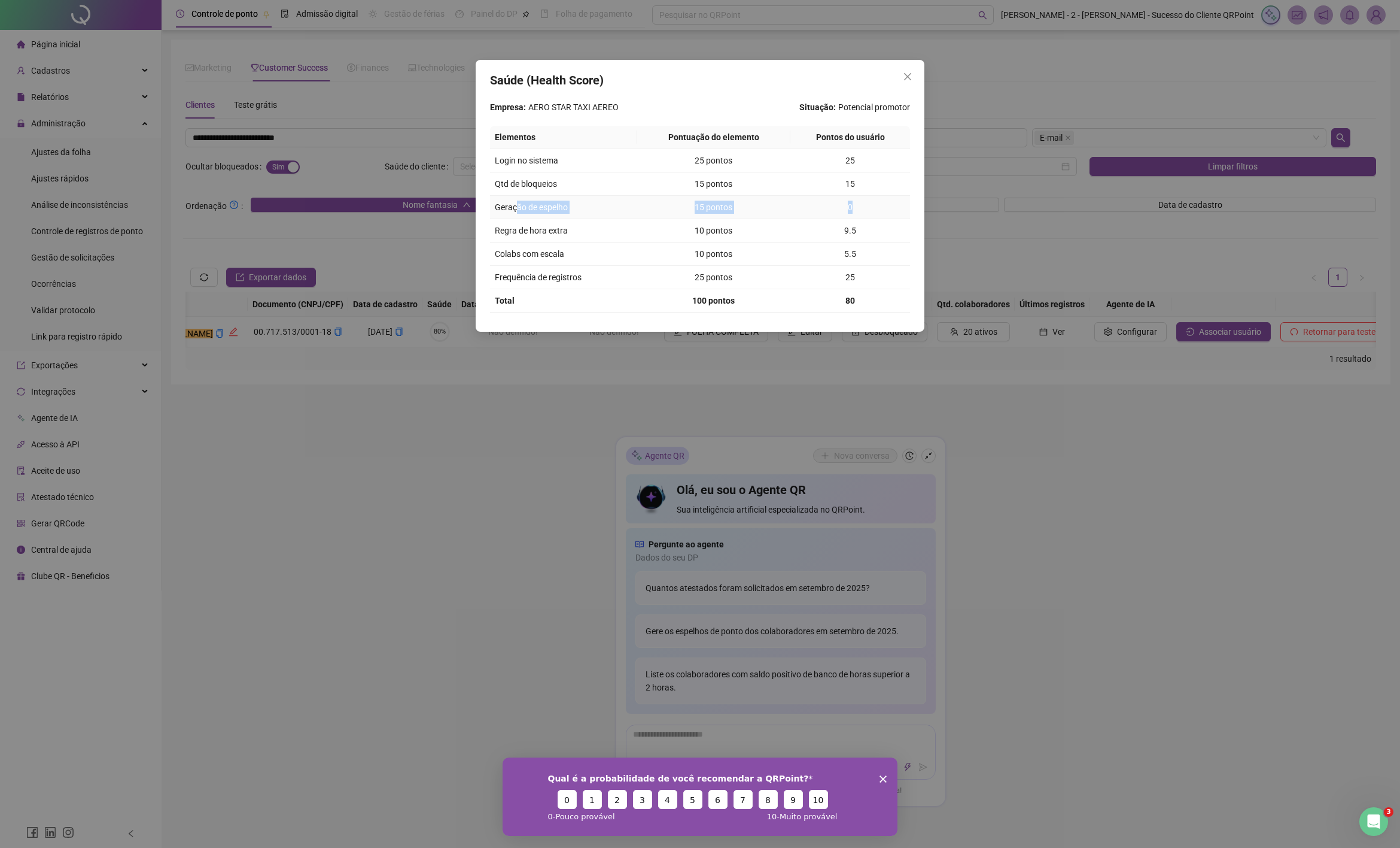
drag, startPoint x: 515, startPoint y: 207, endPoint x: 869, endPoint y: 212, distance: 354.0
click at [869, 212] on tr "Geração de espelho 15 pontos 0" at bounding box center [700, 208] width 420 height 23
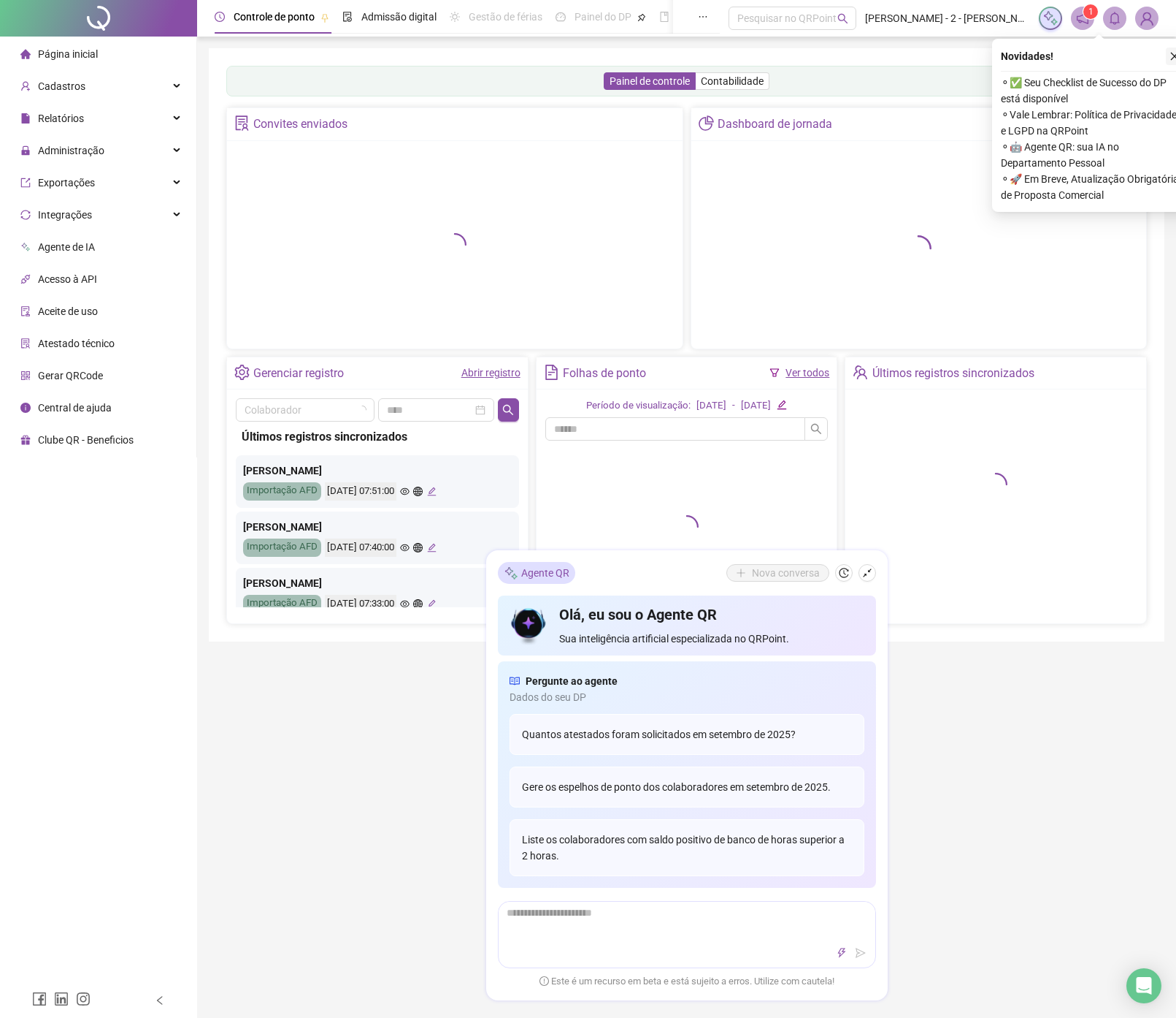
click at [1170, 60] on body "Página inicial Cadastros Relatórios Administração Exportações Integrações Agent…" at bounding box center [588, 509] width 1176 height 1018
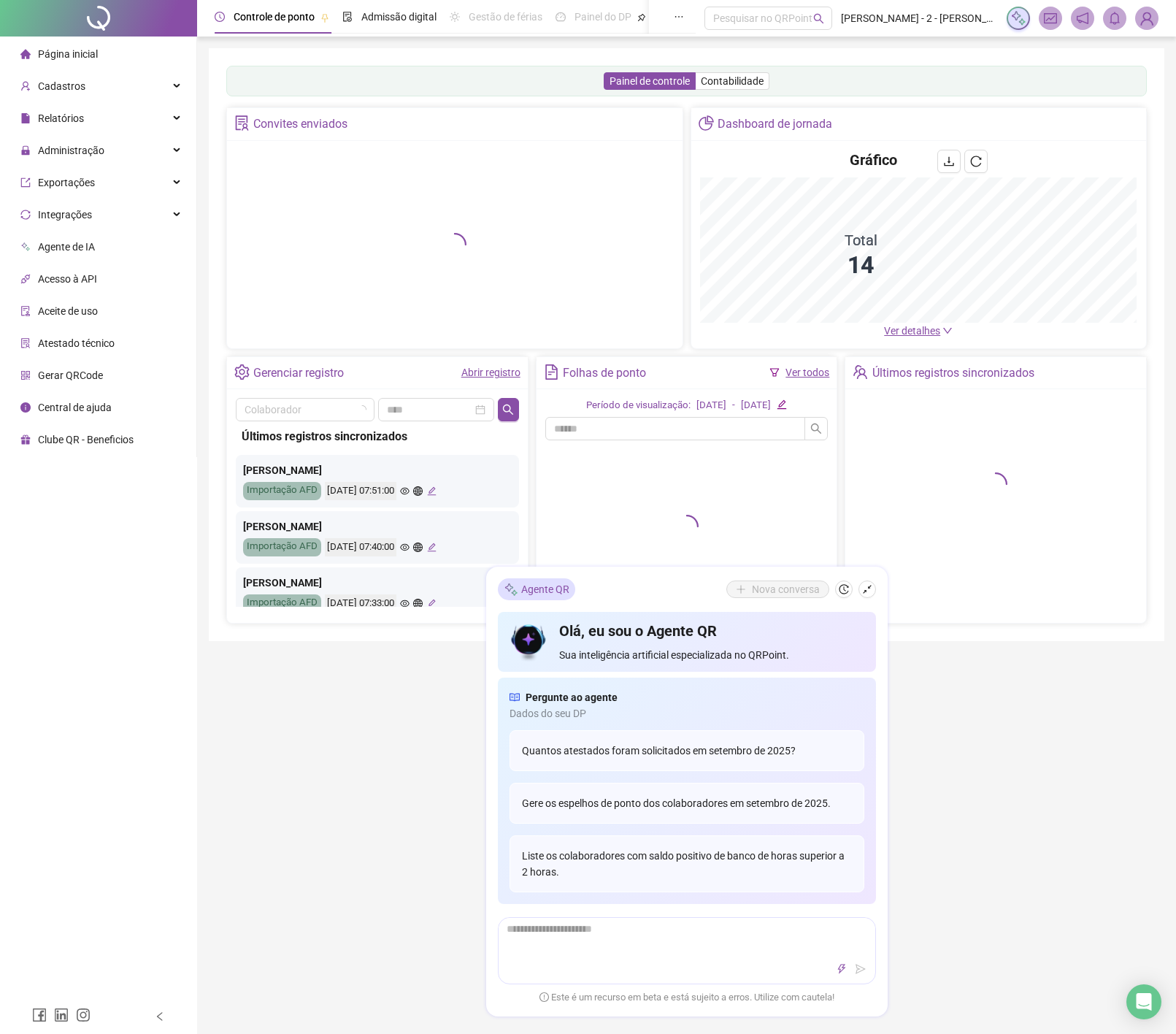
click at [1151, 14] on img at bounding box center [1147, 18] width 22 height 22
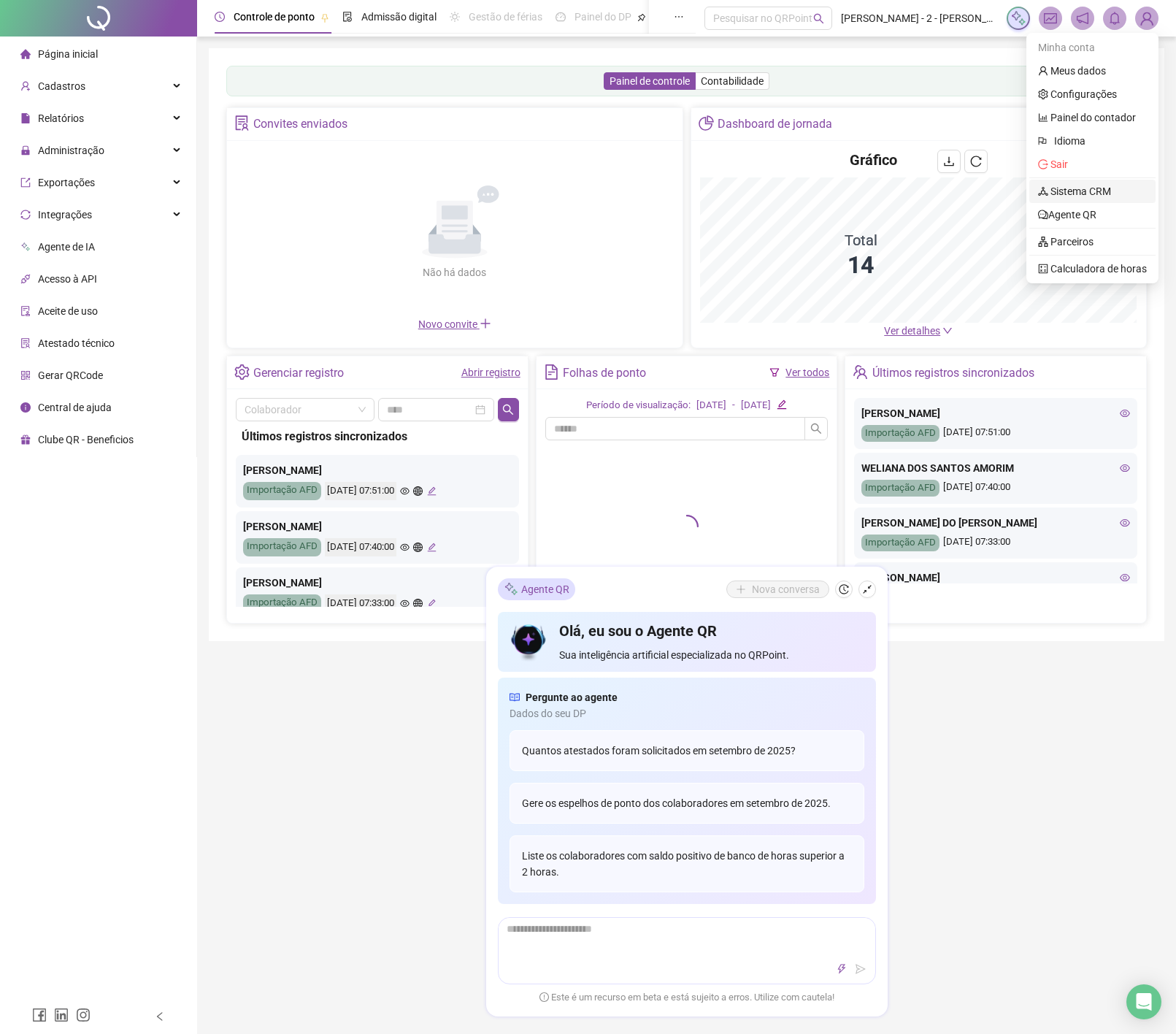
click at [1100, 190] on link "Sistema CRM" at bounding box center [1075, 191] width 73 height 11
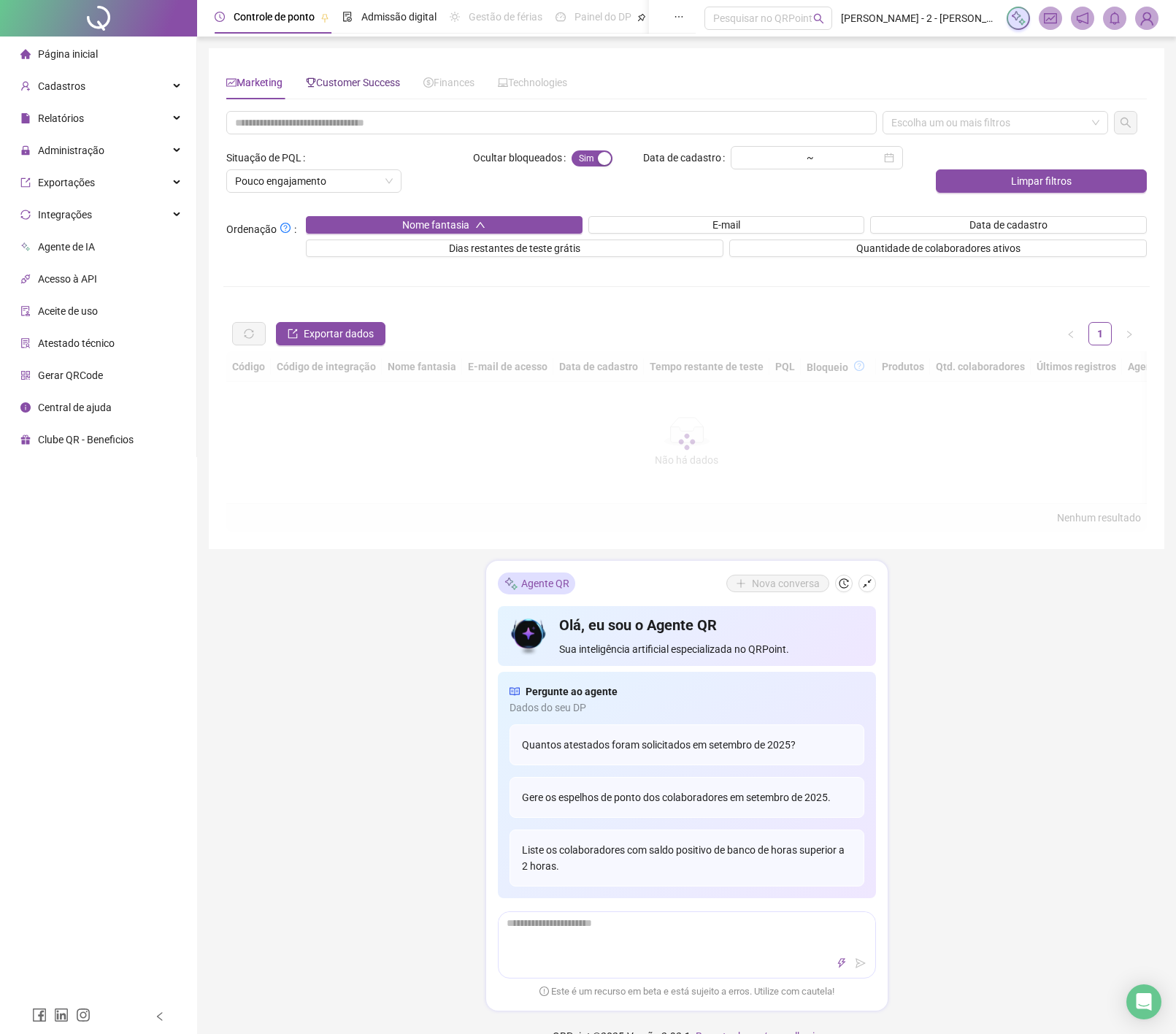
click at [361, 77] on span "Customer Success" at bounding box center [353, 82] width 94 height 11
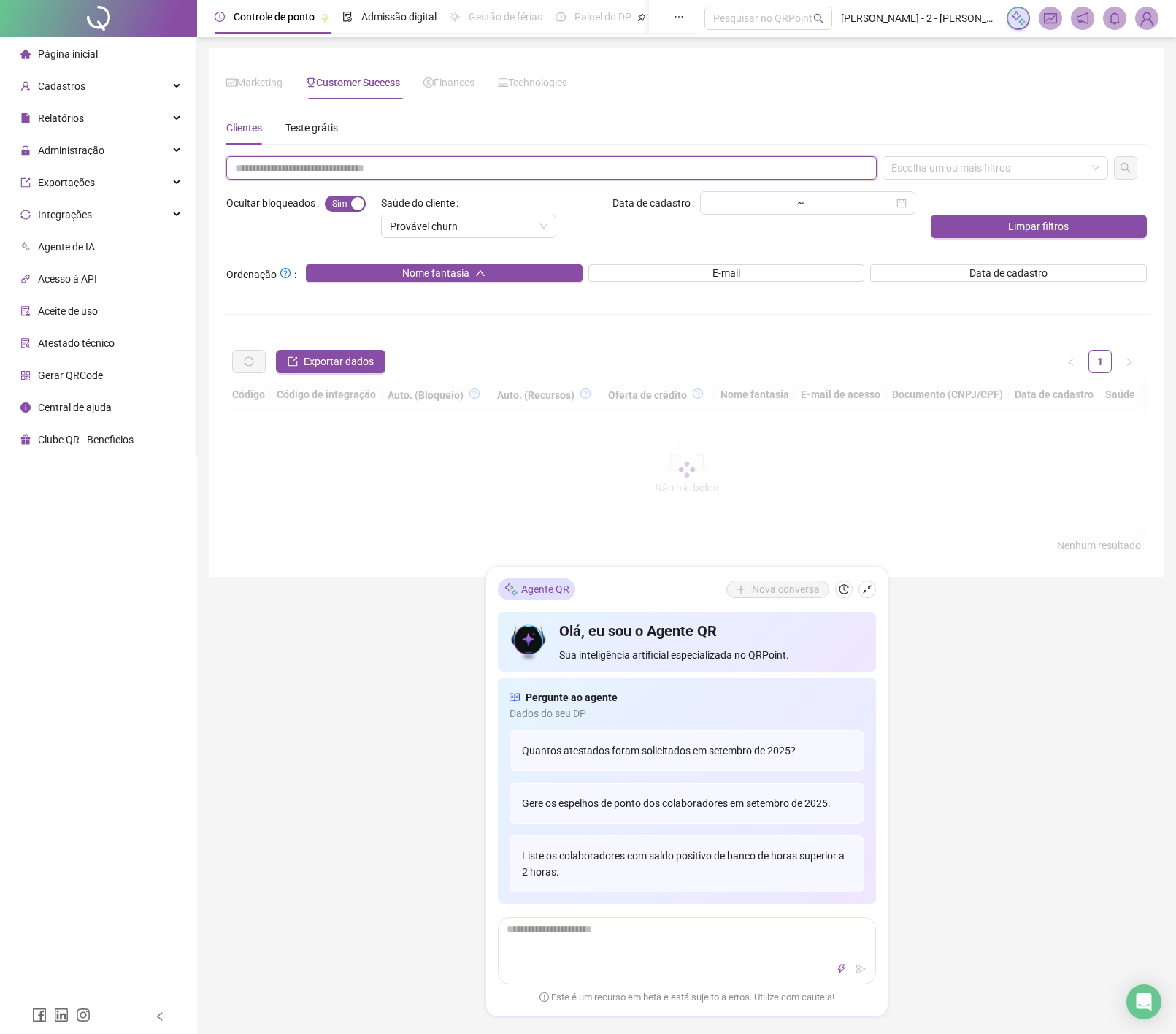
click at [364, 177] on input "text" at bounding box center [551, 168] width 651 height 23
paste input "**********"
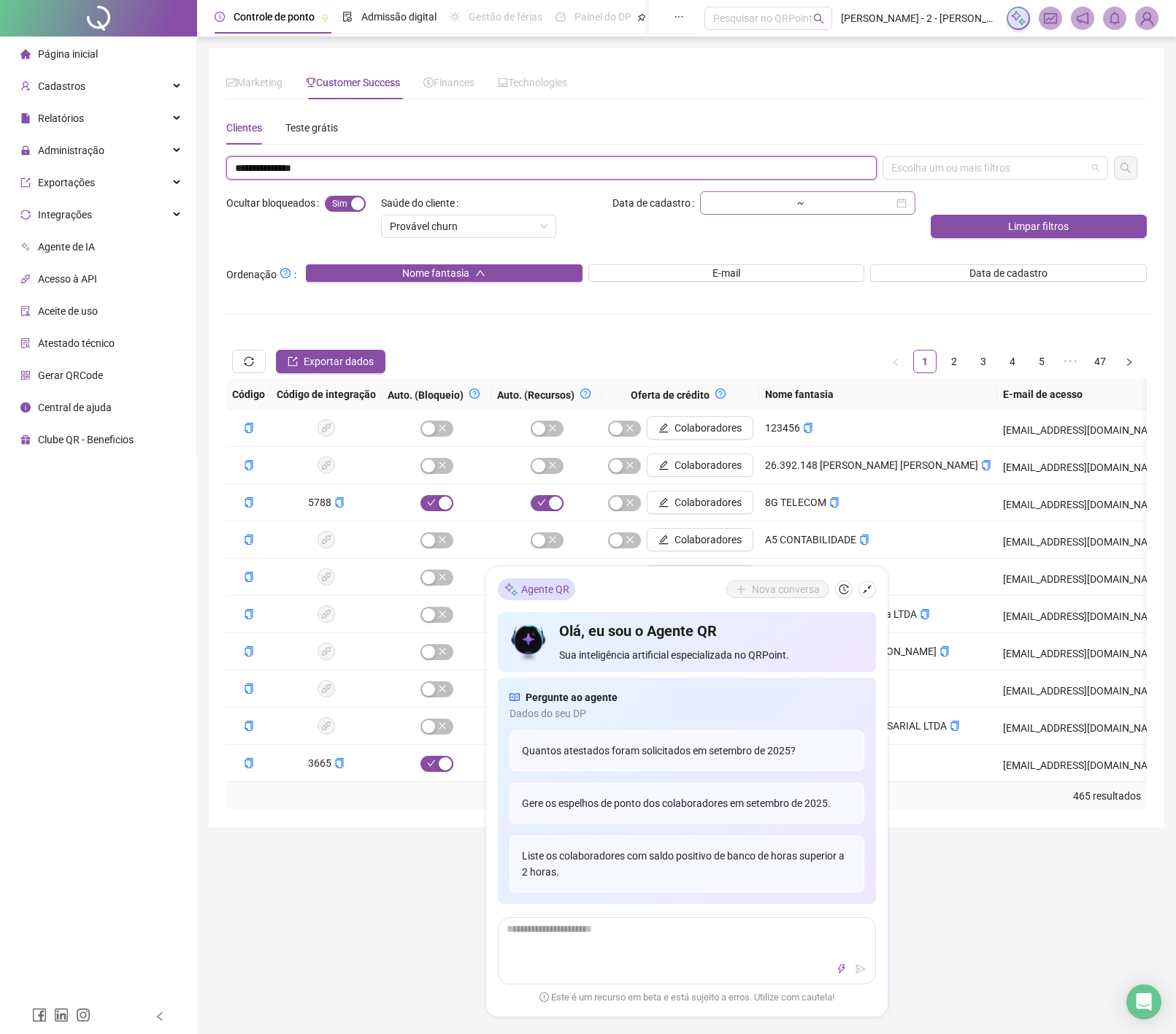
drag, startPoint x: 919, startPoint y: 160, endPoint x: 906, endPoint y: 196, distance: 38.3
click at [919, 160] on div "Escolha um ou mais filtros" at bounding box center [995, 168] width 226 height 23
type input "**********"
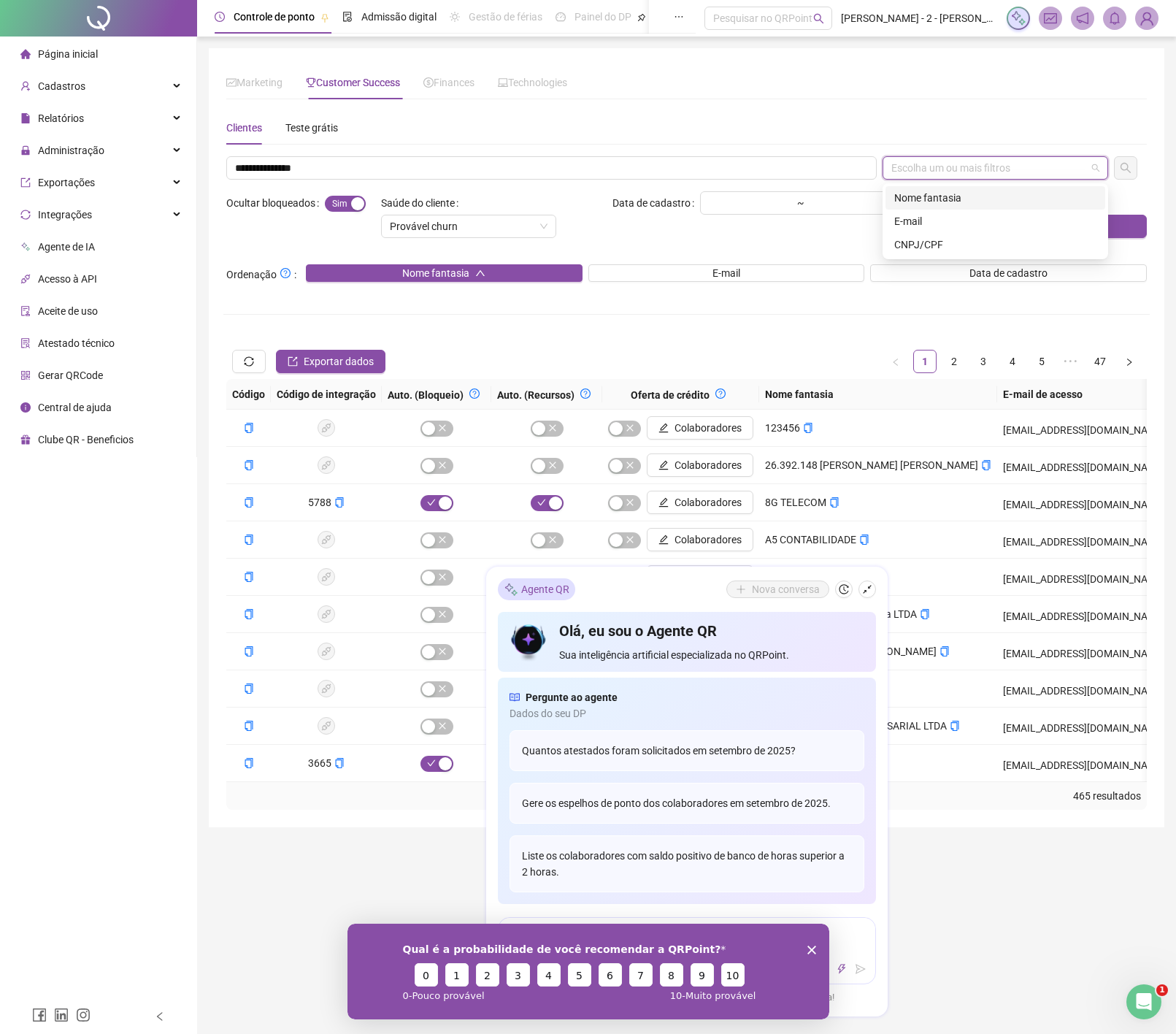
click at [941, 198] on div "Nome fantasia" at bounding box center [996, 197] width 203 height 16
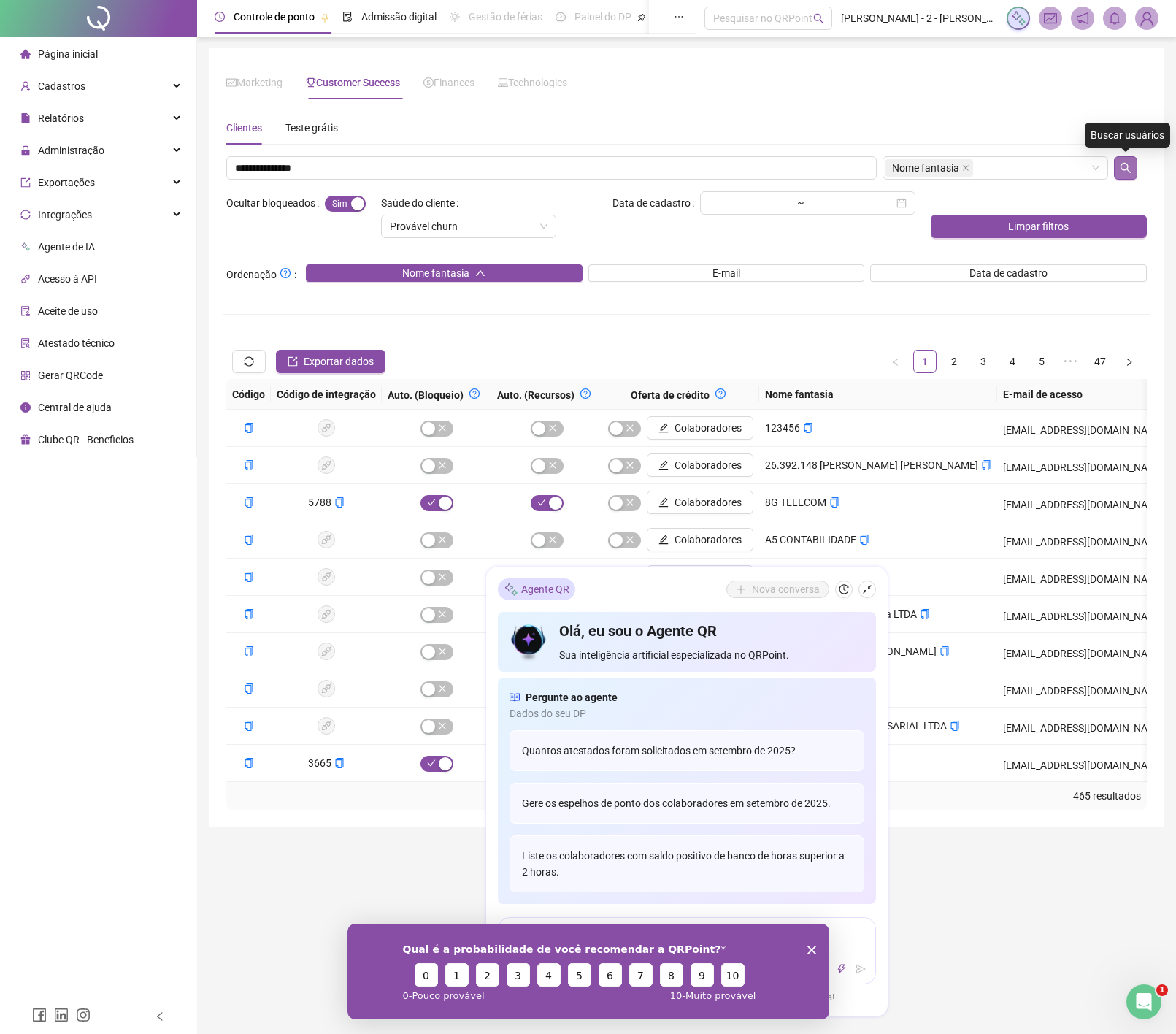
click at [1126, 167] on icon "search" at bounding box center [1126, 168] width 11 height 11
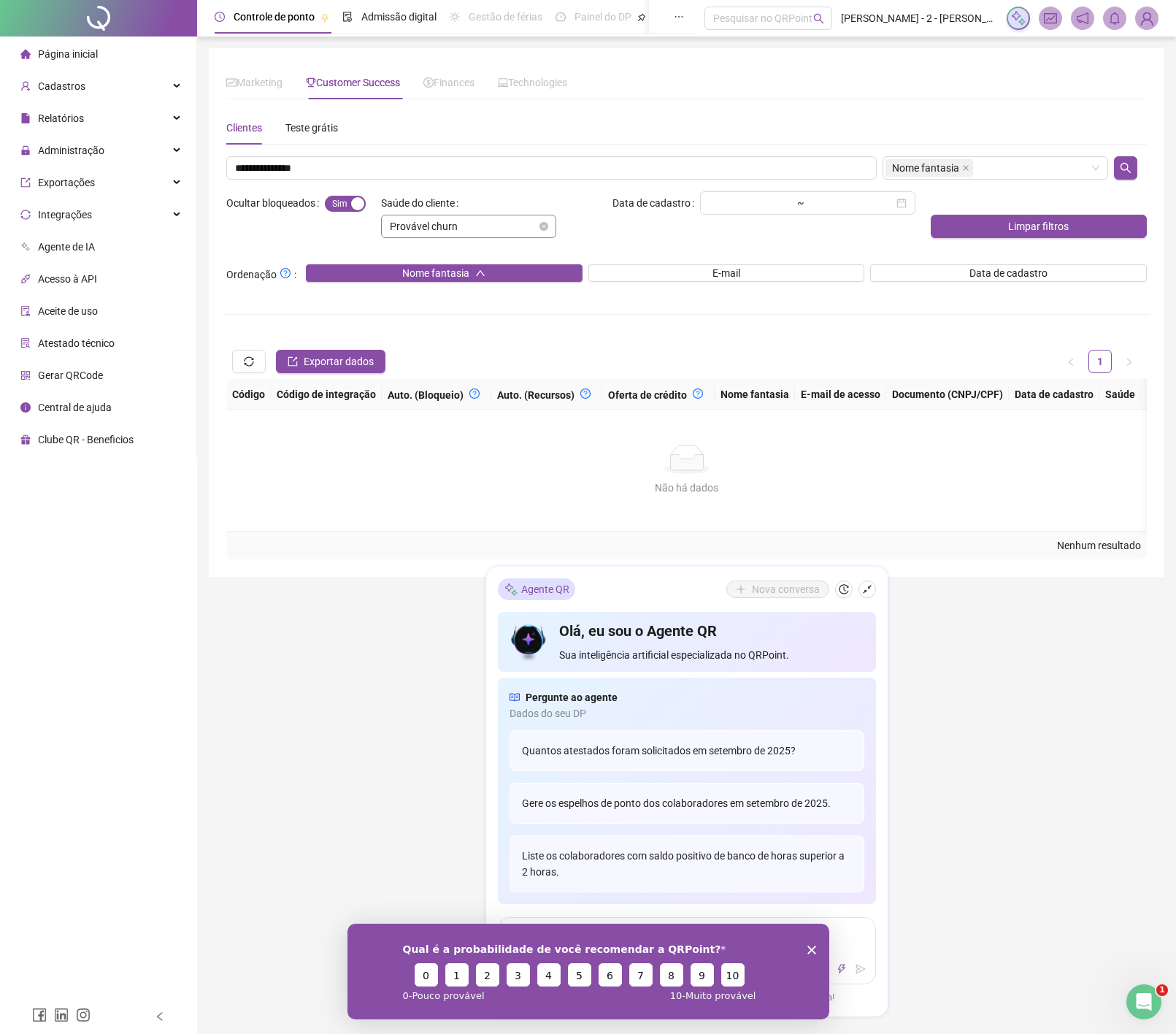
click at [550, 222] on div "Provável churn" at bounding box center [468, 226] width 175 height 23
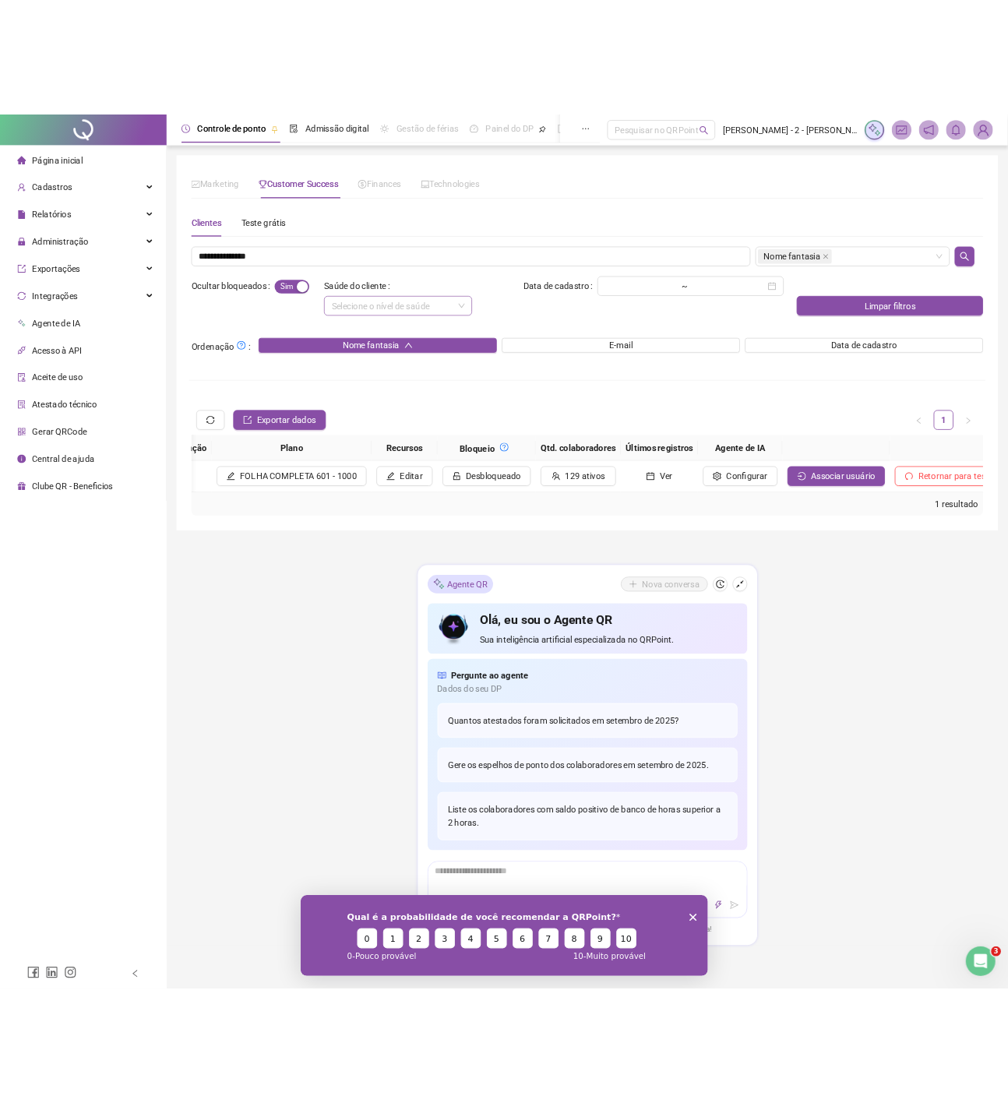
scroll to position [0, 1412]
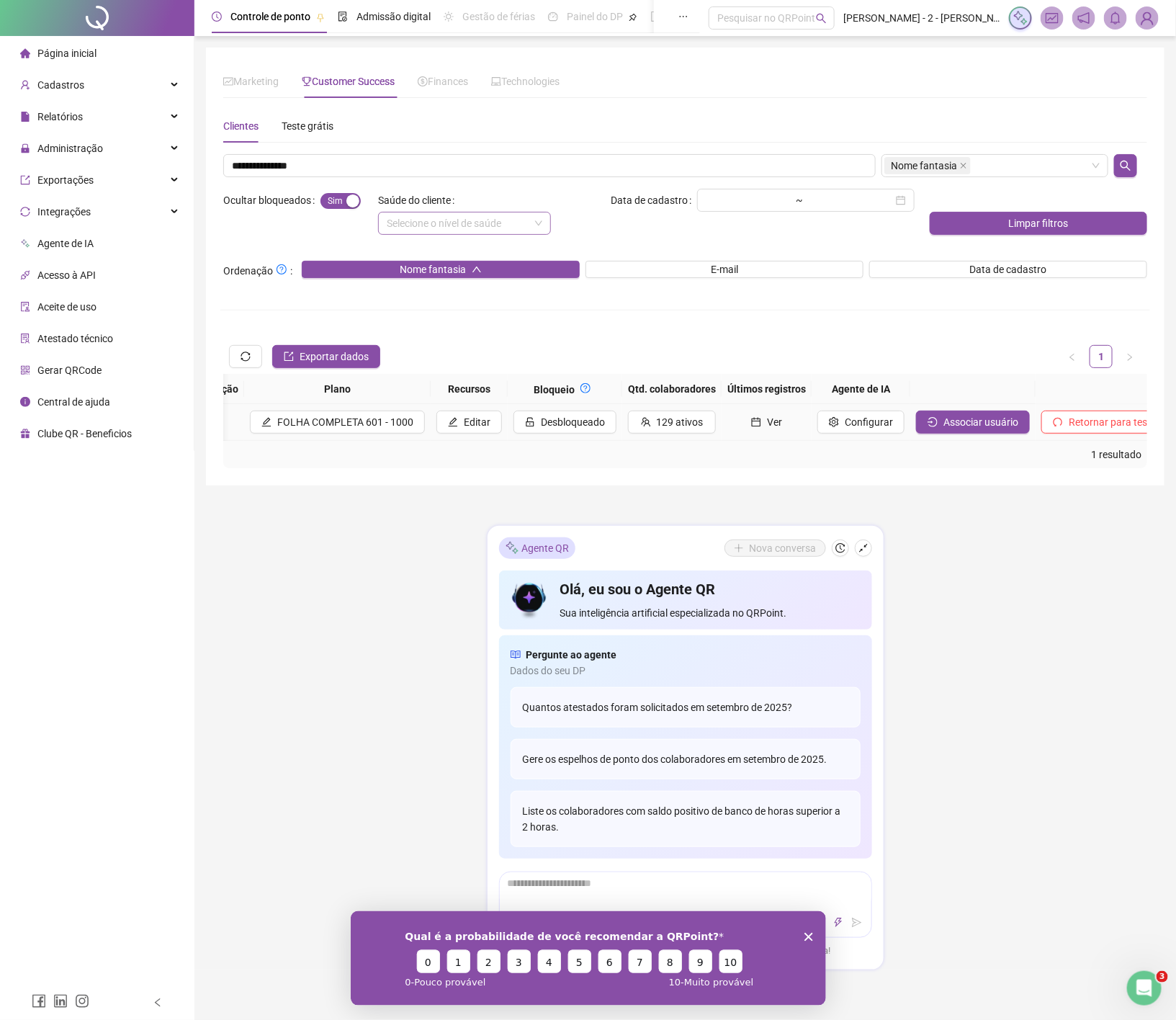
click at [766, 422] on span "Ver" at bounding box center [774, 422] width 15 height 16
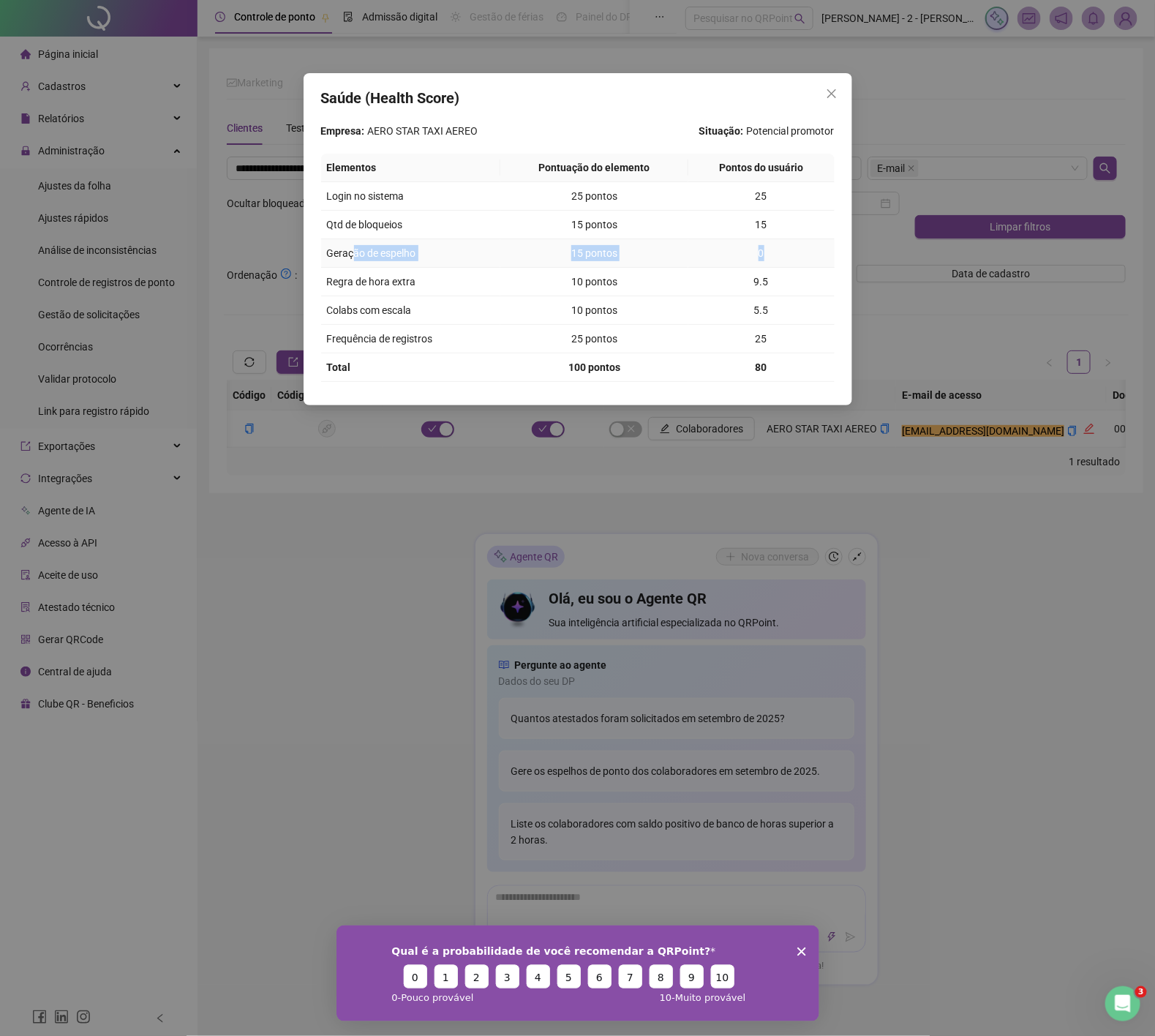
scroll to position [0, 804]
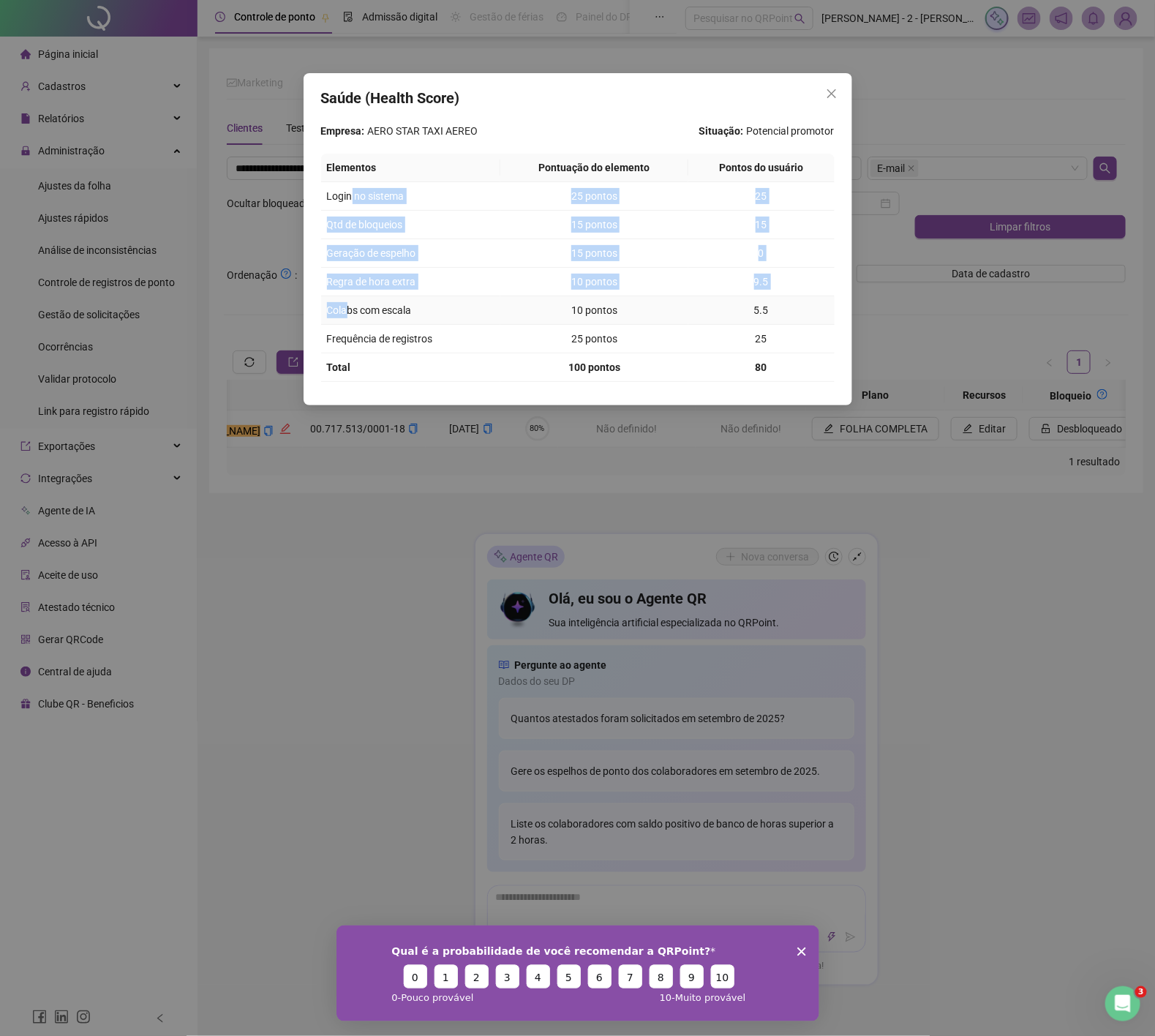
drag, startPoint x: 351, startPoint y: 193, endPoint x: 353, endPoint y: 313, distance: 120.0
click at [348, 309] on tbody "Login no sistema 25 pontos 25 Qtd de bloqueios 15 pontos 15 Geração de espelho …" at bounding box center [578, 282] width 514 height 200
click at [397, 230] on td "Qtd de bloqueios" at bounding box center [411, 224] width 180 height 28
drag, startPoint x: 323, startPoint y: 198, endPoint x: 531, endPoint y: 197, distance: 208.0
click at [530, 197] on tr "Login no sistema 25 pontos 25" at bounding box center [578, 196] width 514 height 28
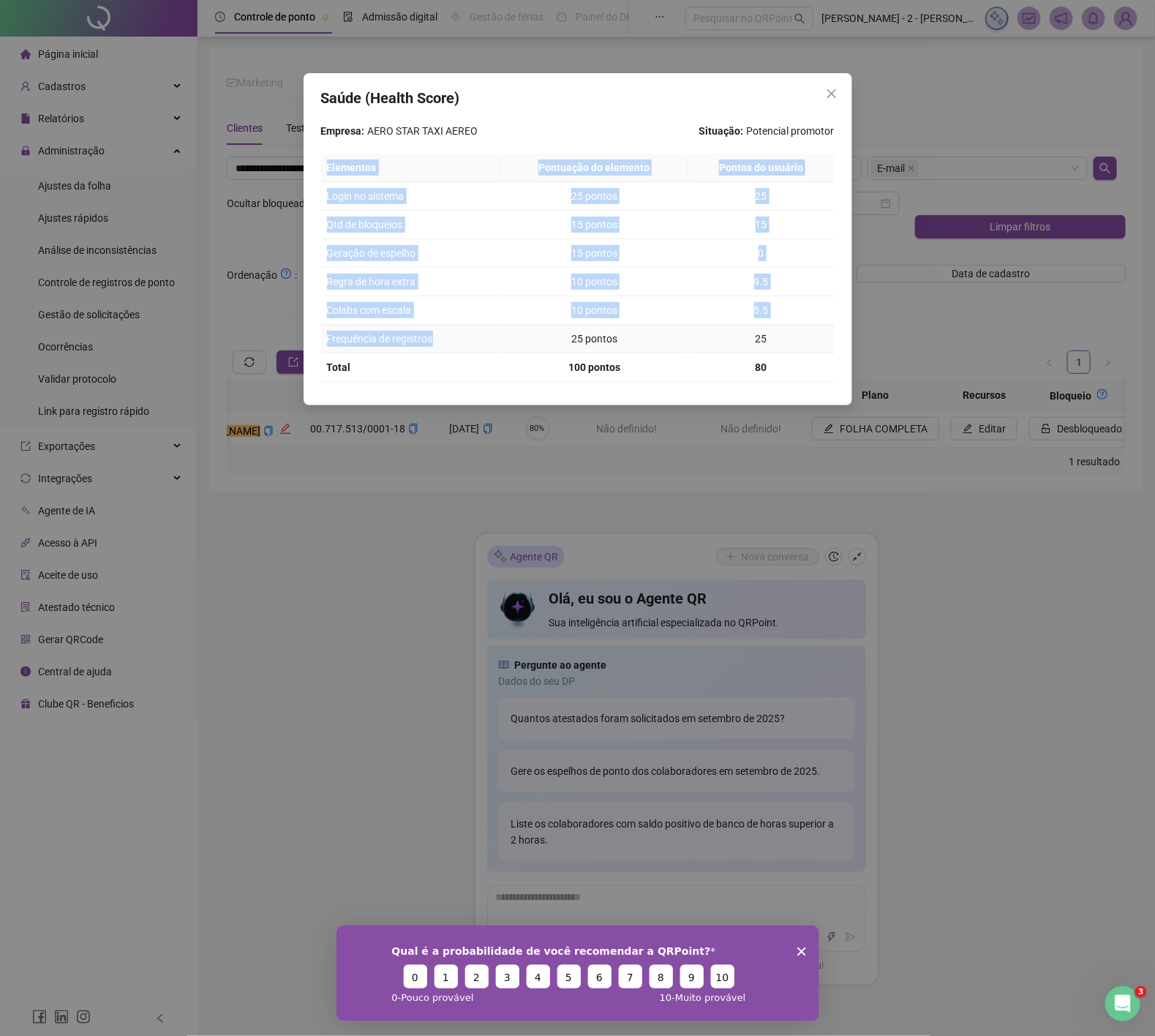
drag, startPoint x: 319, startPoint y: 340, endPoint x: 433, endPoint y: 345, distance: 114.1
click at [433, 345] on div "Saúde (Health Score) Empresa: AERO STAR TAXI AEREO Situação: Potencial promotor…" at bounding box center [578, 240] width 548 height 332
click at [437, 346] on td "Frequência de registros" at bounding box center [411, 339] width 180 height 28
